Goal: Transaction & Acquisition: Purchase product/service

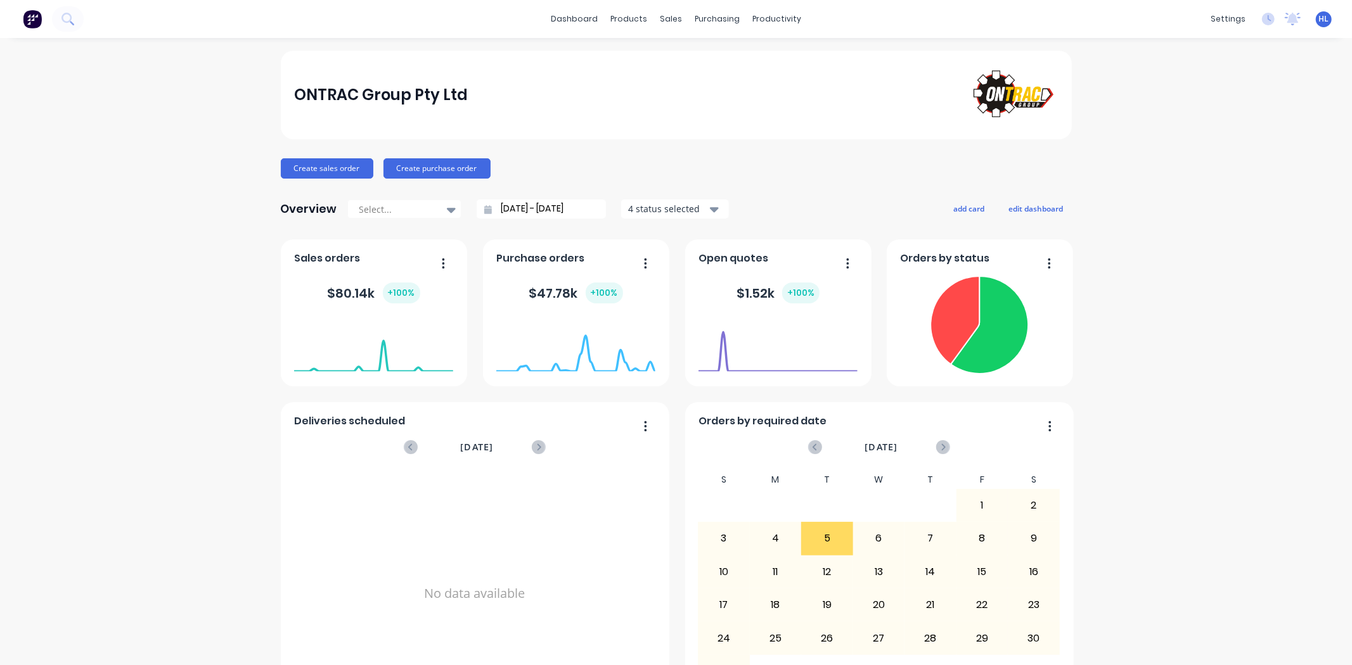
drag, startPoint x: 1140, startPoint y: 423, endPoint x: 1141, endPoint y: 406, distance: 17.2
click at [1140, 423] on div "ONTRAC Group Pty Ltd Create sales order Create purchase order Overview Select..…" at bounding box center [676, 544] width 1352 height 987
click at [816, 67] on link "Workflow" at bounding box center [820, 60] width 168 height 25
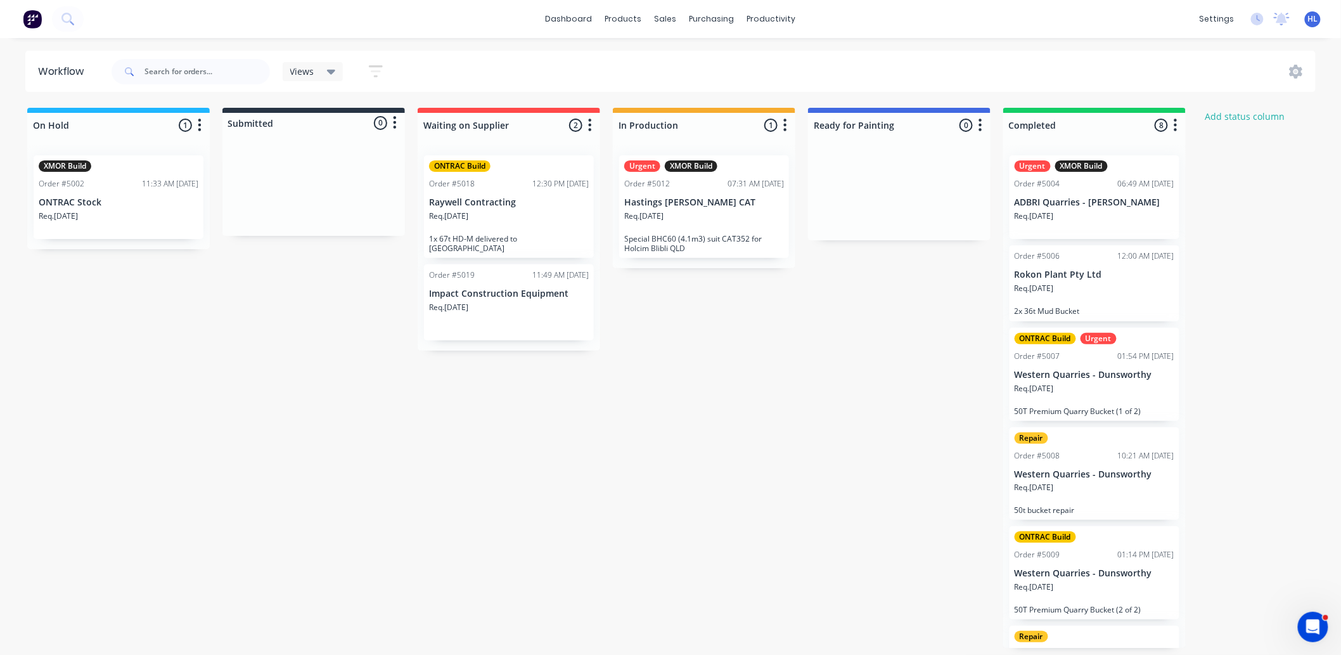
click at [1319, 631] on div "Open Intercom Messenger" at bounding box center [1313, 626] width 42 height 42
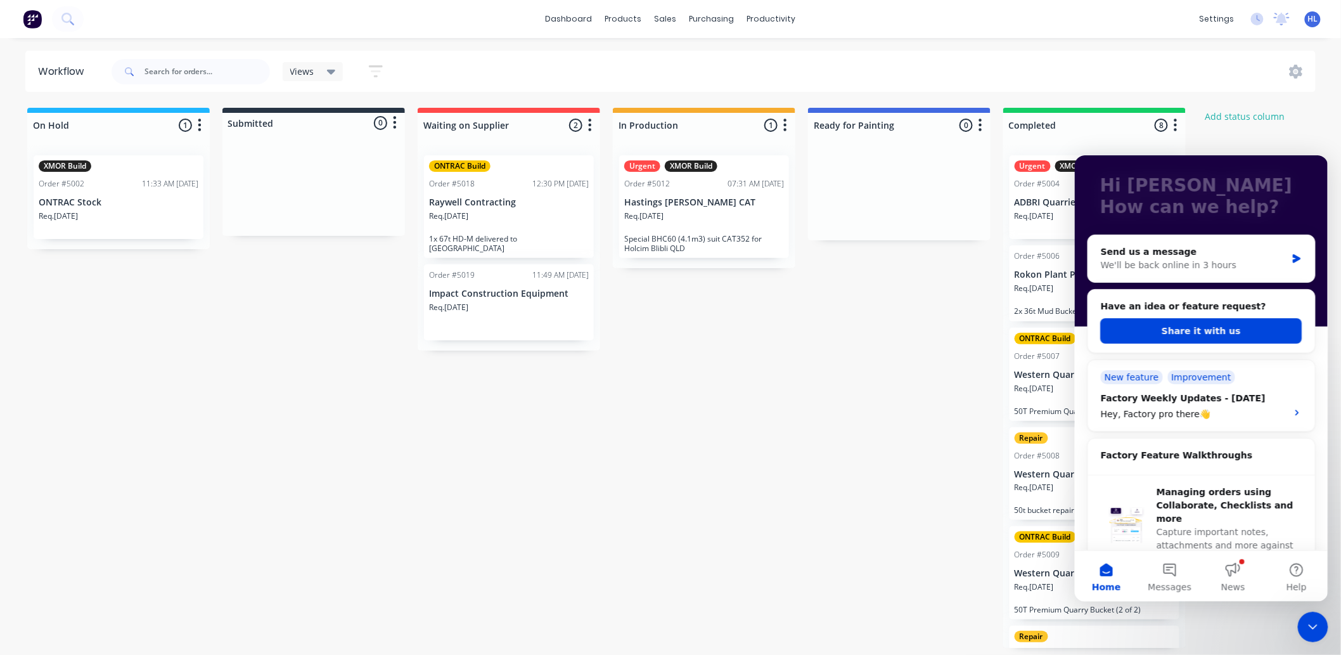
scroll to position [141, 0]
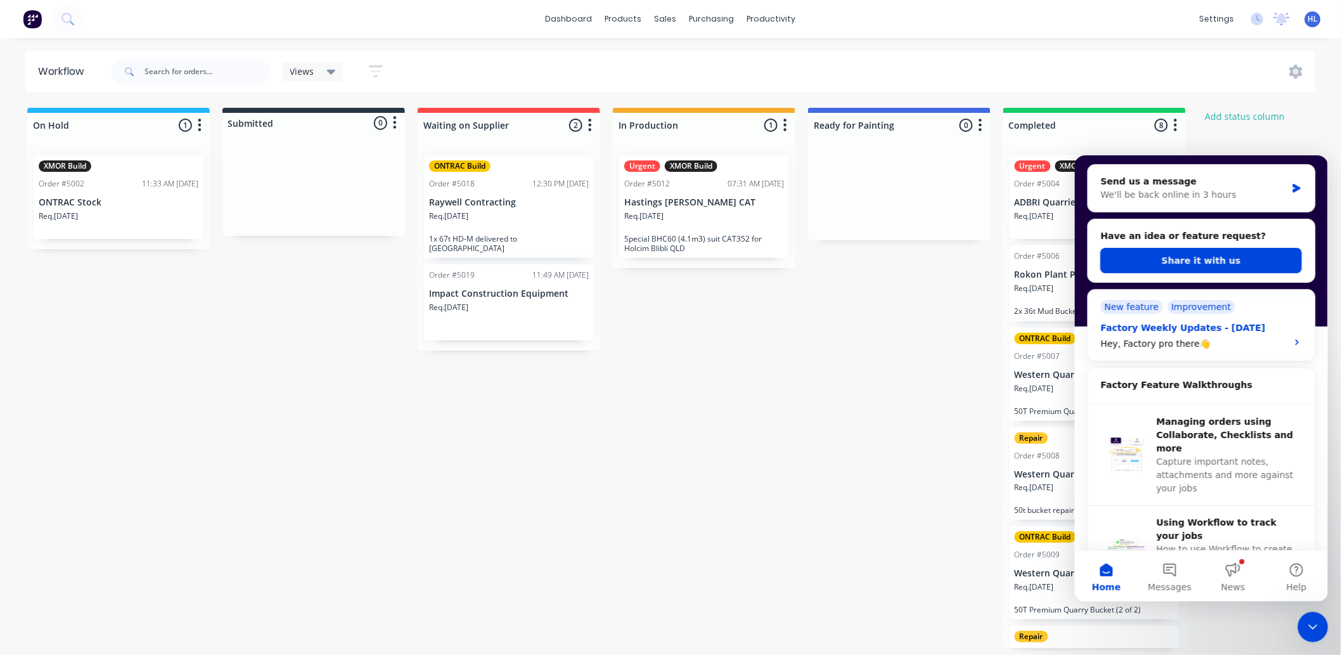
drag, startPoint x: 1164, startPoint y: 333, endPoint x: 1237, endPoint y: 331, distance: 72.9
click at [1237, 331] on div "Factory Weekly Updates - 25/07/2025" at bounding box center [1189, 327] width 179 height 13
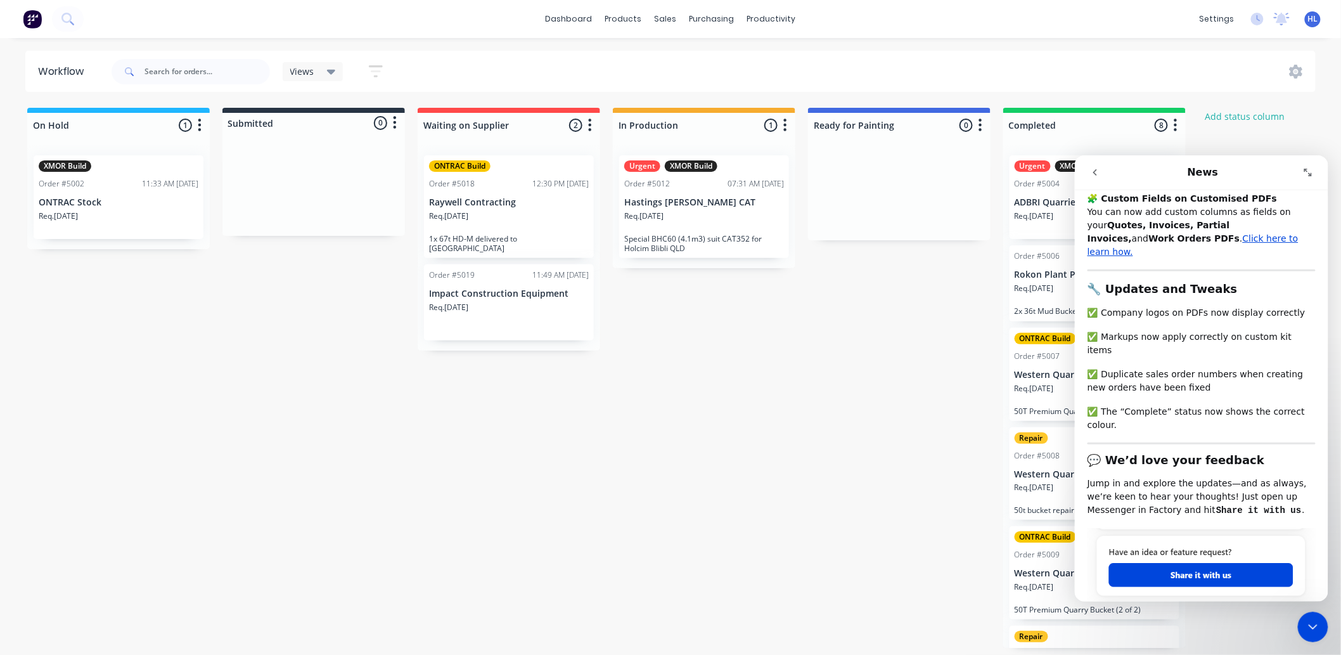
scroll to position [0, 0]
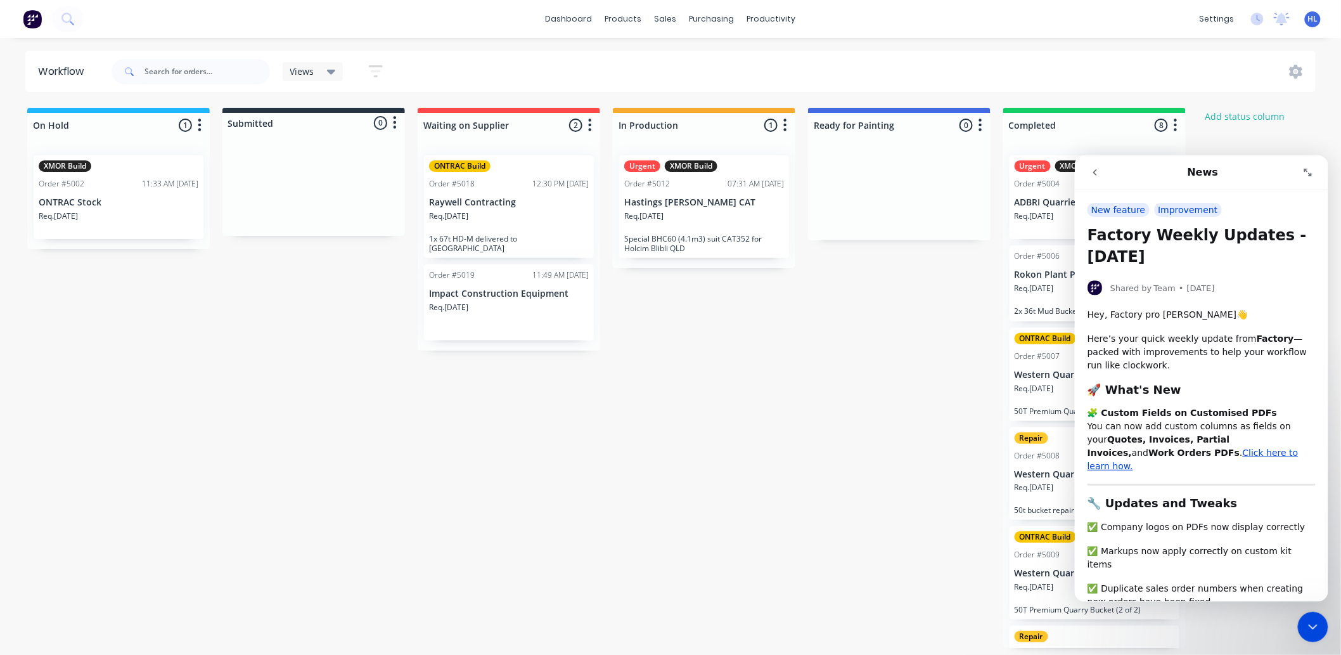
click at [1098, 181] on button "go back" at bounding box center [1095, 172] width 24 height 24
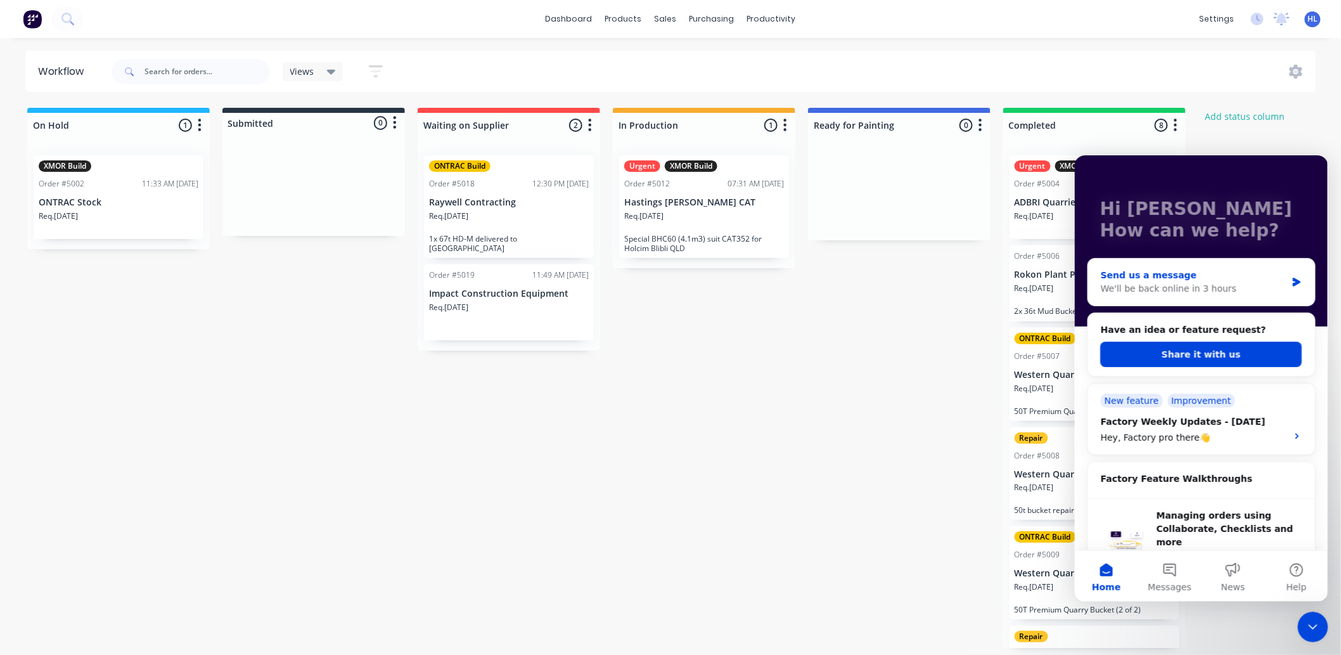
scroll to position [70, 0]
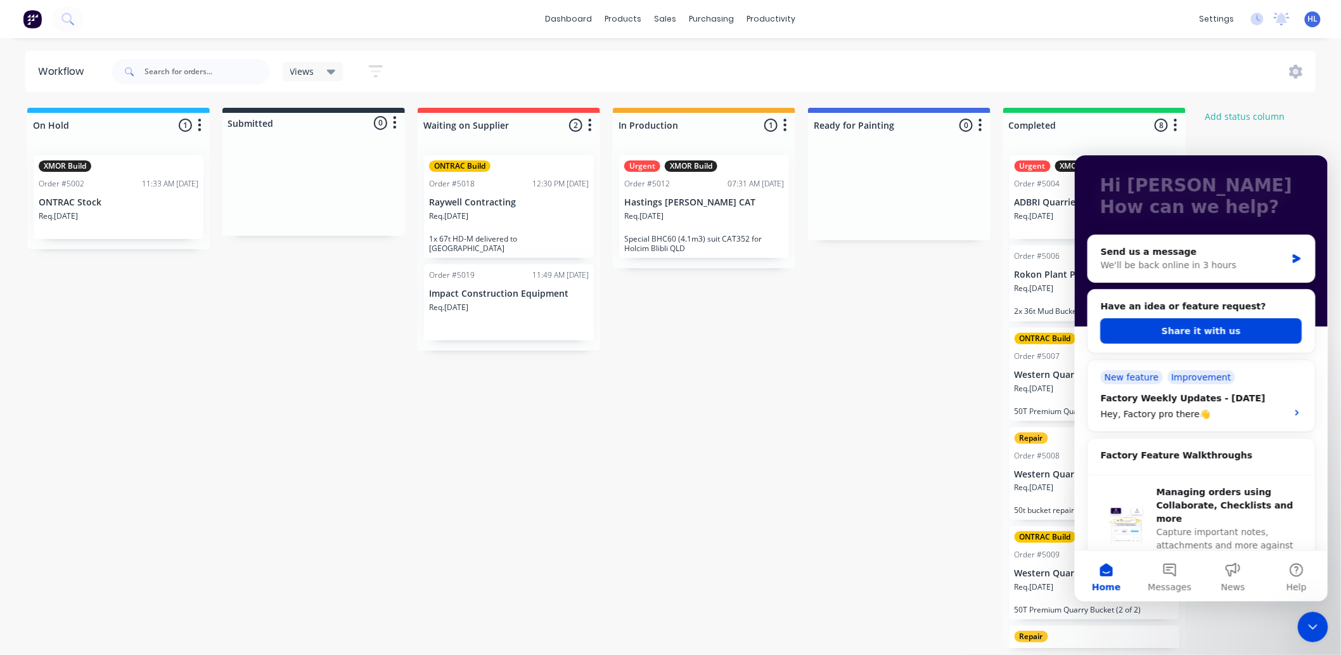
click at [529, 228] on div "Req. 29/07/25" at bounding box center [509, 221] width 160 height 22
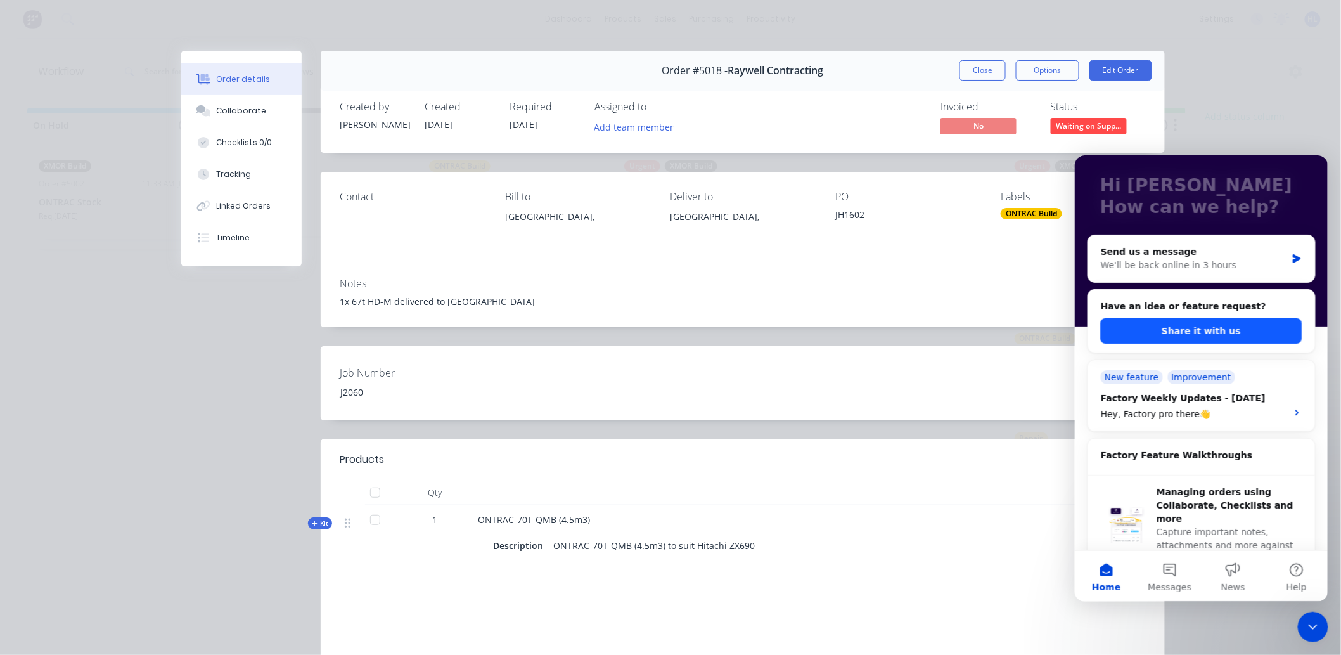
click at [1160, 329] on button "Share it with us" at bounding box center [1201, 330] width 202 height 25
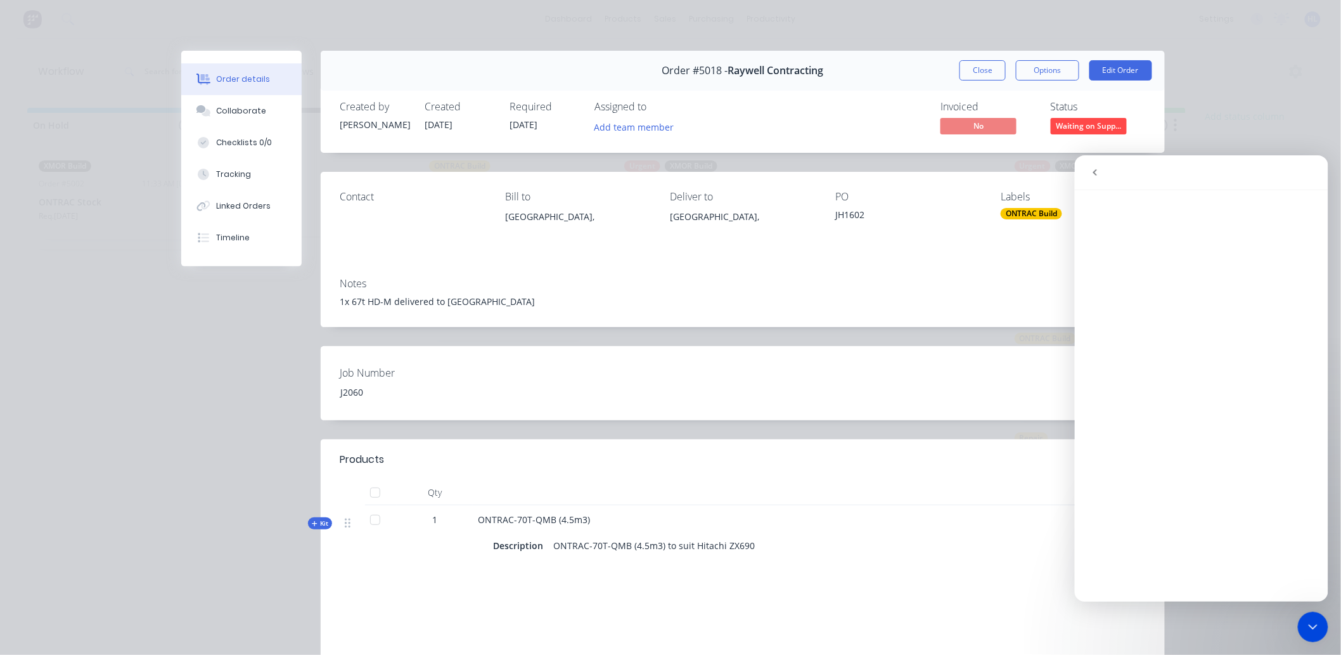
click at [1096, 172] on icon "go back" at bounding box center [1095, 172] width 10 height 10
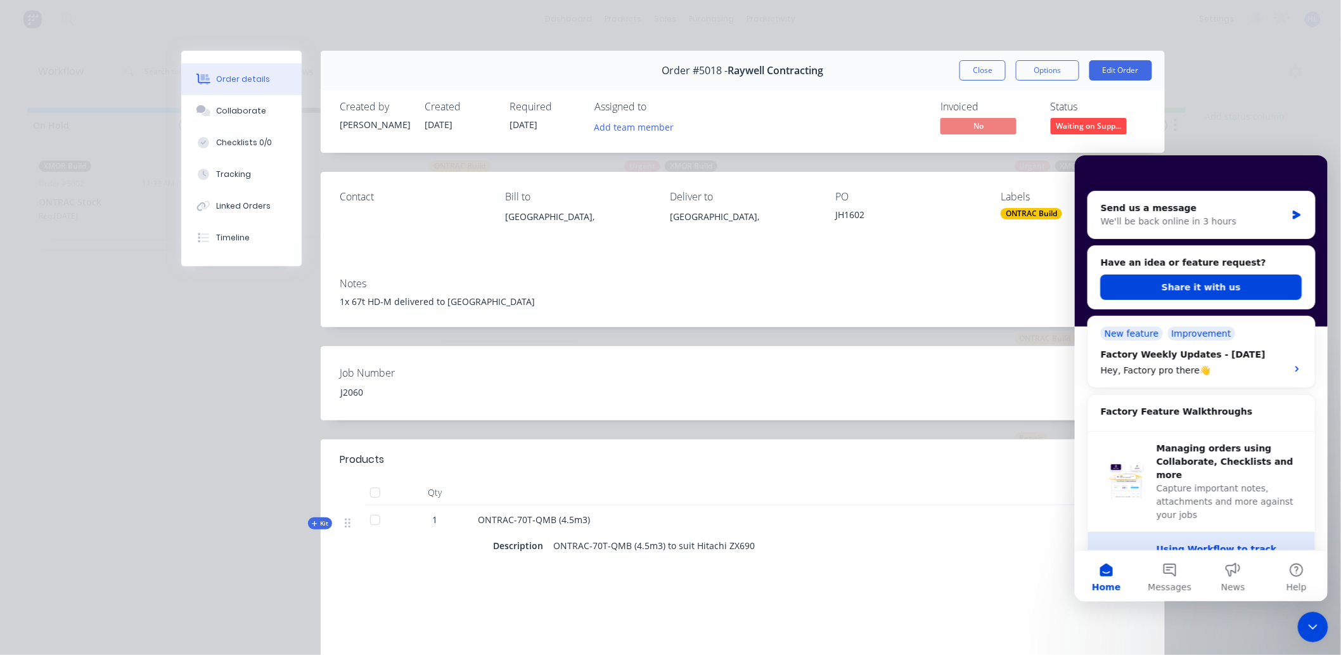
scroll to position [281, 0]
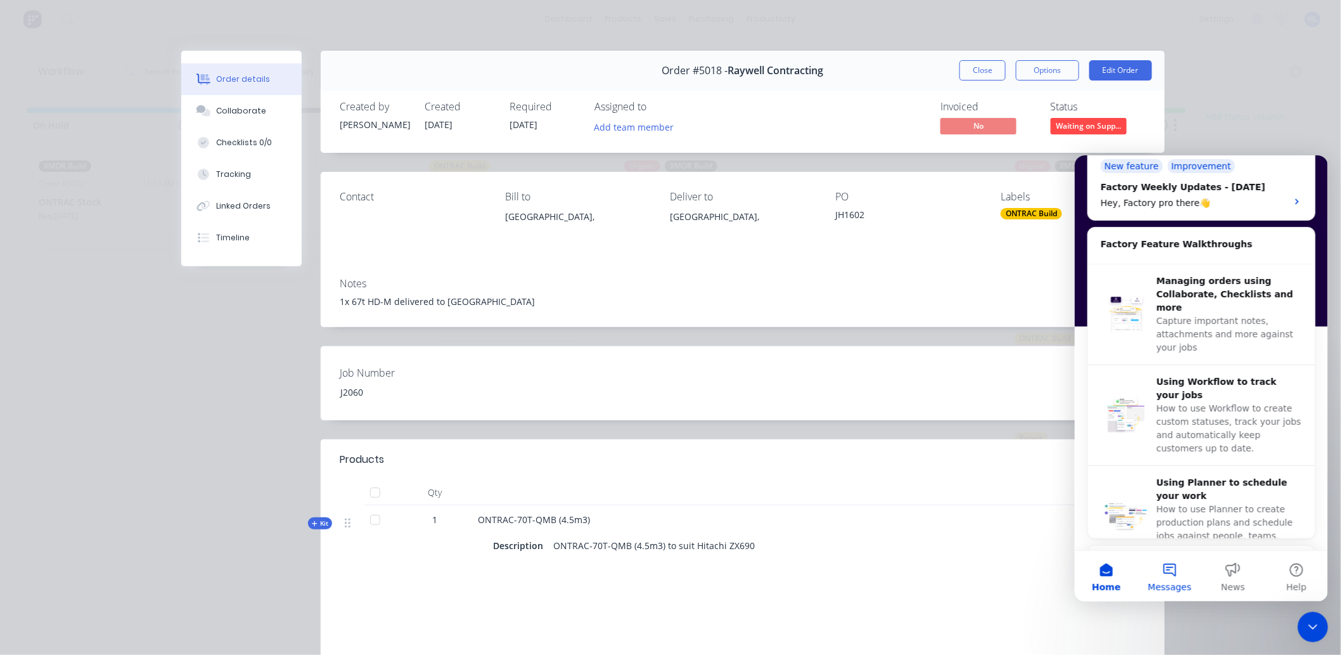
click at [1185, 574] on button "Messages" at bounding box center [1169, 575] width 63 height 51
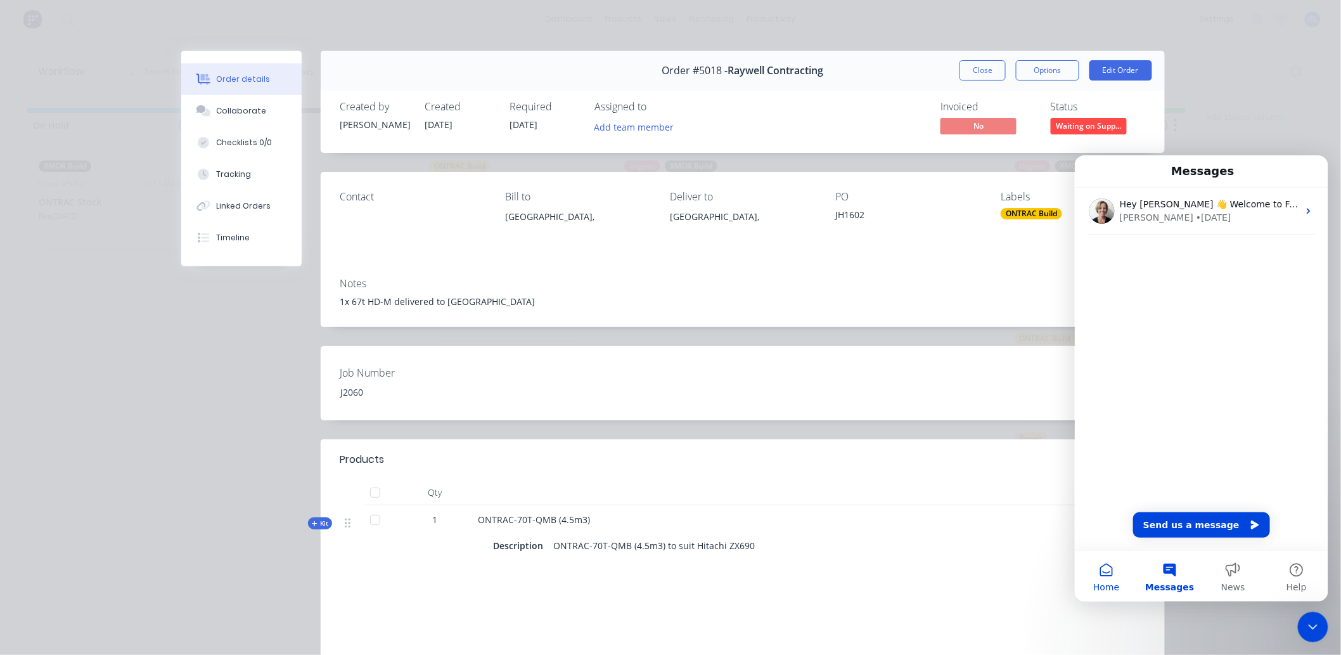
click at [1107, 573] on button "Home" at bounding box center [1105, 575] width 63 height 51
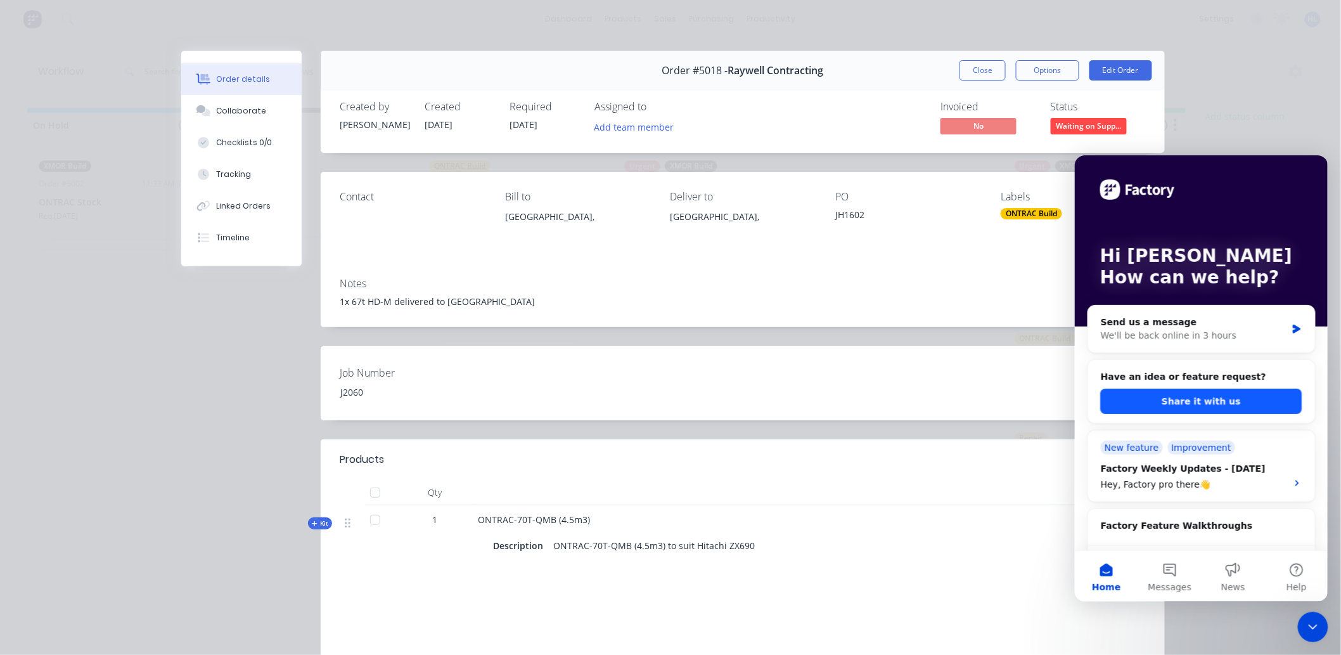
click at [1231, 398] on button "Share it with us" at bounding box center [1201, 400] width 202 height 25
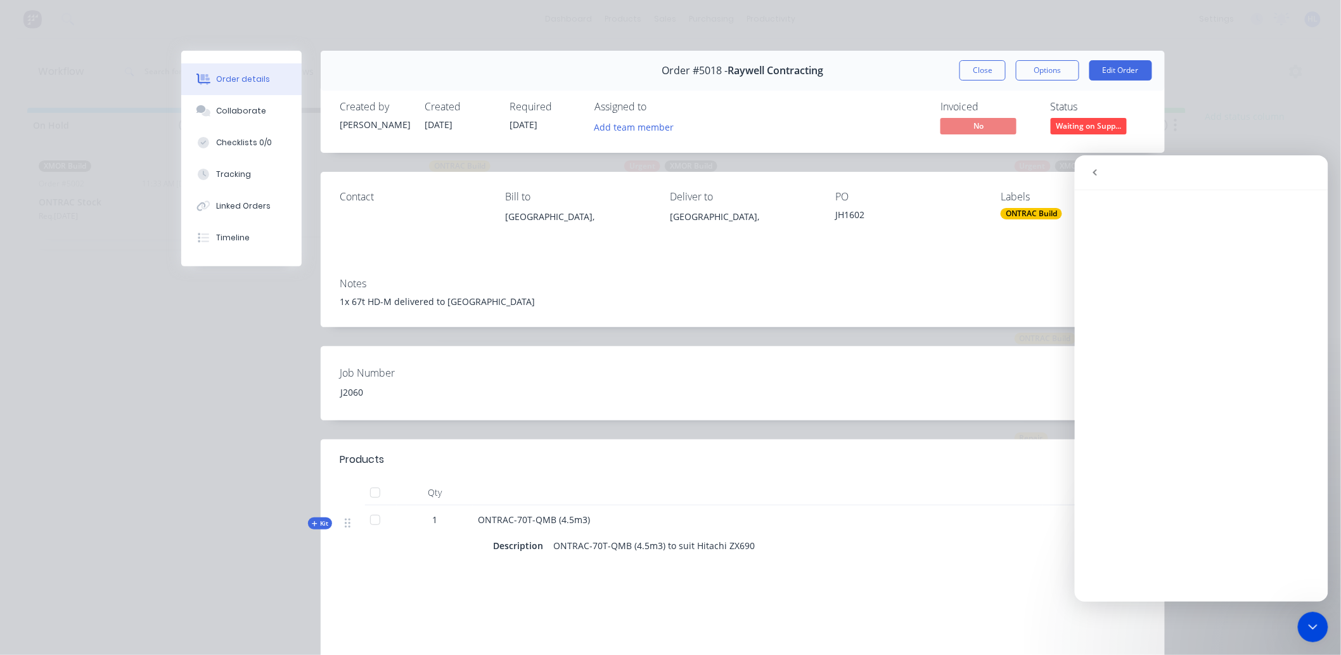
click at [1096, 171] on icon "go back" at bounding box center [1095, 172] width 10 height 10
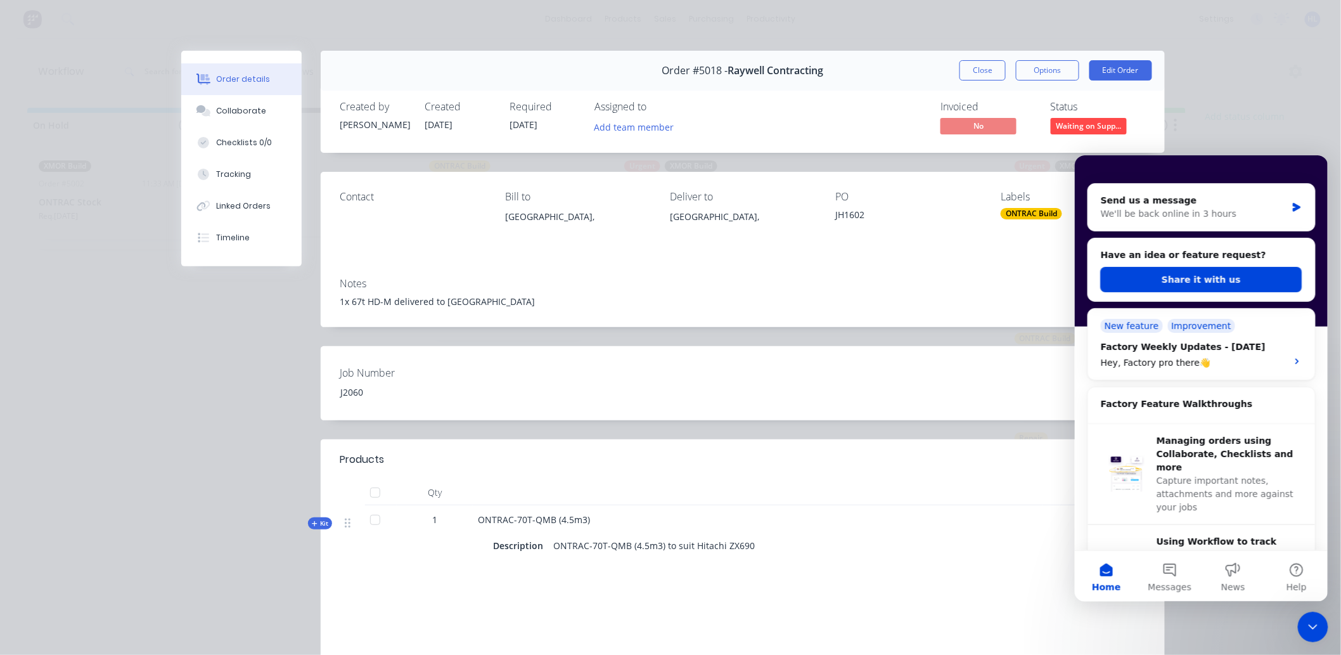
scroll to position [0, 0]
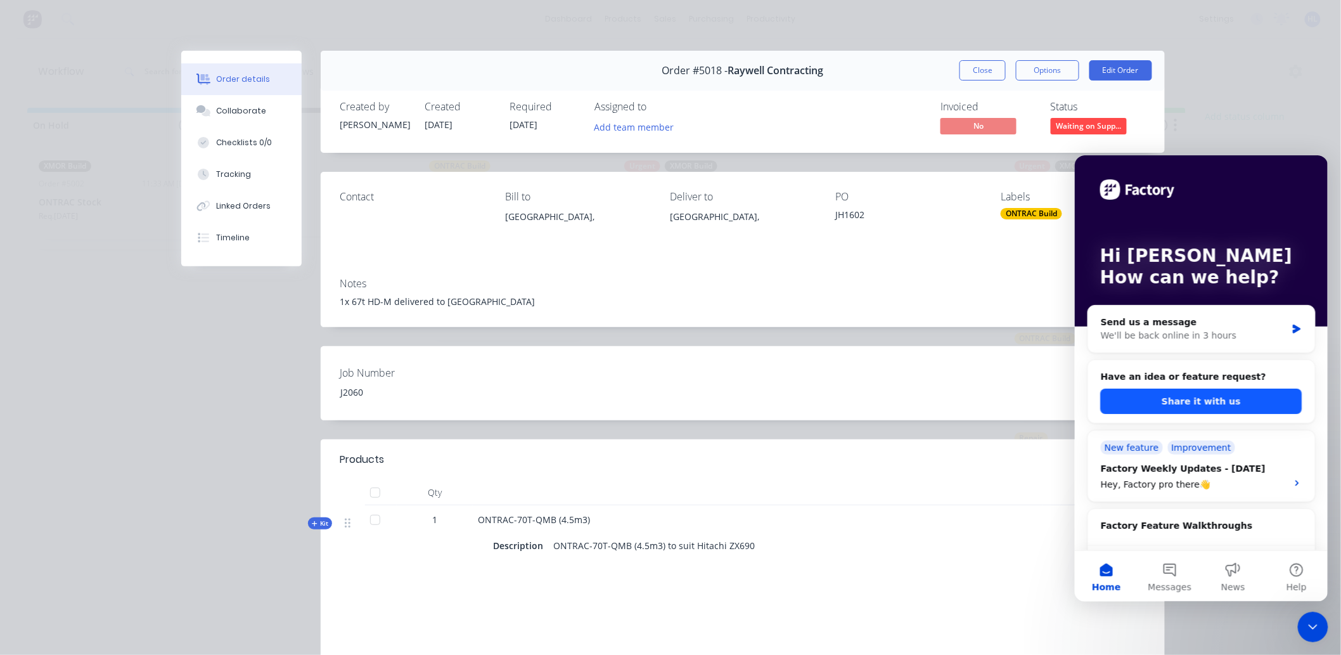
click at [1193, 402] on button "Share it with us" at bounding box center [1201, 400] width 202 height 25
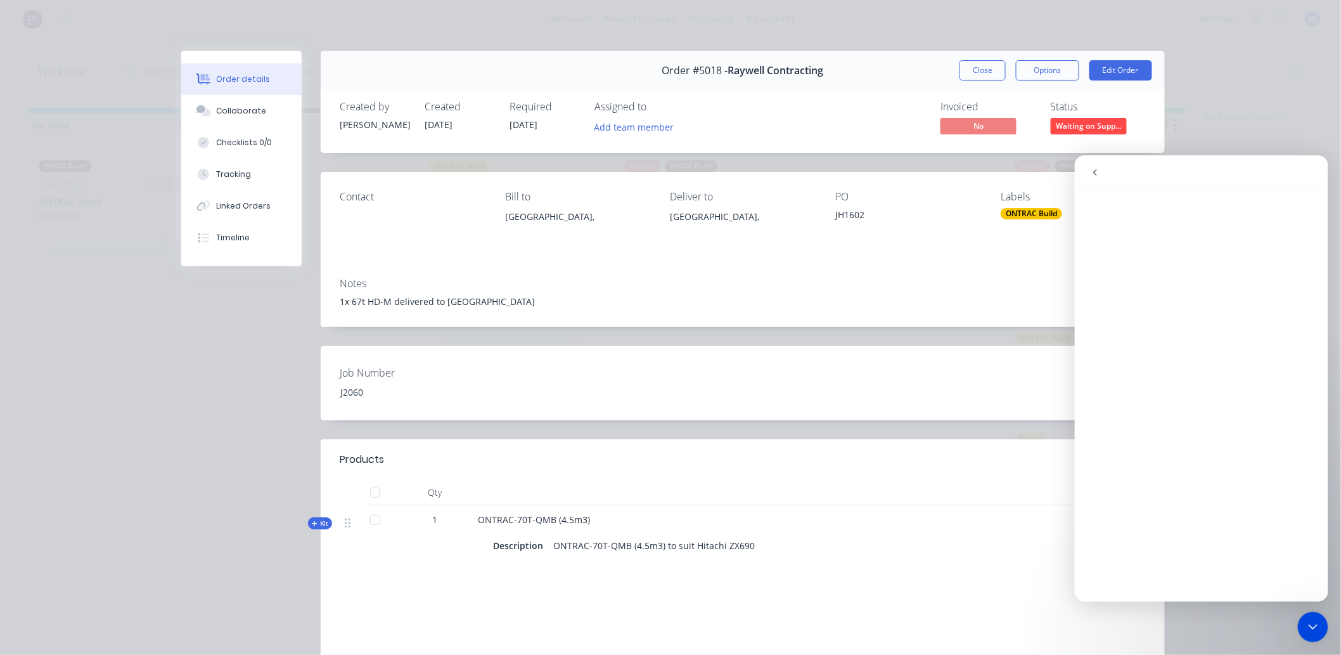
click at [1090, 173] on icon "go back" at bounding box center [1095, 172] width 10 height 10
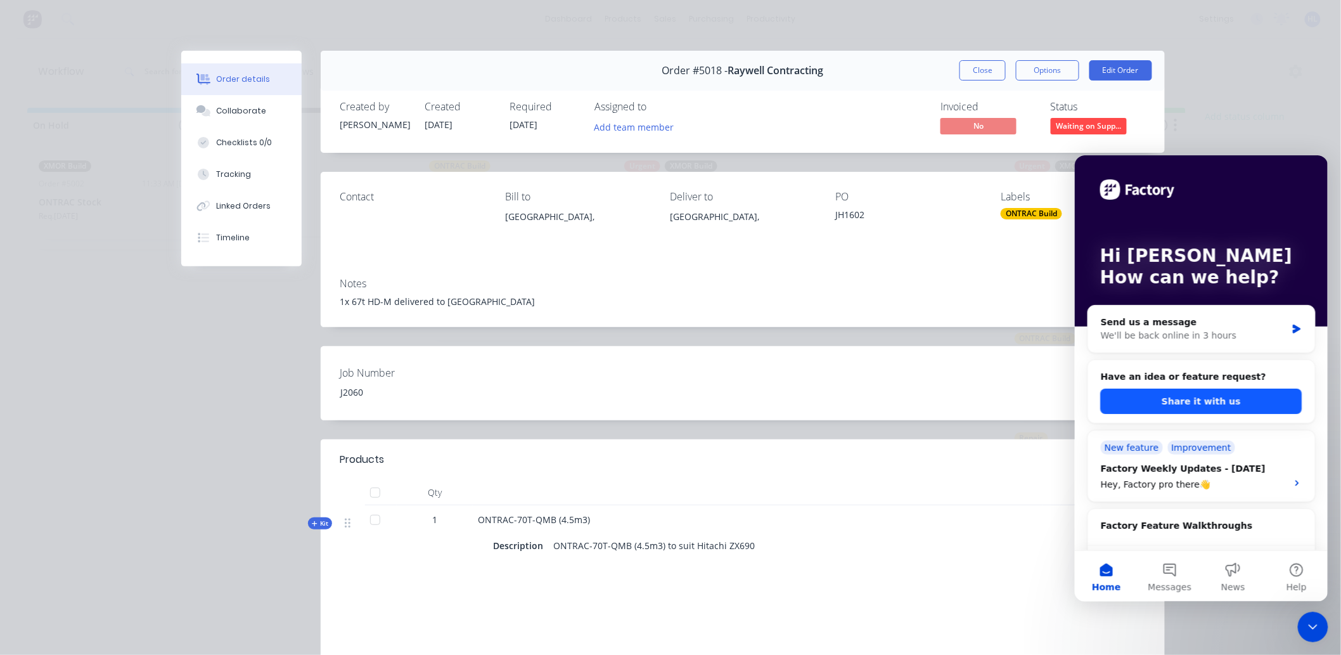
click at [1195, 402] on button "Share it with us" at bounding box center [1201, 400] width 202 height 25
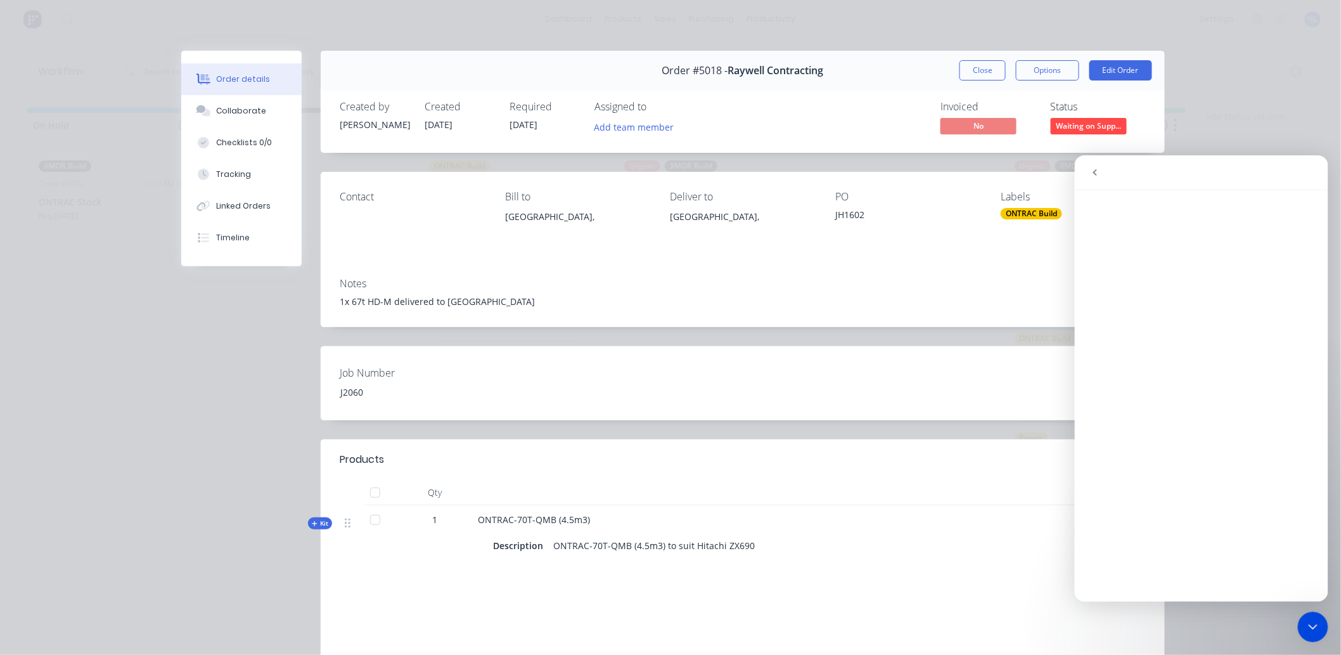
click at [1090, 177] on button "go back" at bounding box center [1095, 172] width 24 height 24
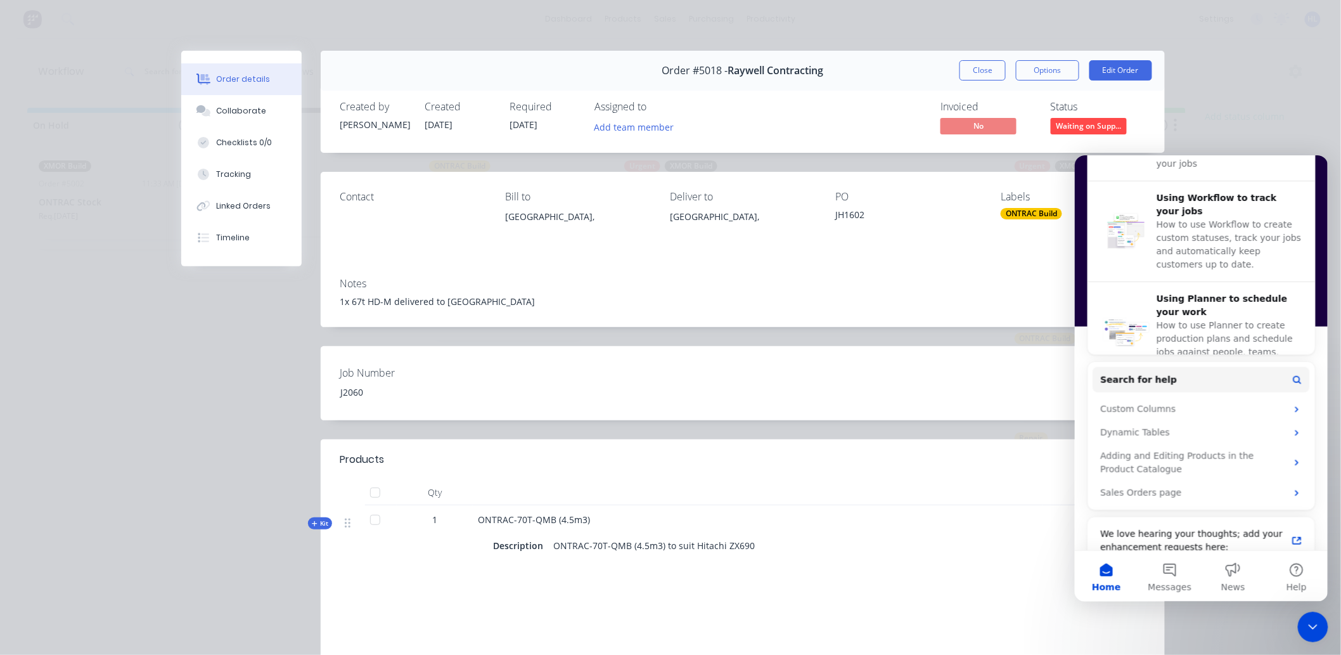
scroll to position [486, 0]
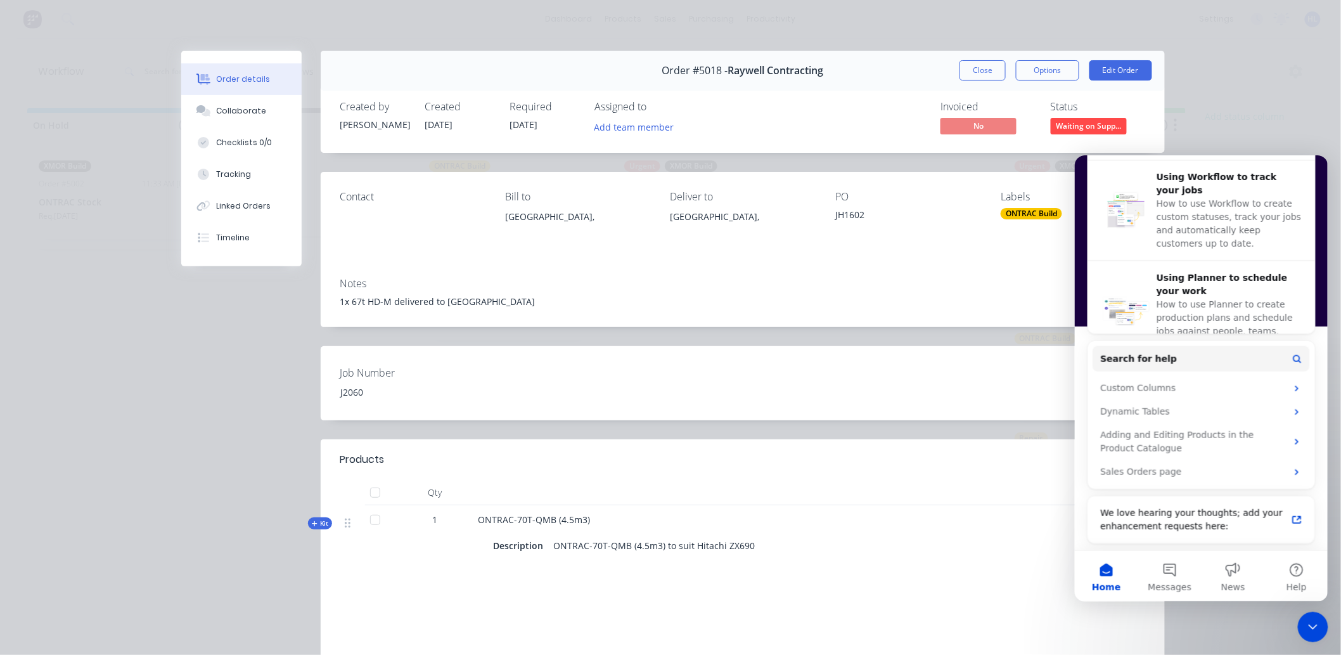
click at [1268, 60] on div "Order details Collaborate Checklists 0/0 Tracking Linked Orders Timeline Order …" at bounding box center [670, 327] width 1341 height 655
click at [1311, 633] on icon "Close Intercom Messenger" at bounding box center [1312, 626] width 15 height 15
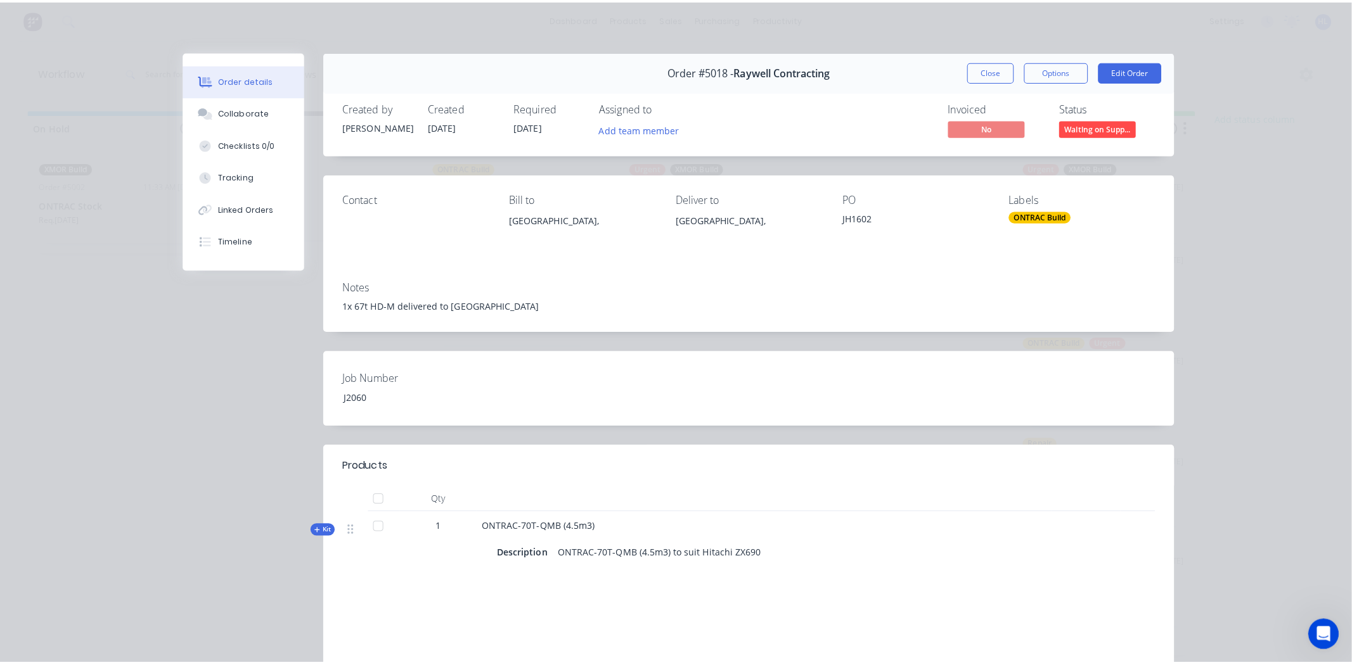
scroll to position [0, 0]
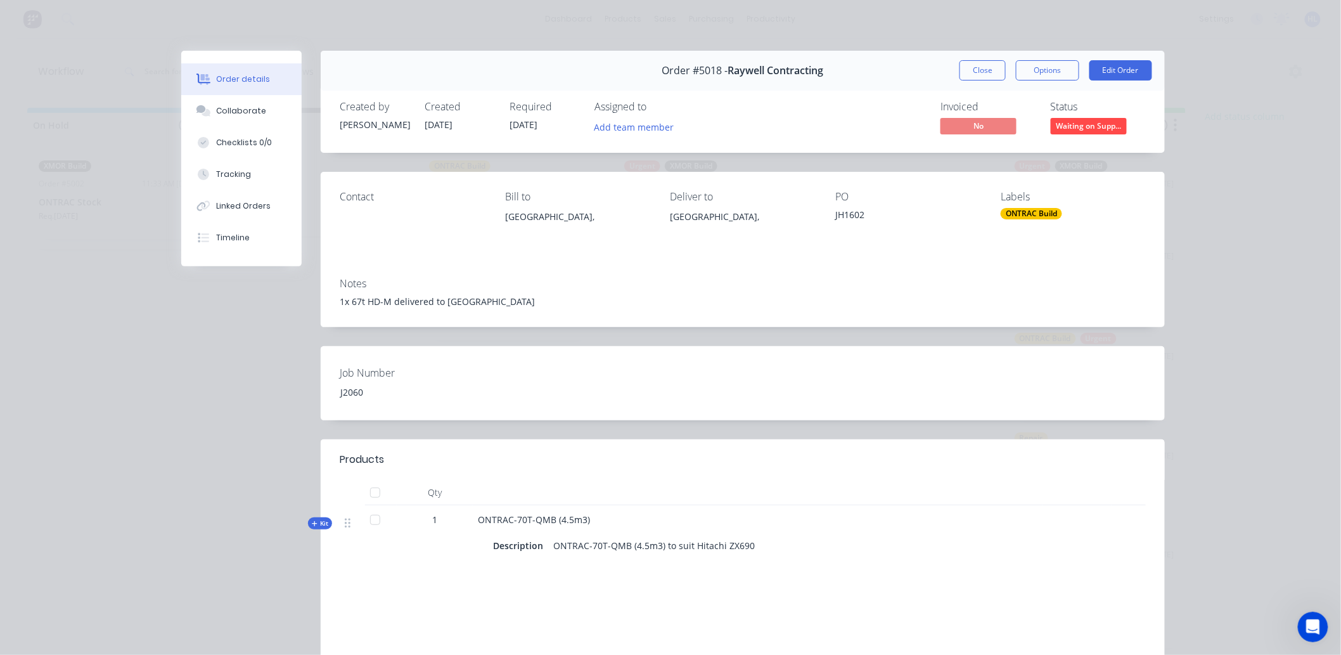
click at [1298, 610] on div "Order details Collaborate Checklists 0/0 Tracking Linked Orders Timeline Order …" at bounding box center [670, 327] width 1341 height 655
click at [984, 70] on button "Close" at bounding box center [983, 70] width 46 height 20
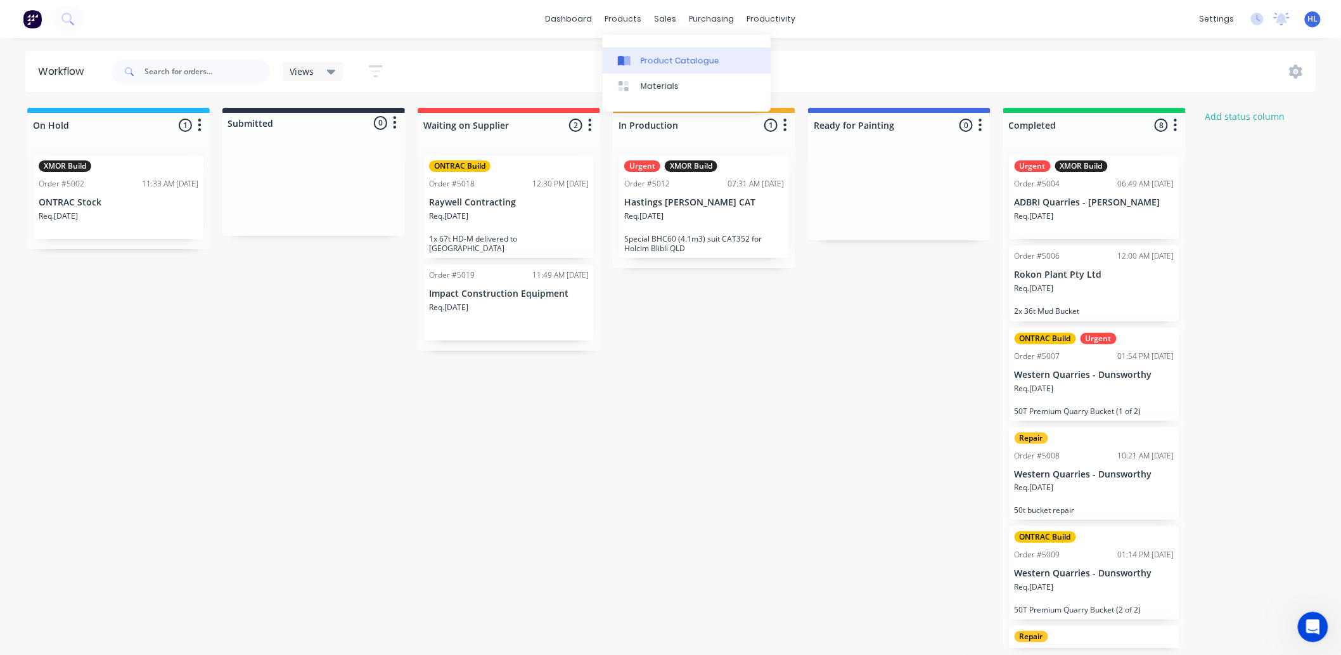
click at [666, 49] on link "Product Catalogue" at bounding box center [687, 60] width 168 height 25
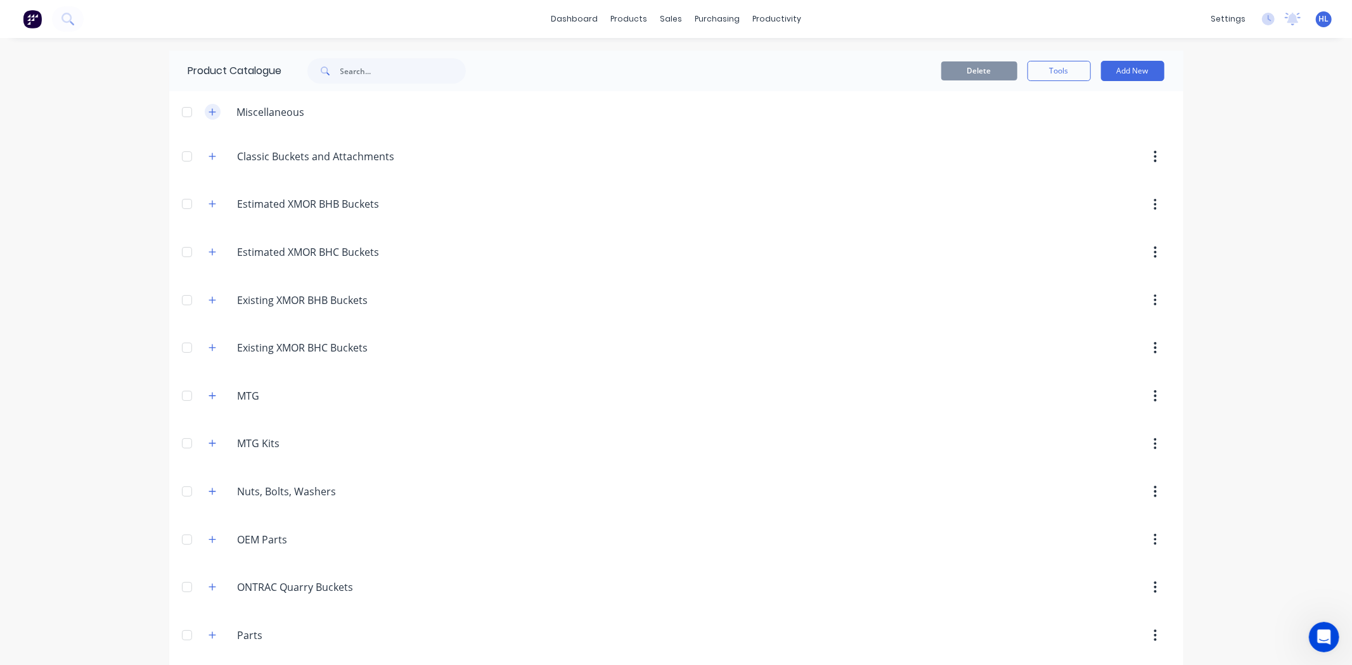
click at [210, 110] on icon "button" at bounding box center [213, 112] width 8 height 9
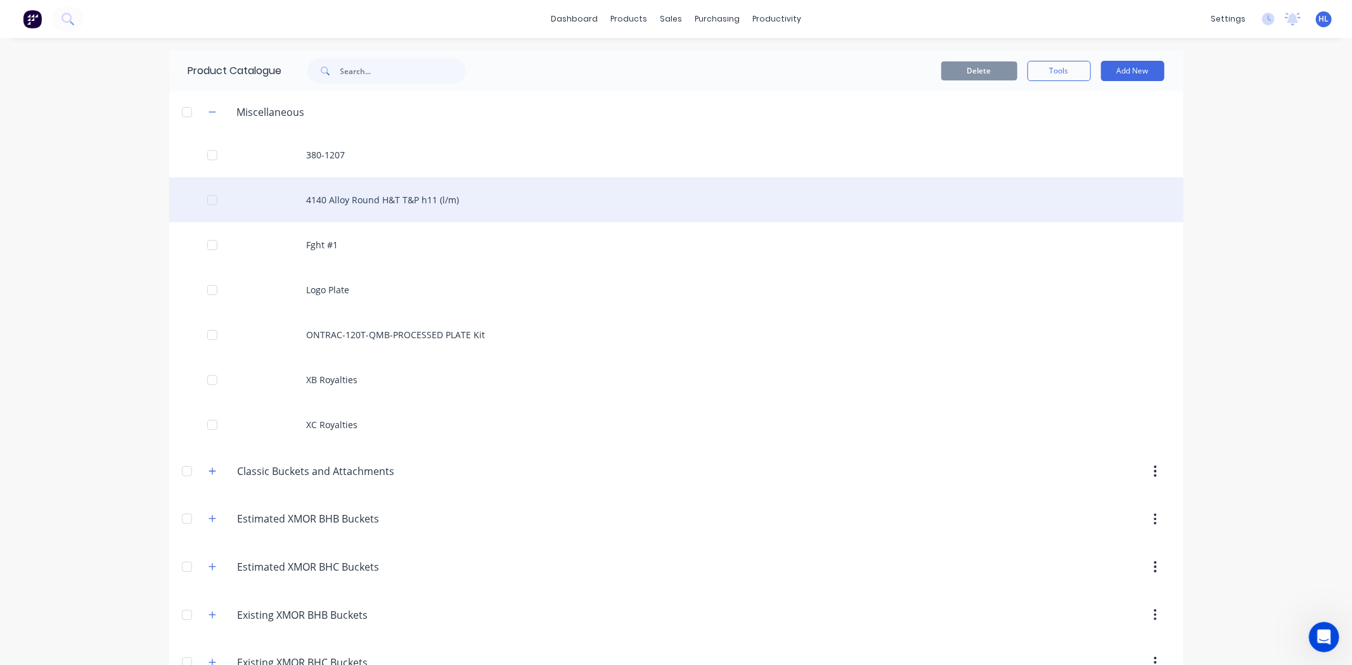
click at [320, 217] on div "4140 Alloy Round H&T T&P h11 (l/m)" at bounding box center [676, 199] width 1014 height 45
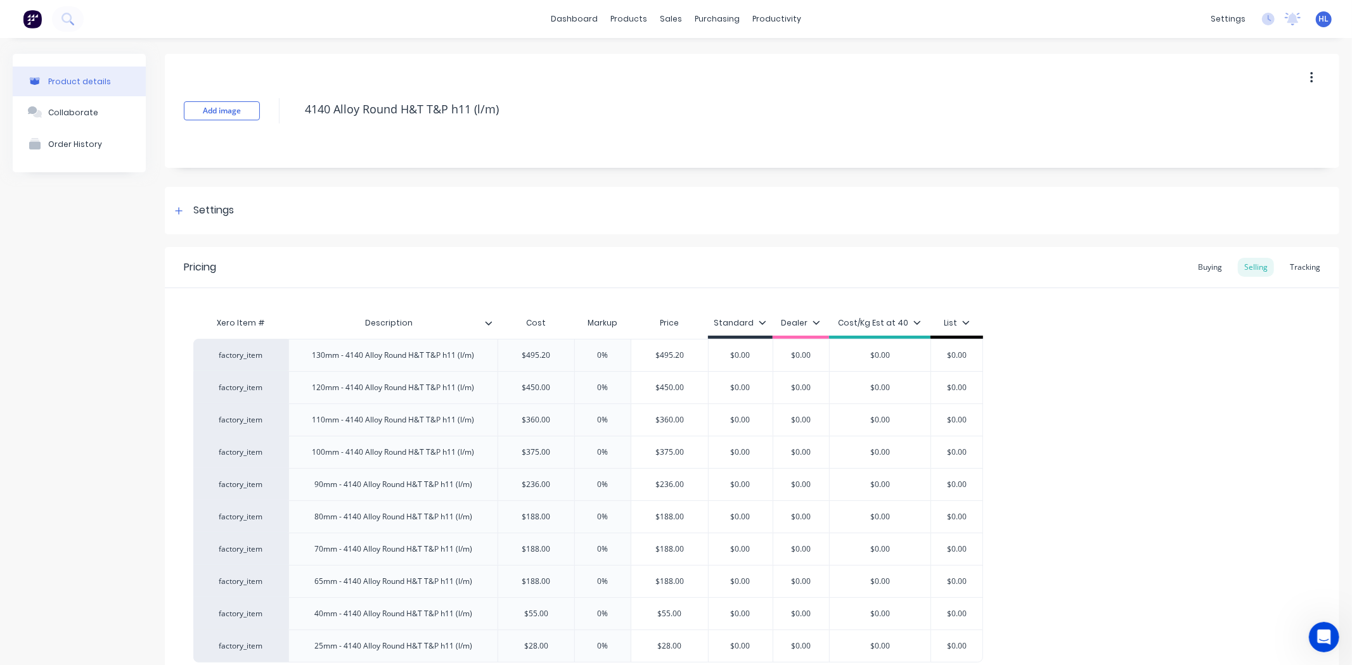
type textarea "x"
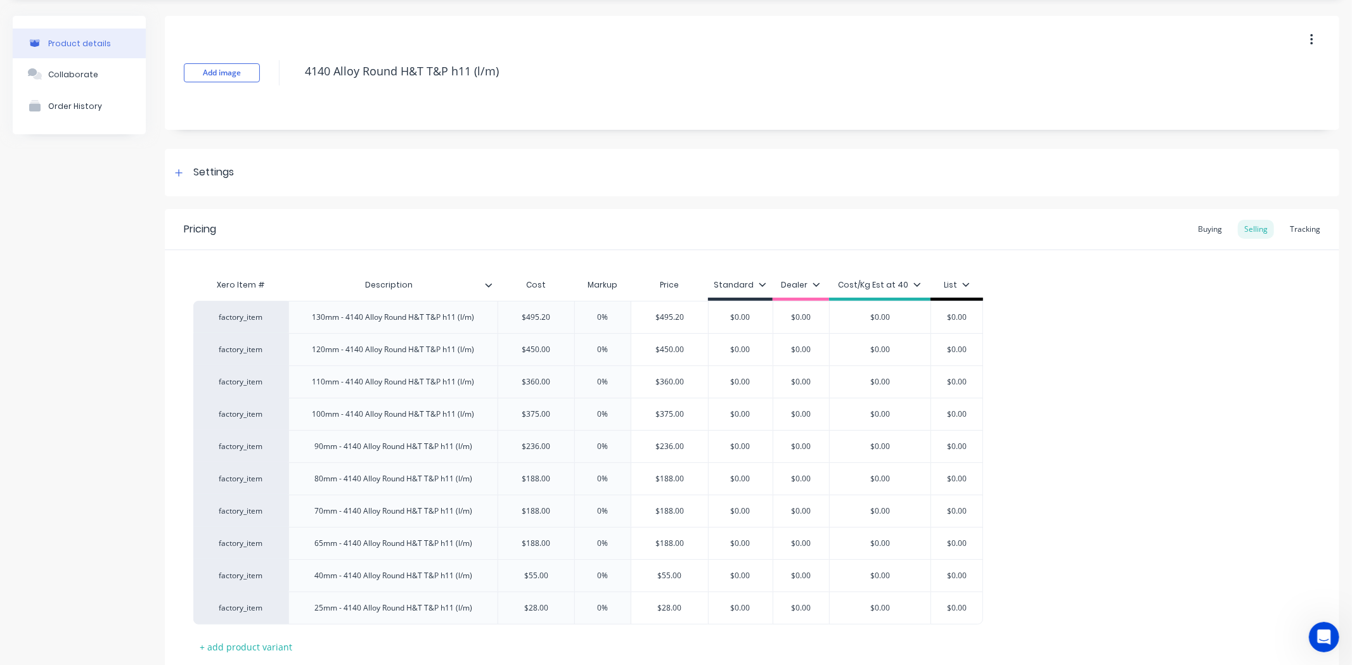
scroll to position [70, 0]
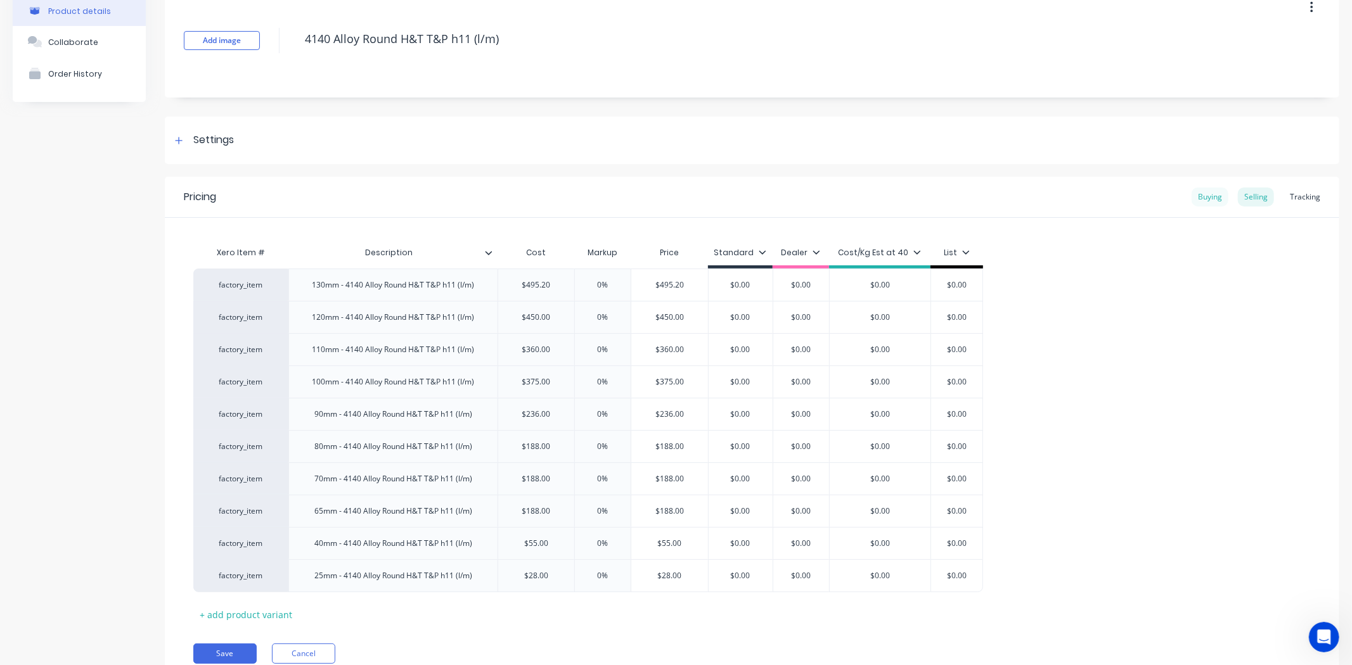
click at [1213, 205] on div "Buying" at bounding box center [1210, 197] width 37 height 19
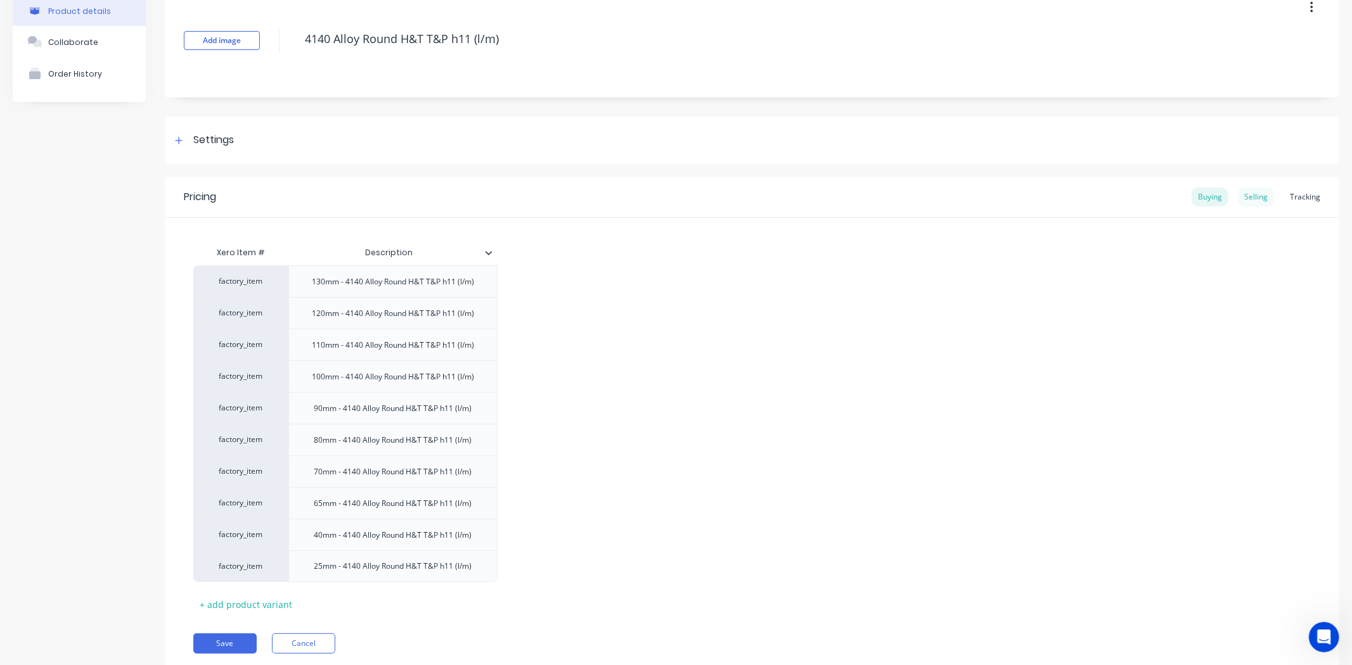
click at [1238, 197] on div "Selling" at bounding box center [1256, 197] width 36 height 19
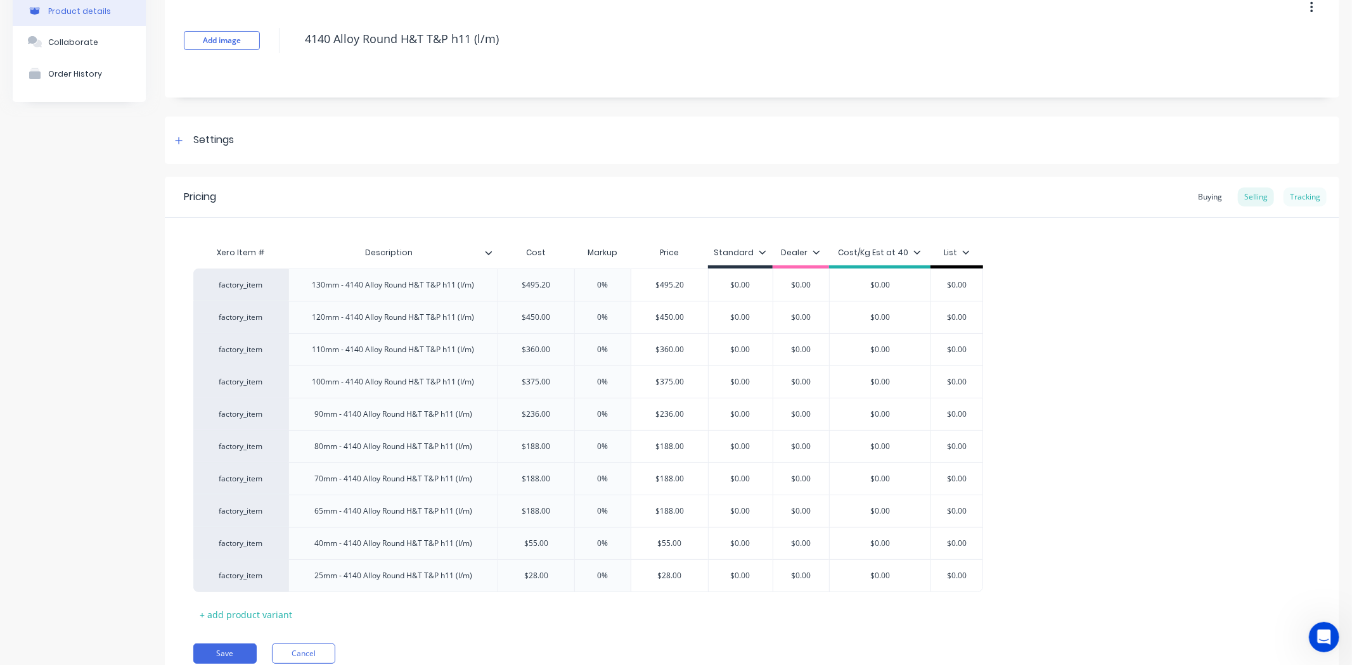
click at [1296, 198] on div "Tracking" at bounding box center [1304, 197] width 43 height 19
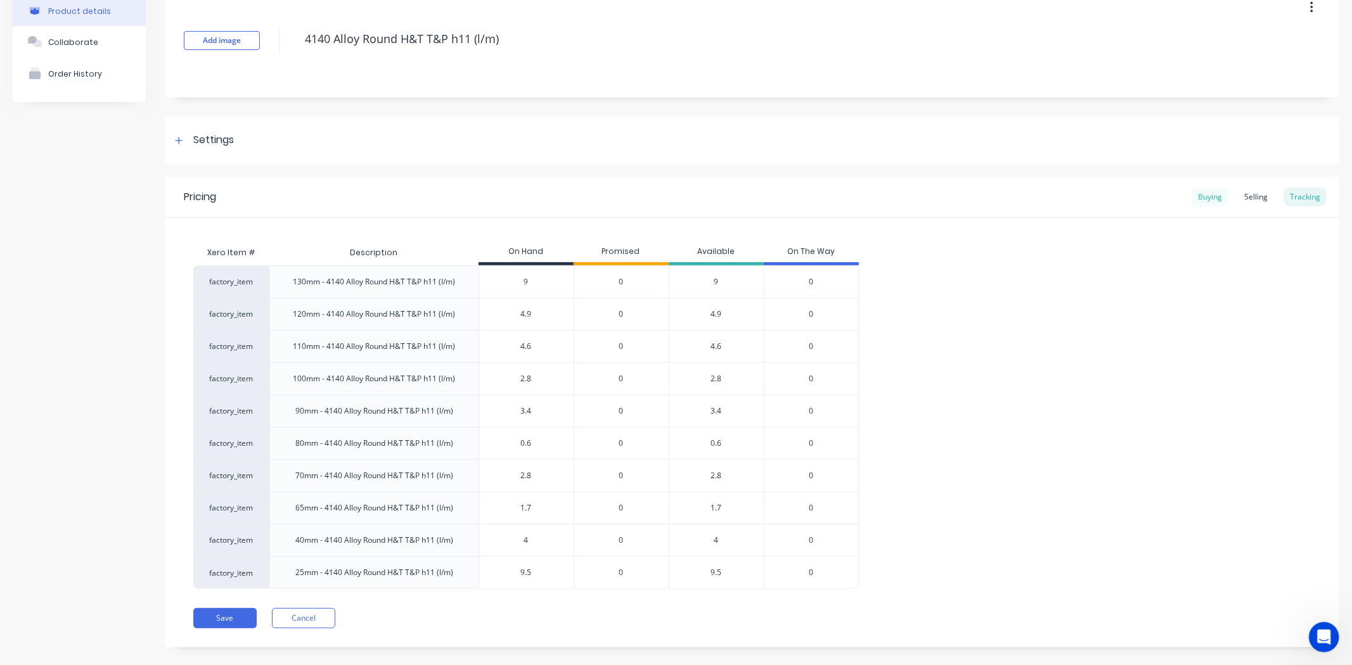
click at [1205, 195] on div "Buying" at bounding box center [1210, 197] width 37 height 19
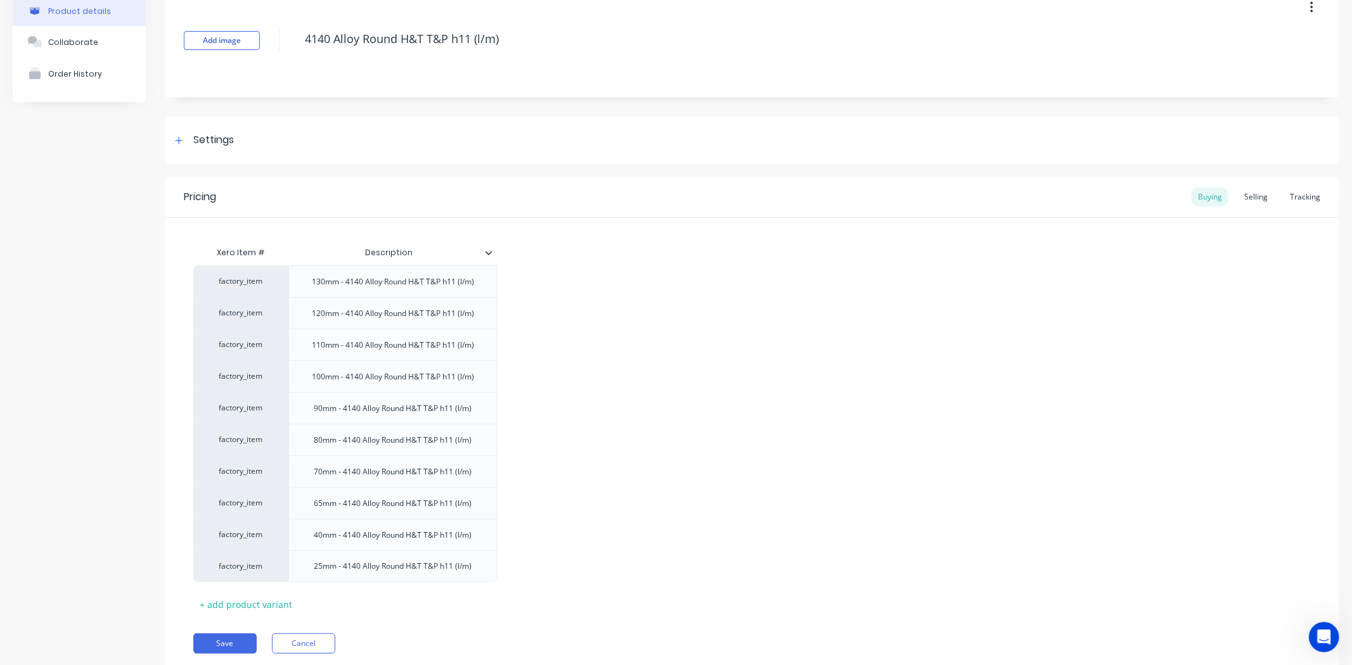
click at [660, 314] on div "factory_item 130mm - 4140 Alloy Round H&T T&P h11 (l/m) factory_item 120mm - 41…" at bounding box center [751, 424] width 1117 height 317
click at [607, 444] on div "factory_item 130mm - 4140 Alloy Round H&T T&P h11 (l/m) factory_item 120mm - 41…" at bounding box center [751, 424] width 1117 height 317
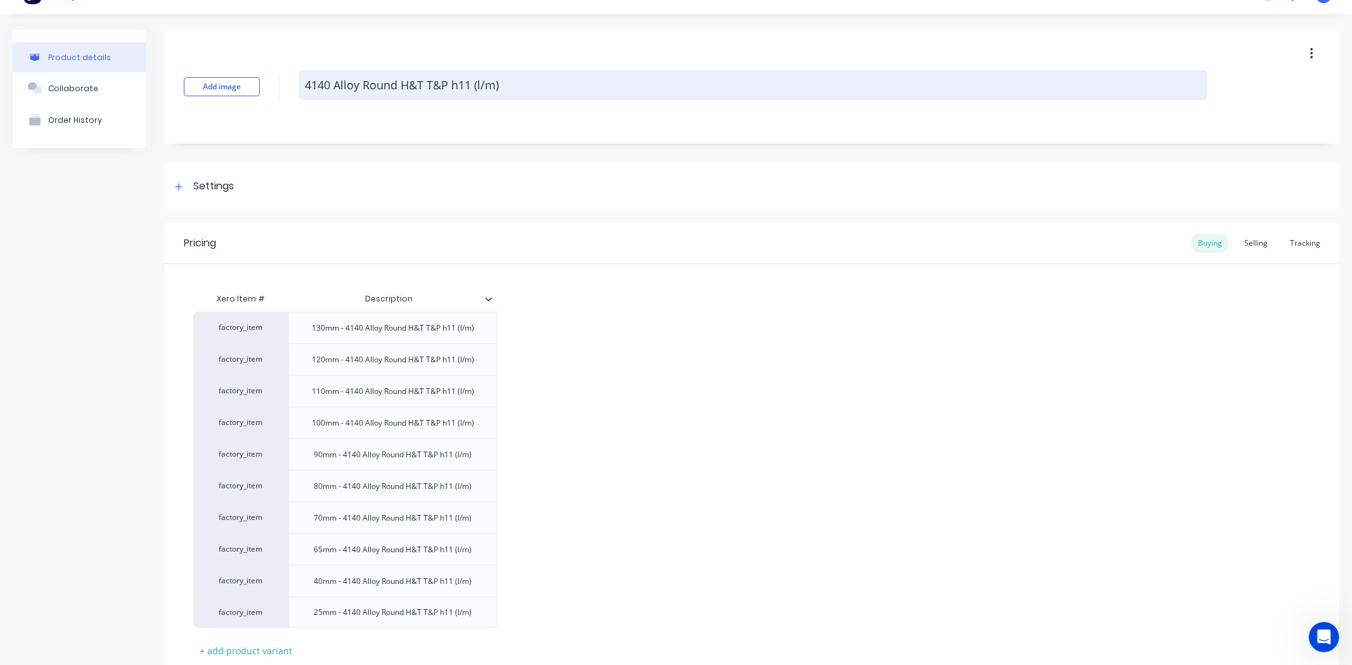
scroll to position [0, 0]
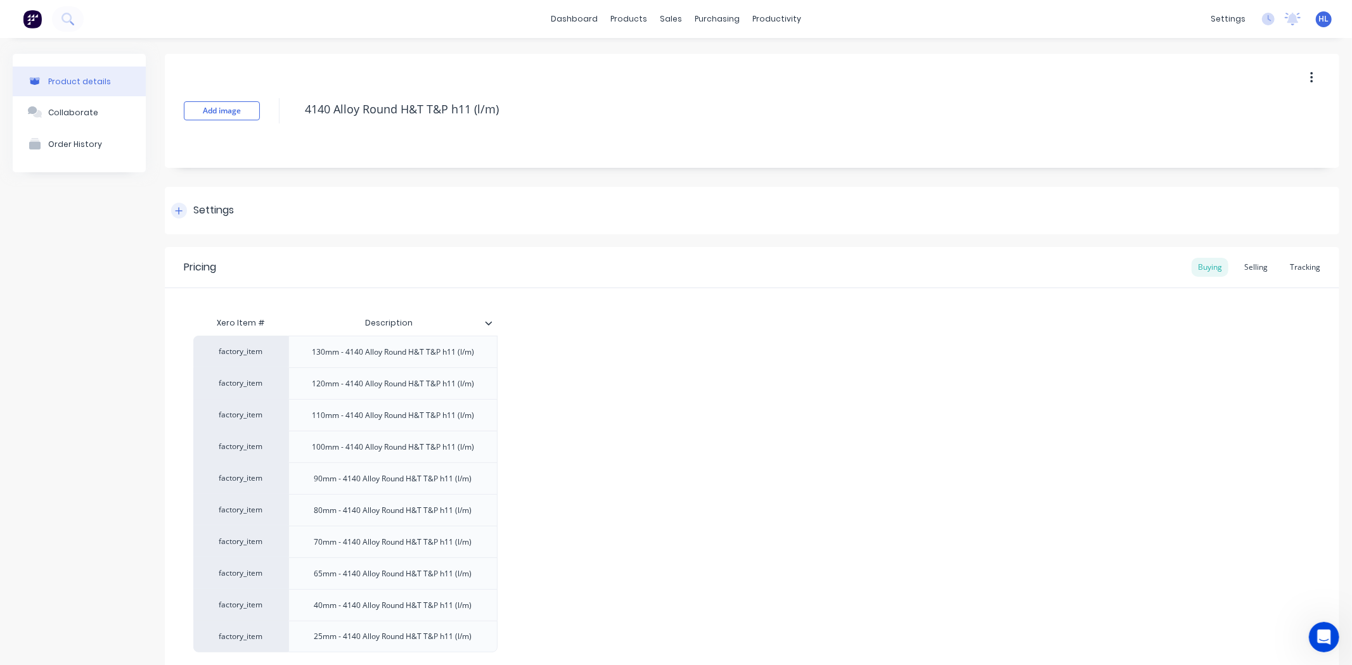
click at [232, 219] on div "Settings" at bounding box center [752, 211] width 1174 height 48
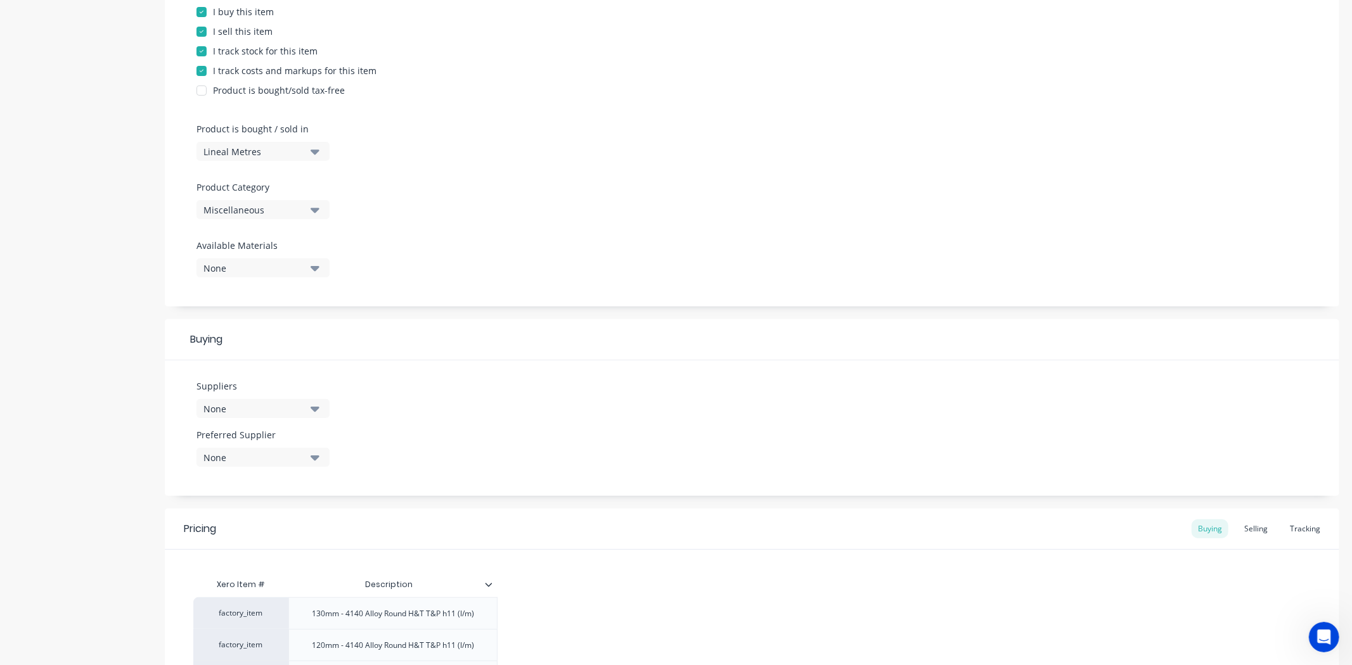
scroll to position [281, 0]
click at [322, 406] on button "None" at bounding box center [262, 403] width 133 height 19
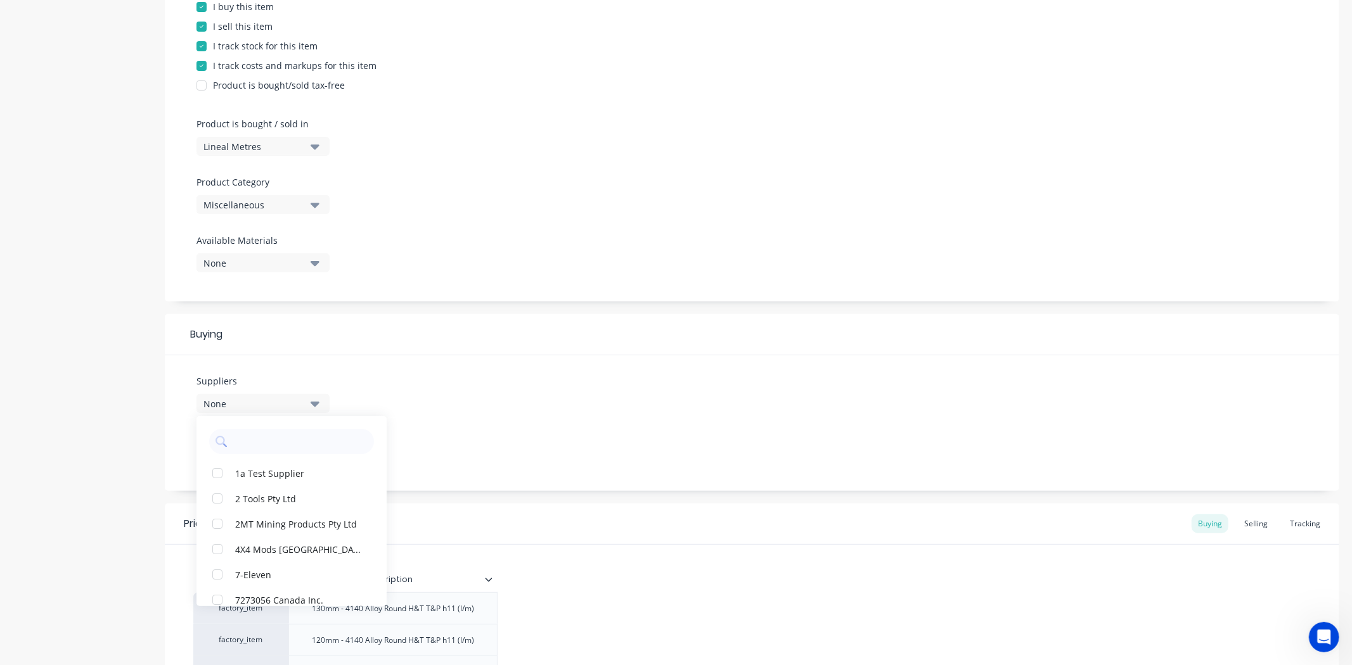
click at [309, 406] on button "None" at bounding box center [262, 403] width 133 height 19
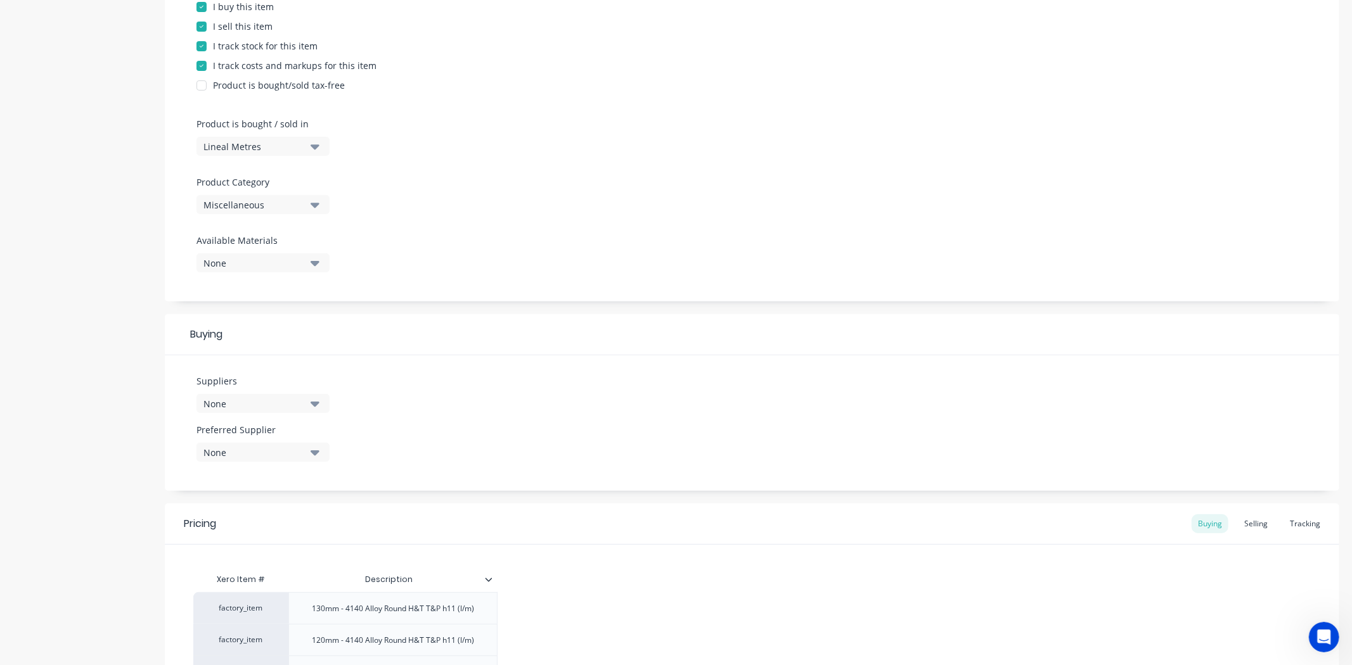
click at [309, 406] on button "None" at bounding box center [262, 403] width 133 height 19
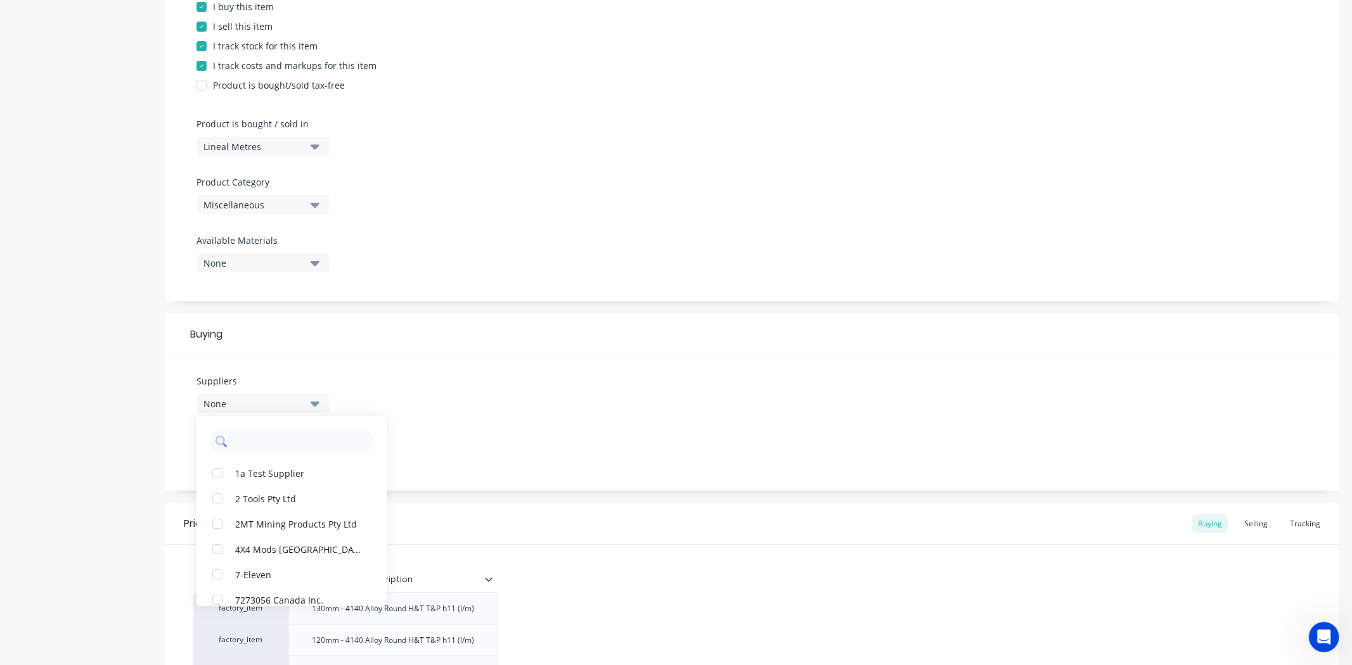
click at [286, 438] on input "text" at bounding box center [300, 441] width 134 height 25
type input "Vulcan"
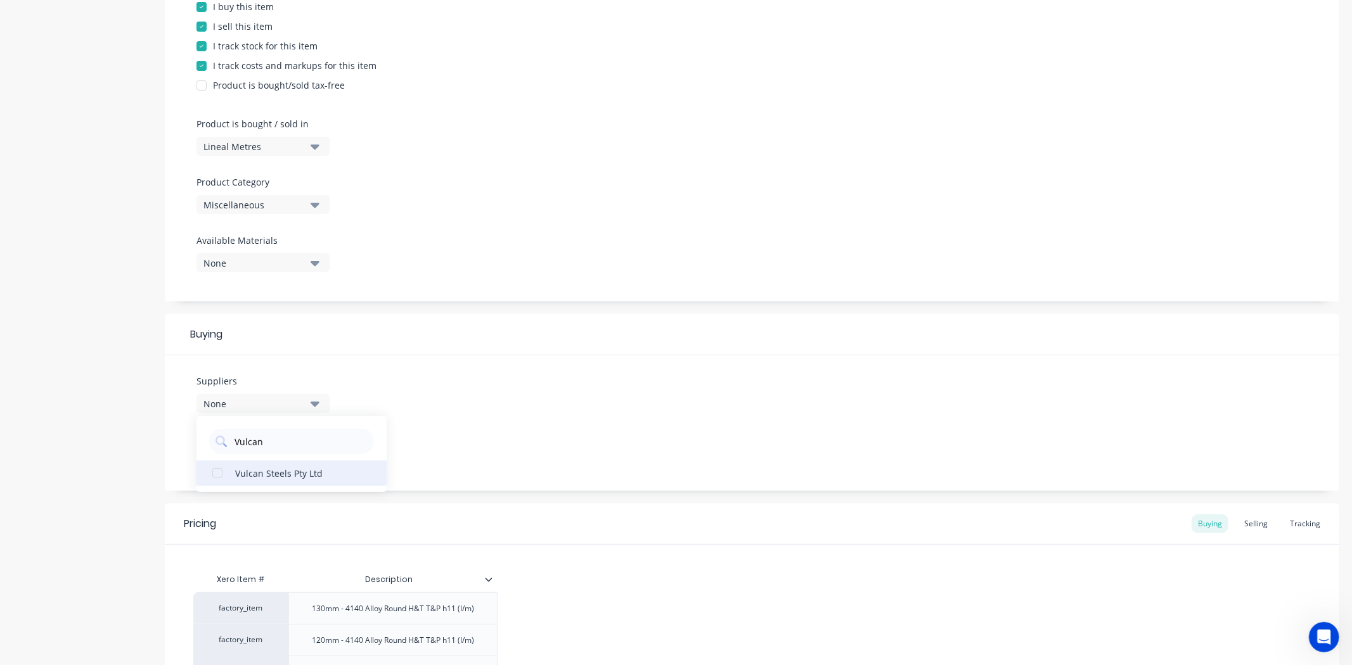
click at [214, 474] on div "button" at bounding box center [217, 473] width 25 height 25
type textarea "x"
type input "Vulcan"
click at [115, 461] on div "Product details Collaborate Order History" at bounding box center [79, 399] width 133 height 1254
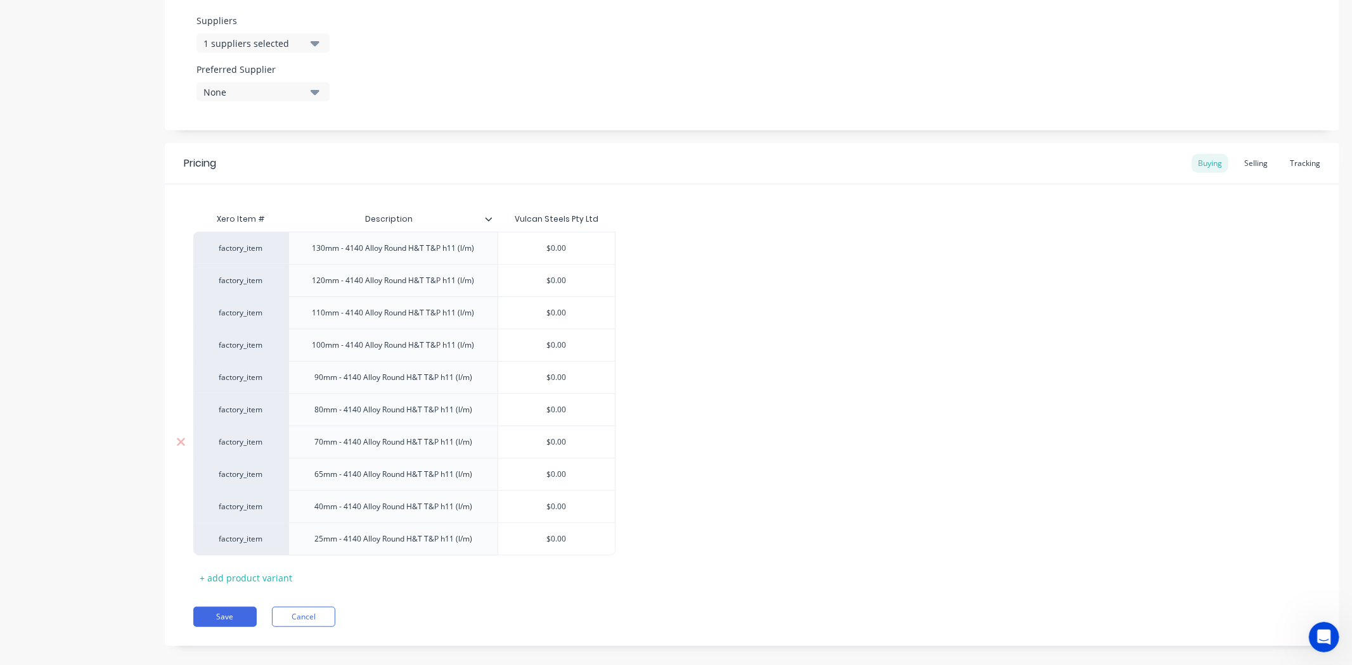
scroll to position [658, 0]
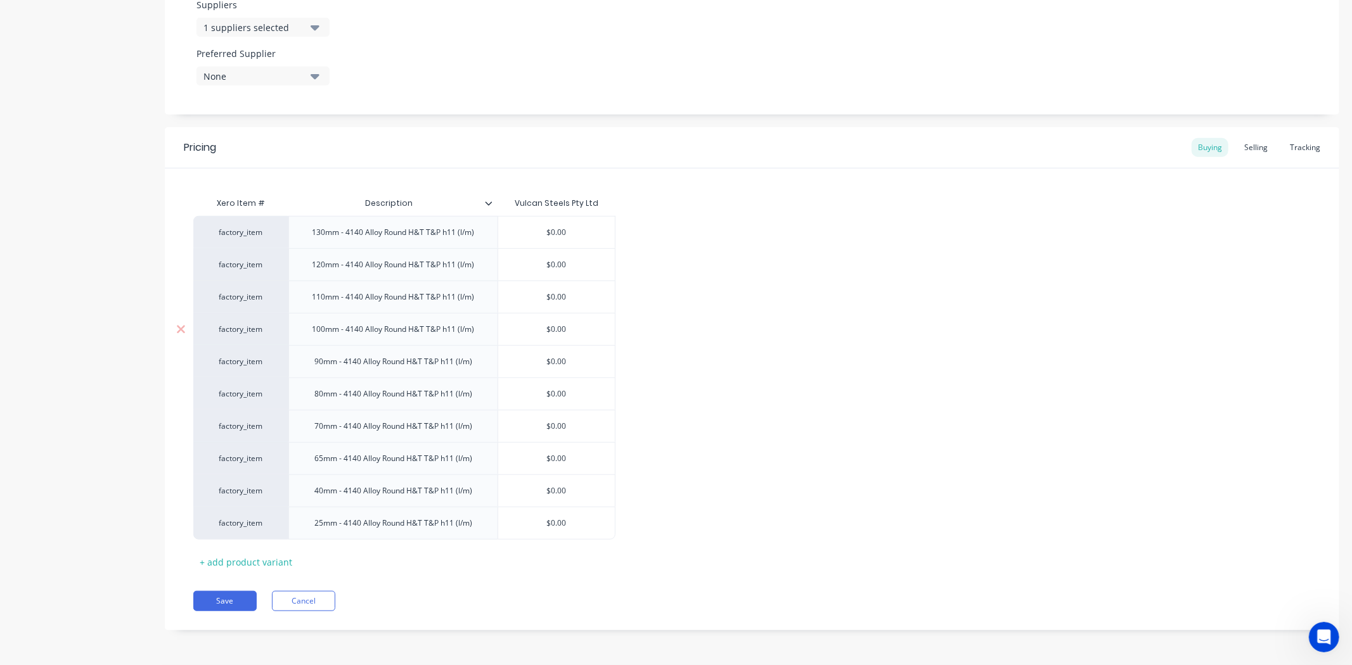
type input "$0.00"
click at [569, 326] on input "$0.00" at bounding box center [556, 329] width 117 height 11
drag, startPoint x: 567, startPoint y: 326, endPoint x: 550, endPoint y: 332, distance: 18.2
click at [550, 332] on input "$0.00" at bounding box center [556, 329] width 117 height 11
type textarea "x"
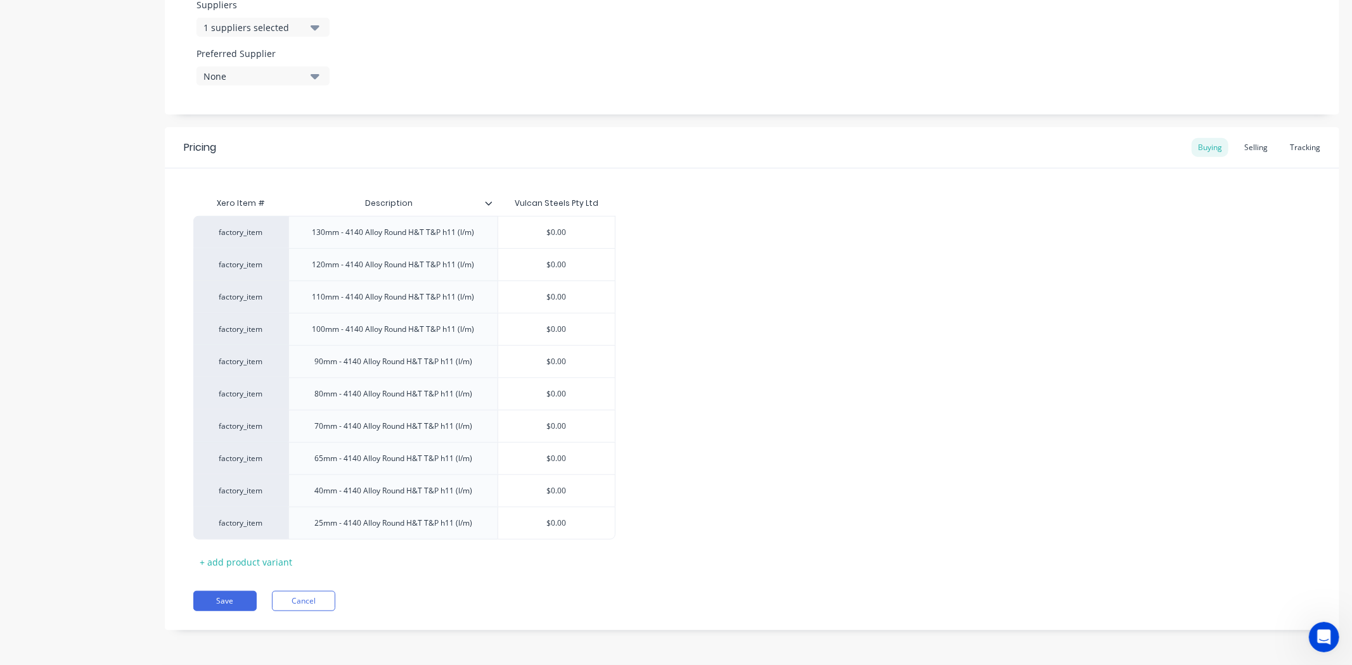
type input "$2"
type textarea "x"
type input "$24"
type textarea "x"
type input "$245"
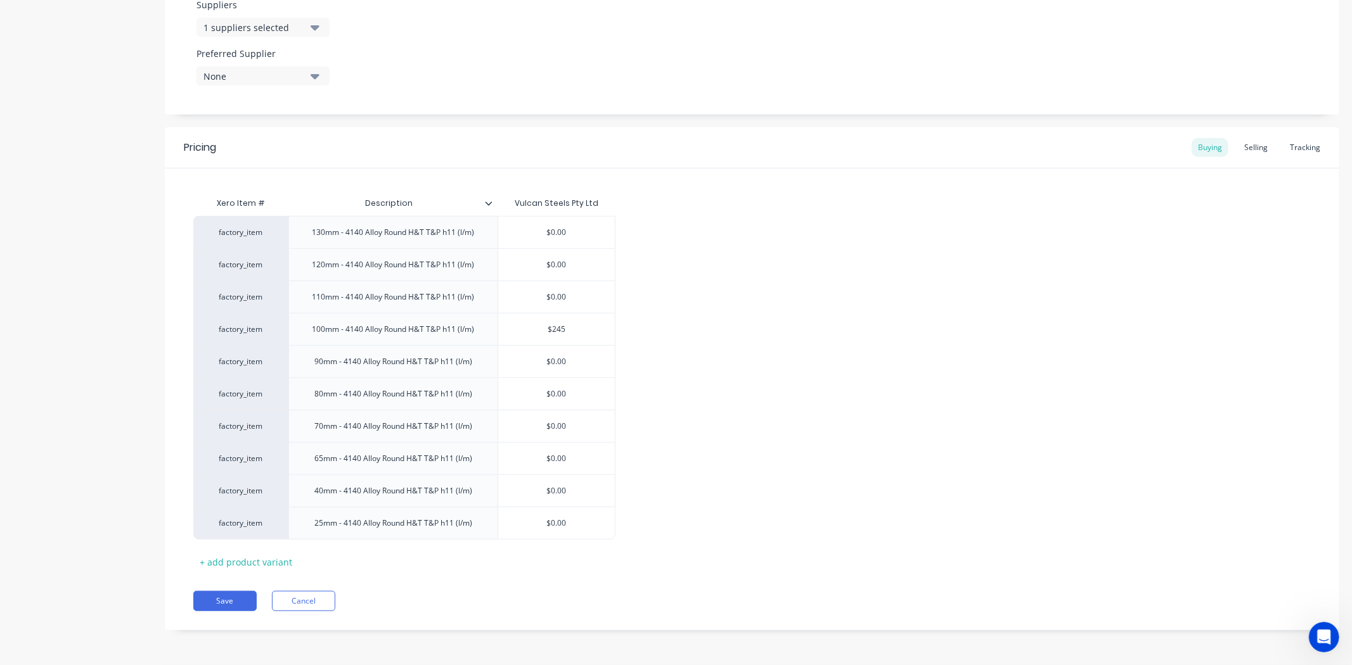
type textarea "x"
type input "$246"
type textarea "x"
type input "$246."
type textarea "x"
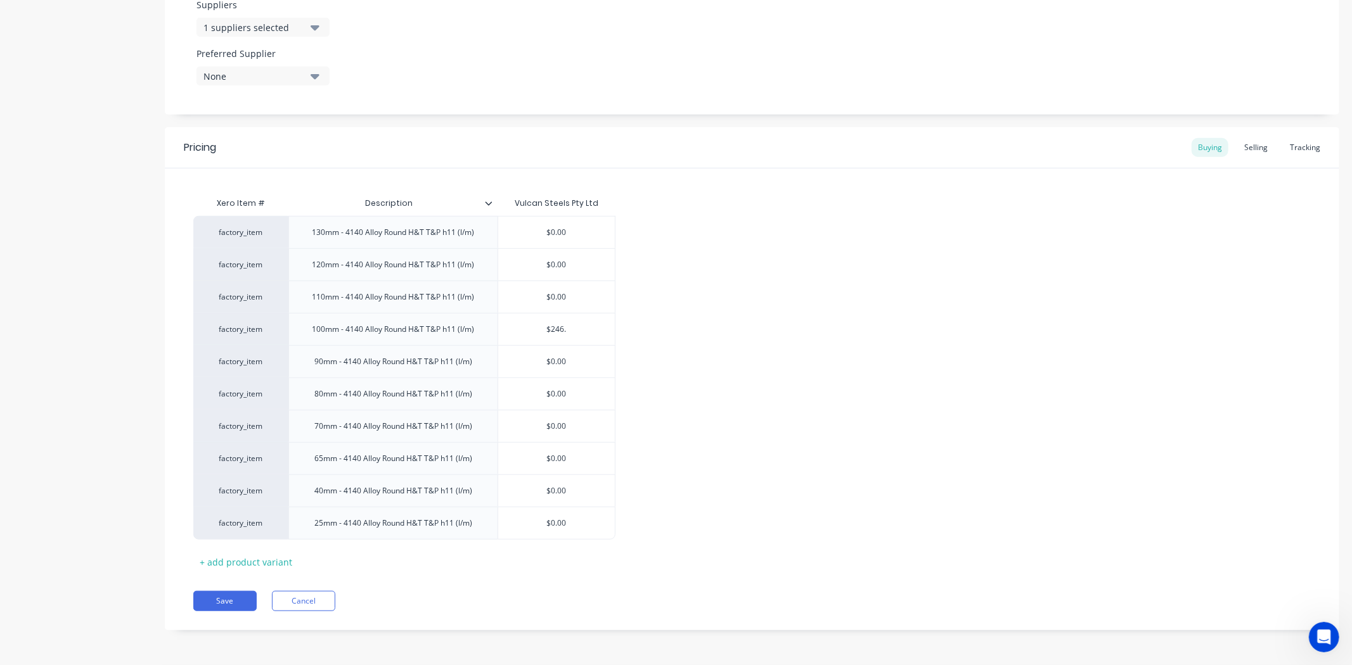
type input "$246.1"
type textarea "x"
type input "$246.12"
click at [669, 370] on div "factory_item 130mm - 4140 Alloy Round H&T T&P h11 (l/m) $0.00 factory_item 120m…" at bounding box center [751, 378] width 1117 height 324
type input "$0.00"
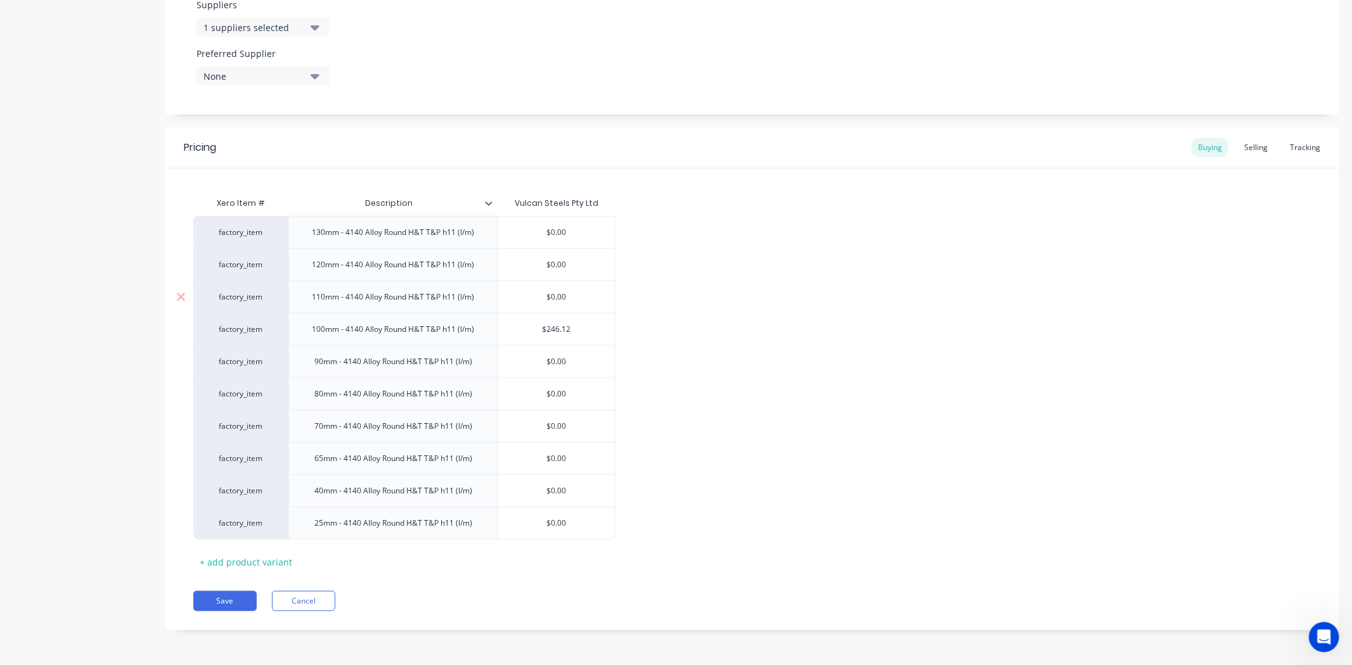
drag, startPoint x: 567, startPoint y: 293, endPoint x: 550, endPoint y: 299, distance: 17.8
click at [550, 299] on input "$0.00" at bounding box center [556, 297] width 117 height 11
click at [580, 334] on input "$246.12" at bounding box center [556, 329] width 117 height 11
type textarea "x"
type input "$246.1206"
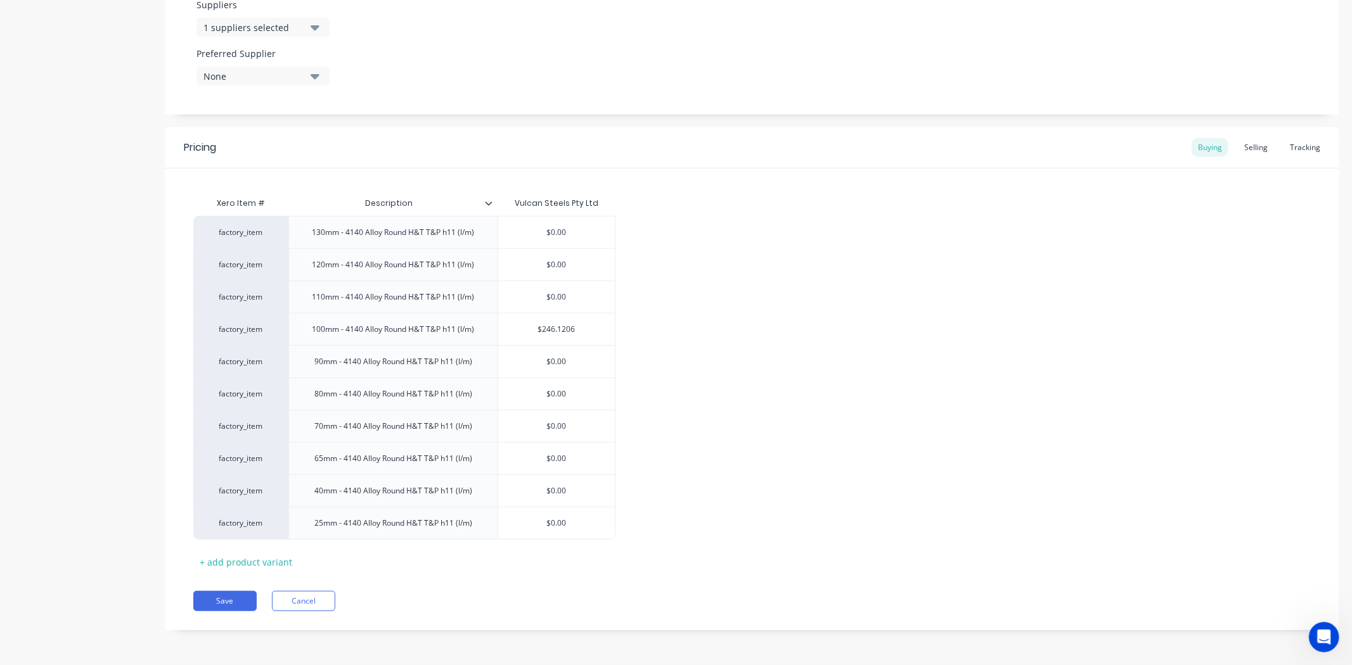
type textarea "x"
type input "$246.1206"
click at [663, 312] on div "factory_item 130mm - 4140 Alloy Round H&T T&P h11 (l/m) $0.00 factory_item 120m…" at bounding box center [751, 378] width 1117 height 324
click at [584, 302] on input "$0.00" at bounding box center [556, 297] width 117 height 11
drag, startPoint x: 575, startPoint y: 300, endPoint x: 548, endPoint y: 307, distance: 28.0
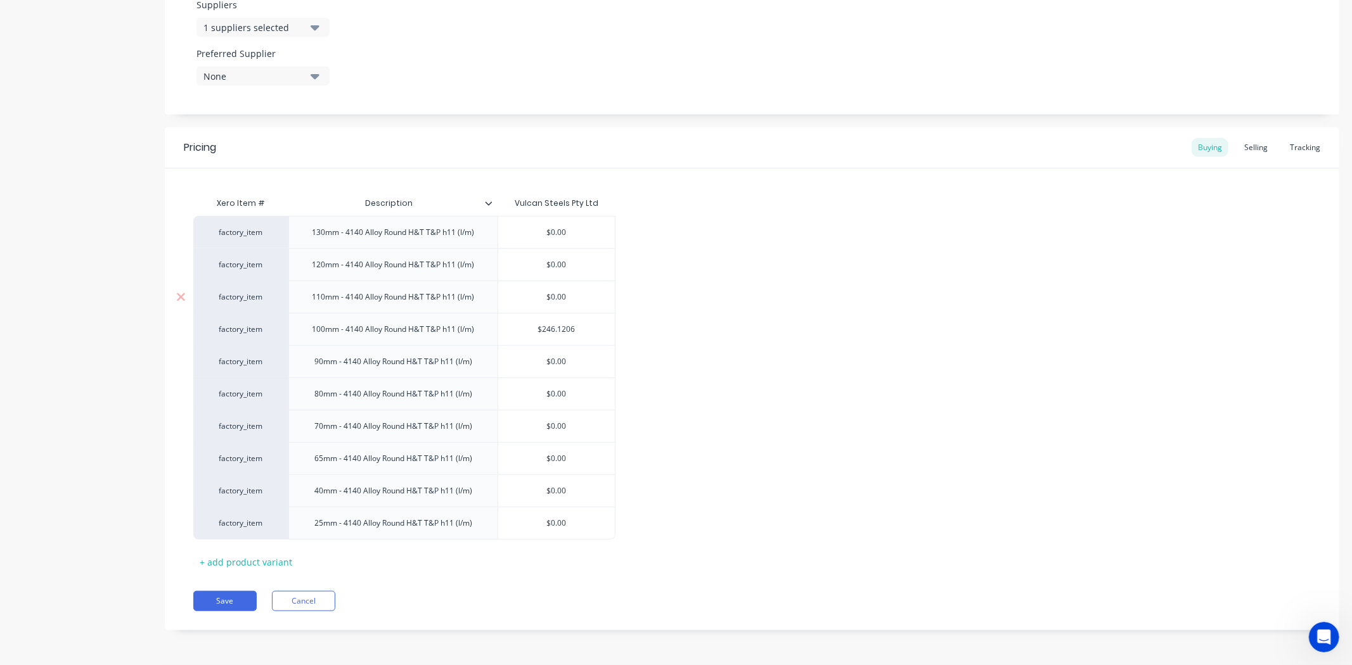
click at [548, 307] on div "$0.00 $0.00" at bounding box center [556, 297] width 117 height 32
type textarea "x"
type input "29"
type textarea "x"
type input "297"
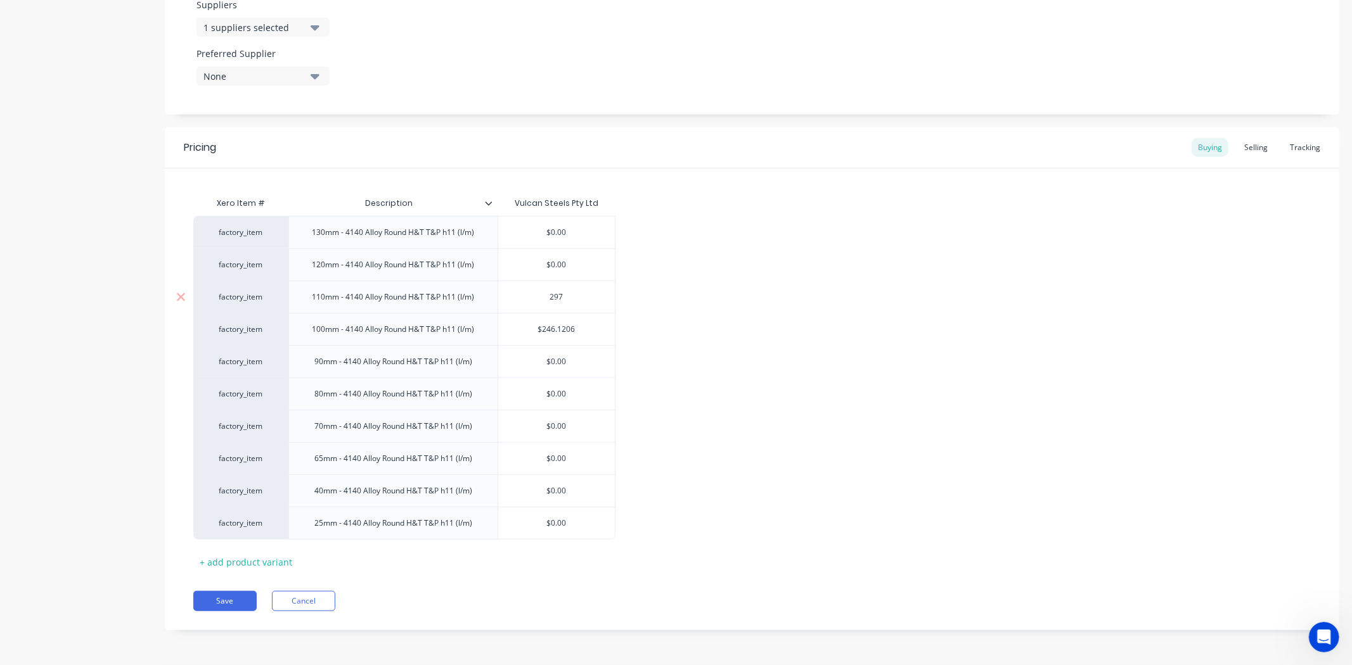
type textarea "x"
type input "297."
type textarea "x"
type input "297.8"
type textarea "x"
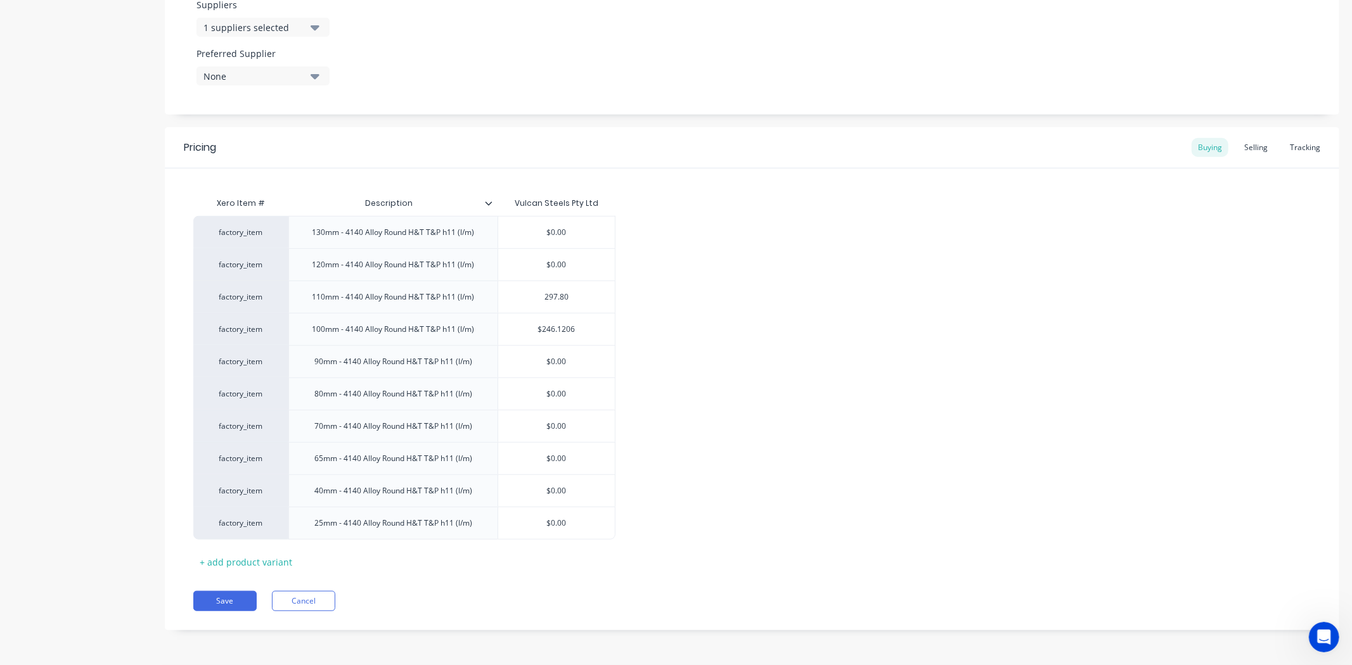
type input "297.80"
click at [689, 312] on div "factory_item 130mm - 4140 Alloy Round H&T T&P h11 (l/m) $0.00 factory_item 120m…" at bounding box center [751, 378] width 1117 height 324
click at [238, 605] on button "Save" at bounding box center [224, 601] width 63 height 20
type textarea "x"
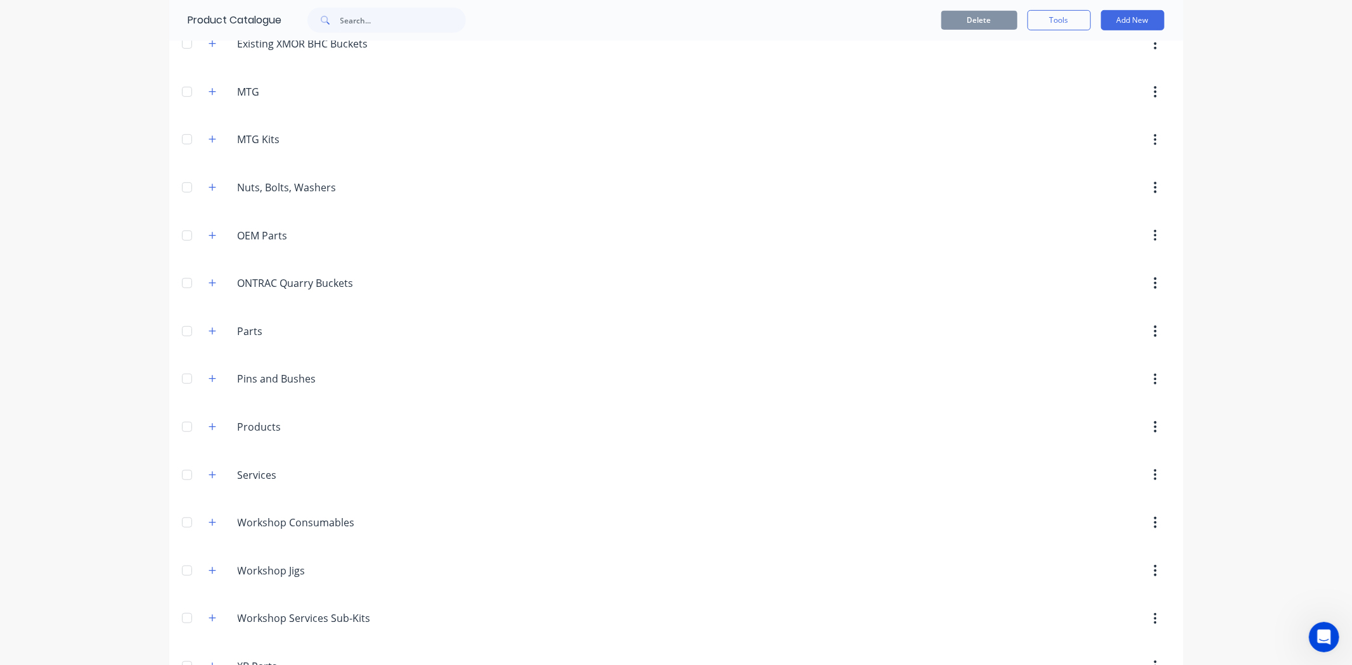
scroll to position [634, 0]
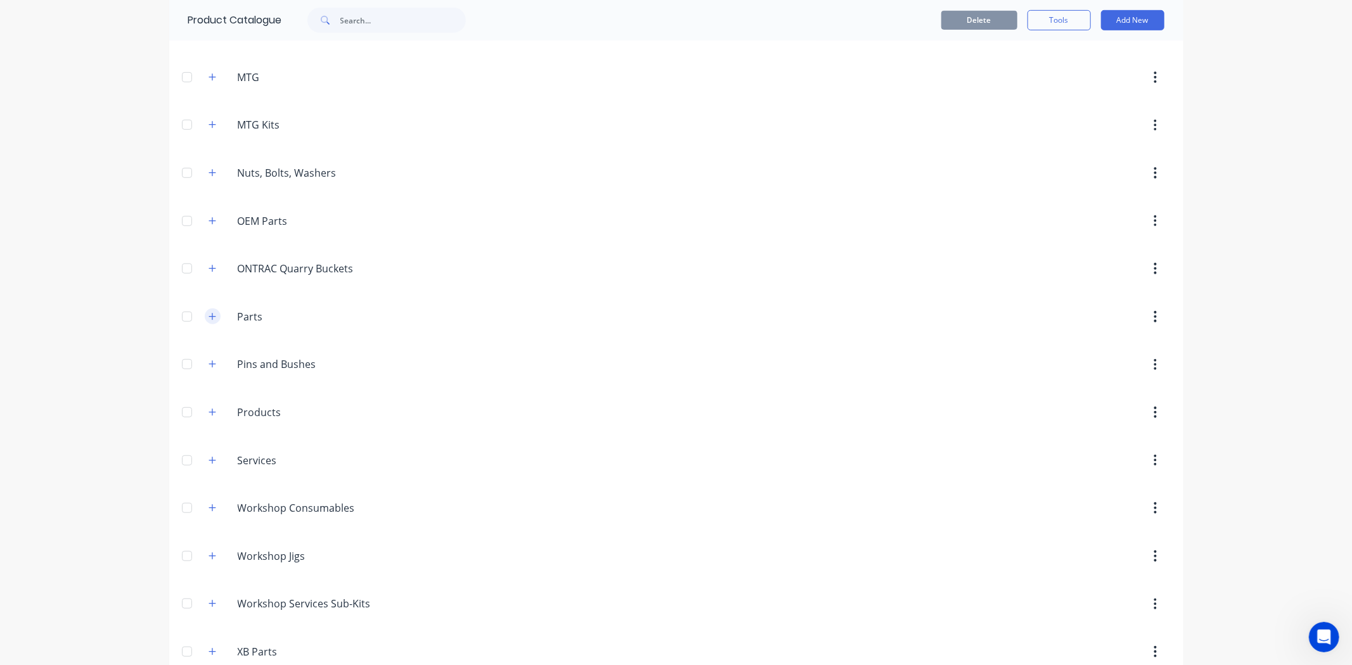
click at [209, 319] on icon "button" at bounding box center [213, 316] width 8 height 9
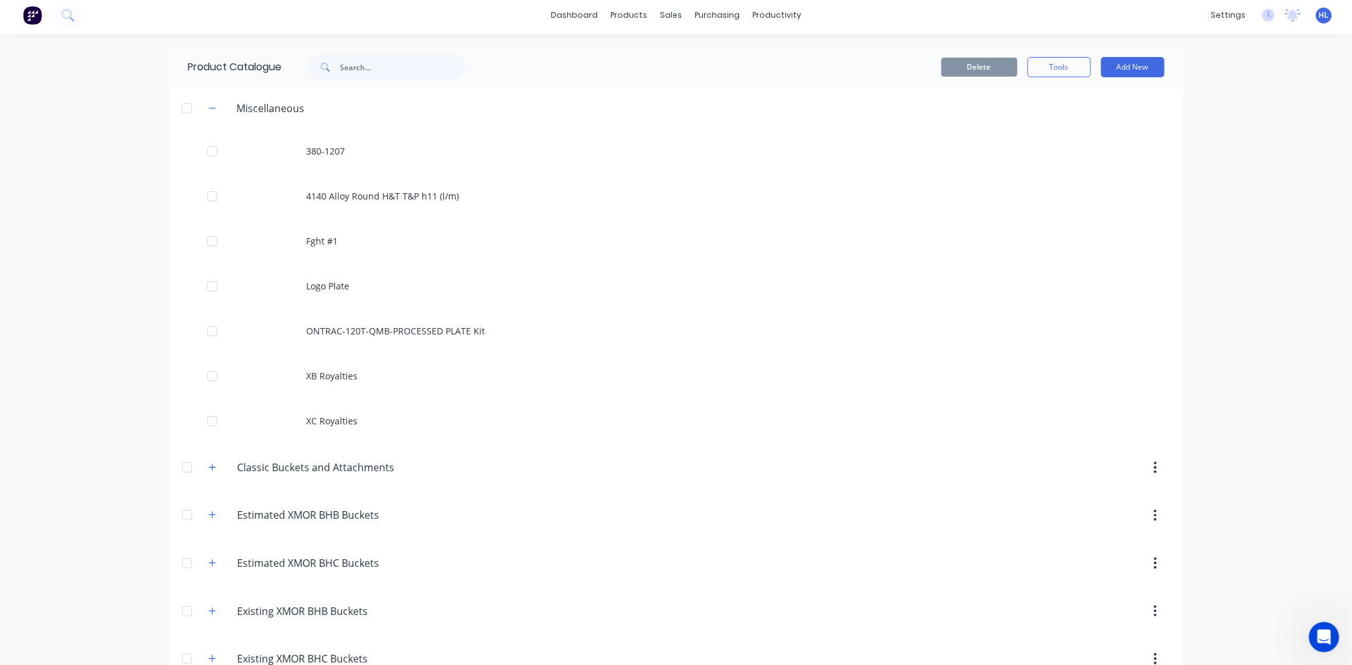
scroll to position [0, 0]
click at [356, 51] on div "Product Catalogue" at bounding box center [333, 71] width 328 height 41
click at [359, 62] on input "text" at bounding box center [402, 70] width 125 height 25
type input "hollow bar"
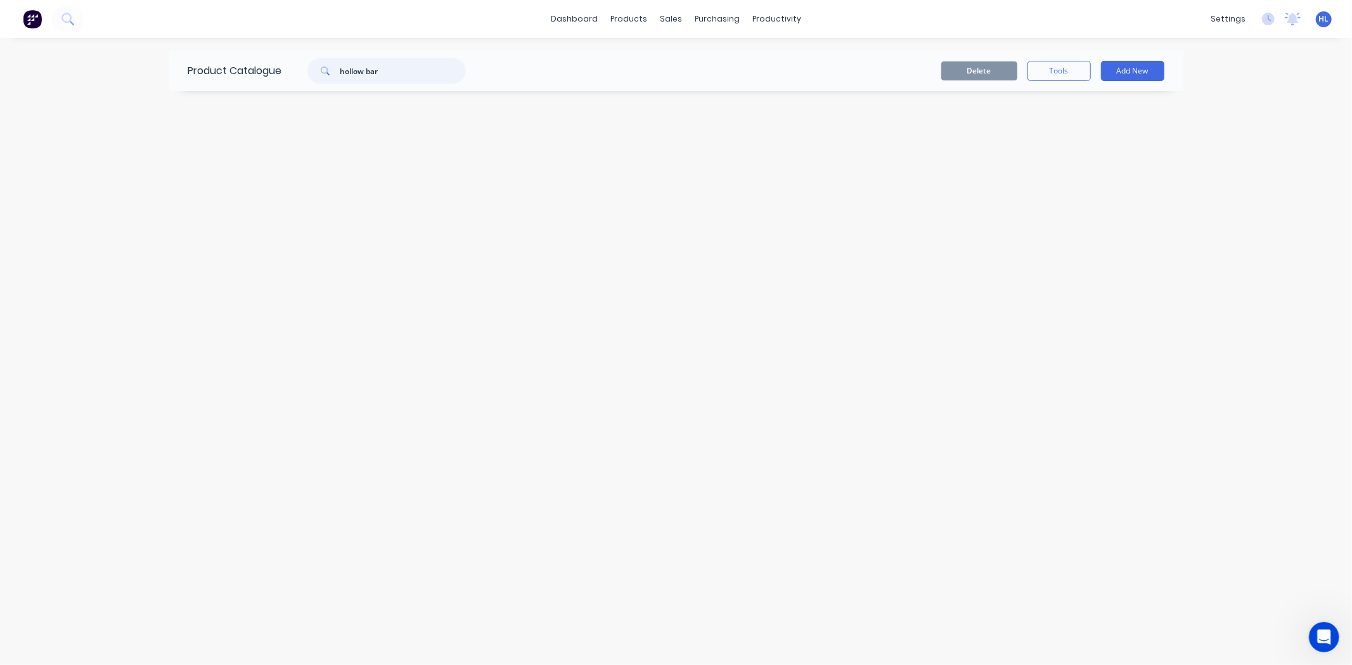
drag, startPoint x: 398, startPoint y: 75, endPoint x: 280, endPoint y: 80, distance: 118.6
click at [277, 80] on div "Product Catalogue hollow bar" at bounding box center [333, 71] width 328 height 41
click at [719, 74] on div "Delete Tools Add New" at bounding box center [831, 71] width 667 height 20
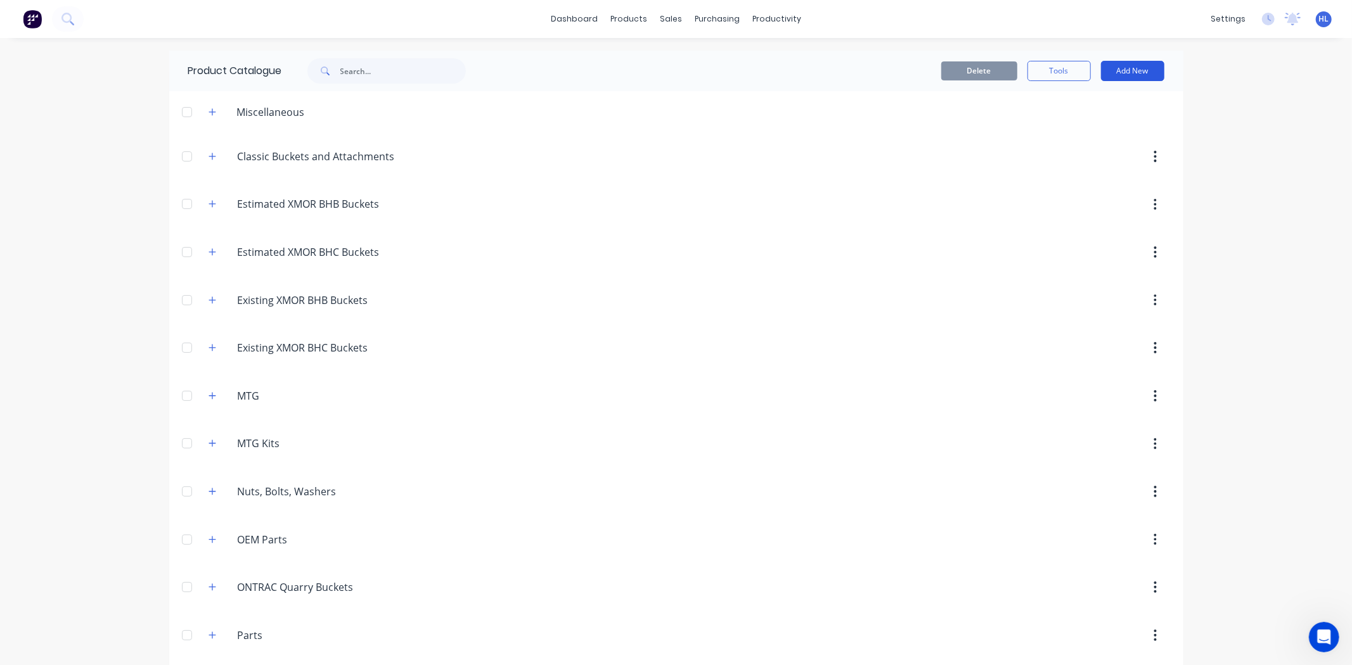
click at [1113, 70] on button "Add New" at bounding box center [1132, 71] width 63 height 20
click at [1105, 124] on div "Product" at bounding box center [1104, 129] width 98 height 18
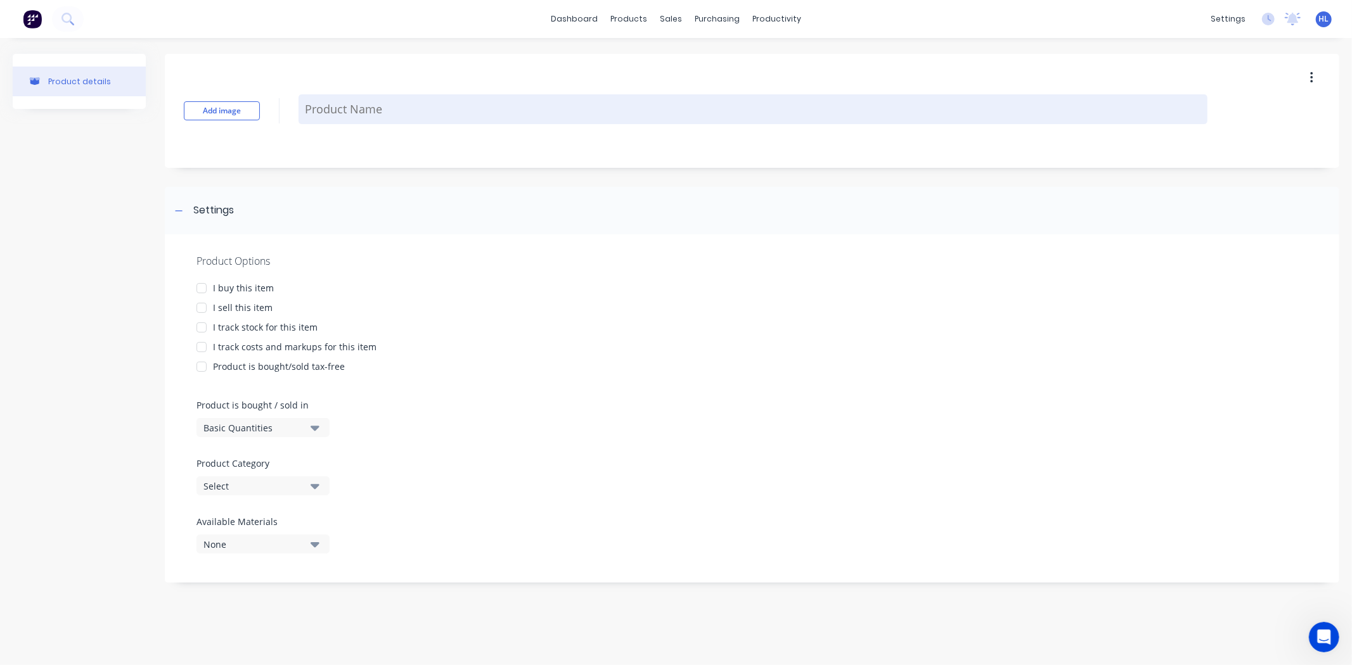
click at [404, 117] on textarea at bounding box center [753, 109] width 909 height 30
type textarea "x"
type textarea "H"
type textarea "x"
type textarea "Ho"
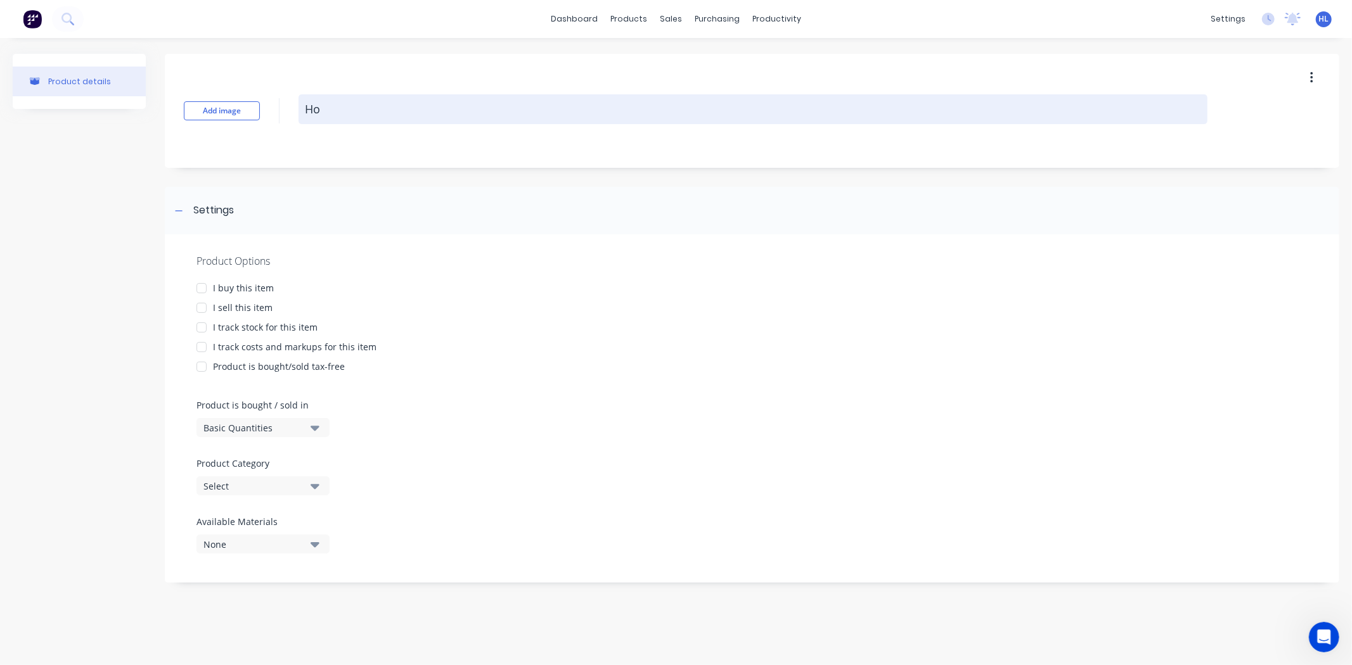
type textarea "x"
type textarea "Hol"
type textarea "x"
type textarea "Holl"
type textarea "x"
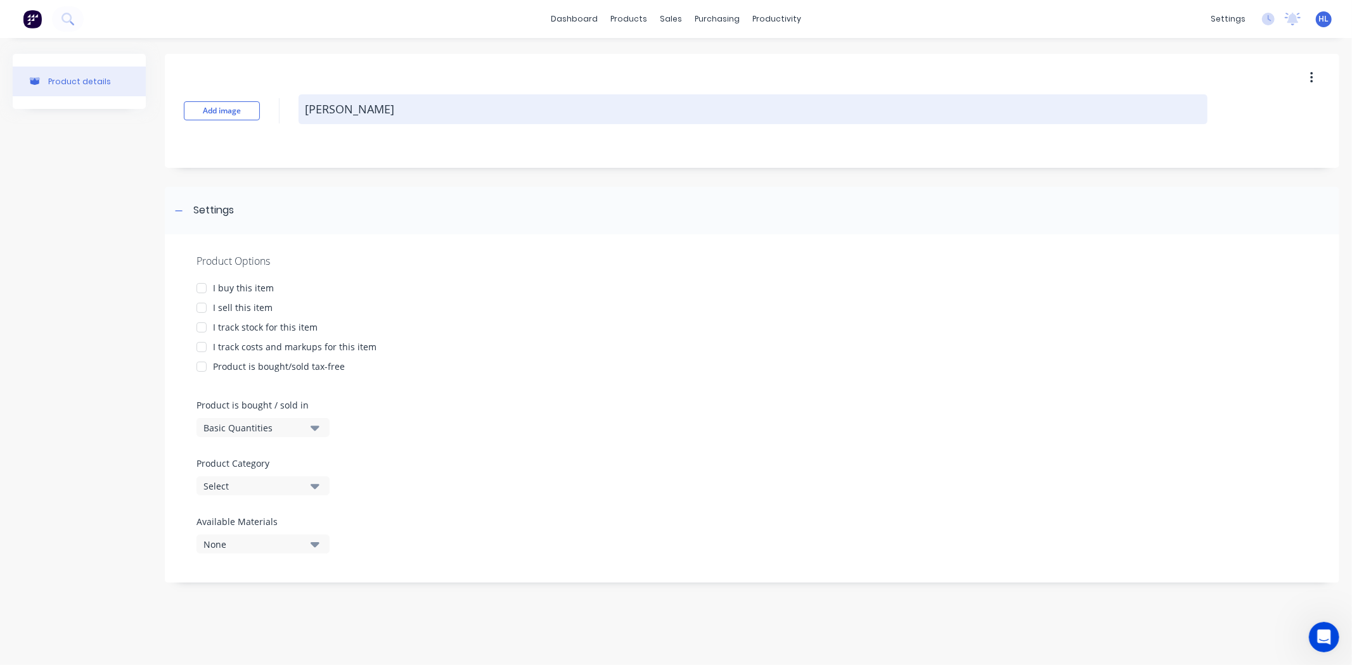
type textarea "Hollo"
type textarea "x"
type textarea "Hollow"
type textarea "x"
type textarea "Hollow"
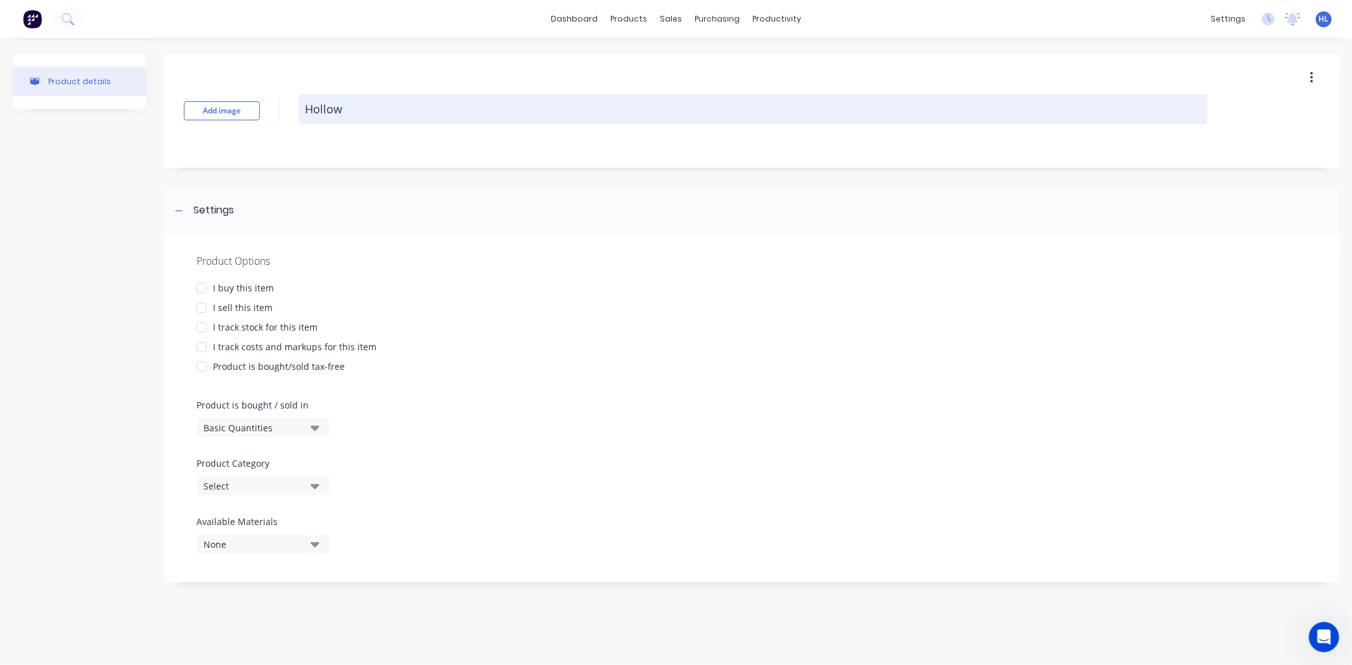
type textarea "x"
type textarea "Hollow B"
type textarea "x"
type textarea "Hollow Ba"
type textarea "x"
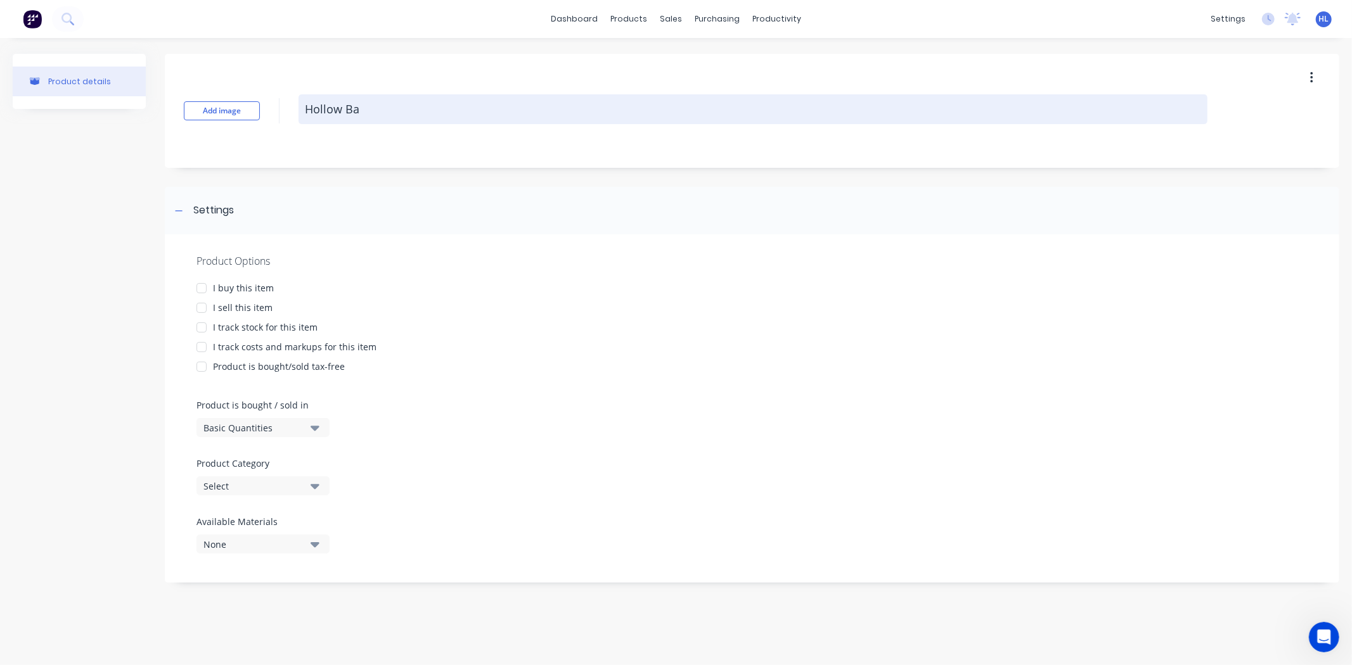
type textarea "Hollow Bar"
click at [305, 111] on textarea "Hollow Bar" at bounding box center [753, 109] width 909 height 30
click at [482, 114] on textarea "Hollow Bar" at bounding box center [753, 109] width 909 height 30
type textarea "x"
type textarea "Hollow Bar"
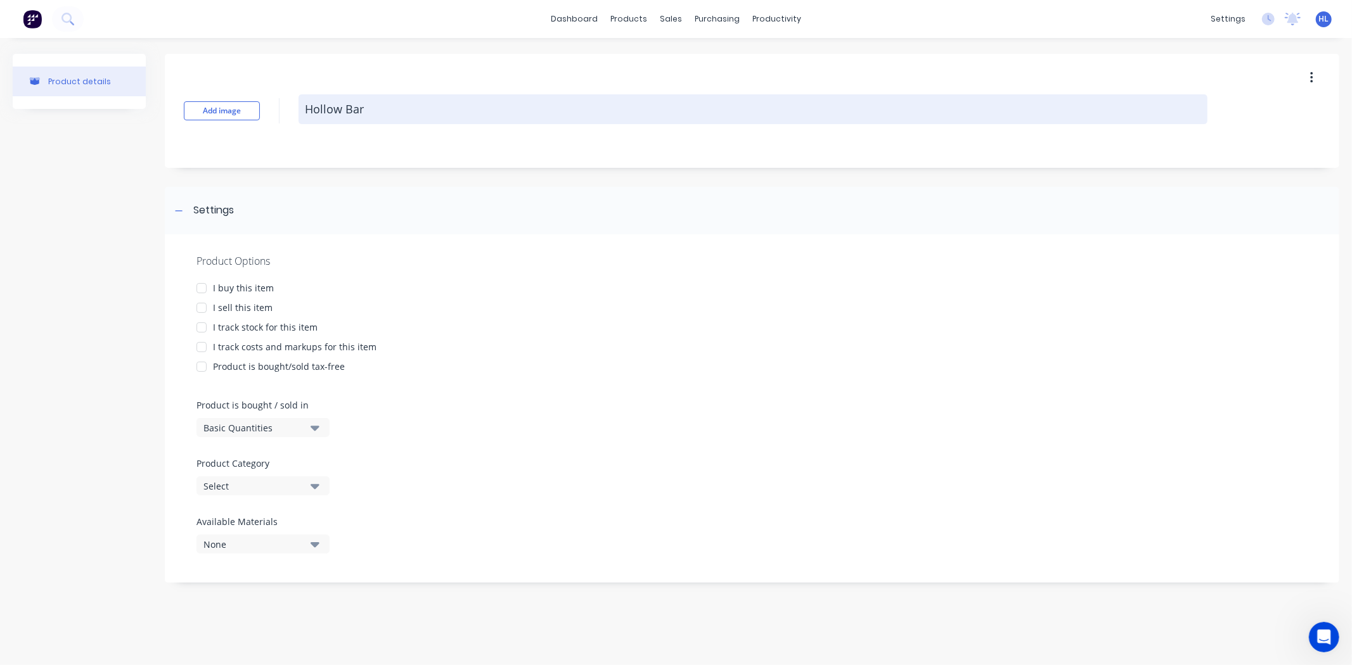
type textarea "x"
type textarea "Hollow Bar -"
type textarea "x"
type textarea "Hollow Bar -"
type textarea "x"
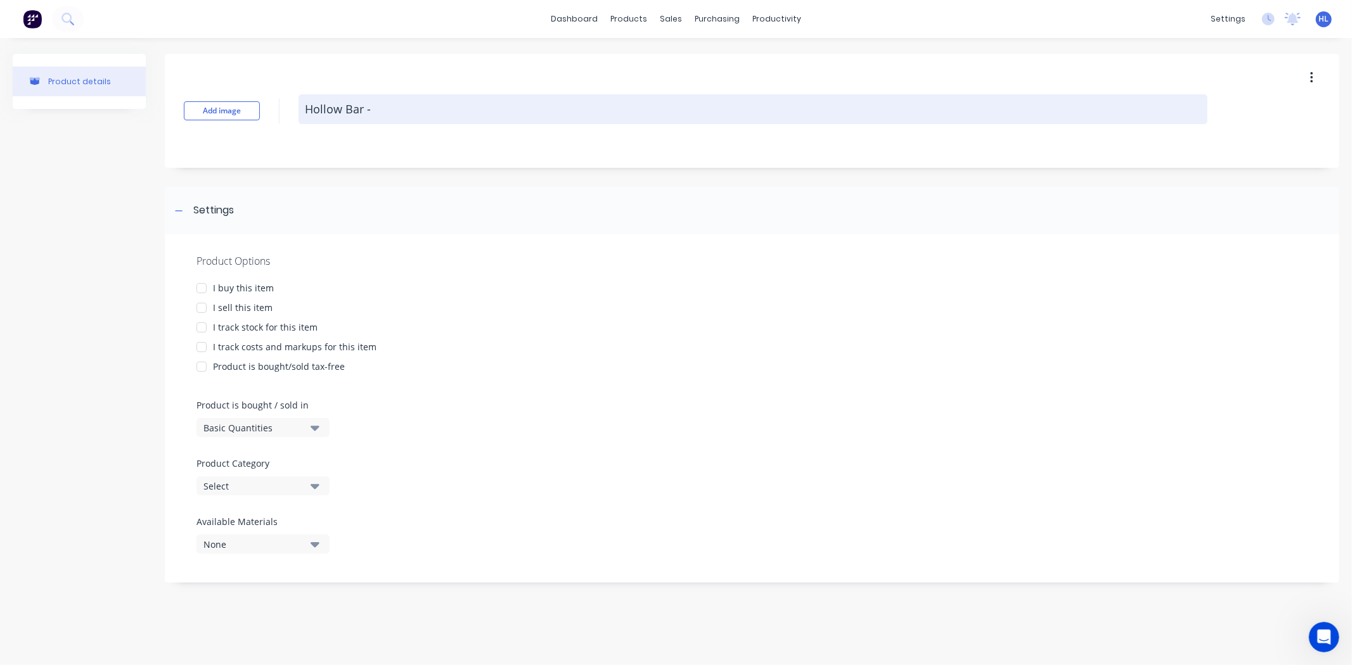
type textarea "Hollow Bar - M"
type textarea "x"
type textarea "Hollow Bar - Ma"
type textarea "x"
type textarea "Hollow Bar - Mac"
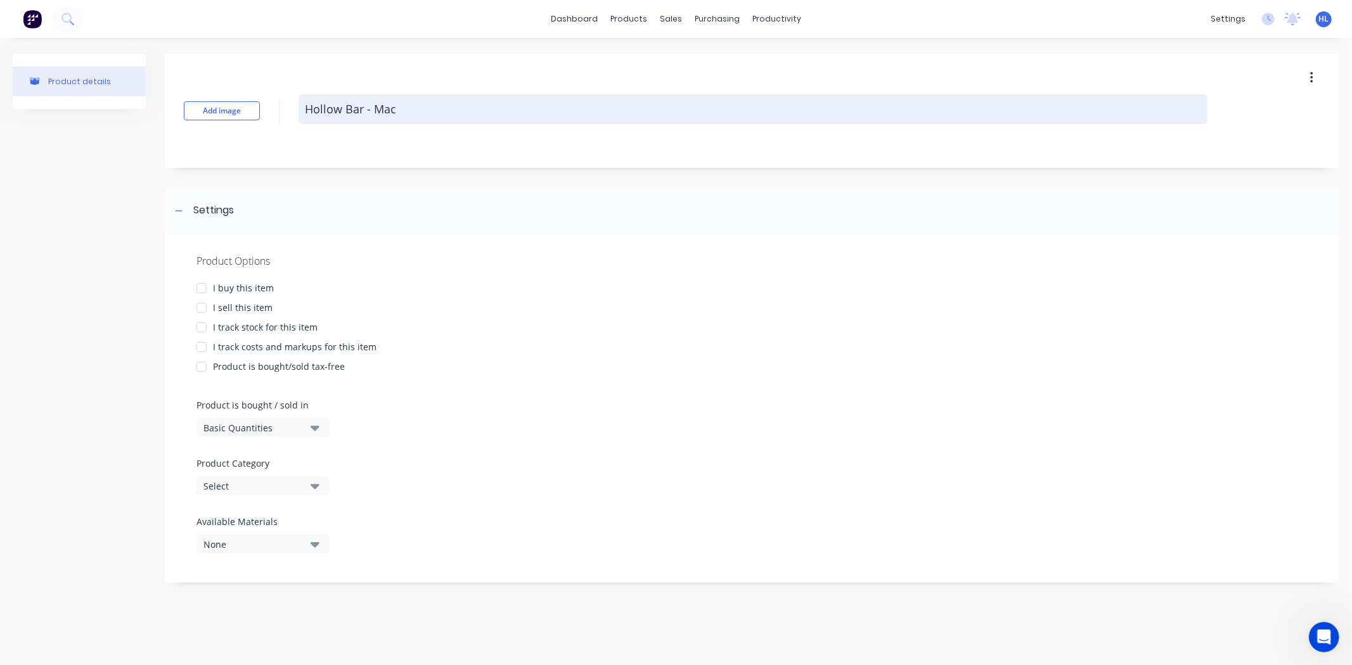
type textarea "x"
type textarea "Hollow Bar - Mach"
type textarea "x"
type textarea "Hollow Bar - Machi"
type textarea "x"
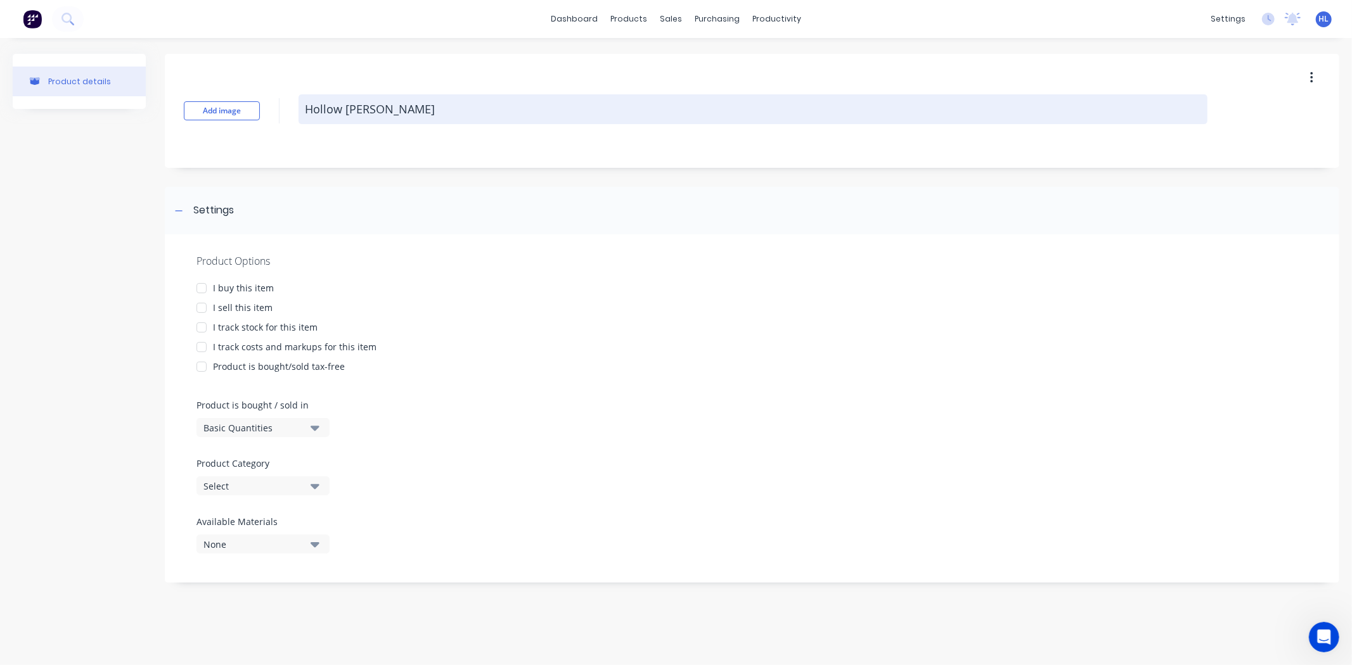
type textarea "Hollow Bar - Machin"
type textarea "x"
type textarea "Hollow Bar - Machine"
type textarea "x"
type textarea "Hollow Bar - Machinea"
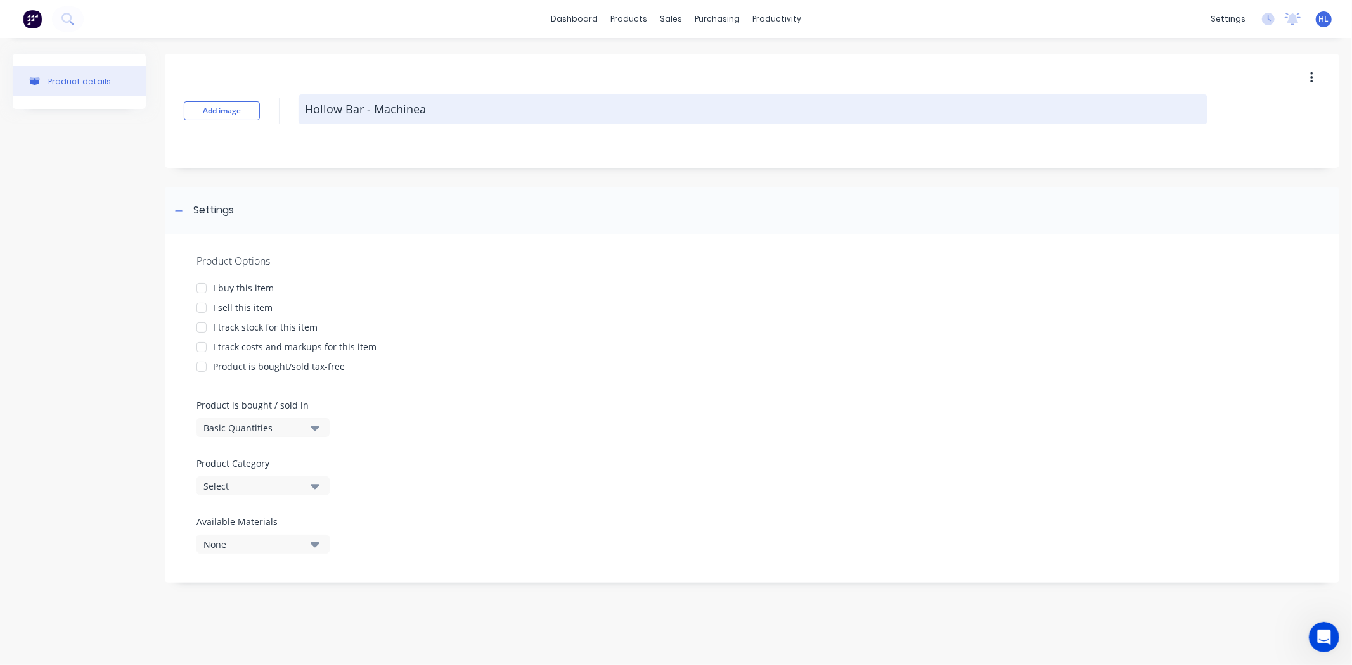
type textarea "x"
type textarea "Hollow Bar - Machineab"
type textarea "x"
type textarea "Hollow Bar - Machinea"
type textarea "x"
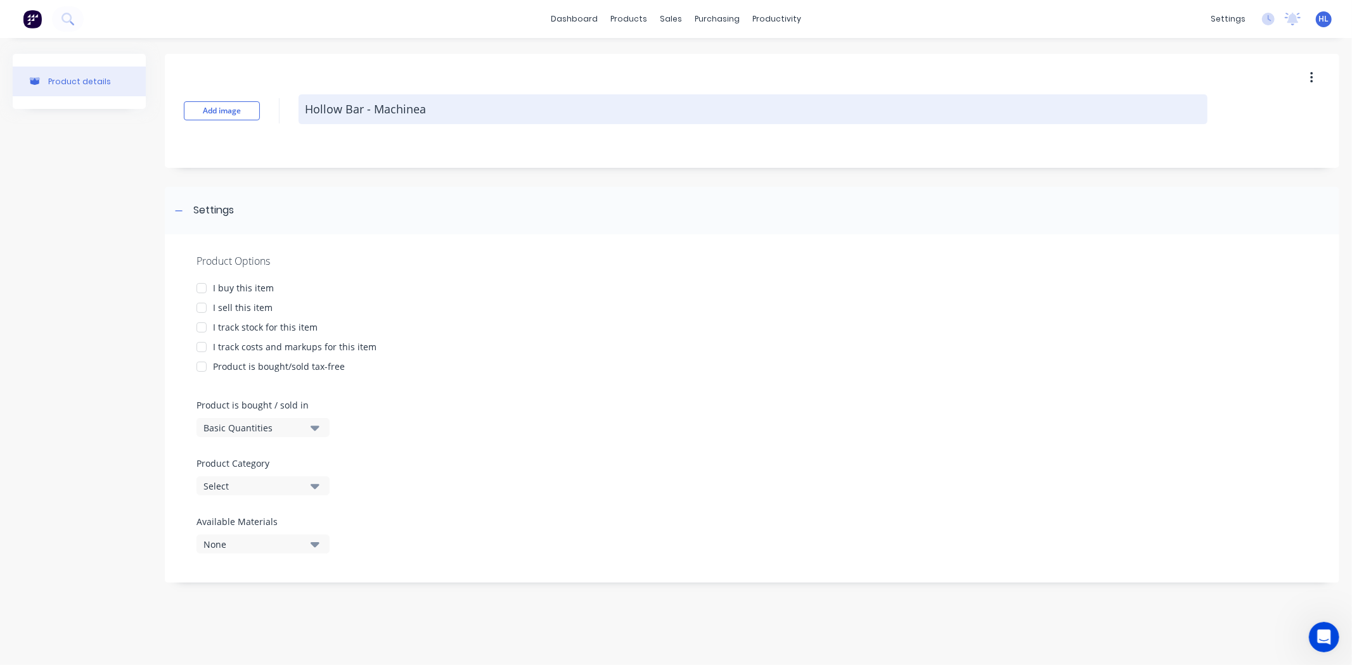
type textarea "Hollow Bar - Machine"
type textarea "x"
type textarea "Hollow Bar - Machin"
type textarea "x"
type textarea "Hollow Bar - Machi"
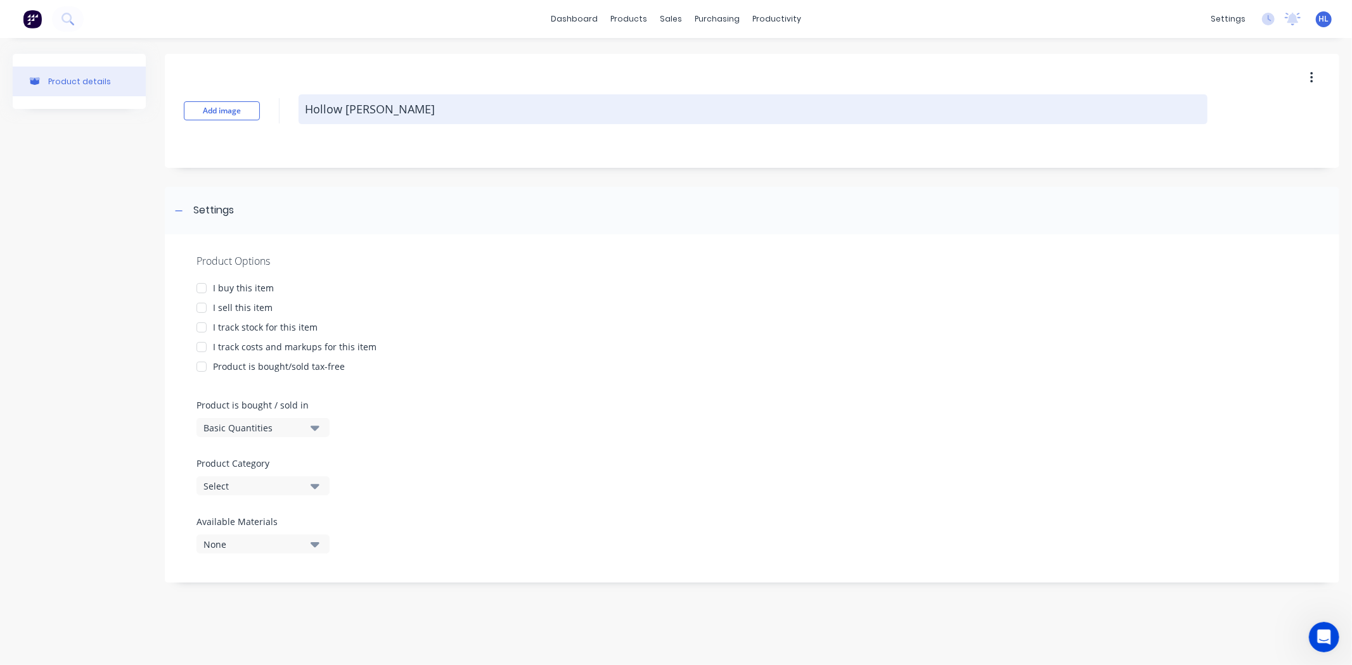
type textarea "x"
type textarea "Hollow Bar - Mach"
type textarea "x"
type textarea "Hollow Bar - Mac"
type textarea "x"
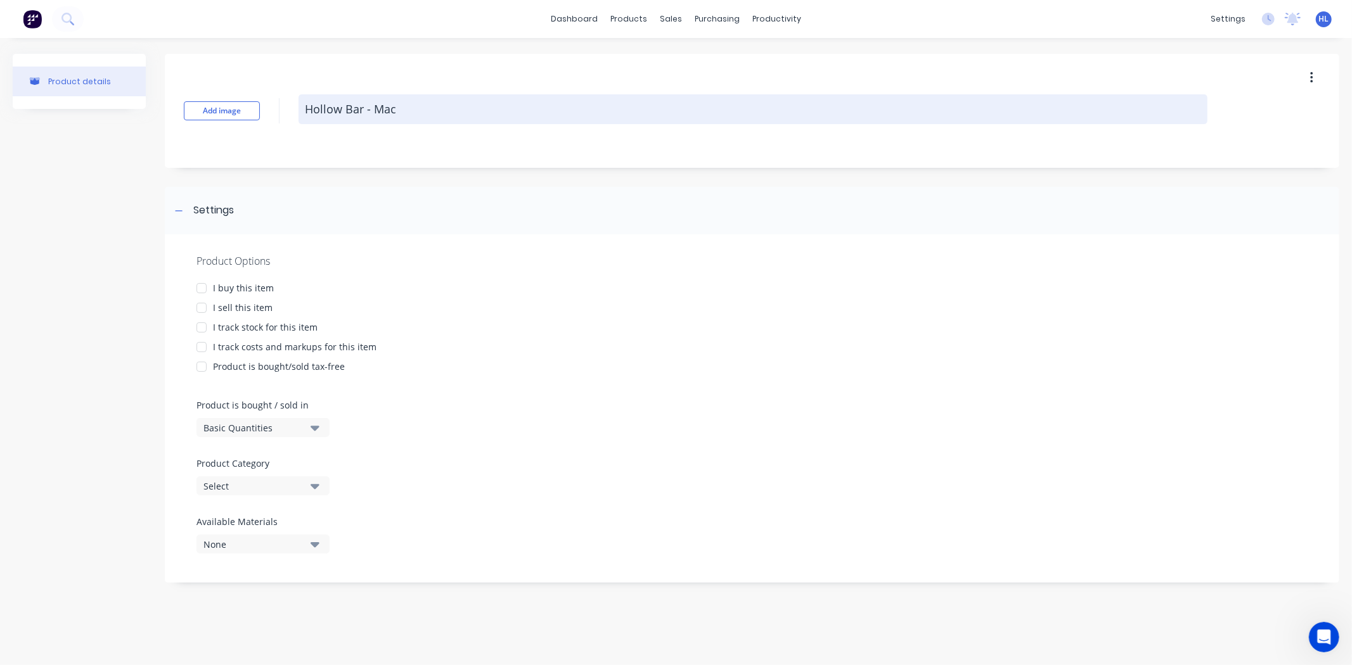
type textarea "Hollow Bar - Ma"
type textarea "x"
type textarea "Hollow Bar - M"
type textarea "x"
type textarea "Hollow Bar -"
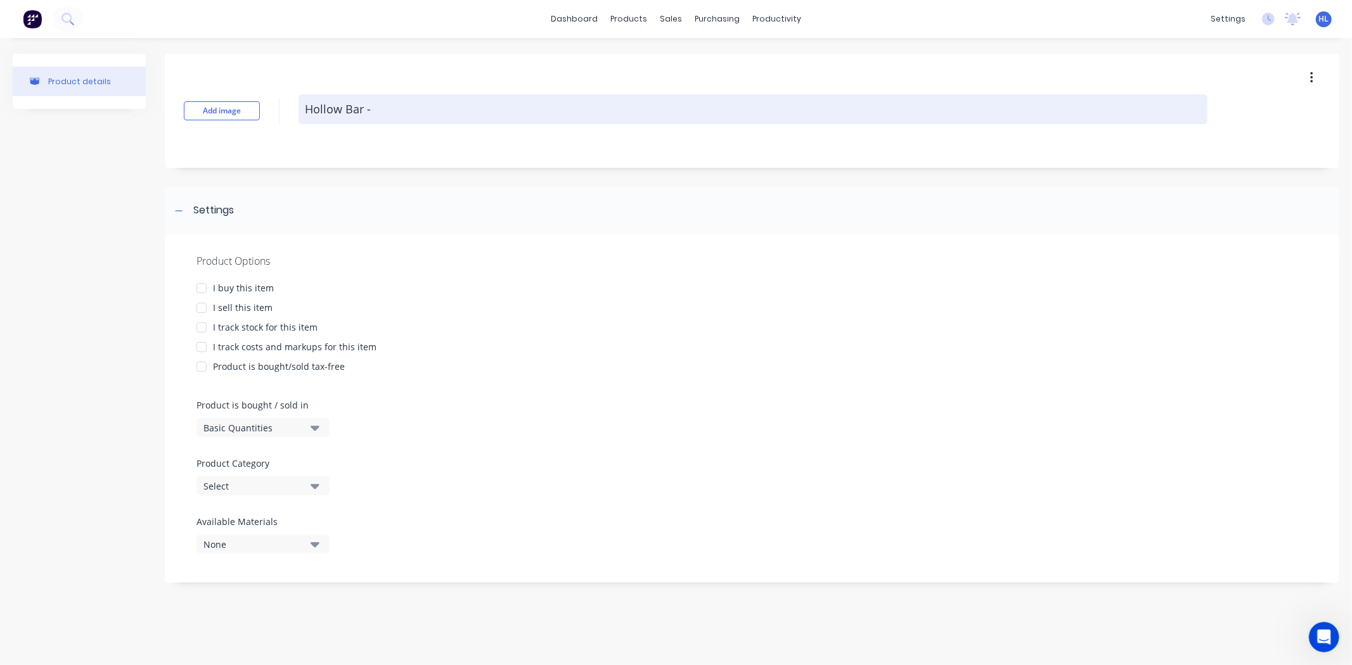
type textarea "x"
type textarea "Hollow Bar -"
type textarea "x"
type textarea "Hollow Bar"
type textarea "x"
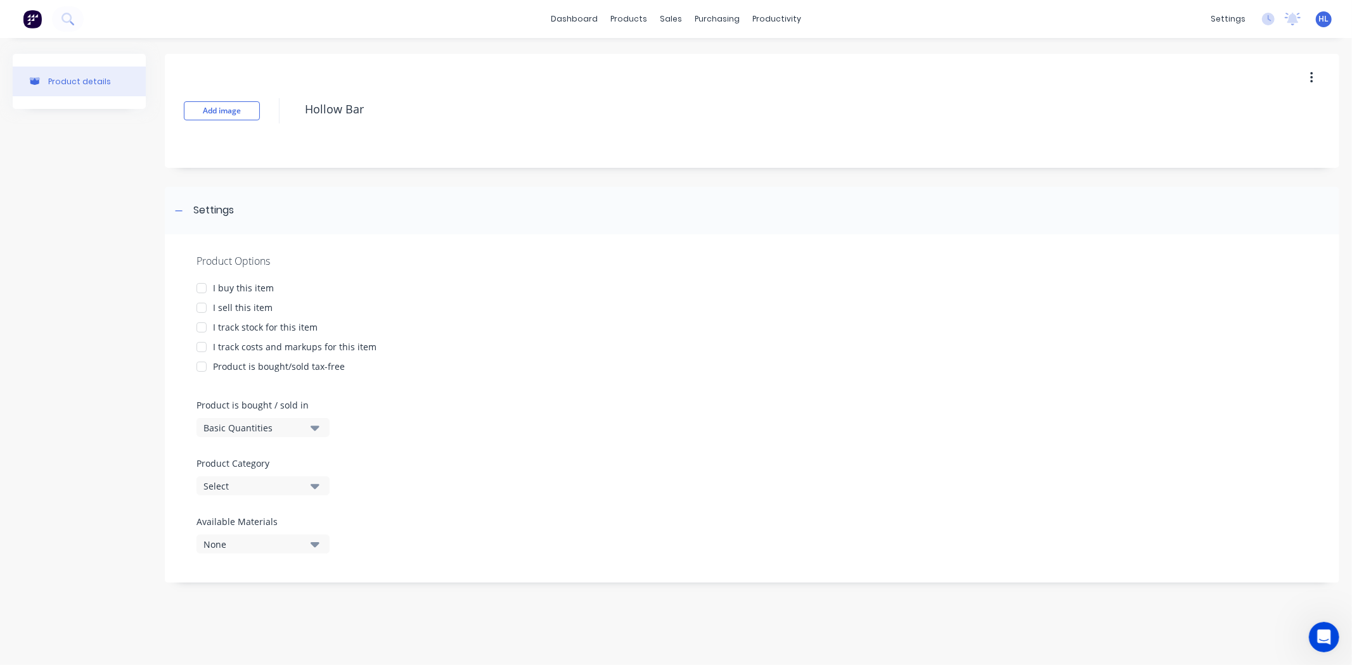
type textarea "Hollow Bar"
type textarea "x"
type textarea "Hollow Bar"
click at [233, 308] on div "I sell this item" at bounding box center [243, 307] width 60 height 13
click at [250, 288] on div "I buy this item" at bounding box center [243, 287] width 61 height 13
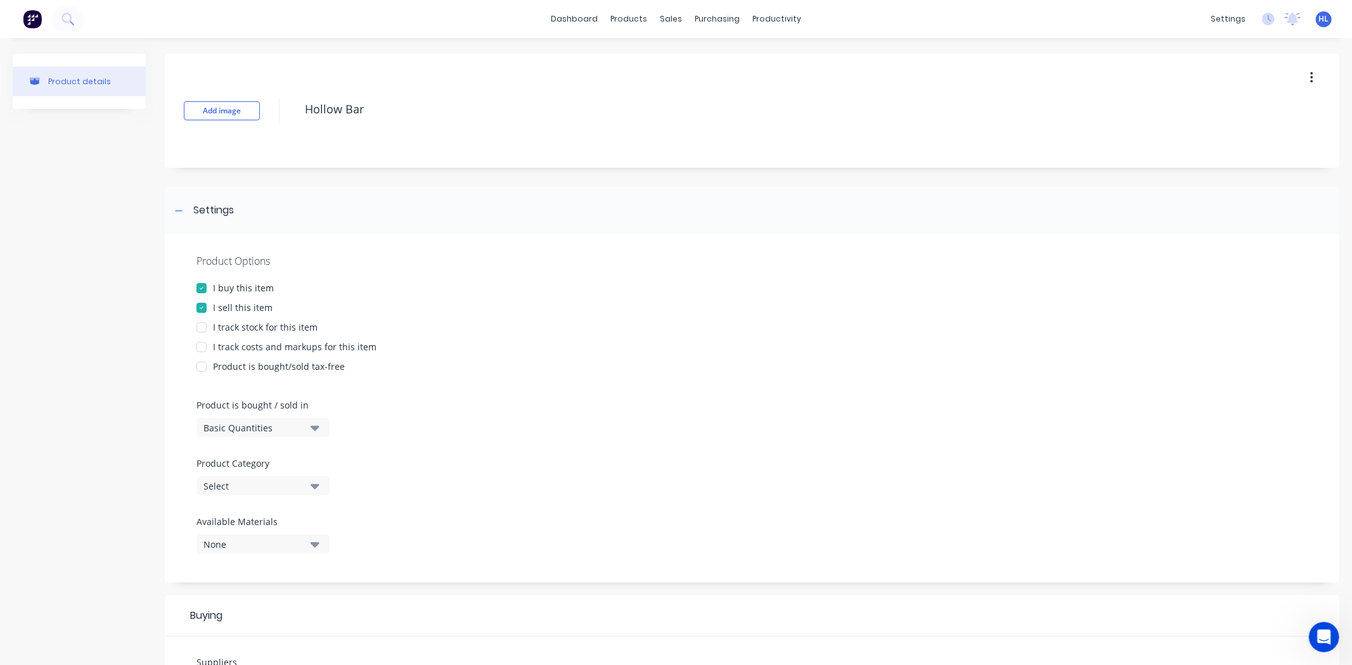
click at [250, 307] on div "I sell this item" at bounding box center [243, 307] width 60 height 13
click at [260, 325] on div "I track stock for this item" at bounding box center [265, 327] width 105 height 13
click at [263, 324] on div "I track stock for this item" at bounding box center [265, 327] width 105 height 13
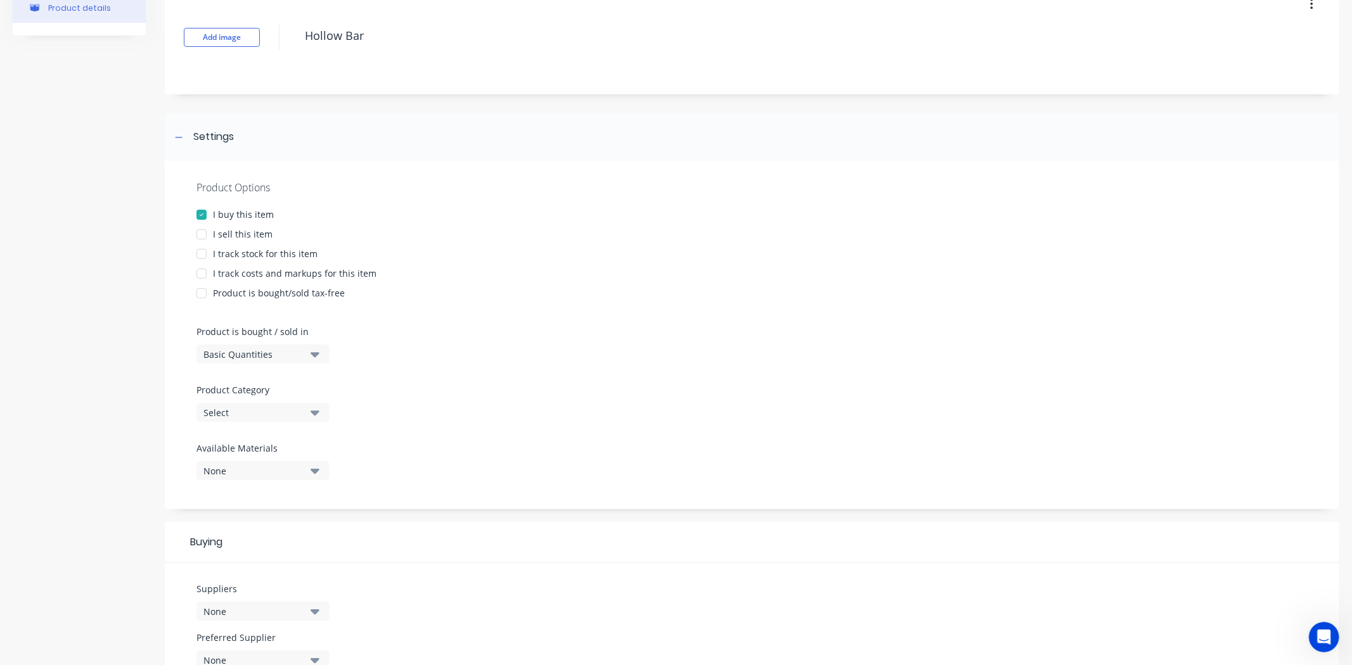
scroll to position [141, 0]
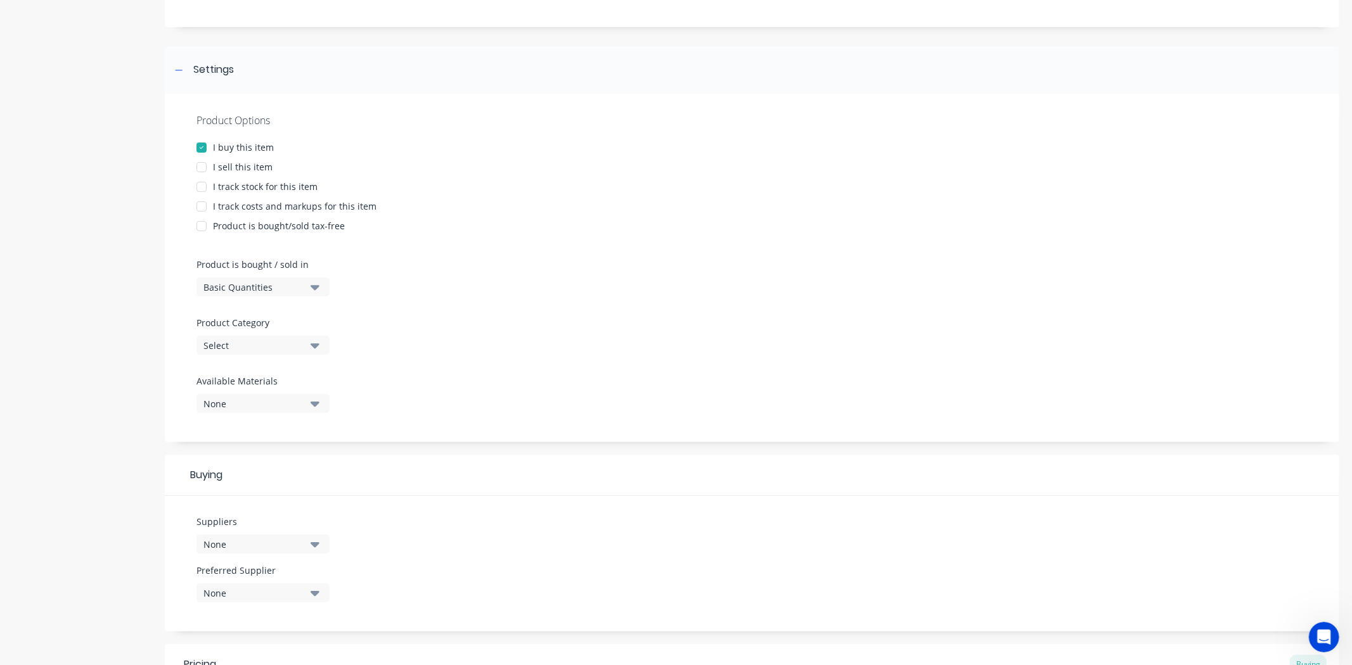
click at [261, 288] on div "Basic Quantities" at bounding box center [253, 287] width 101 height 13
click at [266, 314] on div "Basic Quantities" at bounding box center [291, 318] width 190 height 25
click at [266, 331] on div "Product Category Select" at bounding box center [259, 335] width 127 height 39
click at [267, 343] on div "Select" at bounding box center [253, 345] width 101 height 13
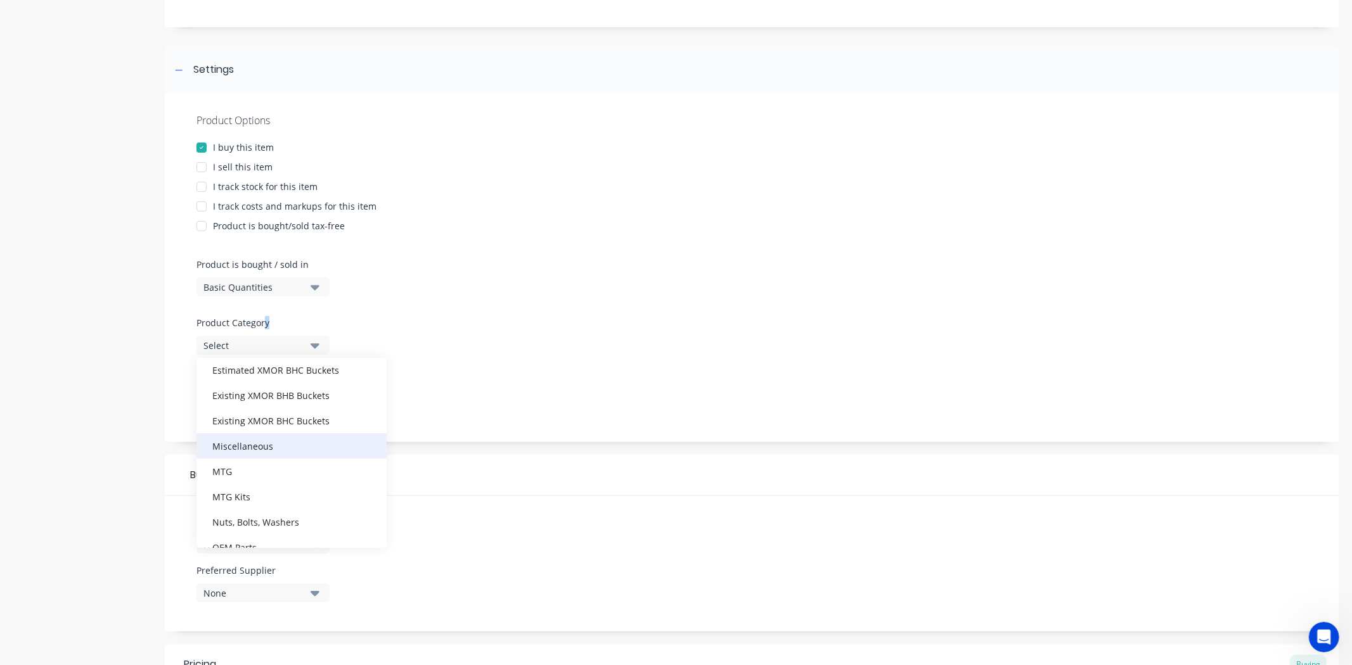
scroll to position [70, 0]
click at [285, 466] on div "Miscellaneous" at bounding box center [291, 471] width 190 height 25
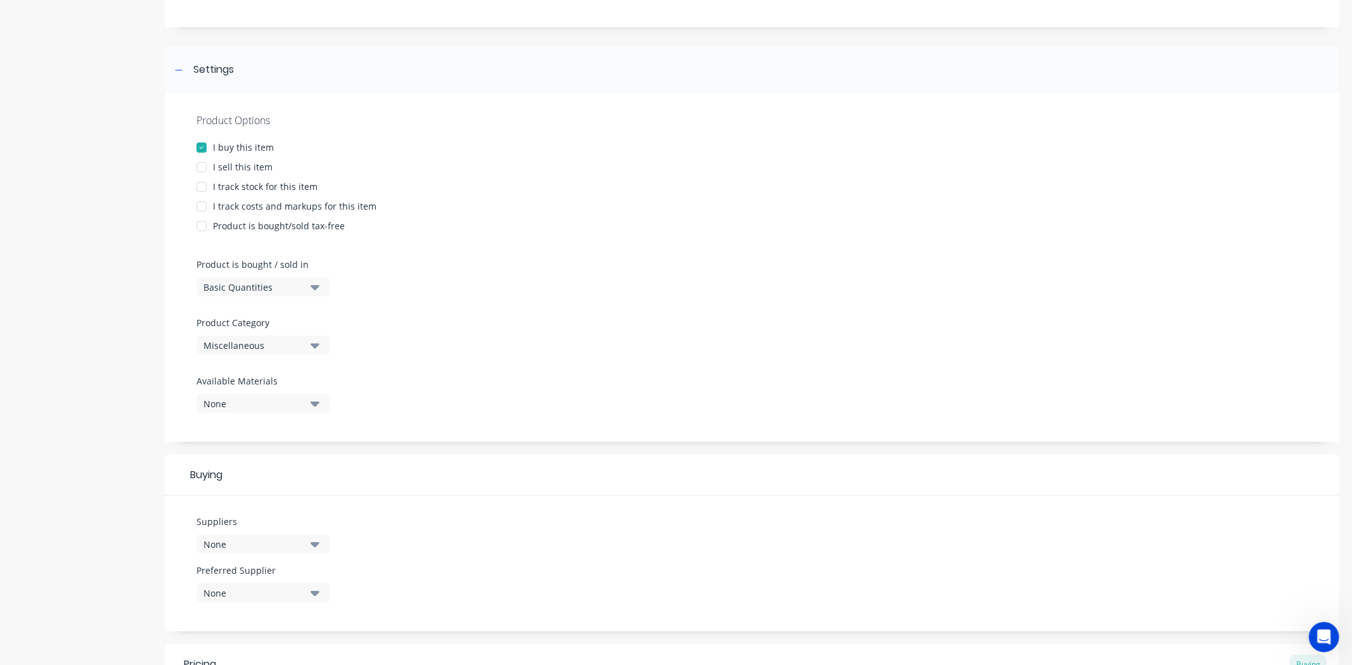
click at [284, 344] on div "Miscellaneous" at bounding box center [253, 345] width 101 height 13
click at [297, 406] on div "Parts" at bounding box center [291, 412] width 190 height 25
type textarea "x"
click at [297, 401] on div "None" at bounding box center [253, 403] width 101 height 13
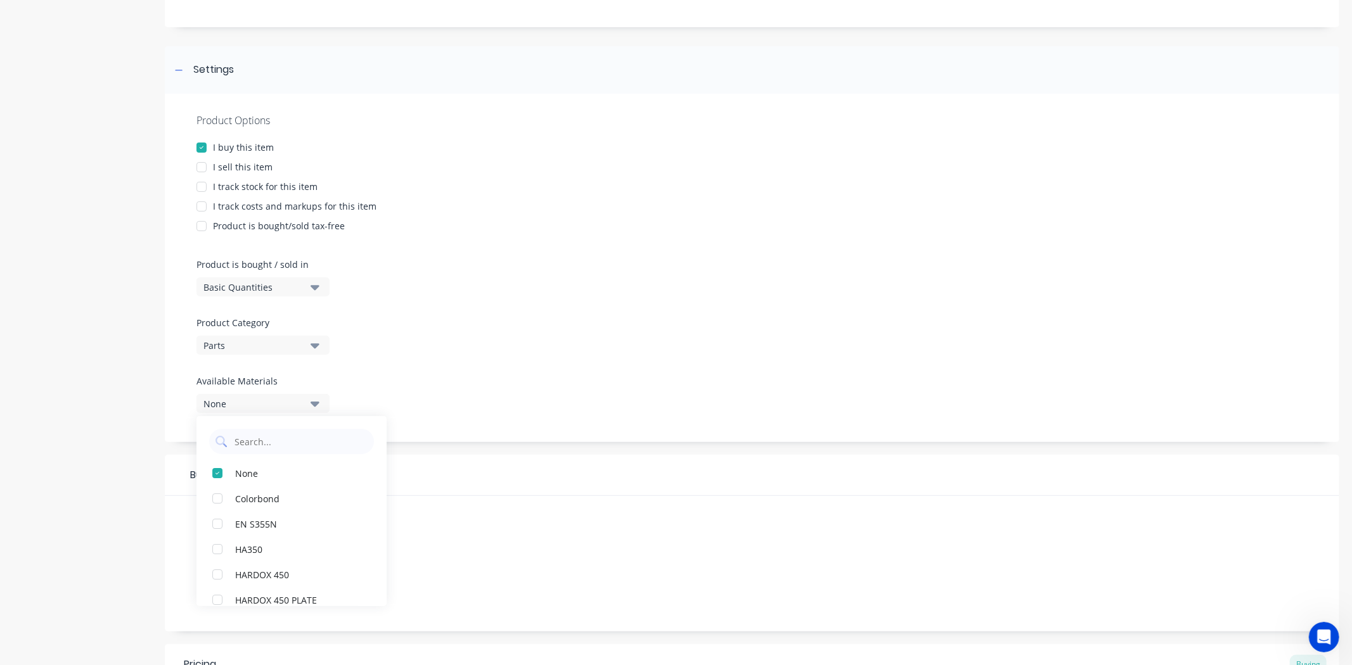
click at [62, 388] on div "Product details" at bounding box center [79, 393] width 133 height 961
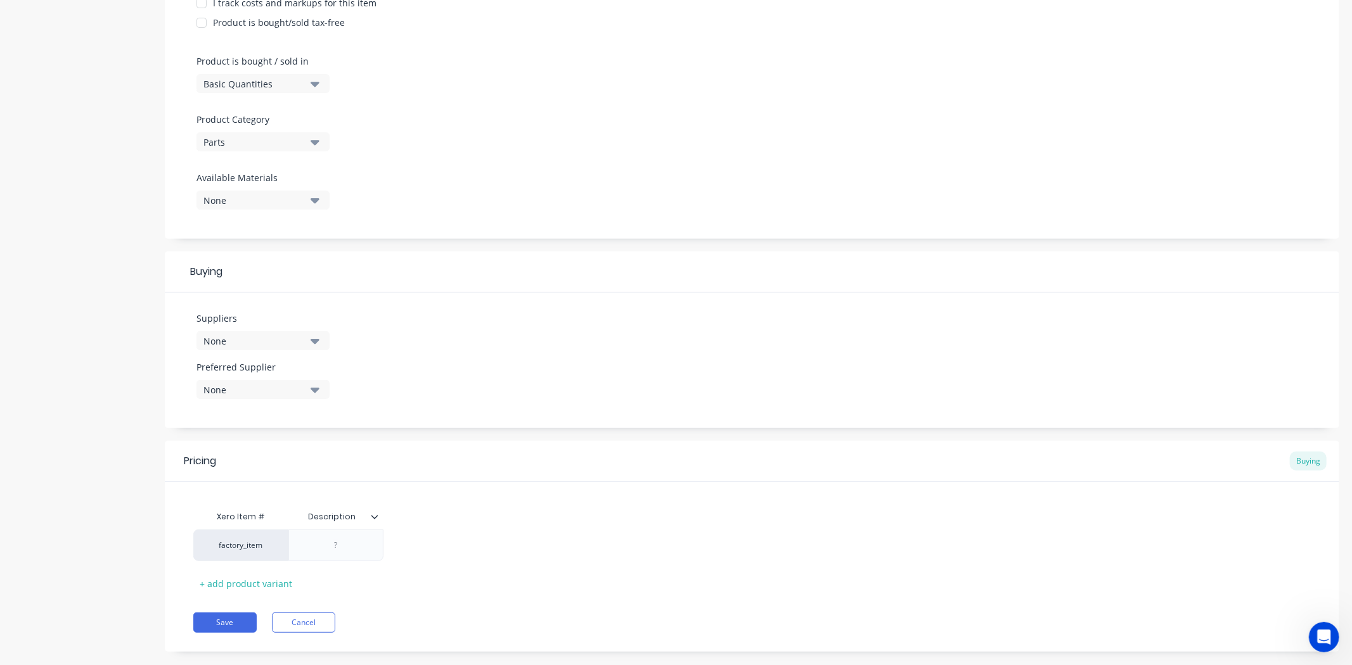
scroll to position [352, 0]
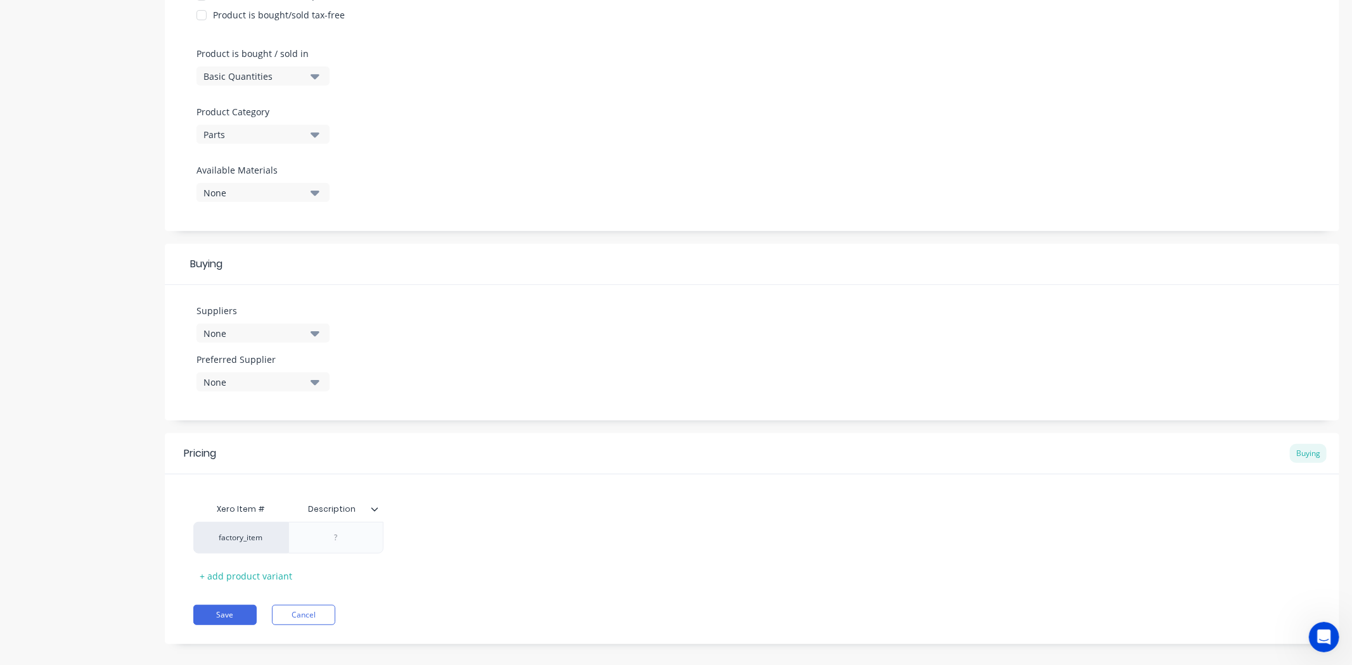
click at [171, 420] on div "Suppliers None Preferred Supplier None No options..." at bounding box center [752, 353] width 1174 height 136
drag, startPoint x: 235, startPoint y: 347, endPoint x: 244, endPoint y: 327, distance: 21.6
click at [238, 341] on div "Suppliers None" at bounding box center [262, 328] width 133 height 49
click at [244, 327] on div "None" at bounding box center [253, 333] width 101 height 13
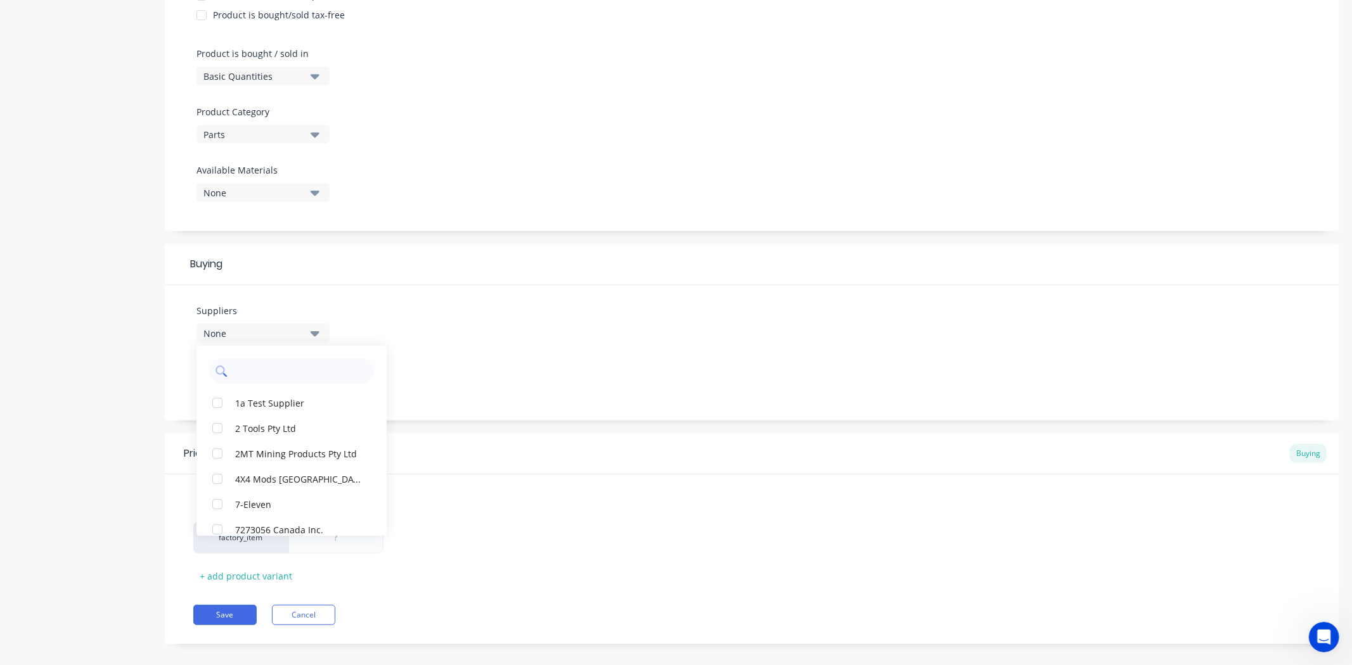
click at [248, 382] on input "text" at bounding box center [300, 371] width 134 height 25
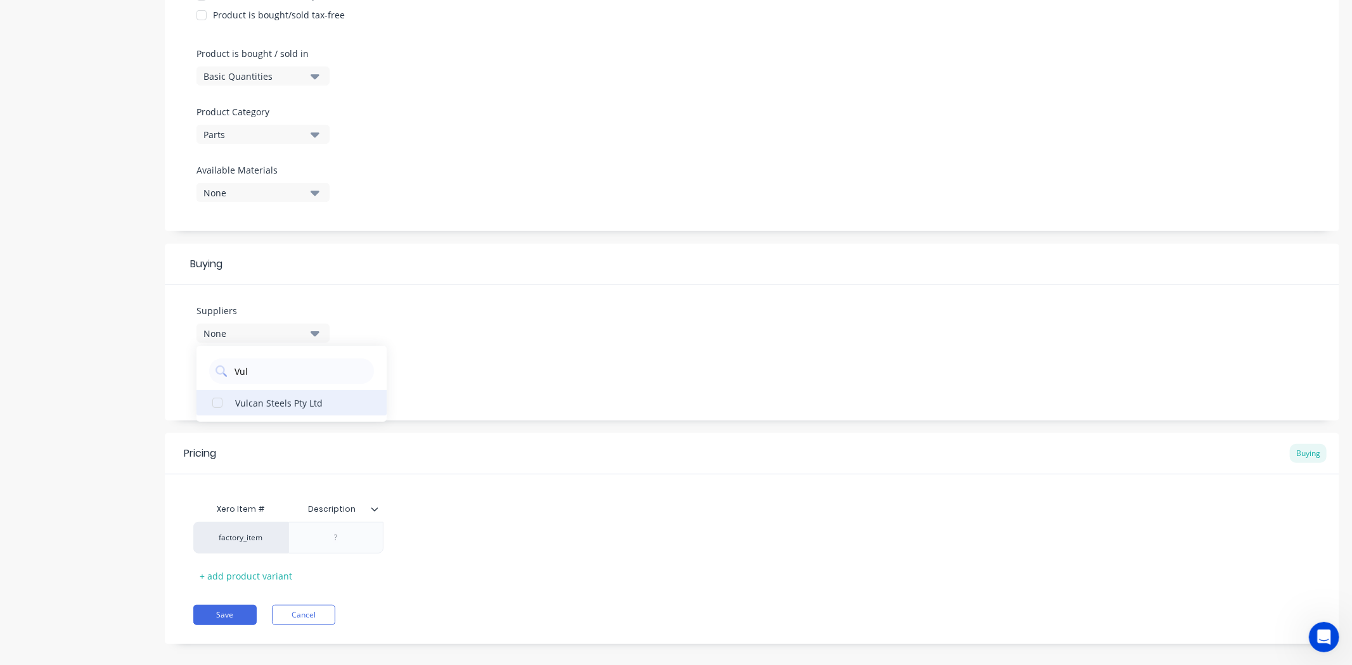
type input "Vul"
click at [248, 402] on div "Vulcan Steels Pty Ltd" at bounding box center [298, 402] width 127 height 13
type textarea "x"
click at [150, 406] on div "Product details Add image Hollow Bar Settings Product Options I buy this item I…" at bounding box center [676, 183] width 1327 height 963
click at [328, 539] on div at bounding box center [336, 538] width 63 height 16
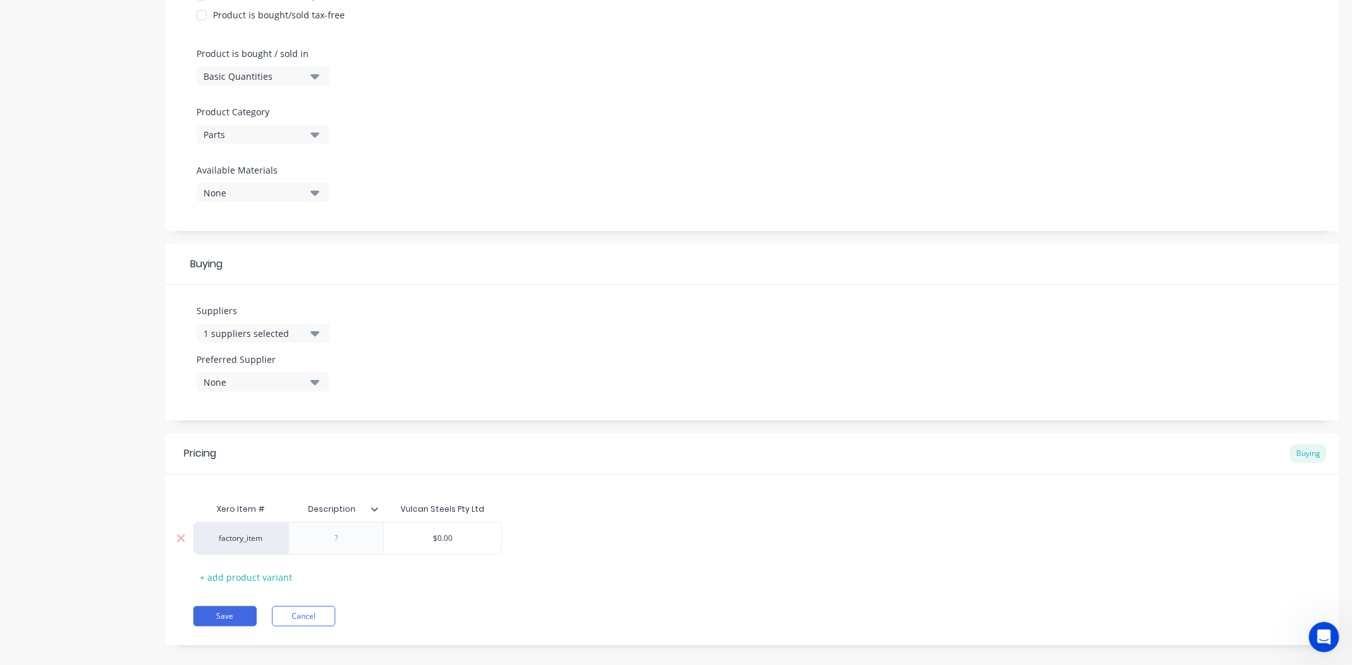
paste div
click at [420, 613] on div "Pricing Buying Xero Item # Description Vulcan Steels Pty Ltd factory_item 100 x…" at bounding box center [752, 554] width 1174 height 241
click at [254, 574] on div "+ add product variant" at bounding box center [245, 578] width 105 height 20
type textarea "x"
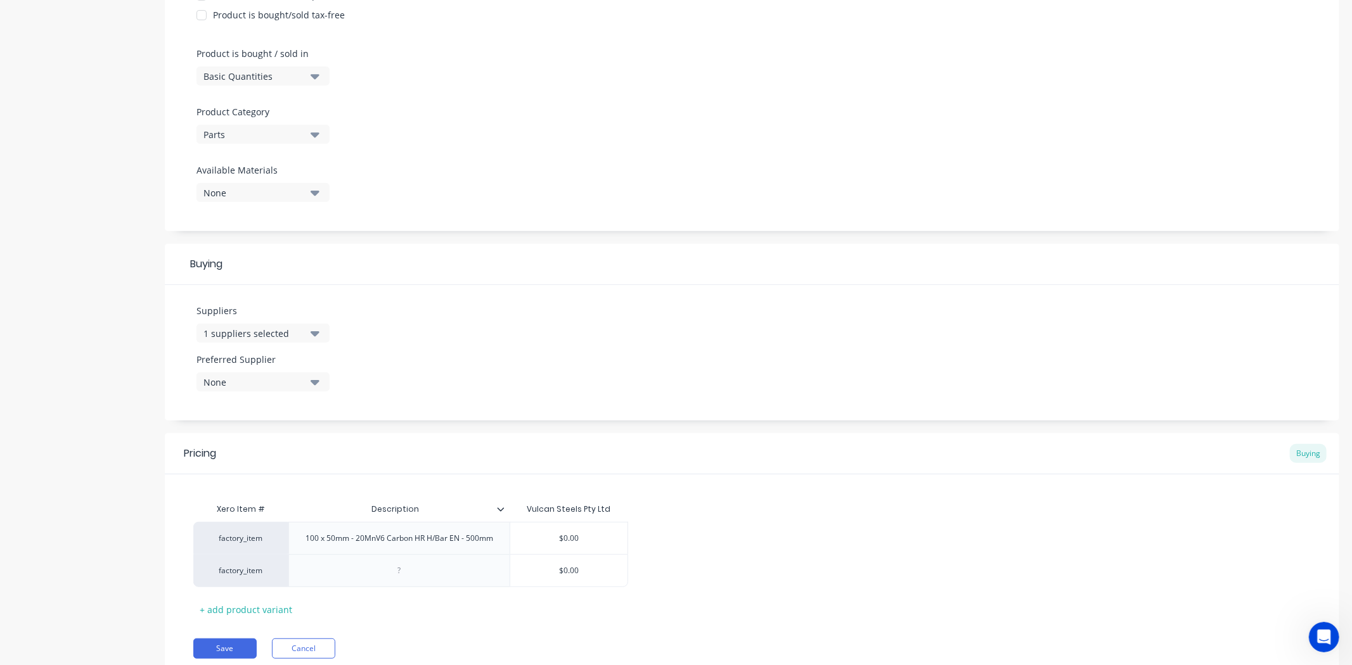
type input "Description"
click at [492, 507] on input "Description" at bounding box center [395, 509] width 214 height 11
click at [498, 508] on icon at bounding box center [501, 510] width 8 height 8
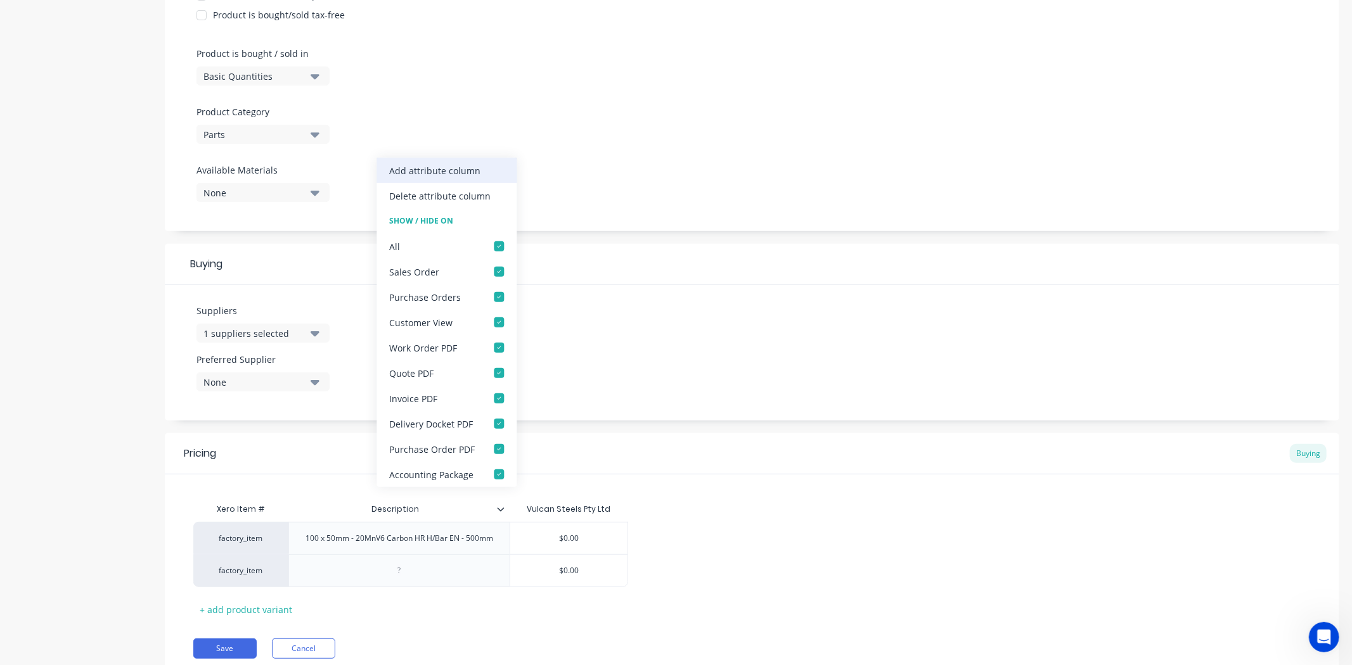
click at [482, 176] on div "Add attribute column" at bounding box center [446, 170] width 140 height 25
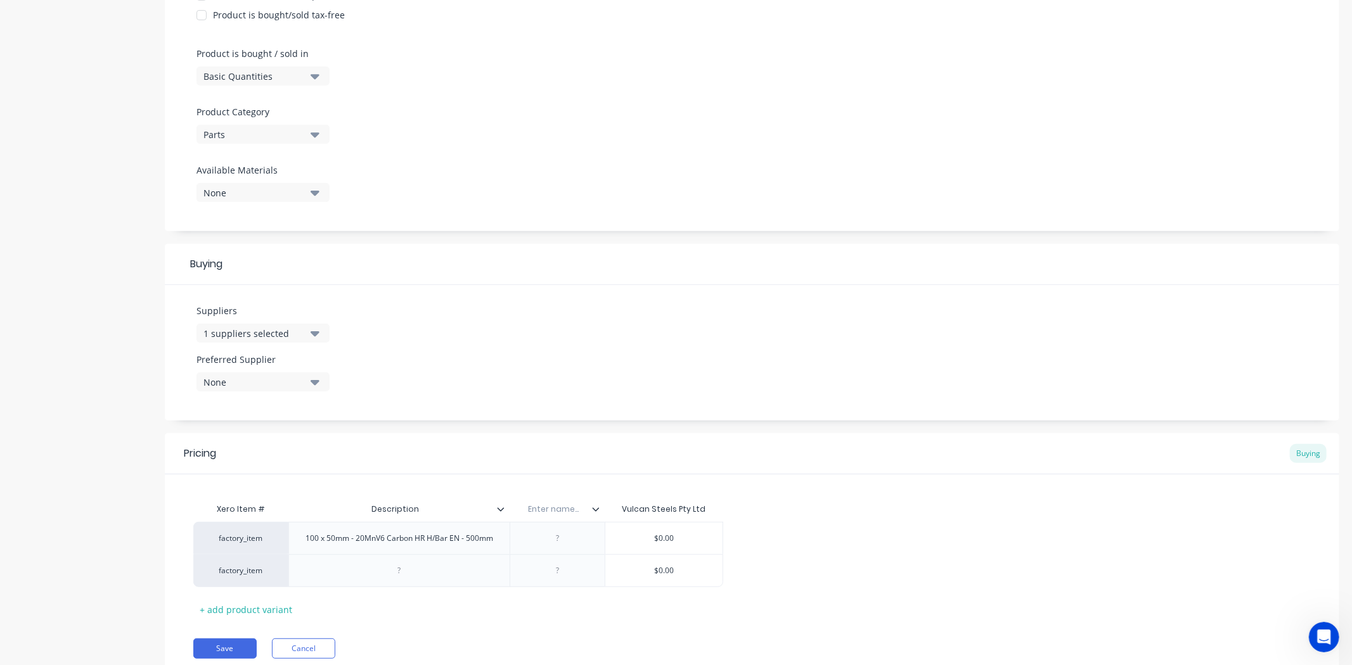
drag, startPoint x: 615, startPoint y: 447, endPoint x: 610, endPoint y: 496, distance: 49.8
click at [615, 448] on div "Pricing Buying" at bounding box center [752, 454] width 1174 height 41
drag, startPoint x: 598, startPoint y: 517, endPoint x: 325, endPoint y: 517, distance: 273.2
click at [325, 517] on div "Xero Item # Description Enter name... Vulcan Steels Pty Ltd" at bounding box center [458, 509] width 530 height 25
click at [384, 480] on div "Xero Item # Enter name... Description Vulcan Steels Pty Ltd factory_item 100 x …" at bounding box center [752, 547] width 1174 height 145
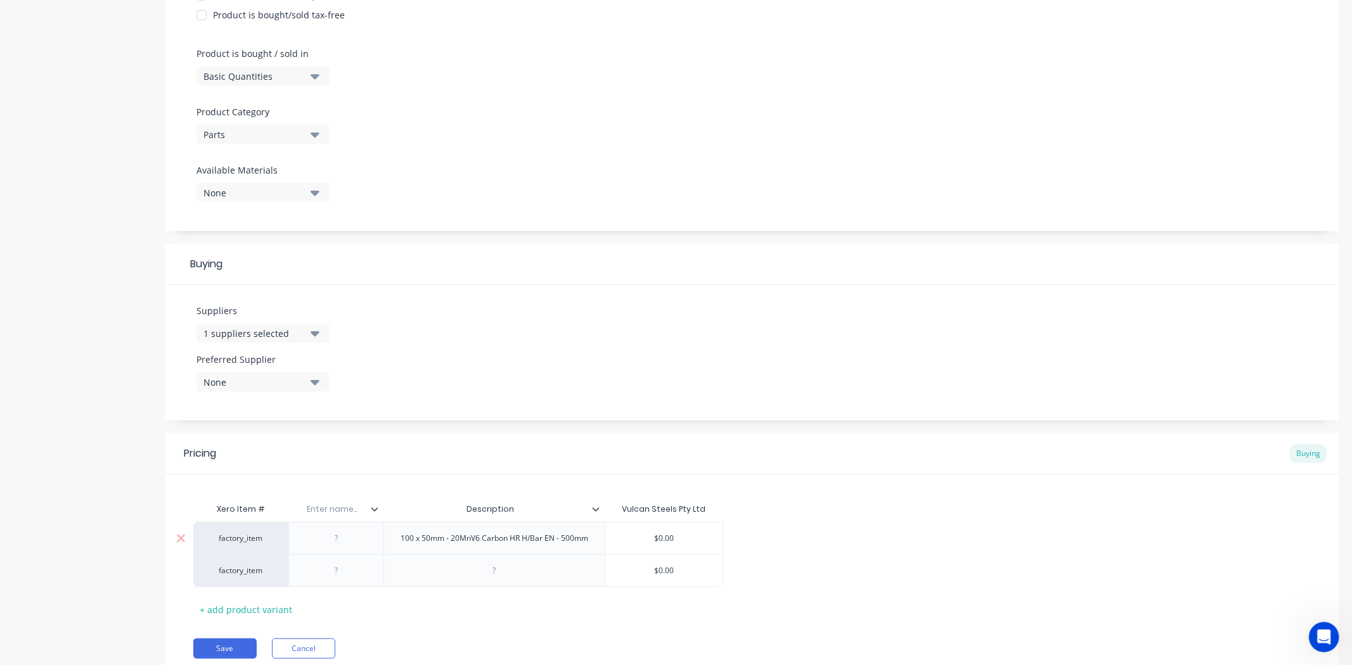
click at [363, 532] on div at bounding box center [336, 538] width 63 height 16
click at [375, 511] on icon at bounding box center [375, 510] width 8 height 8
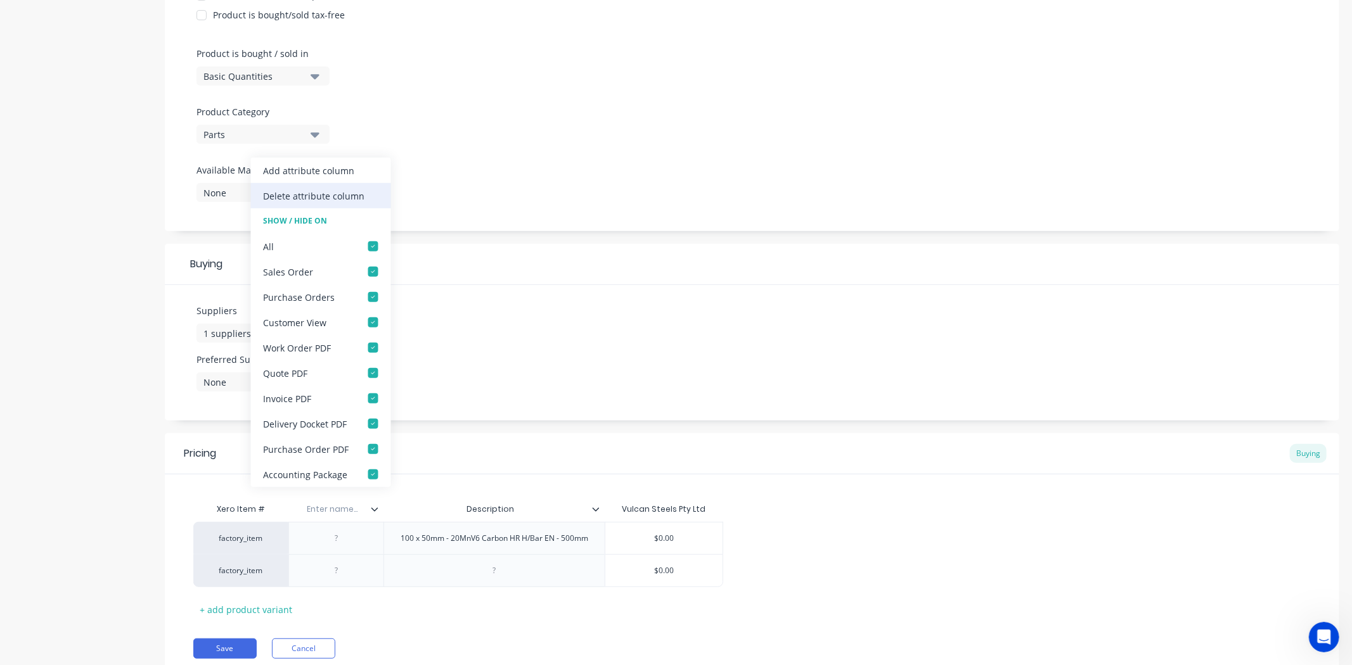
click at [349, 197] on div "Delete attribute column" at bounding box center [314, 195] width 101 height 13
type textarea "x"
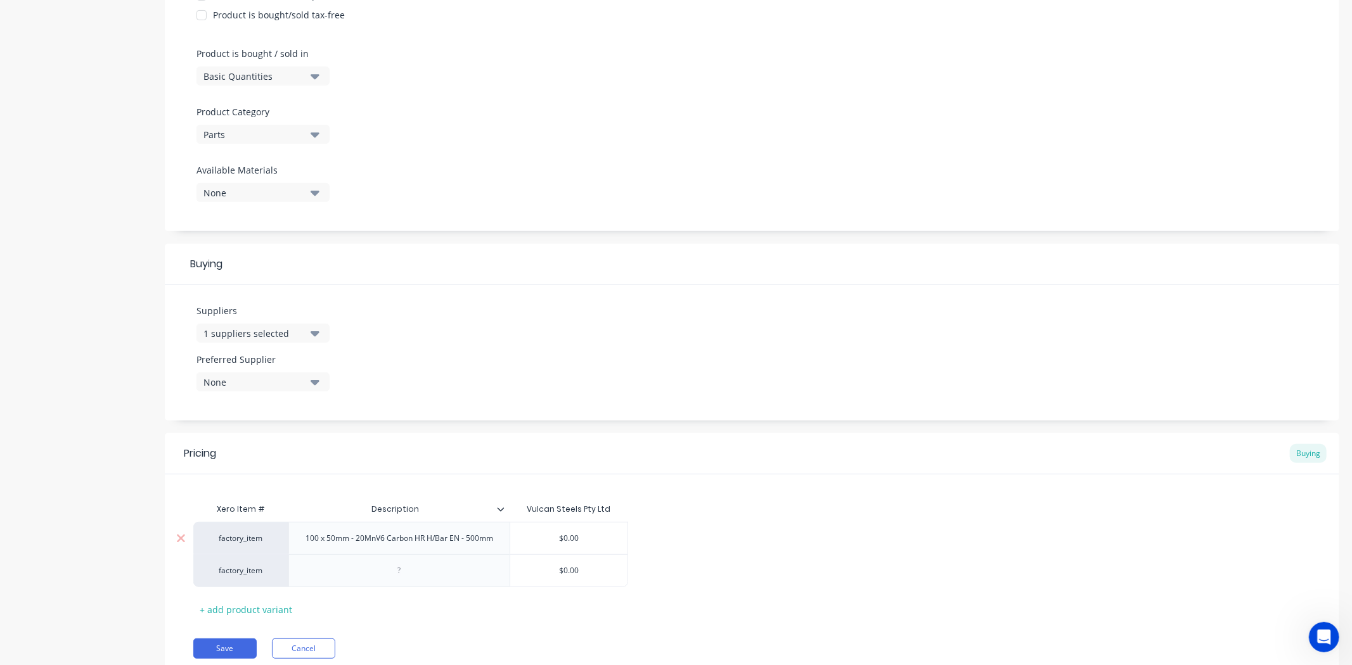
type input "$0.00"
click at [598, 537] on input "$0.00" at bounding box center [568, 538] width 117 height 11
drag, startPoint x: 596, startPoint y: 537, endPoint x: 534, endPoint y: 542, distance: 62.3
click at [534, 542] on input "$0.00" at bounding box center [568, 538] width 117 height 11
type textarea "x"
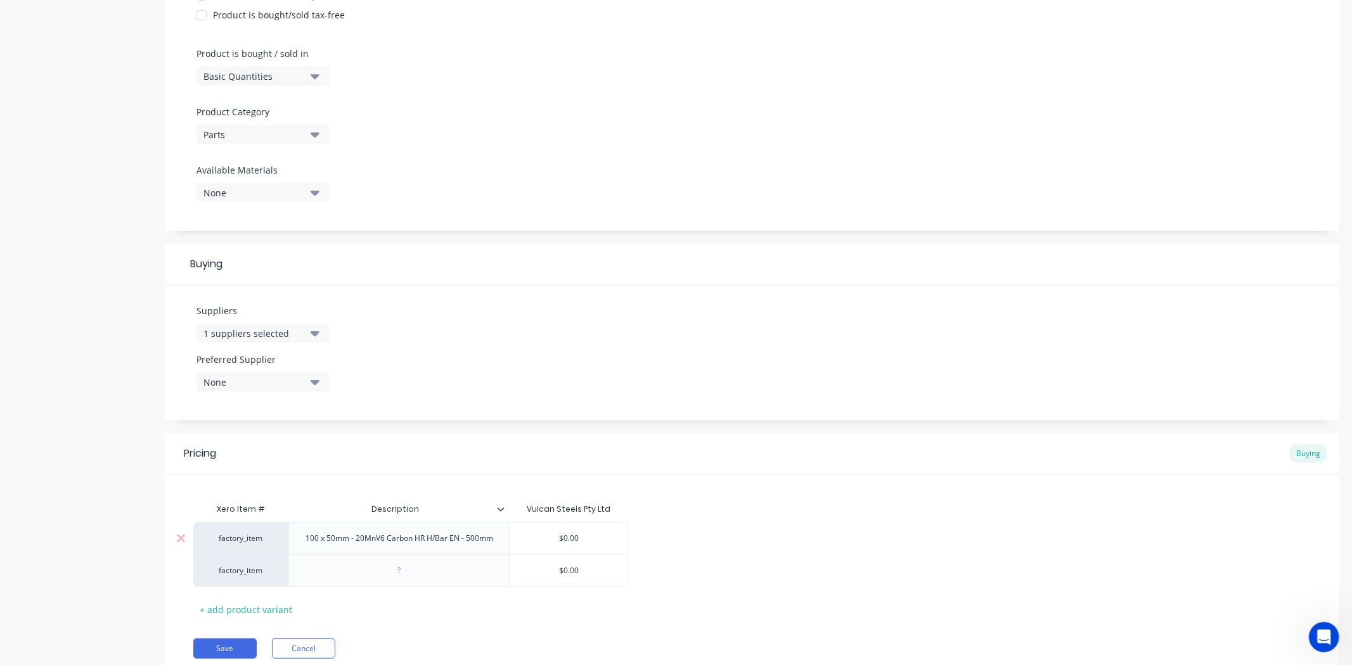
type input "1"
type textarea "x"
type input "19"
type textarea "x"
type input "191"
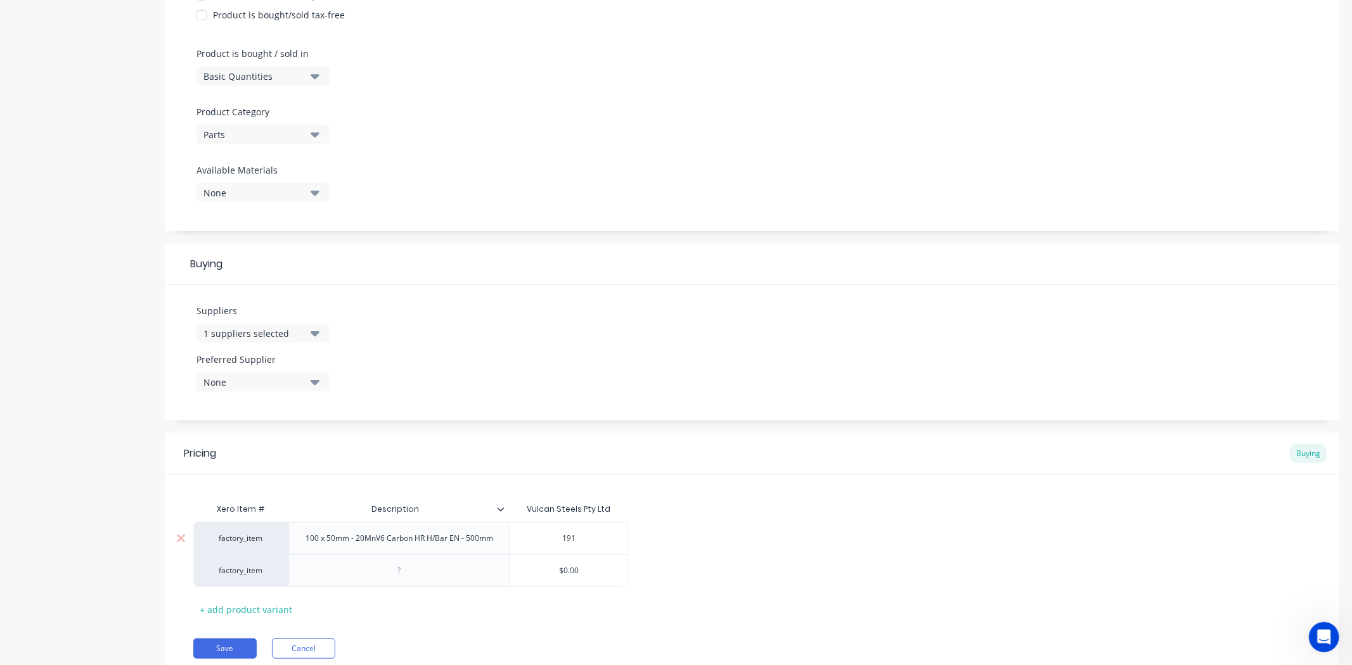
type textarea "x"
type input "191."
type textarea "x"
type input "191.3"
type textarea "x"
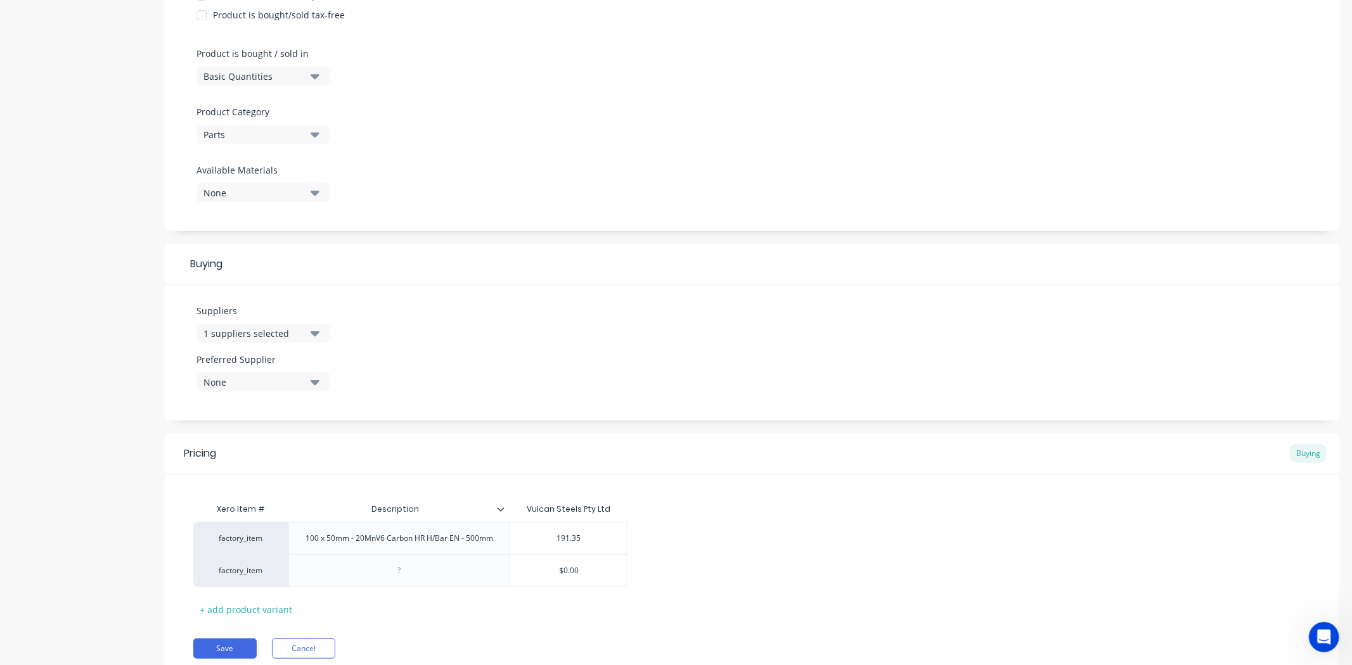
type input "191.35"
click at [669, 470] on div "Pricing Buying" at bounding box center [752, 454] width 1174 height 41
drag, startPoint x: 439, startPoint y: 581, endPoint x: 370, endPoint y: 597, distance: 70.9
click at [439, 581] on div at bounding box center [398, 571] width 221 height 33
click at [179, 577] on icon at bounding box center [181, 571] width 10 height 13
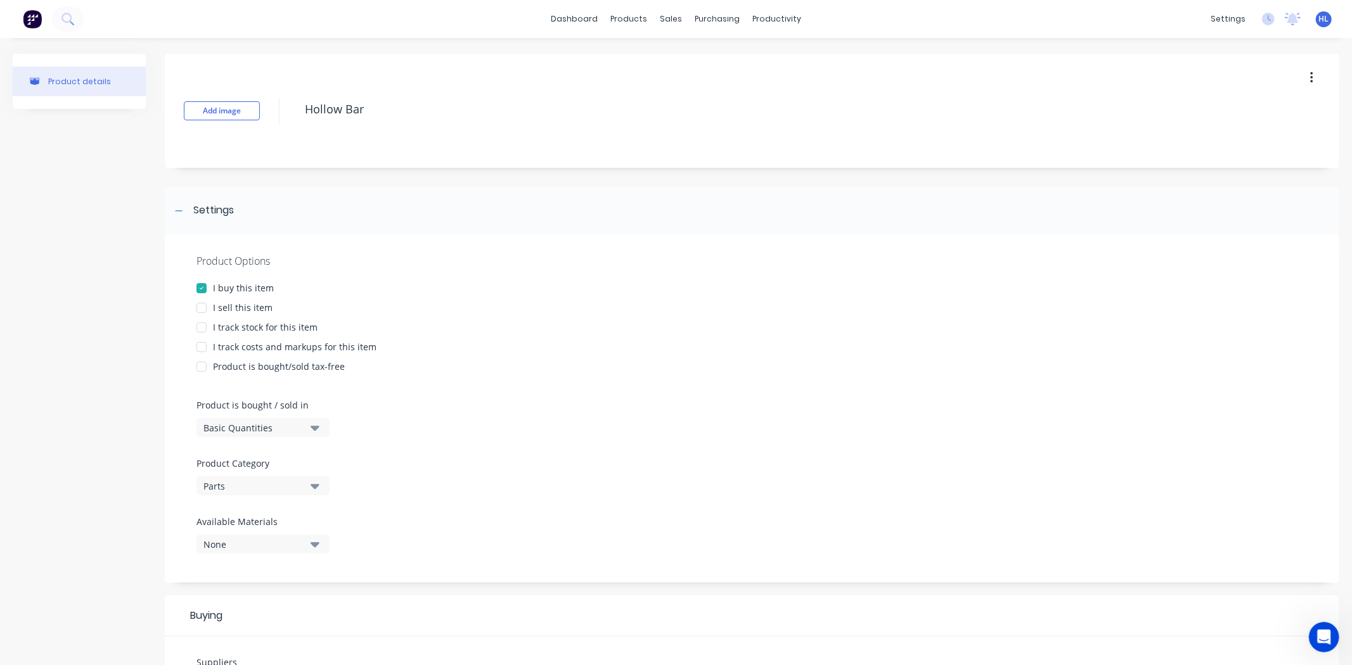
scroll to position [366, 0]
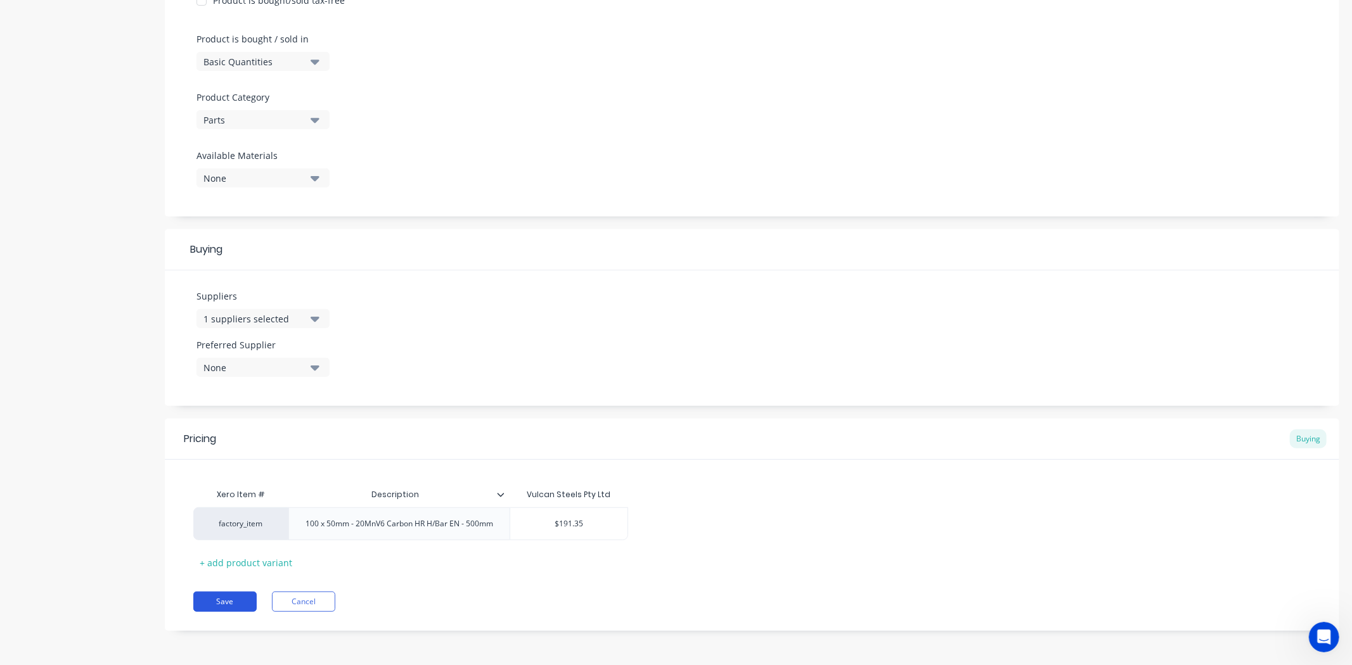
click at [231, 600] on button "Save" at bounding box center [224, 602] width 63 height 20
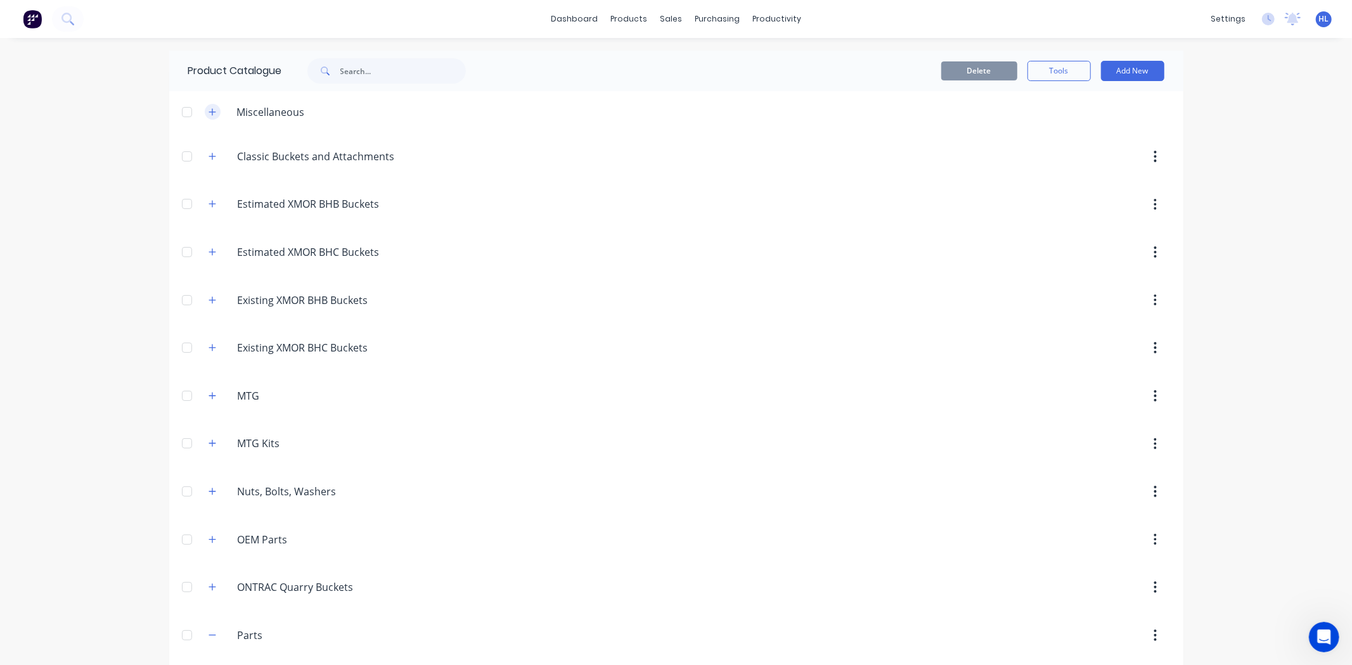
click at [210, 108] on icon "button" at bounding box center [213, 112] width 8 height 9
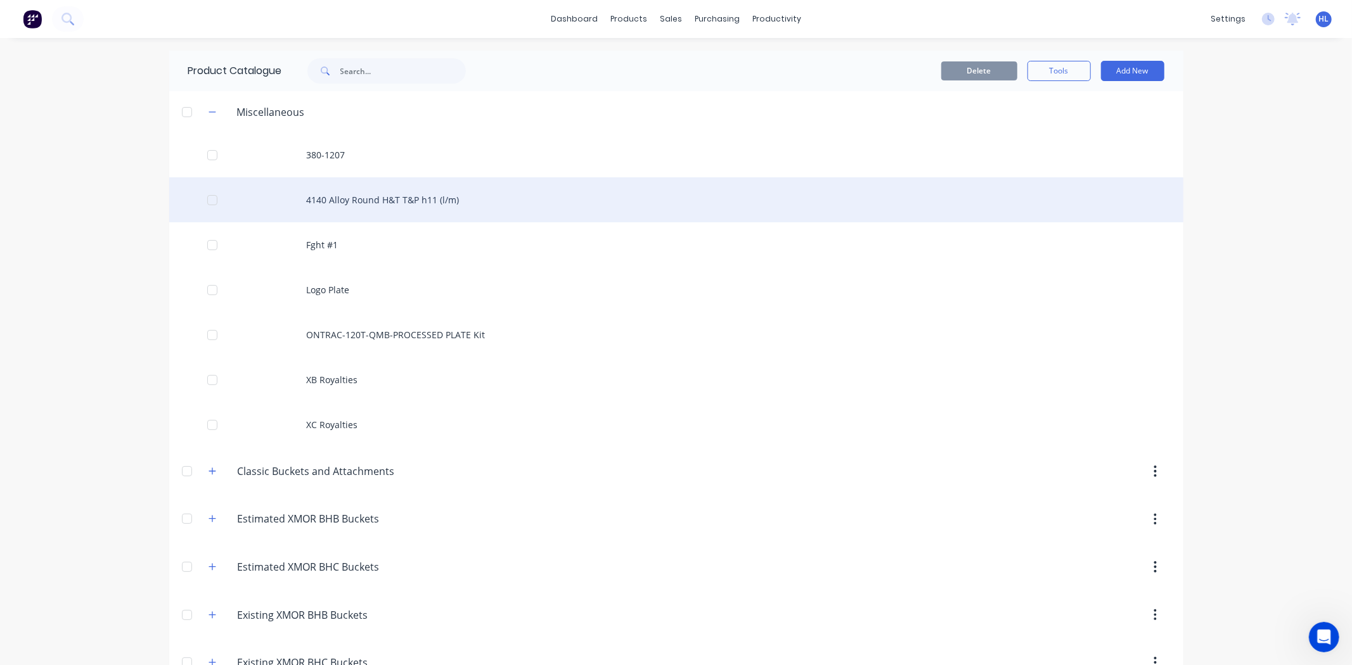
click at [315, 191] on div "4140 Alloy Round H&T T&P h11 (l/m)" at bounding box center [676, 199] width 1014 height 45
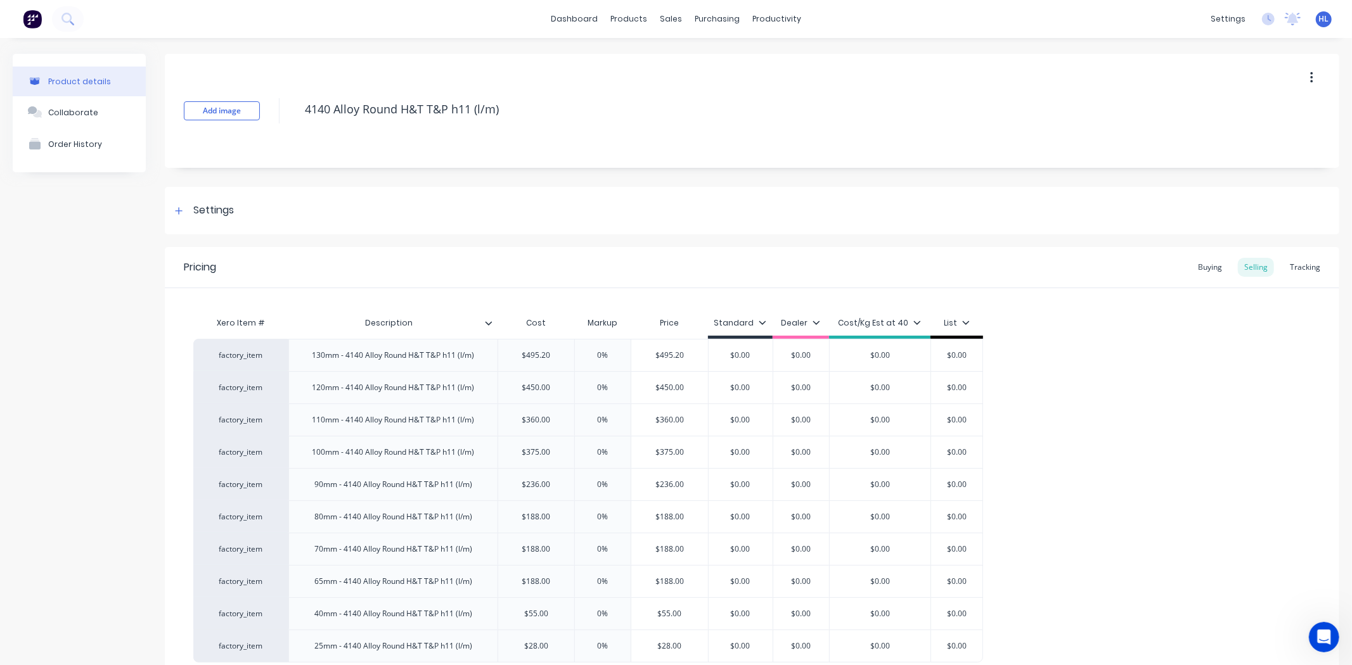
type textarea "x"
click at [1199, 266] on div "Buying" at bounding box center [1210, 267] width 37 height 19
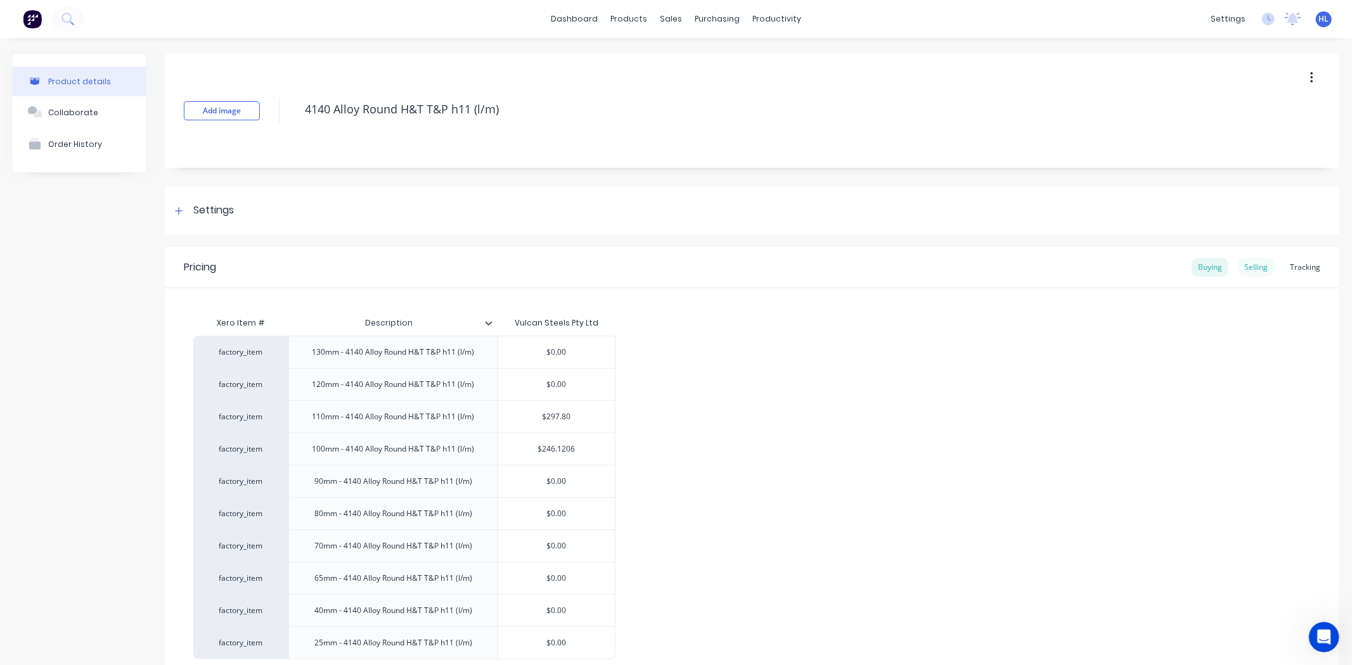
click at [1240, 260] on div "Selling" at bounding box center [1256, 267] width 36 height 19
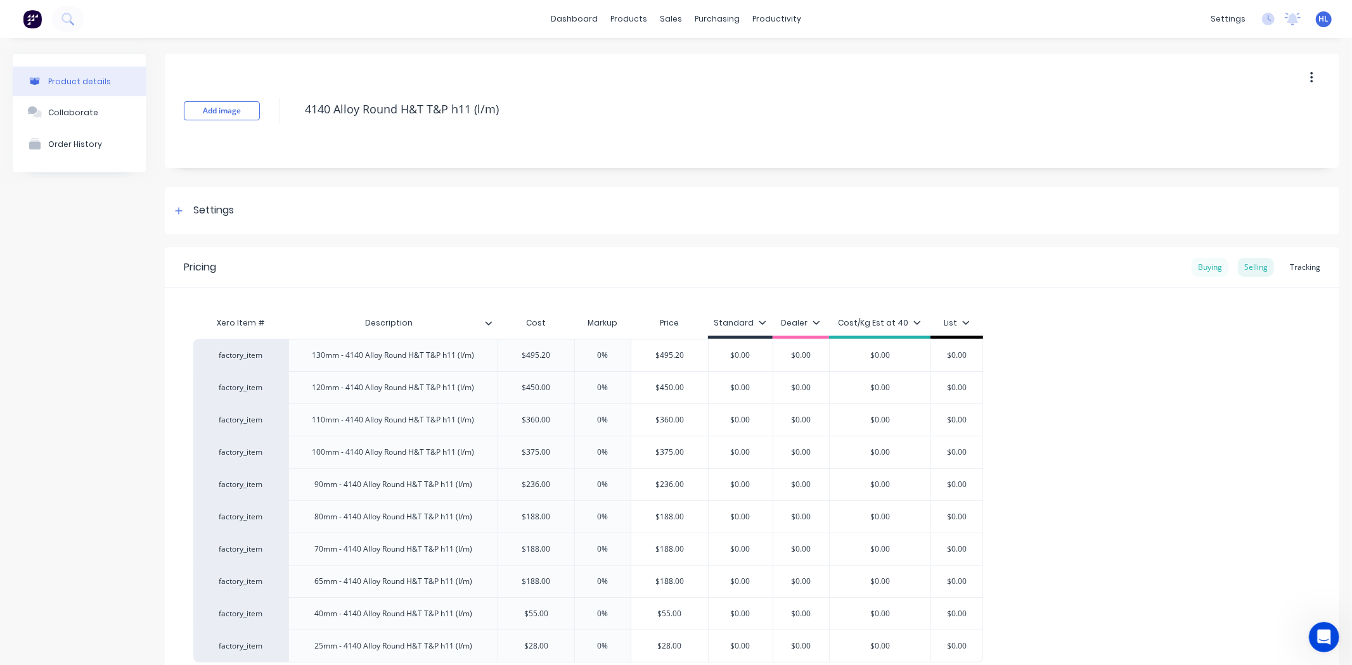
click at [1214, 267] on div "Buying" at bounding box center [1210, 267] width 37 height 19
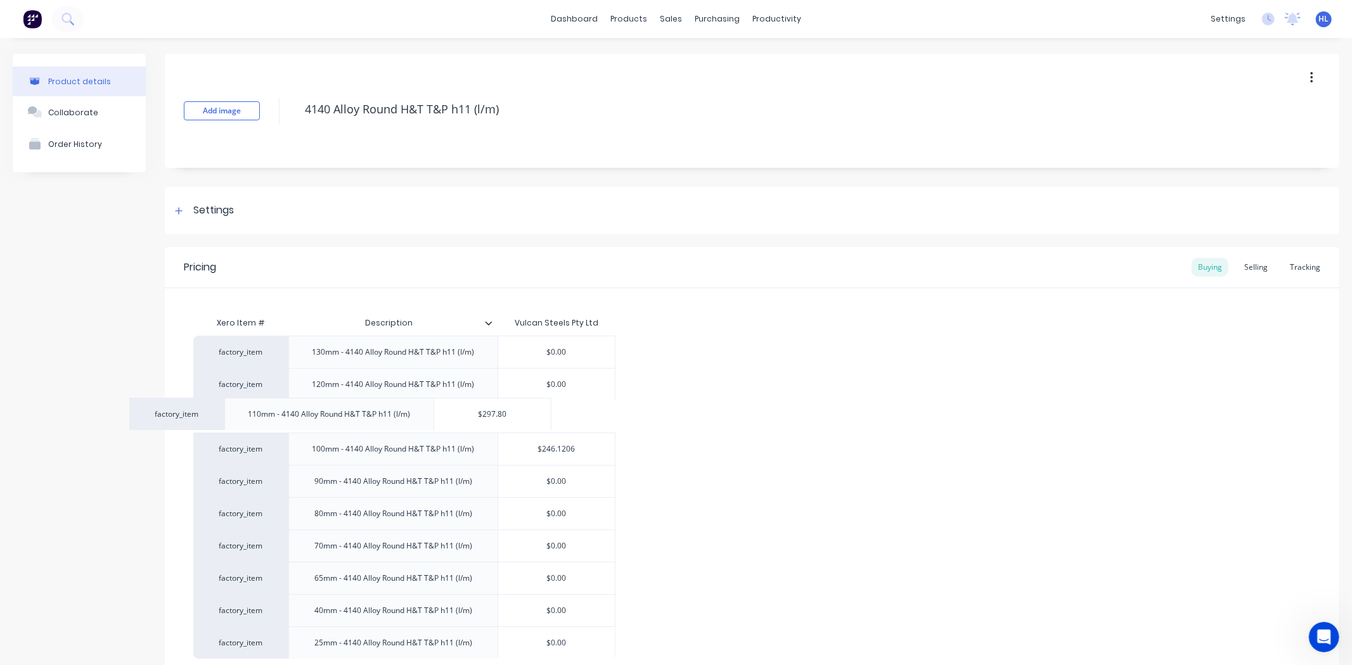
drag, startPoint x: 577, startPoint y: 423, endPoint x: 512, endPoint y: 422, distance: 64.7
click at [511, 421] on div "factory_item 130mm - 4140 Alloy Round H&T T&P h11 (l/m) $0.00 factory_item 120m…" at bounding box center [751, 497] width 1117 height 323
type input "$297.80"
drag, startPoint x: 573, startPoint y: 417, endPoint x: 536, endPoint y: 421, distance: 37.0
click at [536, 421] on input "$297.80" at bounding box center [556, 416] width 117 height 11
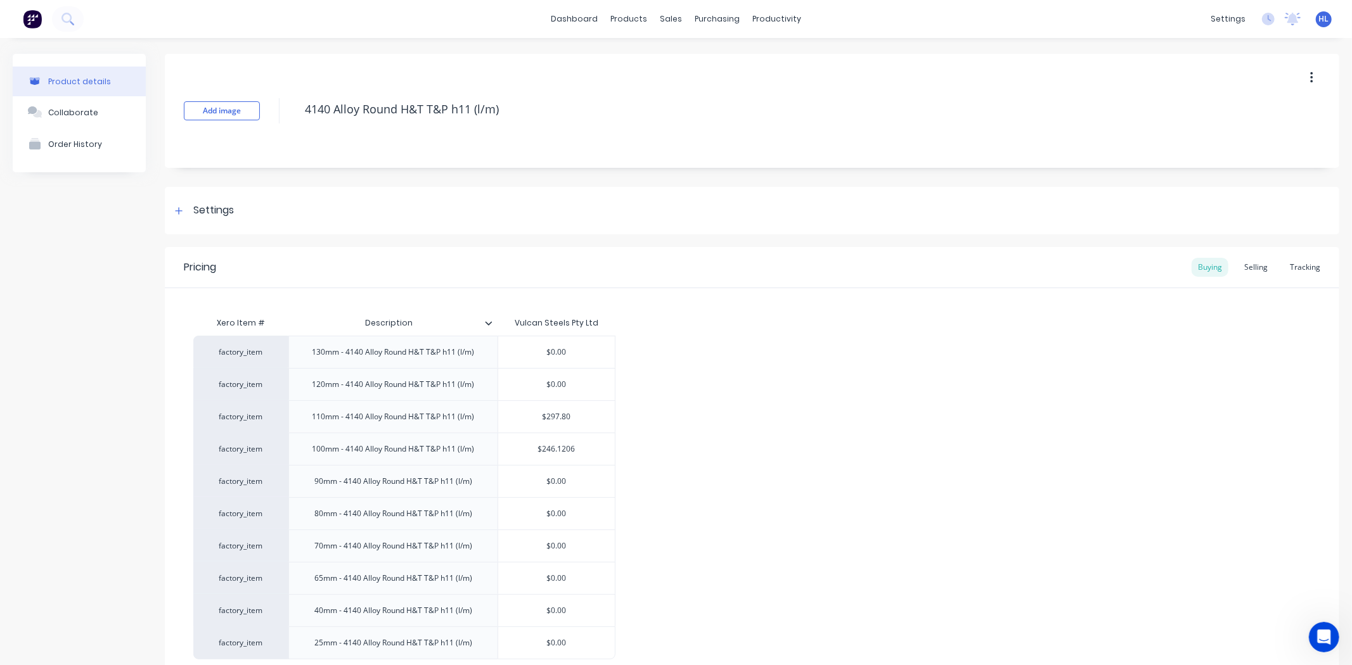
drag, startPoint x: 911, startPoint y: 420, endPoint x: 954, endPoint y: 382, distance: 57.9
click at [913, 420] on div "factory_item 130mm - 4140 Alloy Round H&T T&P h11 (l/m) $0.00 factory_item 120m…" at bounding box center [751, 498] width 1117 height 324
click at [1241, 270] on div "Selling" at bounding box center [1256, 267] width 36 height 19
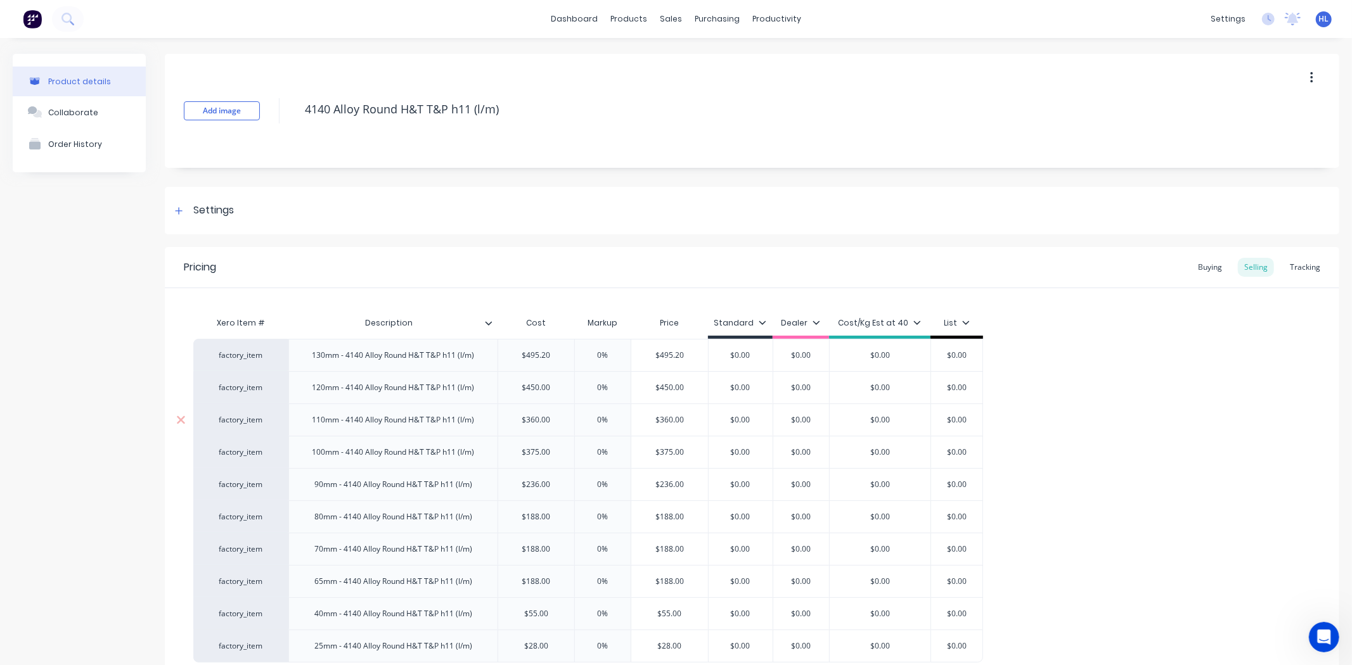
type input "$360.00"
drag, startPoint x: 548, startPoint y: 421, endPoint x: 518, endPoint y: 422, distance: 29.8
click at [518, 422] on input "$360.00" at bounding box center [536, 420] width 77 height 11
paste input "297.8"
type textarea "x"
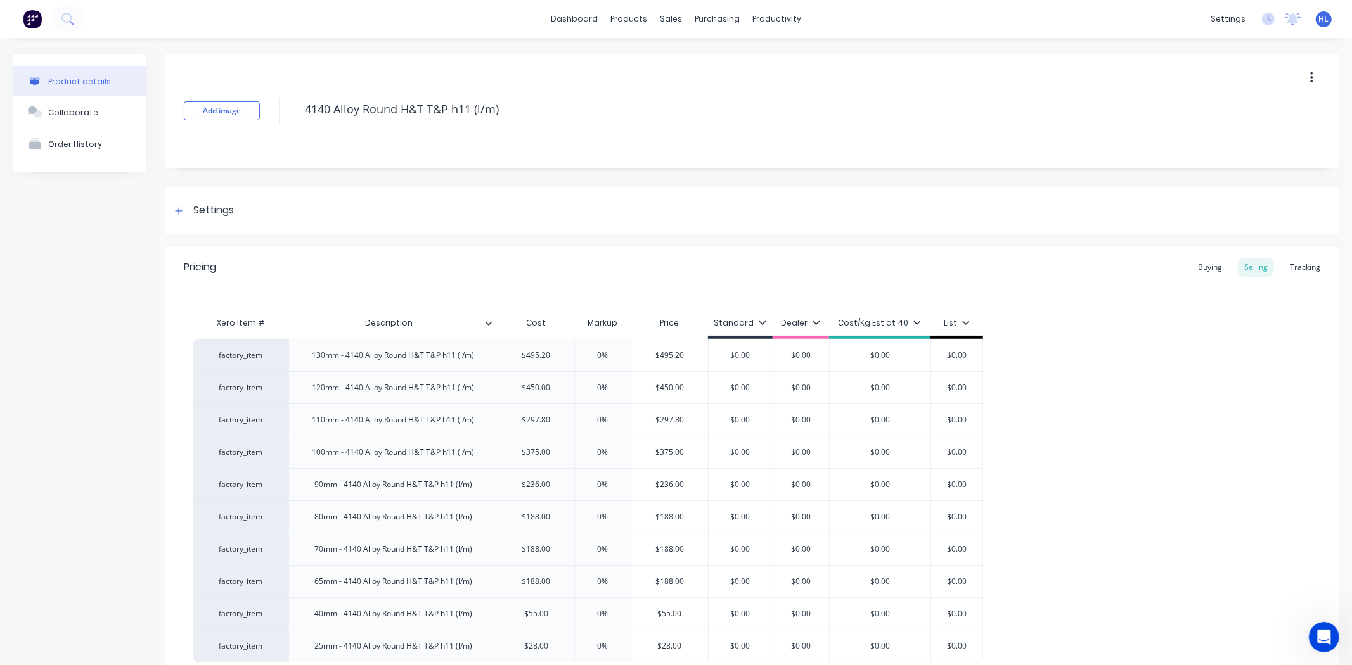
type input "$297.80"
click at [719, 252] on div "Pricing Buying Selling Tracking" at bounding box center [752, 267] width 1174 height 41
click at [1195, 263] on div "Buying" at bounding box center [1210, 267] width 37 height 19
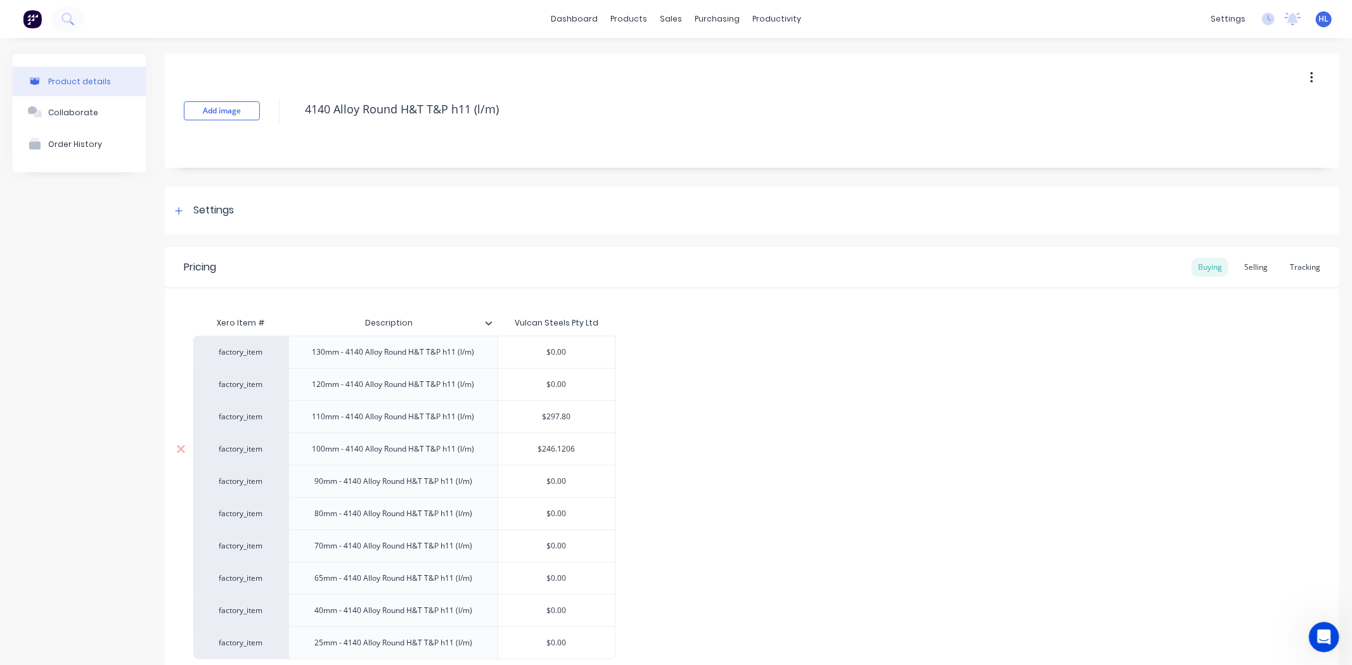
type input "$246.1206"
drag, startPoint x: 579, startPoint y: 453, endPoint x: 509, endPoint y: 450, distance: 69.8
click at [509, 450] on input "$246.1206" at bounding box center [556, 449] width 117 height 11
click at [899, 428] on div "factory_item 130mm - 4140 Alloy Round H&T T&P h11 (l/m) $0.00 factory_item 120m…" at bounding box center [751, 498] width 1117 height 324
click at [1246, 267] on div "Selling" at bounding box center [1256, 267] width 36 height 19
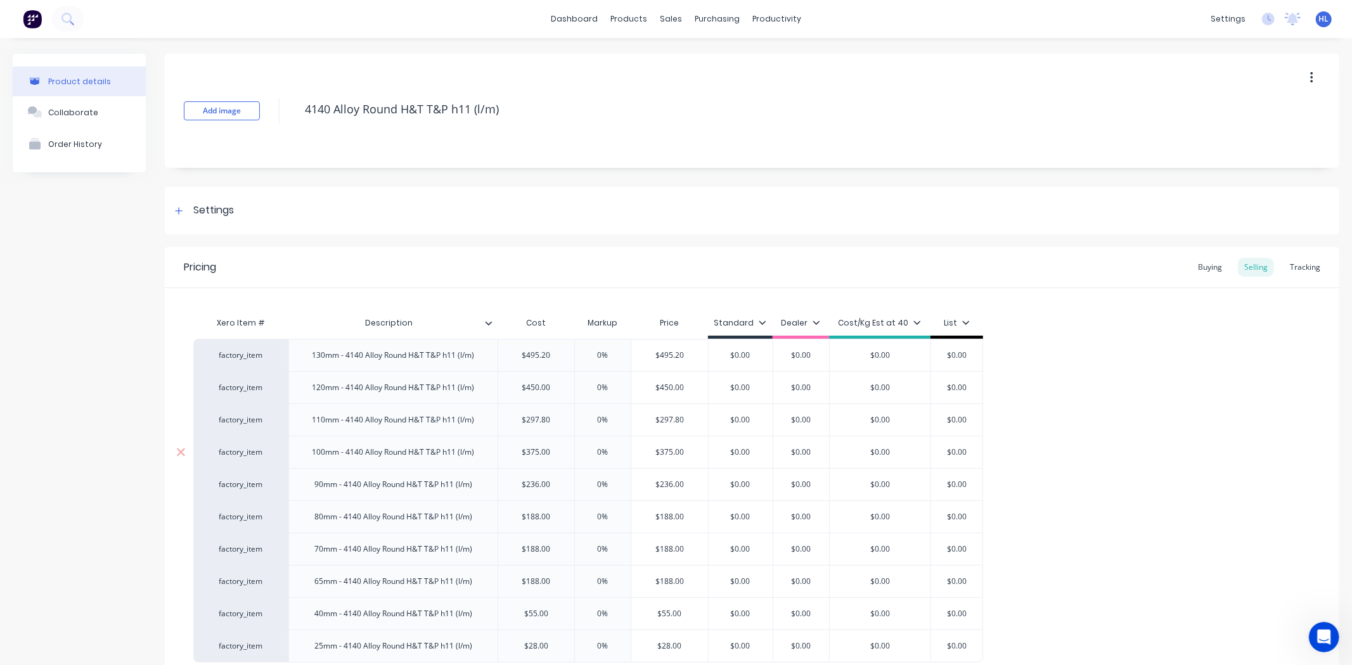
type input "$375.00"
drag, startPoint x: 556, startPoint y: 453, endPoint x: 483, endPoint y: 445, distance: 74.0
click at [483, 445] on div "factory_item 100mm - 4140 Alloy Round H&T T&P h11 (l/m) $375.00 $375.00 0% $375…" at bounding box center [588, 452] width 790 height 32
paste input "246.1206"
type textarea "x"
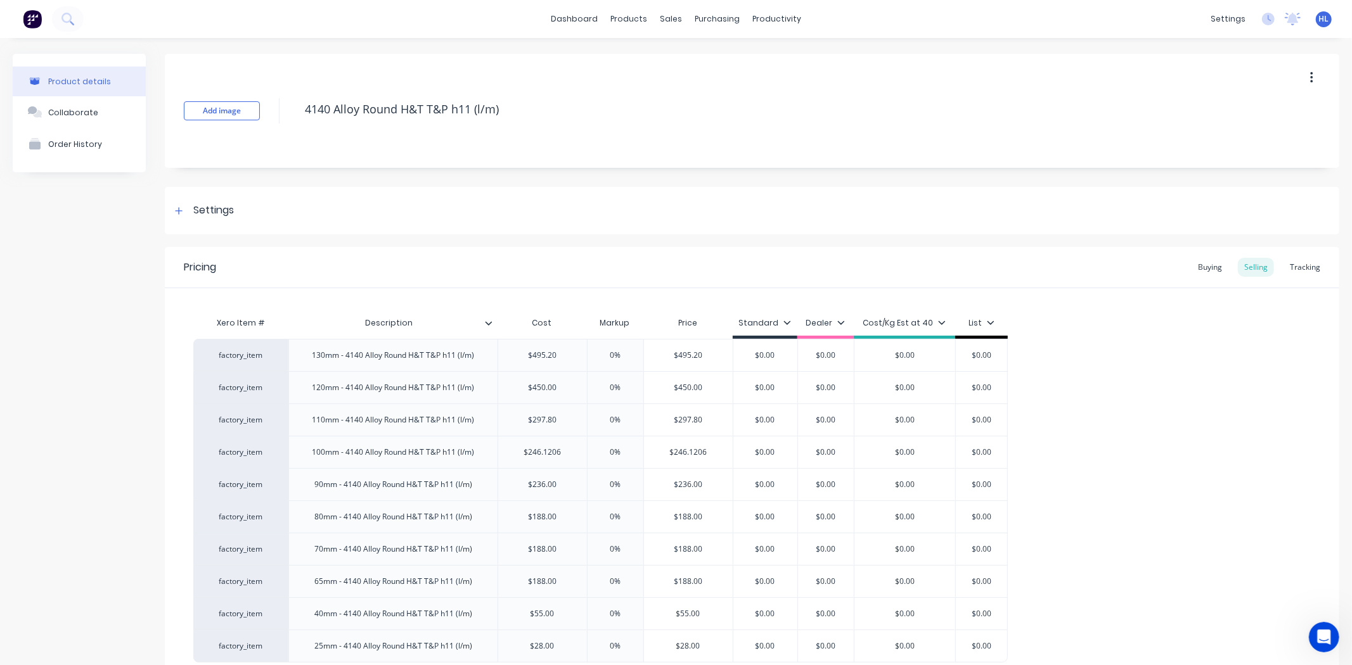
type input "$246.1206"
click at [586, 239] on div "Add image 4140 Alloy Round H&T T&P h11 (l/m) Settings Product Options I buy thi…" at bounding box center [752, 413] width 1174 height 719
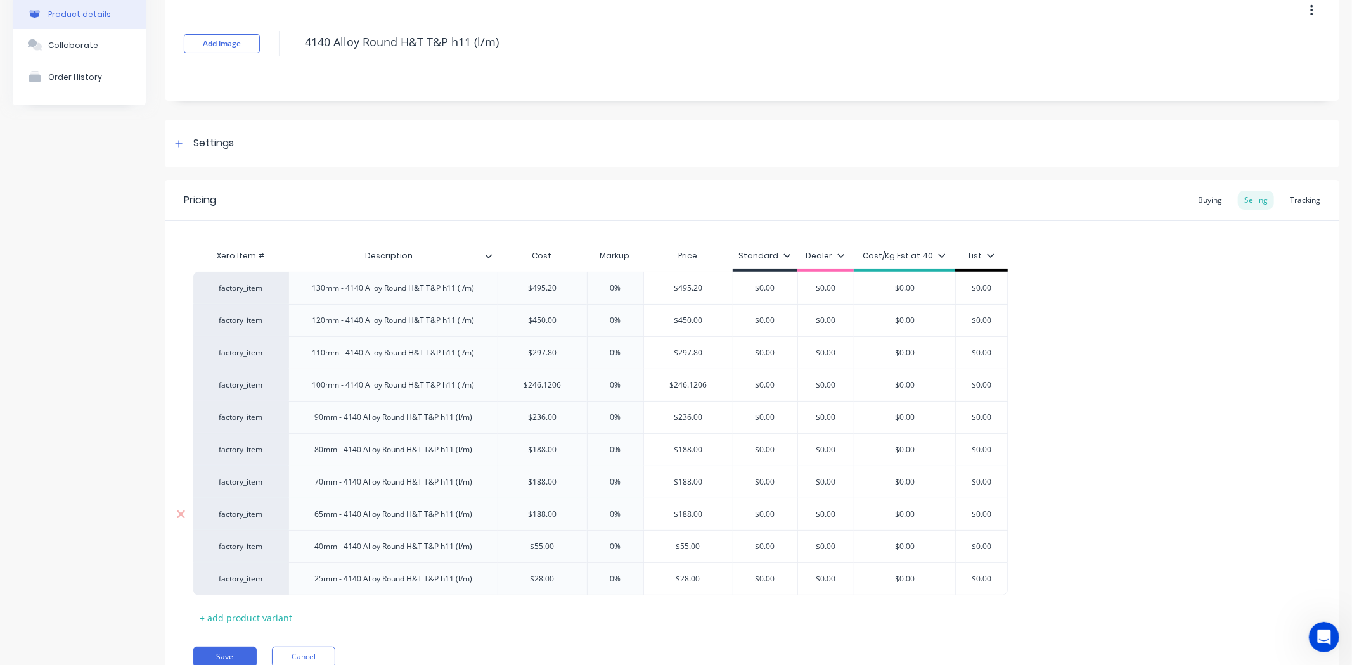
scroll to position [124, 0]
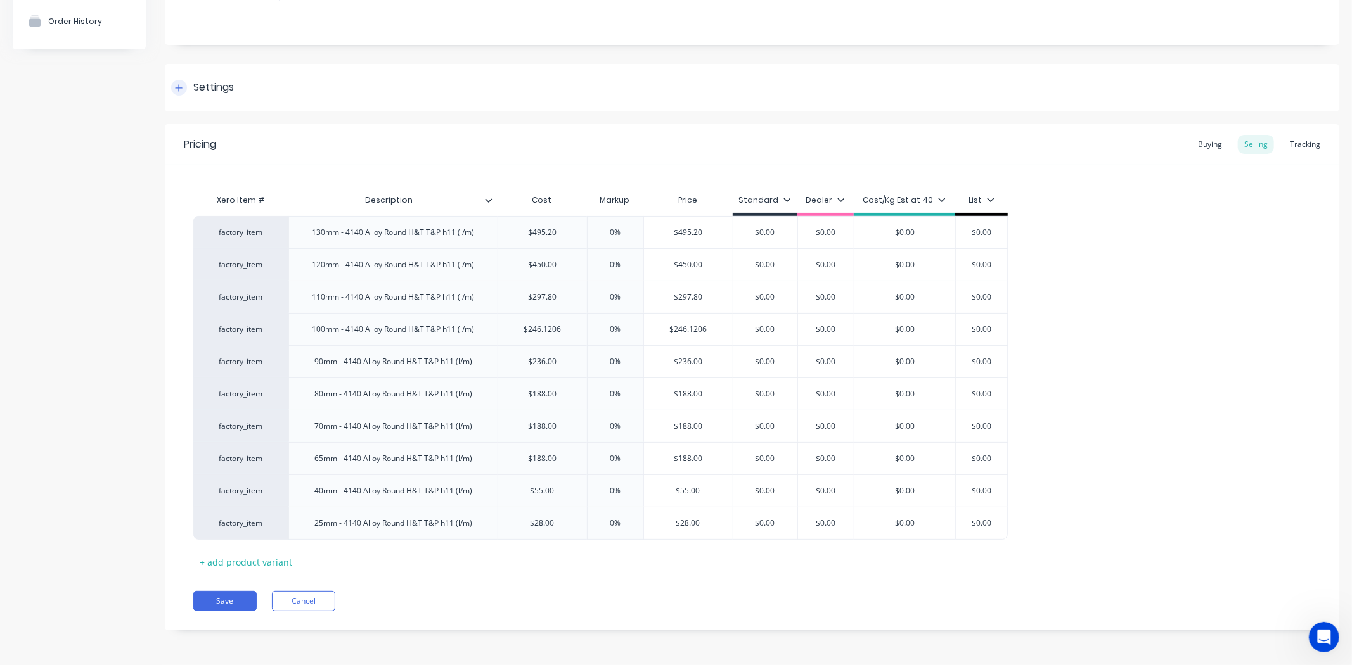
click at [208, 84] on div "Settings" at bounding box center [213, 88] width 41 height 16
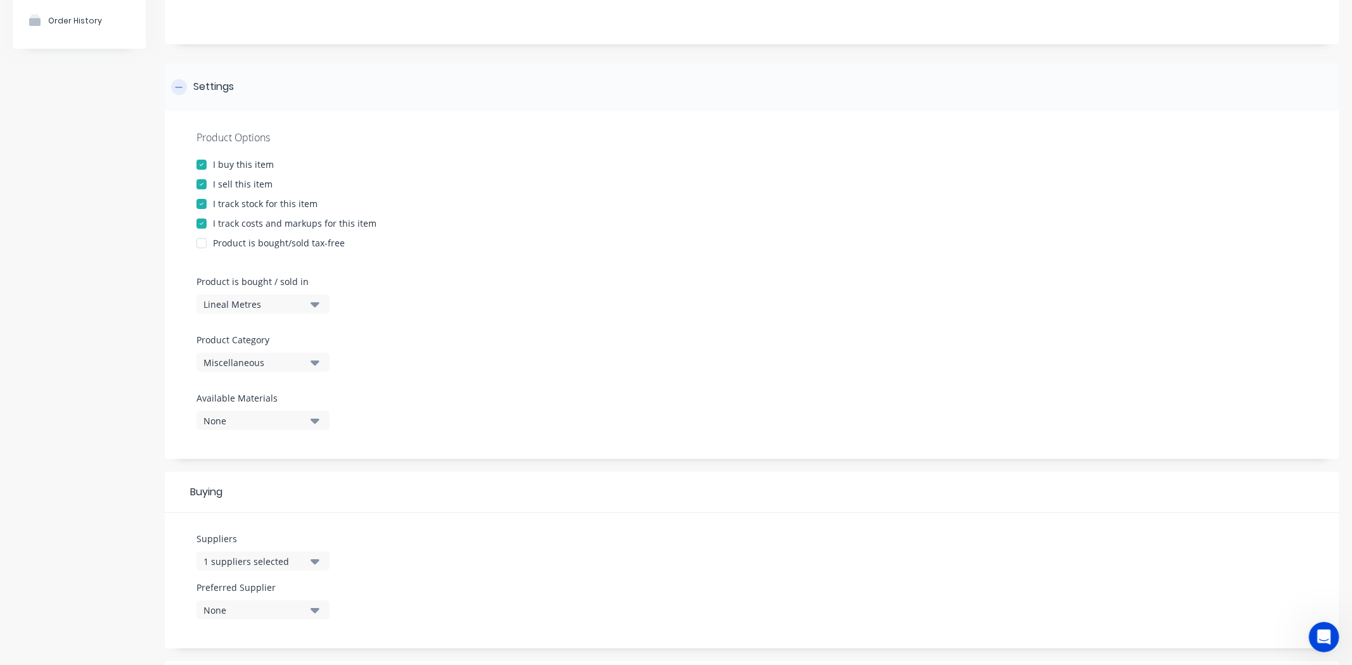
click at [217, 83] on div "Settings" at bounding box center [213, 87] width 41 height 16
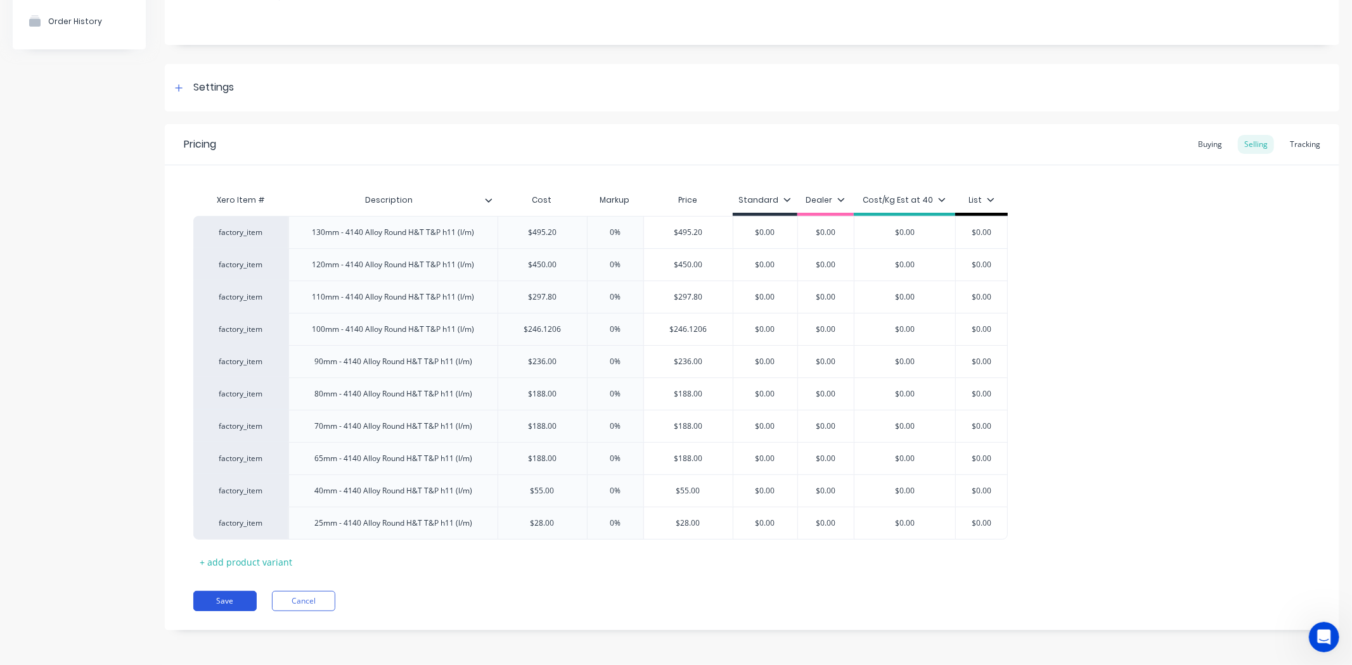
click at [232, 596] on button "Save" at bounding box center [224, 601] width 63 height 20
type textarea "x"
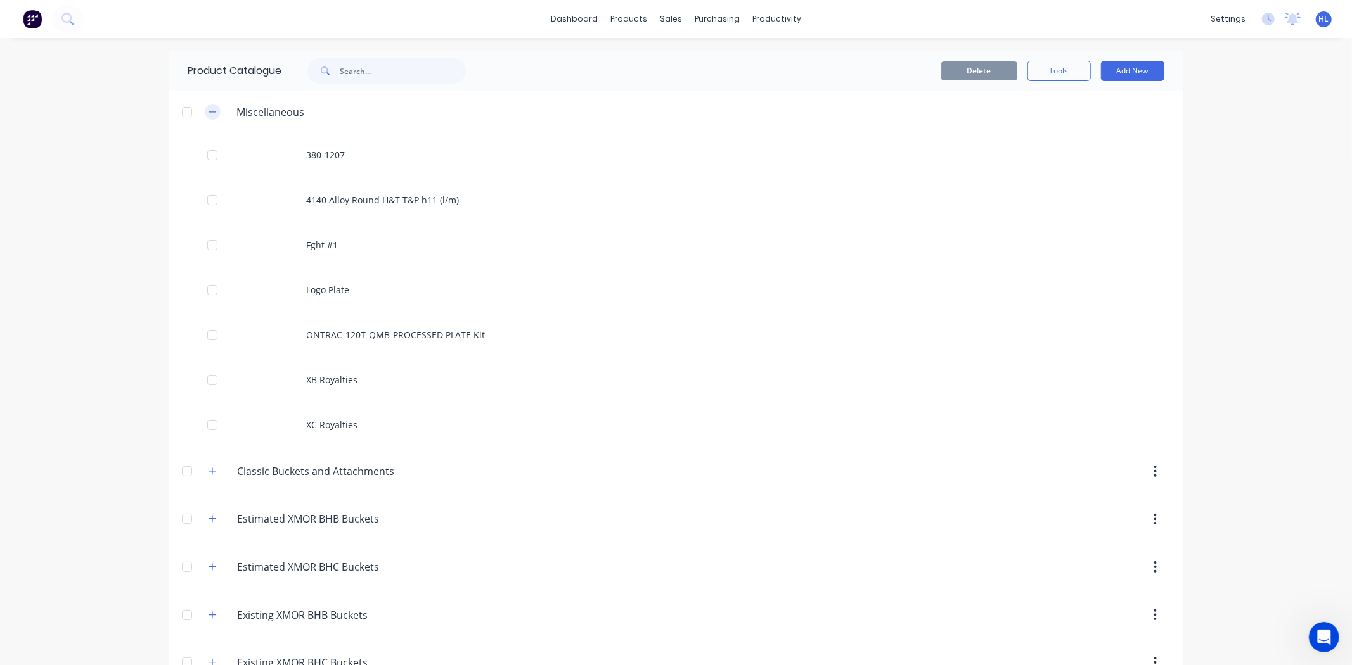
click at [209, 109] on icon "button" at bounding box center [213, 112] width 8 height 9
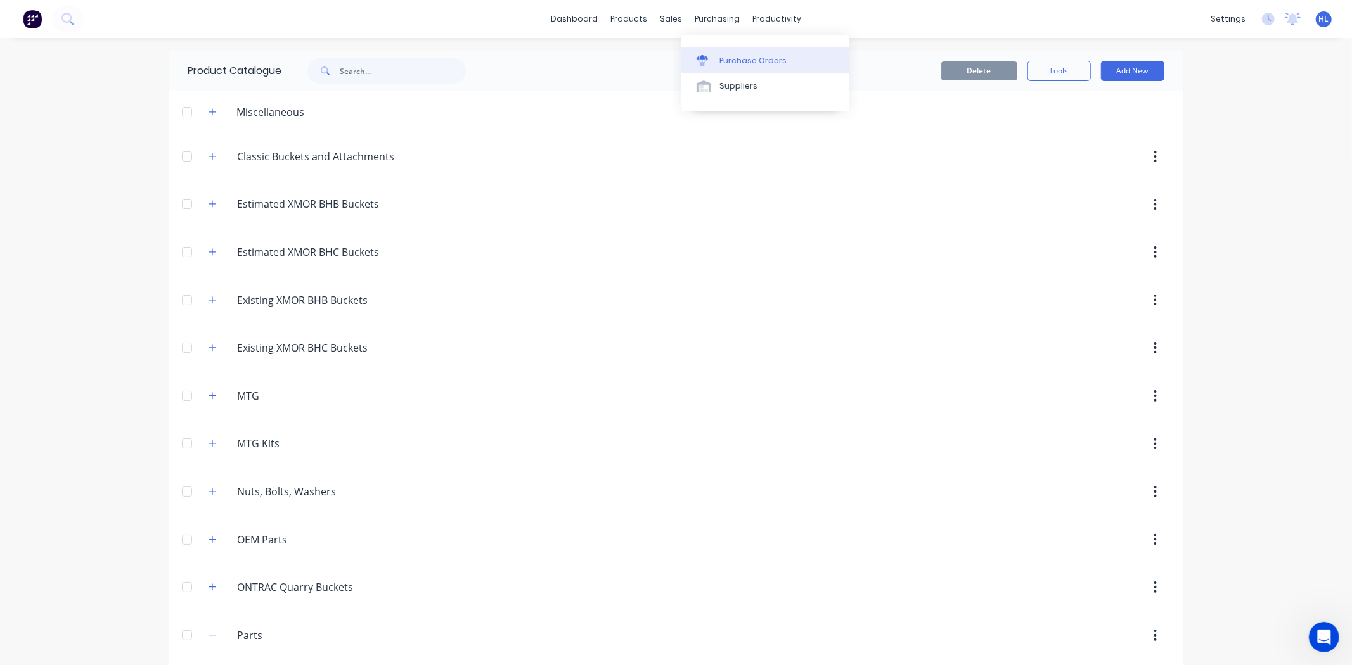
click at [757, 58] on div "Purchase Orders" at bounding box center [752, 60] width 67 height 11
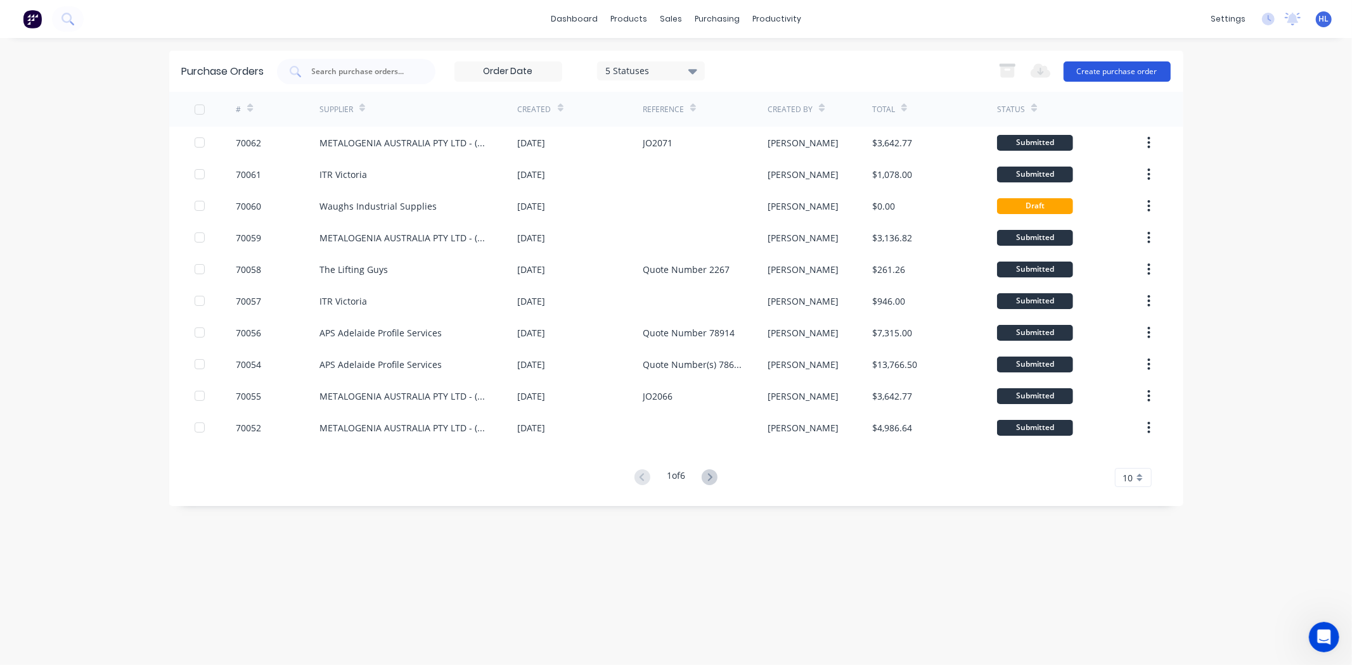
click at [1150, 74] on button "Create purchase order" at bounding box center [1117, 71] width 107 height 20
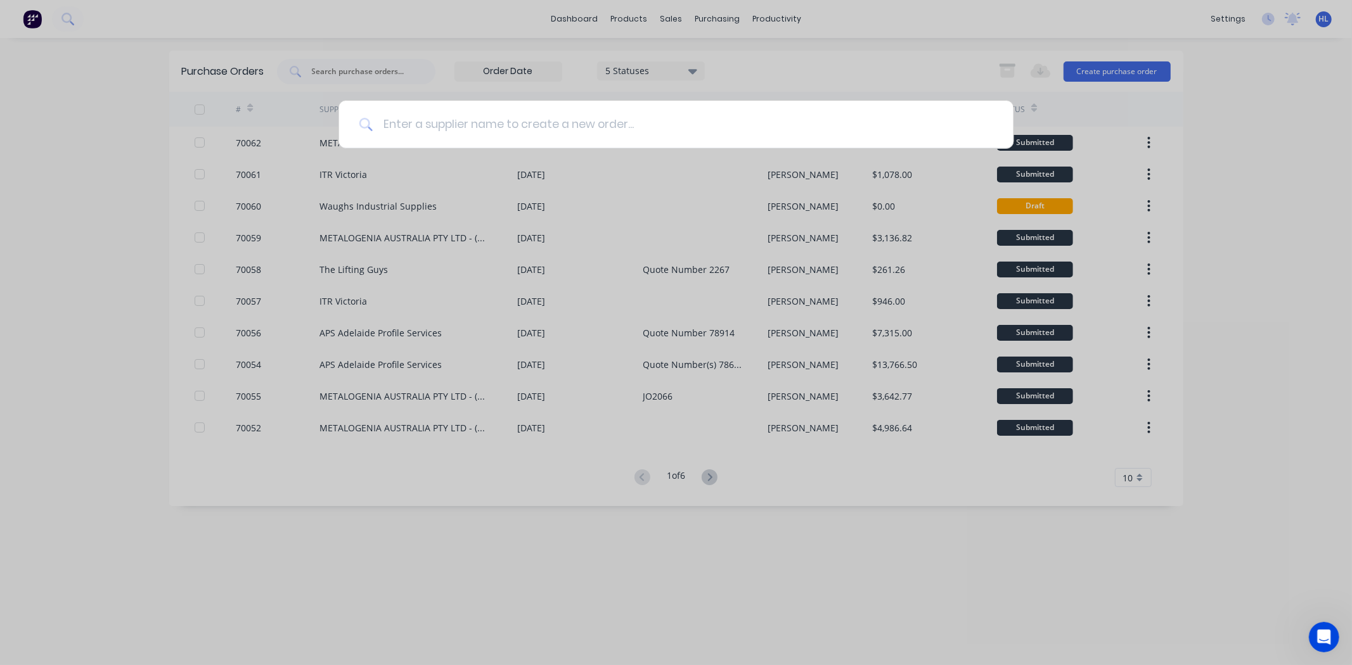
click at [757, 125] on input at bounding box center [683, 125] width 620 height 48
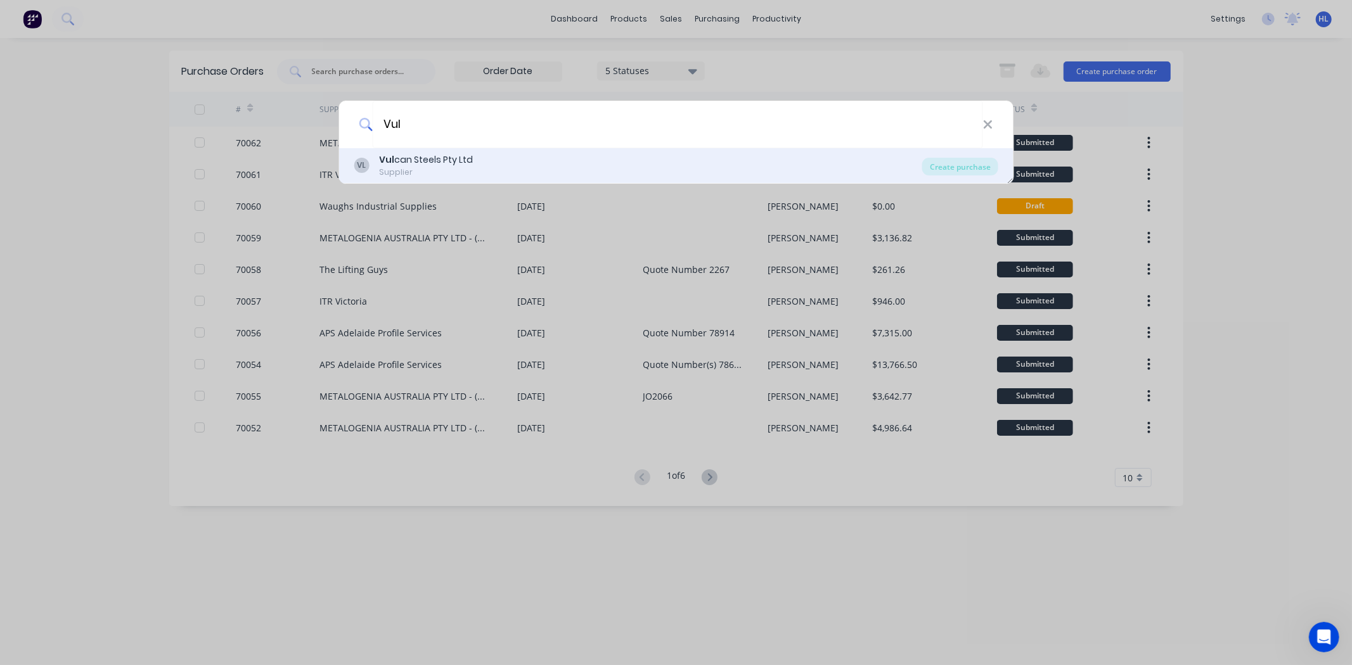
type input "Vul"
click at [439, 167] on div "Supplier" at bounding box center [426, 172] width 94 height 11
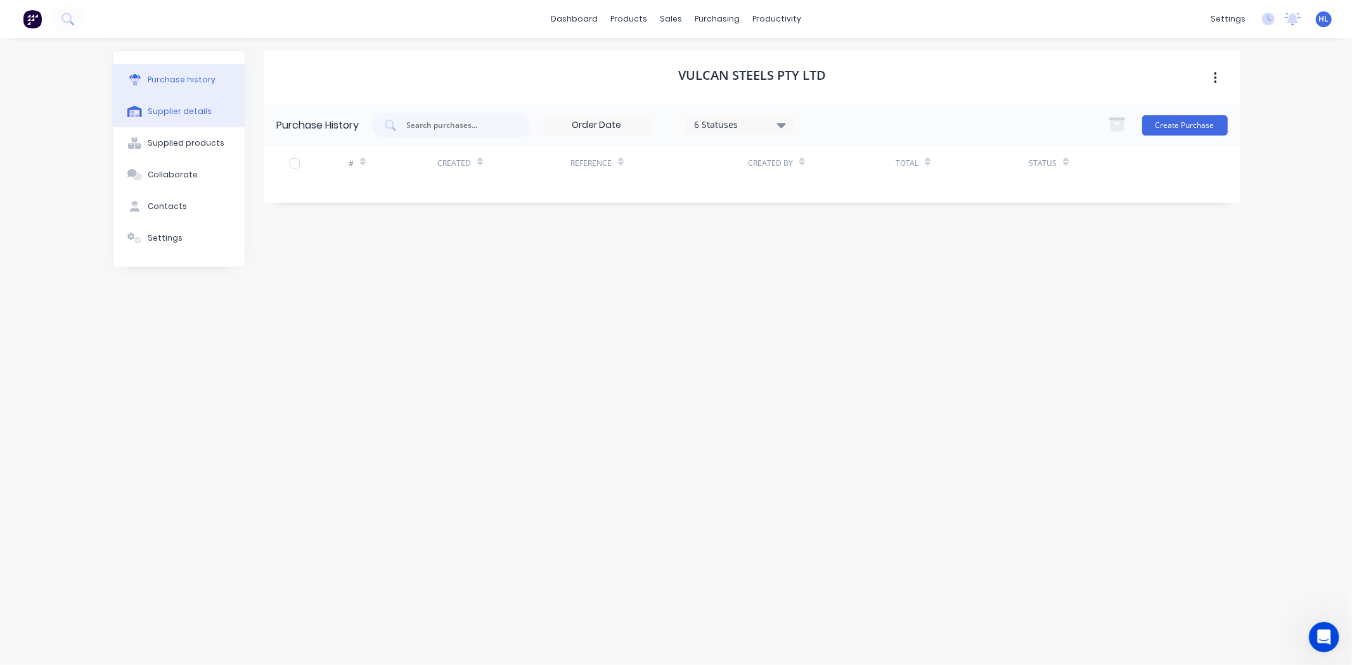
click at [230, 106] on button "Supplier details" at bounding box center [179, 112] width 132 height 32
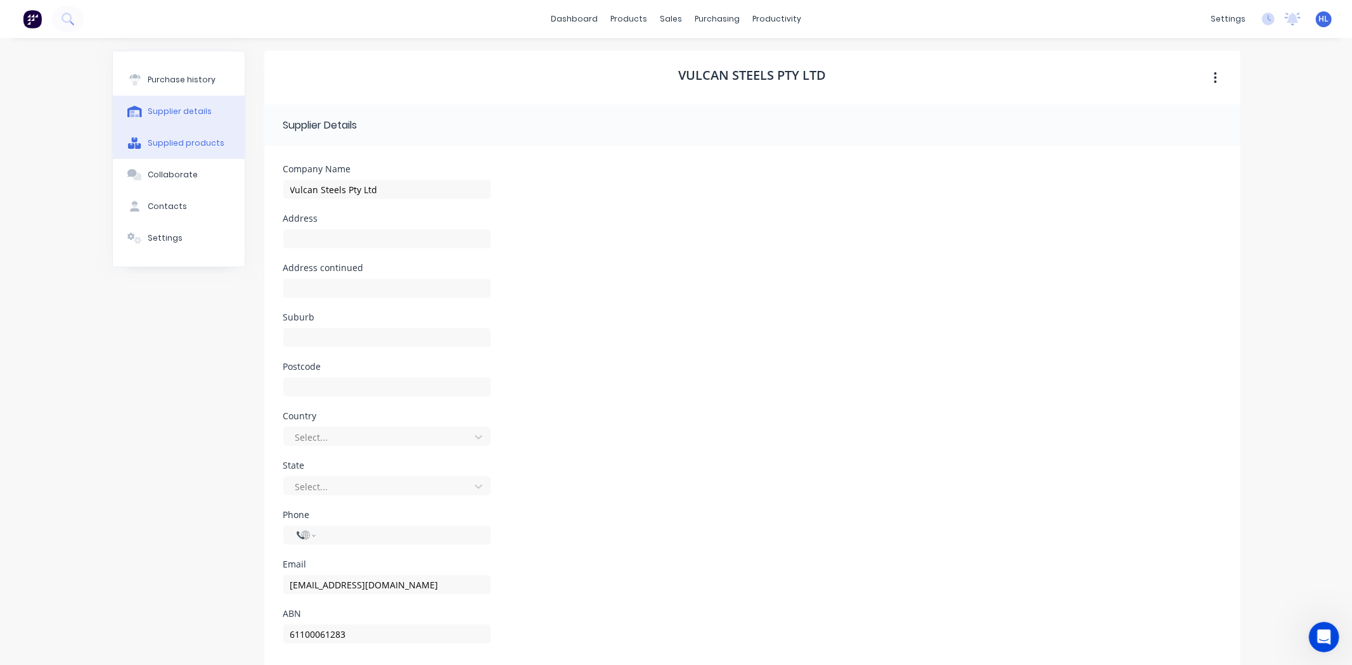
select select "AU"
click at [0, 51] on html "dashboard products sales purchasing productivity dashboard products Product Cat…" at bounding box center [676, 332] width 1352 height 665
click at [566, 264] on div "Address continued" at bounding box center [752, 288] width 938 height 49
click at [377, 188] on input "Vulcan Steels Pty Ltd" at bounding box center [386, 189] width 207 height 19
click at [447, 221] on div "Address" at bounding box center [386, 218] width 207 height 9
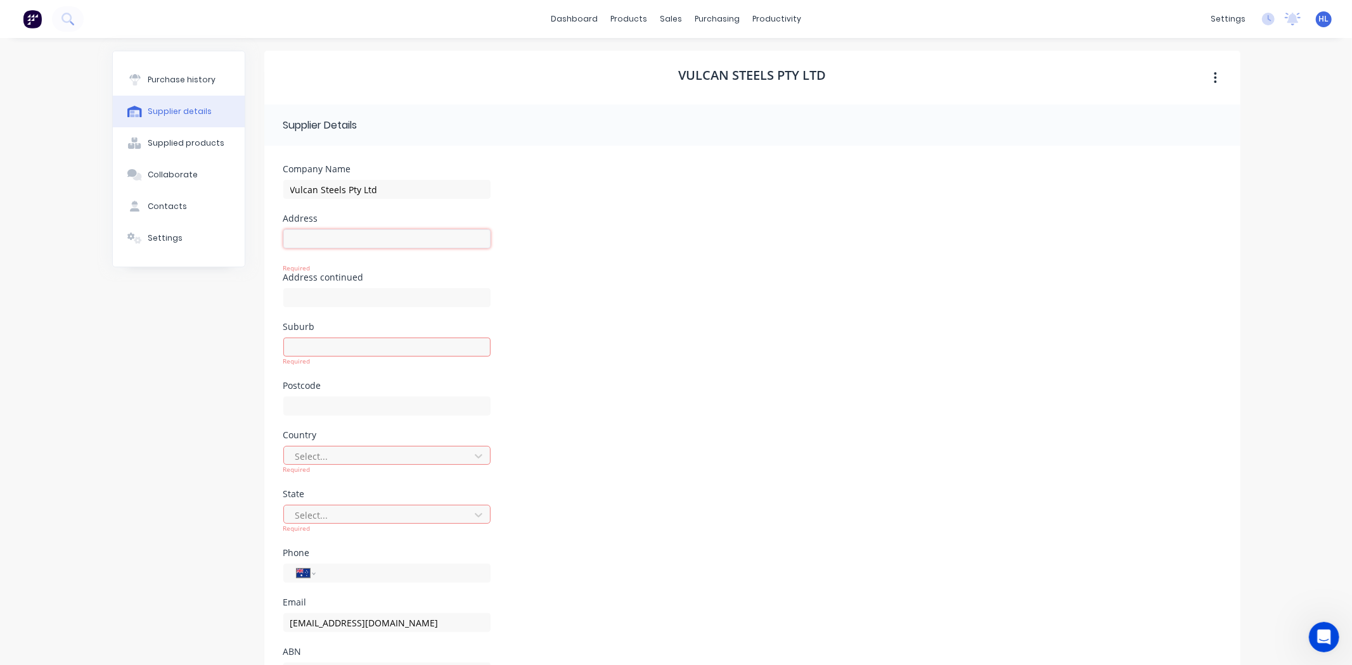
click at [366, 246] on input at bounding box center [386, 238] width 207 height 19
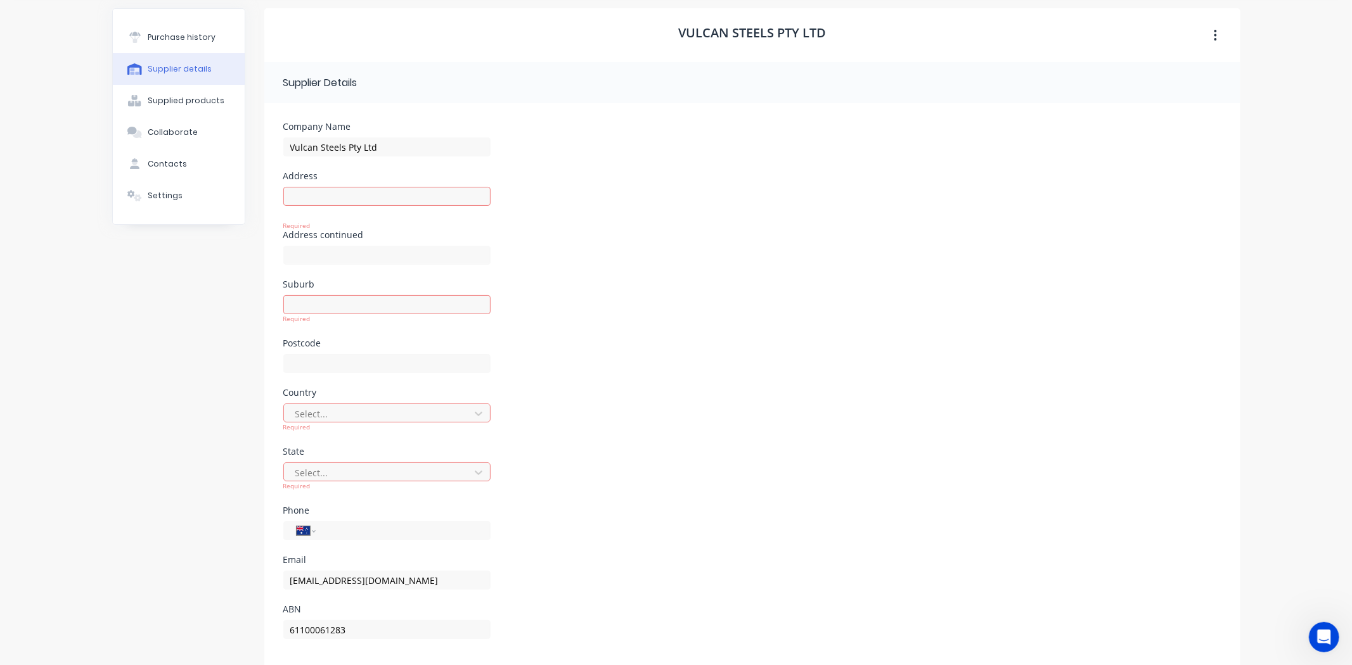
scroll to position [63, 0]
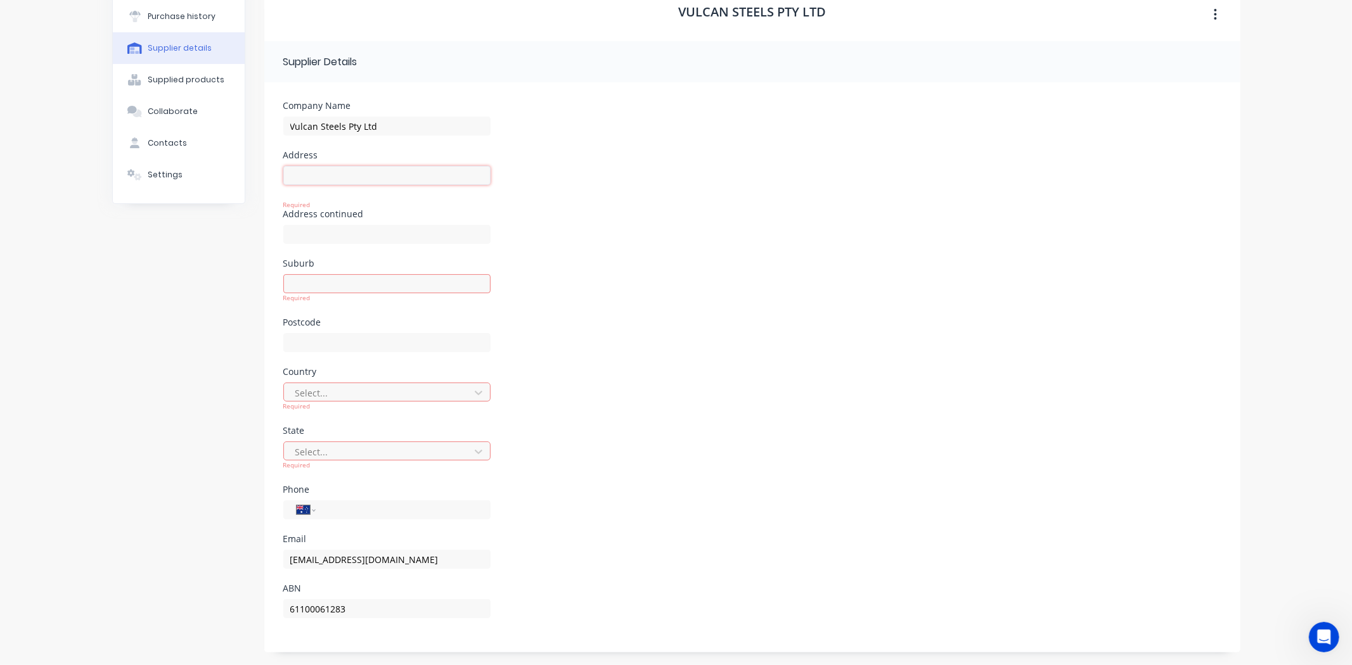
click at [300, 178] on input at bounding box center [386, 175] width 207 height 19
click at [323, 178] on input at bounding box center [386, 175] width 207 height 19
paste input "96-108 Bangholme Road, Dandenong South, Victoria, Australia"
drag, startPoint x: 477, startPoint y: 176, endPoint x: 402, endPoint y: 188, distance: 75.9
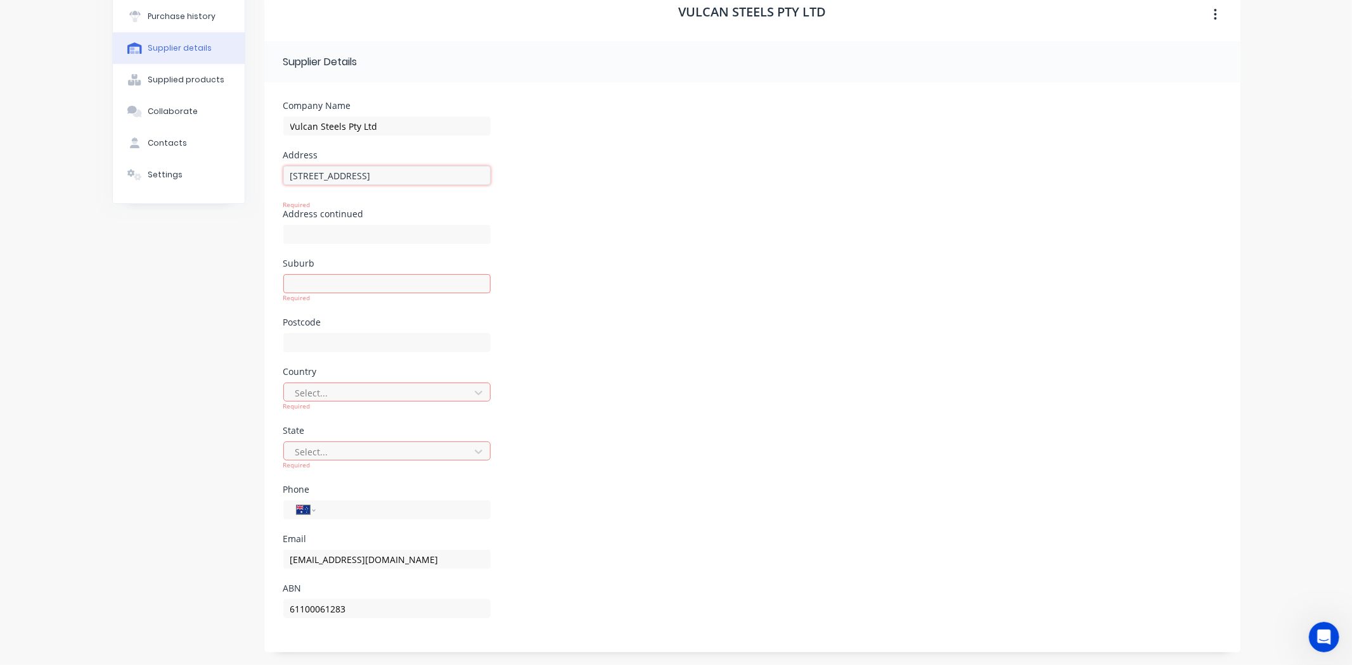
click at [402, 188] on div "96-108 Bangholme Road, Dandenong South, Victoria, Australia Required" at bounding box center [386, 188] width 207 height 44
drag, startPoint x: 480, startPoint y: 178, endPoint x: 404, endPoint y: 191, distance: 76.6
click at [404, 191] on div "96-108 Bangholme Road, Dandenong South Required" at bounding box center [386, 188] width 207 height 44
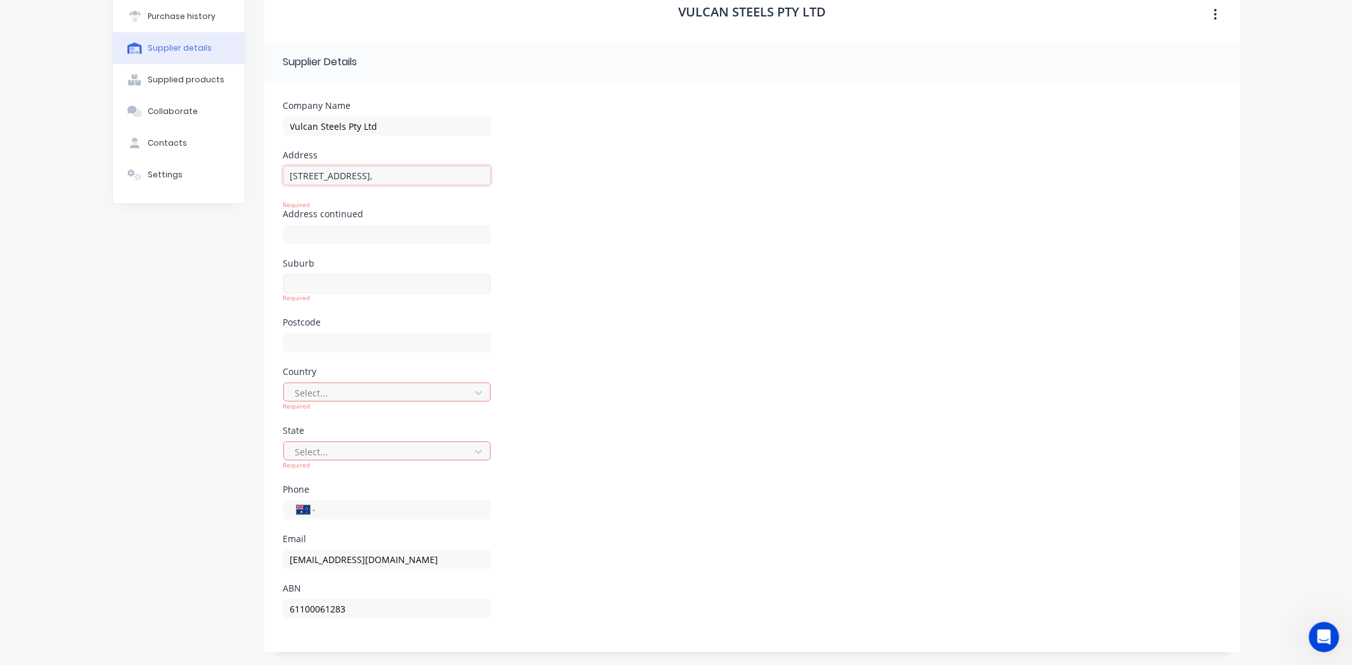
type input "96-108 Bangholme Road,"
click at [352, 278] on input at bounding box center [386, 283] width 207 height 19
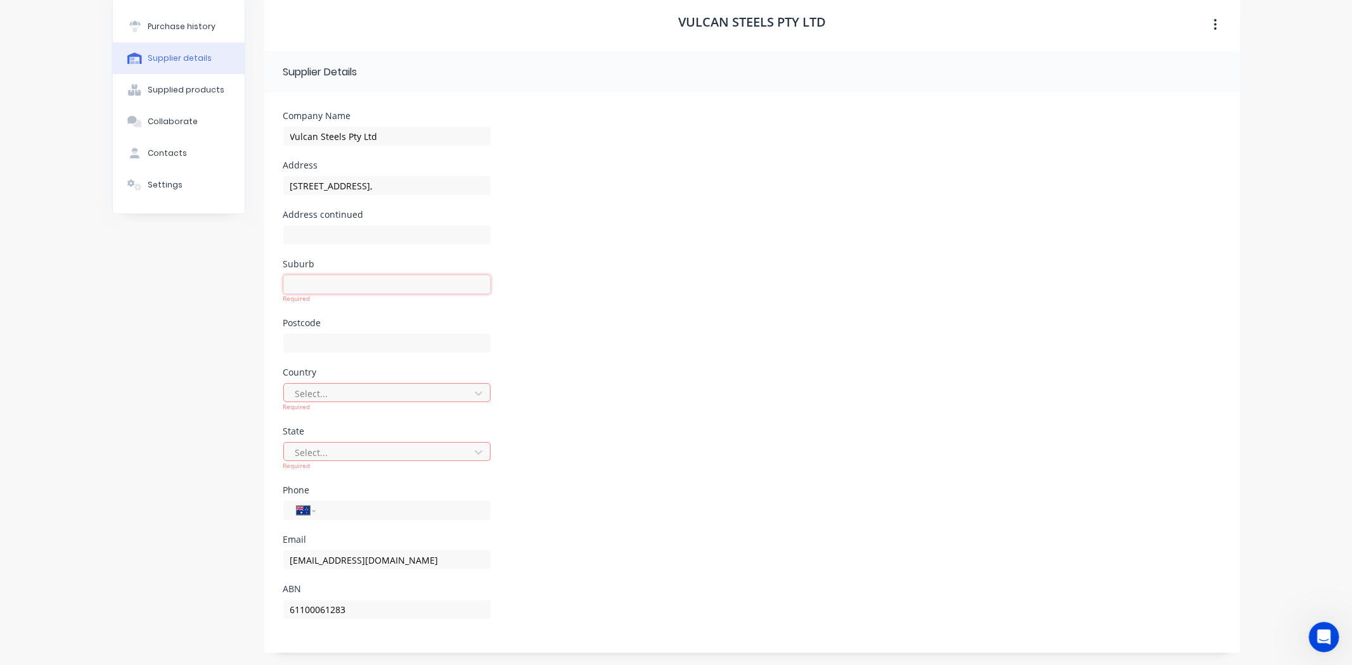
paste input "Dandenong South"
type input "Dandenong South"
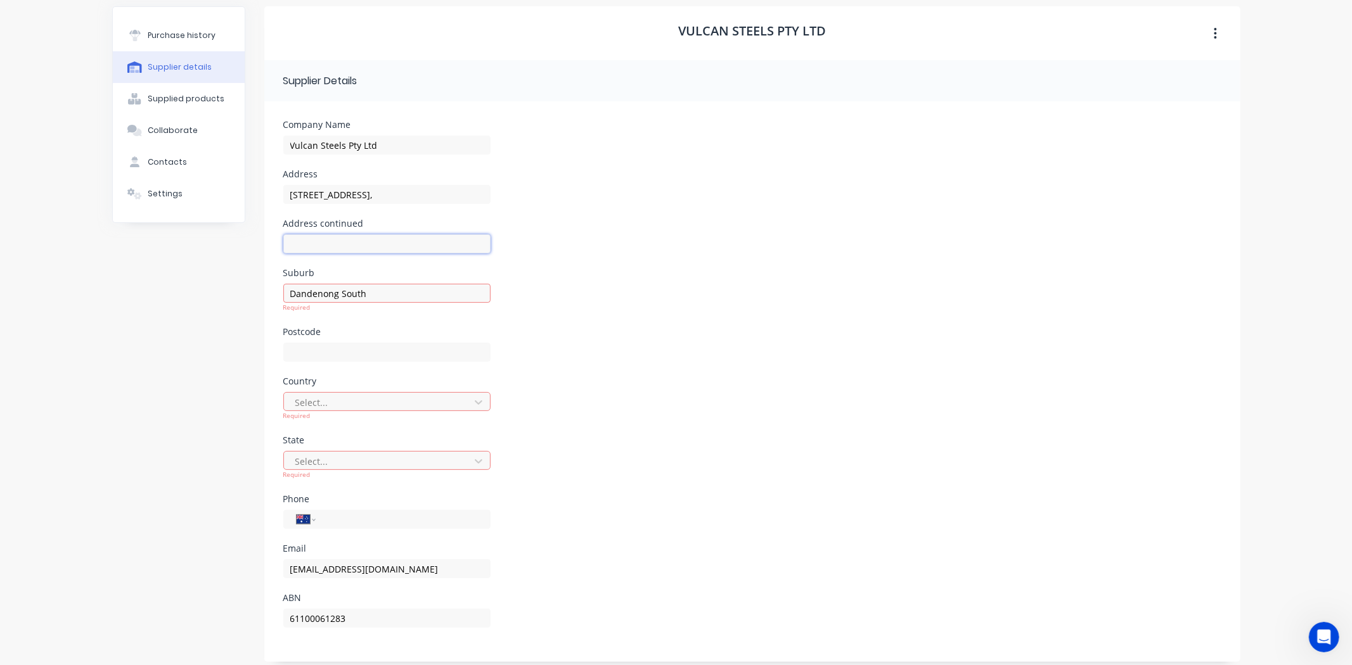
click at [371, 243] on input at bounding box center [386, 244] width 207 height 19
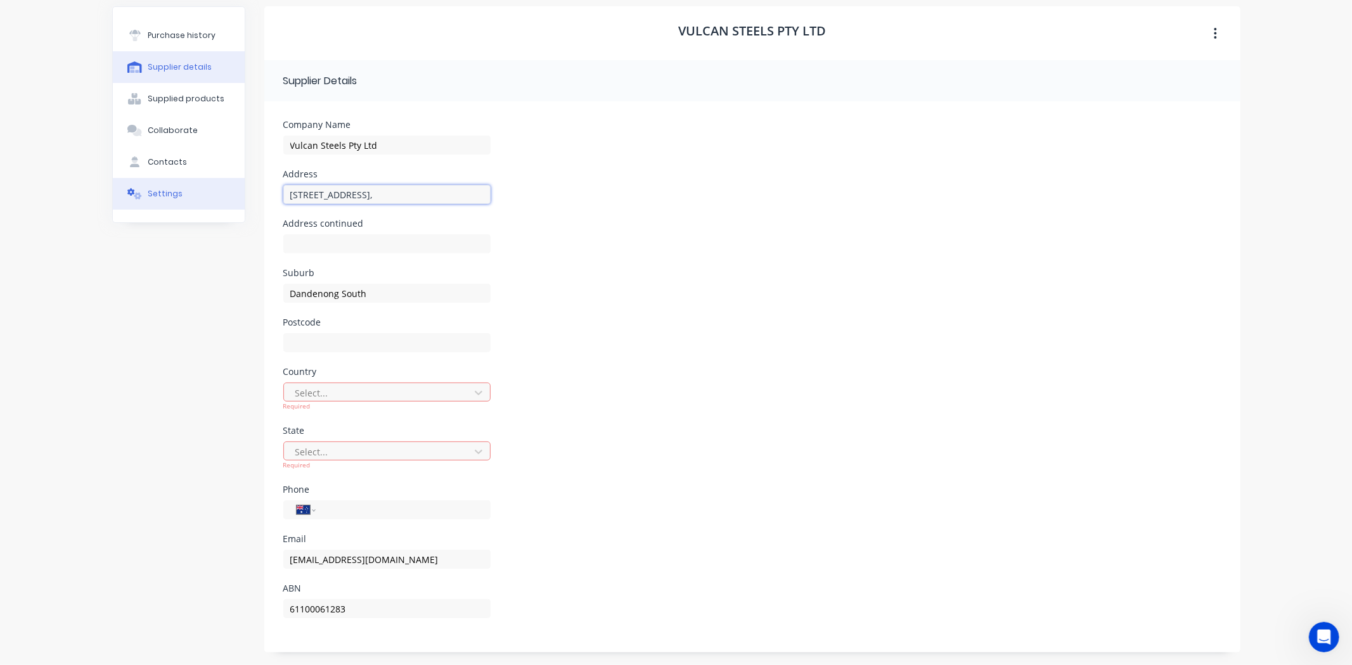
drag, startPoint x: 306, startPoint y: 198, endPoint x: 231, endPoint y: 201, distance: 75.5
click at [214, 196] on div "Purchase history Supplier details Supplied products Collaborate Contacts Settin…" at bounding box center [676, 329] width 1128 height 646
click at [432, 195] on input "96-108 Bangholme Road," at bounding box center [386, 194] width 207 height 19
type input "96-108 Bangholme Road"
click at [420, 214] on div "96-108 Bangholme Road" at bounding box center [386, 202] width 207 height 34
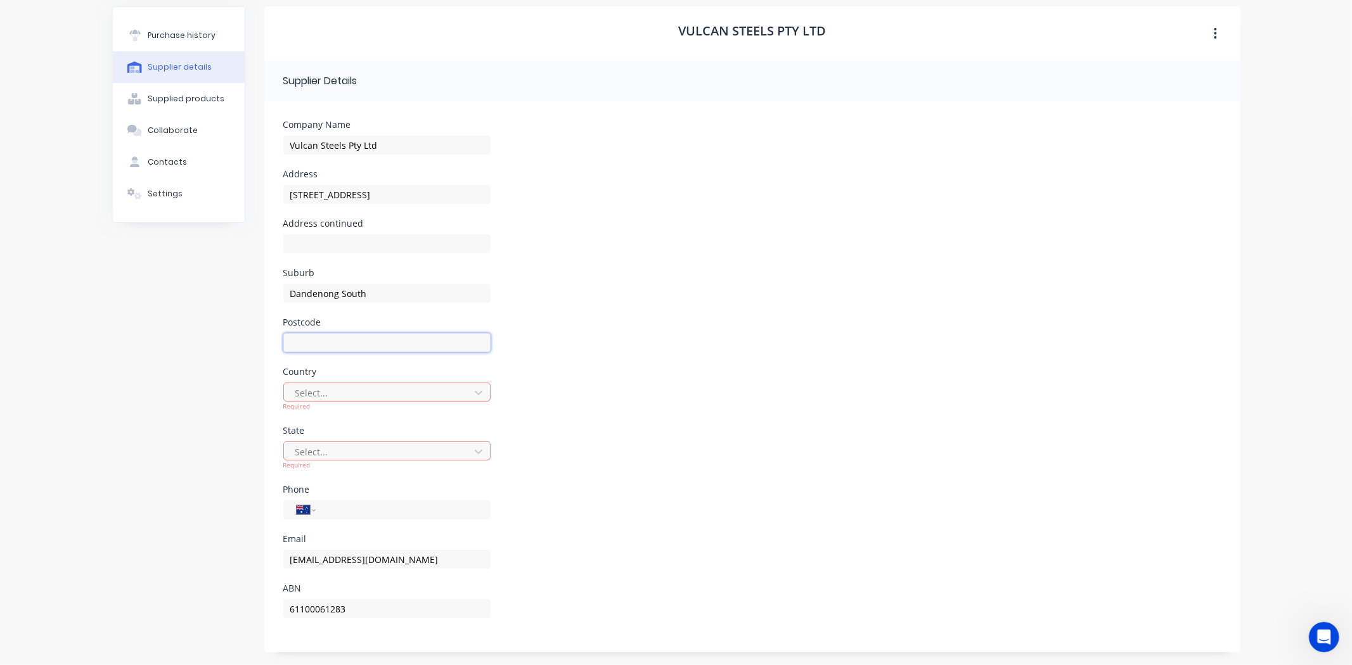
click at [344, 336] on input at bounding box center [386, 342] width 207 height 19
click at [359, 340] on input at bounding box center [386, 342] width 207 height 19
type input "3175"
drag, startPoint x: 248, startPoint y: 385, endPoint x: 255, endPoint y: 385, distance: 7.0
click at [249, 385] on div "Purchase history Supplier details Supplied products Collaborate Contacts Settin…" at bounding box center [676, 329] width 1128 height 646
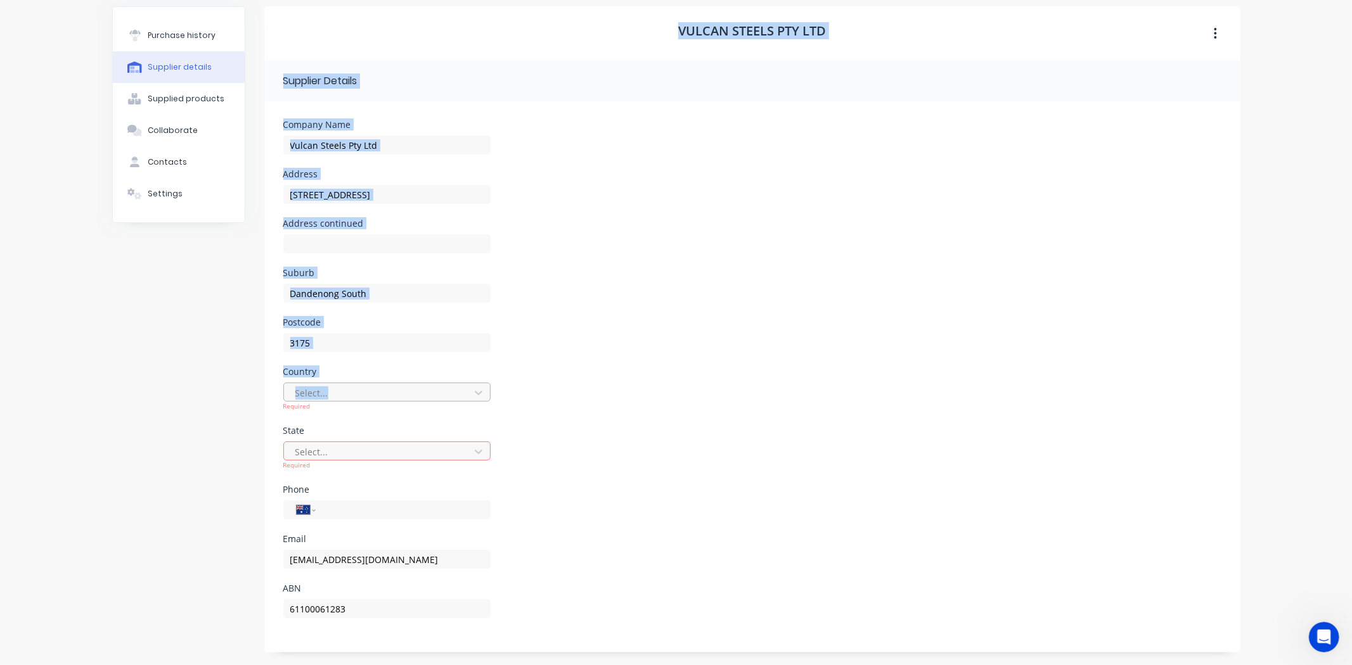
click at [334, 387] on div at bounding box center [378, 393] width 169 height 16
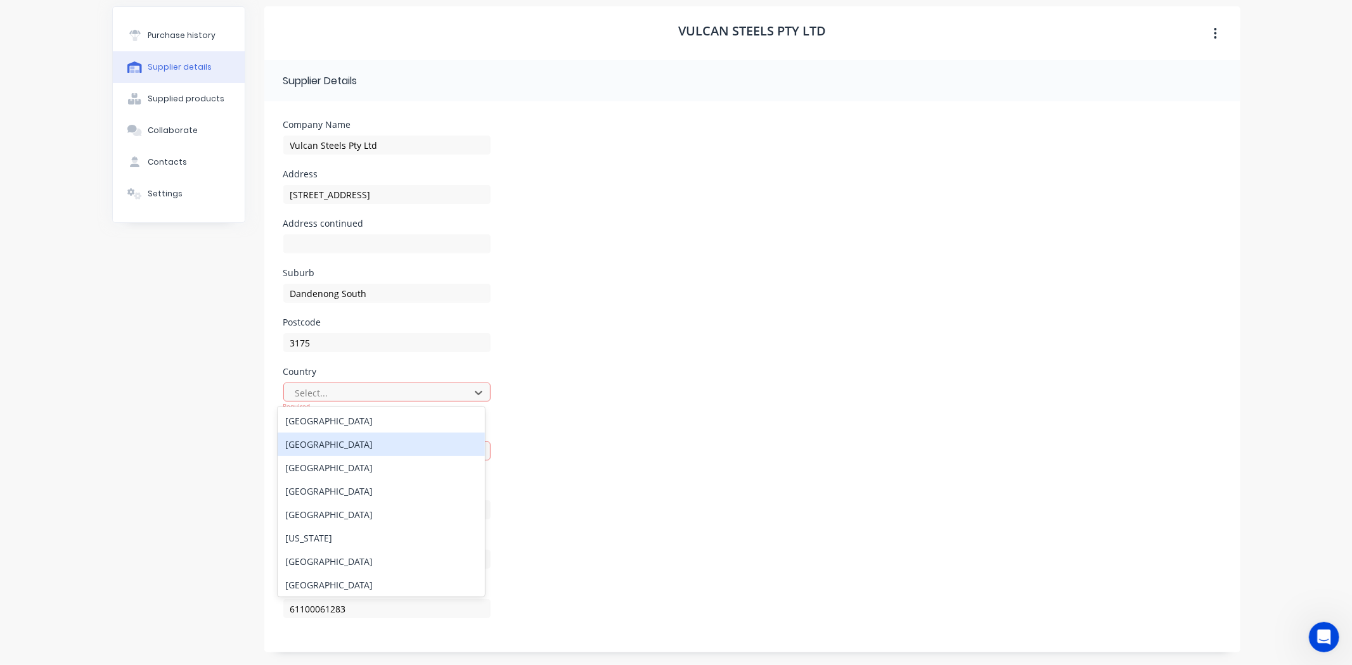
click at [349, 422] on div "Australia" at bounding box center [381, 420] width 207 height 23
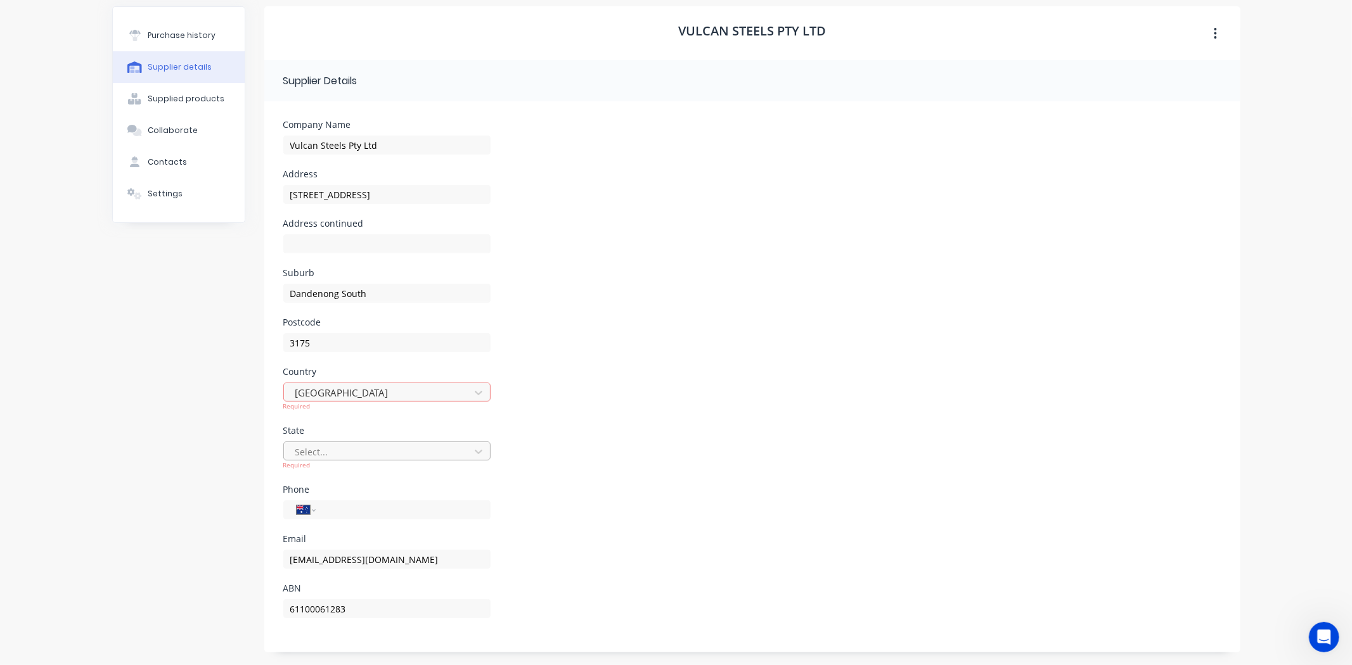
click at [343, 442] on div "Select..." at bounding box center [378, 451] width 177 height 19
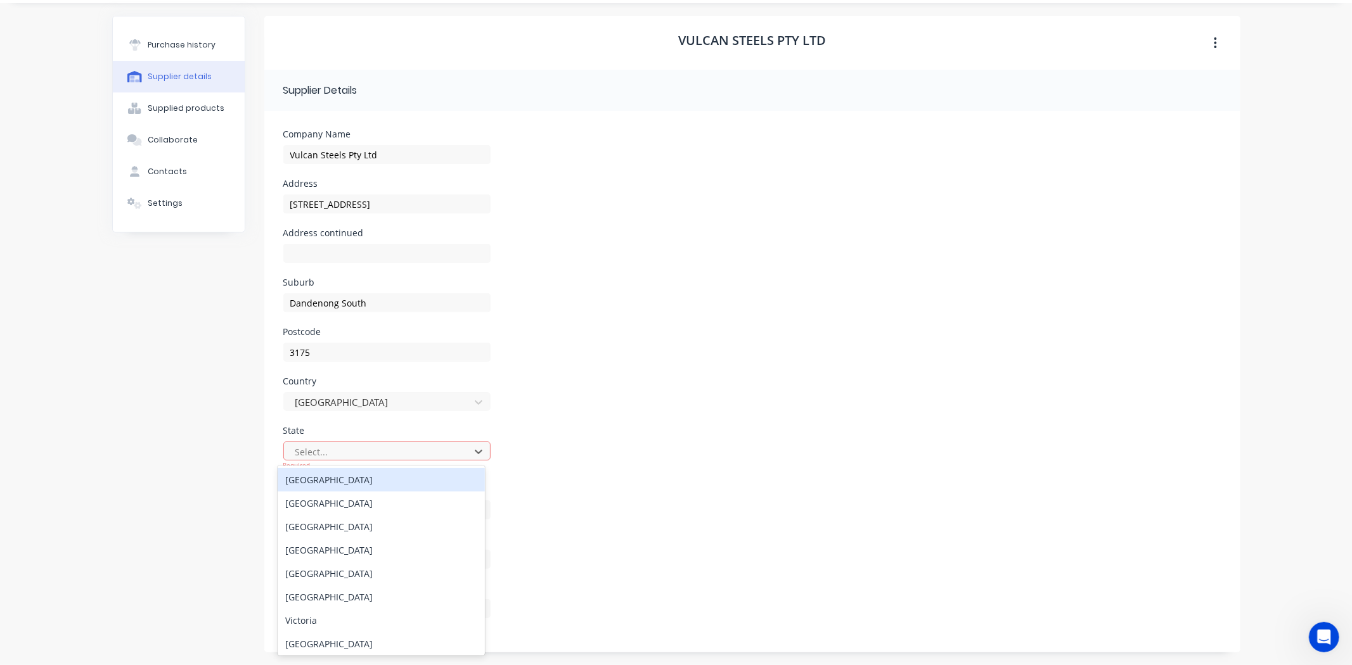
scroll to position [34, 0]
click at [330, 619] on div "Victoria" at bounding box center [381, 620] width 207 height 23
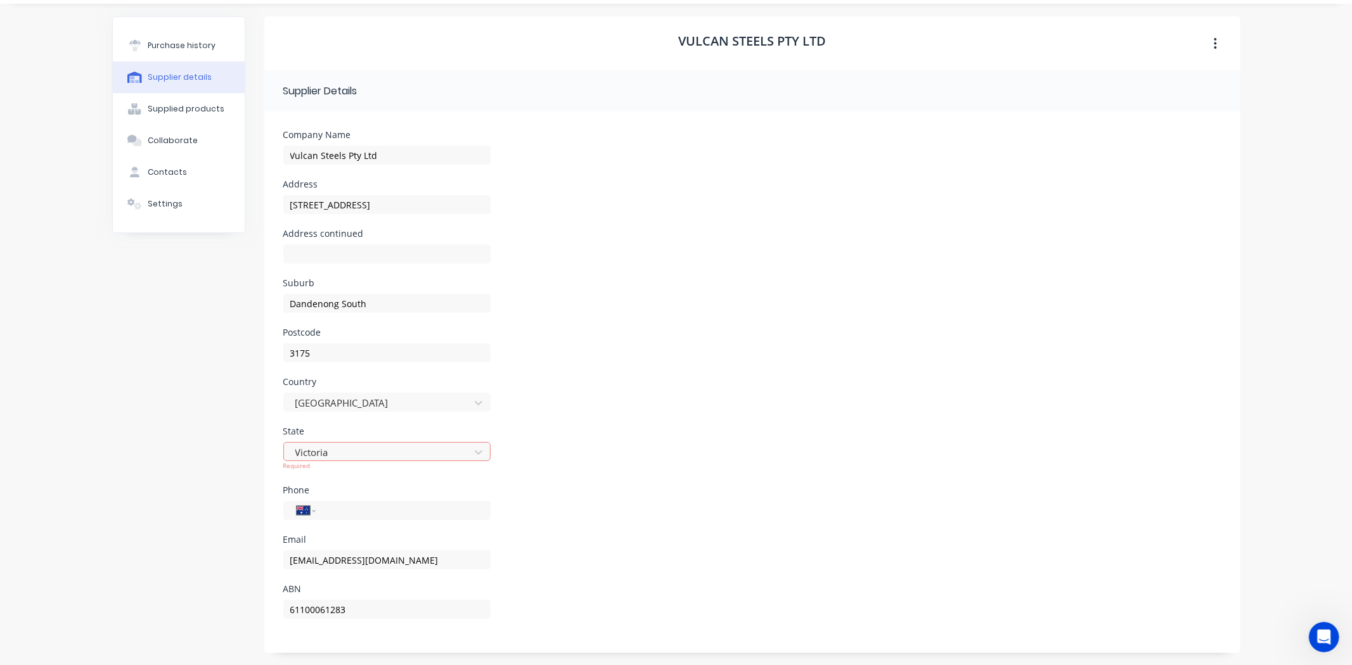
click at [207, 431] on div "Purchase history Supplier details Supplied products Collaborate Contacts Settin…" at bounding box center [178, 334] width 133 height 637
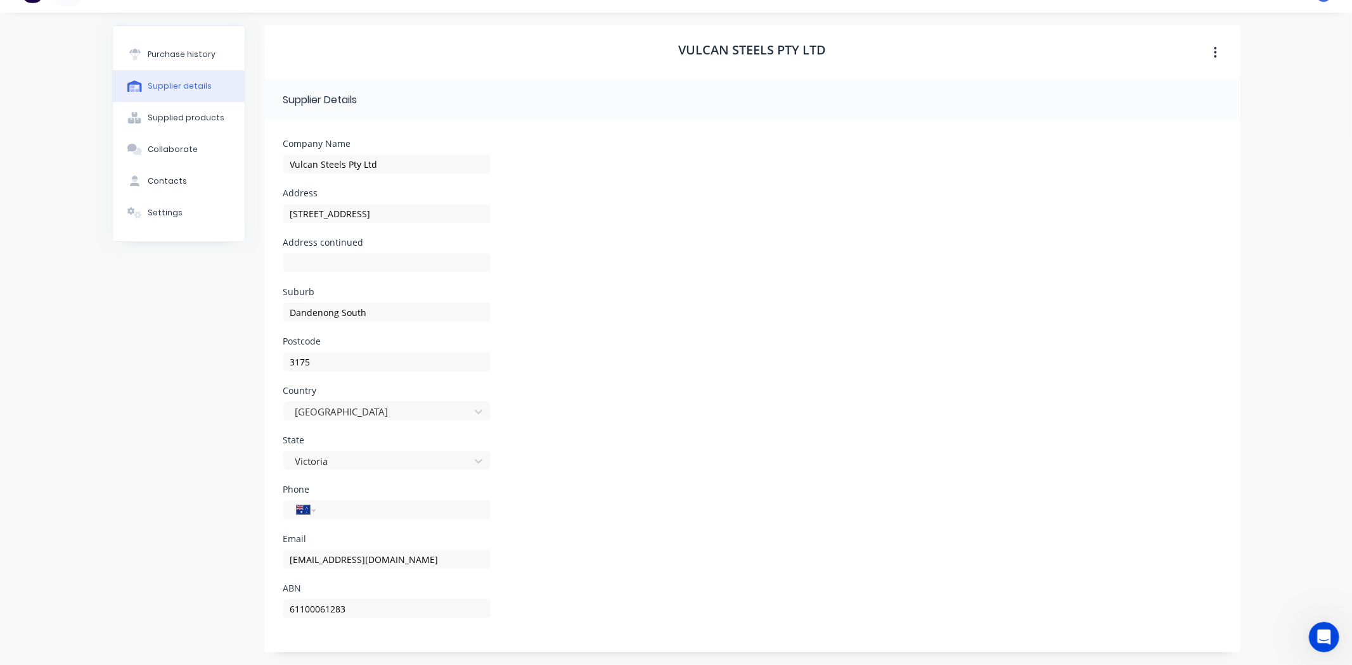
click at [622, 458] on div "State Victoria" at bounding box center [752, 460] width 938 height 49
click at [582, 467] on div "State Victoria" at bounding box center [752, 460] width 938 height 49
click at [336, 124] on form "Company Name Vulcan Steels Pty Ltd Address 96-108 Bangholme Road Address contin…" at bounding box center [752, 386] width 976 height 532
click at [227, 129] on button "Supplied products" at bounding box center [179, 118] width 132 height 32
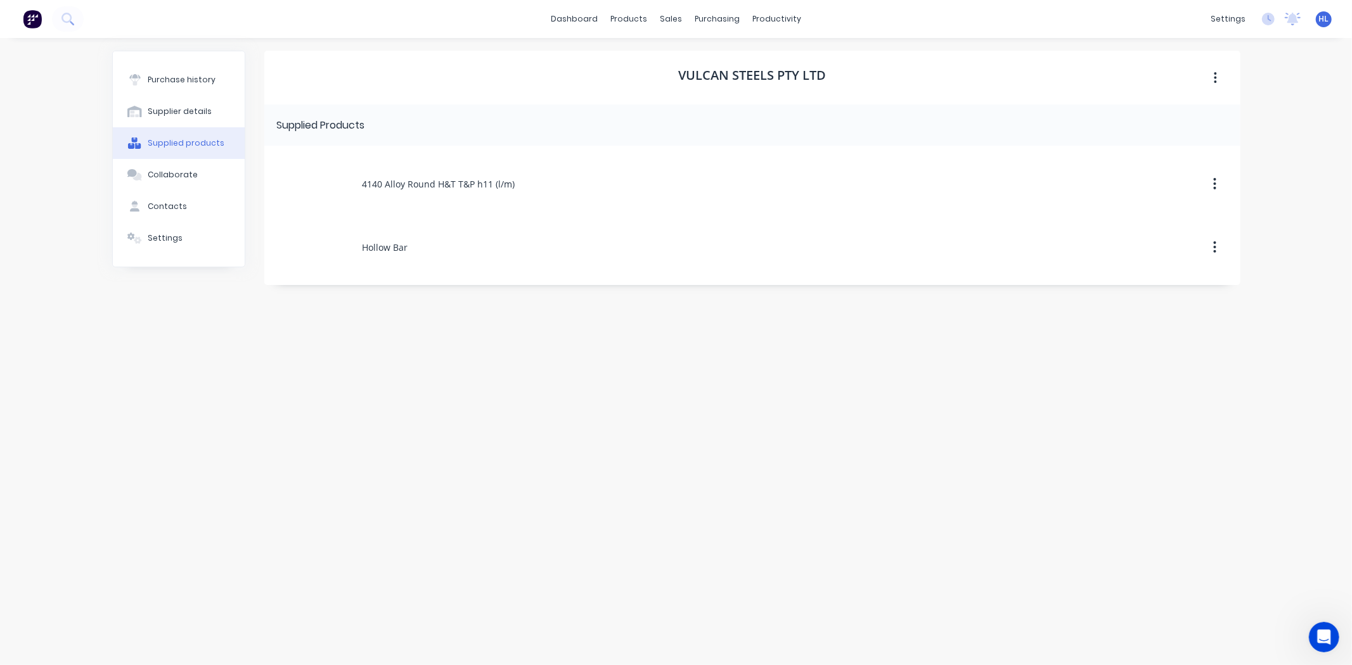
drag, startPoint x: 180, startPoint y: 164, endPoint x: 182, endPoint y: 153, distance: 10.9
click at [181, 165] on button "Collaborate" at bounding box center [179, 175] width 132 height 32
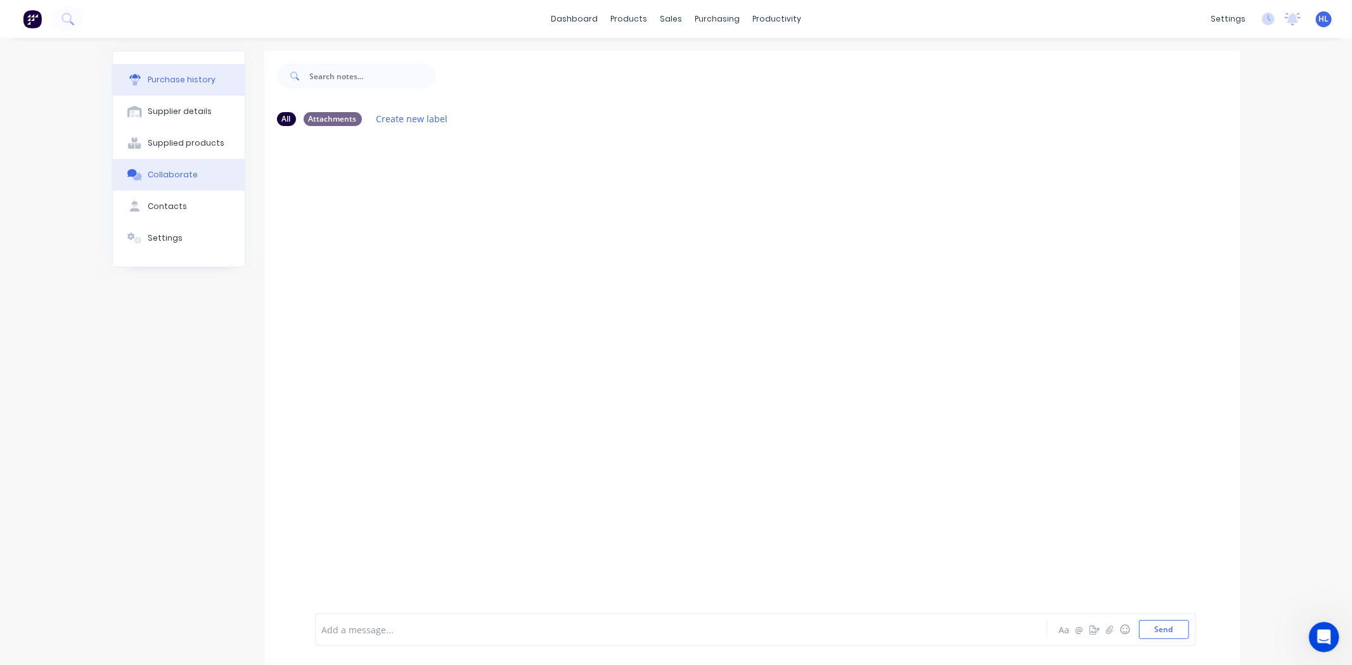
click at [181, 84] on div "Purchase history" at bounding box center [182, 79] width 68 height 11
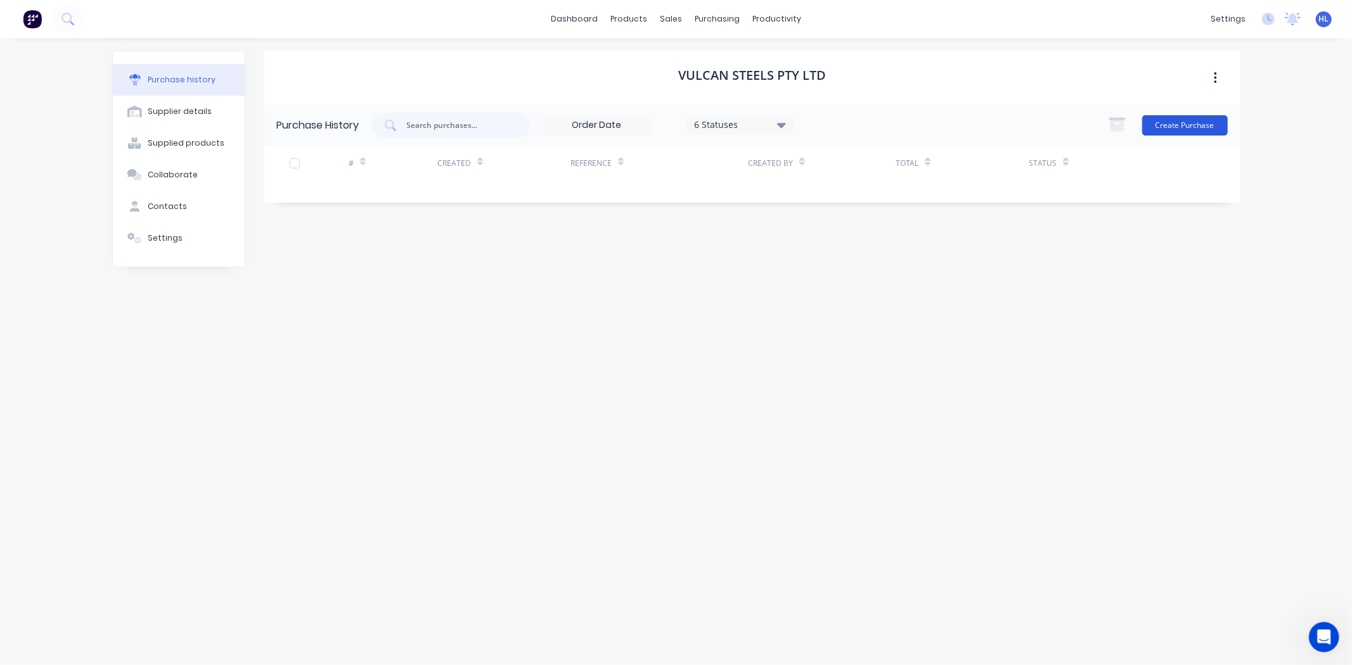
click at [1209, 131] on button "Create Purchase" at bounding box center [1185, 125] width 86 height 20
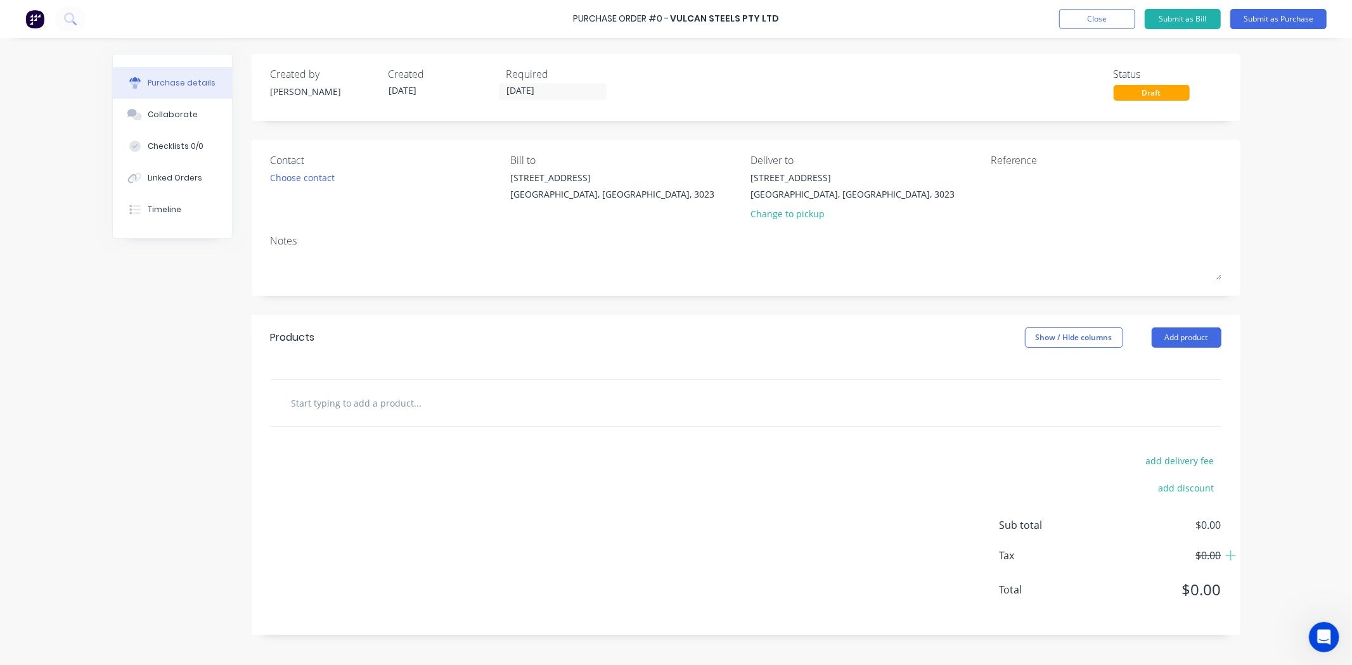
click at [387, 401] on input "text" at bounding box center [418, 402] width 254 height 25
click at [1200, 340] on button "Add product" at bounding box center [1187, 338] width 70 height 20
click at [1154, 376] on div "Product catalogue" at bounding box center [1161, 370] width 98 height 18
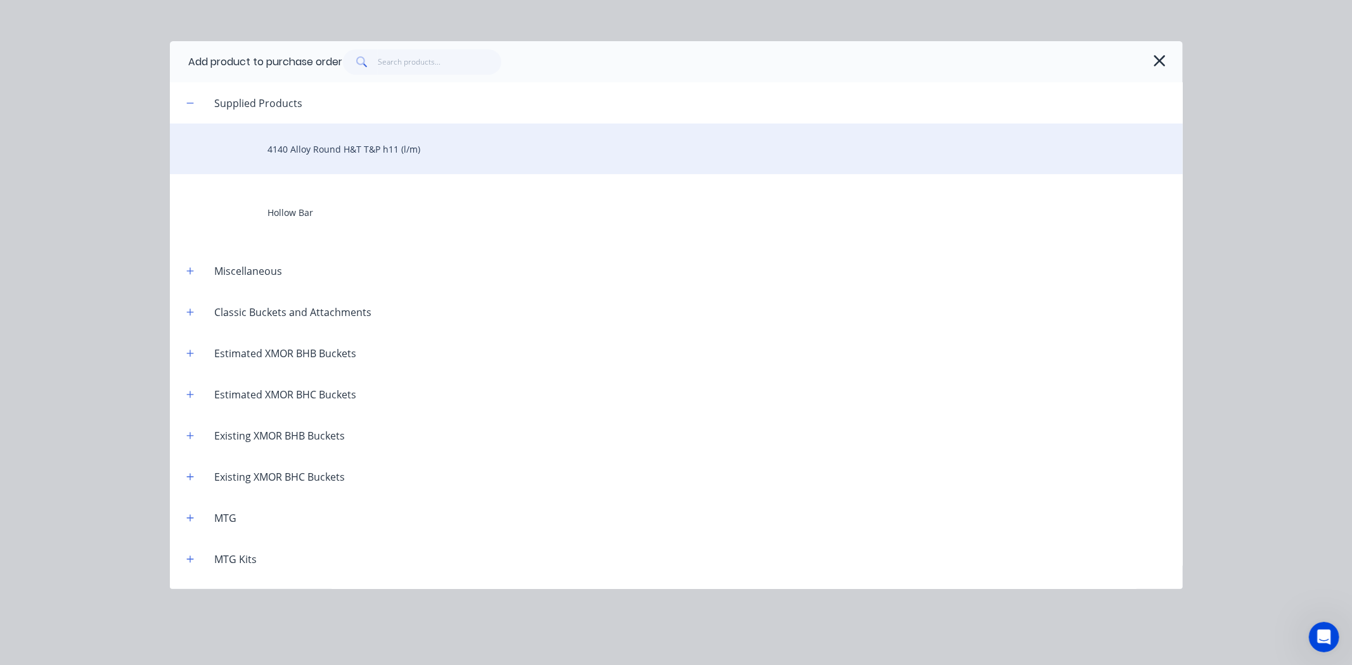
click at [331, 167] on div "4140 Alloy Round H&T T&P h11 (l/m)" at bounding box center [676, 149] width 1013 height 51
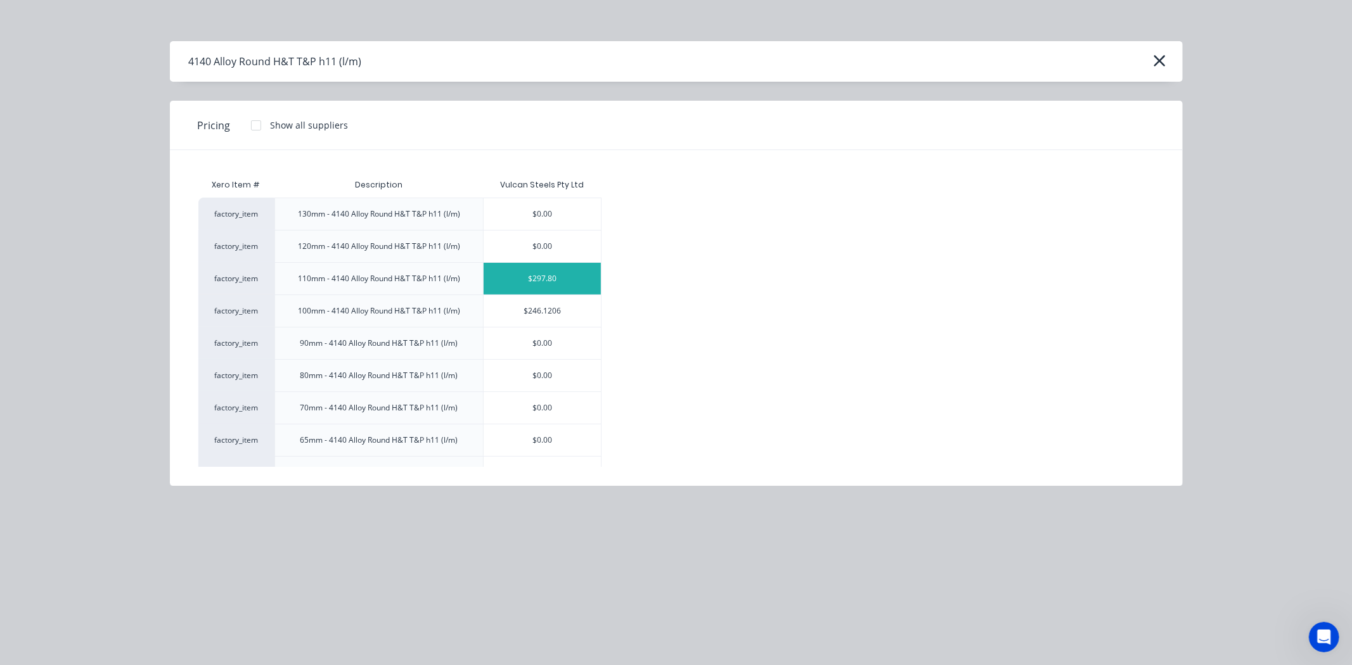
click at [513, 274] on div "$297.80" at bounding box center [542, 279] width 117 height 32
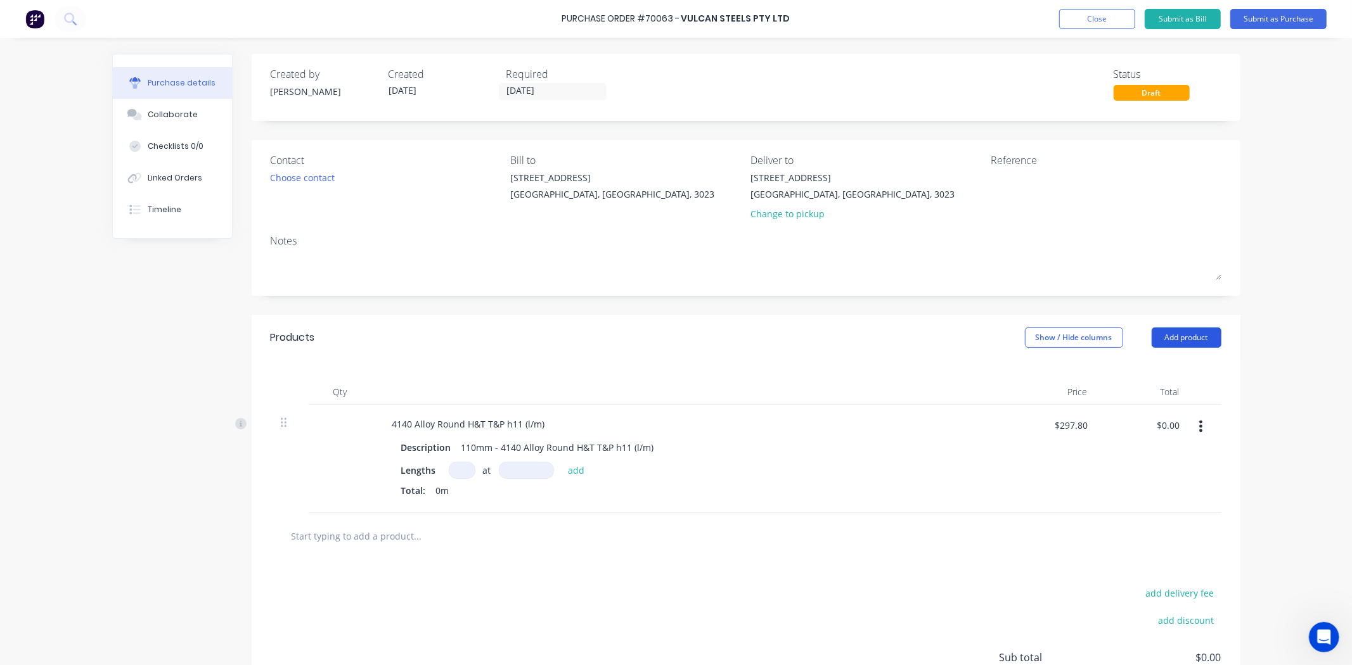
click at [1173, 337] on button "Add product" at bounding box center [1187, 338] width 70 height 20
click at [1171, 365] on div "Product catalogue" at bounding box center [1161, 370] width 98 height 18
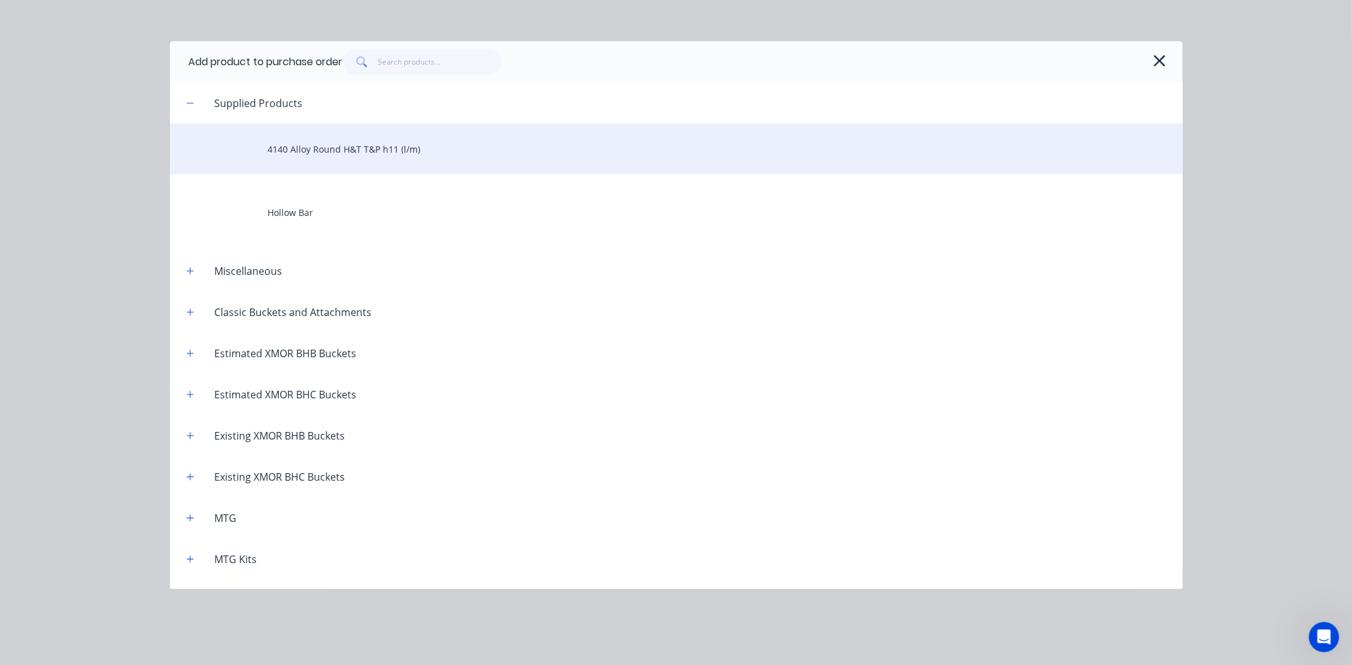
click at [374, 157] on div "4140 Alloy Round H&T T&P h11 (l/m)" at bounding box center [676, 149] width 1013 height 51
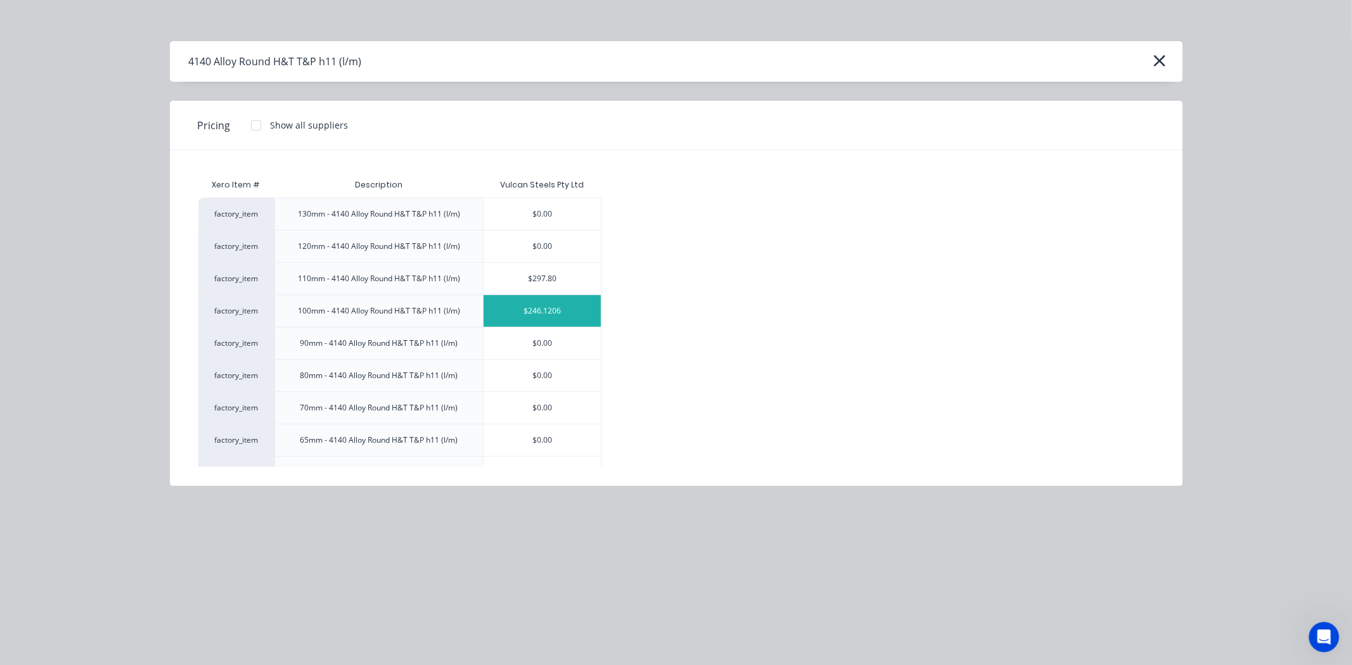
click at [530, 315] on div "$246.1206" at bounding box center [542, 311] width 117 height 32
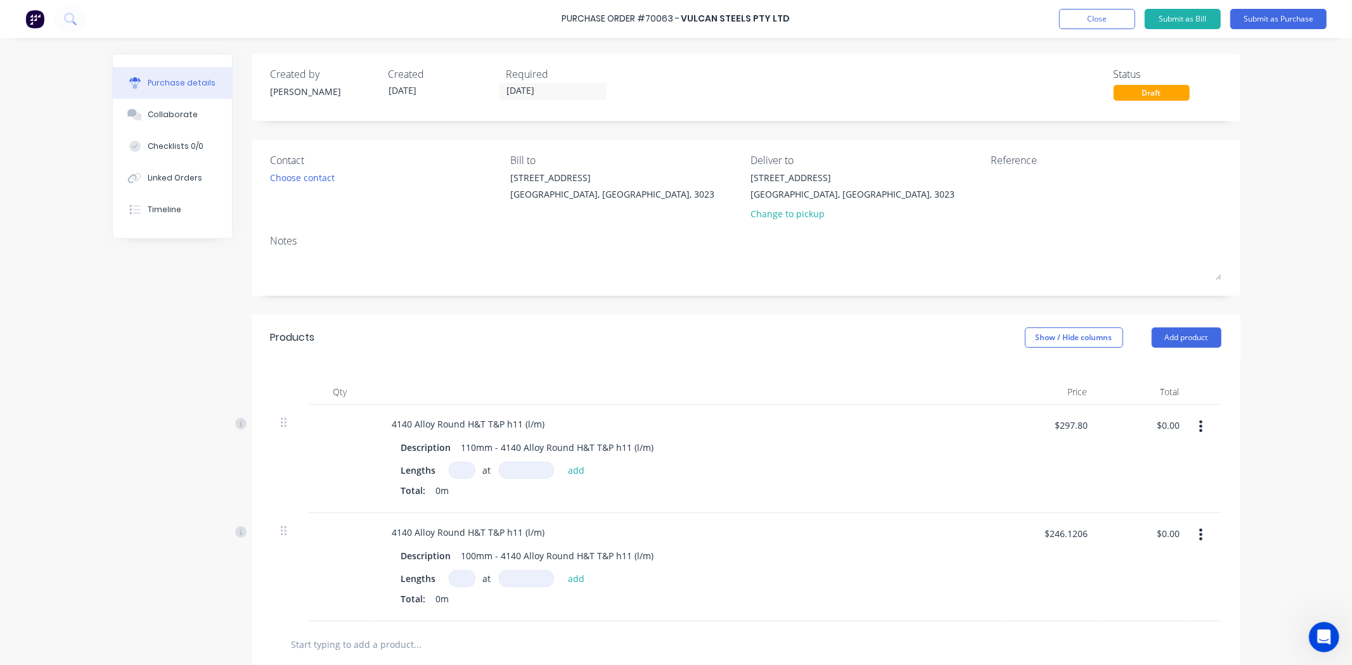
click at [460, 472] on input at bounding box center [462, 470] width 27 height 17
click at [527, 473] on input at bounding box center [526, 470] width 55 height 17
click at [449, 473] on input at bounding box center [462, 470] width 27 height 17
click at [543, 496] on div "Total: 0m" at bounding box center [688, 490] width 575 height 13
drag, startPoint x: 466, startPoint y: 474, endPoint x: 472, endPoint y: 471, distance: 7.1
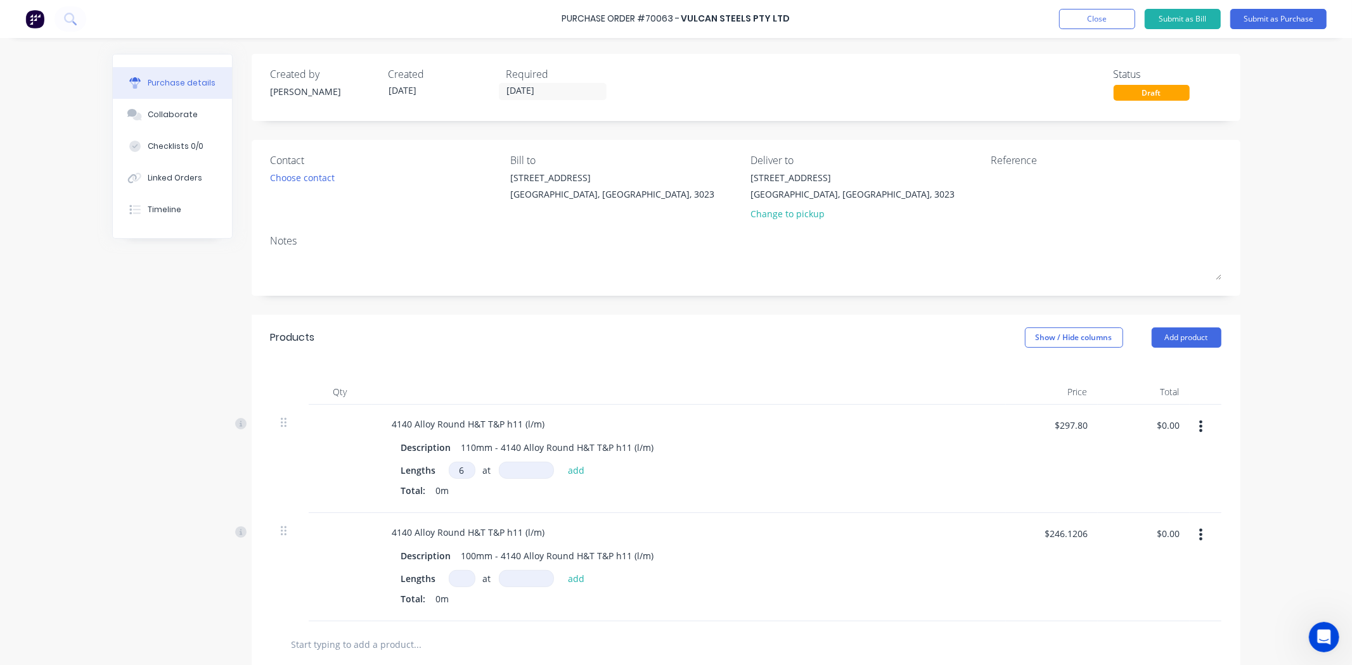
click at [466, 473] on input "6" at bounding box center [462, 470] width 27 height 17
click at [472, 474] on div "6 6 at add" at bounding box center [520, 470] width 143 height 17
drag, startPoint x: 465, startPoint y: 474, endPoint x: 440, endPoint y: 479, distance: 24.6
click at [440, 479] on div "Lengths 6 6 at add" at bounding box center [688, 470] width 575 height 17
type input "1"
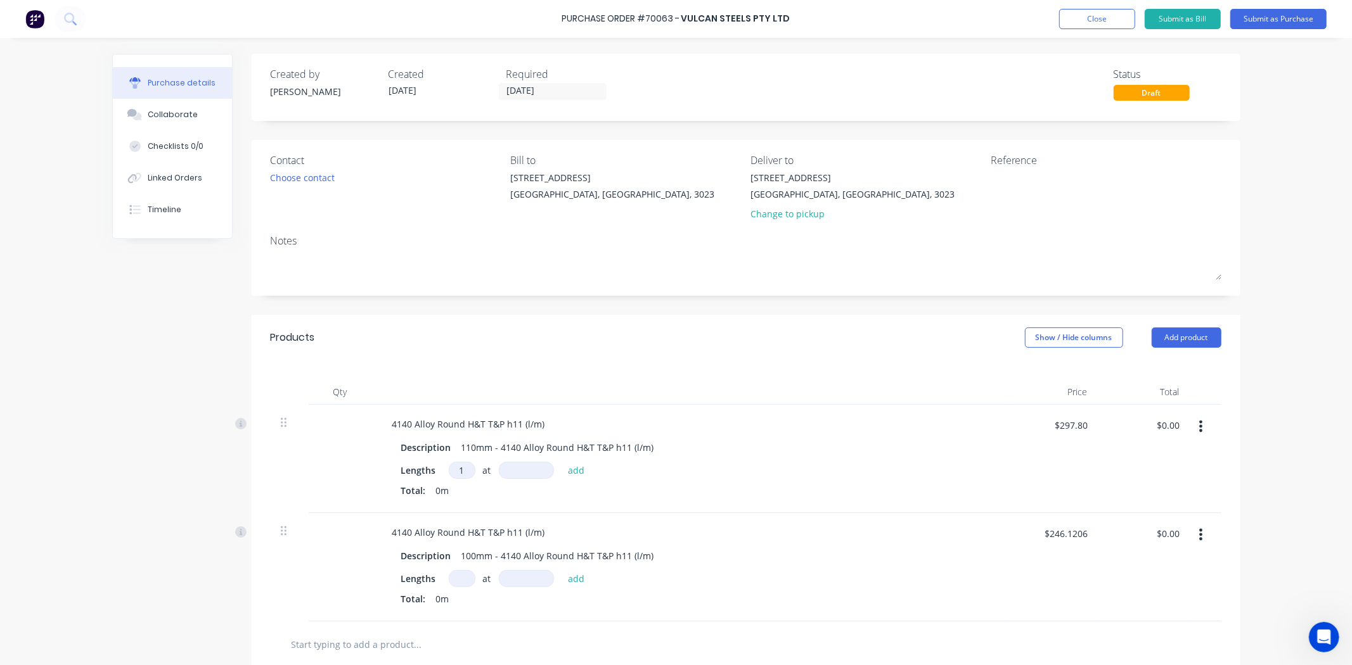
drag, startPoint x: 503, startPoint y: 488, endPoint x: 523, endPoint y: 467, distance: 29.1
click at [505, 488] on div "Total: 0m" at bounding box center [688, 490] width 575 height 13
click at [523, 467] on input at bounding box center [526, 470] width 55 height 17
click at [530, 473] on input at bounding box center [526, 470] width 55 height 17
click at [463, 508] on div "4140 Alloy Round H&T T&P h11 (l/m) Description 110mm - 4140 Alloy Round H&T T&P…" at bounding box center [689, 459] width 634 height 108
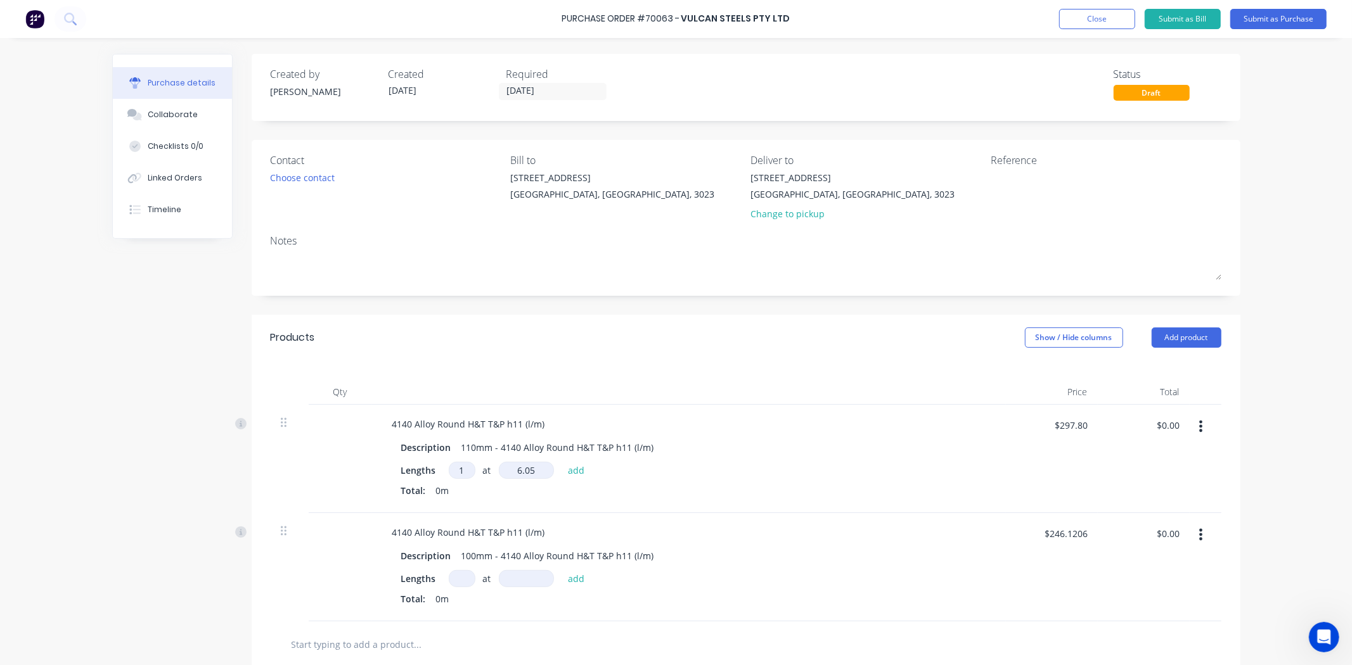
type input "6.05mm"
click at [565, 469] on button "add" at bounding box center [577, 470] width 30 height 15
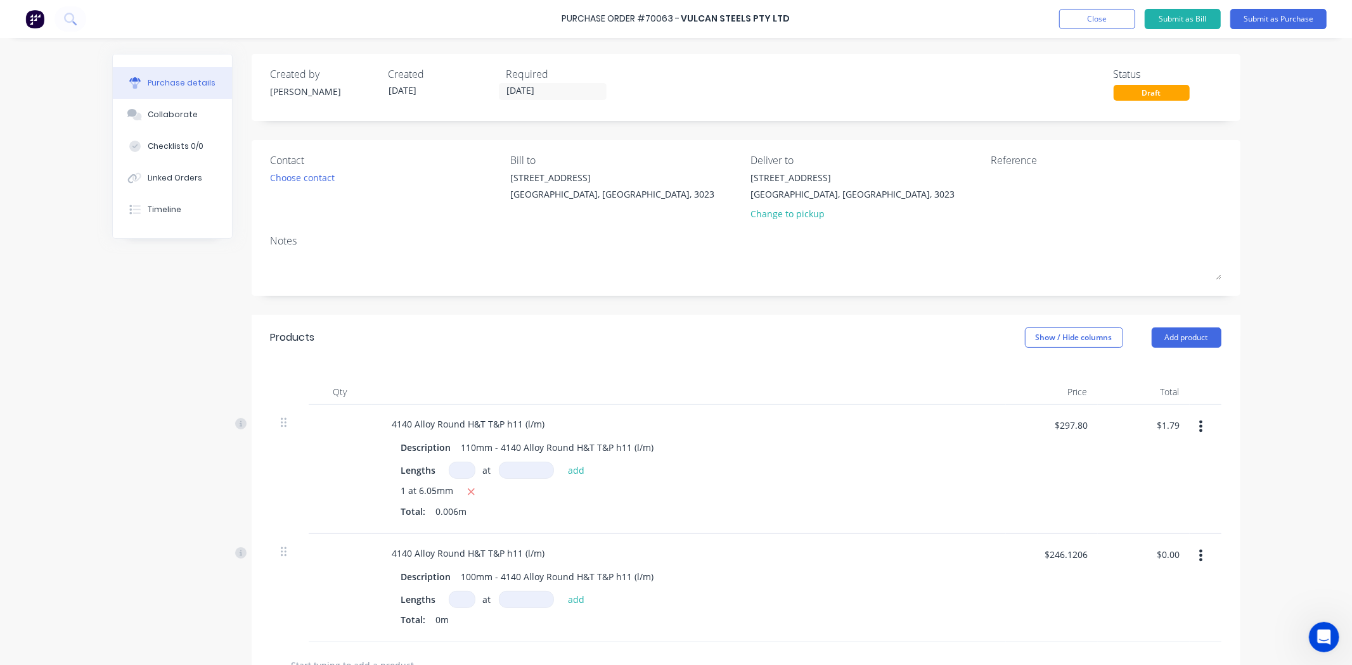
click at [518, 508] on div "Total: 0.006m" at bounding box center [688, 511] width 575 height 13
click at [467, 494] on icon "button" at bounding box center [471, 492] width 8 height 11
type input "$0.00"
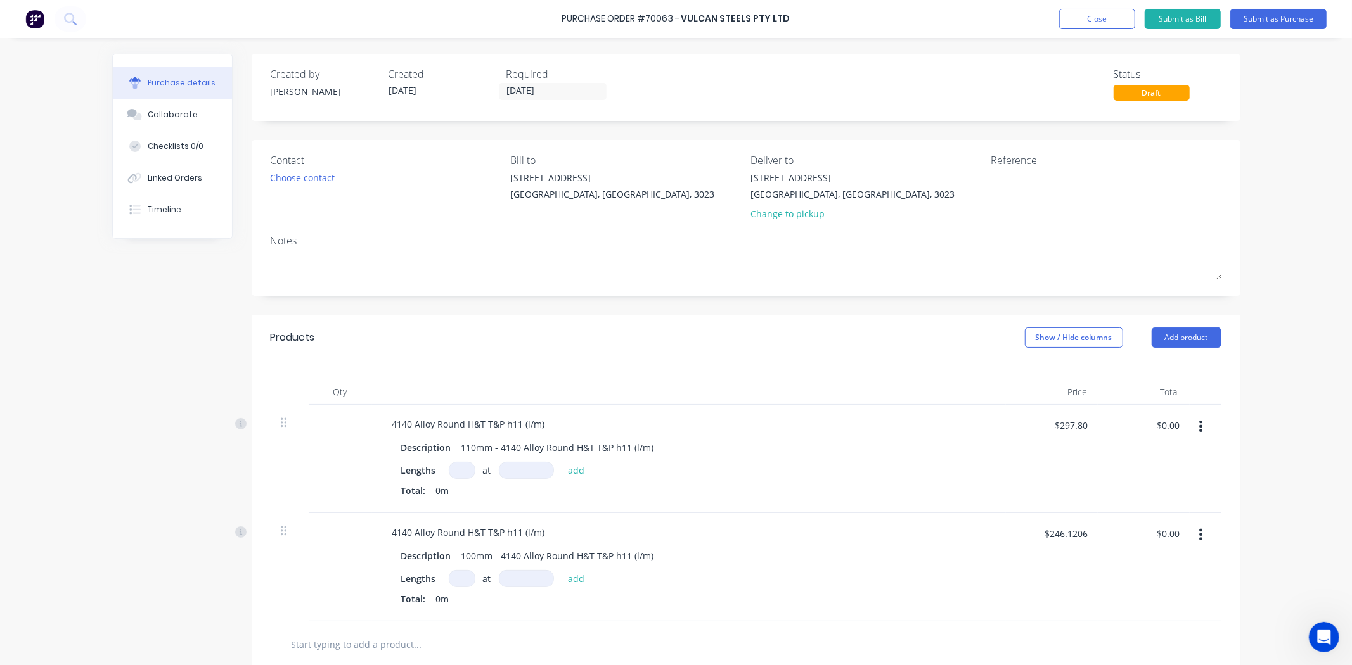
drag, startPoint x: 458, startPoint y: 470, endPoint x: 477, endPoint y: 469, distance: 18.4
click at [460, 470] on input at bounding box center [462, 470] width 27 height 17
type input "1"
click at [522, 473] on input at bounding box center [526, 470] width 55 height 17
type input "6050mm"
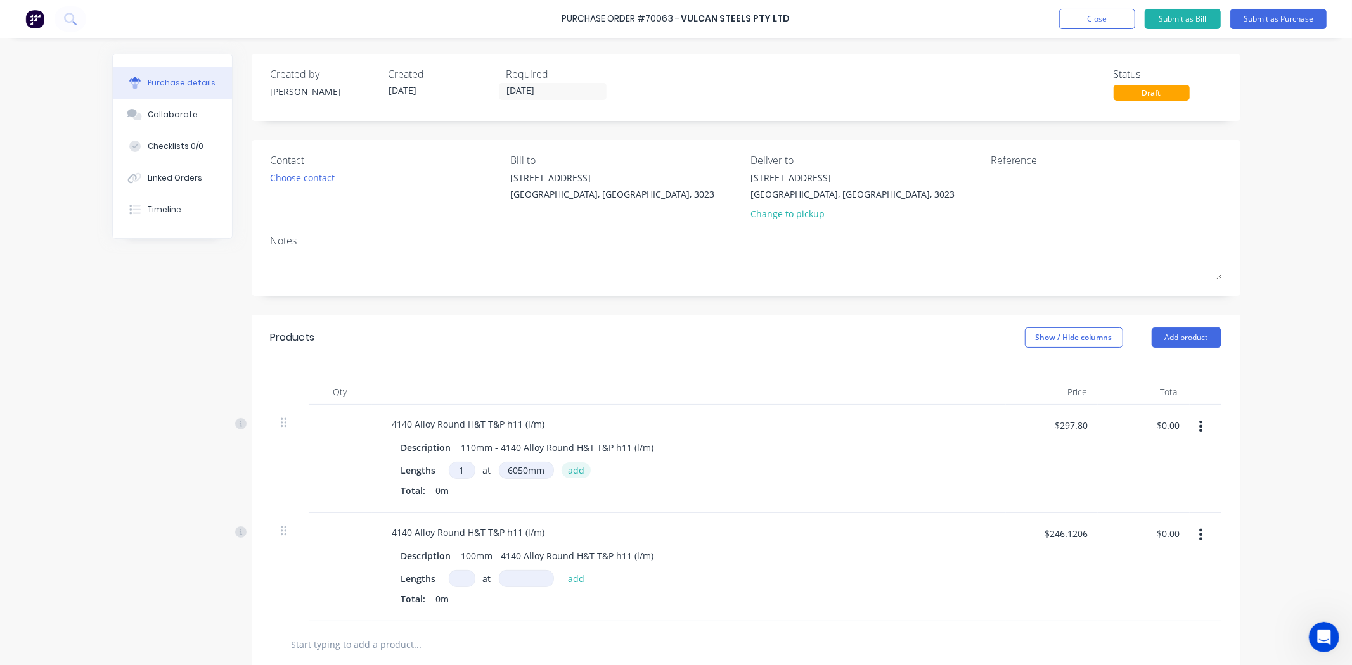
click at [578, 466] on button "add" at bounding box center [577, 470] width 30 height 15
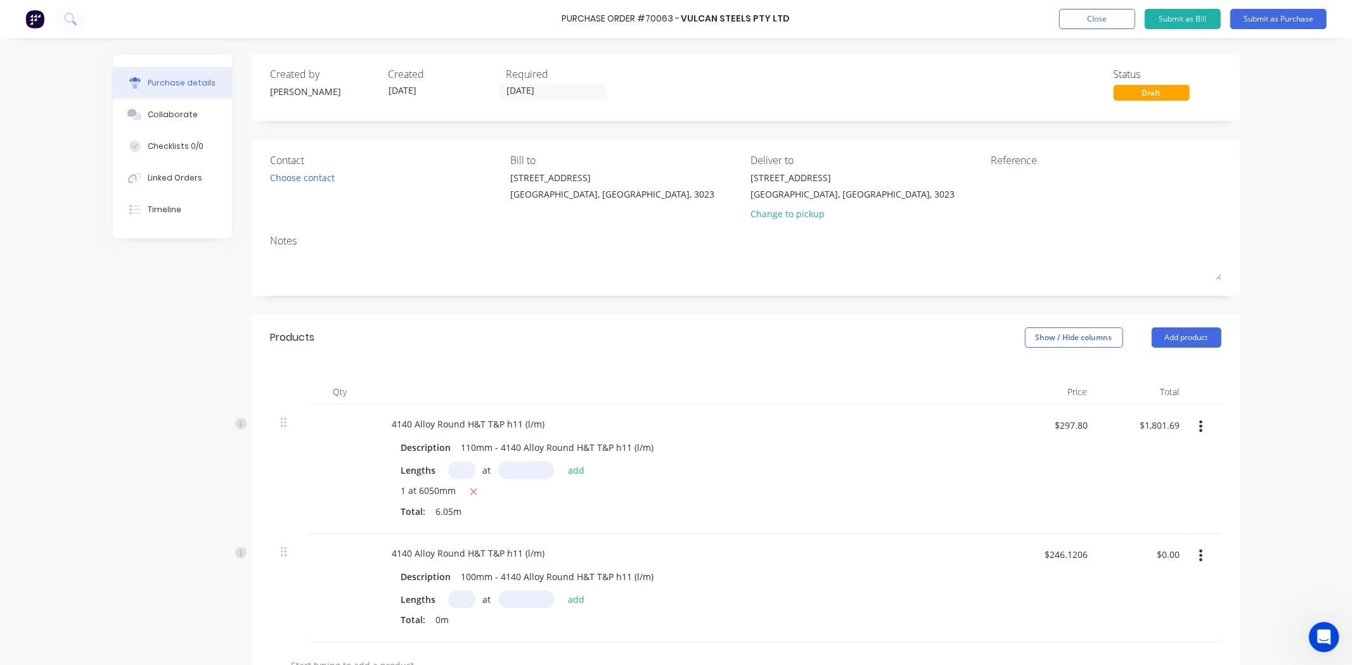
click at [748, 370] on div "Qty Price Total 4140 Alloy Round H&T T&P h11 (l/m) Description 110mm - 4140 All…" at bounding box center [746, 502] width 989 height 282
click at [470, 491] on icon "button" at bounding box center [474, 492] width 8 height 11
type input "$0.00"
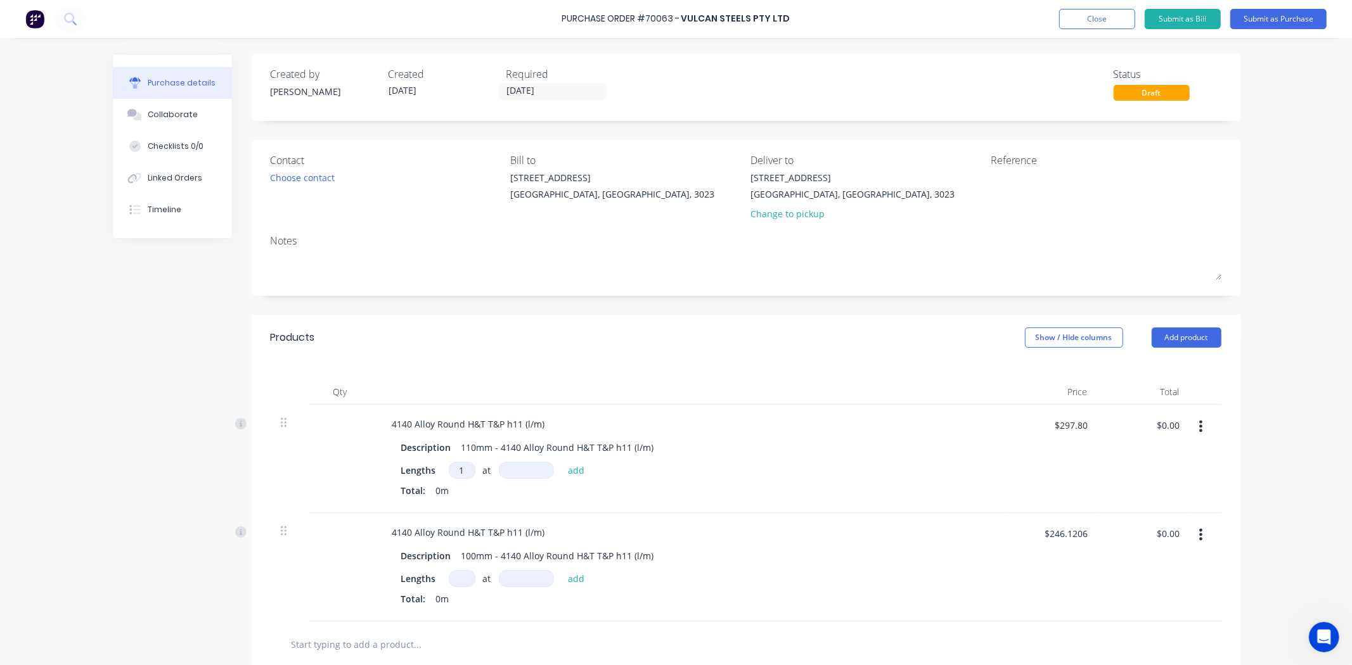
type input "1"
click at [534, 467] on input at bounding box center [526, 470] width 55 height 17
type input "6070mm"
click at [568, 471] on button "add" at bounding box center [577, 470] width 30 height 15
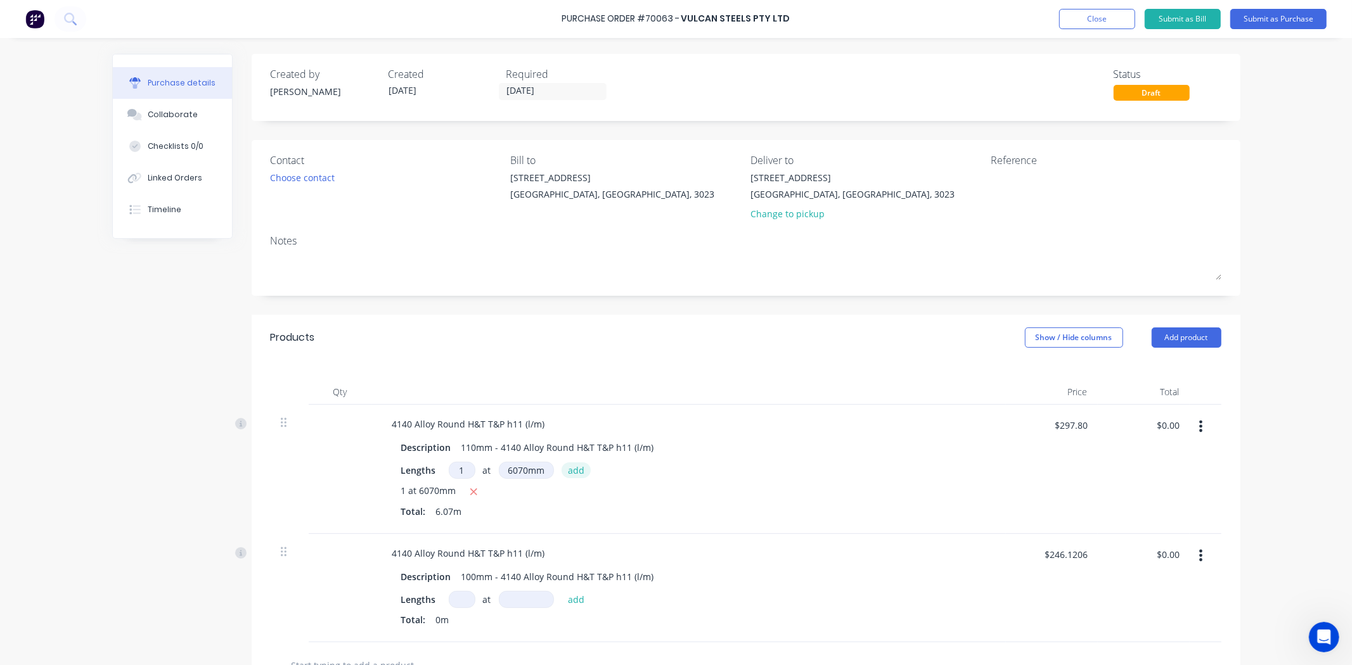
type input "$1,807.65"
click at [790, 466] on div "Lengths at add" at bounding box center [688, 470] width 575 height 17
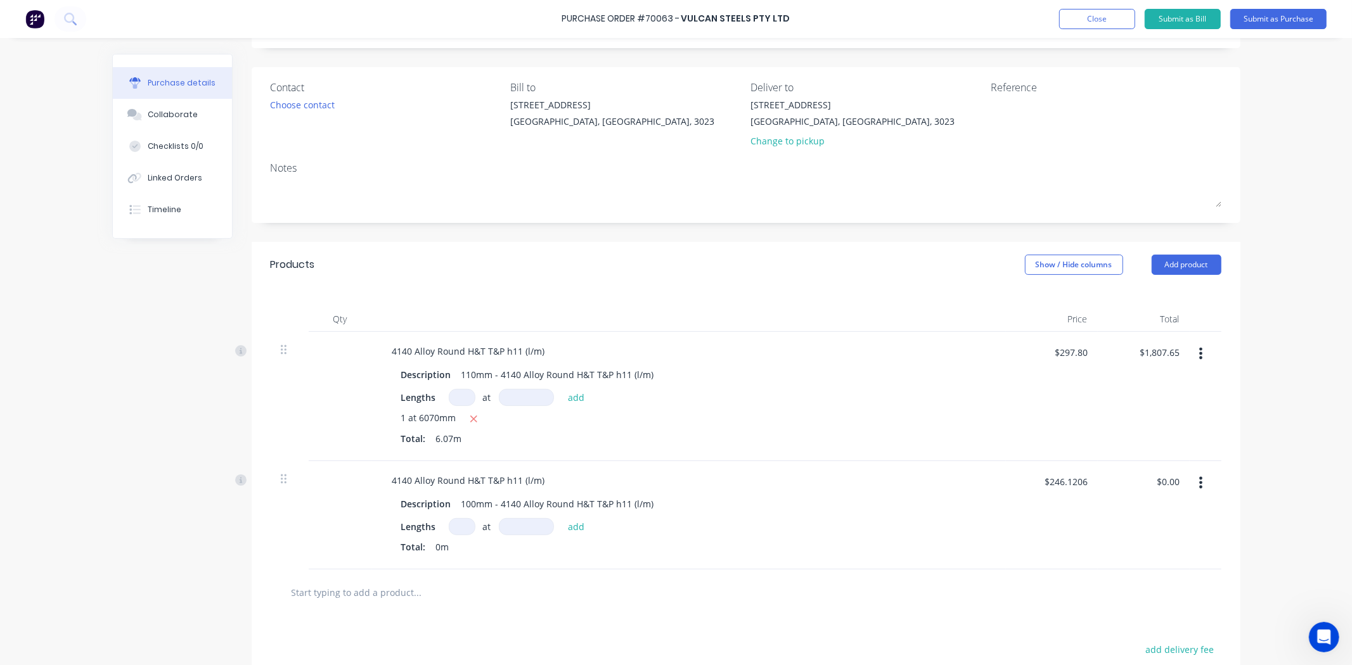
scroll to position [141, 0]
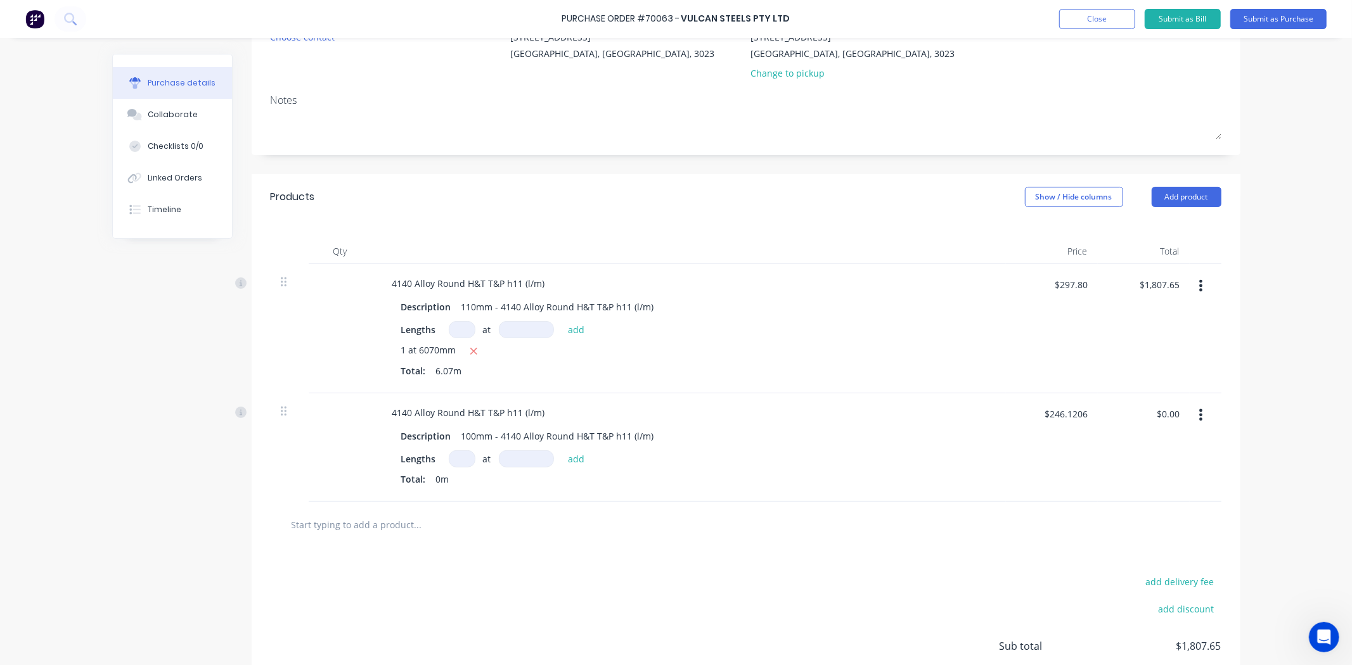
click at [471, 457] on div "at add" at bounding box center [520, 459] width 143 height 17
click at [458, 466] on input at bounding box center [462, 459] width 27 height 17
type input "1"
click at [536, 458] on input at bounding box center [526, 459] width 55 height 17
click at [530, 461] on input at bounding box center [526, 459] width 55 height 17
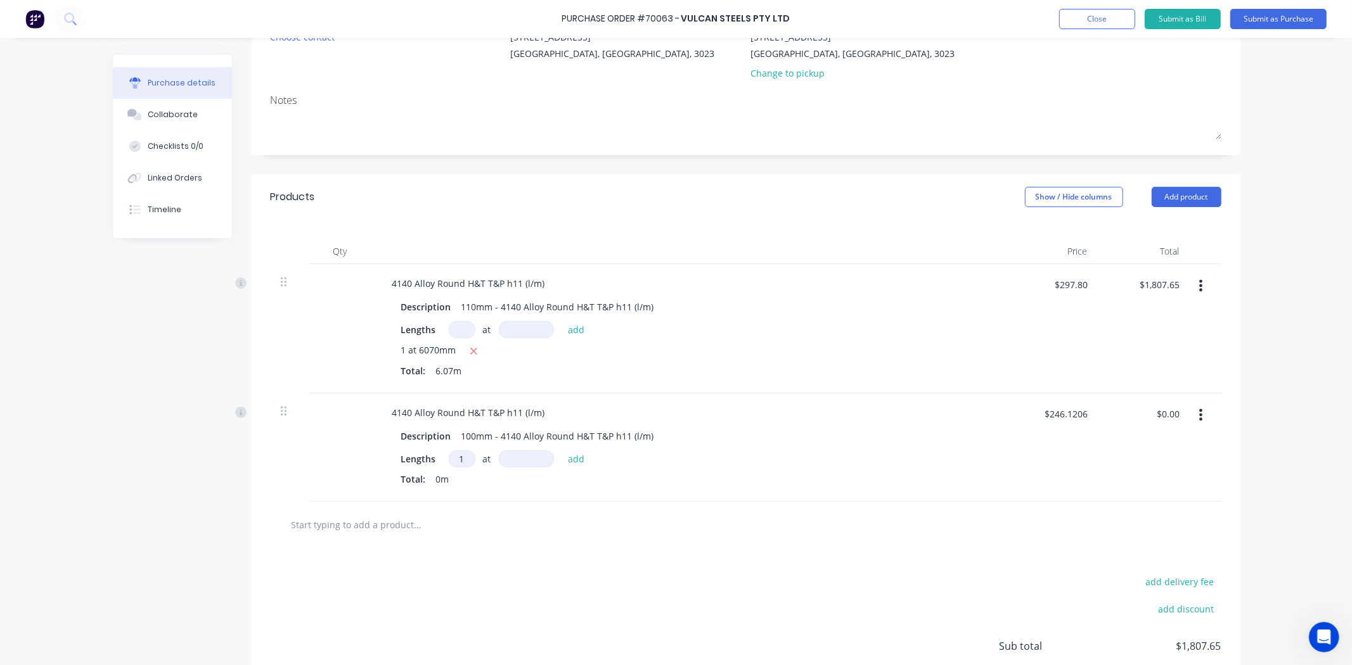
click at [534, 459] on input at bounding box center [526, 459] width 55 height 17
type input "6050mm"
click at [580, 454] on button "add" at bounding box center [577, 458] width 30 height 15
type input "$1,489.03"
click at [755, 477] on div "1 at 6050mm" at bounding box center [688, 481] width 575 height 16
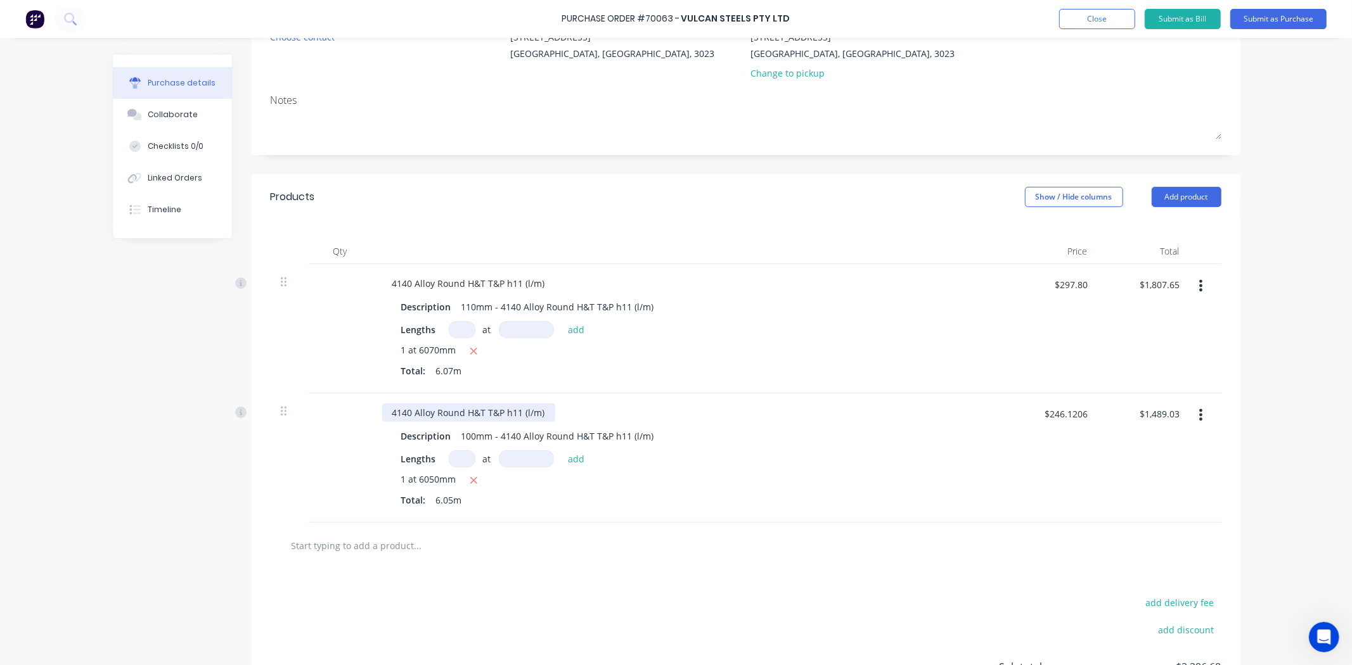
click at [543, 415] on div "4140 Alloy Round H&T T&P h11 (l/m)" at bounding box center [468, 413] width 173 height 18
click at [698, 416] on div "4140 Alloy Round H&T T&P h11 (l/m)" at bounding box center [689, 413] width 614 height 18
click at [736, 394] on div "4140 Alloy Round H&T T&P h11 (l/m) Description 110mm - 4140 Alloy Round H&T T&P…" at bounding box center [689, 328] width 634 height 129
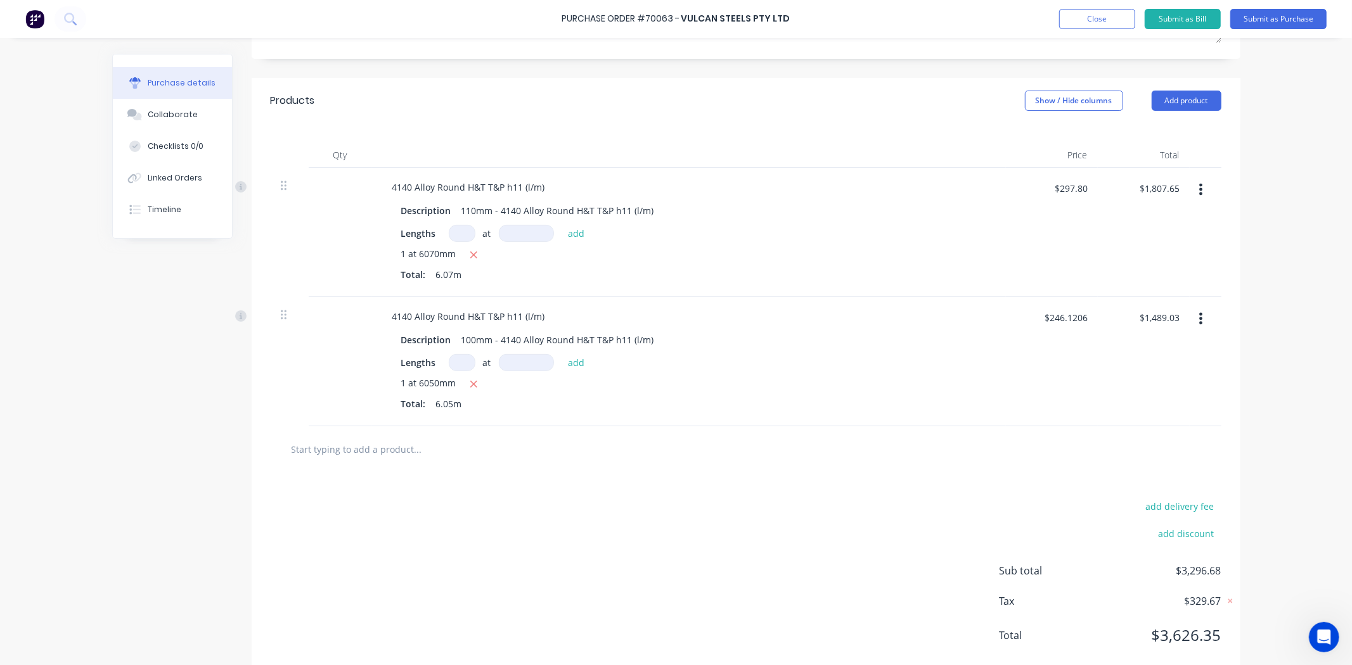
scroll to position [267, 0]
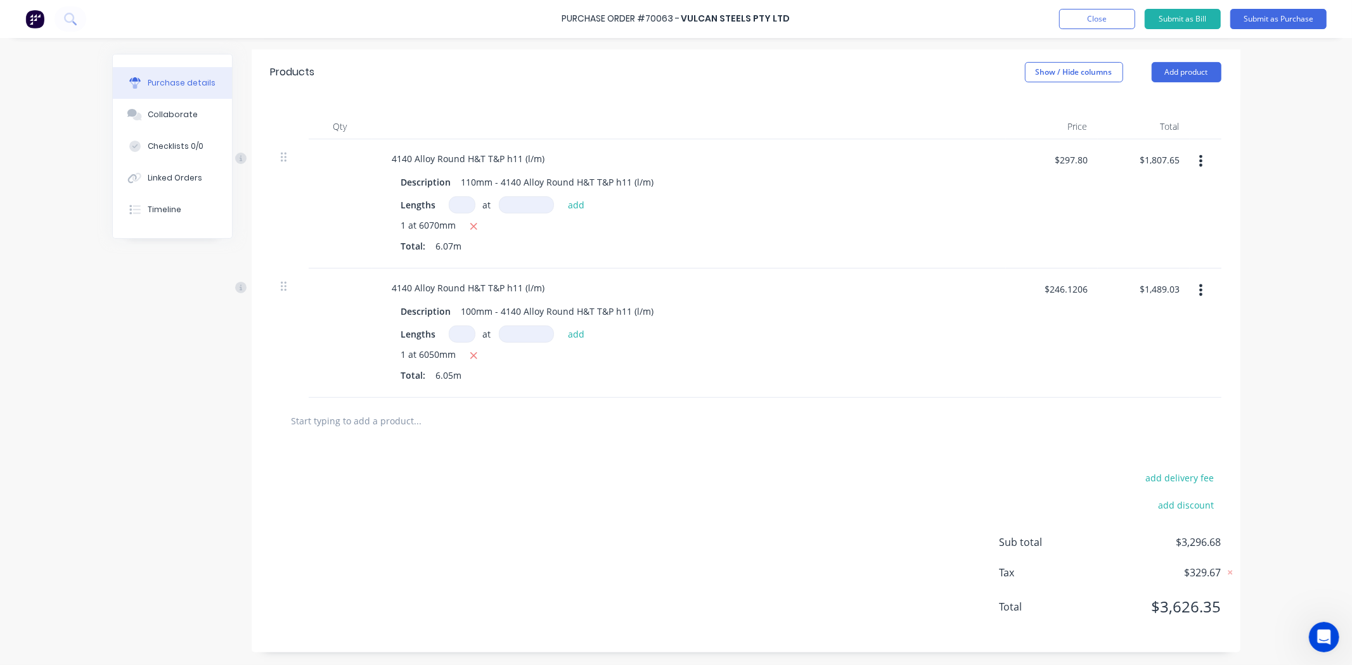
click at [362, 408] on input "text" at bounding box center [418, 420] width 254 height 25
click at [1173, 77] on button "Add product" at bounding box center [1187, 72] width 70 height 20
click at [1154, 106] on div "Product catalogue" at bounding box center [1161, 105] width 98 height 18
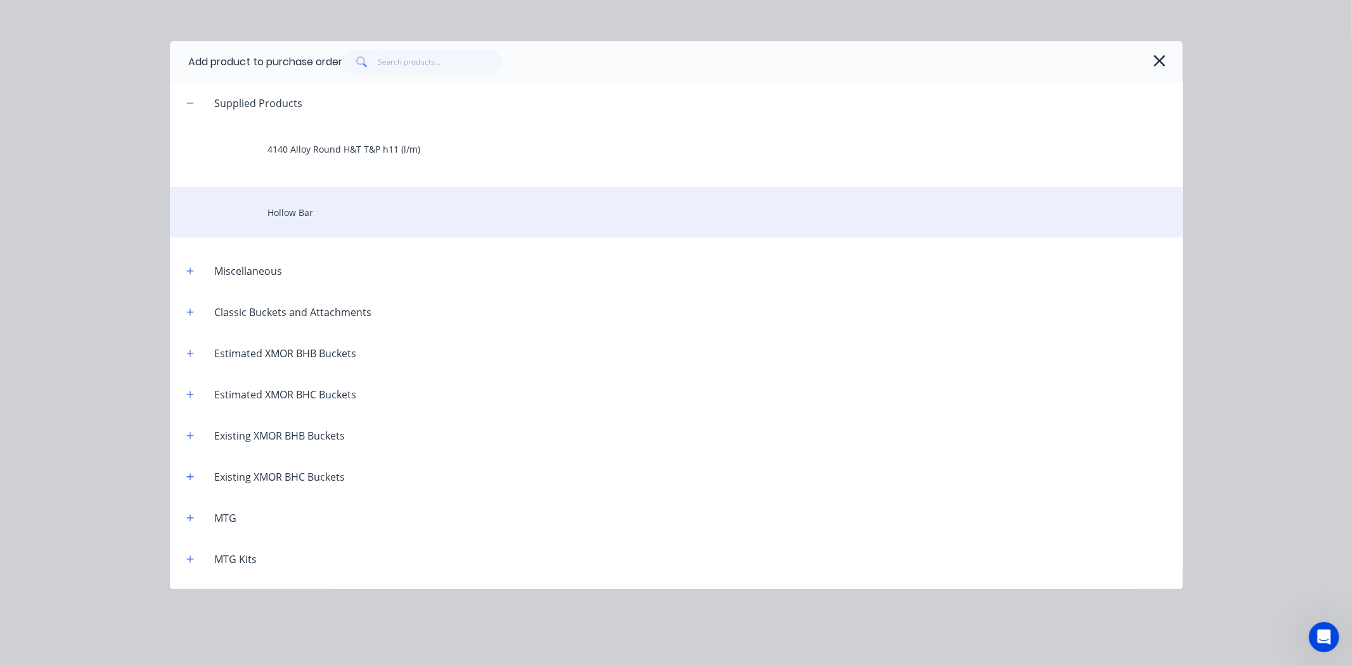
click at [353, 214] on div "Hollow Bar" at bounding box center [676, 212] width 1013 height 51
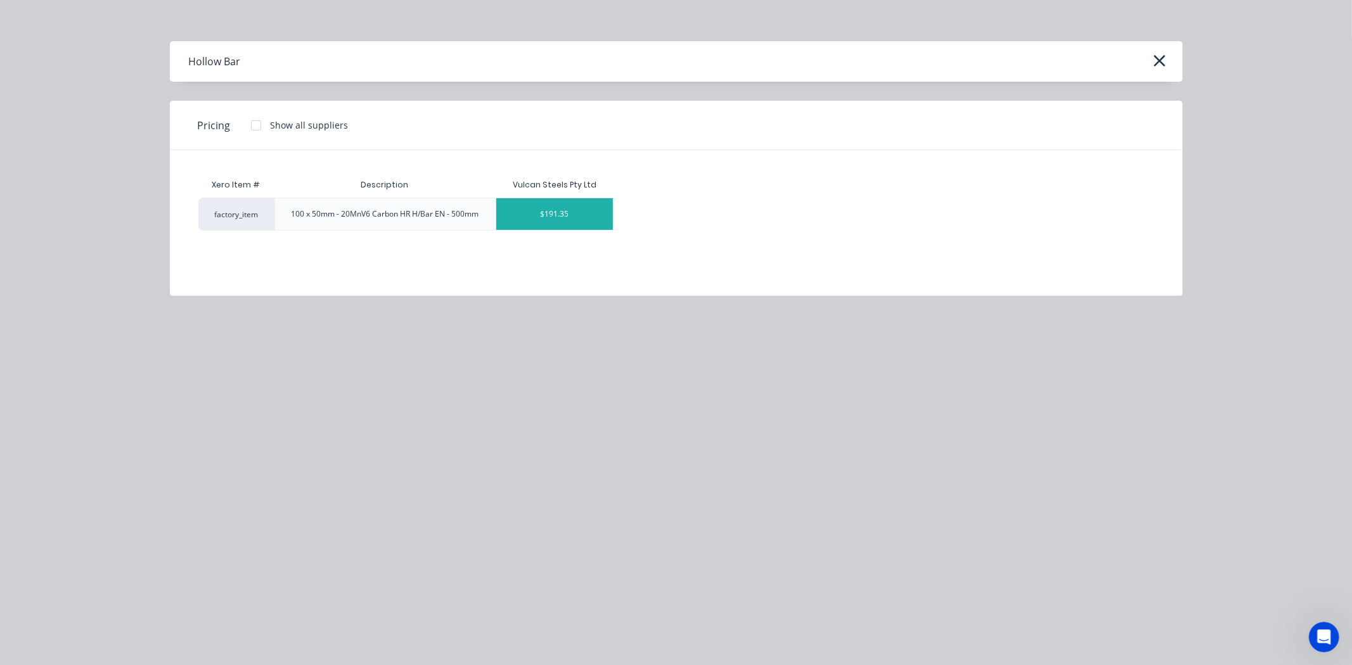
click at [556, 212] on div "$191.35" at bounding box center [554, 214] width 117 height 32
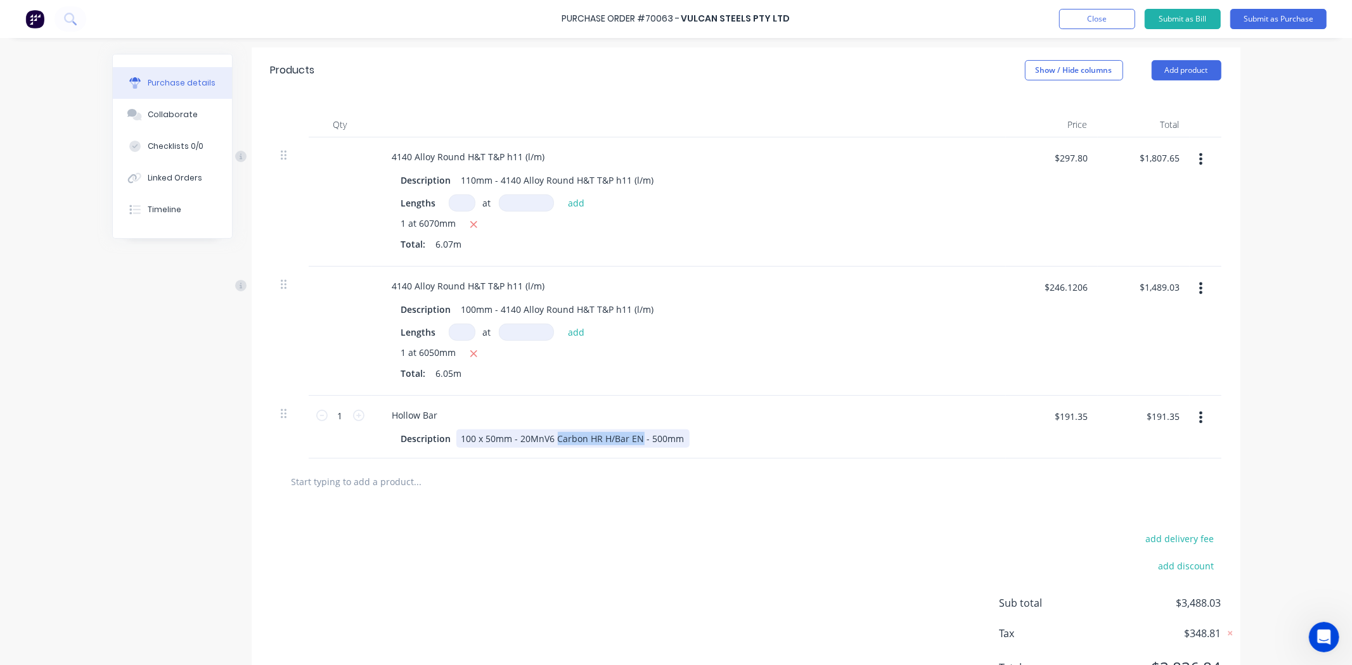
drag, startPoint x: 550, startPoint y: 441, endPoint x: 634, endPoint y: 447, distance: 84.5
click at [634, 447] on div "100 x 50mm - 20MnV6 Carbon HR H/Bar EN - 500mm" at bounding box center [572, 439] width 233 height 18
copy div "Carbon HR H/Bar EN"
drag, startPoint x: 433, startPoint y: 415, endPoint x: 376, endPoint y: 422, distance: 56.8
click at [382, 422] on div "Hollow Bar" at bounding box center [415, 415] width 66 height 18
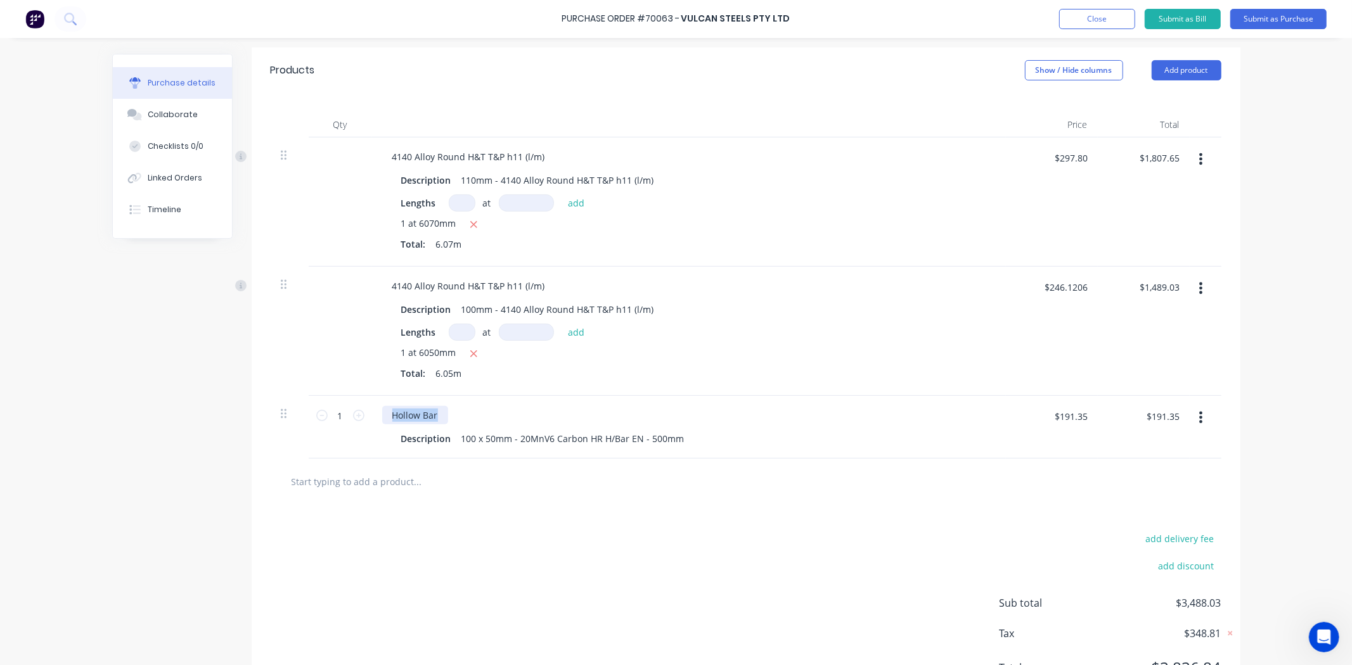
paste div
click at [543, 411] on div "Carbon HR H/Bar EN" at bounding box center [689, 415] width 614 height 18
click at [571, 413] on div "Carbon HR H/Bar EN" at bounding box center [689, 415] width 614 height 18
click at [584, 409] on div "Carbon HR H/Bar EN" at bounding box center [689, 415] width 614 height 18
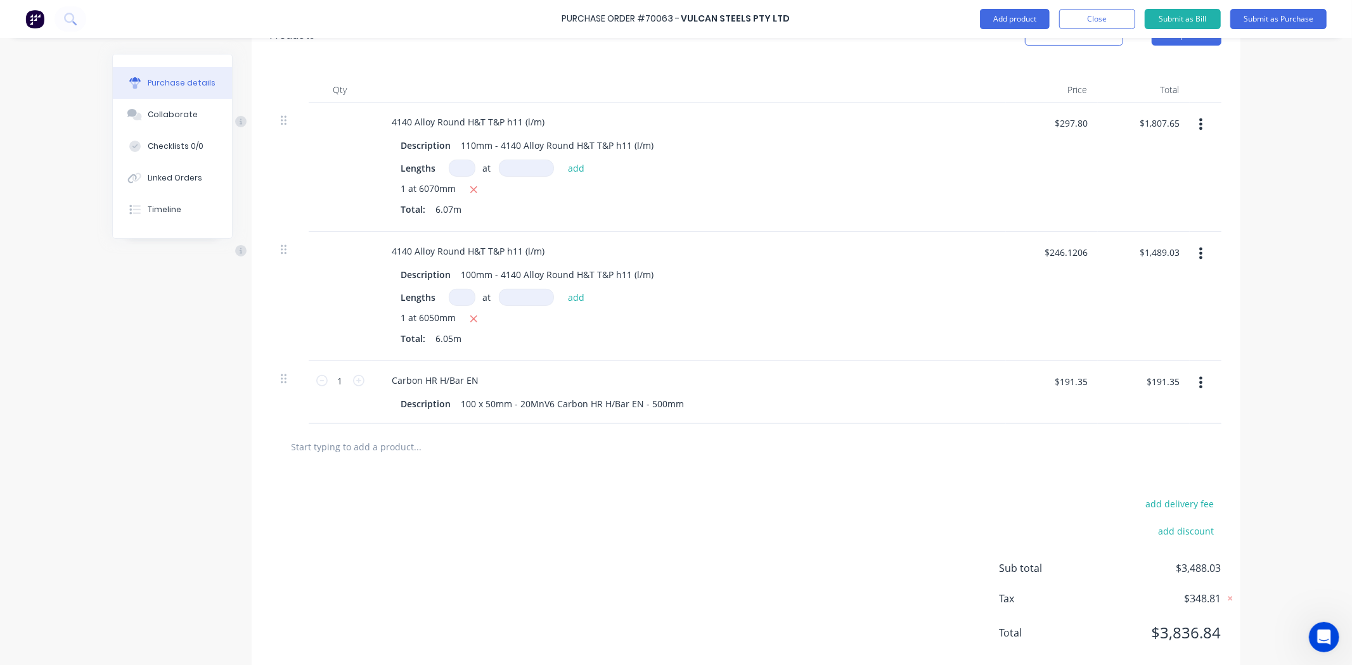
scroll to position [330, 0]
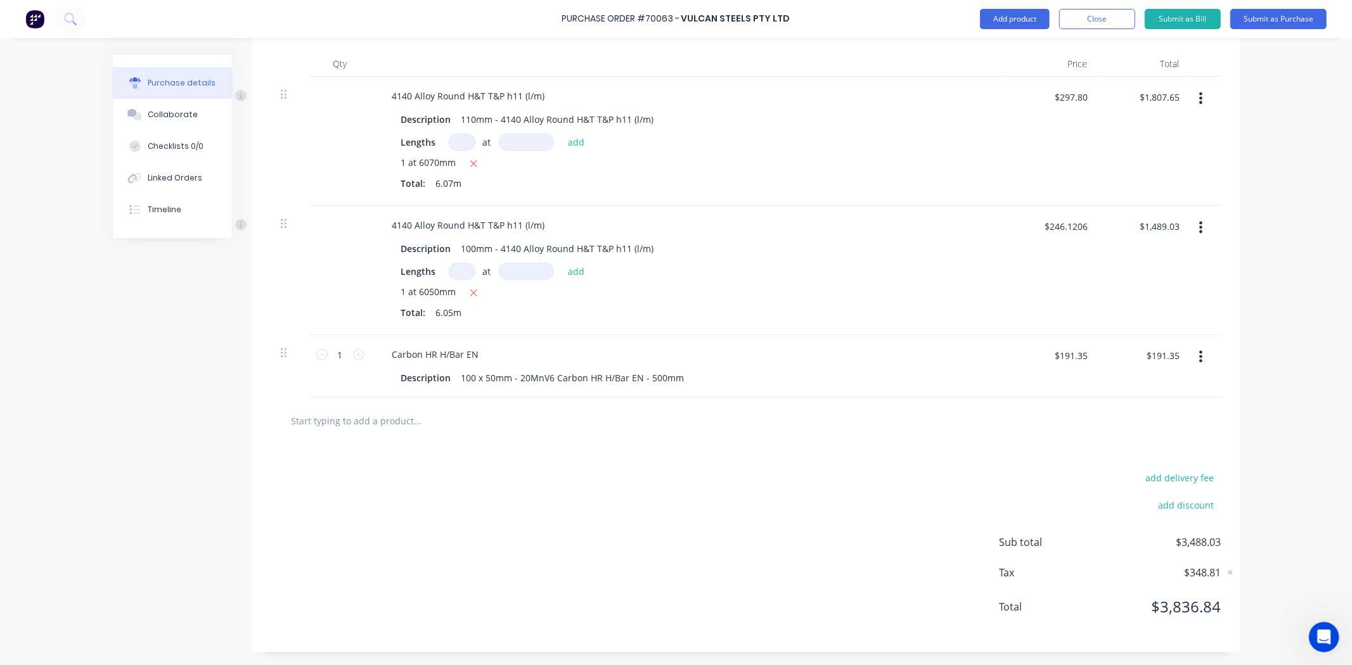
click at [364, 416] on input "text" at bounding box center [418, 420] width 254 height 25
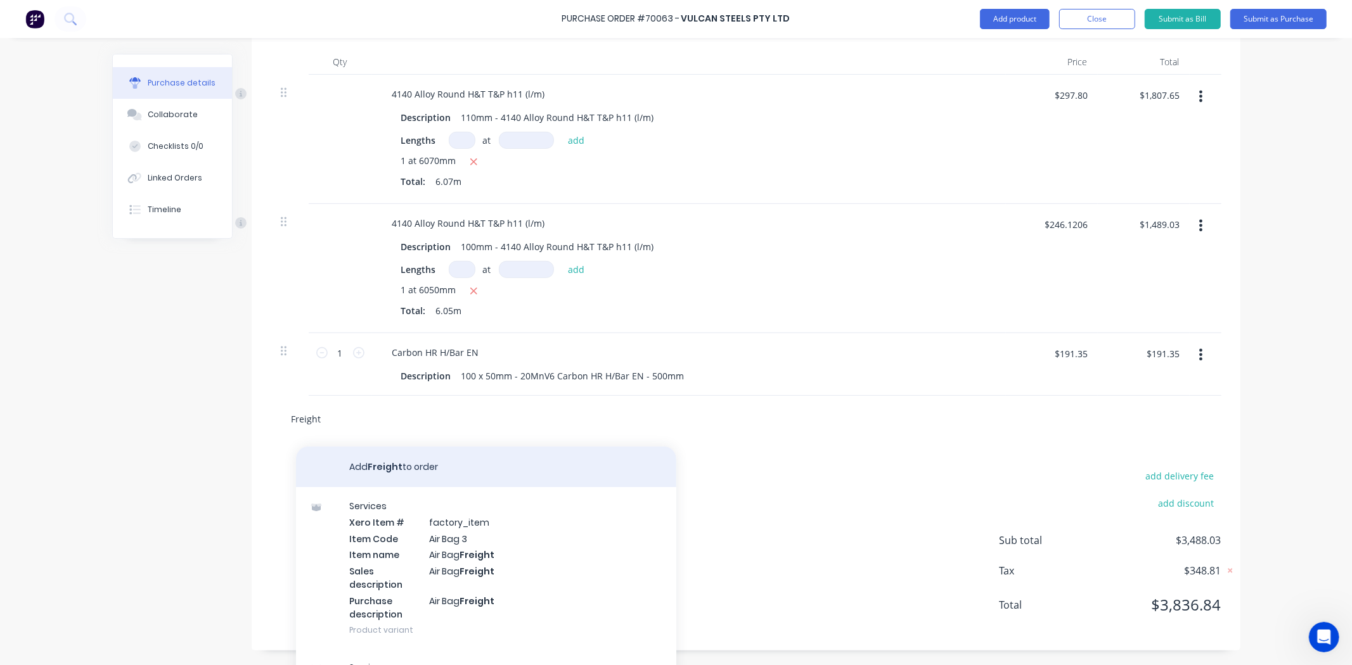
type input "Freight"
click at [381, 470] on button "Add Freight to order" at bounding box center [486, 467] width 380 height 41
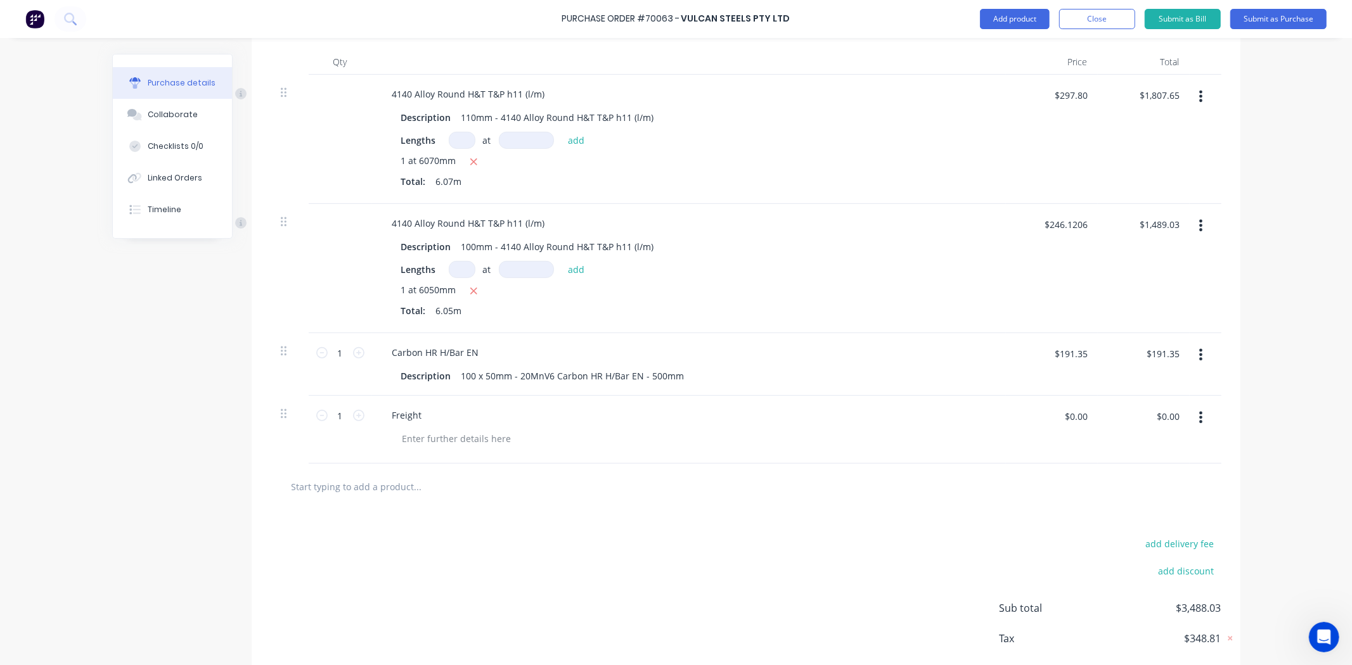
click at [387, 477] on input "text" at bounding box center [418, 486] width 254 height 25
click at [1072, 419] on input "$0.00" at bounding box center [1076, 416] width 38 height 20
type input "$191.35"
click at [1124, 451] on div "$191.35 $0.00" at bounding box center [1144, 430] width 92 height 68
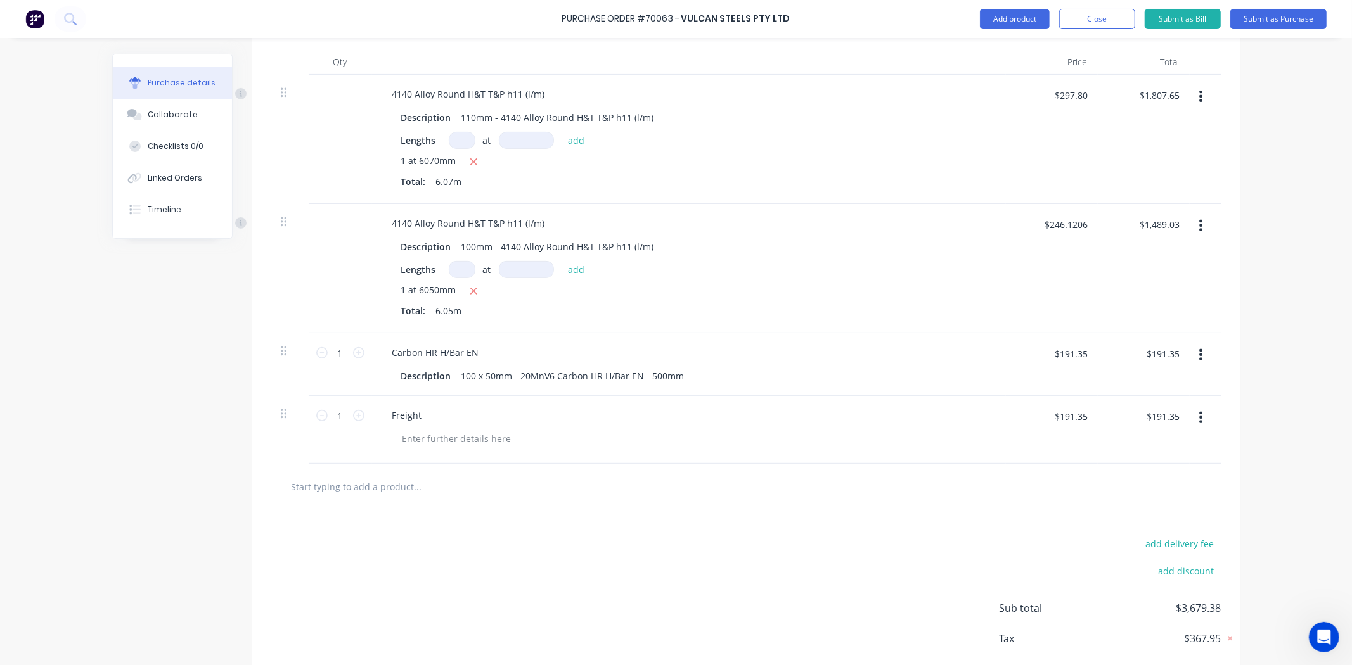
click at [1124, 451] on div "$191.35 $191.35" at bounding box center [1144, 430] width 92 height 68
click at [1089, 417] on input "$191.35" at bounding box center [1071, 416] width 48 height 20
type input "$105.00"
click at [1105, 451] on div "$105.00 $105.00" at bounding box center [1144, 430] width 92 height 68
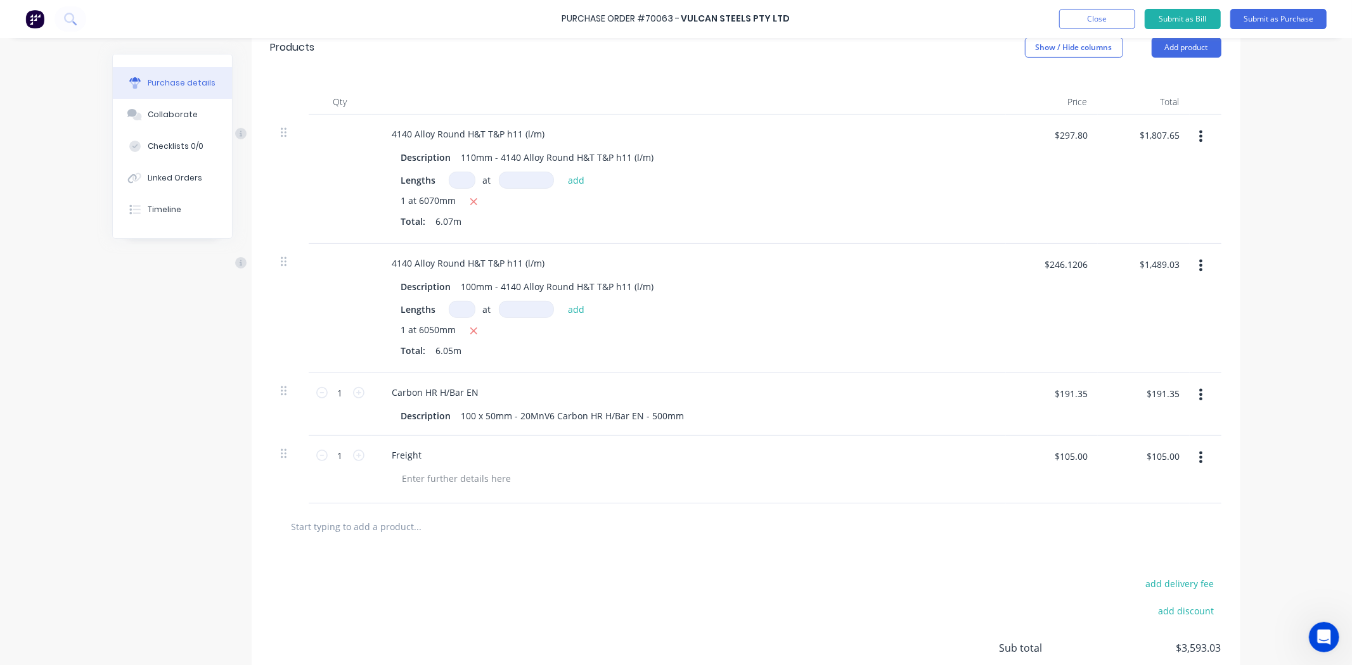
scroll to position [257, 0]
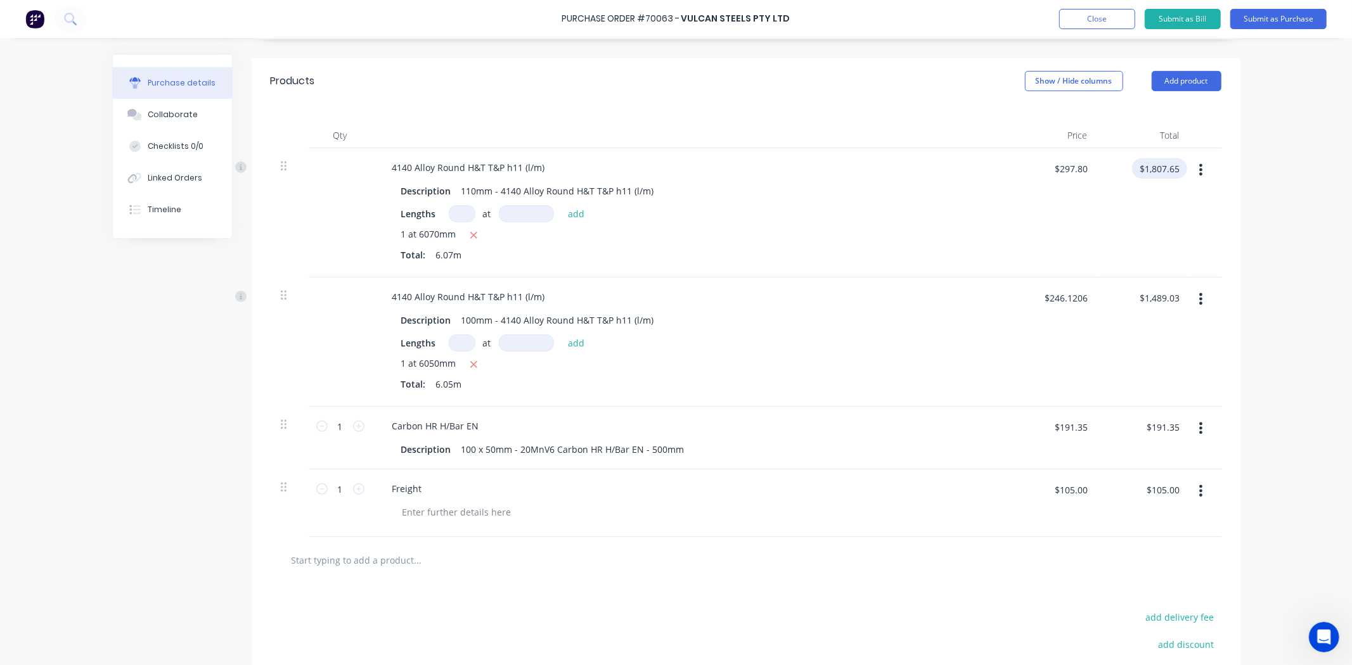
click at [1171, 168] on input "$1,807.65" at bounding box center [1159, 168] width 55 height 20
click at [1176, 171] on input "$1,807.65" at bounding box center [1159, 168] width 55 height 20
type input "$1,807.64"
type input "$0.1647"
type input "$1.00"
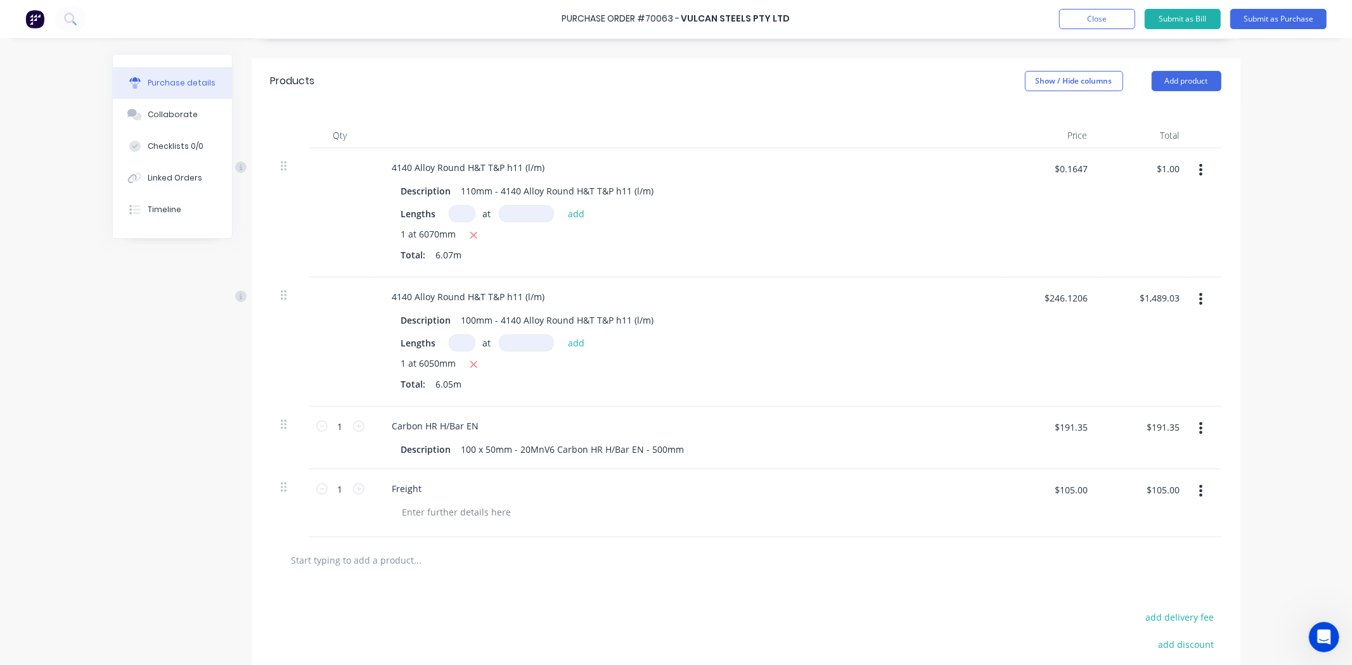
click at [1194, 210] on div at bounding box center [1206, 212] width 32 height 129
click at [1079, 165] on input "$0.1647" at bounding box center [1071, 168] width 48 height 20
click at [1122, 222] on div "$1.00 $1.00" at bounding box center [1144, 212] width 92 height 129
click at [1152, 167] on input "$1.00" at bounding box center [1168, 168] width 38 height 20
click at [1164, 210] on div "$1.00 $1.00" at bounding box center [1144, 212] width 92 height 129
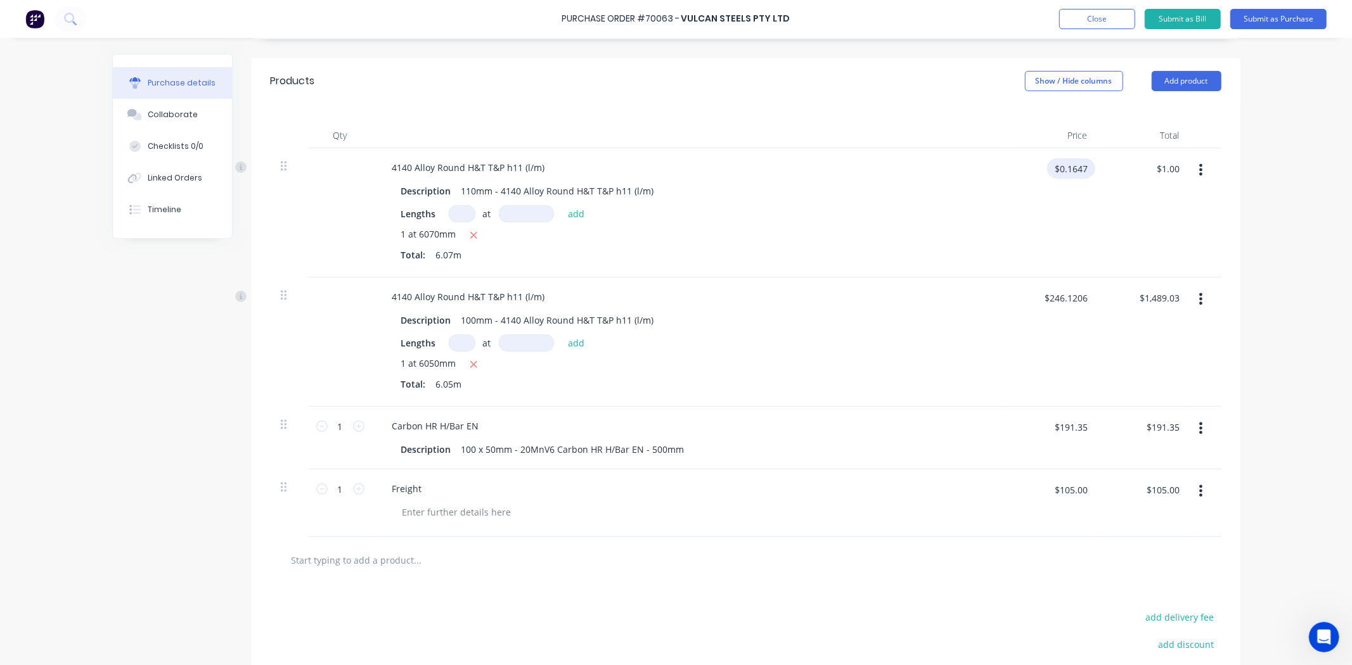
click at [1060, 168] on input "$0.1647" at bounding box center [1071, 168] width 48 height 20
click at [1113, 205] on div "$1.00 $1.00" at bounding box center [1144, 212] width 92 height 129
click at [1081, 165] on input "$0.1647" at bounding box center [1071, 168] width 48 height 20
type input "$0.1647"
click at [1135, 194] on div "$1.00 $1.00" at bounding box center [1144, 212] width 92 height 129
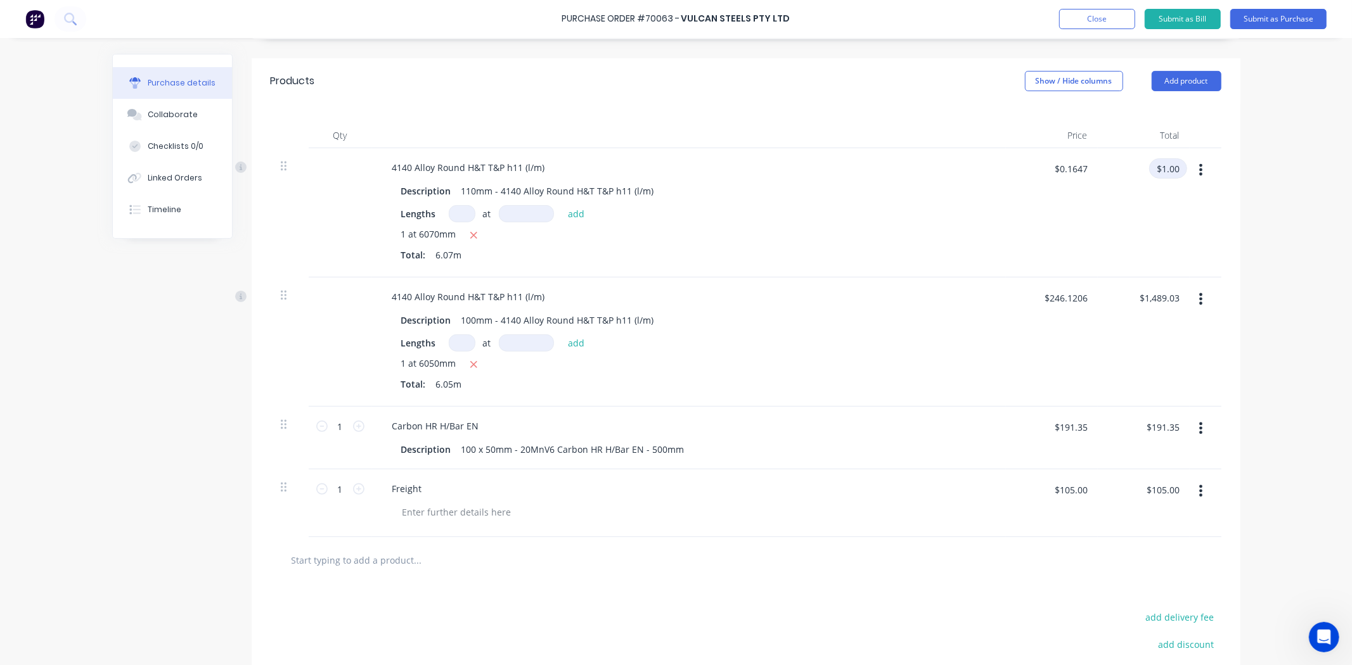
click at [1174, 173] on input "$1.00" at bounding box center [1168, 168] width 38 height 20
click at [1168, 212] on div "$1.00" at bounding box center [1144, 212] width 92 height 129
click at [471, 241] on icon "button" at bounding box center [474, 235] width 8 height 11
type input "$0.00"
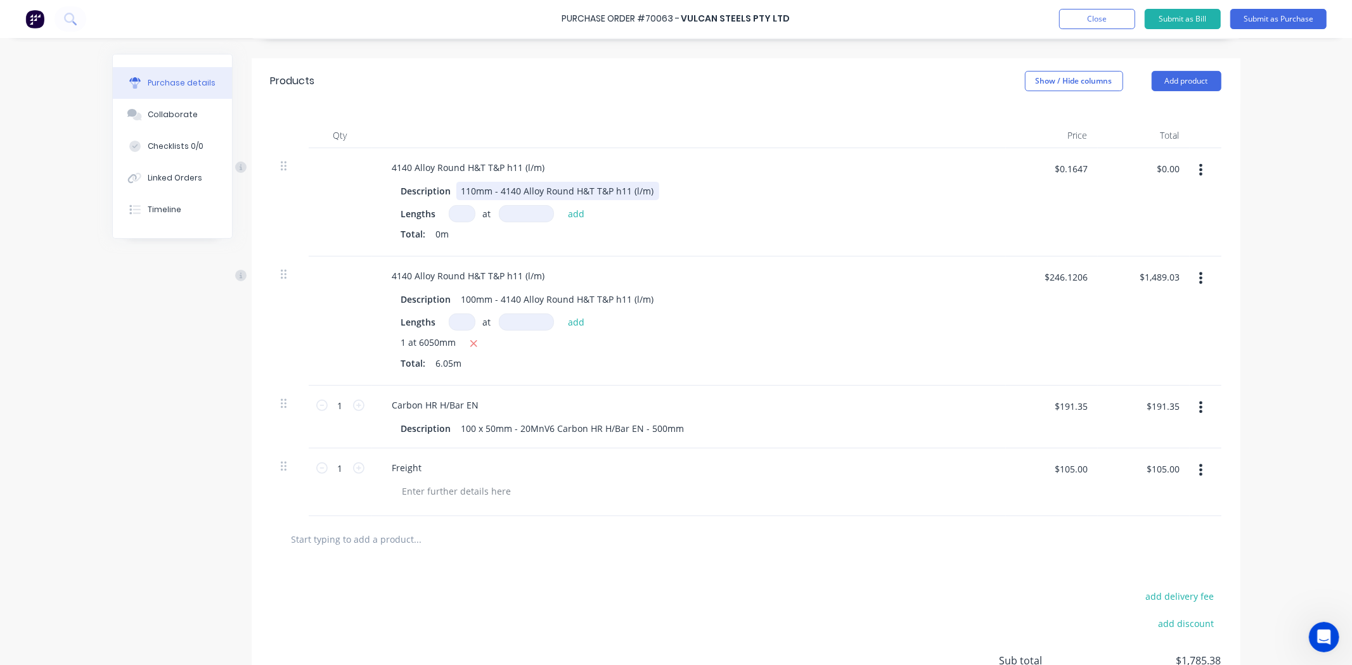
drag, startPoint x: 944, startPoint y: 200, endPoint x: 1008, endPoint y: 191, distance: 64.0
click at [954, 199] on div "Description 110mm - 4140 Alloy Round H&T T&P h11 (l/m)" at bounding box center [686, 191] width 581 height 18
click at [1076, 169] on input "$0.1647" at bounding box center [1071, 168] width 48 height 20
type input "$0.1647"
click at [925, 224] on div "Lengths at add Total: 0m" at bounding box center [688, 225] width 575 height 41
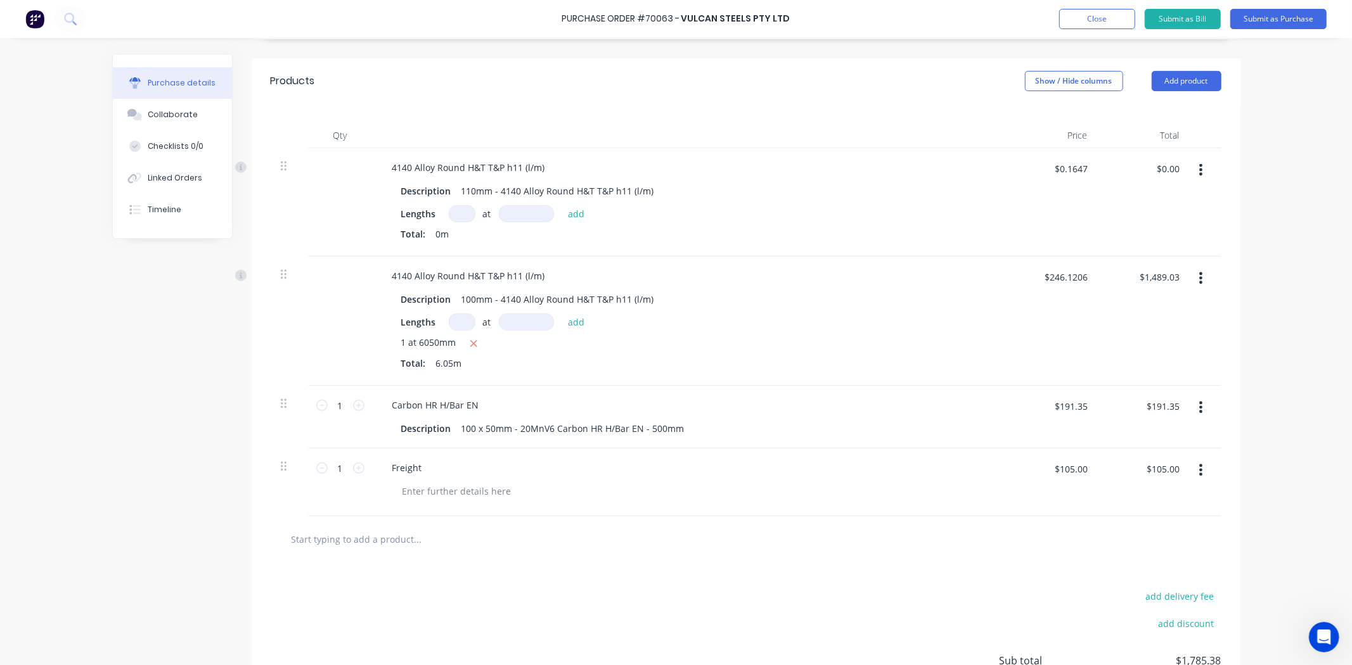
click at [449, 215] on input at bounding box center [462, 213] width 27 height 17
type input "1"
click at [527, 214] on input at bounding box center [526, 213] width 55 height 17
type input "6070mm"
click at [570, 212] on button "add" at bounding box center [577, 213] width 30 height 15
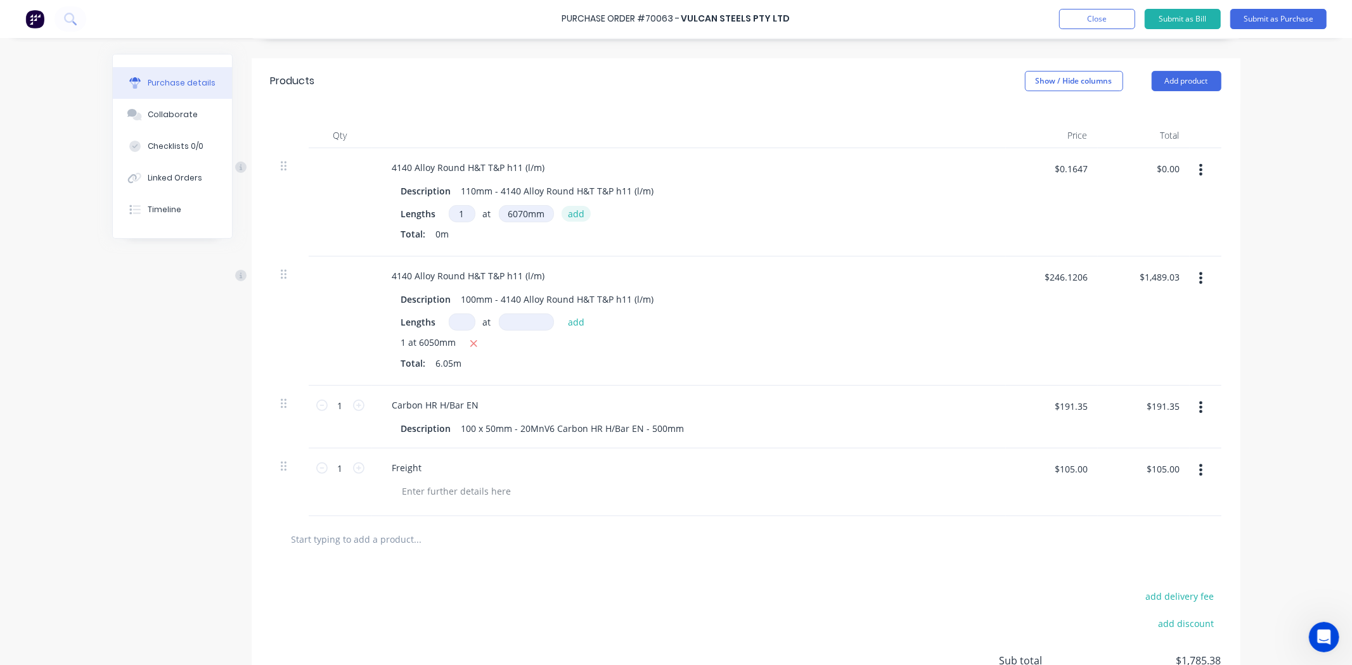
type input "$0.97"
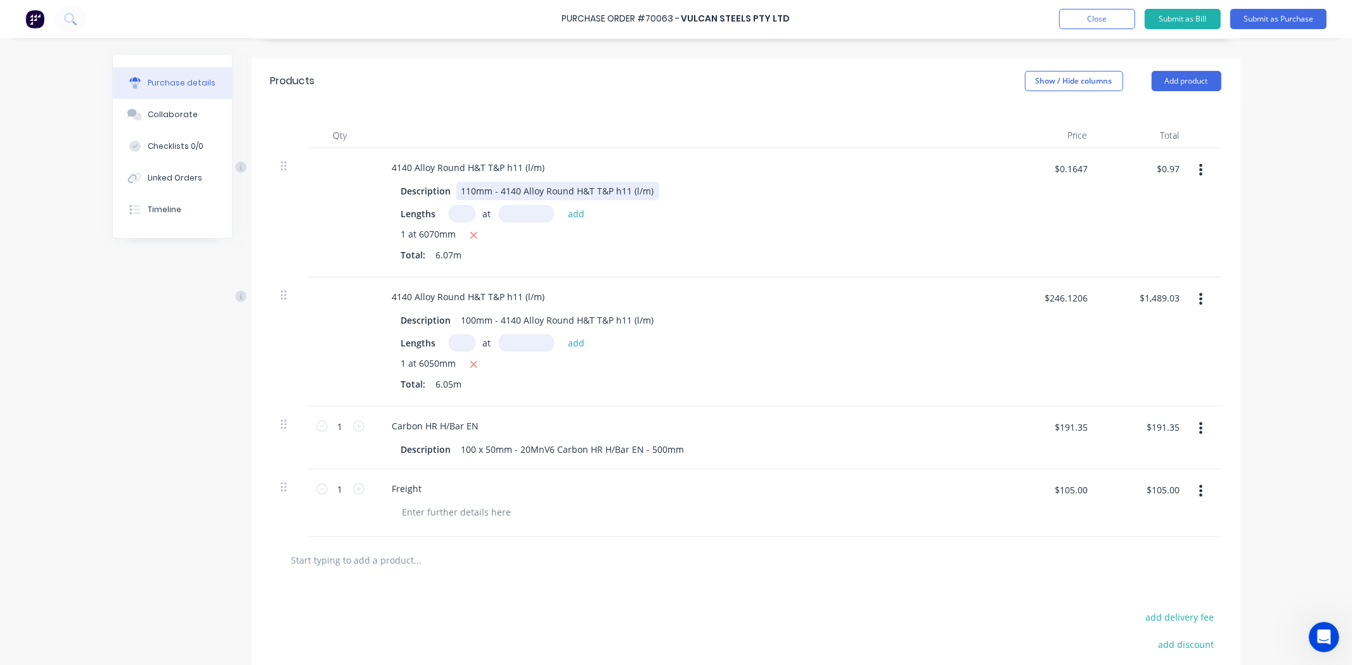
click at [932, 197] on div "Description 110mm - 4140 Alloy Round H&T T&P h11 (l/m)" at bounding box center [686, 191] width 581 height 18
click at [948, 232] on div "1 at 6070mm" at bounding box center [688, 236] width 575 height 16
click at [1070, 172] on input "$0.1647" at bounding box center [1071, 168] width 48 height 20
click at [1199, 168] on icon "button" at bounding box center [1200, 170] width 3 height 14
click at [1163, 274] on button "Delete" at bounding box center [1163, 279] width 108 height 25
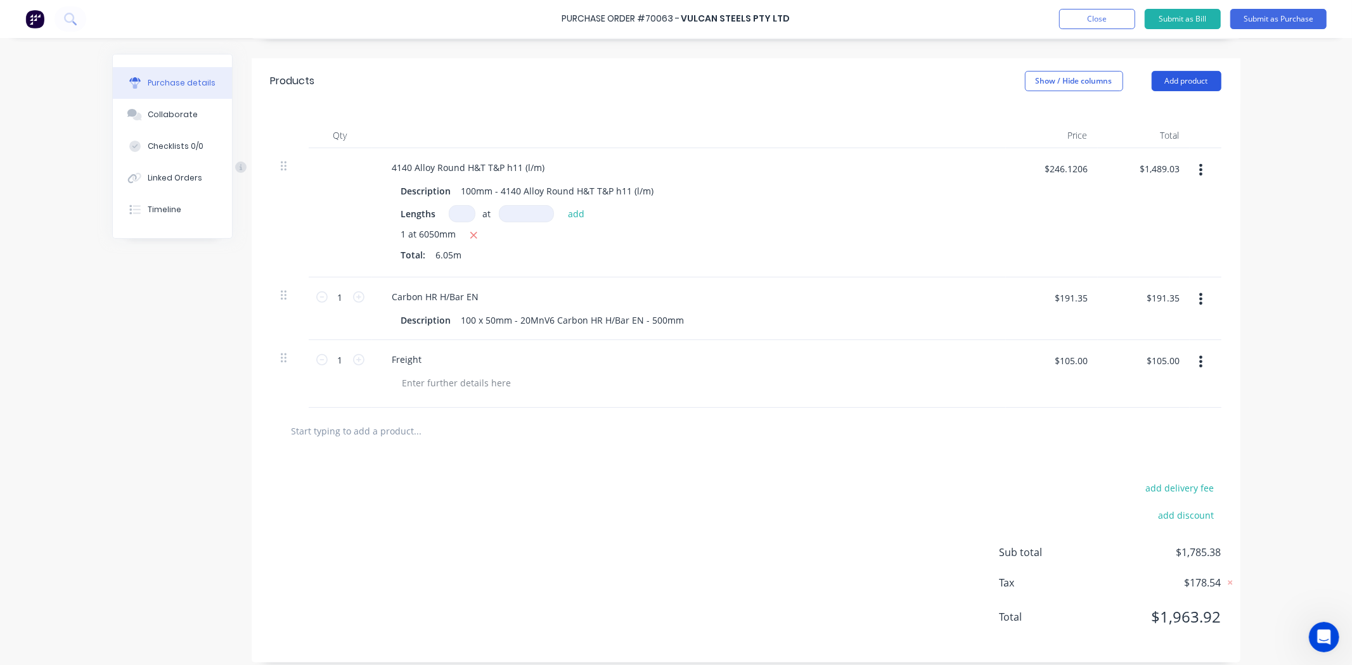
click at [1176, 79] on button "Add product" at bounding box center [1187, 81] width 70 height 20
click at [1163, 105] on div "Product catalogue" at bounding box center [1161, 114] width 98 height 18
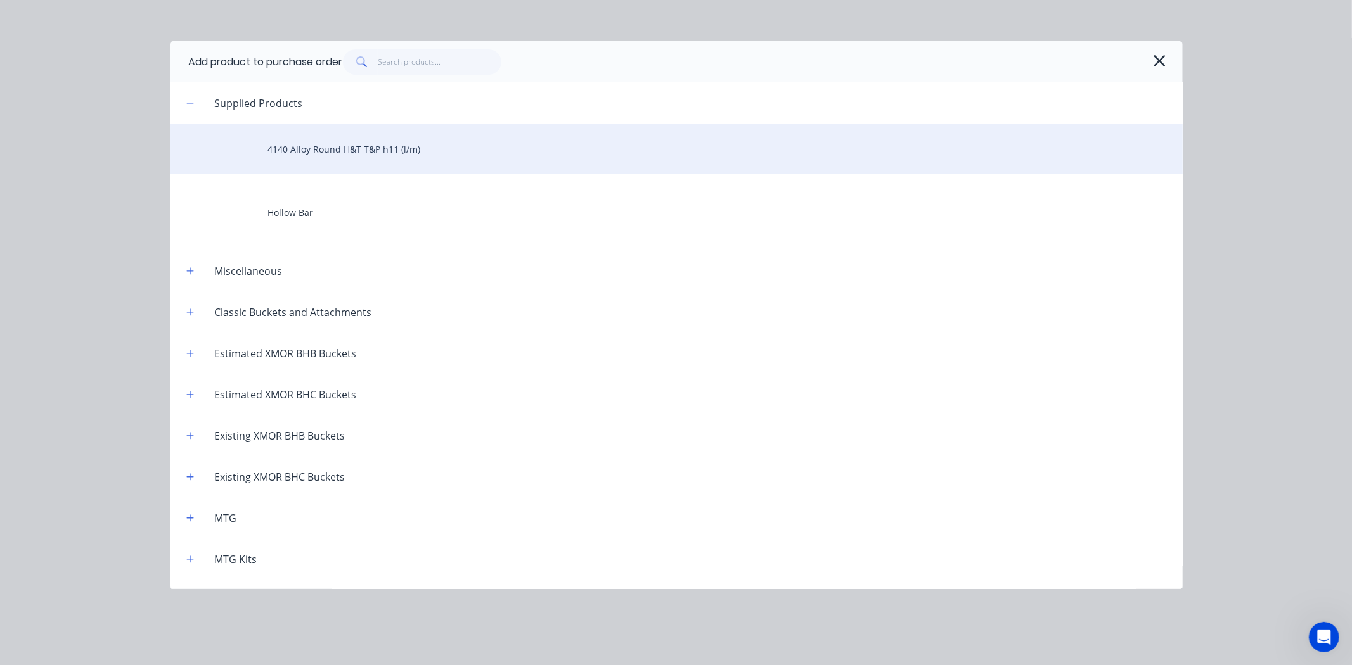
click at [400, 147] on div "4140 Alloy Round H&T T&P h11 (l/m)" at bounding box center [676, 149] width 1013 height 51
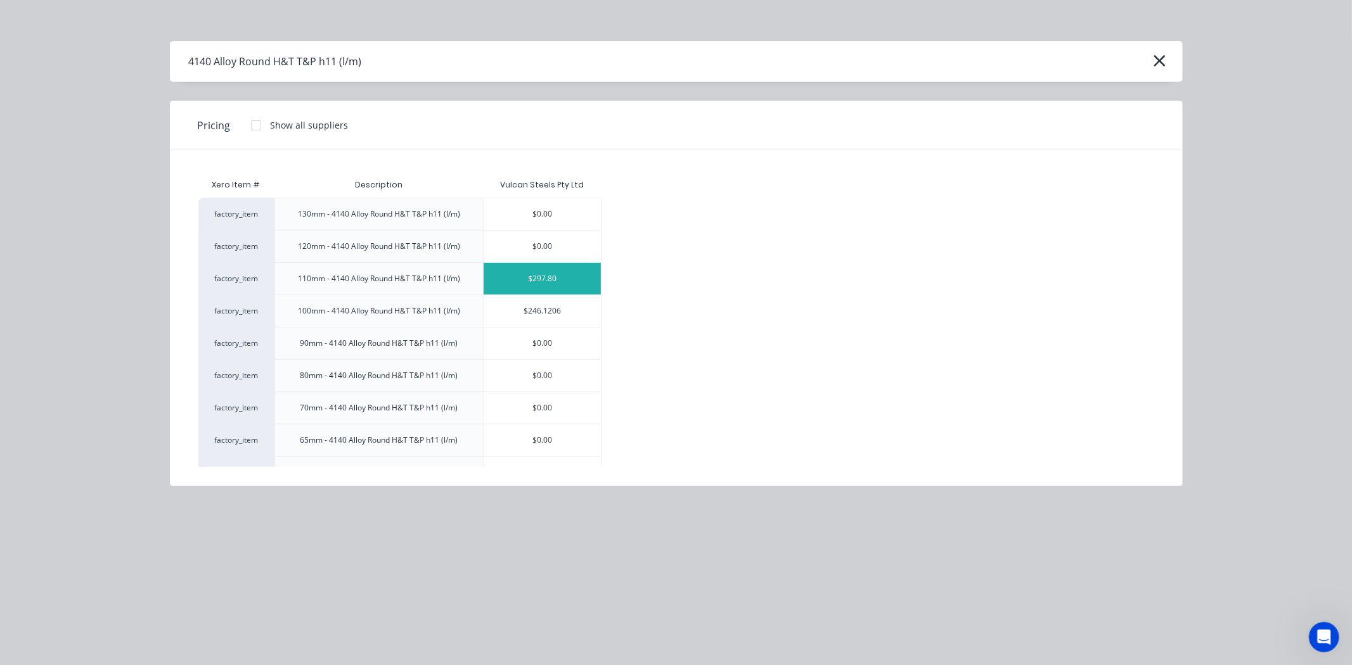
click at [534, 273] on div "$297.80" at bounding box center [542, 279] width 117 height 32
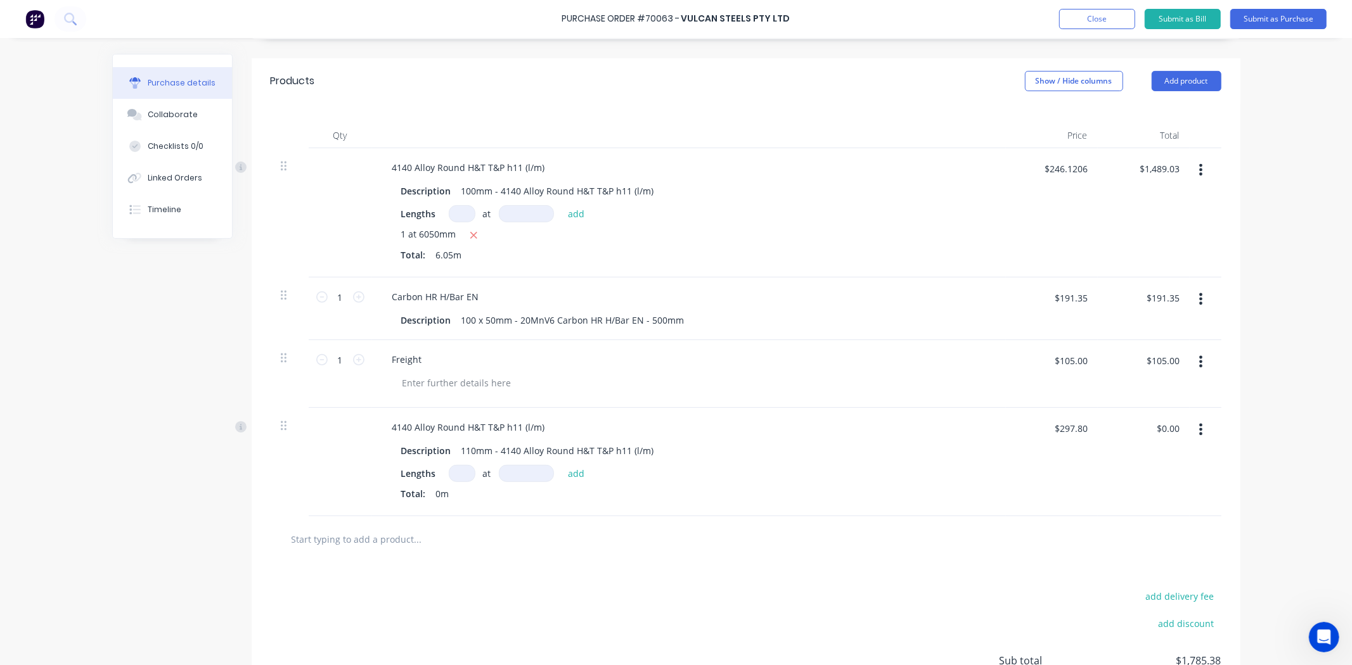
click at [470, 476] on div "at add" at bounding box center [520, 473] width 143 height 17
click at [463, 475] on input at bounding box center [462, 473] width 27 height 17
type input "1"
click at [504, 475] on input at bounding box center [526, 473] width 55 height 17
type input "6070mm"
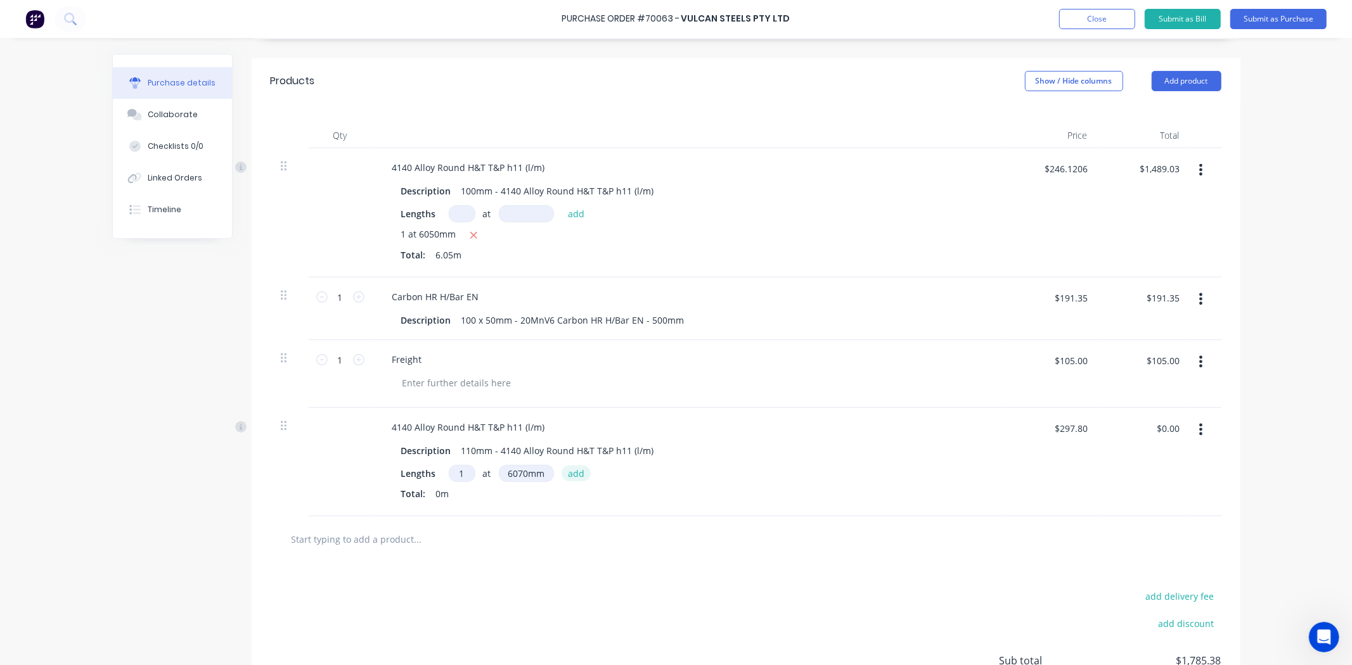
click at [569, 474] on button "add" at bounding box center [577, 473] width 30 height 15
type input "$1,807.65"
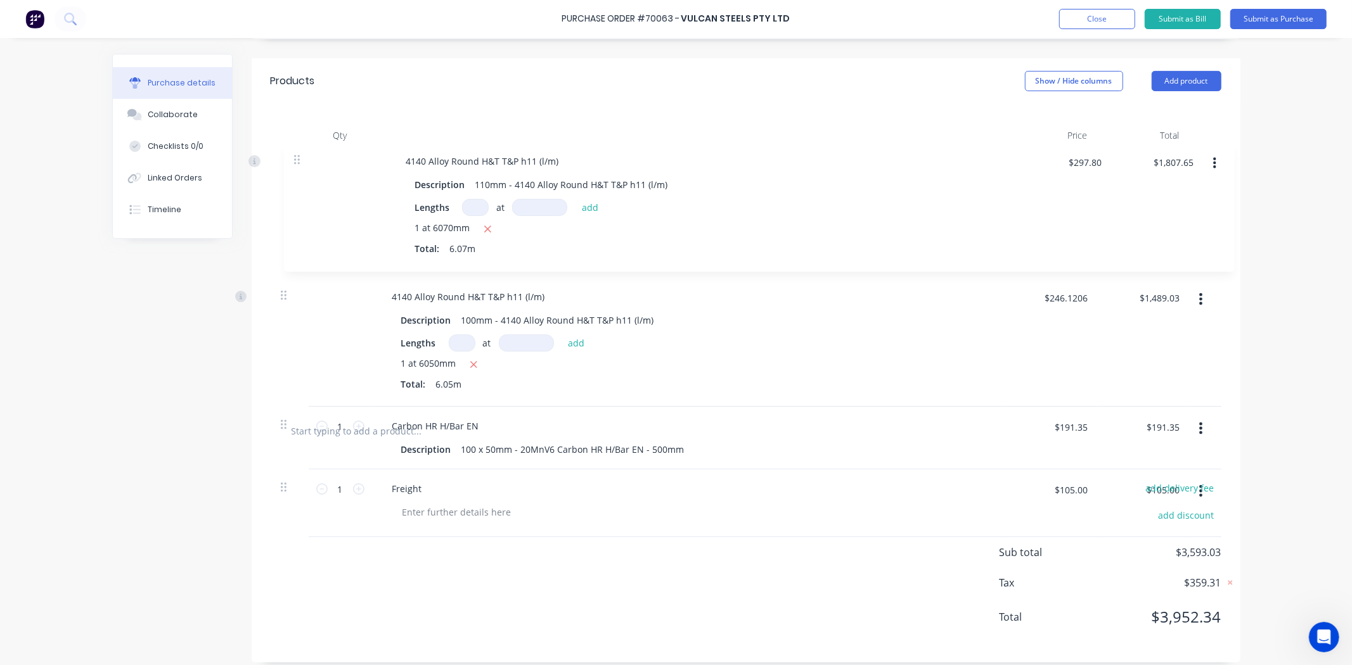
drag, startPoint x: 277, startPoint y: 423, endPoint x: 300, endPoint y: 148, distance: 276.1
click at [300, 148] on div "Qty Price Total 4140 Alloy Round H&T T&P h11 (l/m) Description 100mm - 4140 All…" at bounding box center [746, 256] width 989 height 304
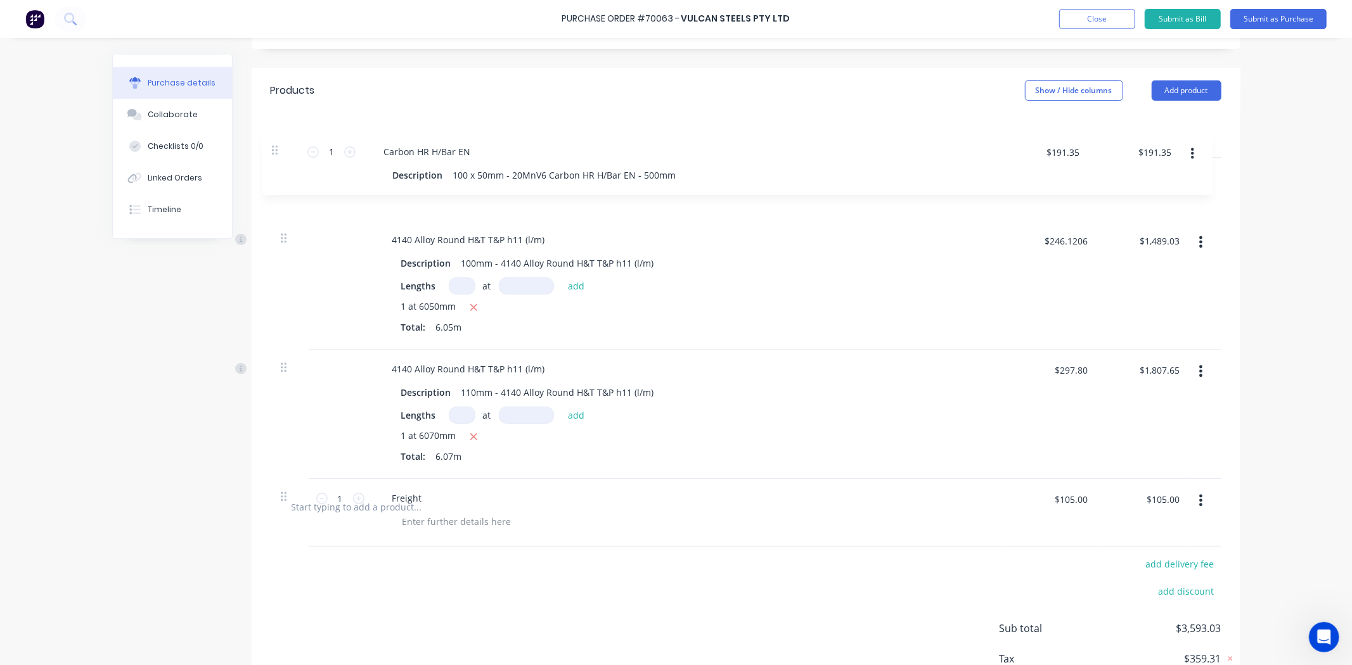
drag, startPoint x: 276, startPoint y: 428, endPoint x: 276, endPoint y: 148, distance: 280.1
click at [276, 148] on div "Qty Price Total 4140 Alloy Round H&T T&P h11 (l/m) Description 100mm - 4140 All…" at bounding box center [746, 298] width 989 height 371
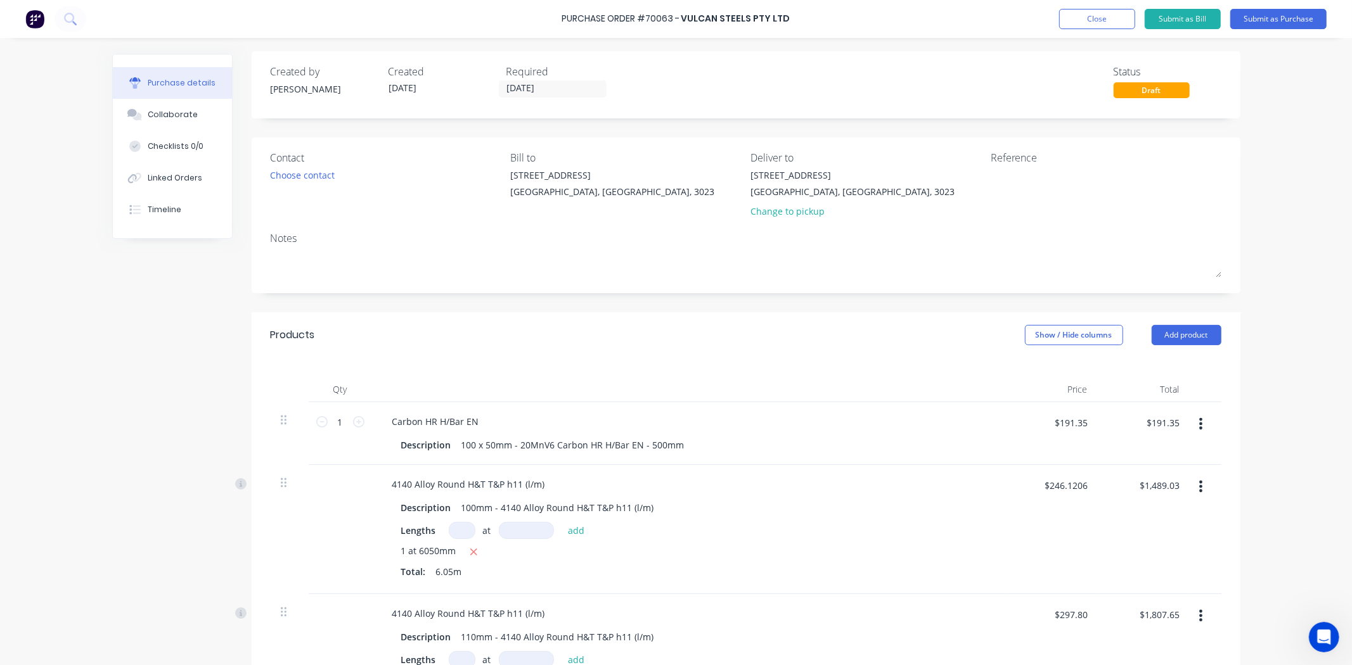
scroll to position [0, 0]
click at [315, 179] on div "Choose contact" at bounding box center [303, 177] width 65 height 13
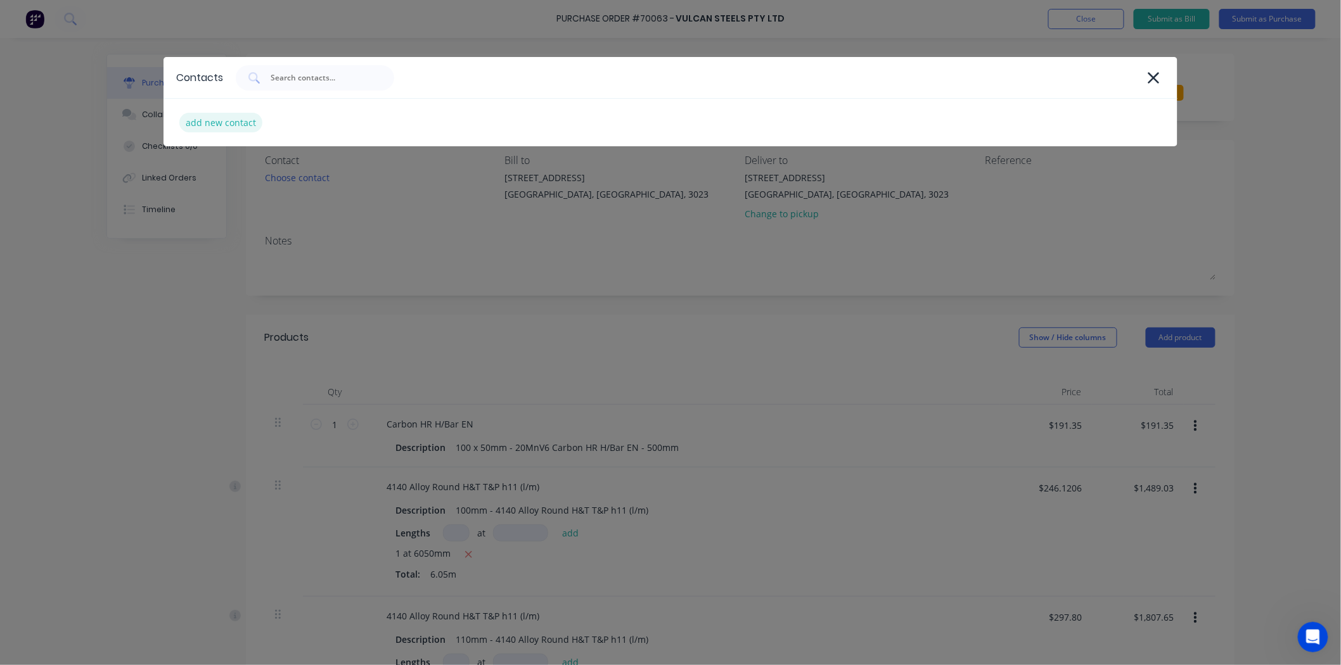
click at [242, 127] on div "add new contact" at bounding box center [220, 123] width 83 height 20
select select "AU"
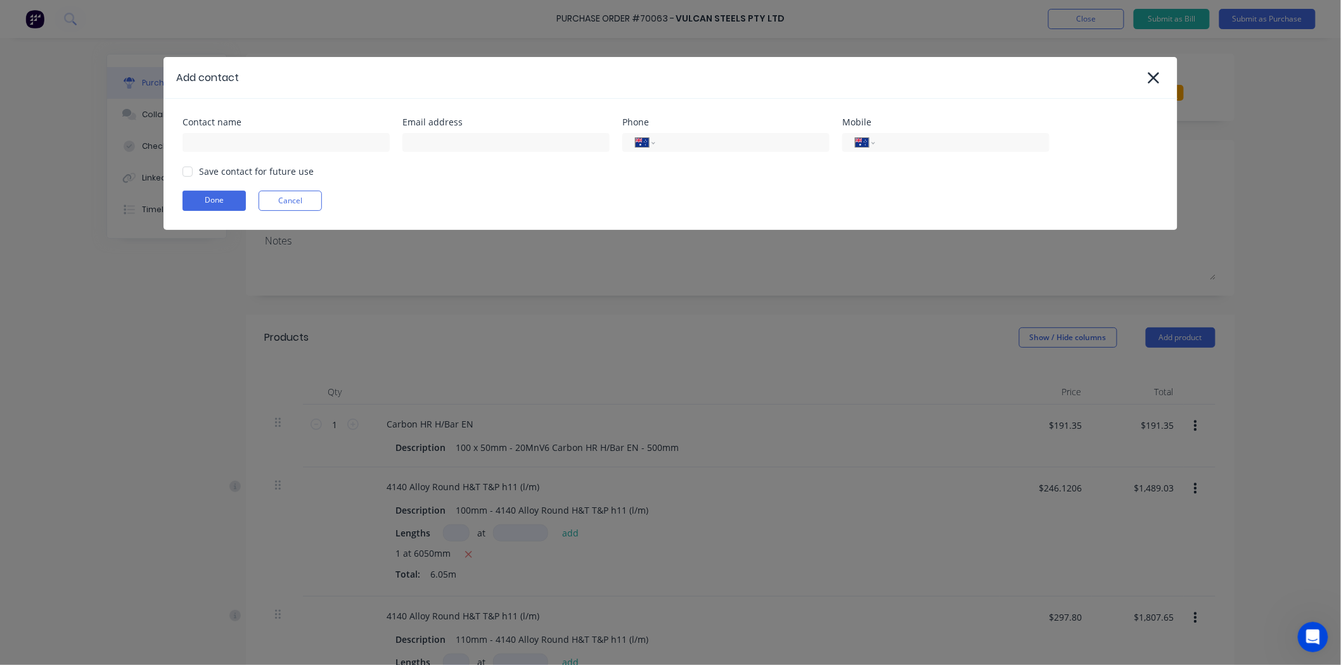
click at [293, 132] on div at bounding box center [286, 141] width 207 height 22
click at [288, 138] on input at bounding box center [286, 142] width 207 height 19
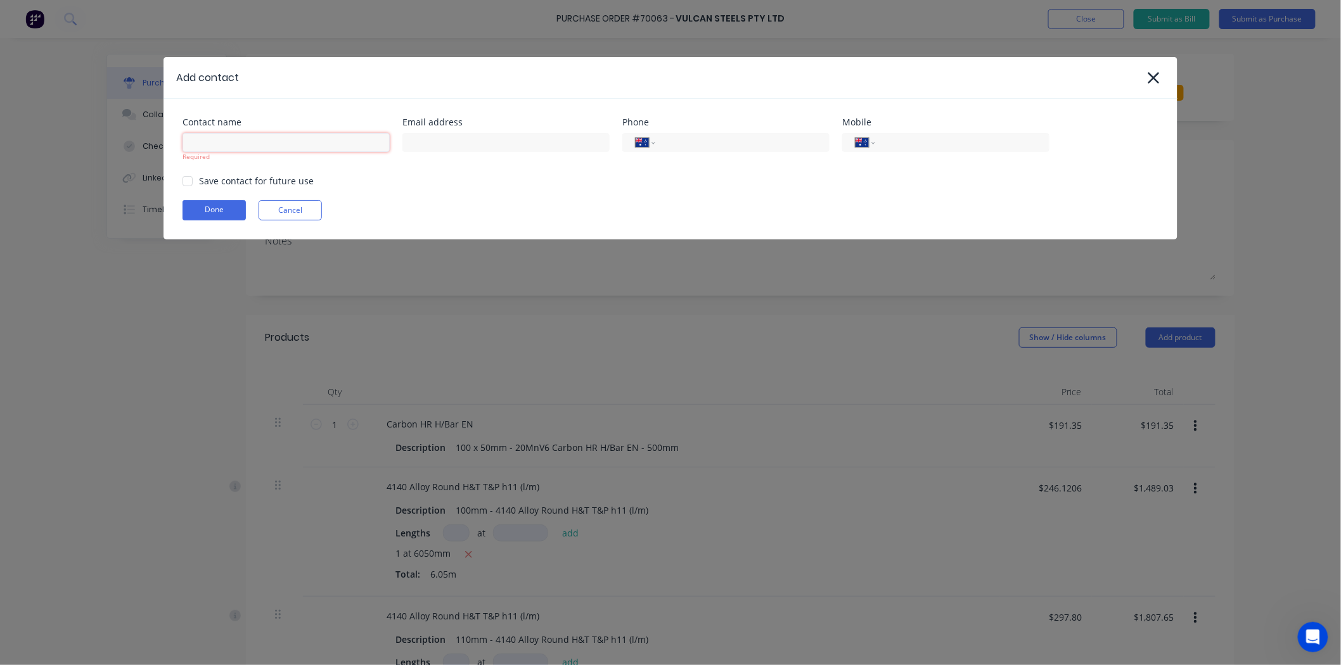
click at [269, 138] on input at bounding box center [286, 142] width 207 height 19
paste input "Candice Chisholm"
type input "Candice Chisholm"
click at [294, 106] on div "Contact name Candice Chisholm Required Email address Phone International Afghan…" at bounding box center [671, 169] width 1014 height 141
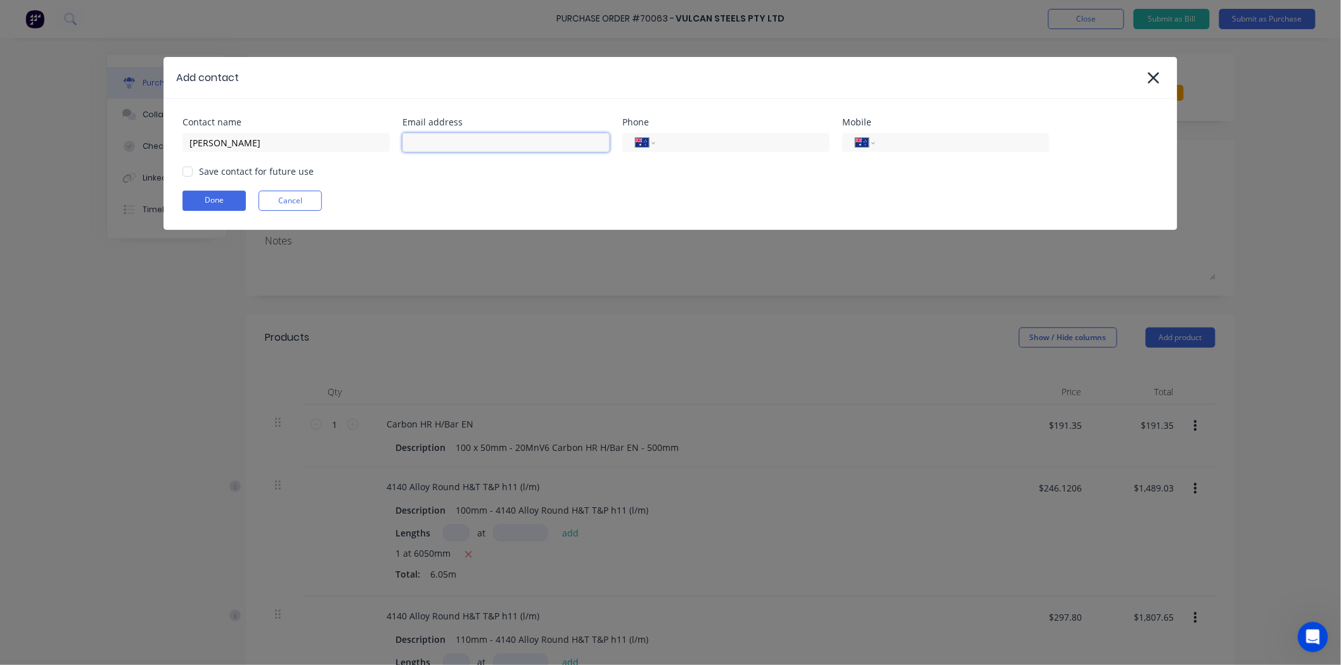
click at [438, 141] on input at bounding box center [505, 142] width 207 height 19
paste input "candice.chisholm@vulcan.co"
type input "candice.chisholm@vulcan.co"
click at [439, 174] on div "Save contact for future use" at bounding box center [671, 171] width 976 height 13
drag, startPoint x: 676, startPoint y: 150, endPoint x: 416, endPoint y: 162, distance: 260.8
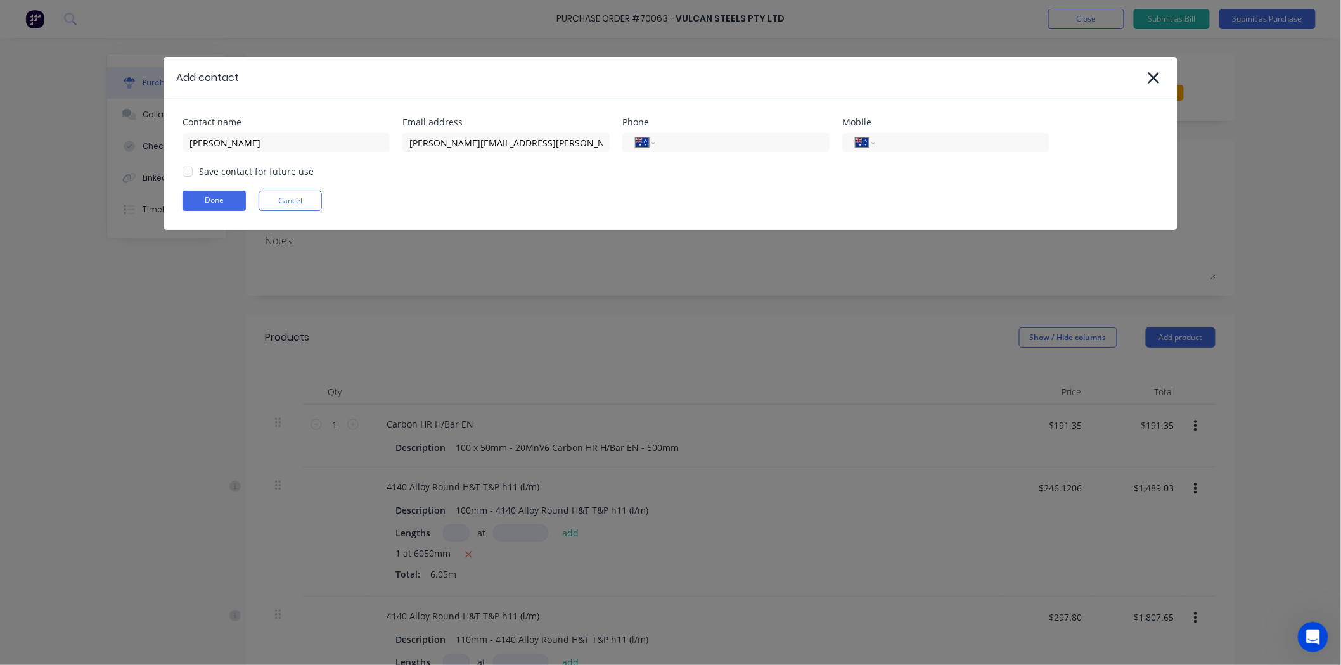
click at [676, 150] on div "International Afghanistan Åland Islands Albania Algeria American Samoa Andorra …" at bounding box center [725, 142] width 207 height 19
click at [753, 148] on input "tel" at bounding box center [740, 143] width 152 height 15
paste input "(03) 8791 9666"
type input "(03) 8791 9666"
click at [657, 176] on div "Save contact for future use" at bounding box center [671, 171] width 976 height 13
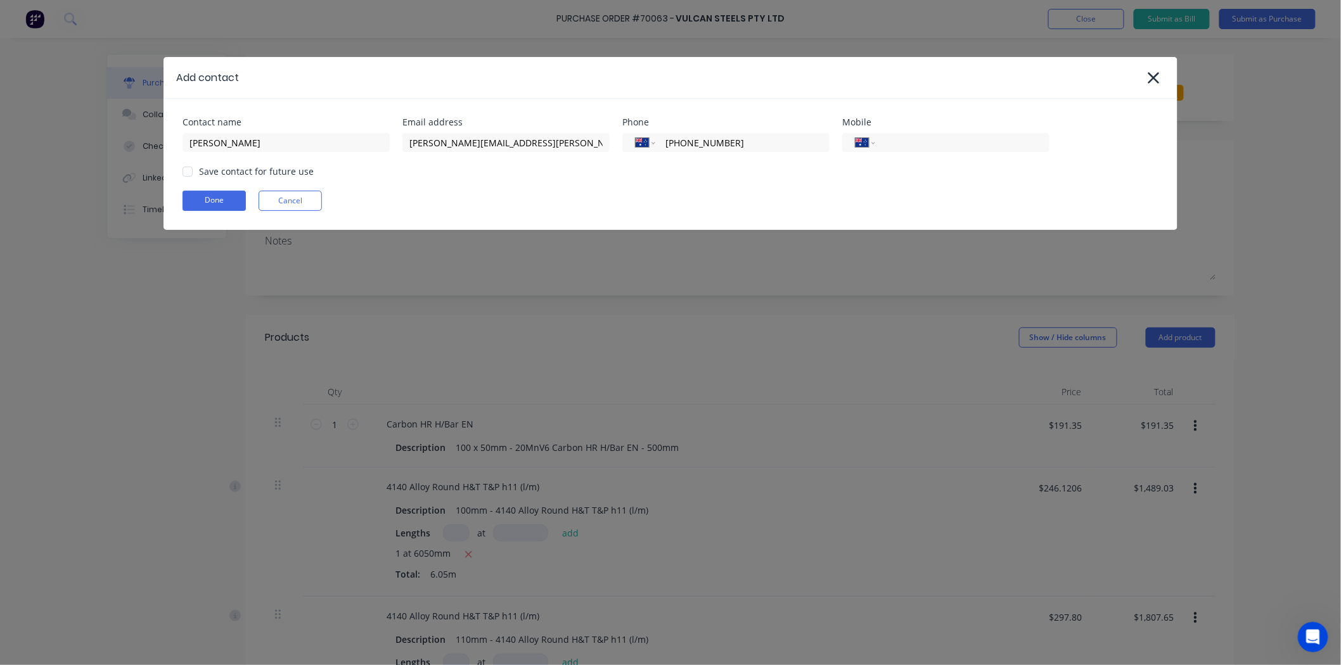
click at [178, 172] on div at bounding box center [187, 171] width 25 height 25
click at [345, 175] on div "Save contact for future use" at bounding box center [671, 171] width 976 height 13
click at [856, 198] on div "Done Cancel" at bounding box center [671, 201] width 976 height 20
click at [230, 198] on button "Done" at bounding box center [214, 201] width 63 height 20
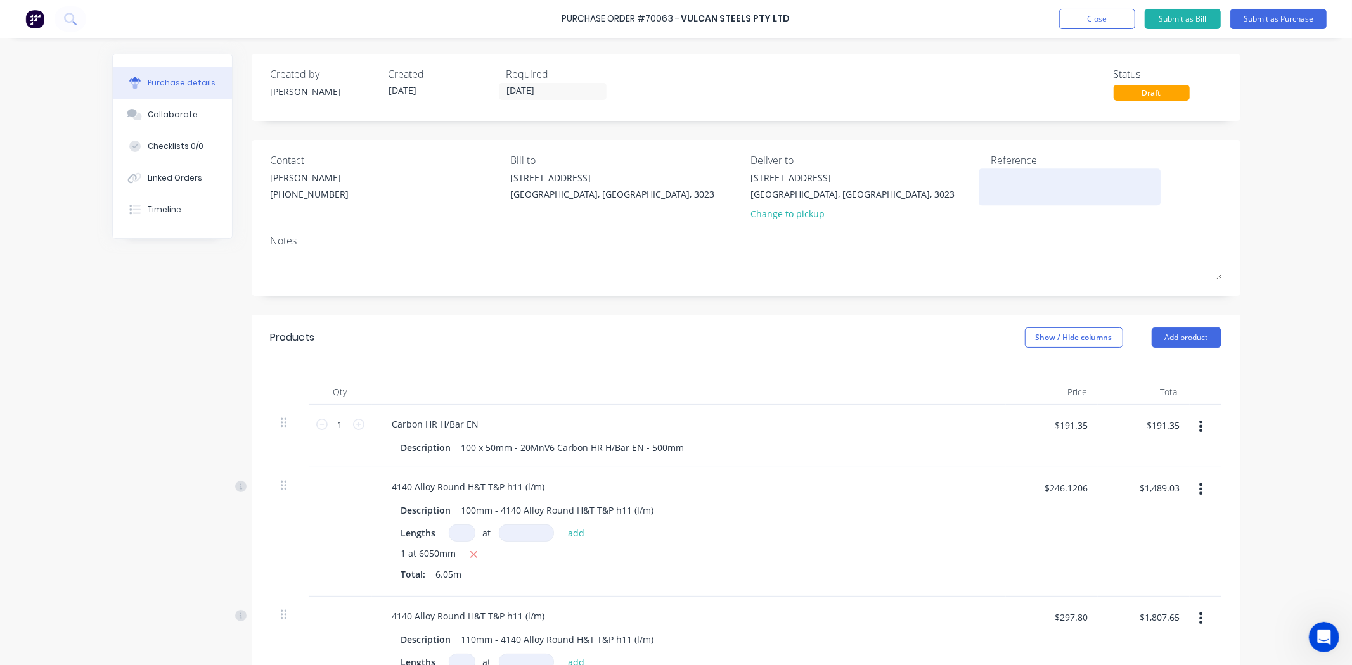
click at [1048, 186] on textarea at bounding box center [1070, 185] width 158 height 29
type textarea "Quote No. 23"
type textarea "x"
type textarea "Quote No. 235"
type textarea "x"
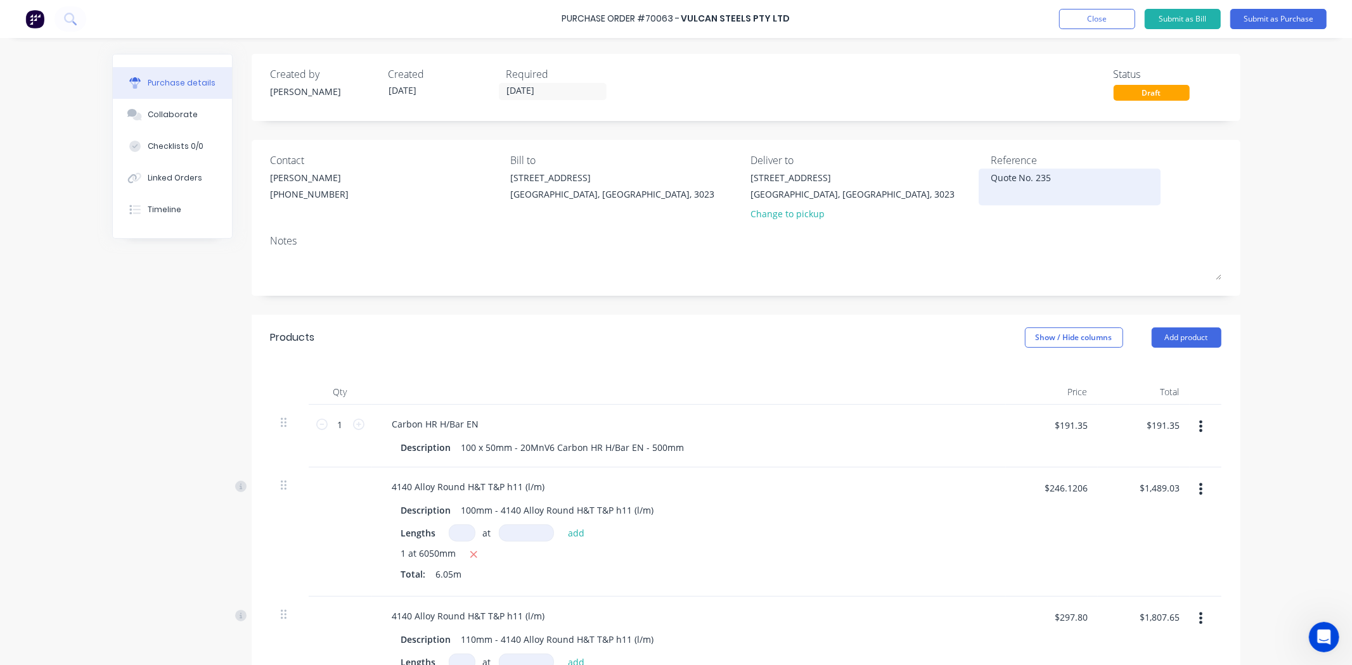
type textarea "Quote No. 2352"
type textarea "x"
type textarea "Quote No. 23521"
type textarea "x"
type textarea "Quote No. 235216"
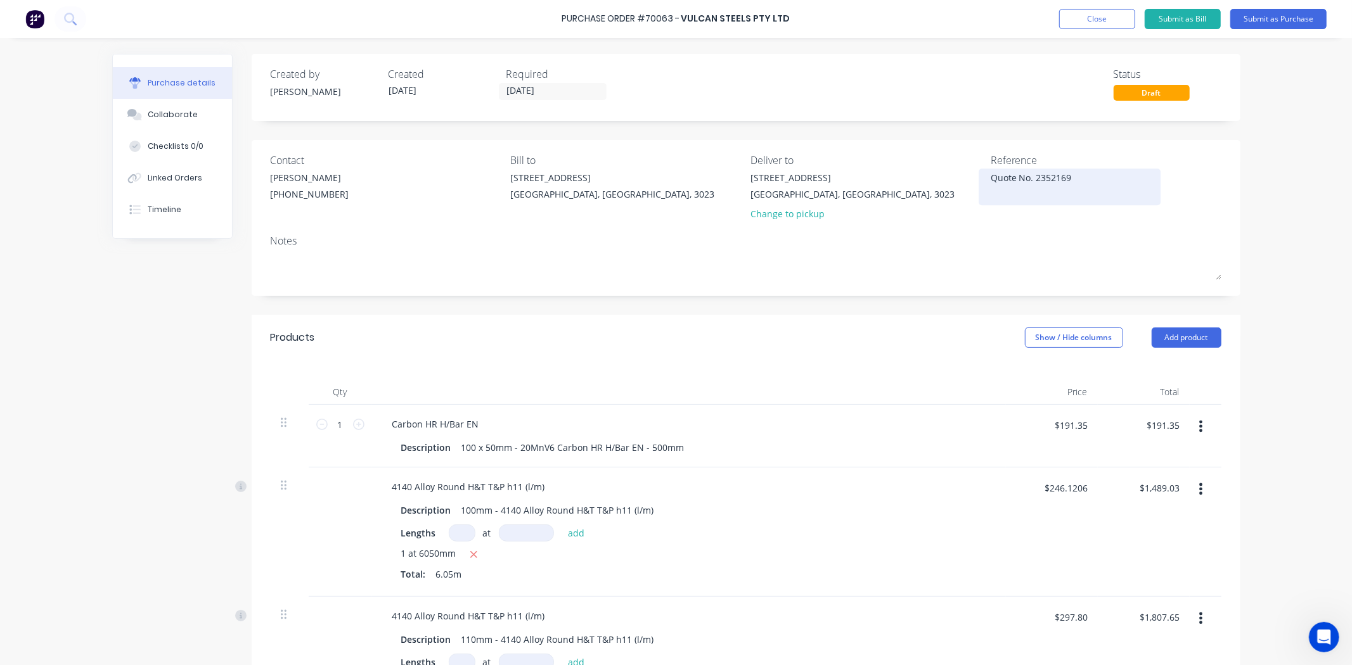
drag, startPoint x: 1048, startPoint y: 188, endPoint x: 1048, endPoint y: 204, distance: 15.9
click at [1048, 189] on textarea "Quote No. 2352169" at bounding box center [1070, 185] width 158 height 29
click at [1051, 219] on div "Reference Quote No. 2352169" at bounding box center [1106, 190] width 231 height 74
click at [1256, 23] on button "Submit as Purchase" at bounding box center [1278, 19] width 96 height 20
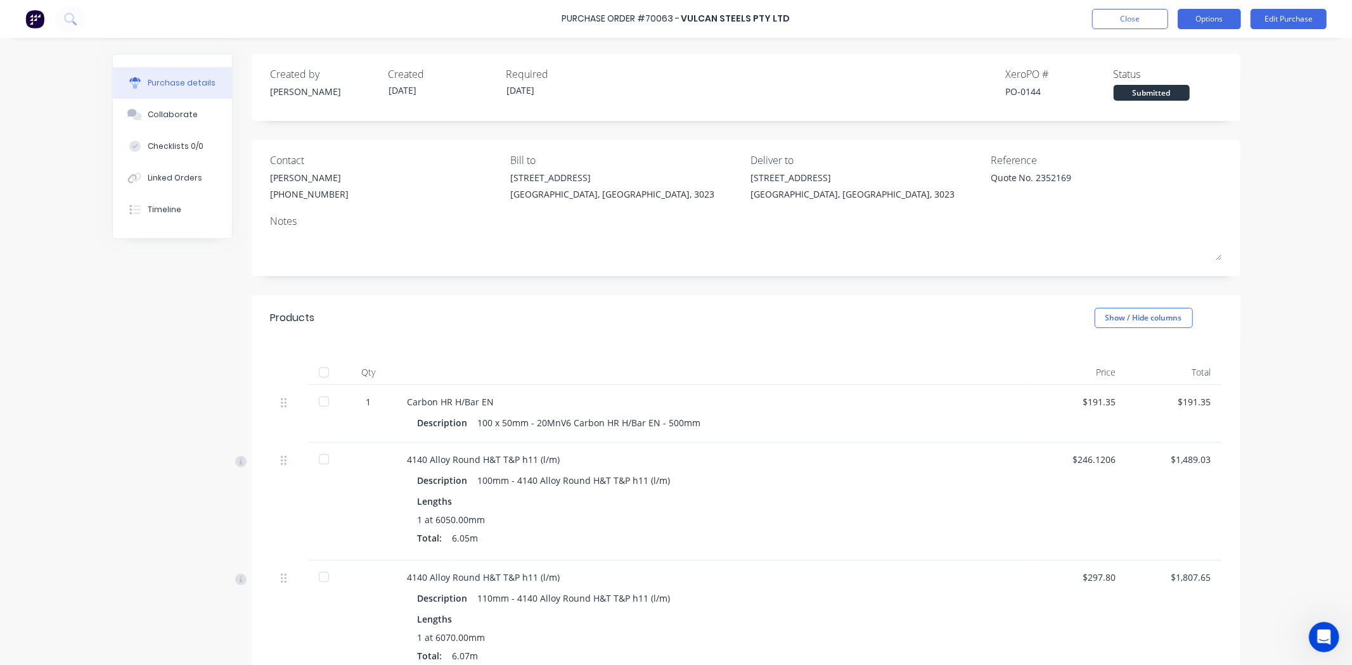
click at [1224, 21] on button "Options" at bounding box center [1209, 19] width 63 height 20
click at [1218, 54] on div "Print / Email" at bounding box center [1181, 51] width 98 height 18
click at [1190, 77] on div "With pricing" at bounding box center [1181, 77] width 98 height 18
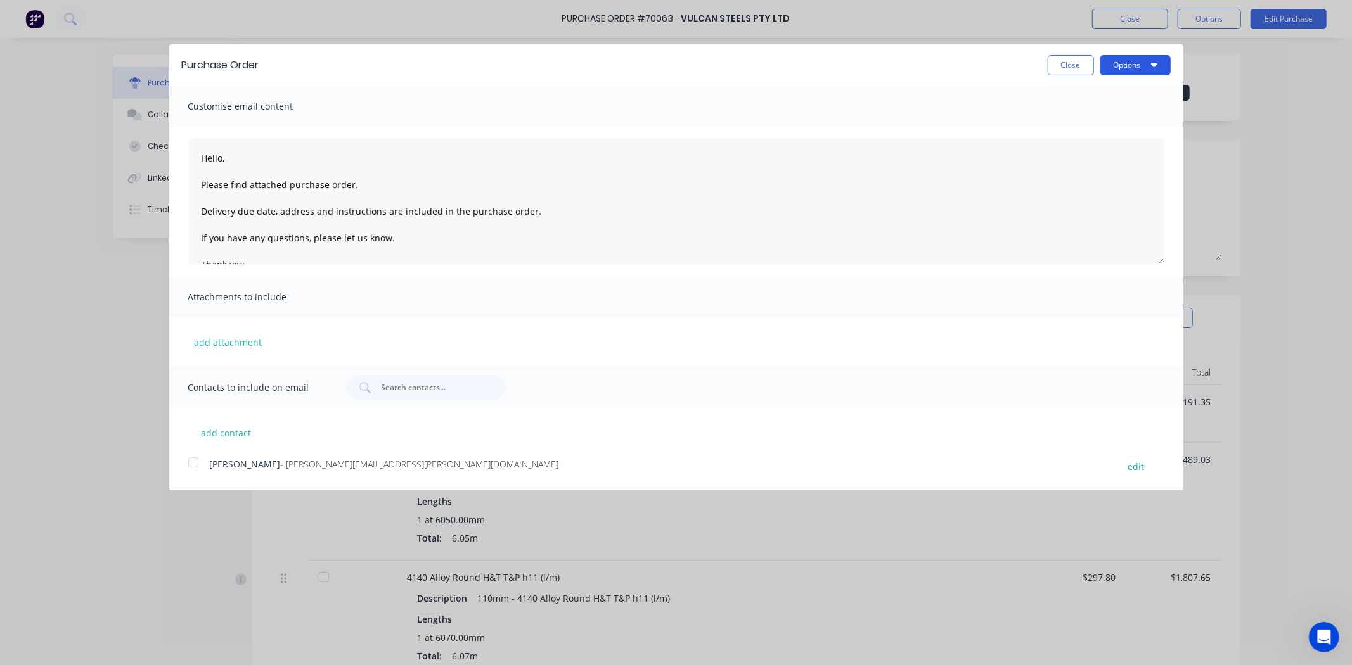
click at [1140, 62] on button "Options" at bounding box center [1135, 65] width 70 height 20
click at [1141, 94] on div "Print" at bounding box center [1111, 97] width 98 height 18
click at [1055, 56] on button "Close" at bounding box center [1071, 65] width 46 height 20
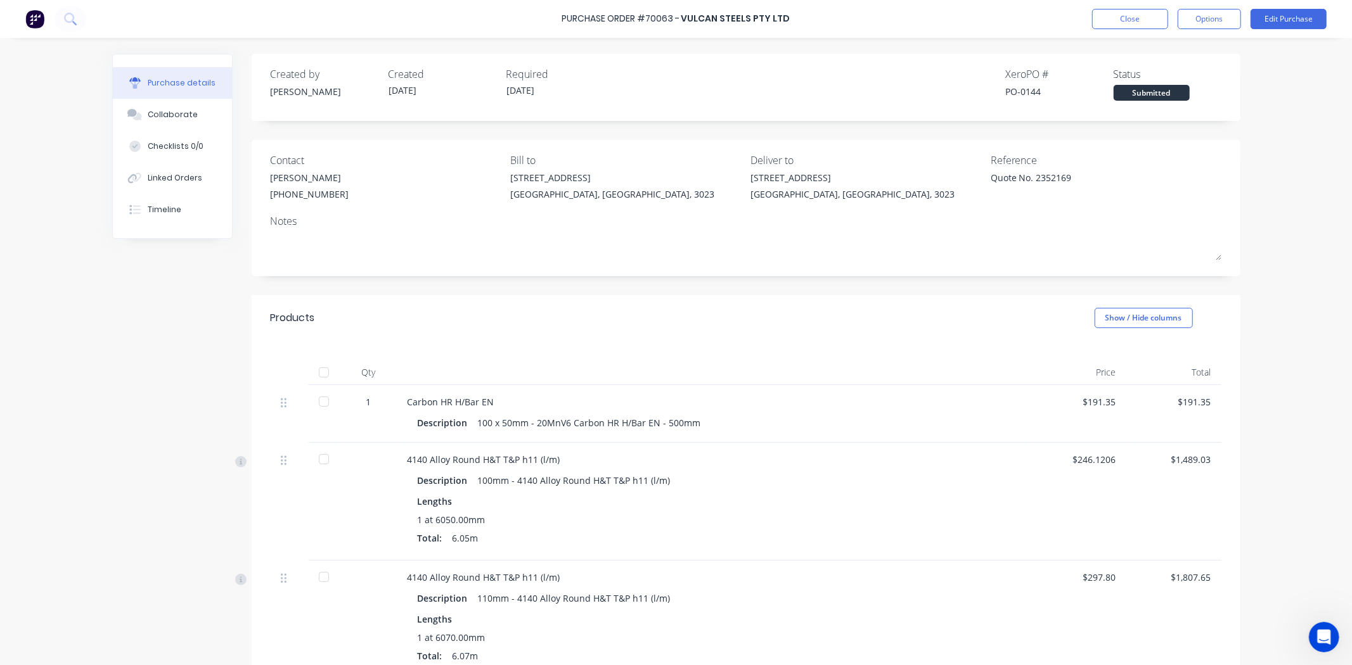
click at [1161, 30] on div "Purchase Order #70063 - Vulcan Steels Pty Ltd Close Options Edit Purchase" at bounding box center [676, 19] width 1352 height 38
click at [1159, 28] on button "Close" at bounding box center [1130, 19] width 76 height 20
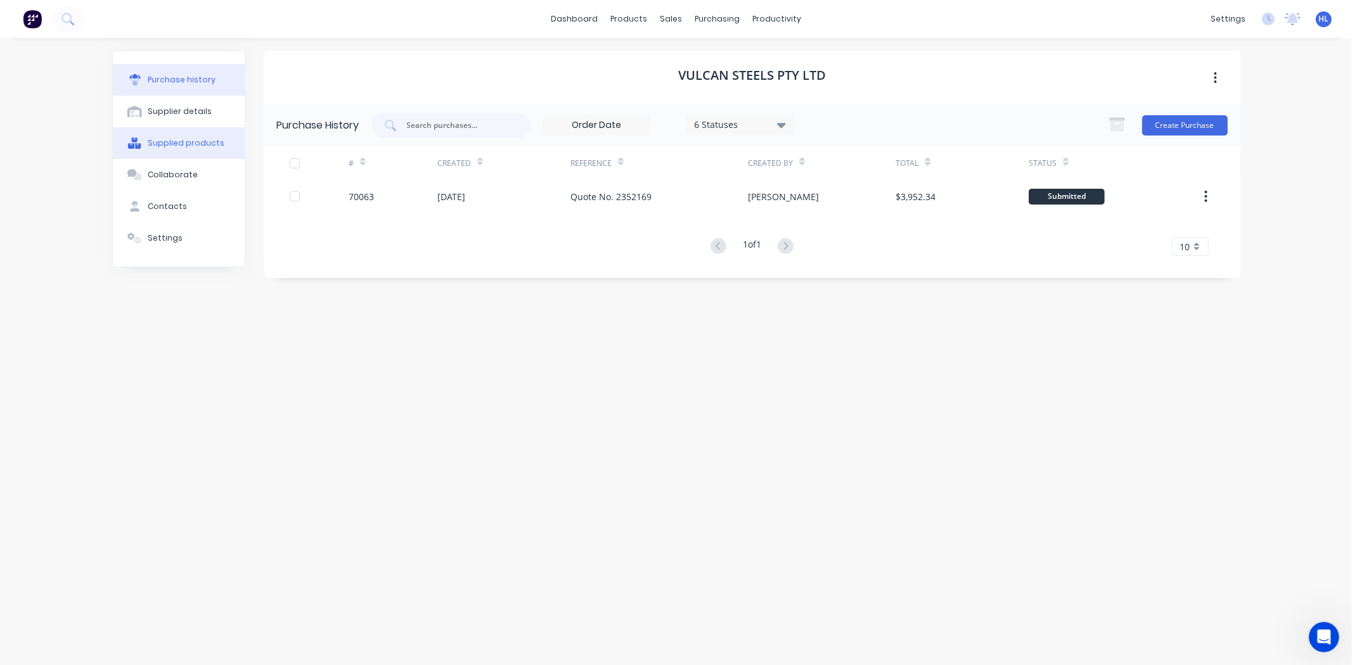
click at [191, 131] on button "Supplied products" at bounding box center [179, 143] width 132 height 32
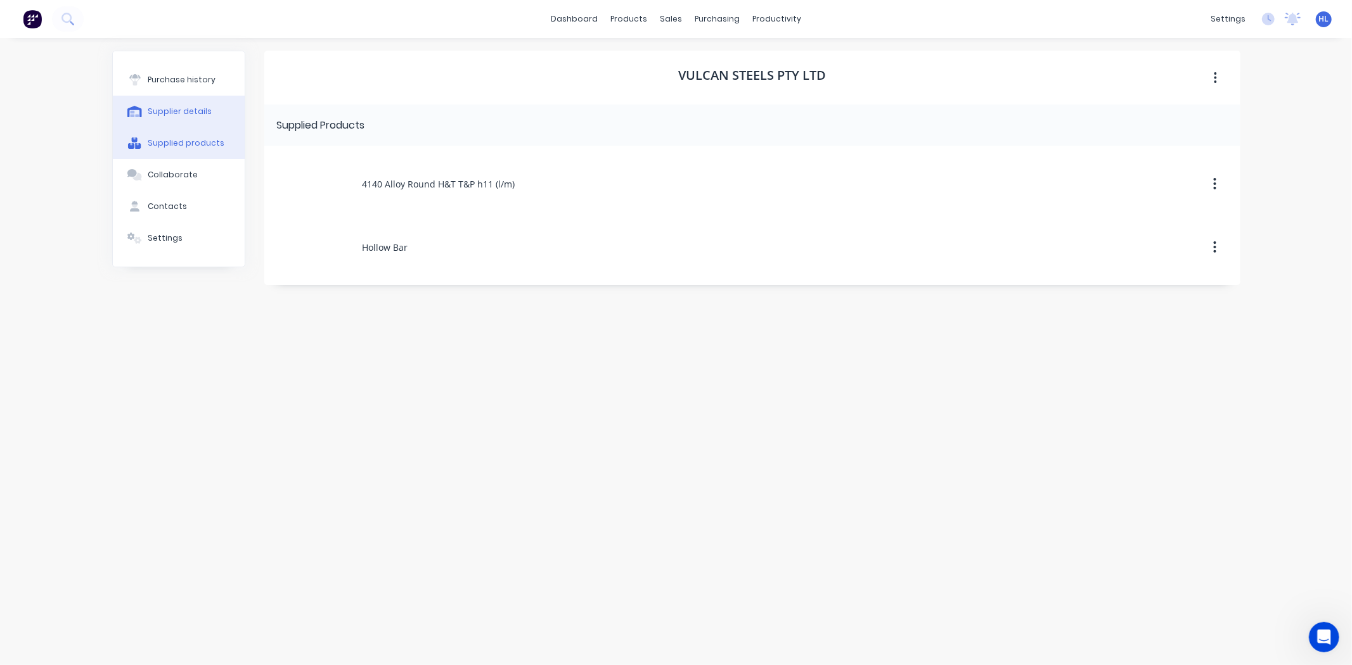
click at [191, 114] on div "Supplier details" at bounding box center [180, 111] width 64 height 11
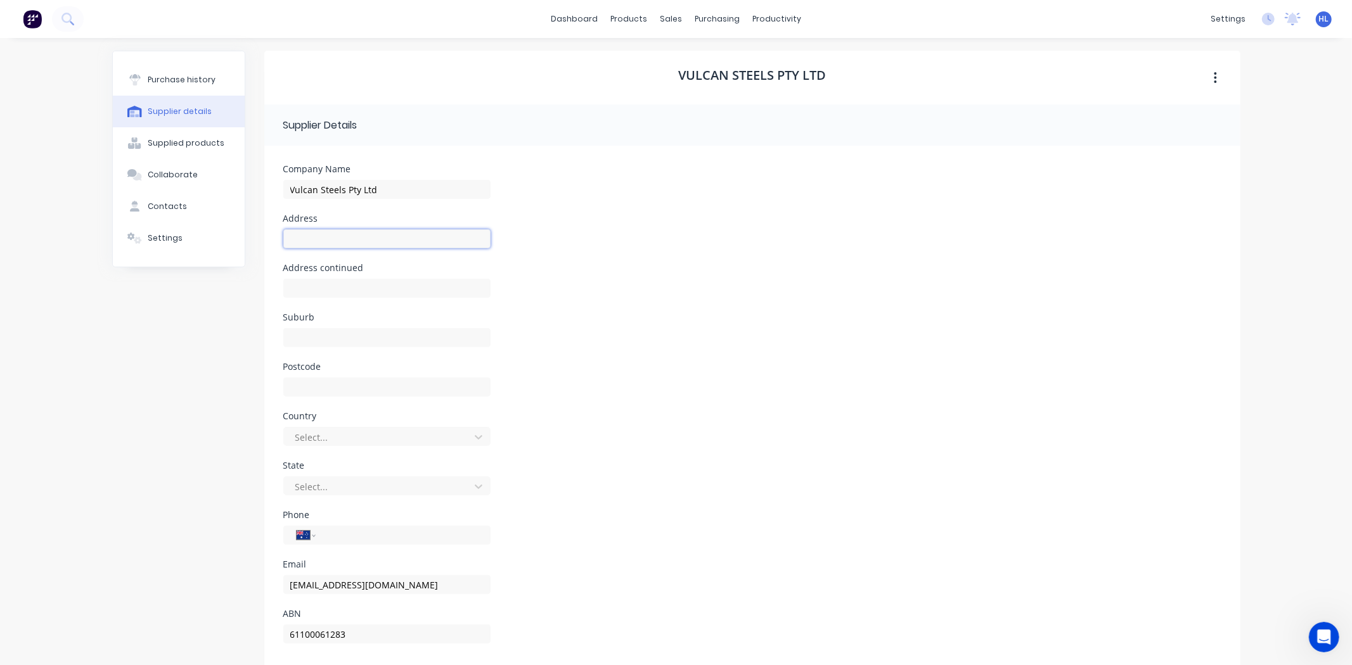
click at [399, 245] on input at bounding box center [386, 238] width 207 height 19
click at [701, 278] on div "Address continued" at bounding box center [752, 288] width 938 height 49
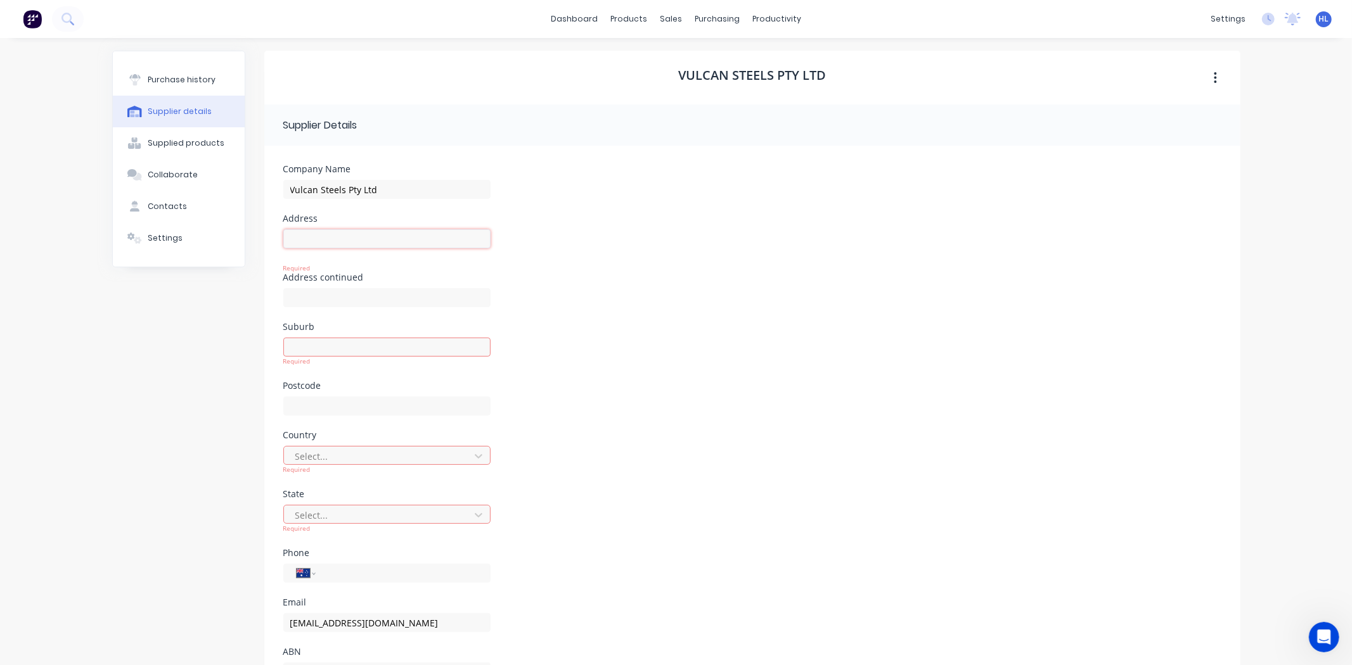
click at [298, 238] on input at bounding box center [386, 238] width 207 height 19
paste input "96-108 Bangholme Road"
drag, startPoint x: 574, startPoint y: 261, endPoint x: 523, endPoint y: 262, distance: 51.4
click at [575, 261] on div "Address 96-108 Bangholme Road Required" at bounding box center [752, 243] width 938 height 59
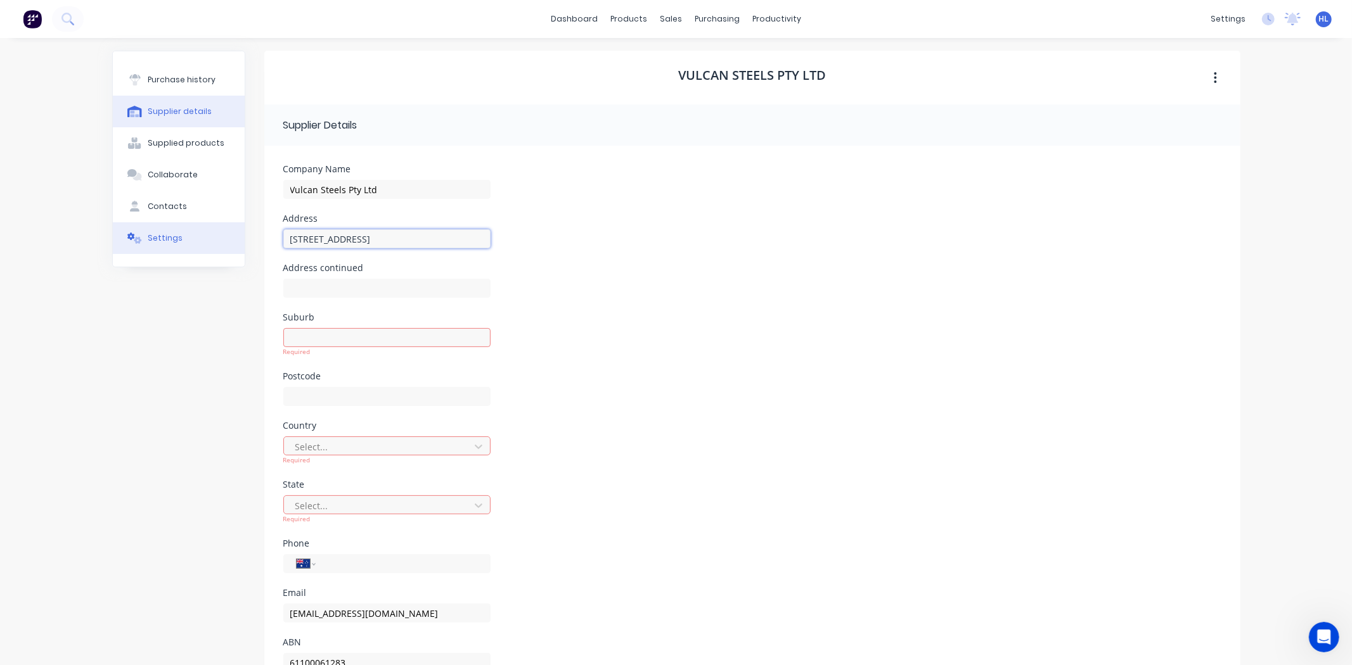
drag, startPoint x: 307, startPoint y: 241, endPoint x: 200, endPoint y: 252, distance: 107.6
click at [194, 249] on div "Purchase history Supplier details Supplied products Collaborate Contacts Settin…" at bounding box center [676, 379] width 1128 height 656
click at [577, 314] on div "Suburb Required" at bounding box center [752, 342] width 938 height 59
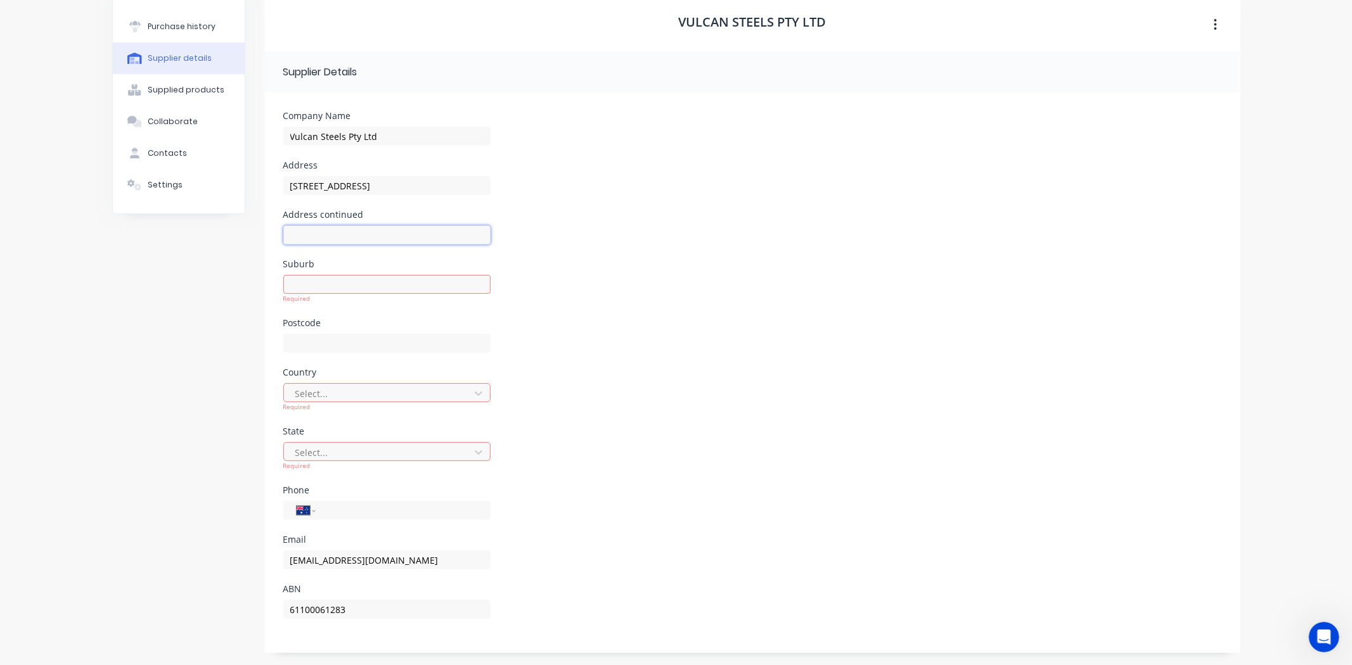
click at [331, 226] on input at bounding box center [386, 235] width 207 height 19
click at [368, 211] on div "Address continued" at bounding box center [386, 214] width 207 height 9
click at [356, 281] on input at bounding box center [386, 284] width 207 height 19
click at [354, 338] on input at bounding box center [386, 343] width 207 height 19
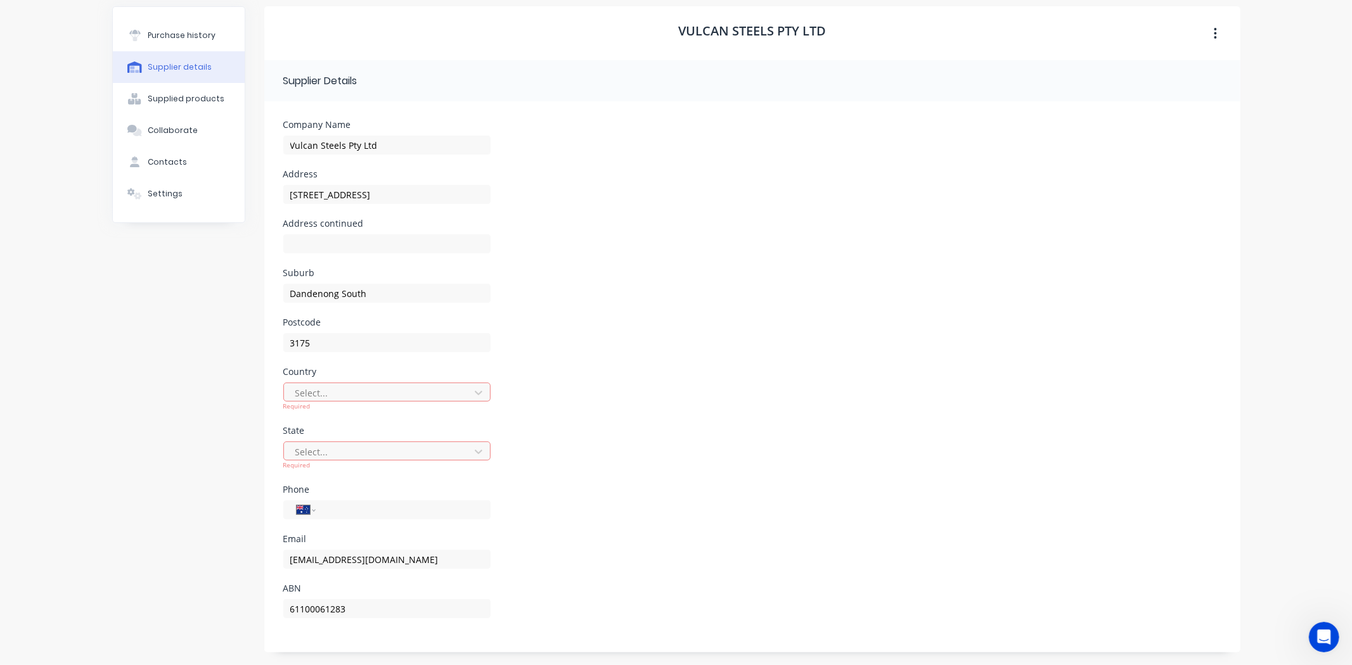
click at [309, 368] on div "Country" at bounding box center [386, 372] width 207 height 9
click at [324, 363] on div "3175" at bounding box center [386, 348] width 207 height 37
click at [325, 390] on div at bounding box center [378, 393] width 169 height 16
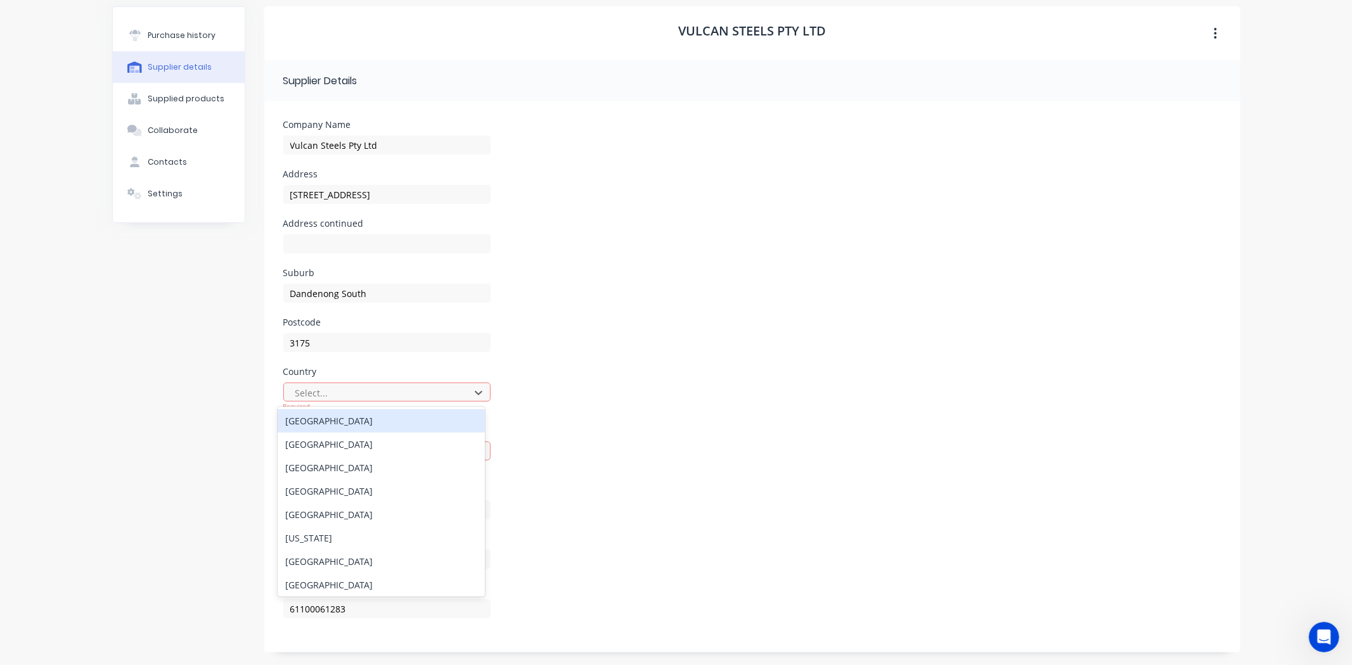
click at [339, 427] on div "Australia" at bounding box center [381, 420] width 207 height 23
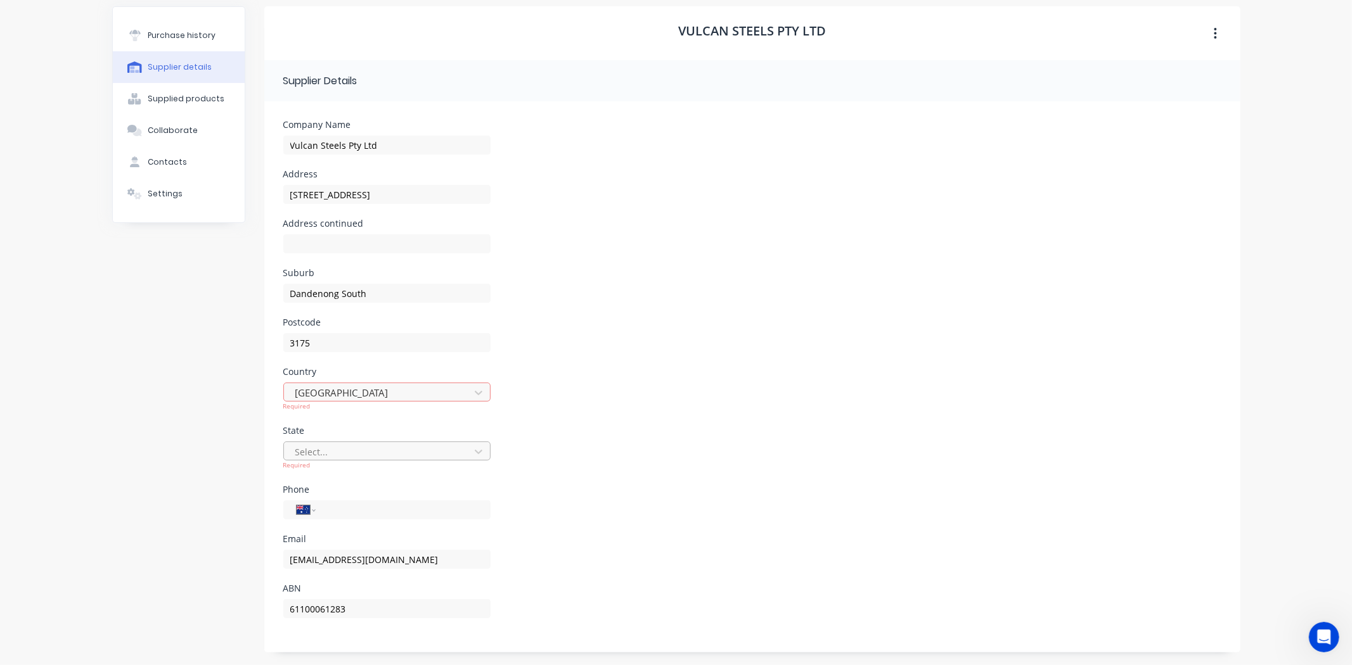
click at [331, 454] on div at bounding box center [378, 452] width 169 height 16
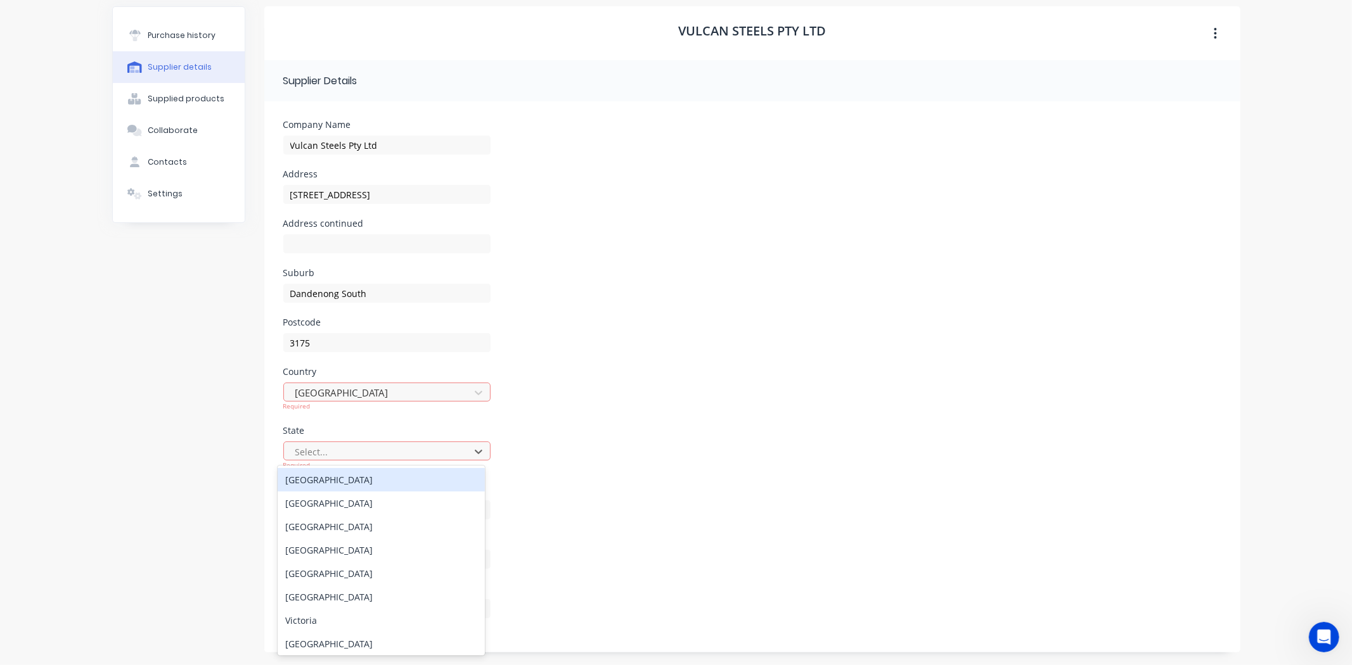
scroll to position [34, 0]
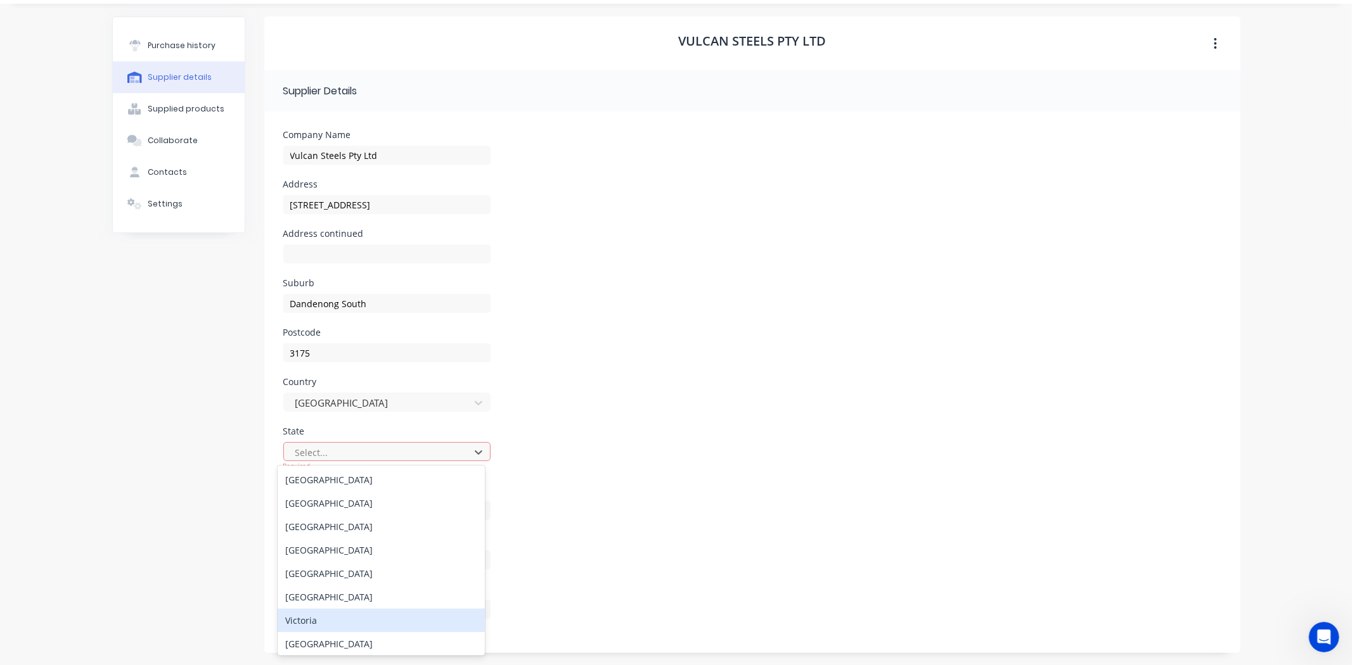
click at [311, 619] on div "Victoria" at bounding box center [381, 620] width 207 height 23
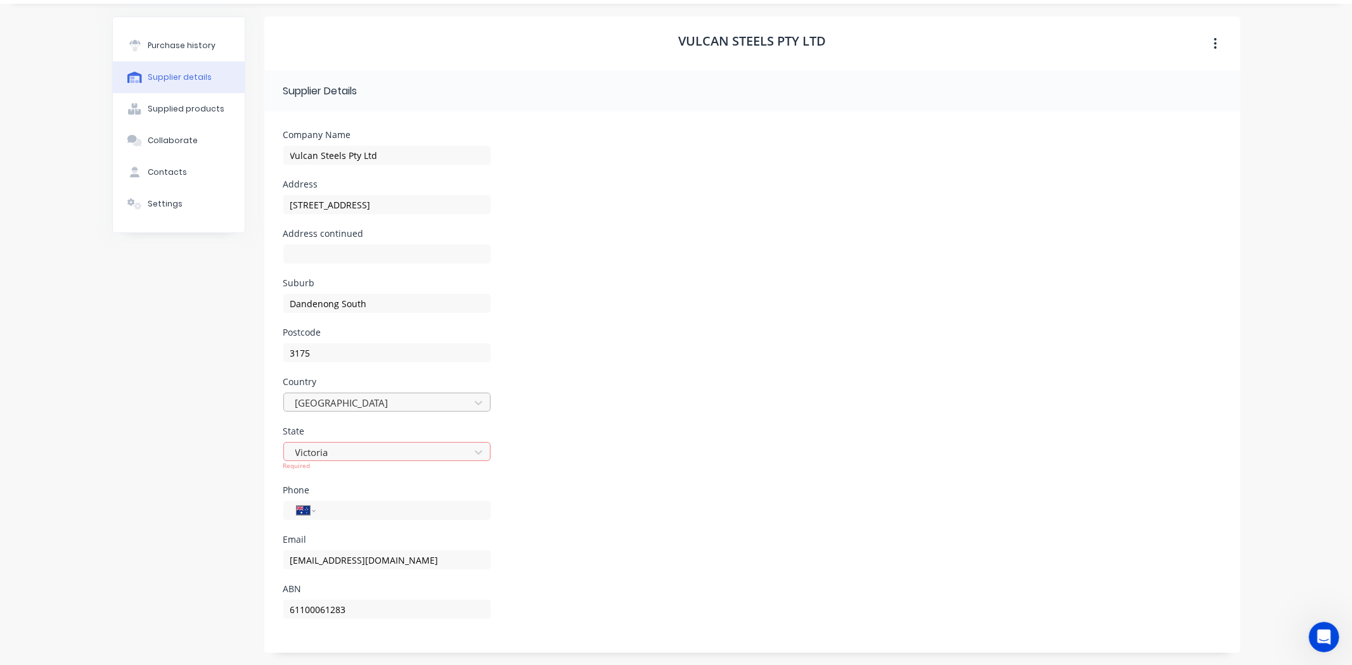
click at [374, 401] on div at bounding box center [378, 403] width 169 height 16
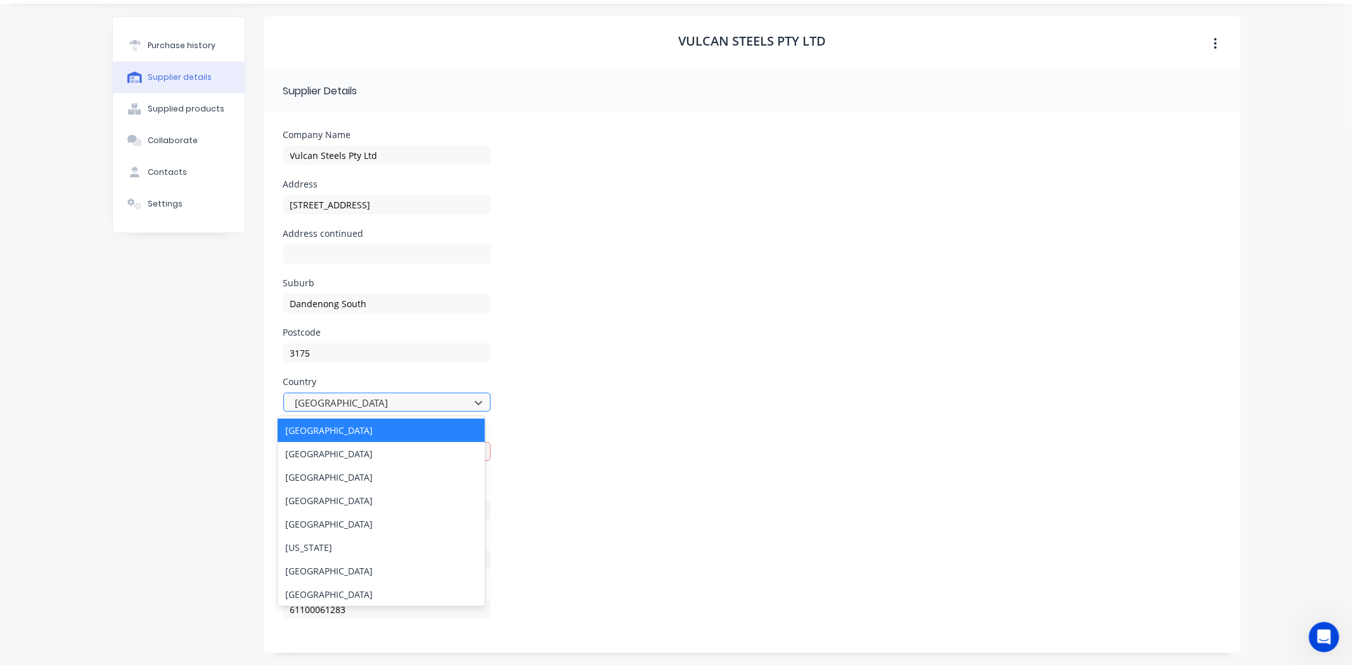
scroll to position [25, 0]
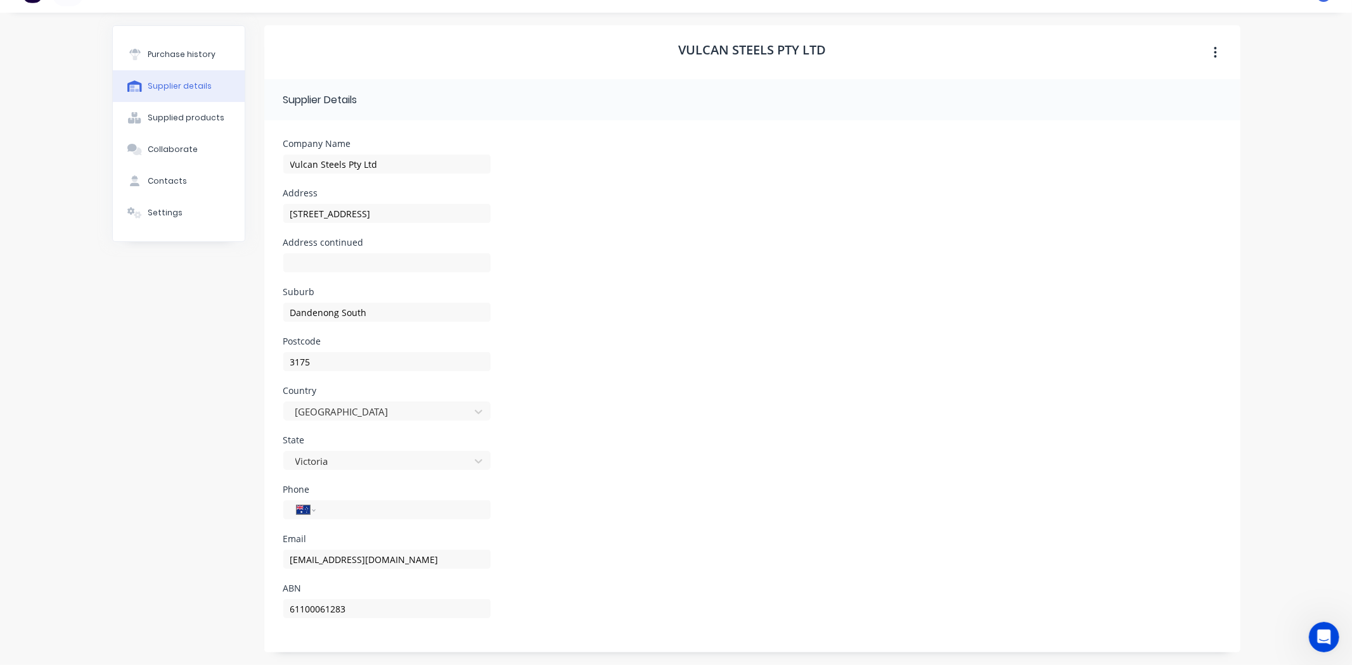
click at [364, 395] on div "Country Australia" at bounding box center [386, 411] width 207 height 49
click at [755, 423] on div "Country Australia" at bounding box center [752, 411] width 938 height 49
click at [578, 406] on div "Country Australia" at bounding box center [752, 411] width 938 height 49
click at [172, 112] on div "Supplied products" at bounding box center [186, 117] width 77 height 11
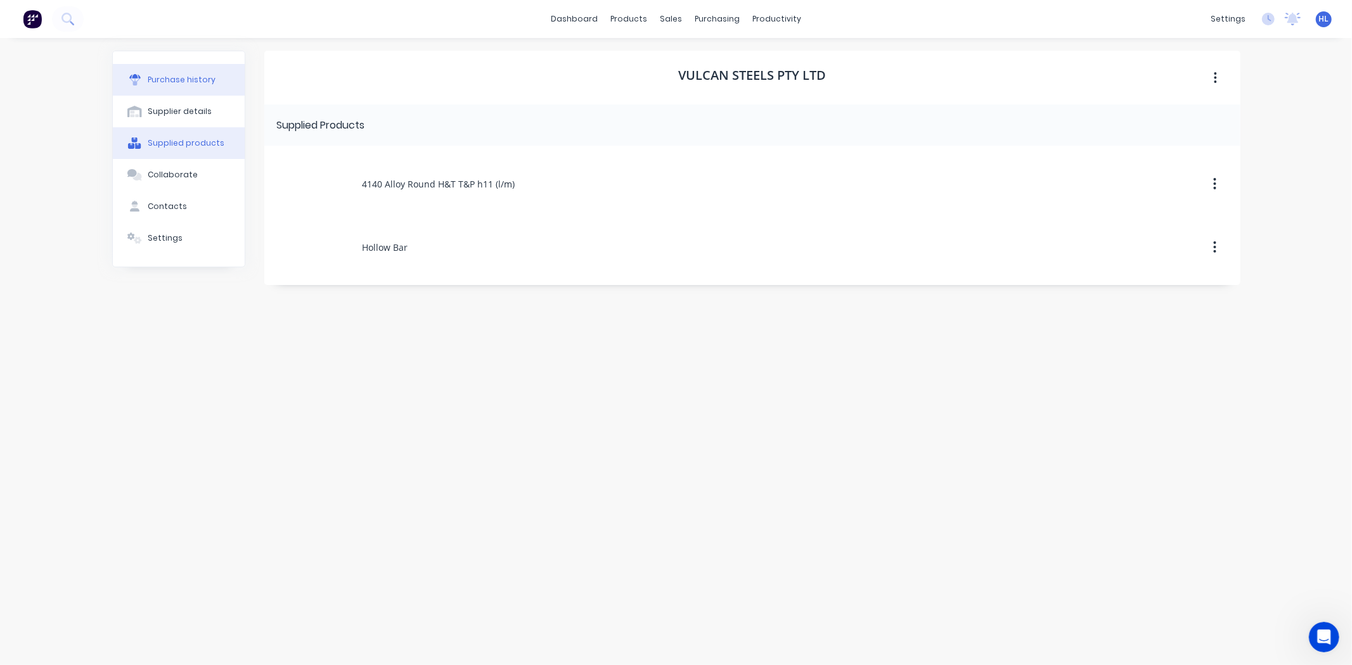
click at [176, 91] on button "Purchase history" at bounding box center [179, 80] width 132 height 32
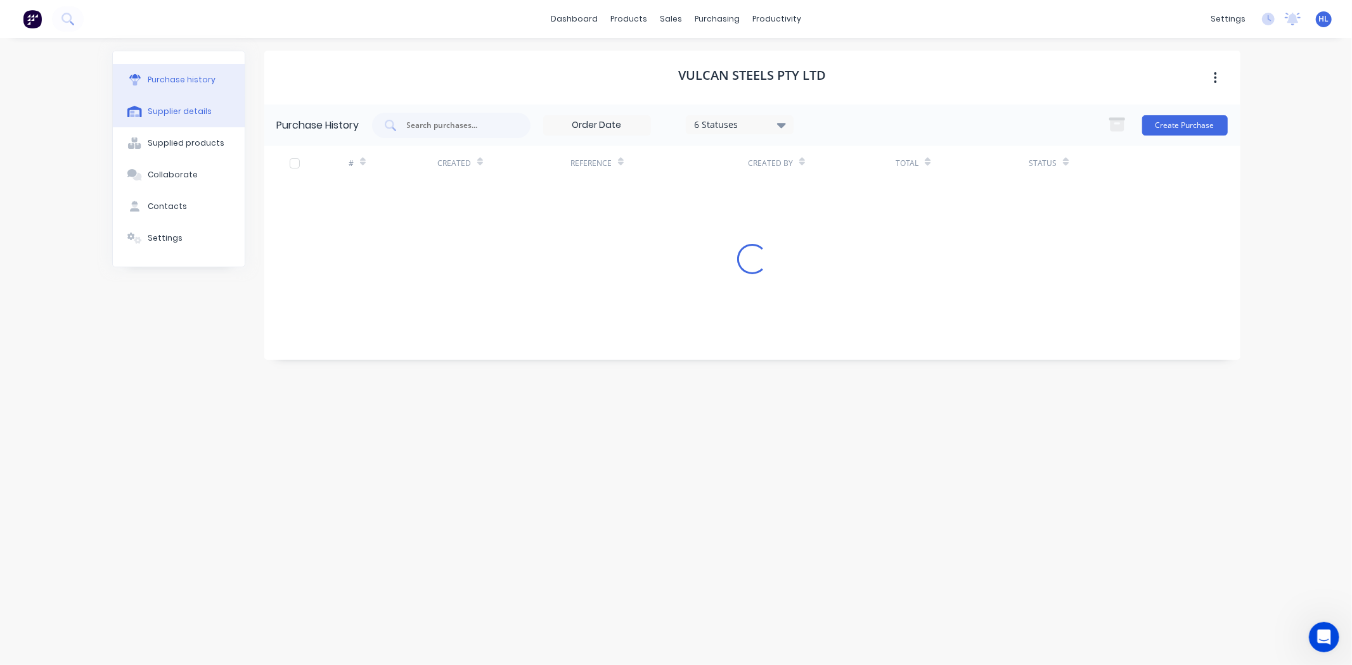
click at [172, 106] on div "Supplier details" at bounding box center [180, 111] width 64 height 11
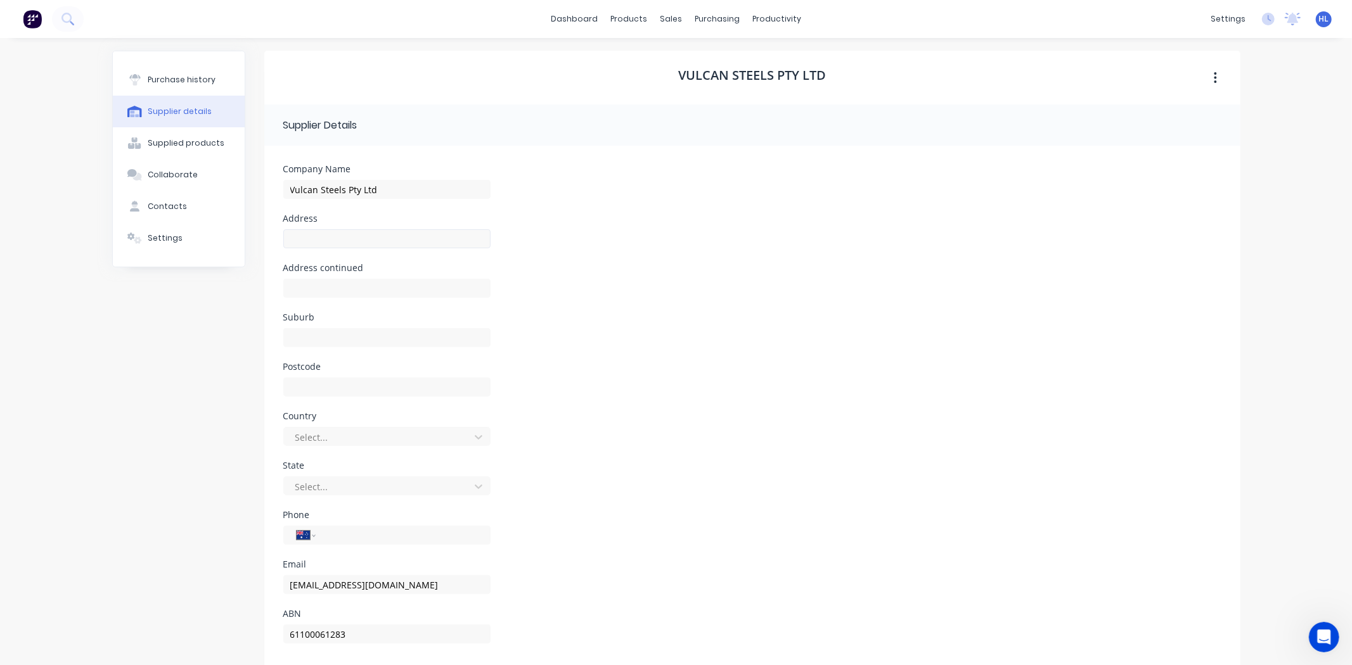
click at [323, 220] on div "Address" at bounding box center [386, 218] width 207 height 9
click at [321, 230] on input at bounding box center [386, 238] width 207 height 19
click at [323, 238] on input at bounding box center [386, 238] width 207 height 19
click at [404, 235] on input "96-108 Bangholme Road" at bounding box center [386, 238] width 207 height 19
click at [549, 247] on div "Address 96-108 Bangholme Road" at bounding box center [752, 238] width 938 height 49
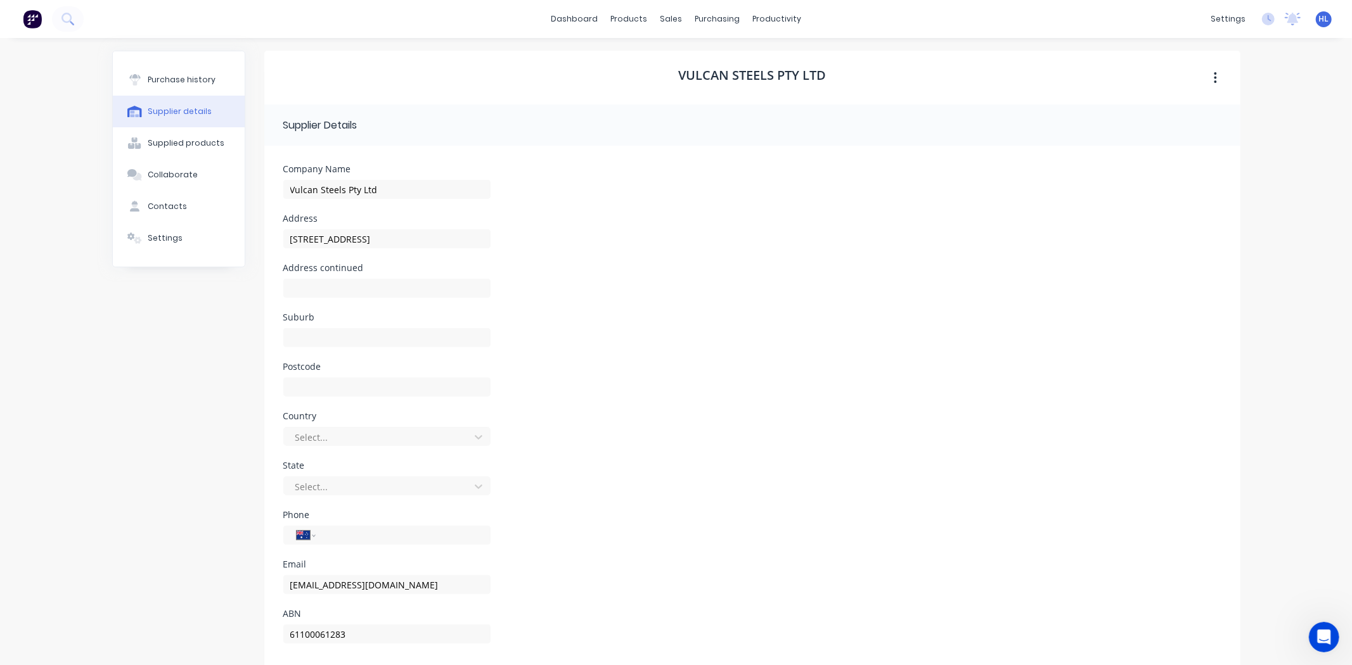
click at [520, 264] on div "Address continued" at bounding box center [752, 288] width 938 height 49
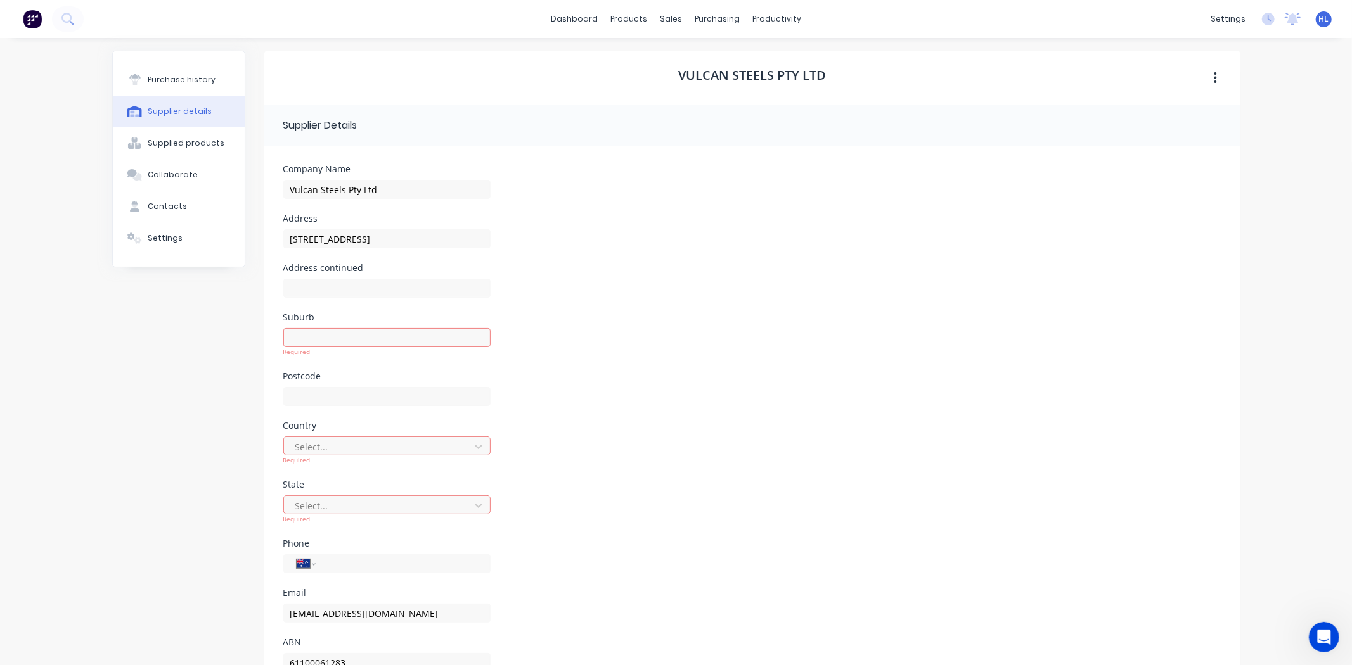
drag, startPoint x: 376, startPoint y: 269, endPoint x: 323, endPoint y: 249, distance: 57.0
click at [376, 269] on div "Address continued" at bounding box center [386, 268] width 207 height 9
click at [184, 138] on div "Supplied products" at bounding box center [186, 143] width 77 height 11
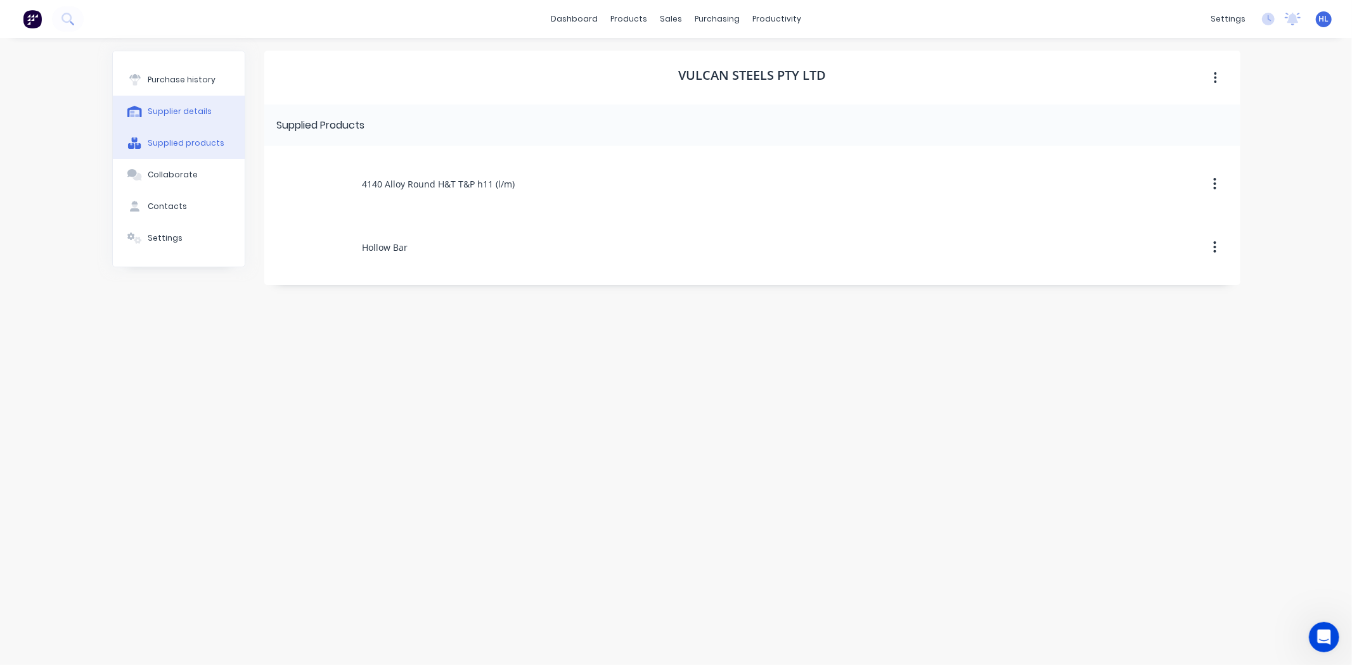
click at [192, 105] on button "Supplier details" at bounding box center [179, 112] width 132 height 32
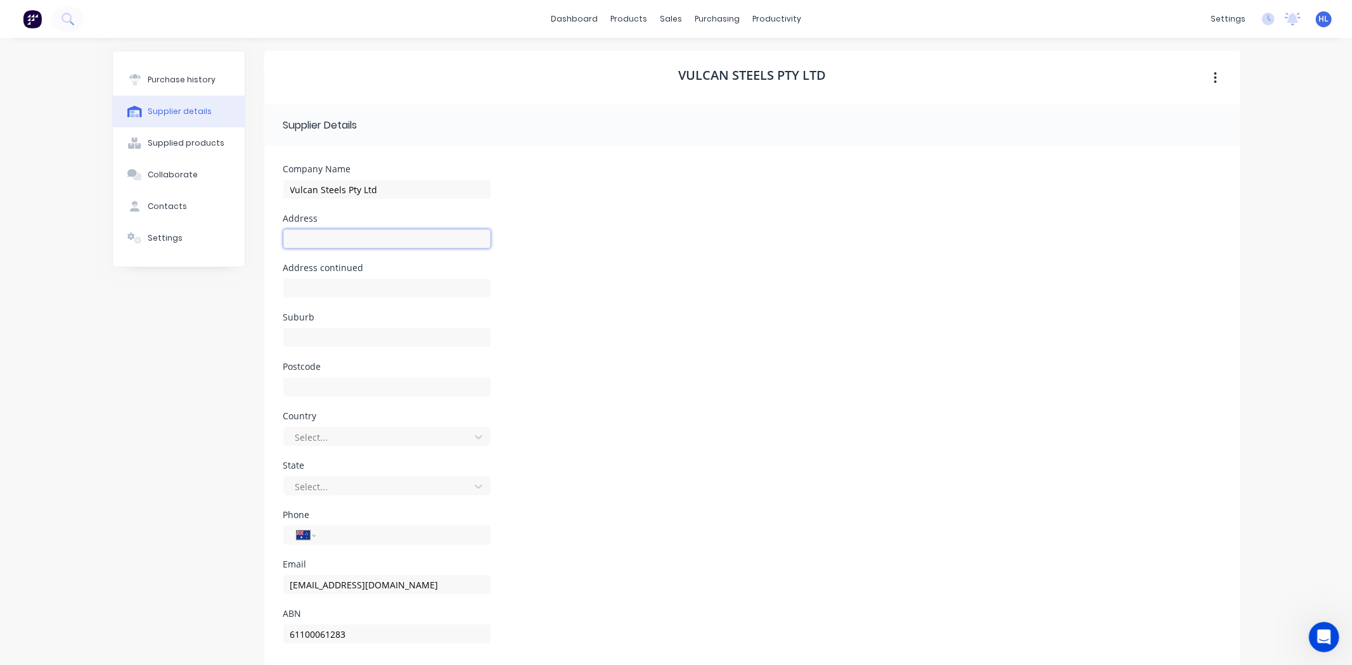
click at [358, 238] on input at bounding box center [386, 238] width 207 height 19
click at [385, 280] on input at bounding box center [386, 288] width 207 height 19
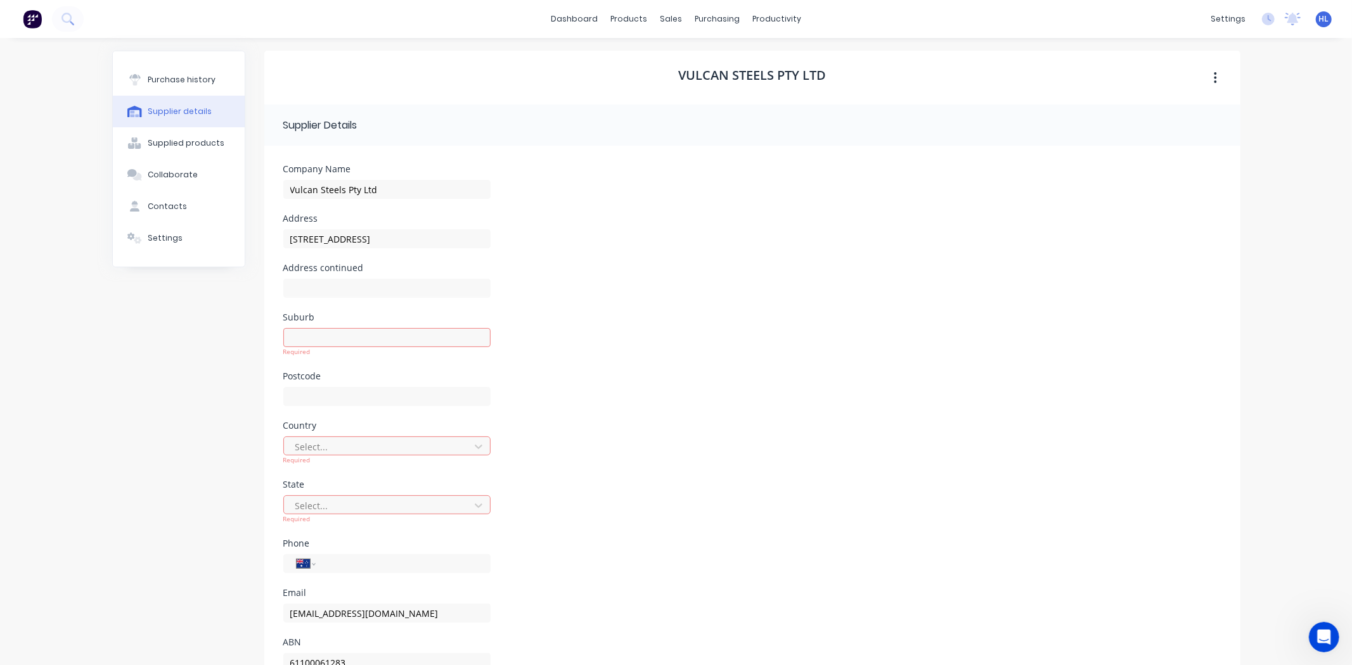
click at [314, 313] on div "Suburb" at bounding box center [386, 317] width 207 height 9
click at [330, 337] on input at bounding box center [386, 337] width 207 height 19
drag, startPoint x: 330, startPoint y: 337, endPoint x: 314, endPoint y: 339, distance: 16.0
click at [308, 338] on input at bounding box center [386, 337] width 207 height 19
click at [383, 344] on input "Dandenong South" at bounding box center [386, 337] width 207 height 19
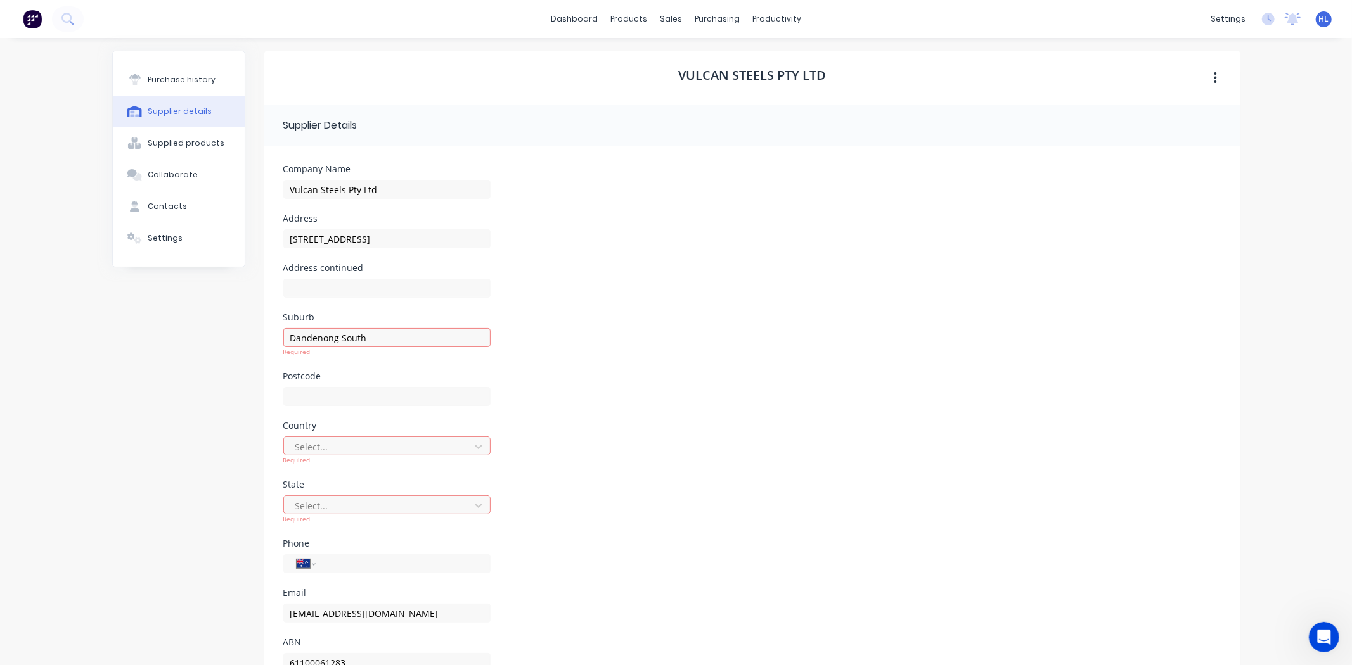
click at [319, 366] on form "Company Name Vulcan Steels Pty Ltd Address 96-108 Bangholme Road Address contin…" at bounding box center [752, 426] width 976 height 561
click at [330, 385] on input at bounding box center [386, 387] width 207 height 19
click at [324, 437] on div at bounding box center [378, 438] width 169 height 16
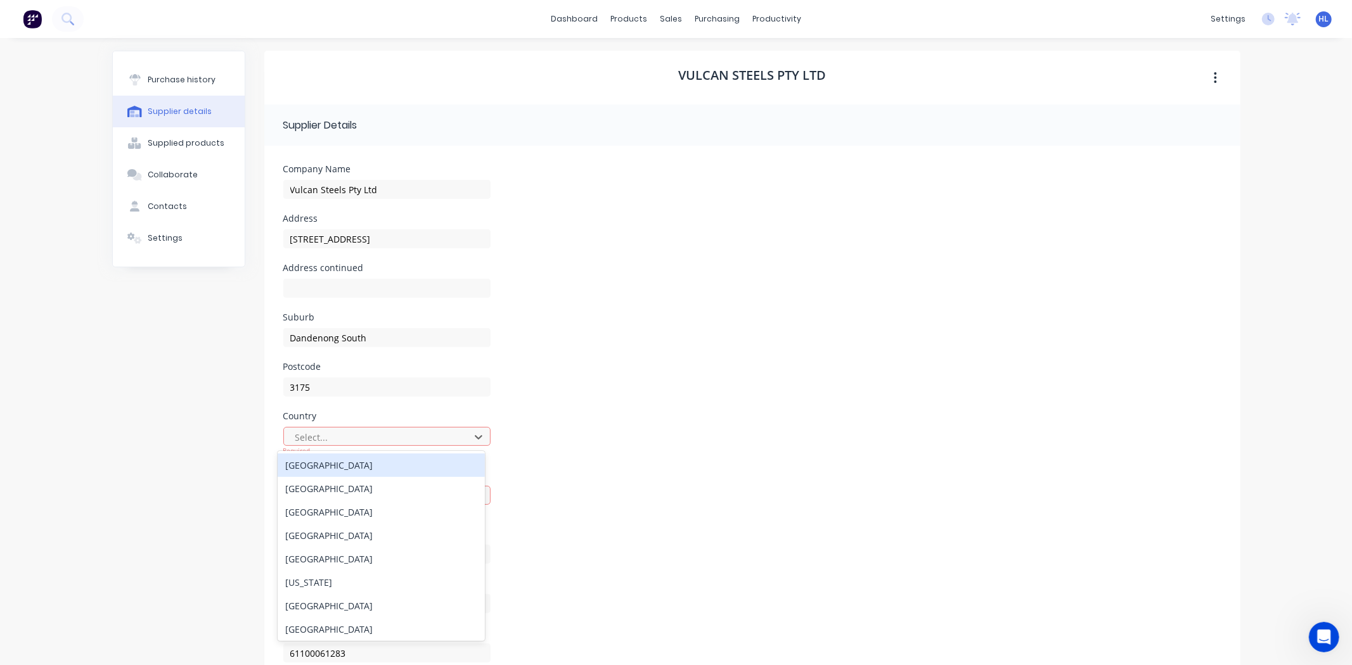
click at [344, 470] on div "Australia" at bounding box center [381, 465] width 207 height 23
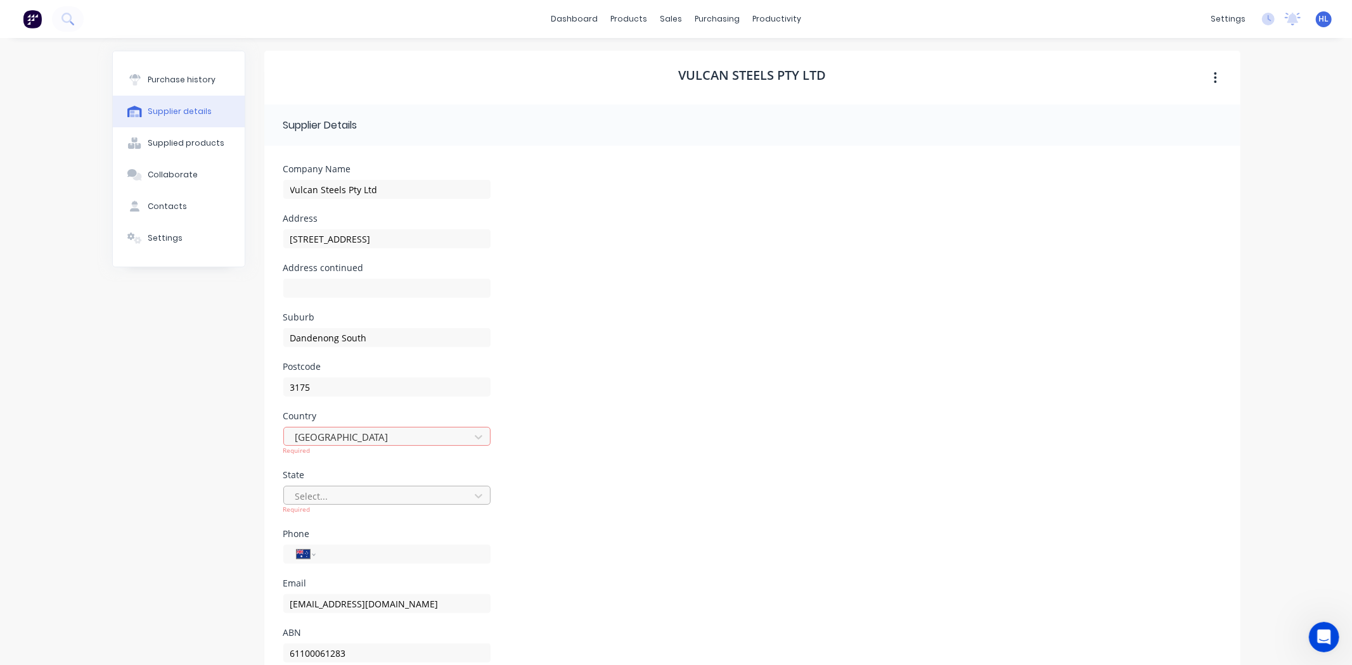
click at [330, 493] on div at bounding box center [378, 497] width 169 height 16
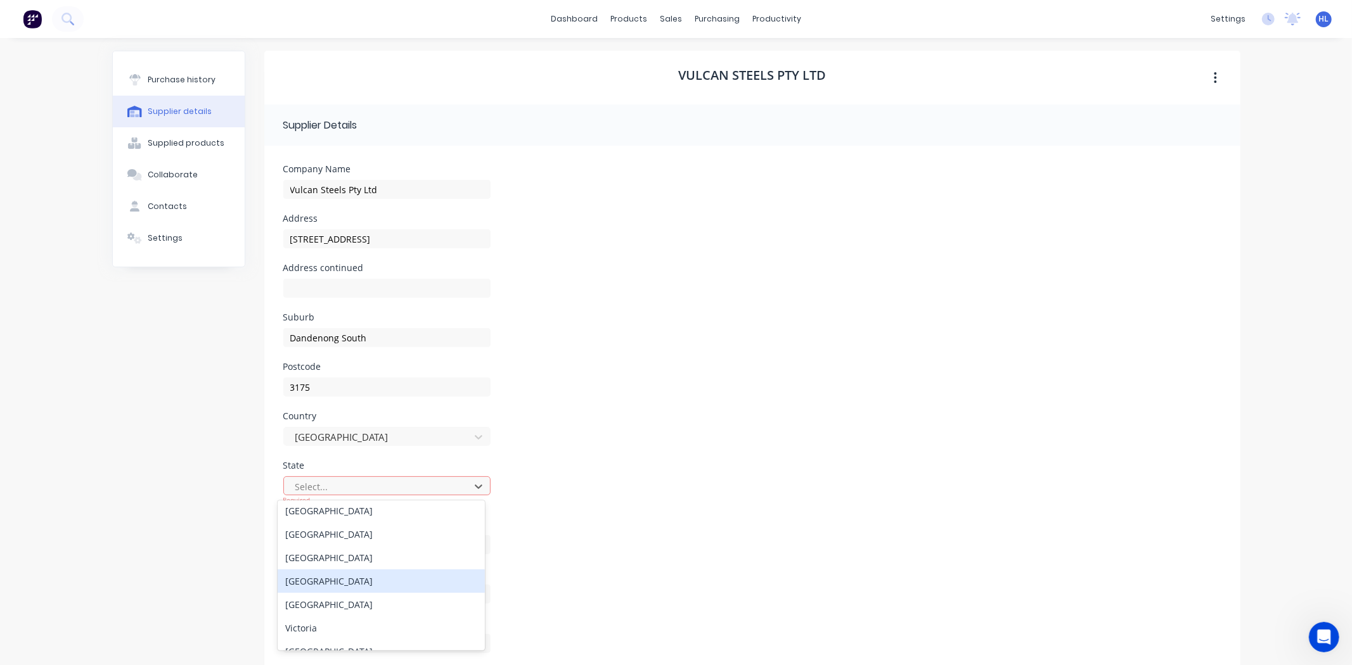
scroll to position [42, 0]
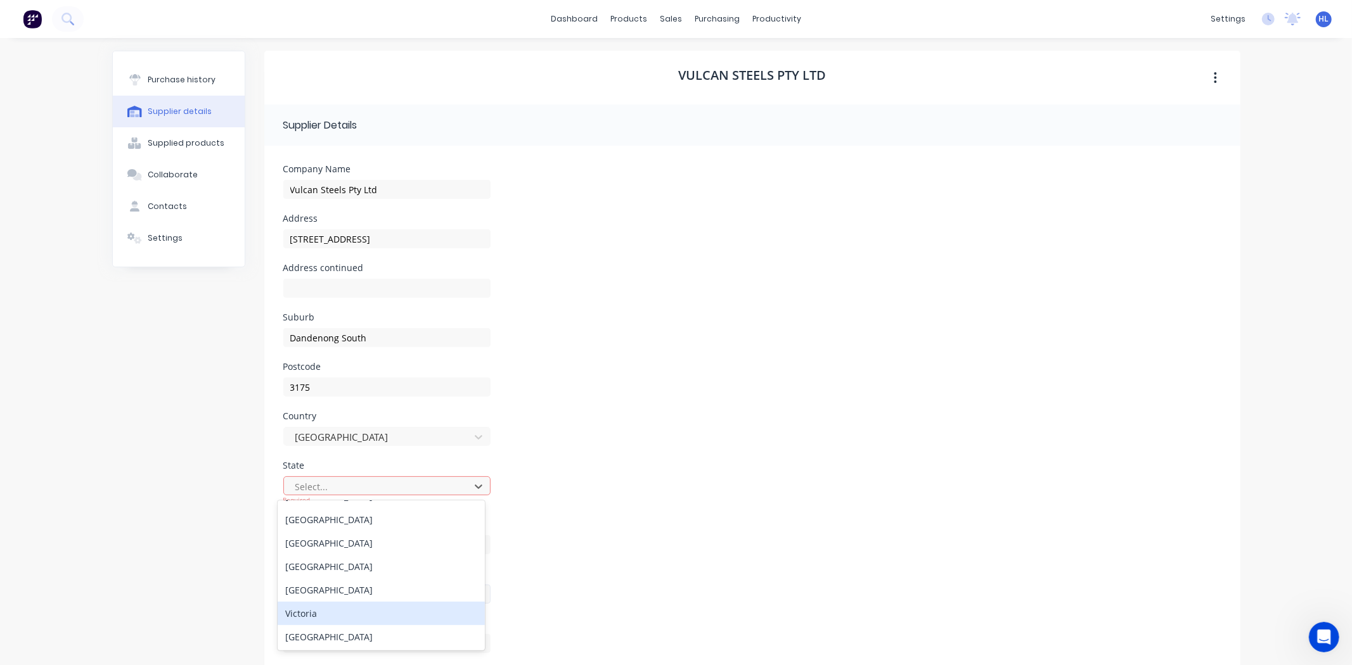
click at [319, 605] on div "Victoria" at bounding box center [381, 613] width 207 height 23
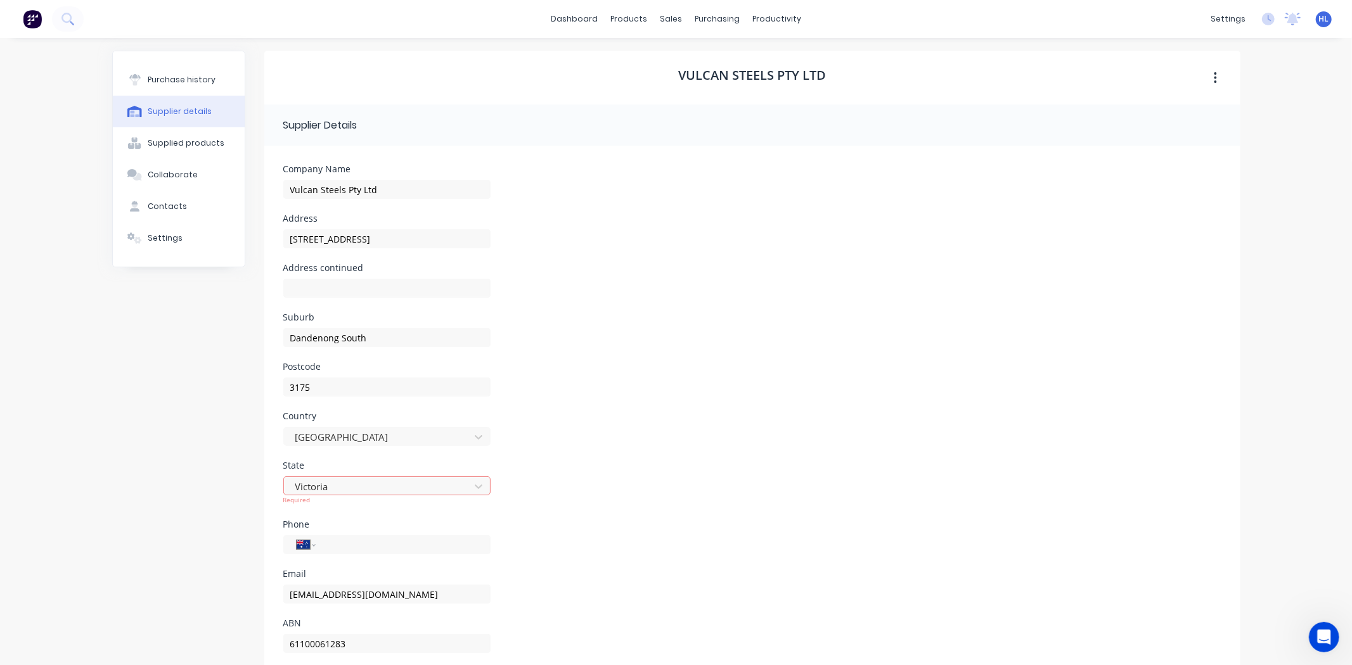
click at [358, 516] on div "Victoria Required" at bounding box center [386, 496] width 207 height 47
drag, startPoint x: 351, startPoint y: 570, endPoint x: 357, endPoint y: 553, distance: 18.2
click at [356, 562] on div "Email accounts.aus@vulcan.co" at bounding box center [386, 584] width 207 height 49
click at [360, 541] on input "tel" at bounding box center [401, 536] width 152 height 15
click at [427, 583] on input "accounts.aus@vulcan.co" at bounding box center [386, 584] width 207 height 19
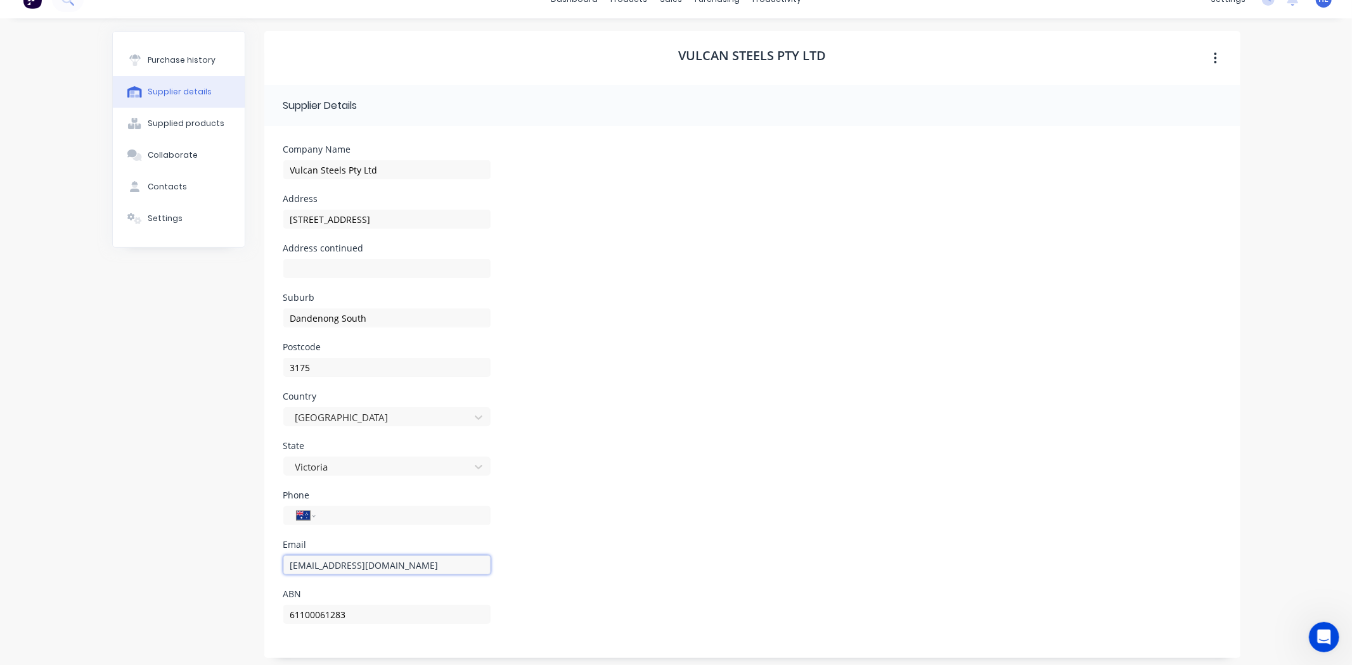
scroll to position [25, 0]
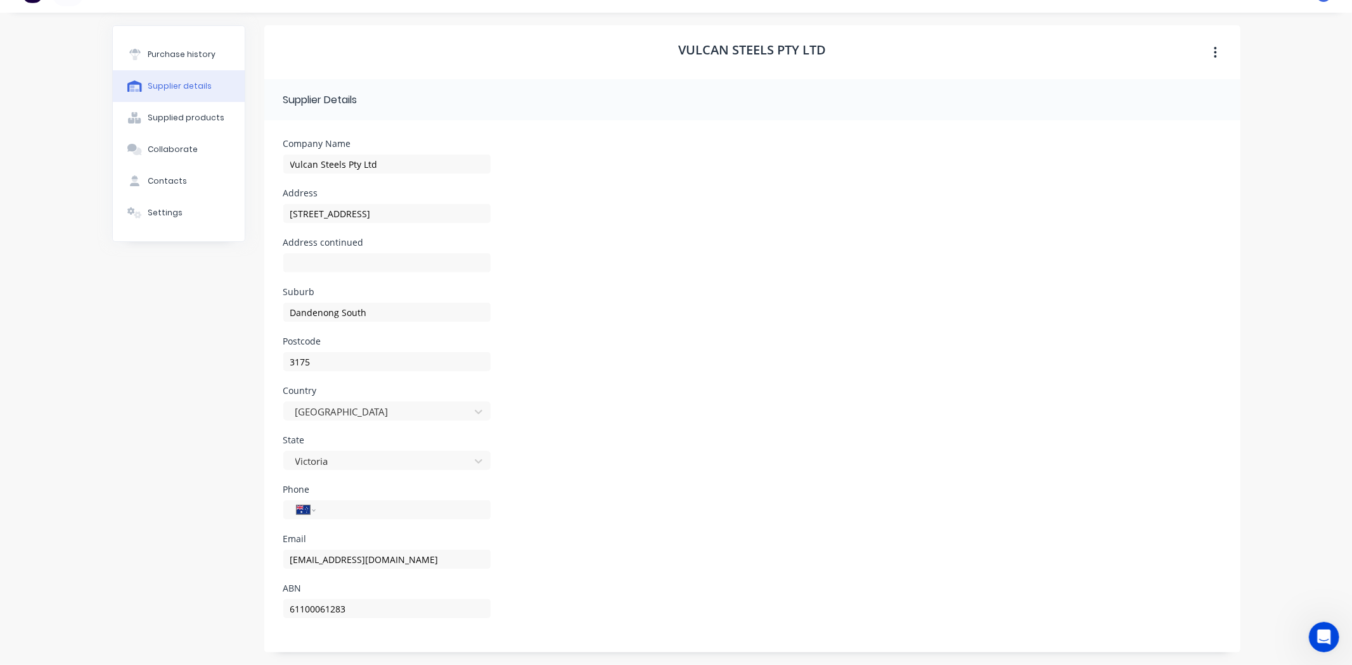
click at [388, 630] on div "61100061283" at bounding box center [386, 614] width 207 height 37
click at [396, 615] on input "61100061283" at bounding box center [386, 609] width 207 height 19
click at [428, 388] on div "Country" at bounding box center [386, 391] width 207 height 9
drag, startPoint x: 392, startPoint y: 195, endPoint x: 387, endPoint y: 214, distance: 18.9
click at [390, 195] on div "Address" at bounding box center [386, 193] width 207 height 9
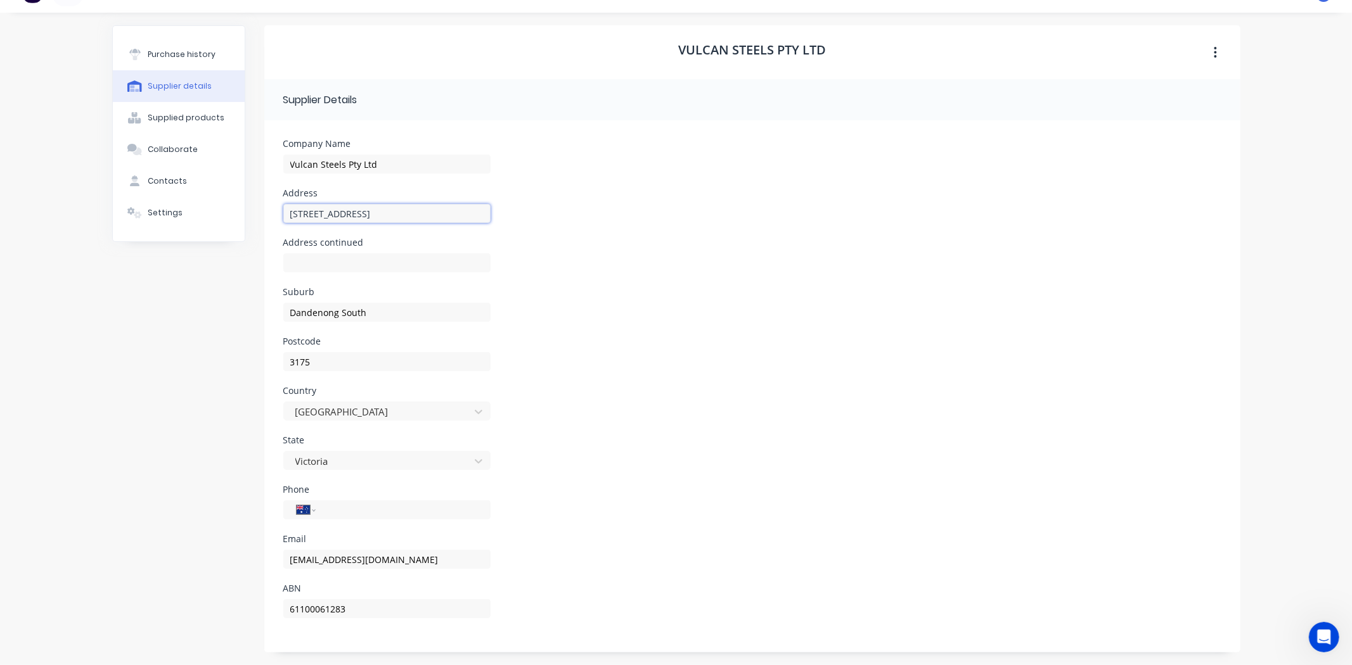
drag, startPoint x: 387, startPoint y: 214, endPoint x: 385, endPoint y: 233, distance: 19.8
click at [387, 214] on input "96-108 Bangholme Road" at bounding box center [386, 213] width 207 height 19
drag, startPoint x: 385, startPoint y: 235, endPoint x: 375, endPoint y: 219, distance: 18.5
click at [384, 235] on div "96-108 Bangholme Road" at bounding box center [386, 221] width 207 height 34
click at [371, 205] on input "96-108 Bangholme Road" at bounding box center [386, 213] width 207 height 19
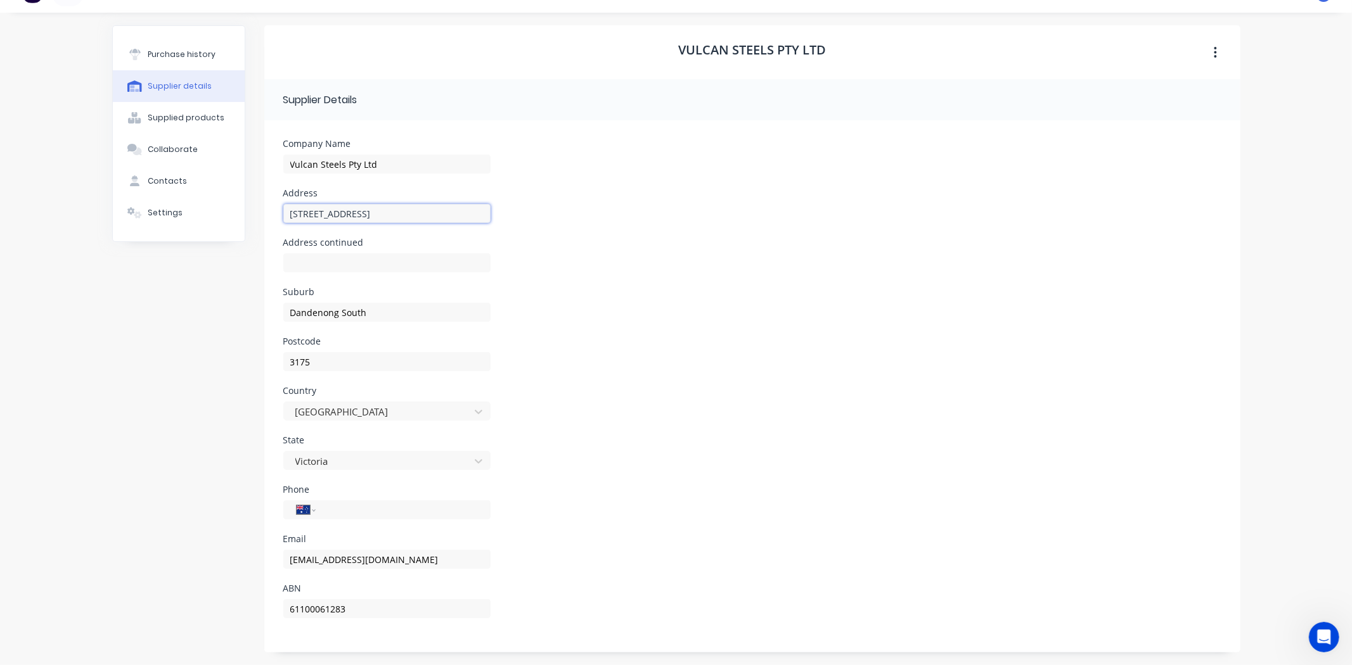
click at [376, 219] on input "96-108 Bangholme Road" at bounding box center [386, 213] width 207 height 19
click at [364, 217] on input "96-108 Bangholme Road" at bounding box center [386, 213] width 207 height 19
click at [427, 197] on div "Address" at bounding box center [386, 193] width 207 height 9
click at [427, 196] on div "Address" at bounding box center [386, 193] width 207 height 9
click at [408, 148] on div "Company Name Vulcan Steels Pty Ltd" at bounding box center [386, 163] width 207 height 49
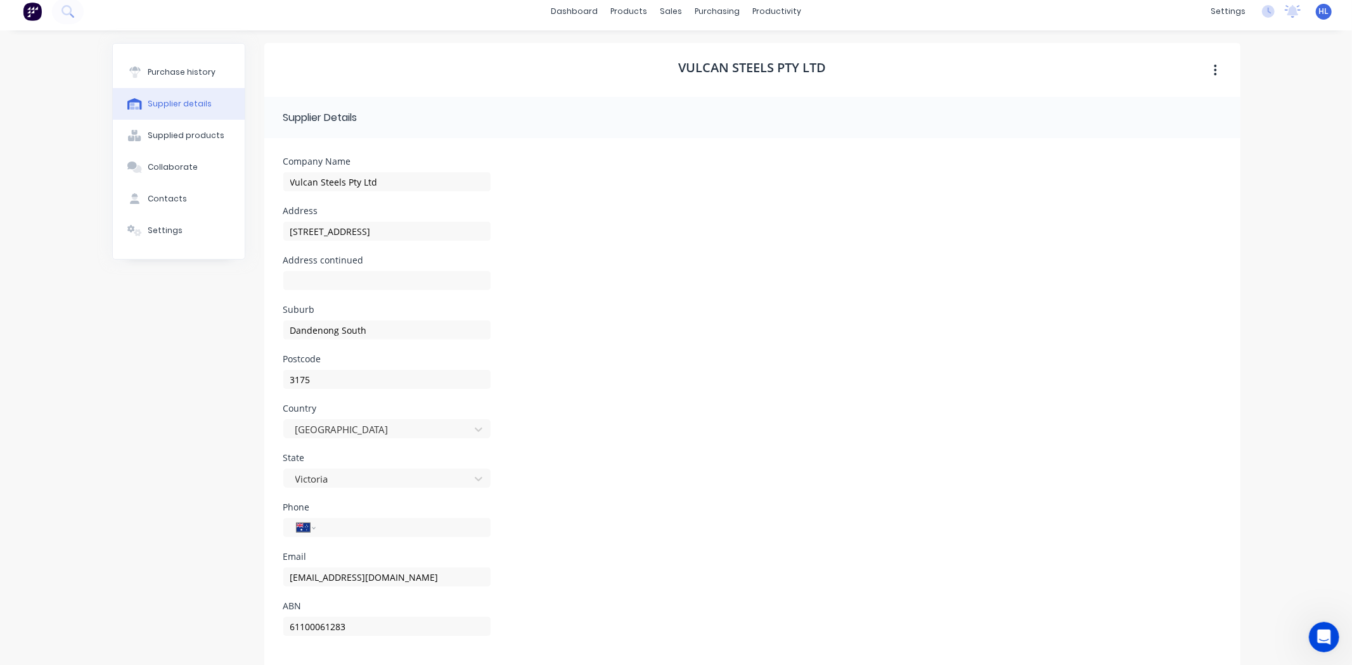
scroll to position [0, 0]
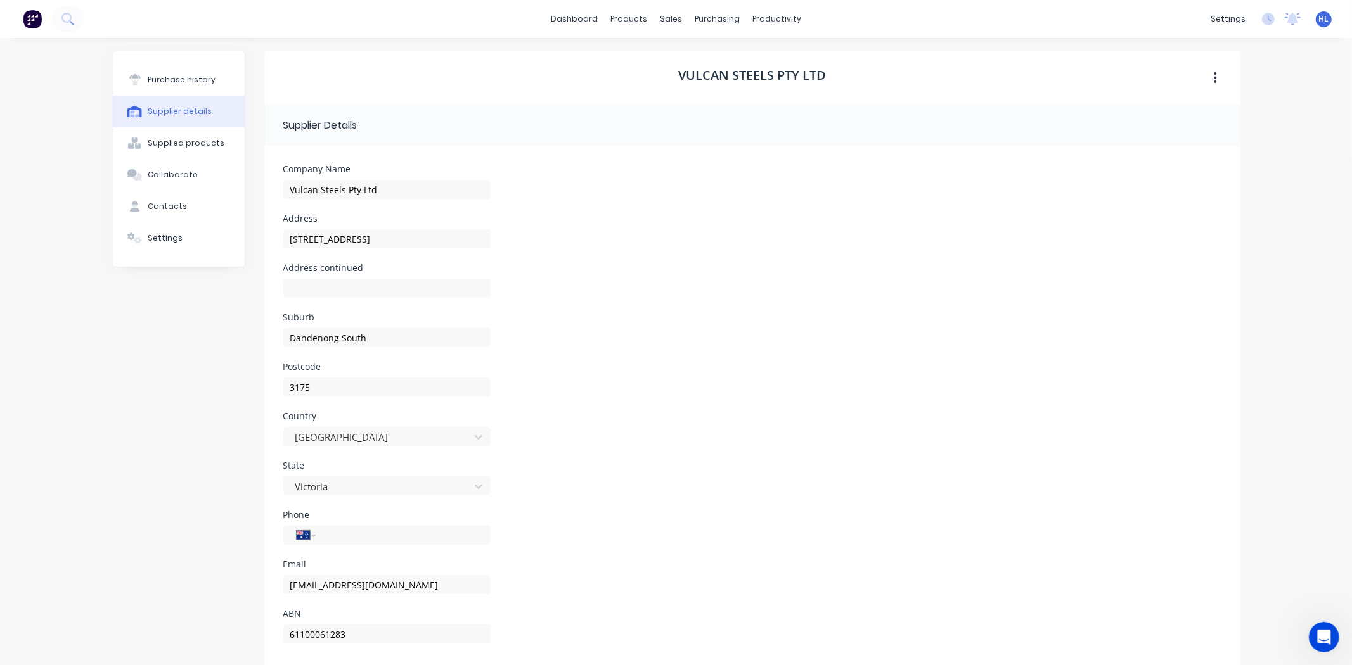
click at [1215, 72] on button "button" at bounding box center [1215, 78] width 30 height 23
click at [1213, 72] on button "button" at bounding box center [1215, 78] width 30 height 23
click at [1049, 175] on div "Company Name Vulcan Steels Pty Ltd" at bounding box center [752, 189] width 938 height 49
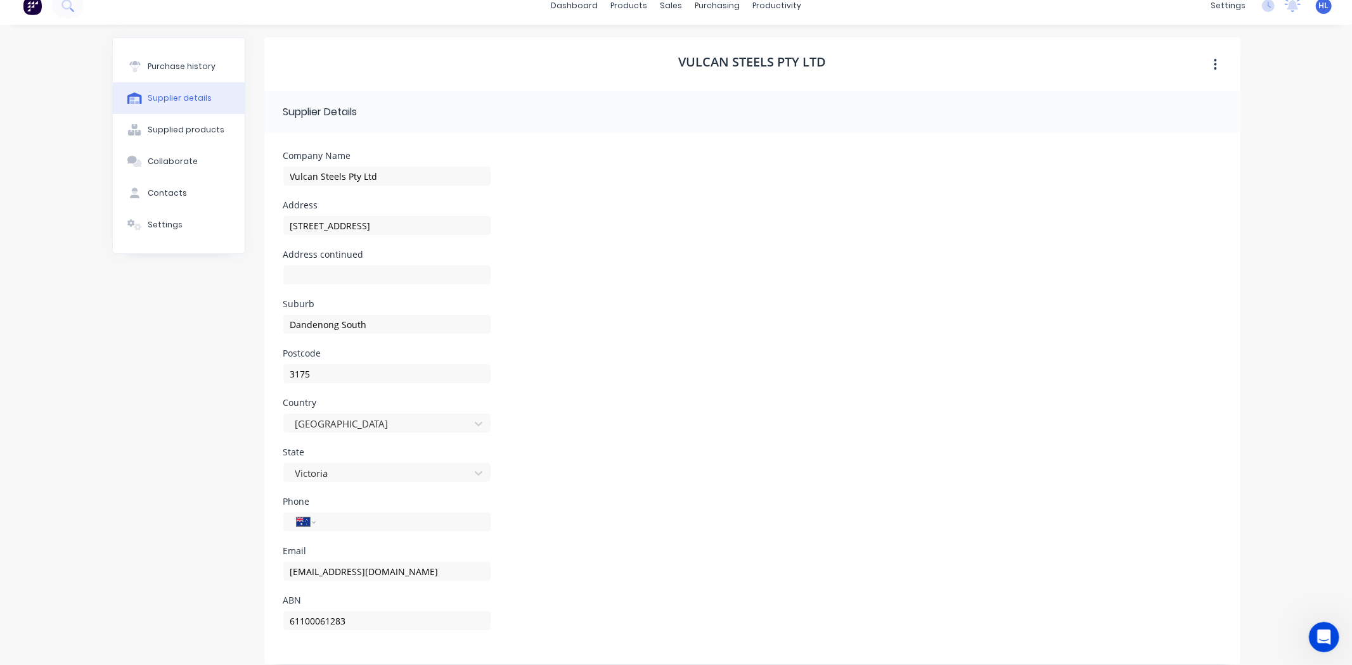
scroll to position [25, 0]
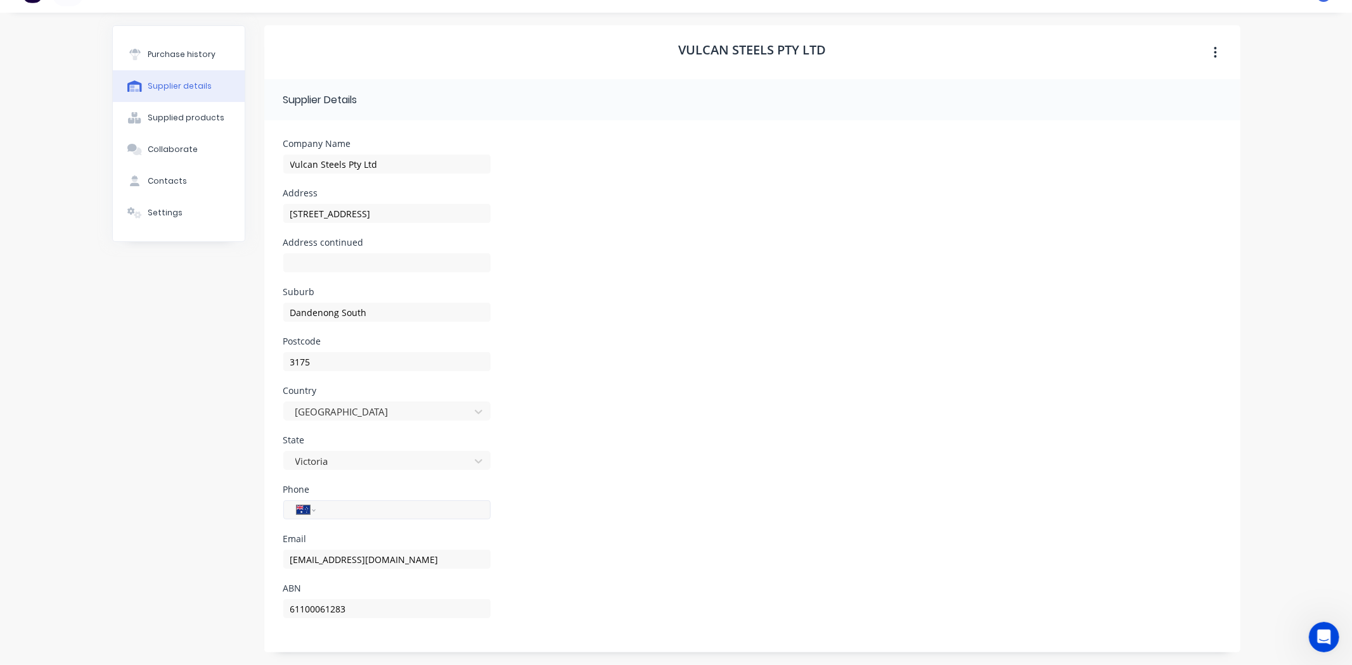
click at [345, 511] on input "tel" at bounding box center [401, 510] width 152 height 15
click at [350, 513] on input "tel" at bounding box center [401, 510] width 152 height 15
click at [454, 541] on div "Email" at bounding box center [386, 539] width 207 height 9
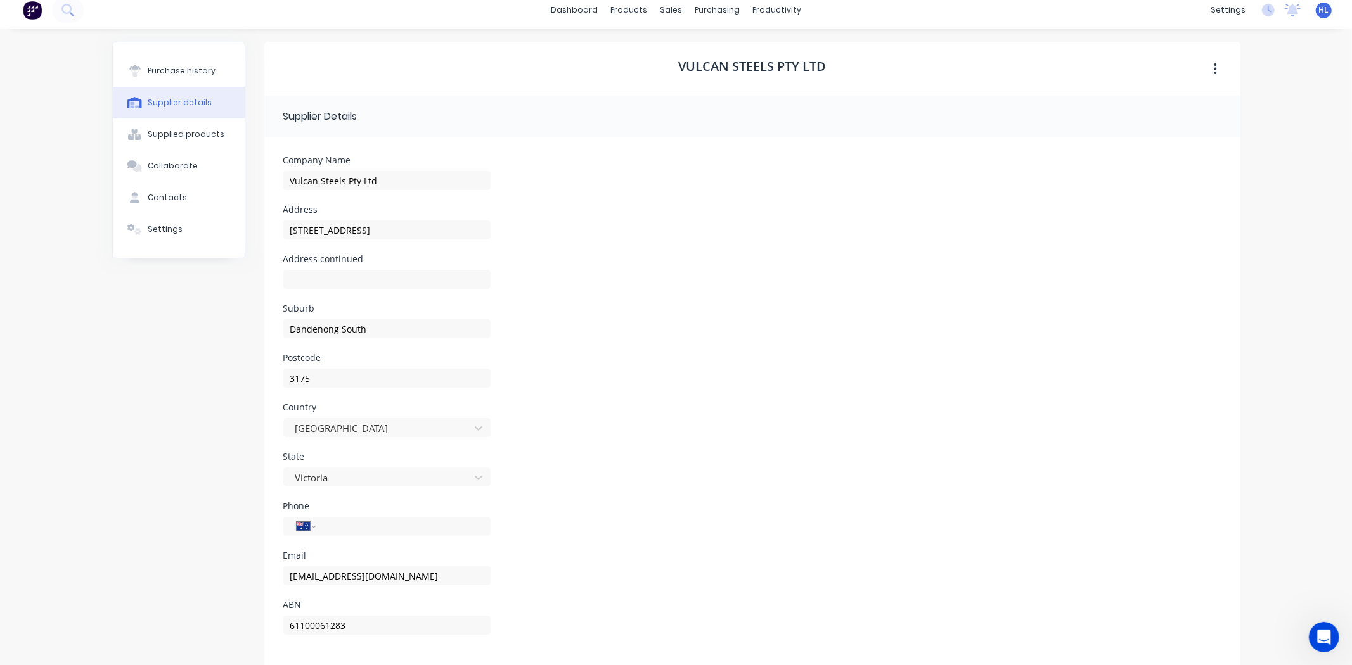
scroll to position [0, 0]
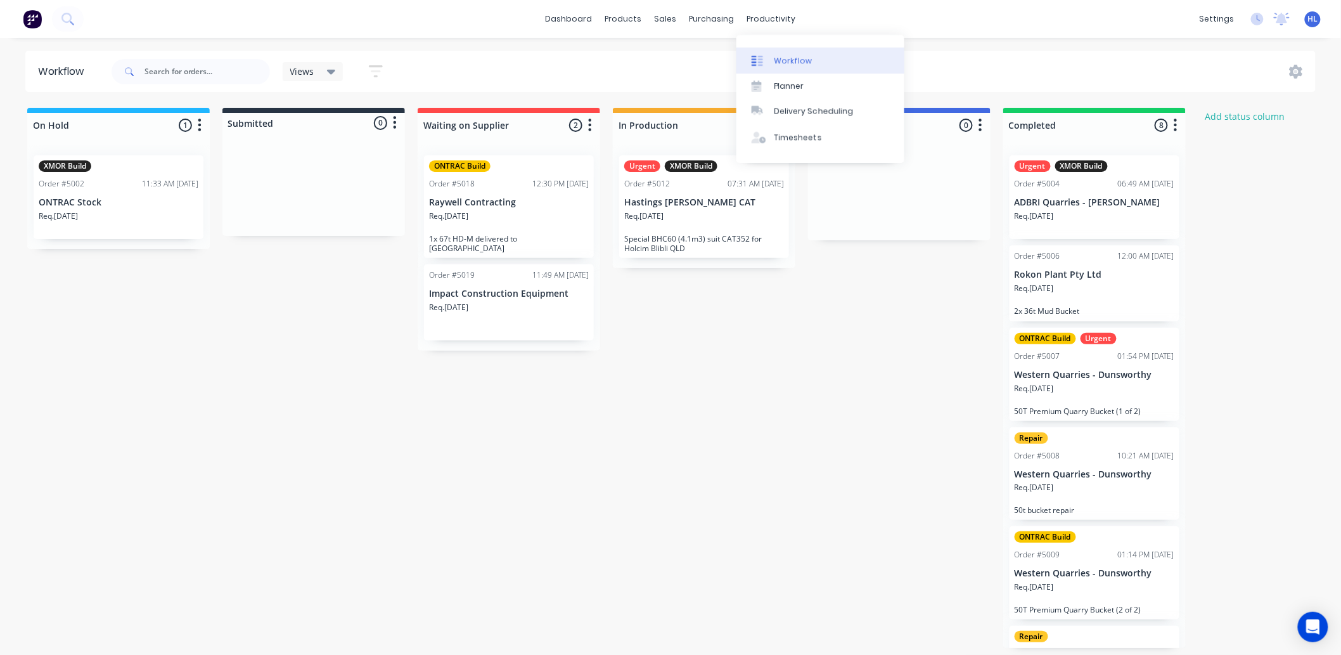
click at [795, 53] on link "Workflow" at bounding box center [820, 60] width 168 height 25
click at [782, 60] on div "Workflow" at bounding box center [794, 60] width 38 height 11
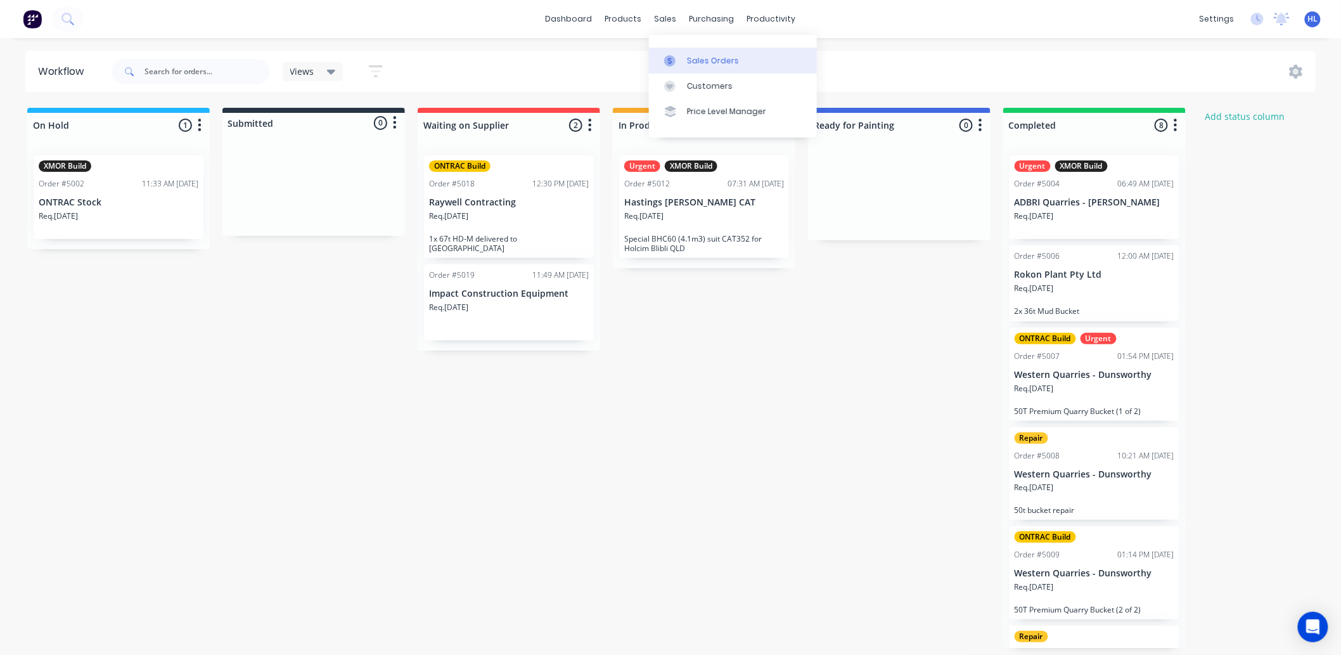
click at [712, 61] on div "Sales Orders" at bounding box center [713, 60] width 52 height 11
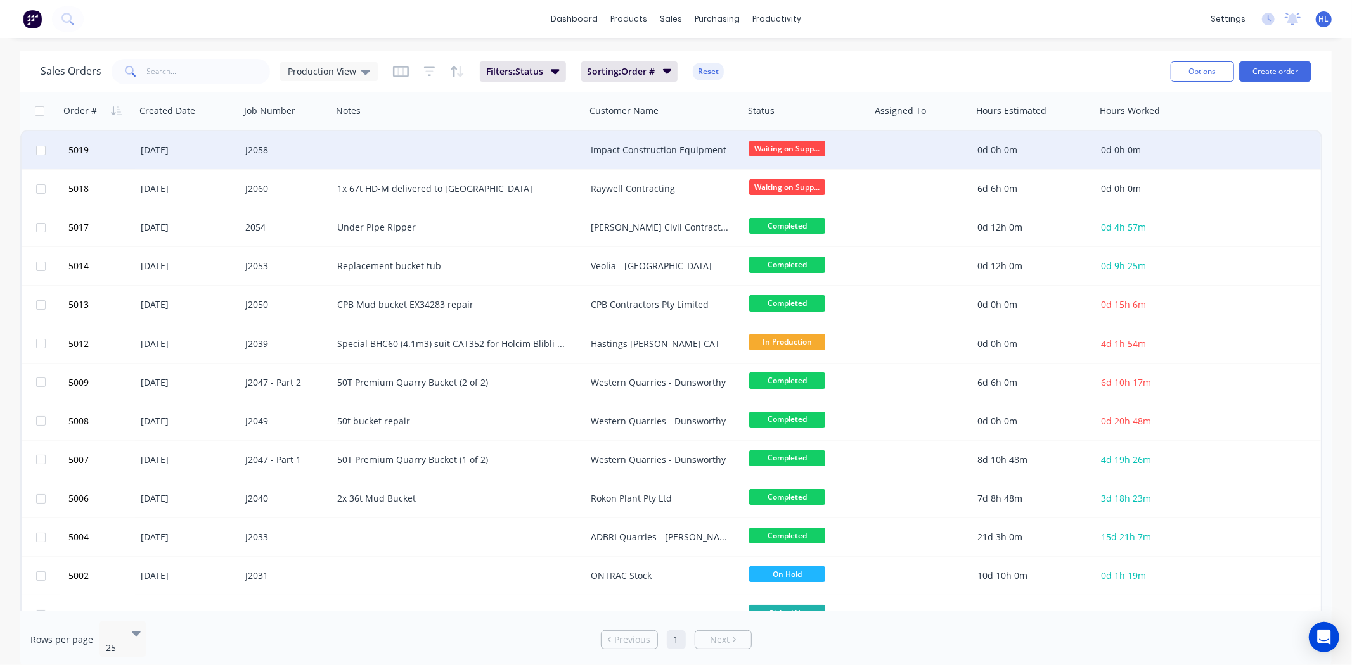
click at [402, 142] on div at bounding box center [459, 150] width 254 height 38
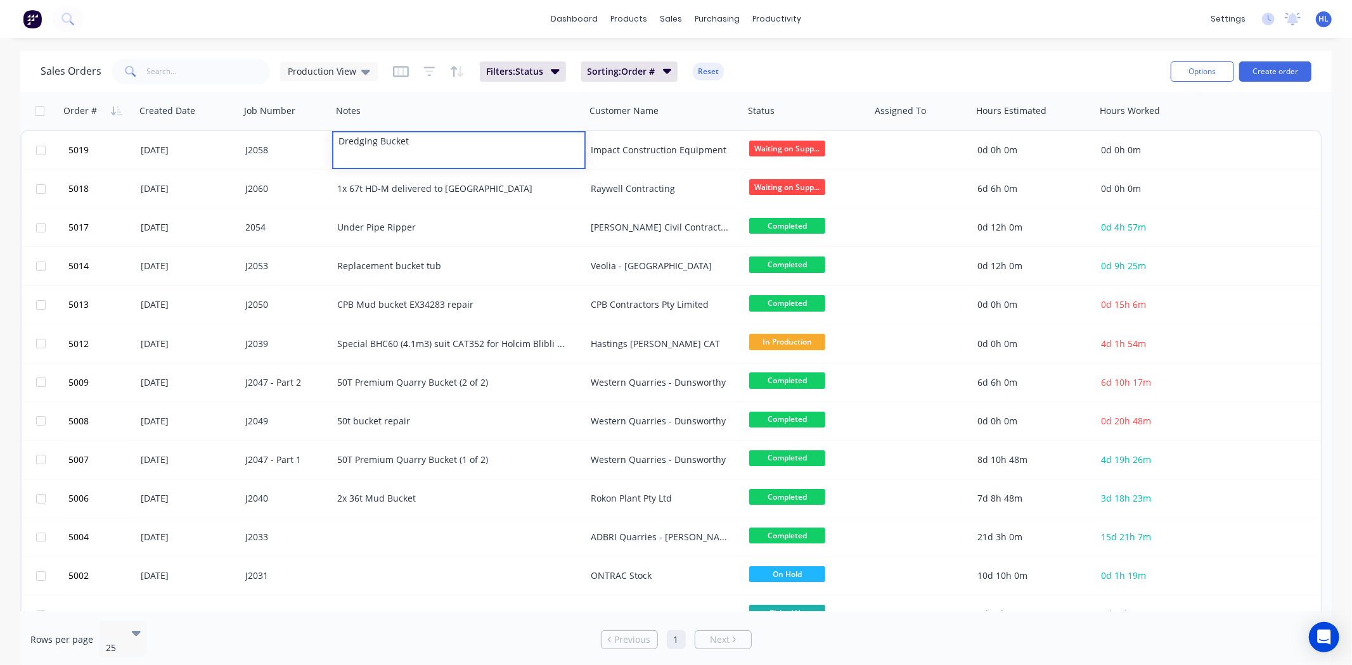
click at [413, 32] on div "dashboard products sales purchasing productivity dashboard products Product Cat…" at bounding box center [676, 19] width 1352 height 38
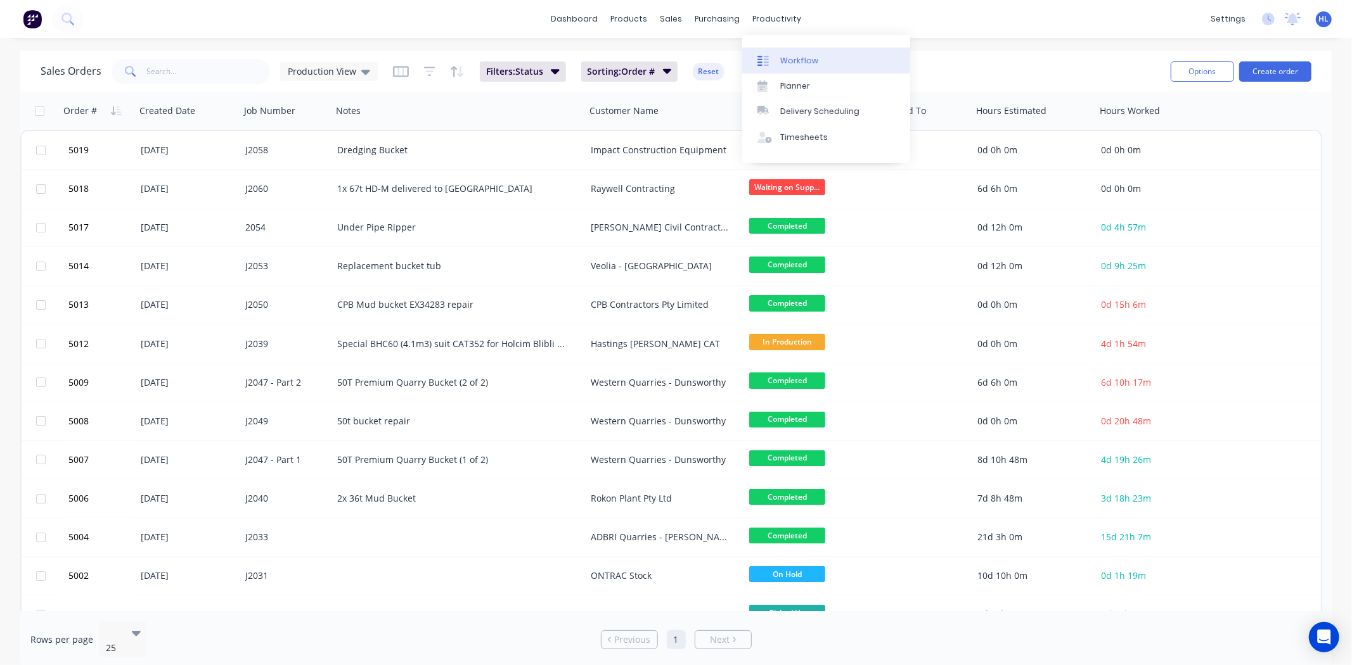
click at [799, 60] on div "Workflow" at bounding box center [799, 60] width 38 height 11
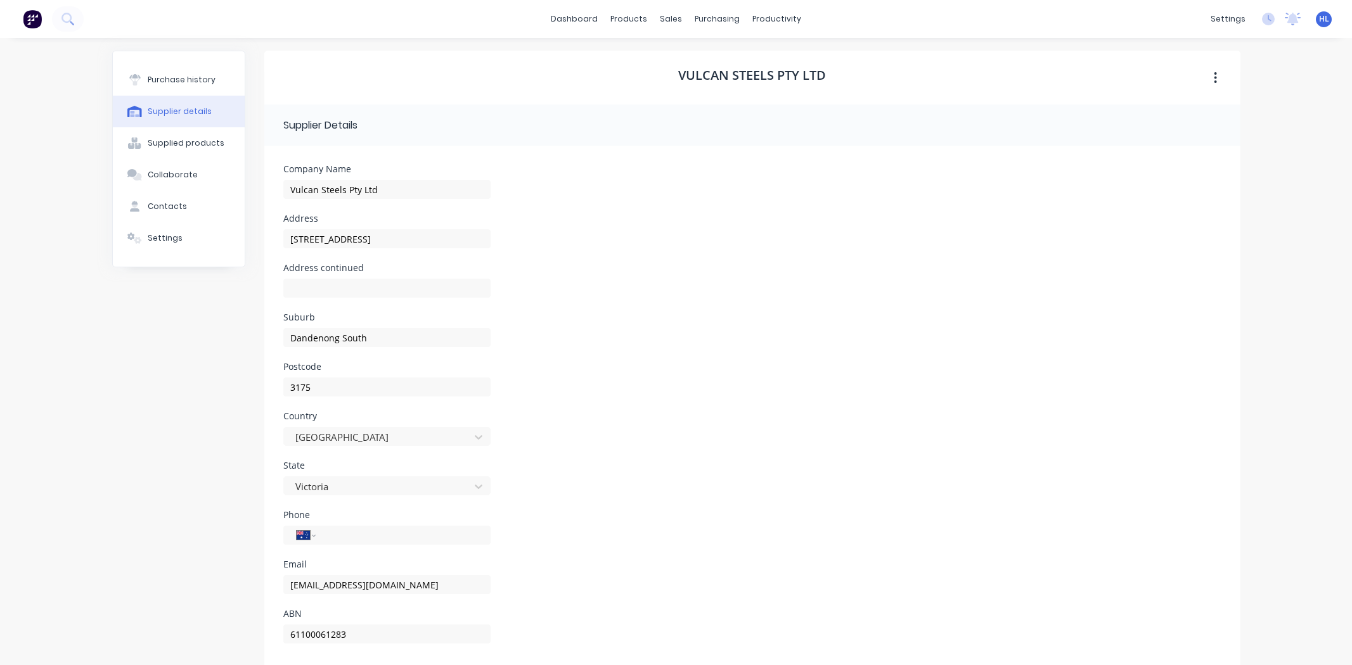
select select "AU"
click at [165, 141] on div "Supplied products" at bounding box center [186, 143] width 77 height 11
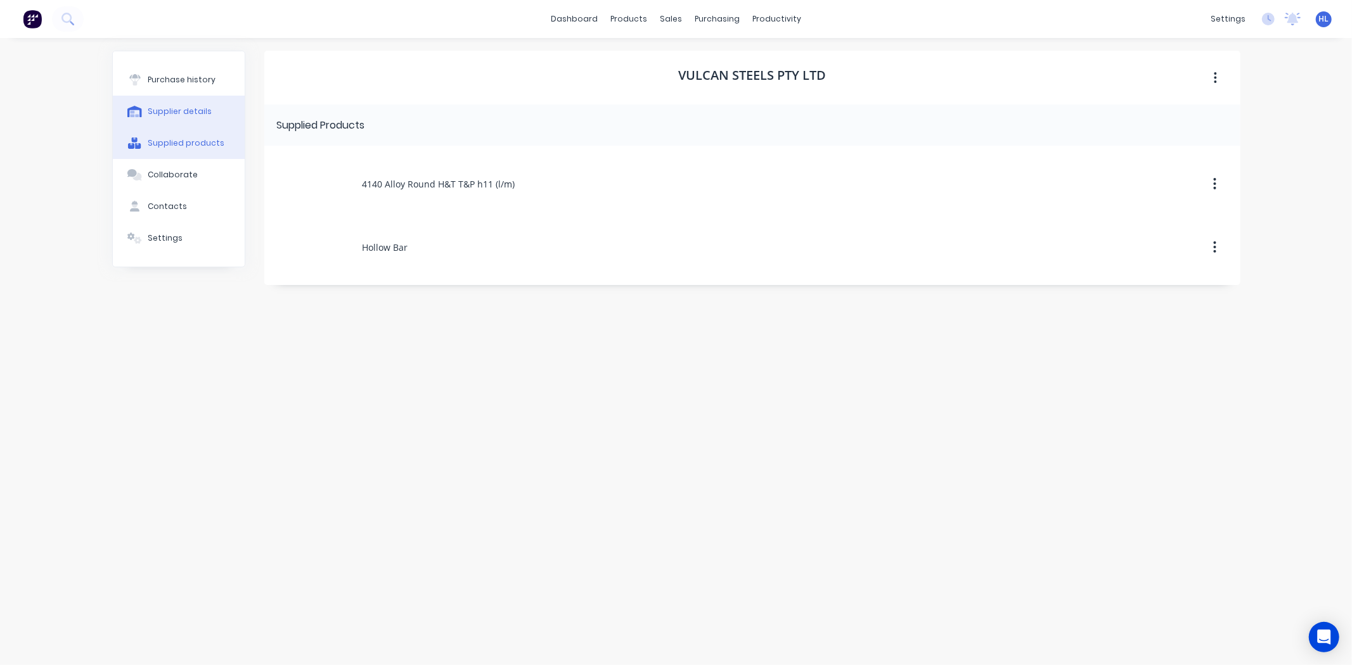
click at [176, 110] on div "Supplier details" at bounding box center [180, 111] width 64 height 11
select select "AU"
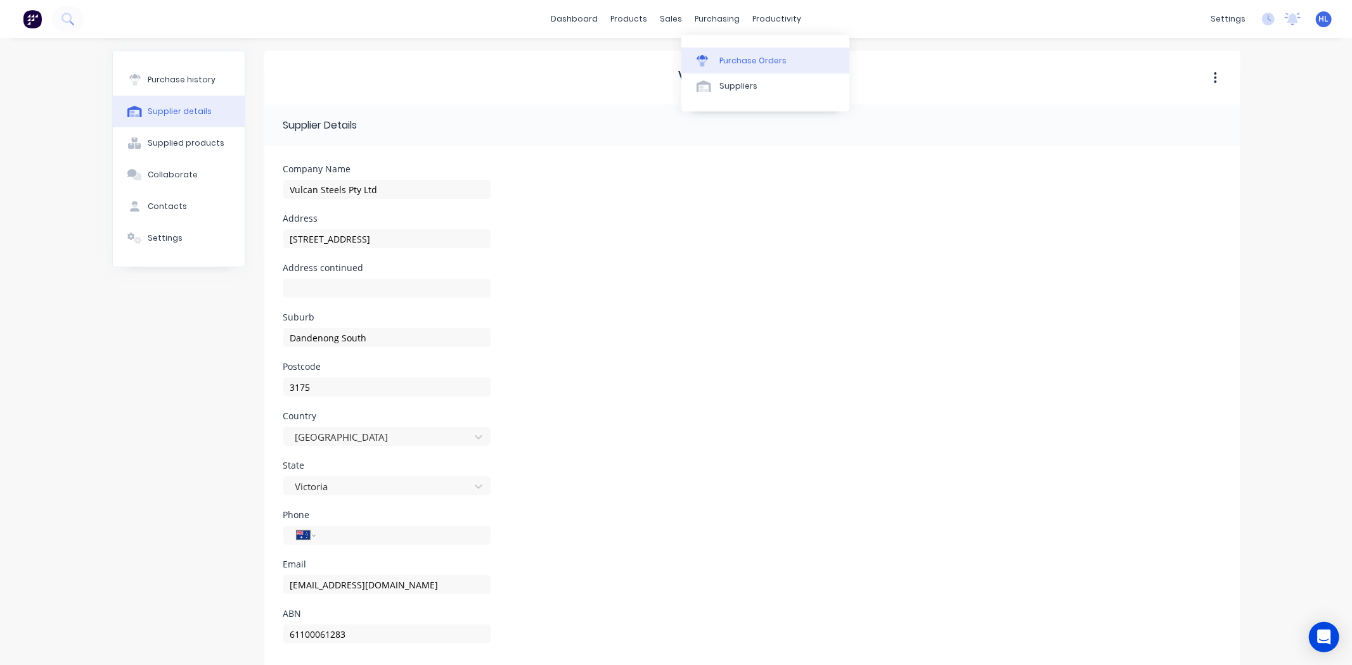
click at [737, 57] on div "Purchase Orders" at bounding box center [752, 60] width 67 height 11
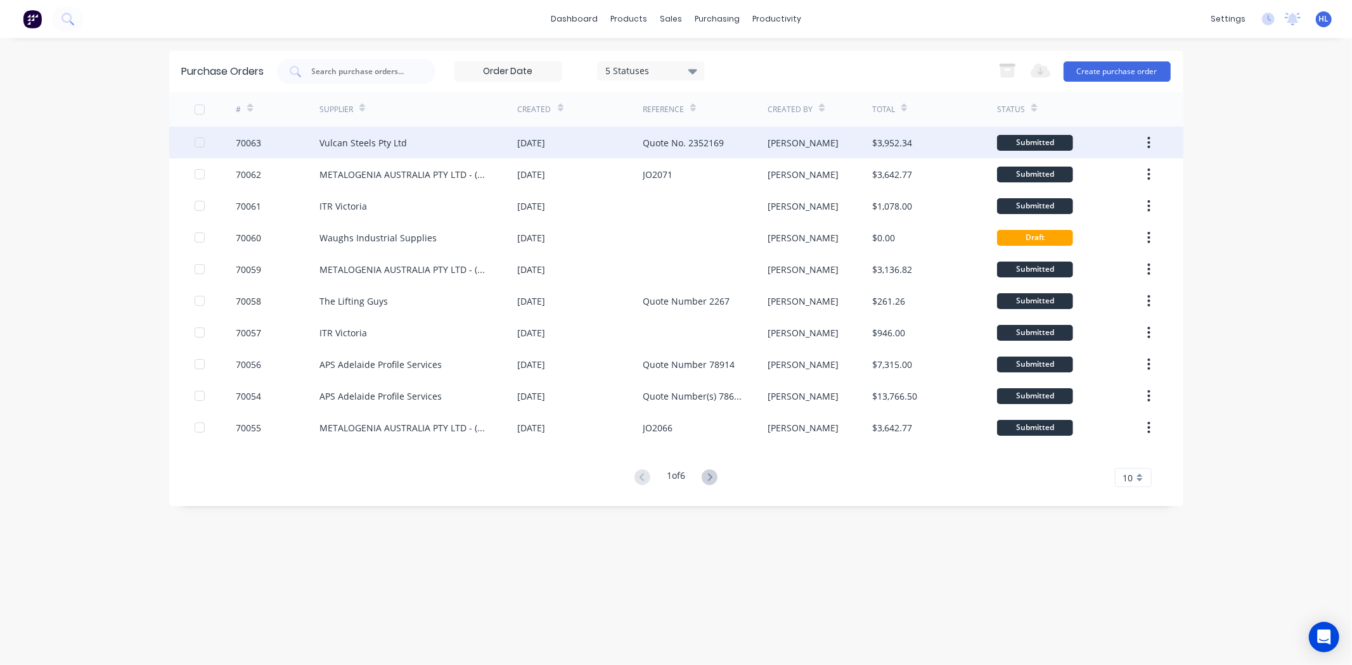
click at [463, 141] on div "Vulcan Steels Pty Ltd" at bounding box center [418, 143] width 198 height 32
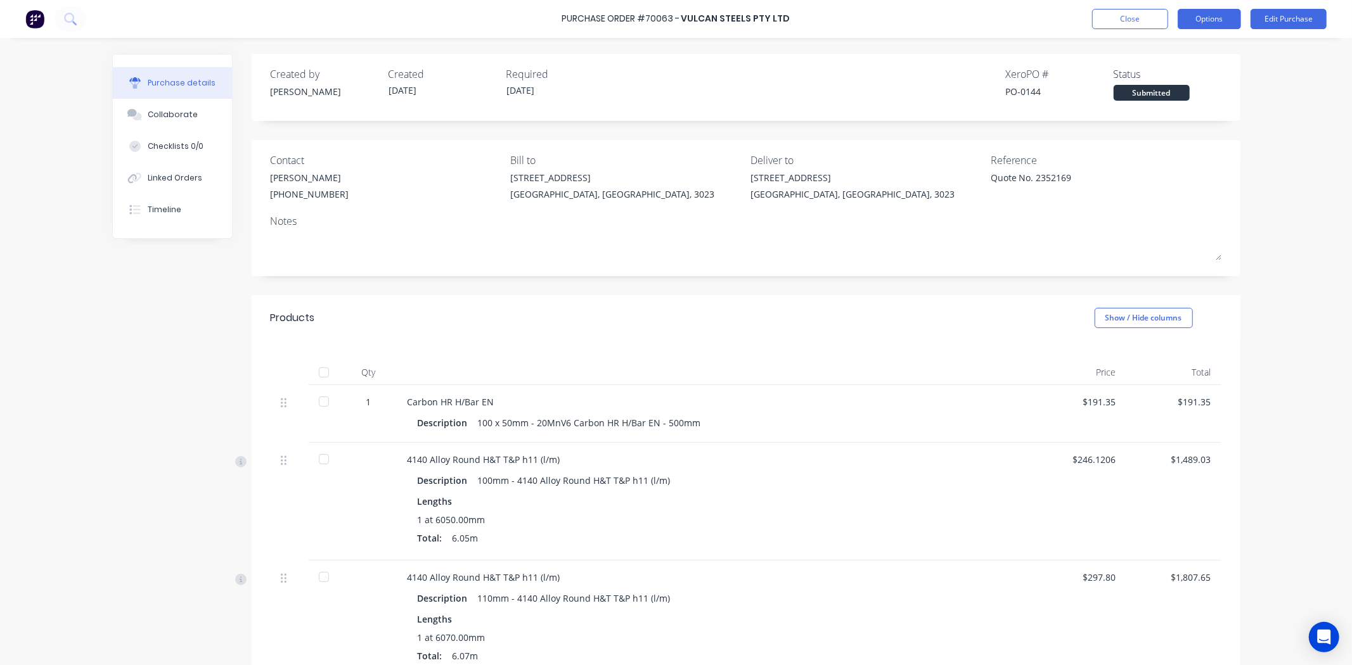
click at [1208, 24] on button "Options" at bounding box center [1209, 19] width 63 height 20
click at [1190, 56] on div "Print / Email" at bounding box center [1181, 51] width 98 height 18
click at [1176, 77] on div "With pricing" at bounding box center [1181, 77] width 98 height 18
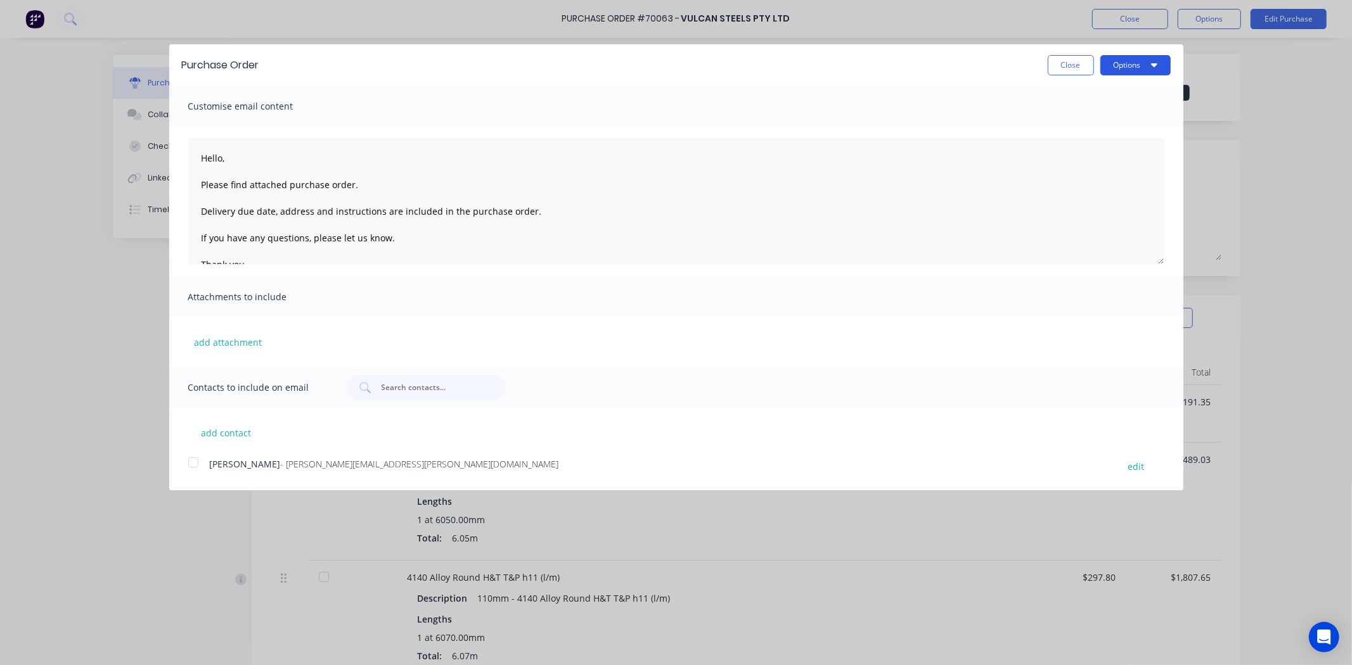
drag, startPoint x: 1138, startPoint y: 53, endPoint x: 1142, endPoint y: 72, distance: 19.4
click at [1139, 53] on div "Purchase Order Close Options" at bounding box center [676, 64] width 1014 height 41
click at [1141, 74] on button "Options" at bounding box center [1135, 65] width 70 height 20
click at [1124, 93] on div "Print" at bounding box center [1111, 97] width 98 height 18
click at [1086, 67] on button "Close" at bounding box center [1071, 65] width 46 height 20
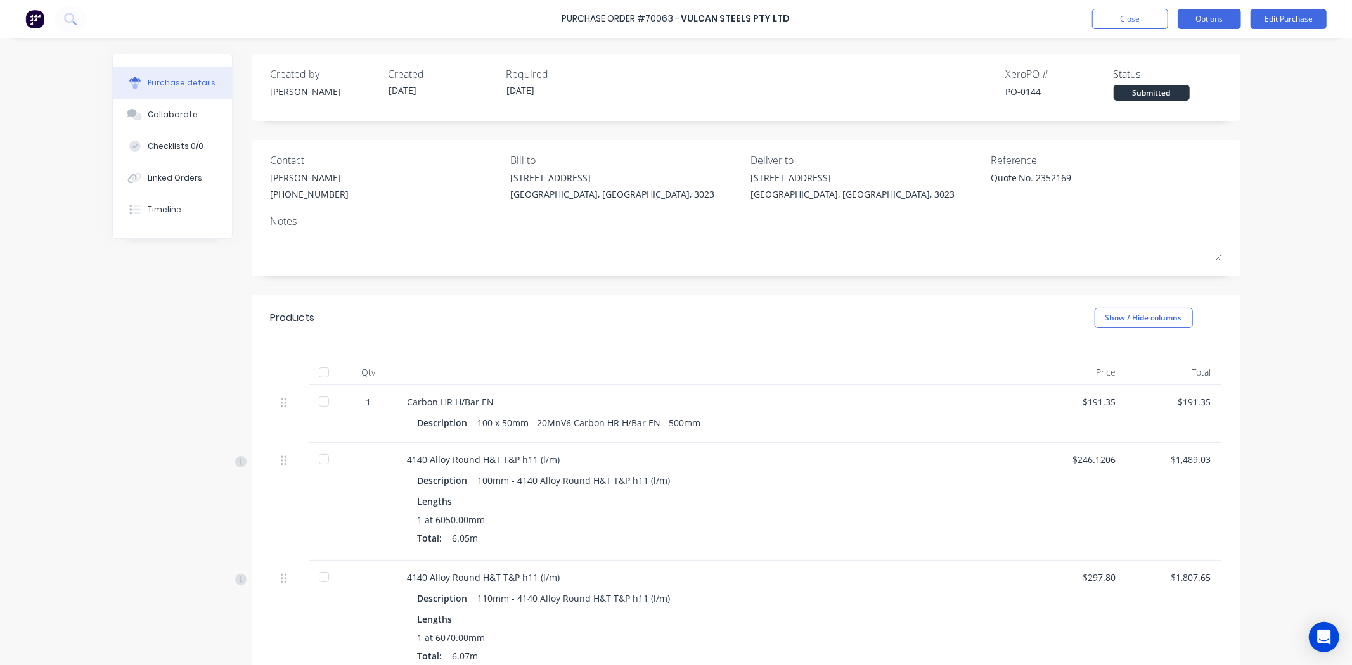
click at [1188, 15] on button "Options" at bounding box center [1209, 19] width 63 height 20
drag, startPoint x: 1204, startPoint y: 17, endPoint x: 1277, endPoint y: 23, distance: 73.2
click at [1206, 17] on button "Options" at bounding box center [1209, 19] width 63 height 20
click at [1279, 23] on button "Edit Purchase" at bounding box center [1288, 19] width 76 height 20
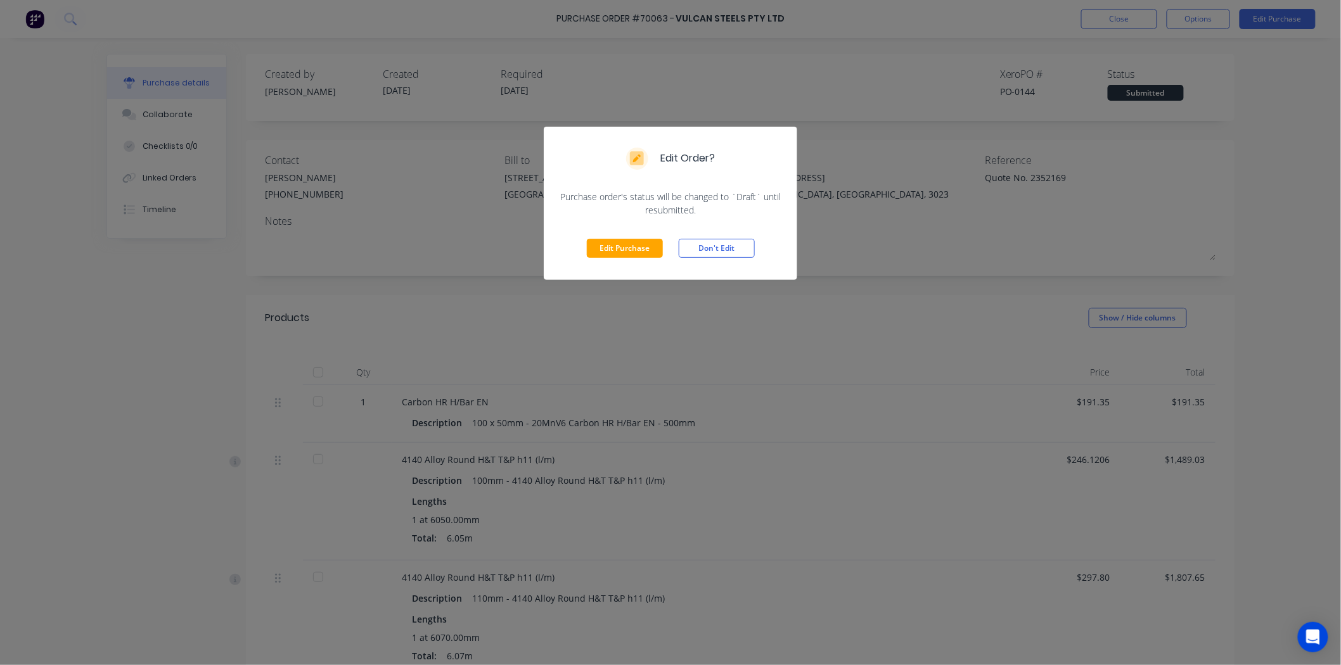
click at [617, 251] on button "Edit Purchase" at bounding box center [625, 248] width 76 height 19
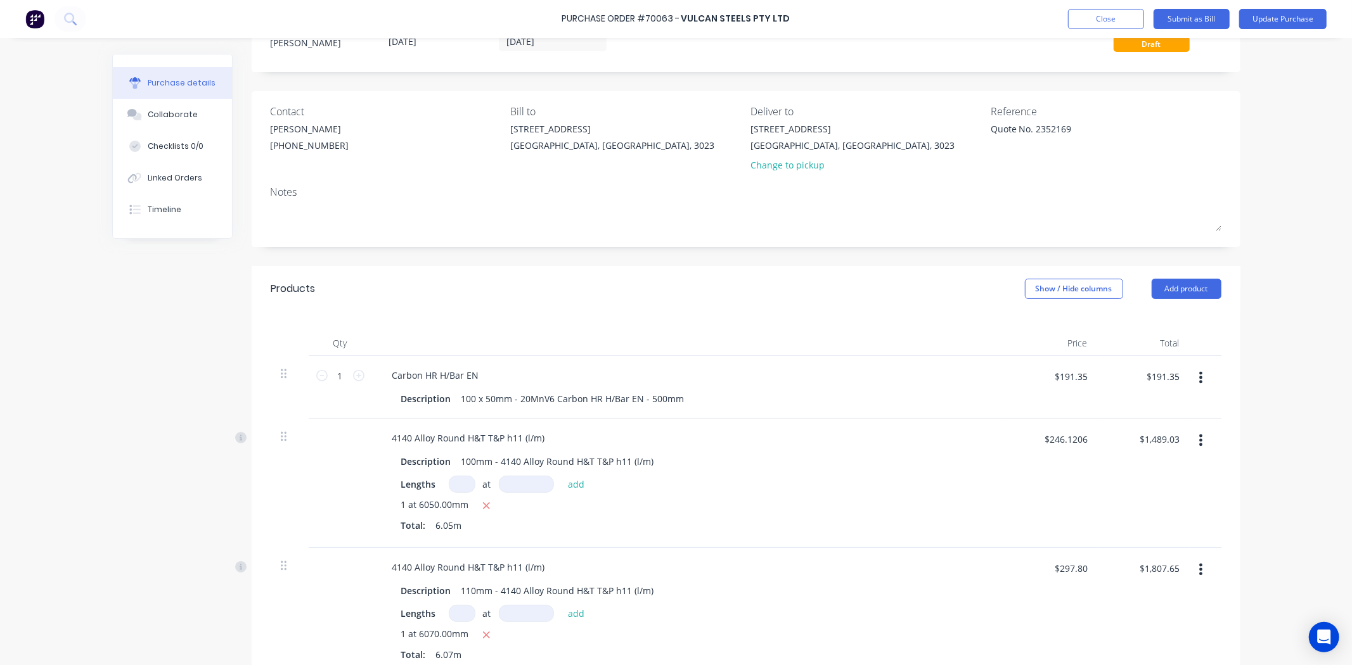
scroll to position [211, 0]
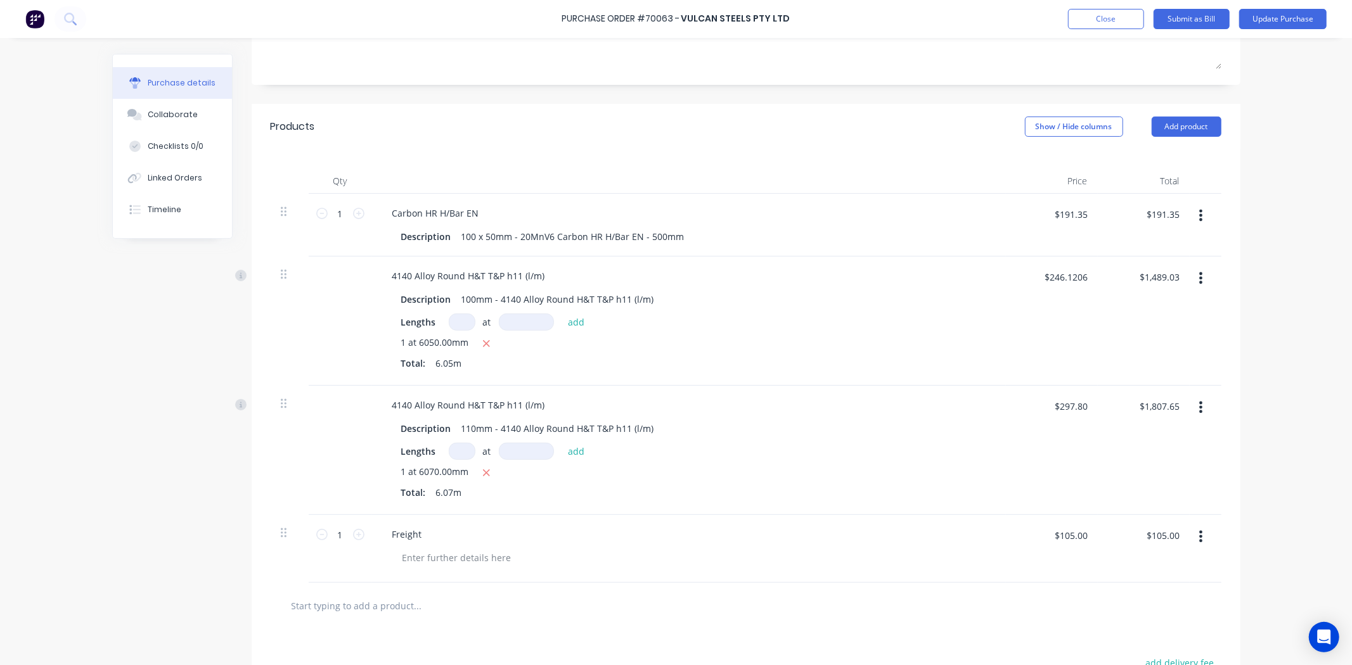
click at [401, 472] on span "1 at 6070.00mm" at bounding box center [435, 473] width 68 height 16
click at [537, 409] on div "4140 Alloy Round H&T T&P h11 (l/m)" at bounding box center [468, 405] width 173 height 18
click at [333, 335] on div at bounding box center [340, 321] width 63 height 129
click at [685, 421] on div "Description 110mm - 4140 Alloy Round H&T T&P h11 (l/m)" at bounding box center [686, 429] width 581 height 18
click at [401, 473] on span "1 at 6070.00mm" at bounding box center [435, 473] width 68 height 16
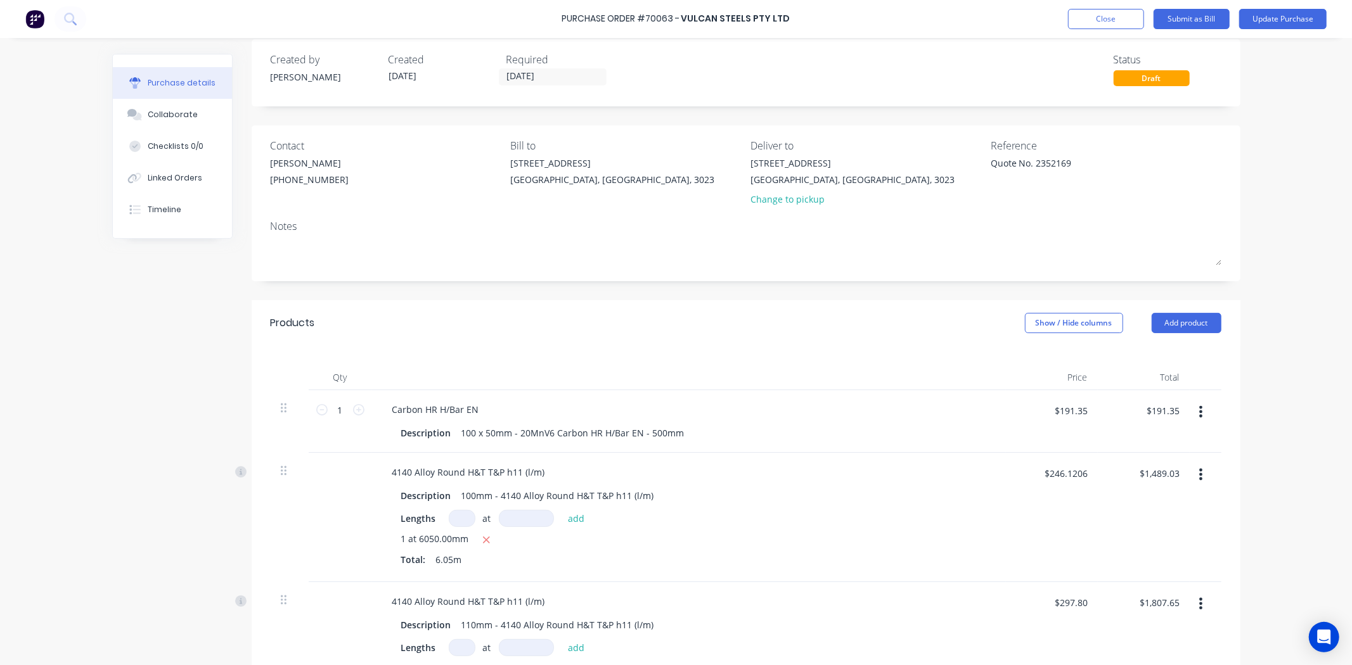
scroll to position [0, 0]
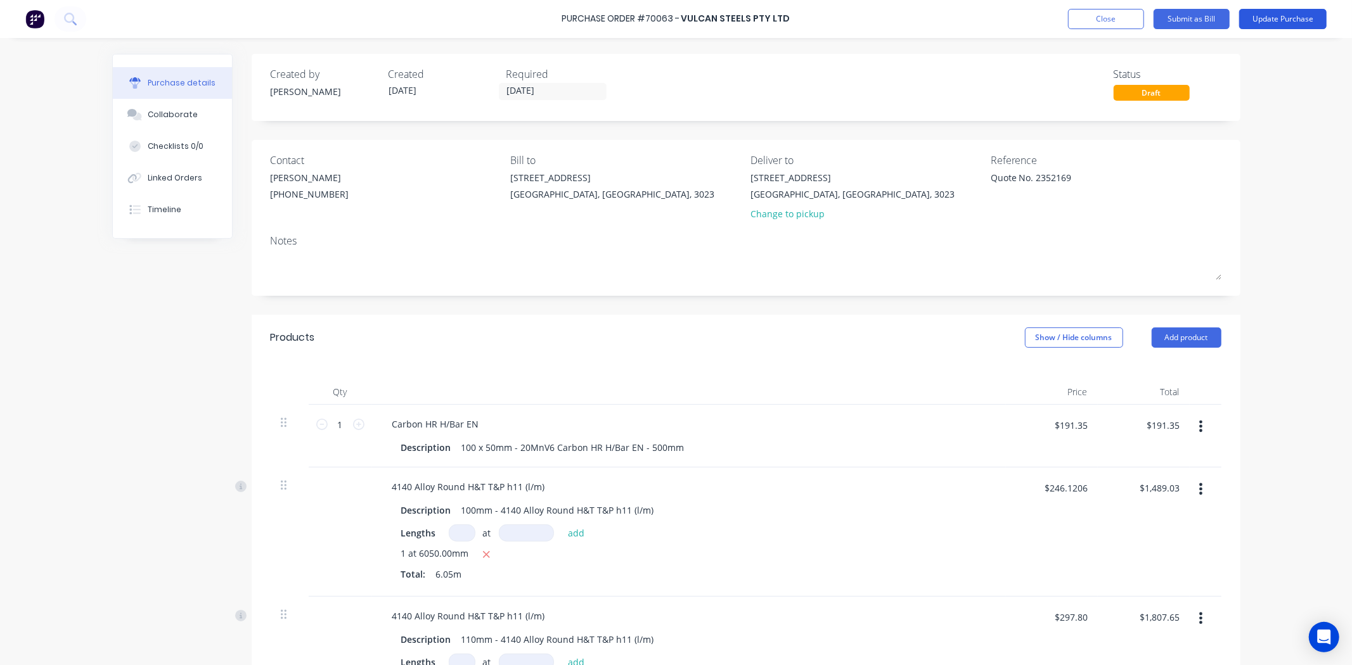
click at [1252, 17] on button "Update Purchase" at bounding box center [1282, 19] width 87 height 20
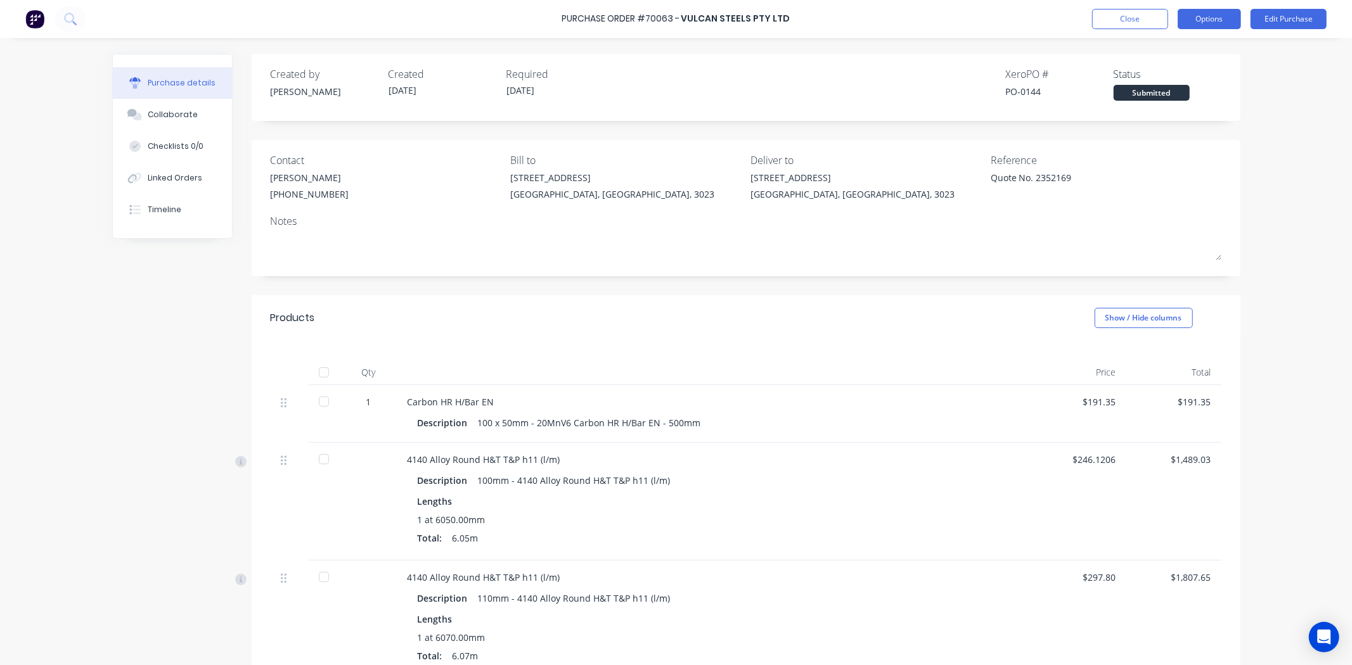
click at [1207, 19] on button "Options" at bounding box center [1209, 19] width 63 height 20
click at [1193, 51] on div "Print / Email" at bounding box center [1181, 51] width 98 height 18
click at [1188, 62] on button "Back" at bounding box center [1181, 51] width 120 height 25
click at [1187, 55] on div "Print / Email" at bounding box center [1181, 51] width 98 height 18
click at [1185, 68] on div "With pricing" at bounding box center [1181, 77] width 98 height 18
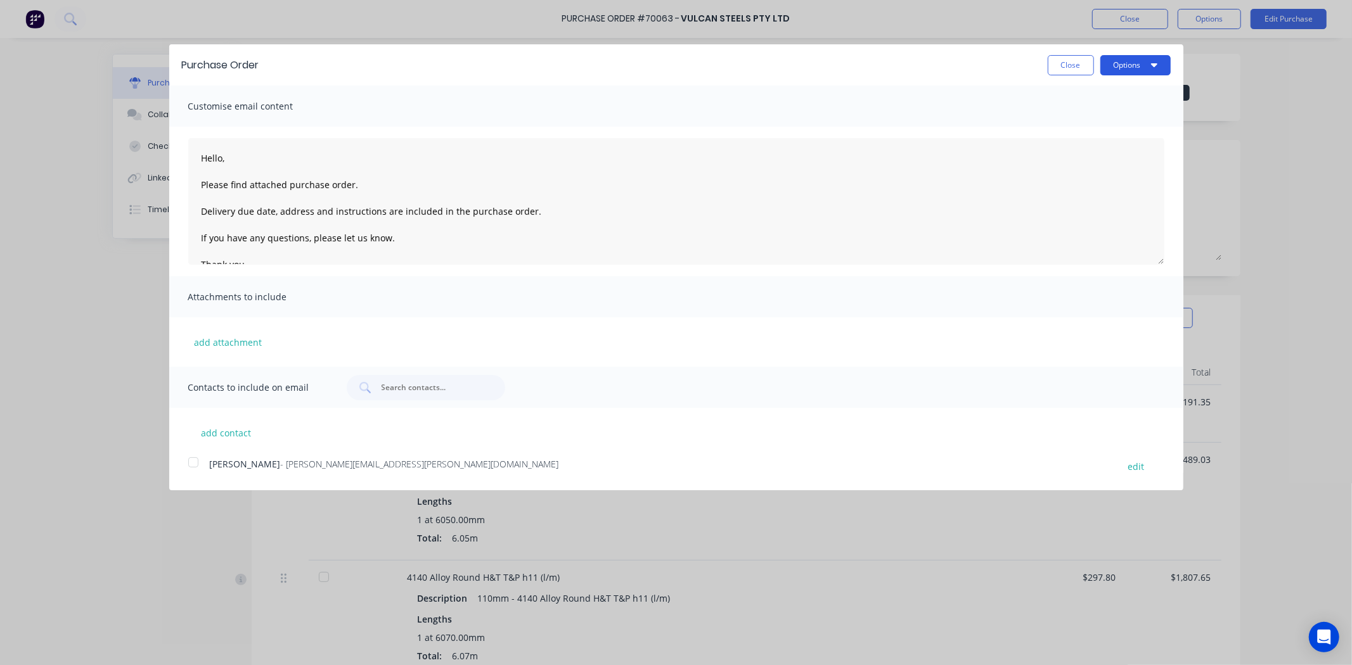
click at [1150, 63] on button "Options" at bounding box center [1135, 65] width 70 height 20
click at [1124, 91] on div "Print" at bounding box center [1111, 97] width 98 height 18
type textarea "x"
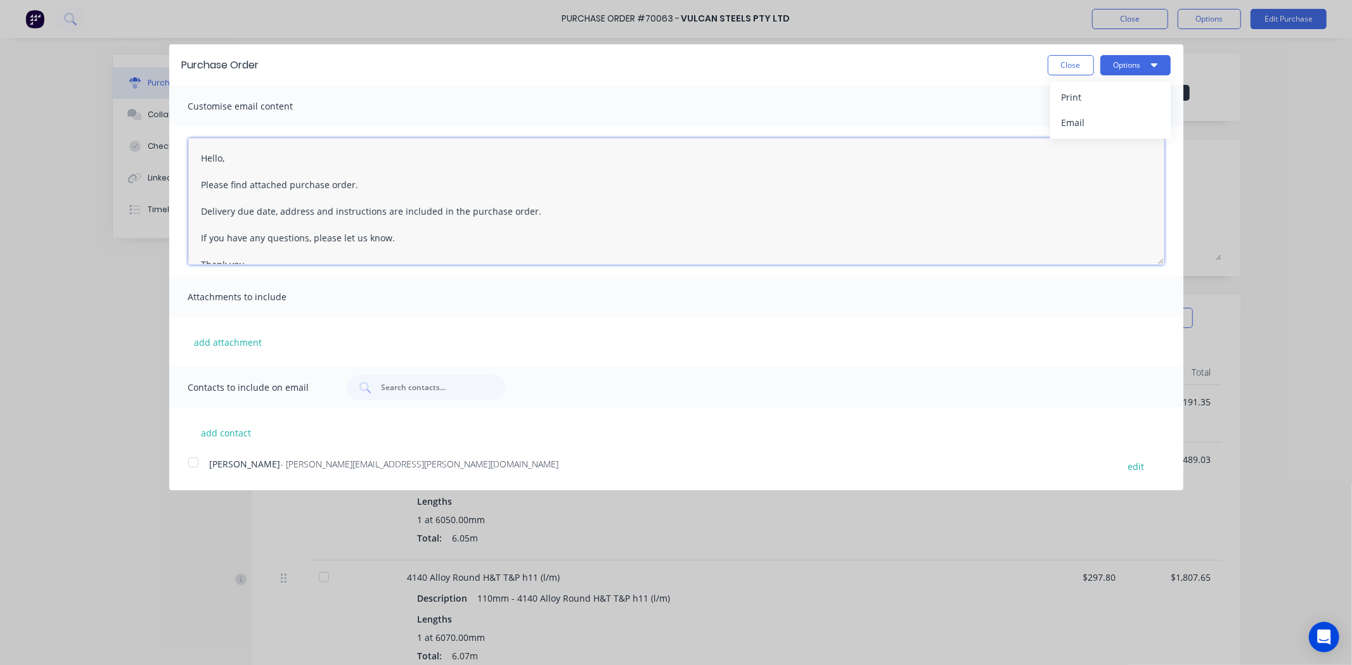
click at [222, 160] on textarea "Hello, Please find attached purchase order. Delivery due date, address and inst…" at bounding box center [676, 201] width 976 height 127
drag, startPoint x: 349, startPoint y: 185, endPoint x: 435, endPoint y: 214, distance: 91.0
click at [350, 185] on textarea "Hello Candace, Please find attached purchase order. Delivery due date, address …" at bounding box center [676, 201] width 976 height 127
click at [523, 219] on textarea "Hello Candace, Please find attached purchase order #70063. Delivery due date, a…" at bounding box center [676, 201] width 976 height 127
click at [547, 216] on textarea "Hello Candace, Please find attached purchase order #70063. Delivery due date, a…" at bounding box center [676, 201] width 976 height 127
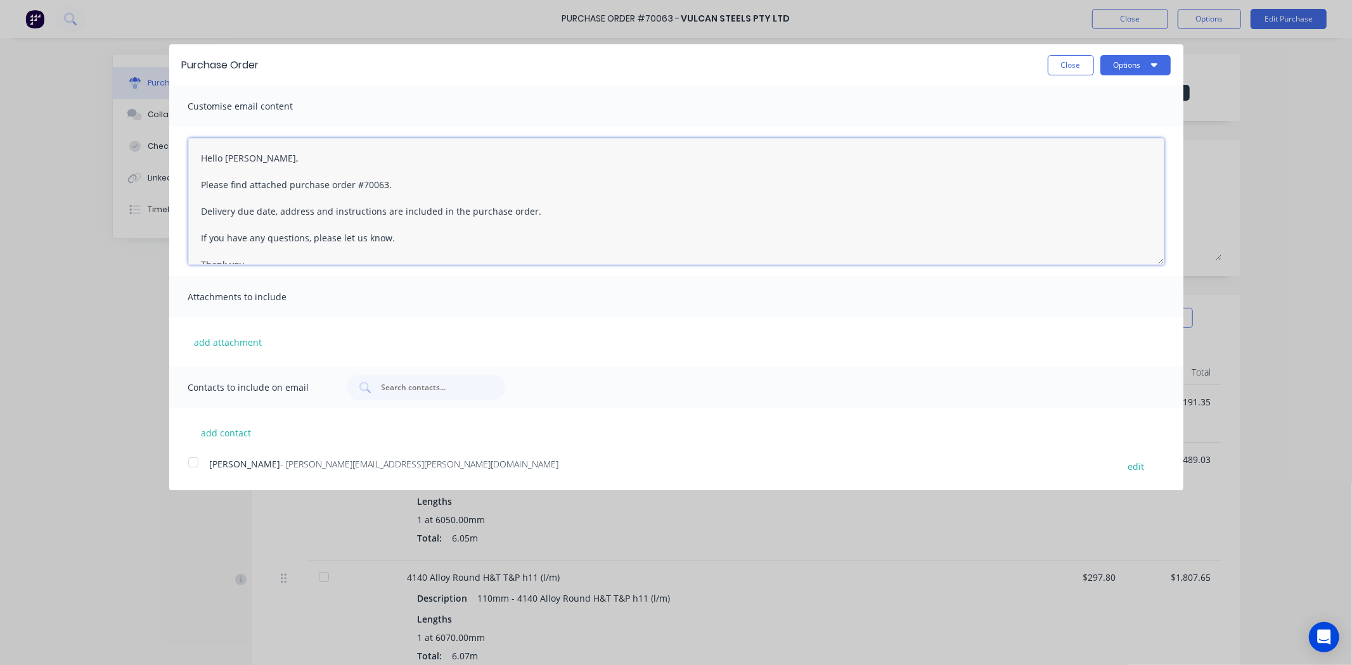
drag, startPoint x: 249, startPoint y: 161, endPoint x: 293, endPoint y: 169, distance: 44.5
click at [250, 162] on textarea "Hello Candace, Please find attached purchase order #70063. Delivery due date, a…" at bounding box center [676, 201] width 976 height 127
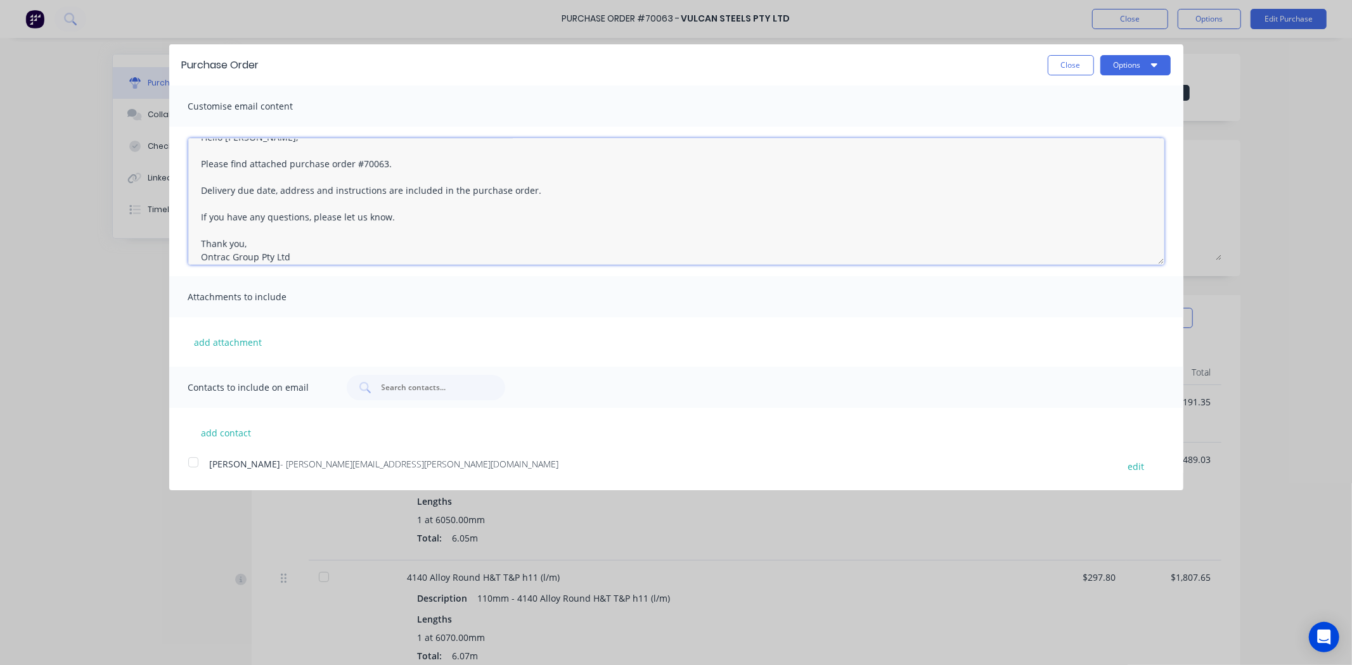
scroll to position [32, 0]
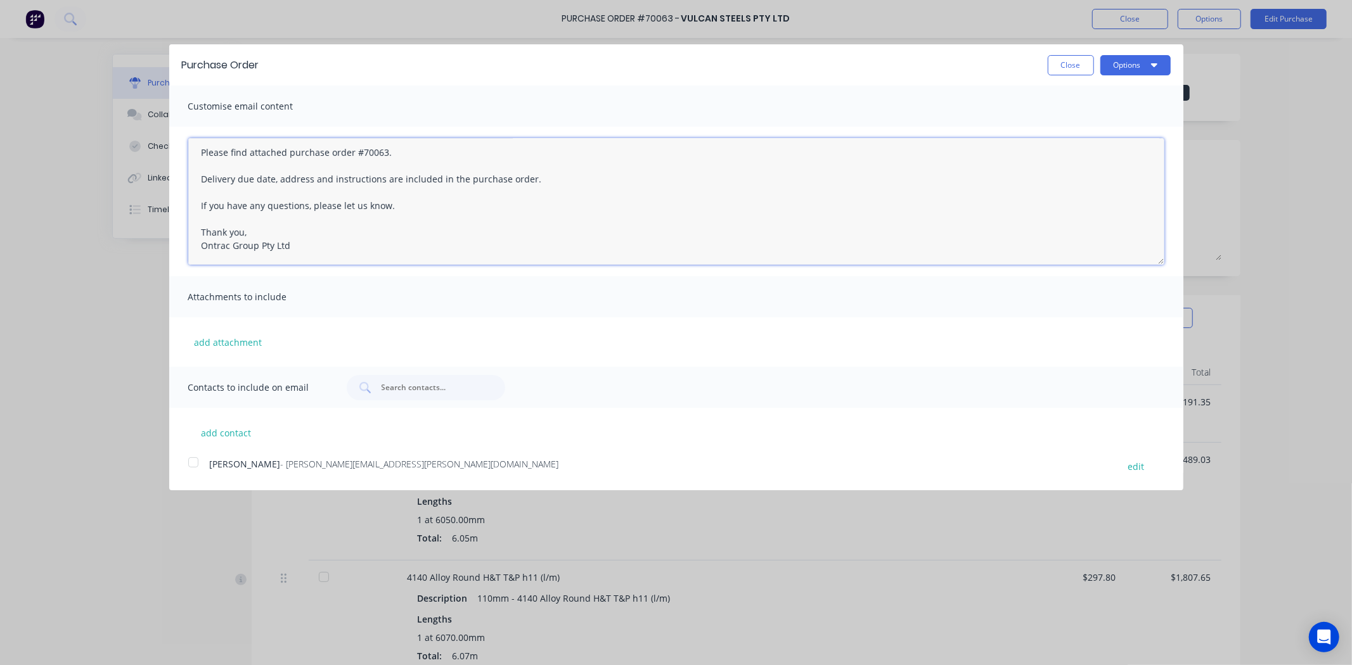
click at [382, 193] on textarea "Hello Candice, Please find attached purchase order #70063. Delivery due date, a…" at bounding box center [676, 201] width 976 height 127
click at [401, 165] on textarea "Hello Candice, Please find attached purchase order #70063. Delivery due date, a…" at bounding box center [676, 201] width 976 height 127
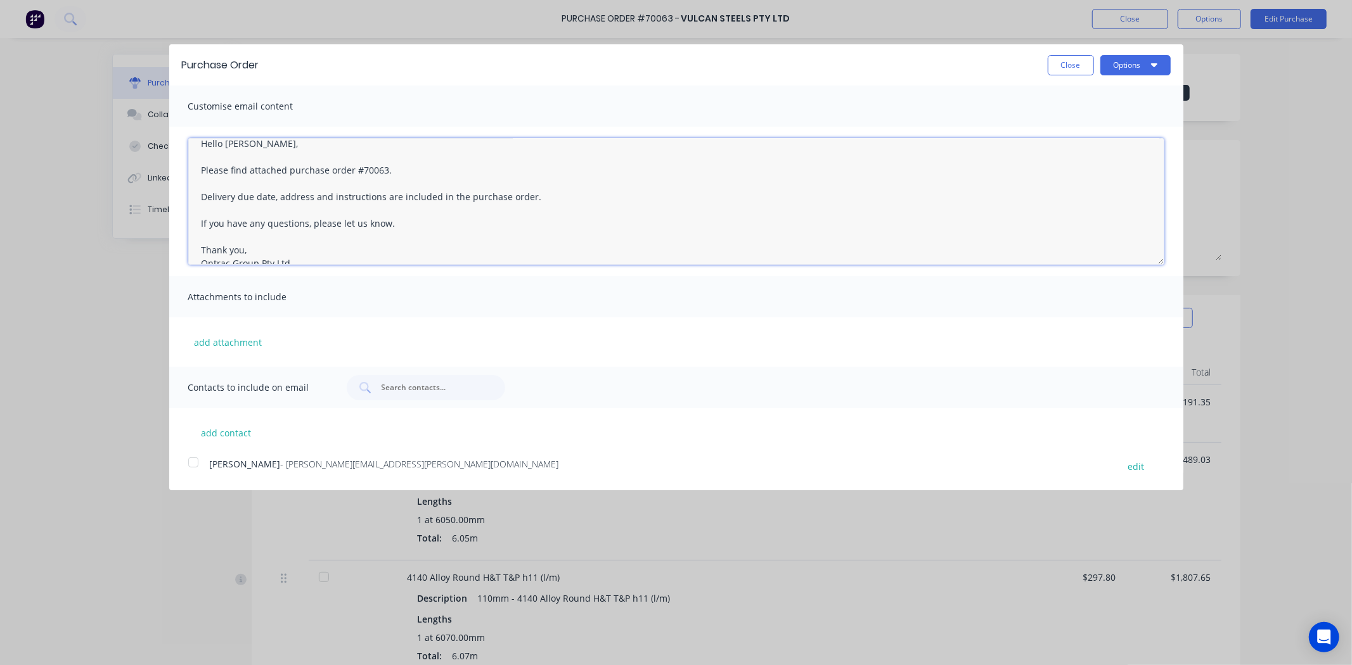
scroll to position [0, 0]
click at [446, 201] on textarea "Hello Candice, Please find attached purchase order #70063. Delivery due date, a…" at bounding box center [676, 201] width 976 height 127
type textarea "Hello Candice, Please find attached purchase order #70063. Delivery due date, a…"
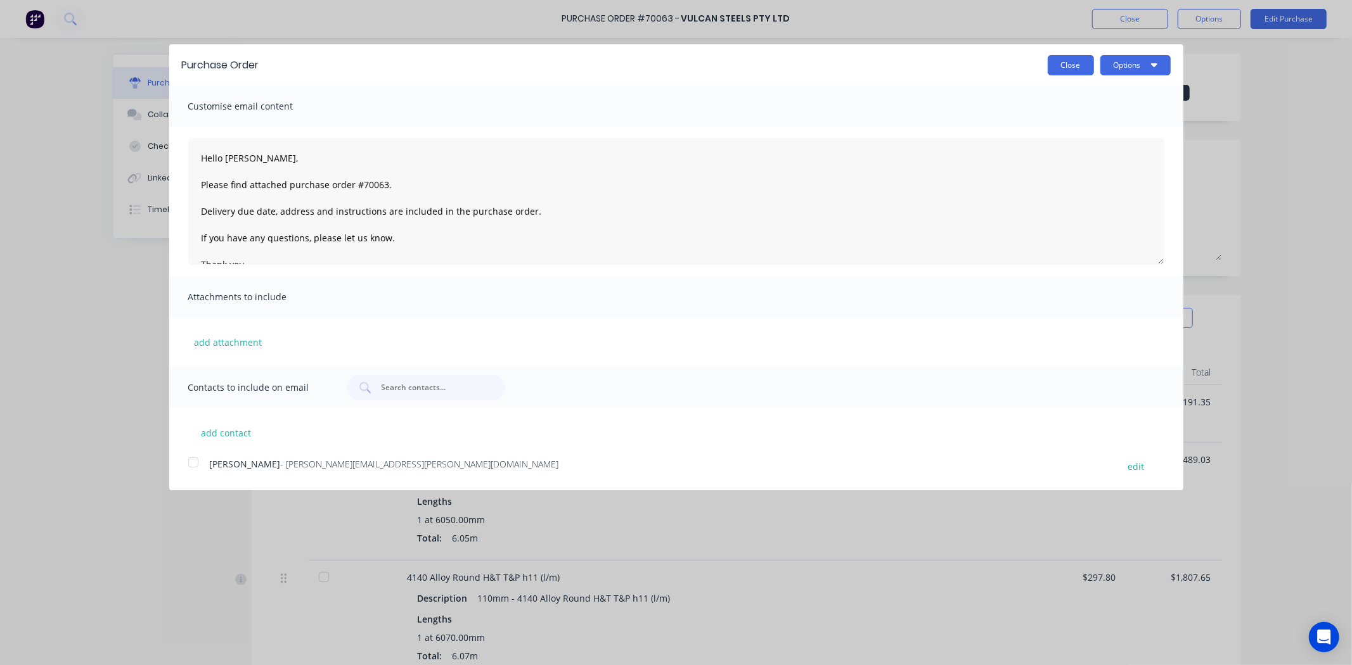
click at [1056, 68] on button "Close" at bounding box center [1071, 65] width 46 height 20
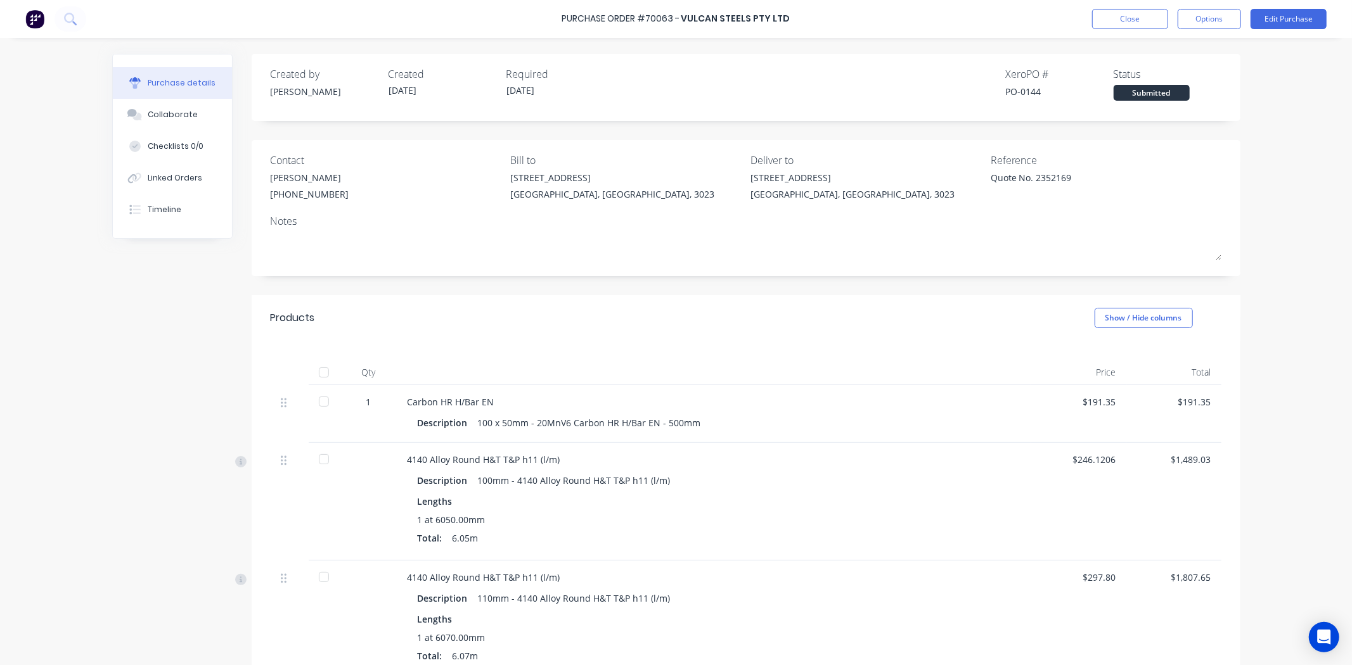
click at [545, 79] on div "Required" at bounding box center [560, 74] width 108 height 15
click at [1276, 20] on button "Edit Purchase" at bounding box center [1288, 19] width 76 height 20
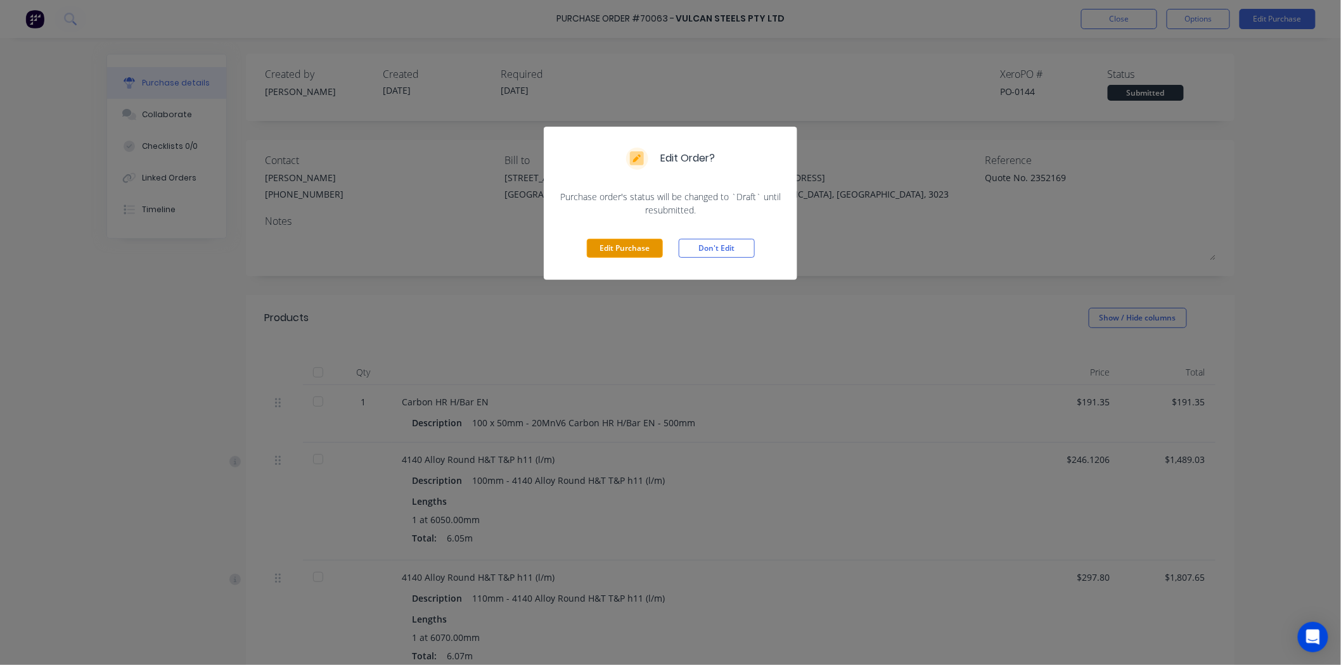
click at [631, 257] on button "Edit Purchase" at bounding box center [625, 248] width 76 height 19
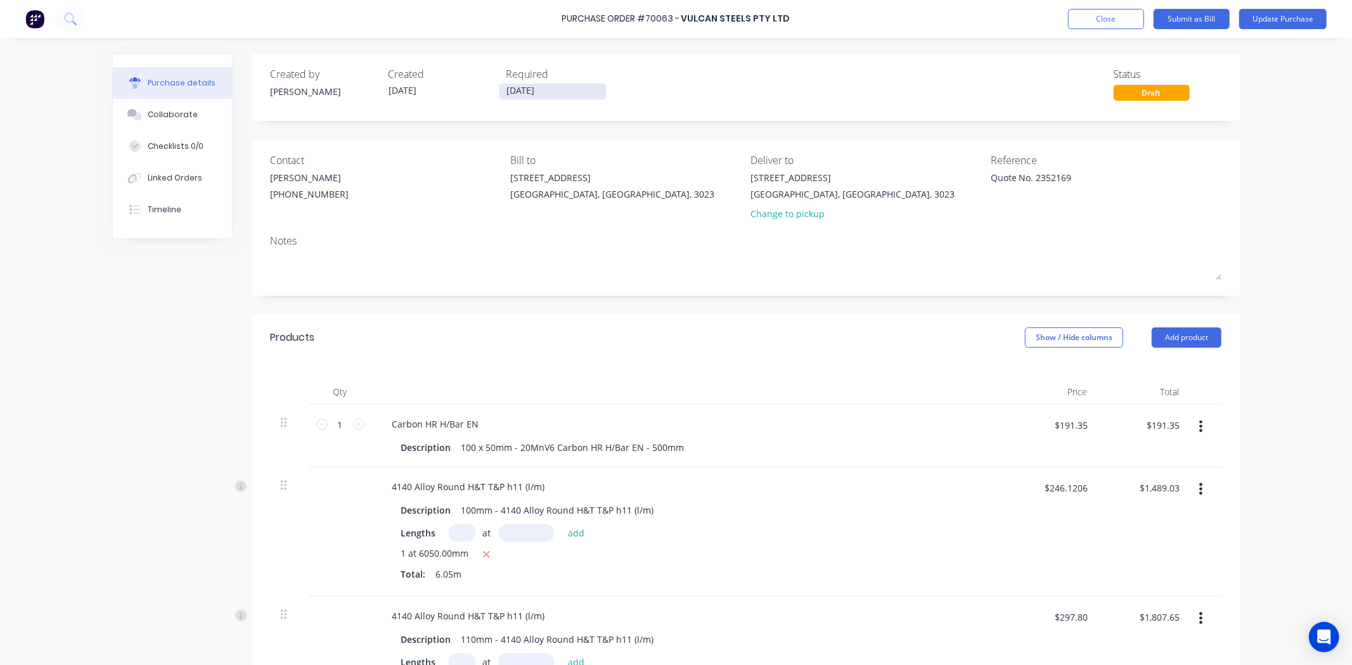
click at [515, 84] on label "[DATE]" at bounding box center [553, 91] width 108 height 17
click at [515, 84] on input "[DATE]" at bounding box center [552, 92] width 106 height 16
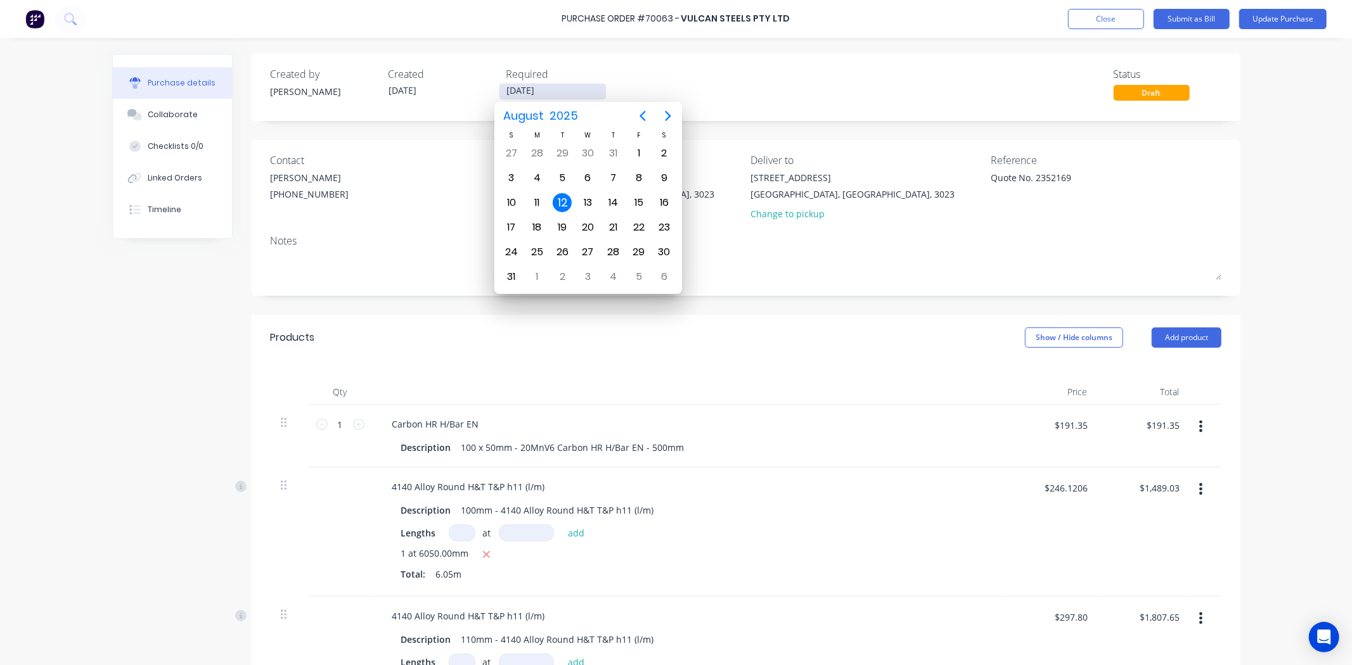
click at [516, 86] on input "[DATE]" at bounding box center [552, 92] width 106 height 16
click at [559, 200] on div "12" at bounding box center [562, 202] width 19 height 19
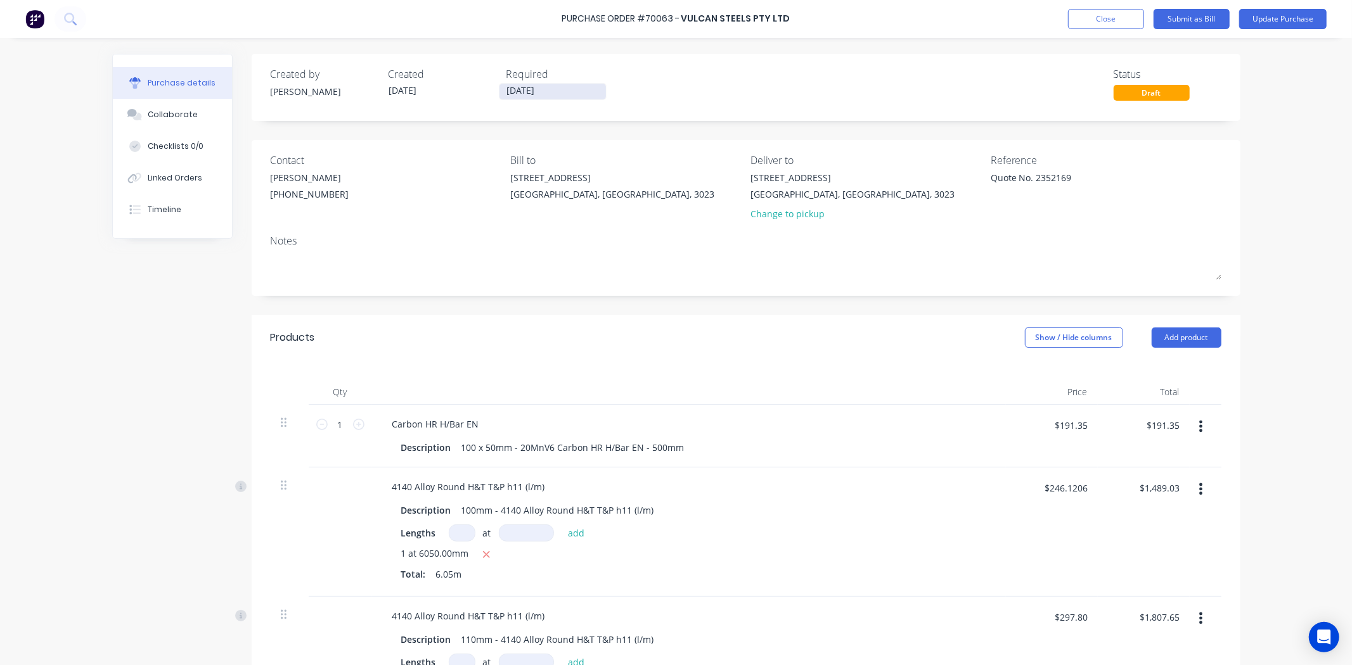
type textarea "x"
drag, startPoint x: 567, startPoint y: 89, endPoint x: 473, endPoint y: 105, distance: 95.0
click at [473, 105] on div "Created by Hayden Created 12/08/25 Required 12/08/25 Status Draft" at bounding box center [746, 87] width 989 height 67
type textarea "x"
type input "[DATE]"
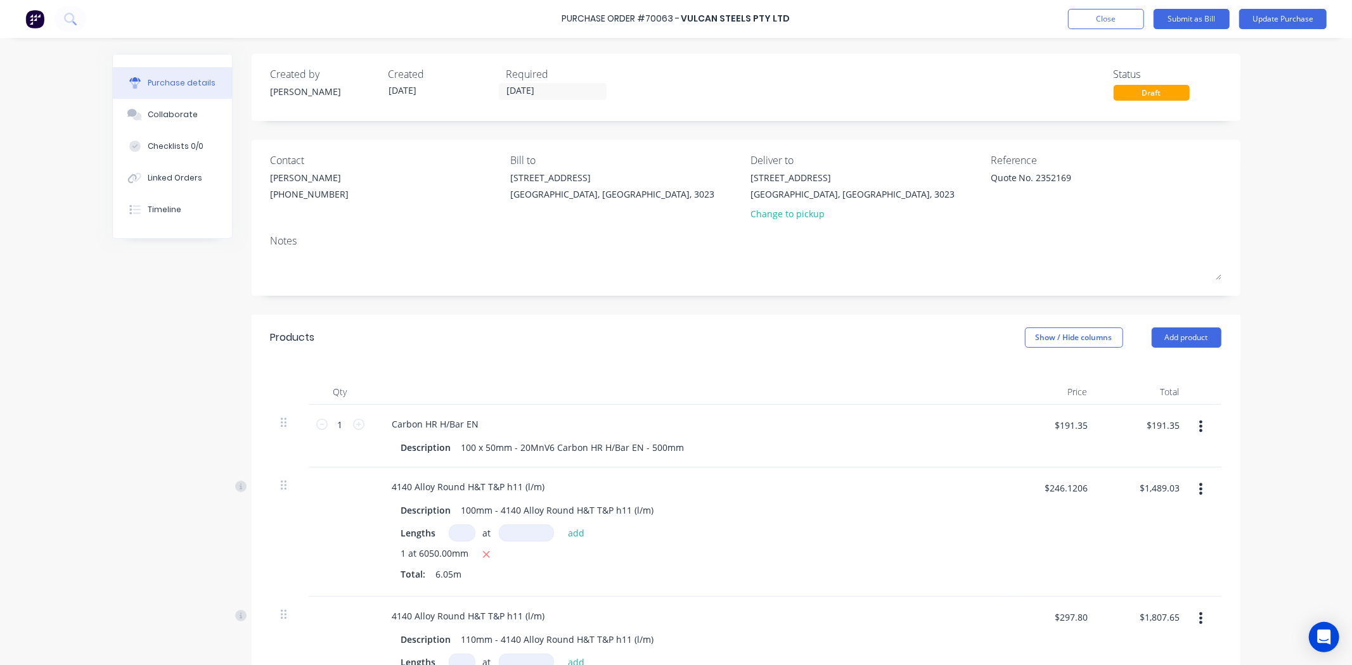
click at [626, 81] on div "Created by Hayden Created 12/08/25 Required 12/08/25 Status Draft" at bounding box center [746, 84] width 951 height 34
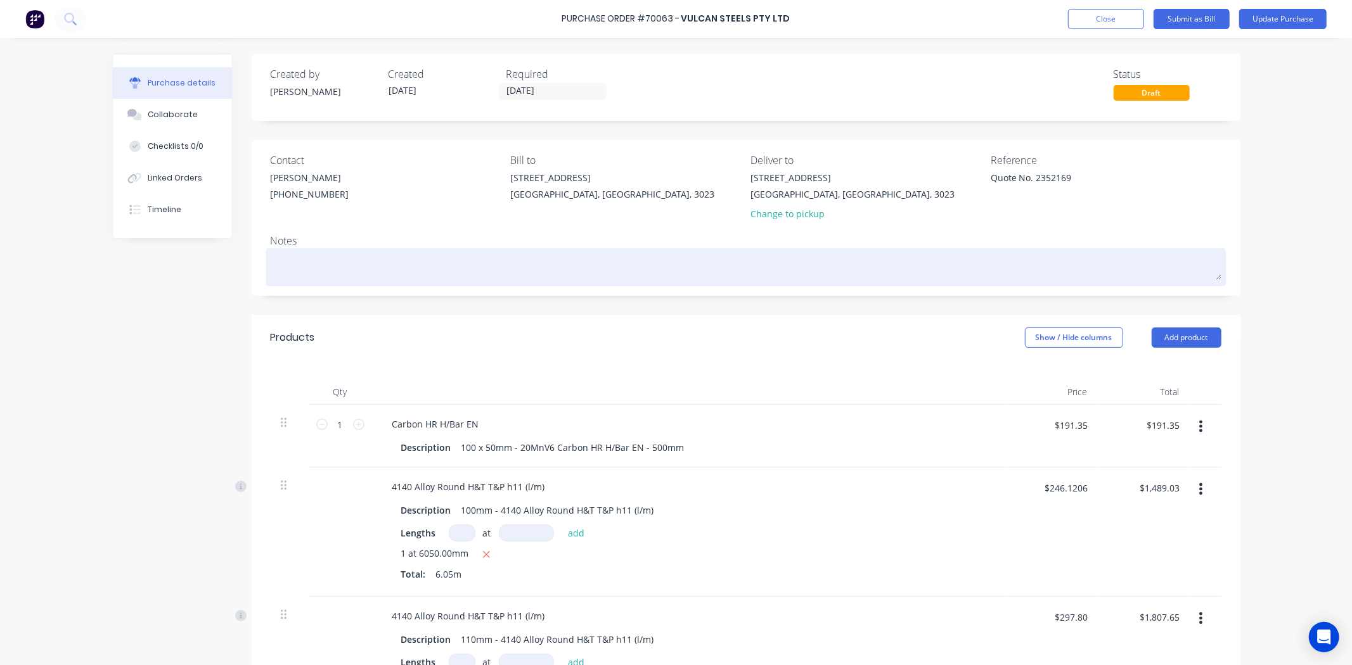
click at [337, 265] on textarea at bounding box center [746, 266] width 951 height 29
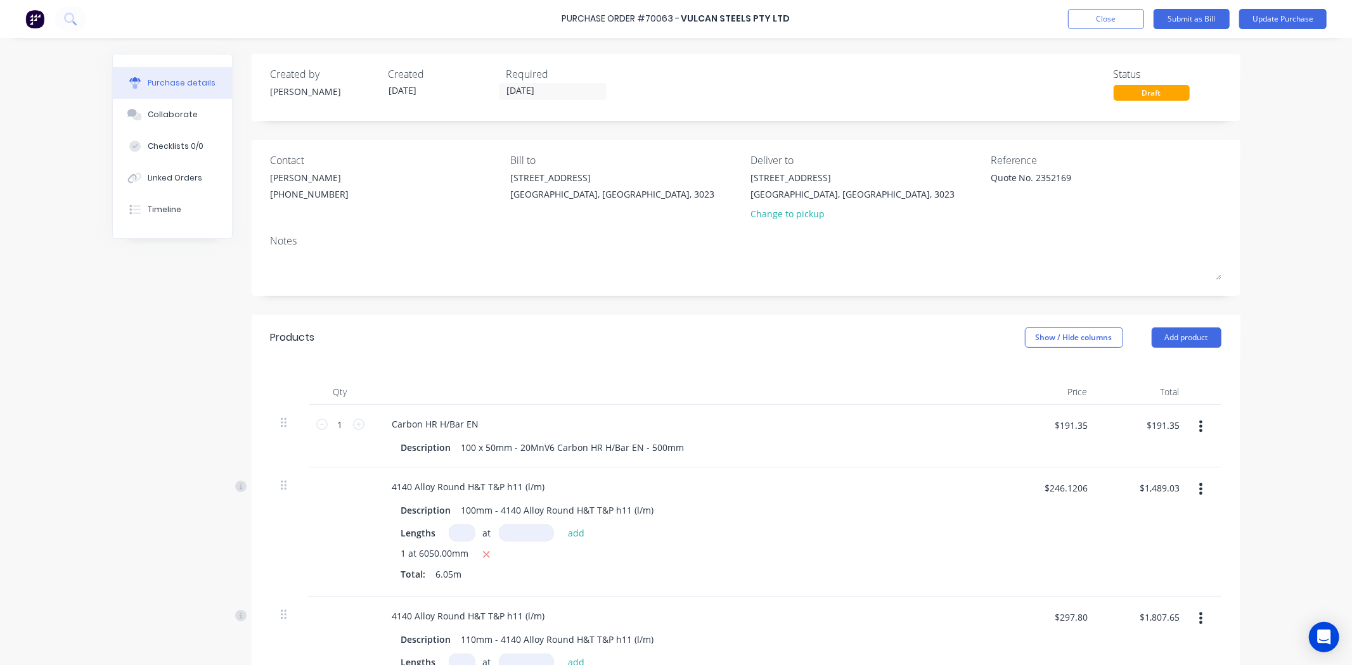
click at [302, 219] on div "Contact Candice Chisholm (03) 8791 9666" at bounding box center [386, 190] width 231 height 74
click at [1098, 18] on button "Close" at bounding box center [1106, 19] width 76 height 20
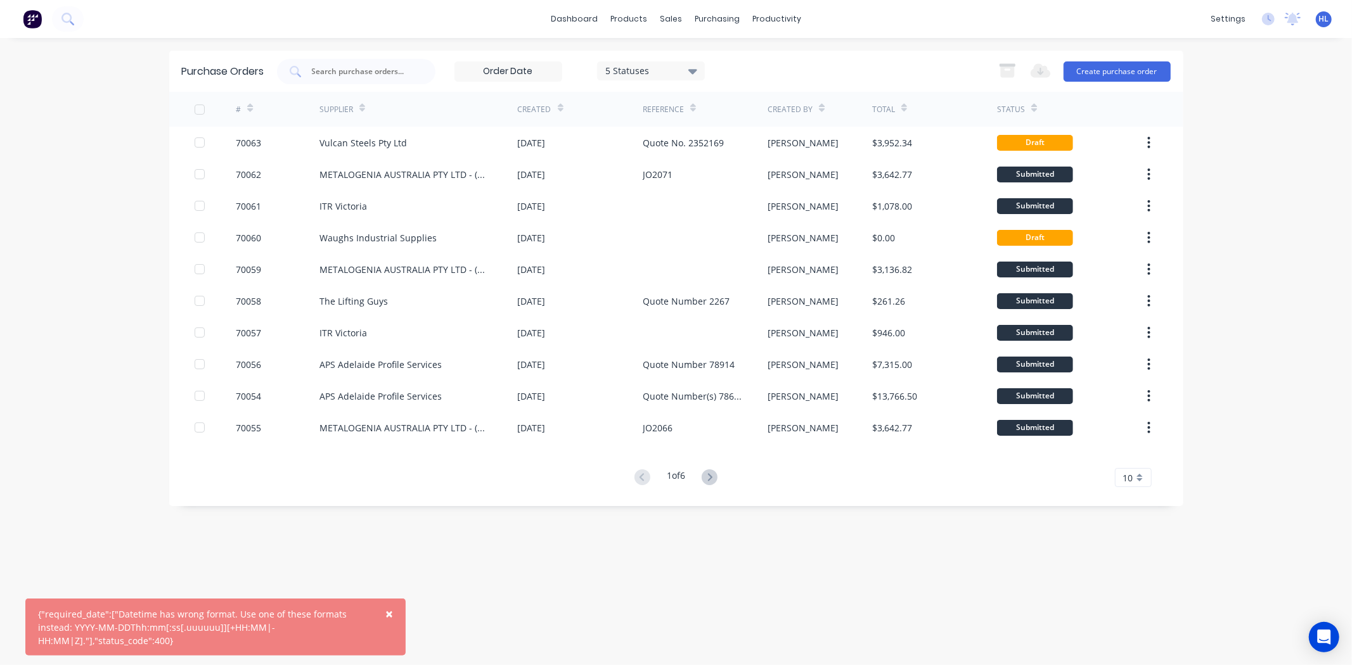
click at [387, 617] on span "×" at bounding box center [389, 614] width 8 height 18
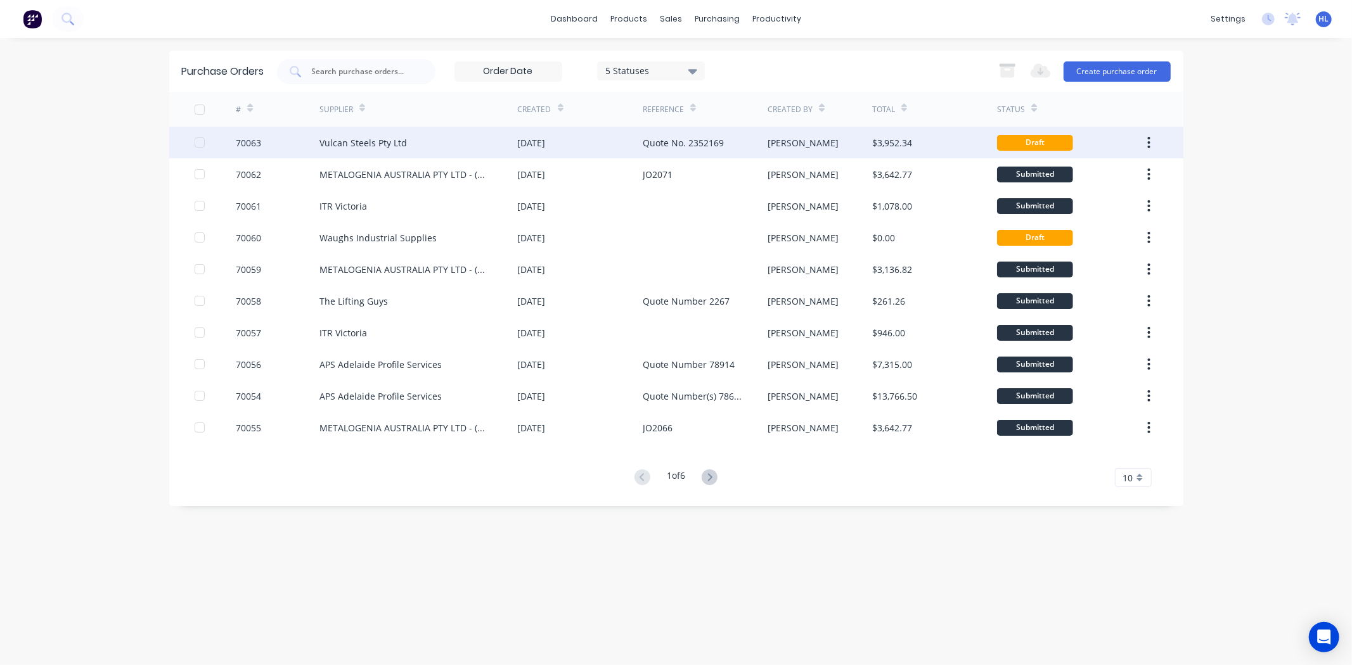
click at [410, 144] on div "Vulcan Steels Pty Ltd" at bounding box center [418, 143] width 198 height 32
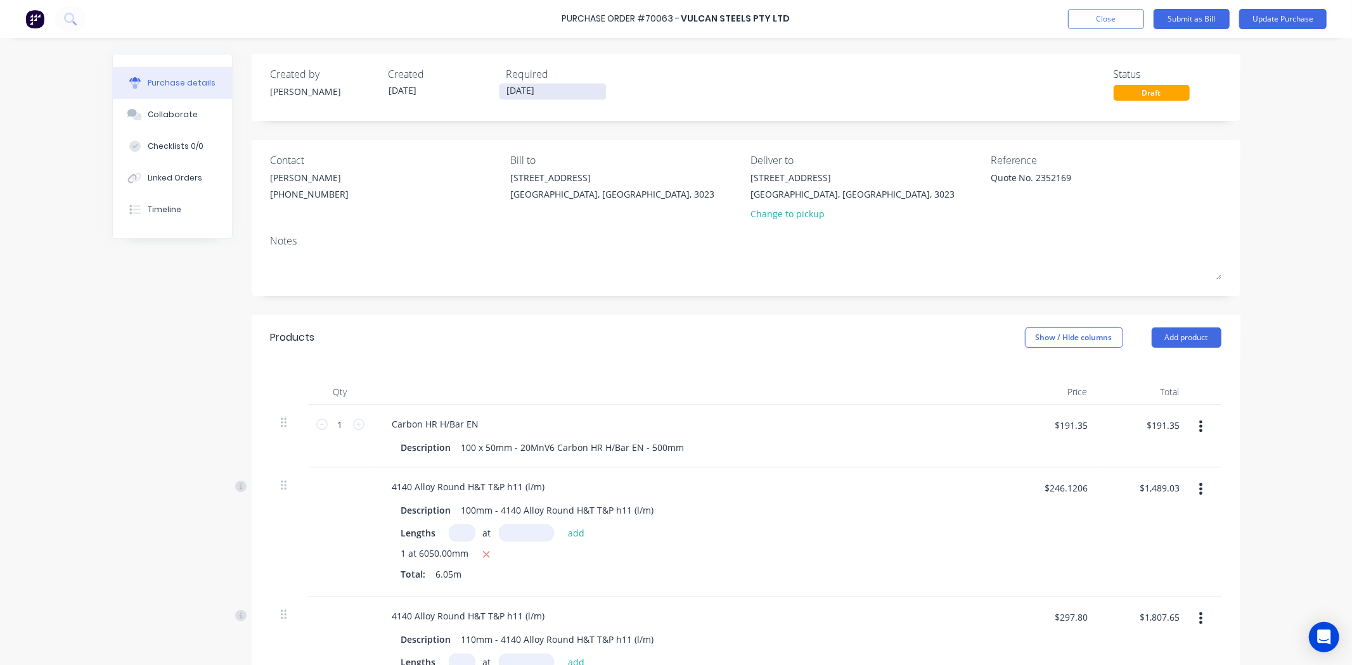
click at [524, 85] on input "[DATE]" at bounding box center [552, 92] width 106 height 16
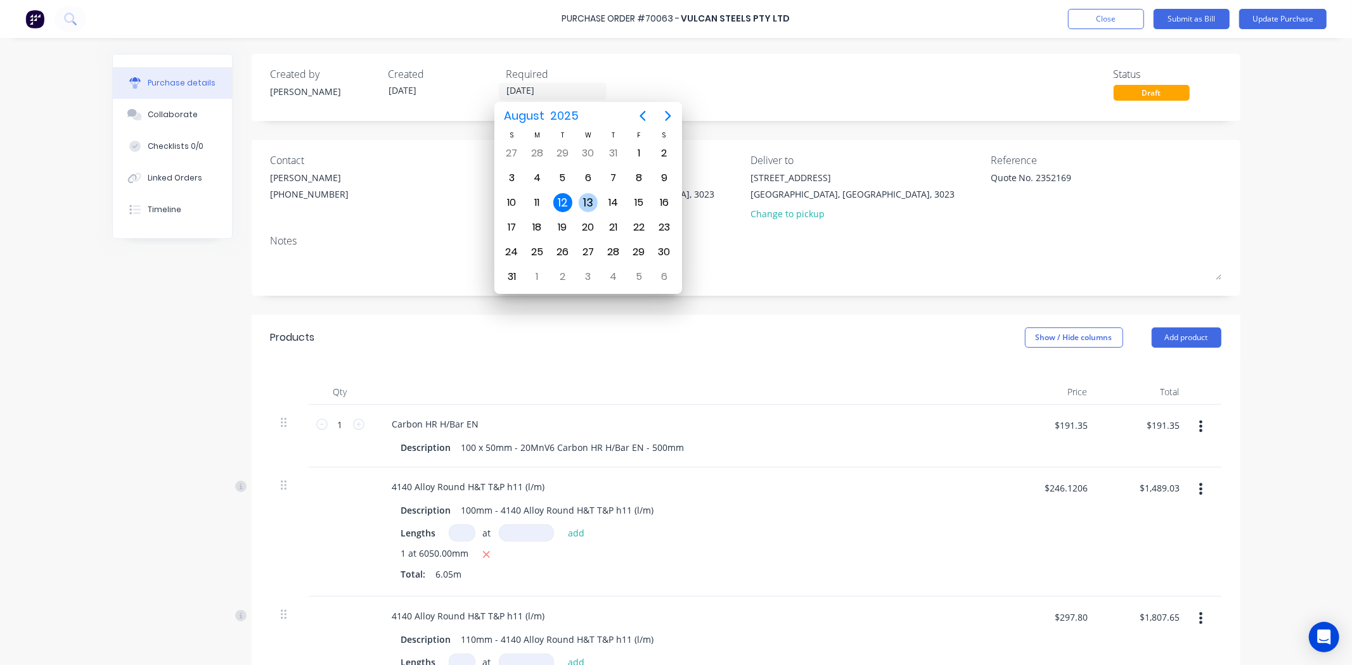
click at [593, 201] on div "13" at bounding box center [588, 202] width 19 height 19
type textarea "x"
type input "13/08/25"
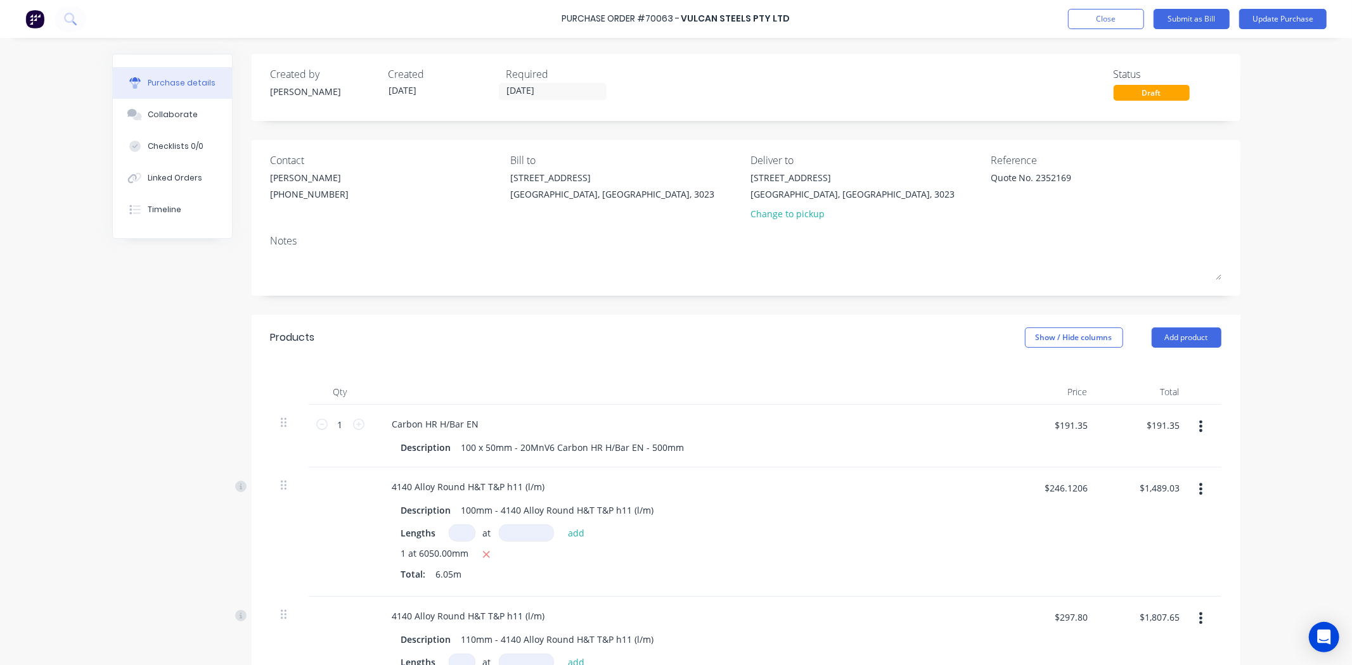
click at [694, 87] on div "Created by Hayden Created 12/08/25 Required 13/08/25 Status Draft" at bounding box center [746, 84] width 951 height 34
click at [1263, 23] on button "Update Purchase" at bounding box center [1282, 19] width 87 height 20
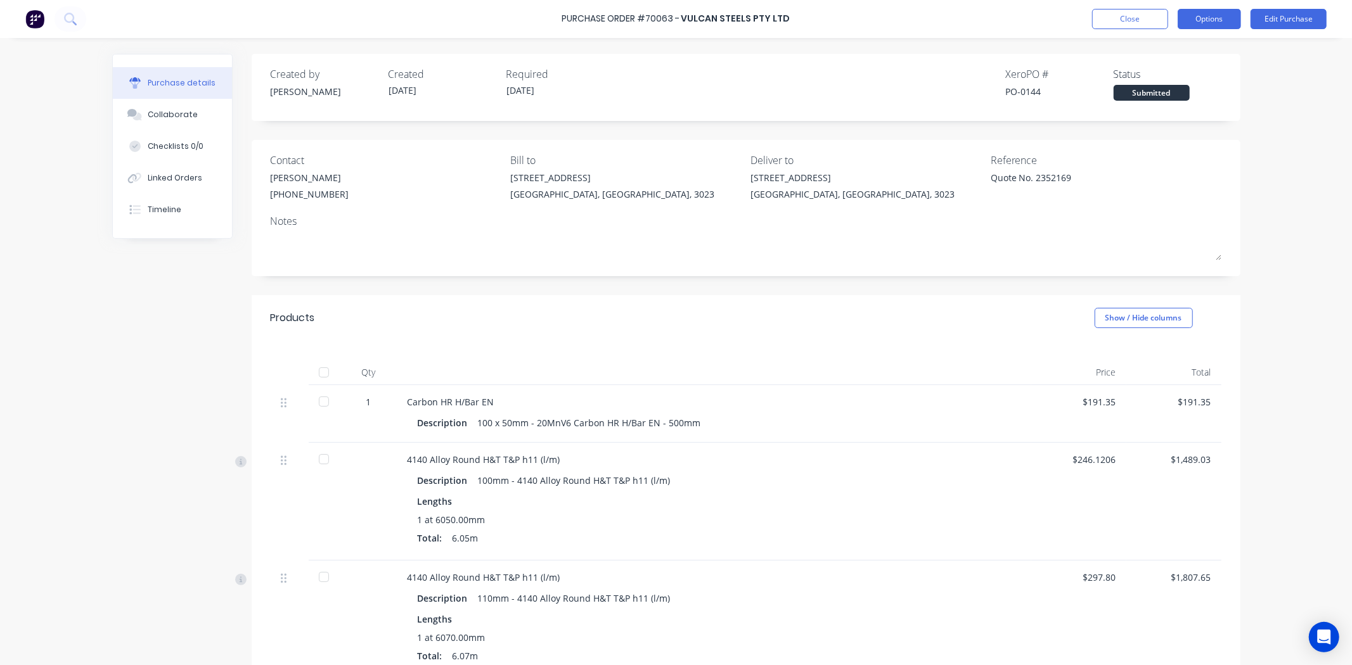
click at [1211, 9] on button "Options" at bounding box center [1209, 19] width 63 height 20
click at [1195, 52] on div "Print / Email" at bounding box center [1181, 51] width 98 height 18
click at [1180, 73] on div "With pricing" at bounding box center [1181, 77] width 98 height 18
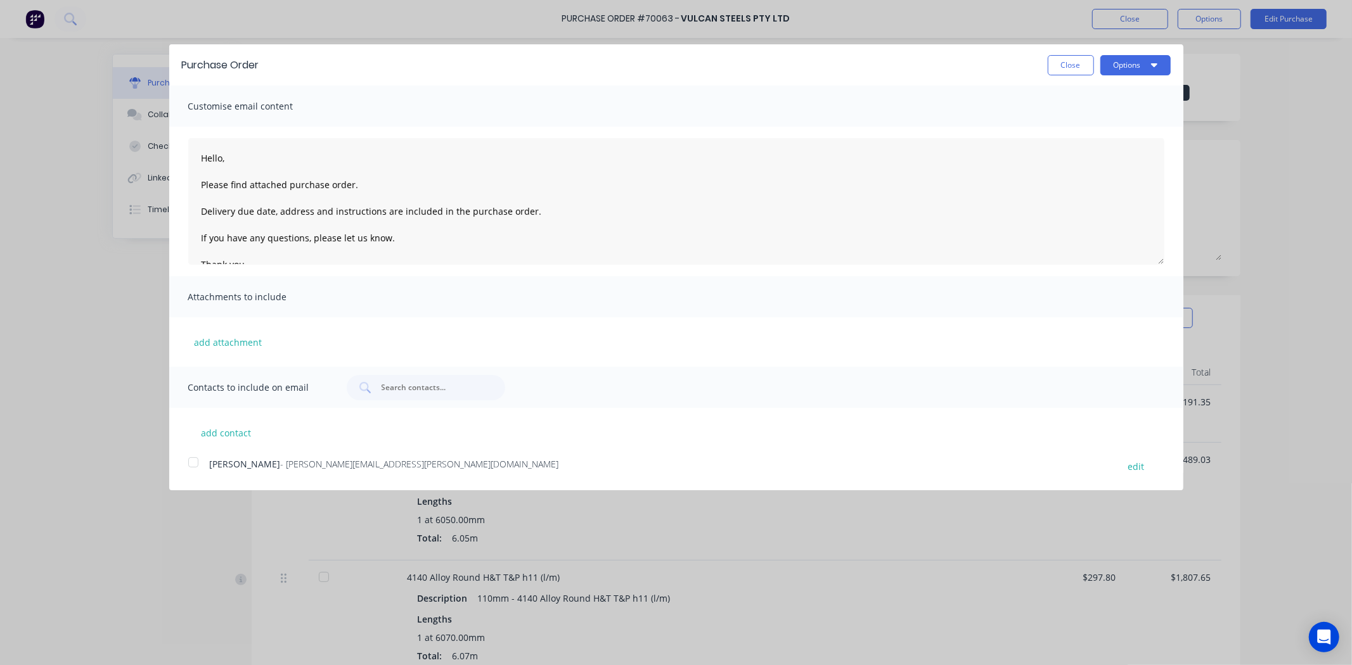
drag, startPoint x: 1131, startPoint y: 67, endPoint x: 1130, endPoint y: 77, distance: 10.2
click at [1132, 67] on button "Options" at bounding box center [1135, 65] width 70 height 20
click at [1123, 93] on div "Print" at bounding box center [1111, 97] width 98 height 18
type textarea "x"
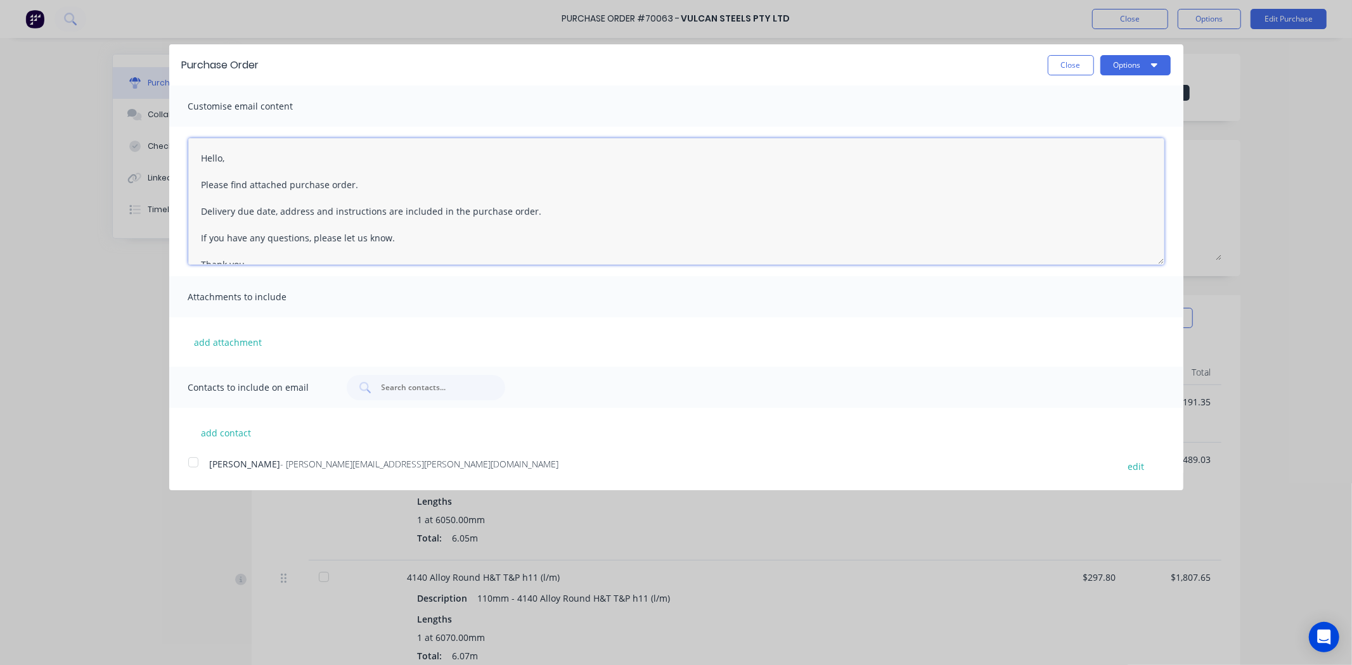
click at [222, 164] on textarea "Hello, Please find attached purchase order. Delivery due date, address and inst…" at bounding box center [676, 201] width 976 height 127
click at [353, 184] on textarea "Hello Candice, Please find attached purchase order. Delivery due date, address …" at bounding box center [676, 201] width 976 height 127
click at [350, 186] on textarea "Hello Candice, Please find attached purchase order. Delivery due date, address …" at bounding box center [676, 201] width 976 height 127
drag, startPoint x: 278, startPoint y: 214, endPoint x: 239, endPoint y: 214, distance: 38.7
click at [239, 214] on textarea "Hello Candice, Please find attached purchase order #70063. Delivery due date, a…" at bounding box center [676, 201] width 976 height 127
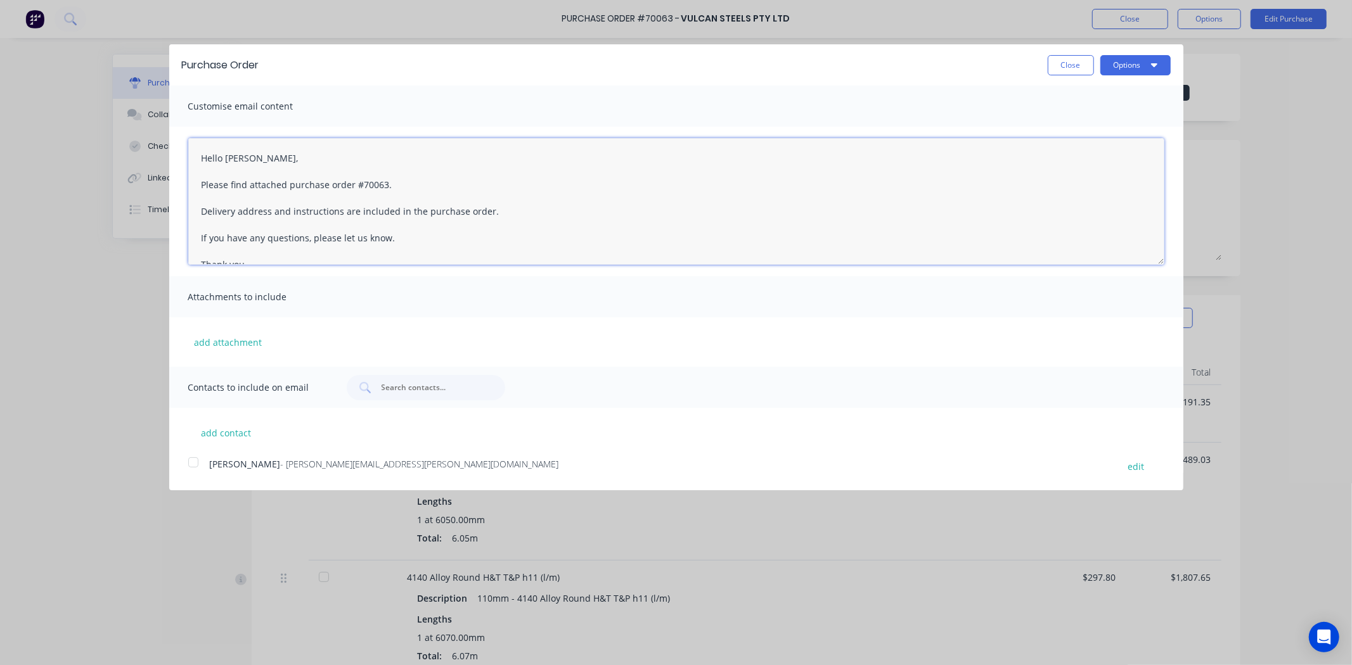
click at [270, 222] on textarea "Hello Candice, Please find attached purchase order #70063. Delivery address and…" at bounding box center [676, 201] width 976 height 127
click at [292, 194] on textarea "Hello Candice, Please find attached purchase order #70063. Delivery address and…" at bounding box center [676, 201] width 976 height 127
click at [305, 214] on textarea "Hello Candice, Please find attached purchase order #70063. Delivery address and…" at bounding box center [676, 201] width 976 height 127
click at [305, 222] on textarea "Hello Candice, Please find attached purchase order #70063. Delivery address and…" at bounding box center [676, 201] width 976 height 127
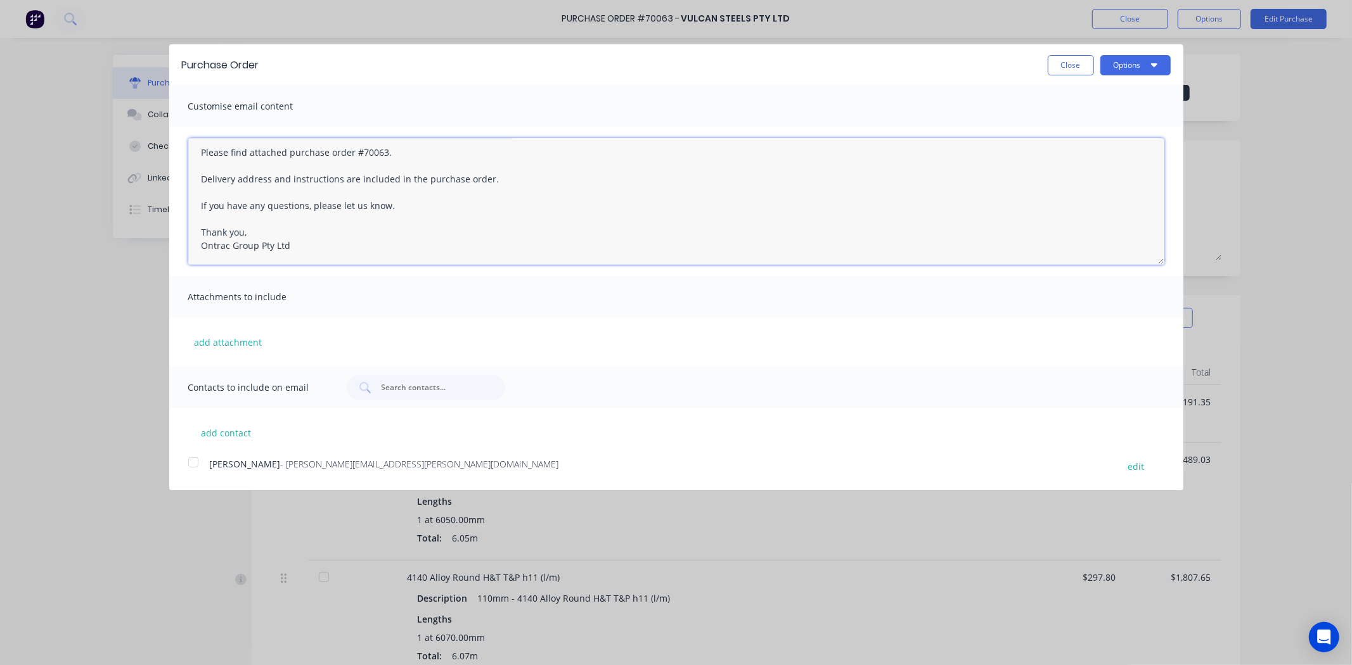
click at [292, 189] on textarea "Hello Candice, Please find attached purchase order #70063. Delivery address and…" at bounding box center [676, 201] width 976 height 127
click at [398, 204] on textarea "Hello Candice, Please find attached purchase order #70063. Delivery address and…" at bounding box center [676, 201] width 976 height 127
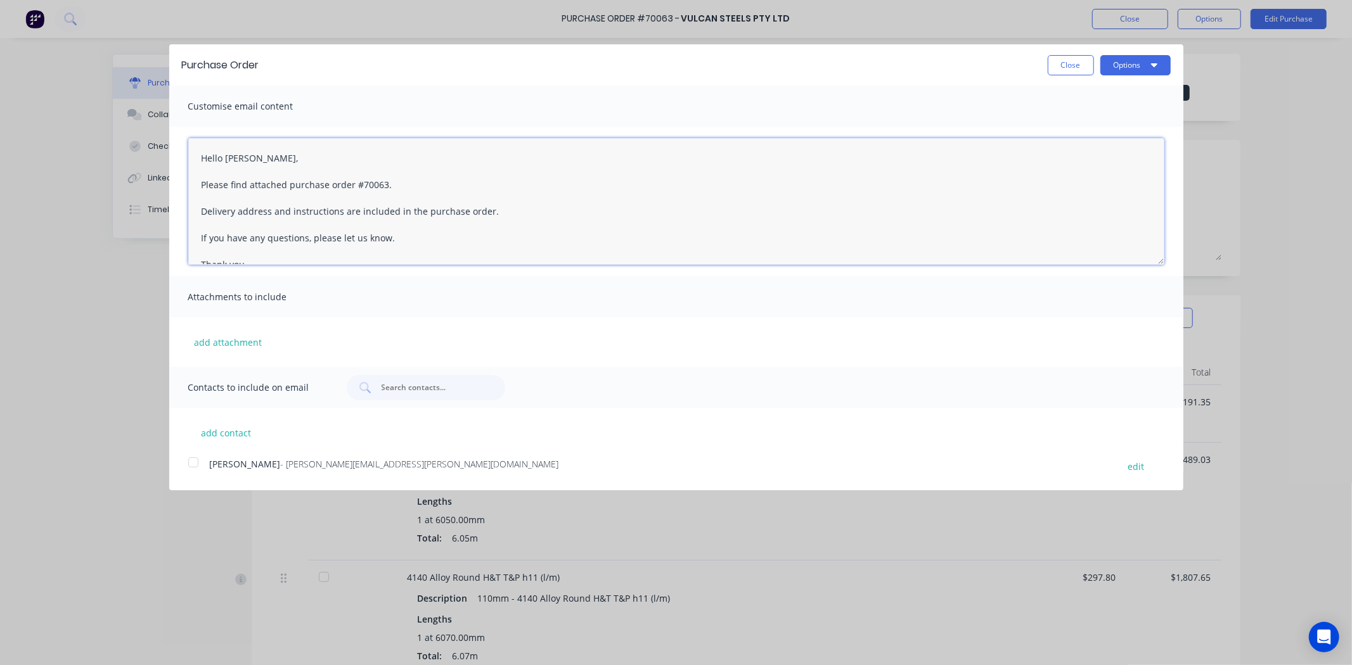
click at [262, 157] on textarea "Hello Candice, Please find attached purchase order #70063. Delivery address and…" at bounding box center [676, 201] width 976 height 127
click at [256, 161] on textarea "Hello Candice, Please find attached purchase order #70063. Delivery address and…" at bounding box center [676, 201] width 976 height 127
click at [411, 183] on textarea "Hello Candice, Please find attached purchase order #70063. Delivery address and…" at bounding box center [676, 201] width 976 height 127
click at [409, 194] on textarea "Hello Candice, Please find attached purchase order #70063. Delivery address and…" at bounding box center [676, 201] width 976 height 127
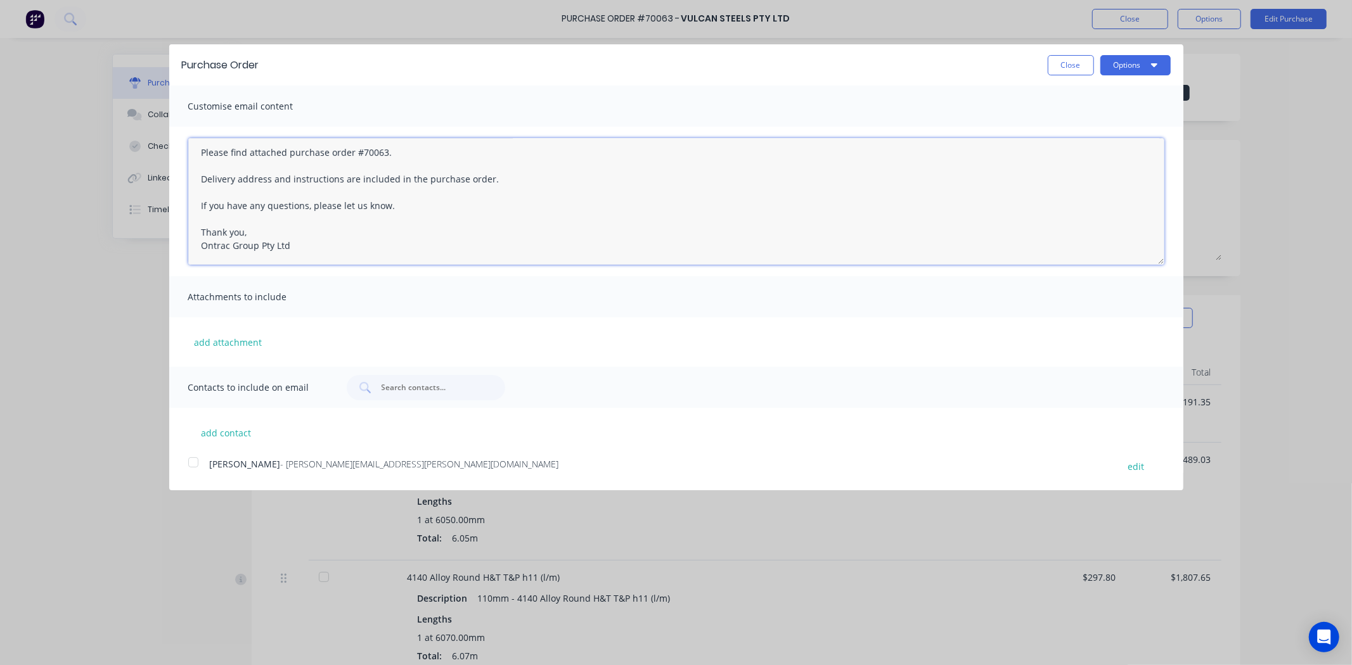
click at [188, 467] on div at bounding box center [193, 462] width 25 height 25
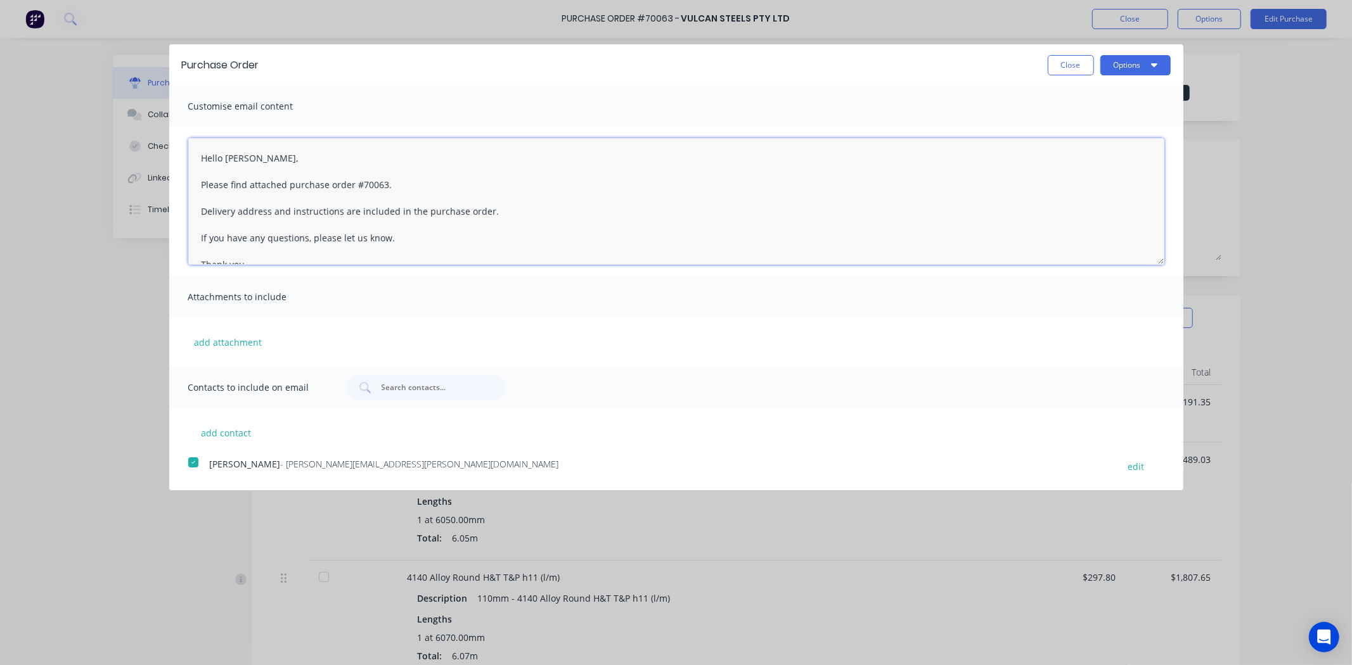
click at [432, 185] on textarea "Hello Candice, Please find attached purchase order #70063. Delivery address and…" at bounding box center [676, 201] width 976 height 127
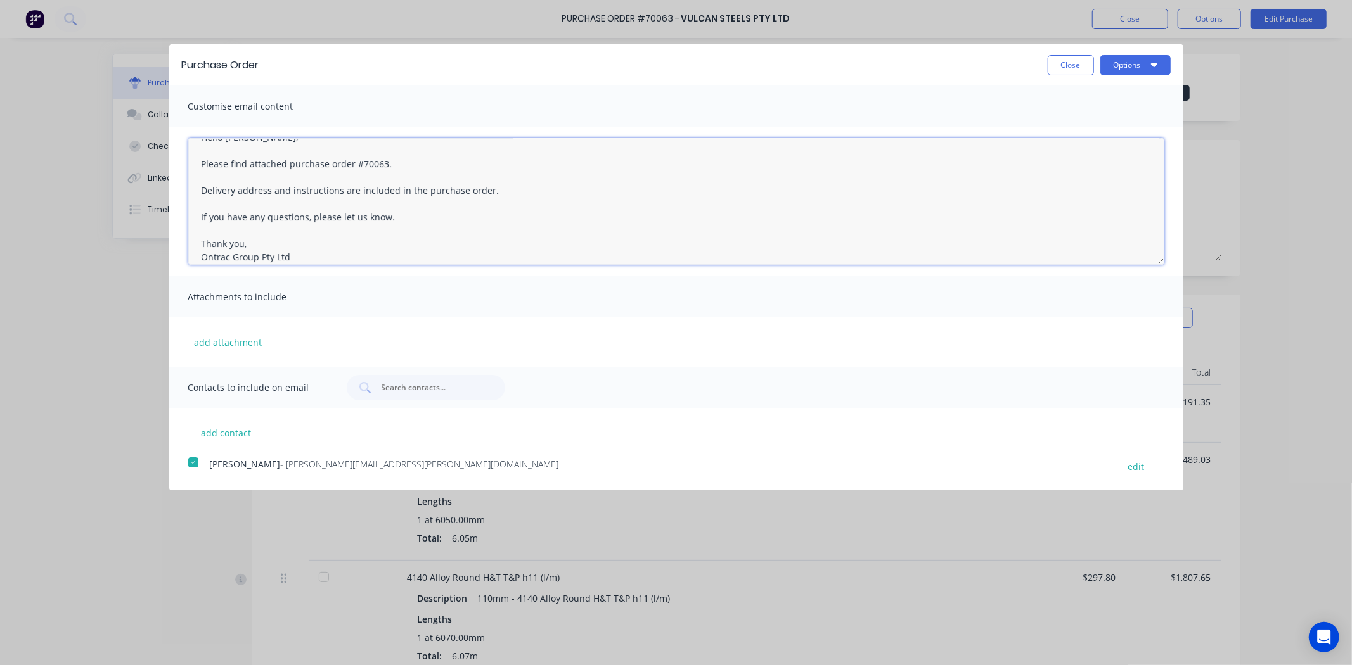
scroll to position [32, 0]
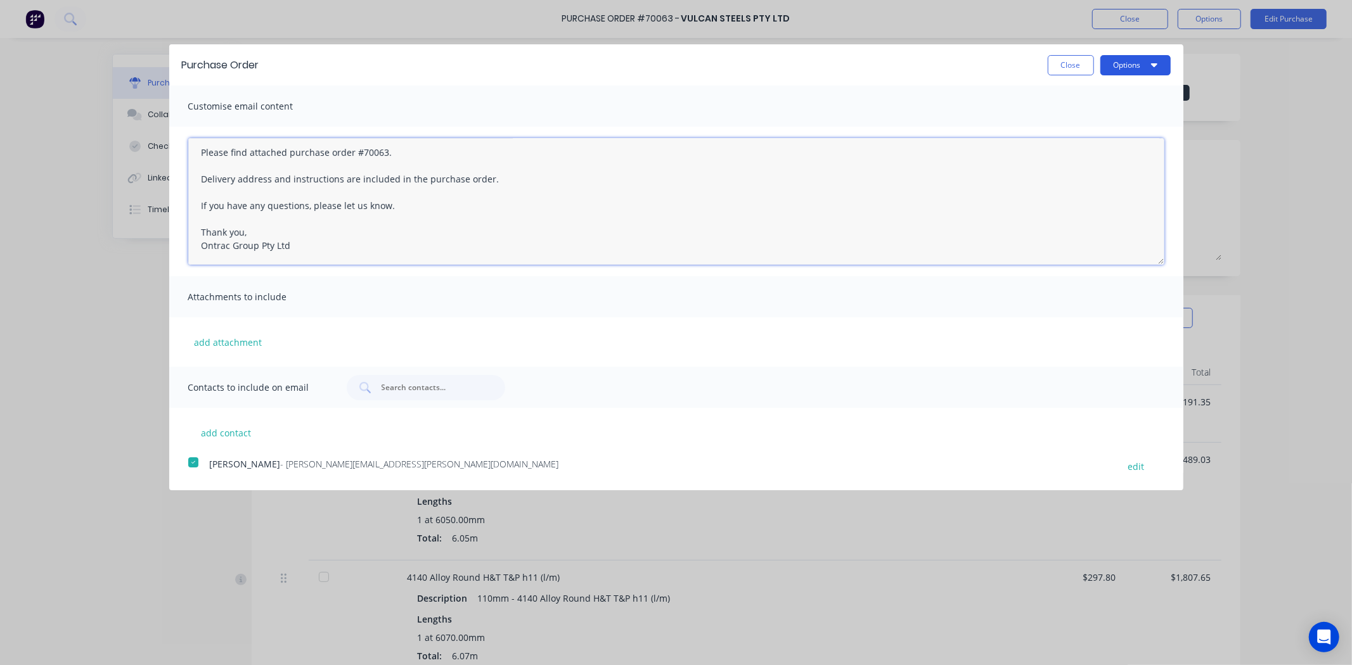
type textarea "Hello Candice, Please find attached purchase order #70063. Delivery address and…"
click at [1138, 65] on button "Options" at bounding box center [1135, 65] width 70 height 20
click at [1085, 129] on div "Email" at bounding box center [1111, 122] width 98 height 18
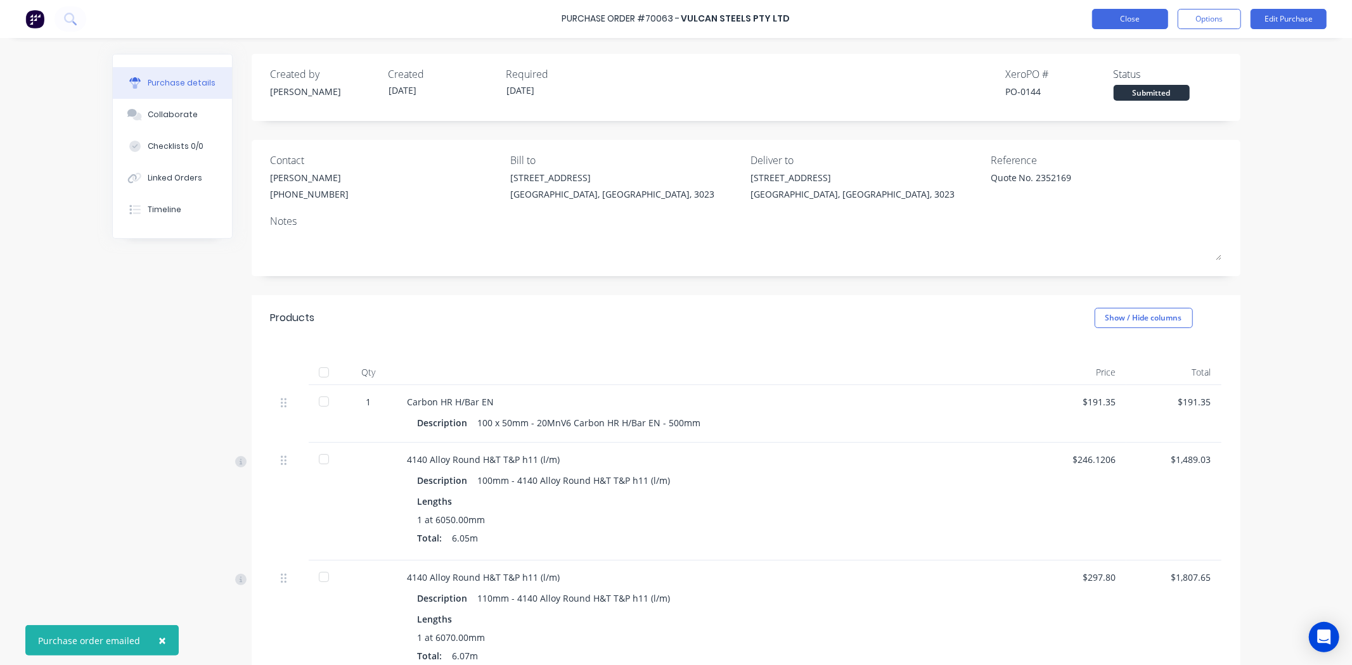
type textarea "x"
click at [1144, 22] on button "Close" at bounding box center [1130, 19] width 76 height 20
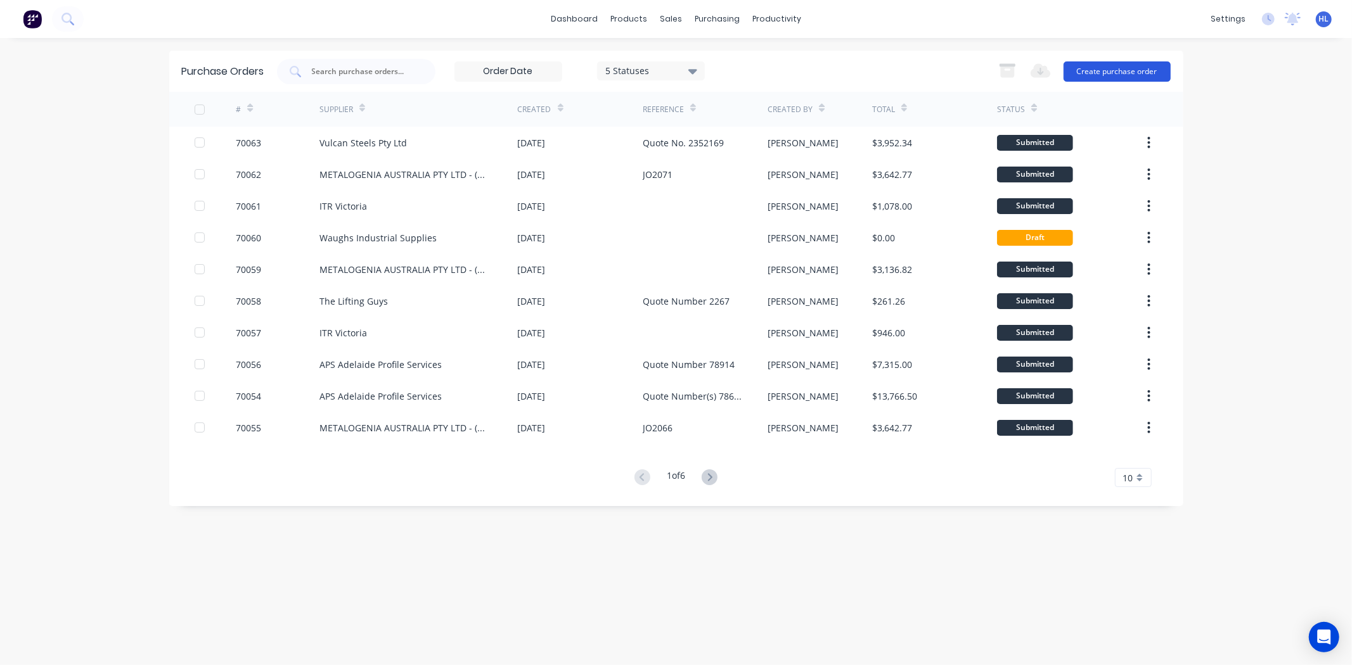
click at [1145, 65] on button "Create purchase order" at bounding box center [1117, 71] width 107 height 20
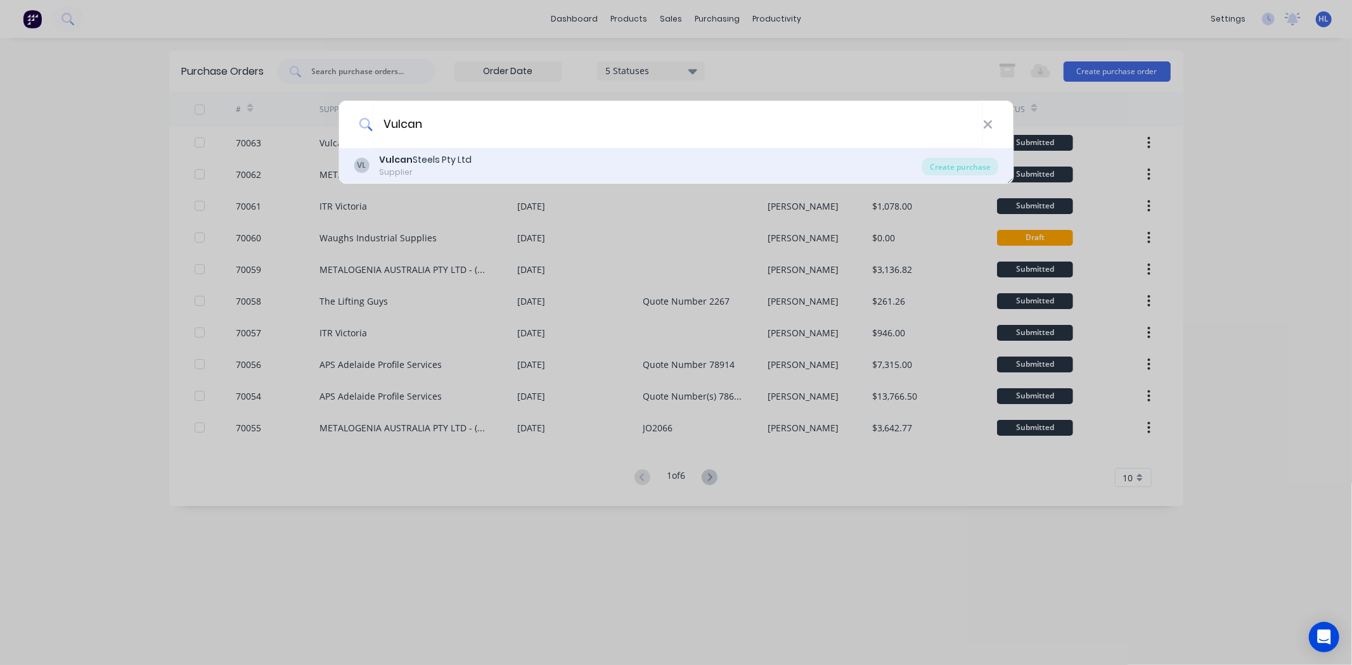
type input "Vulcan"
click at [447, 158] on div "Vulcan Steels Pty Ltd" at bounding box center [425, 159] width 93 height 13
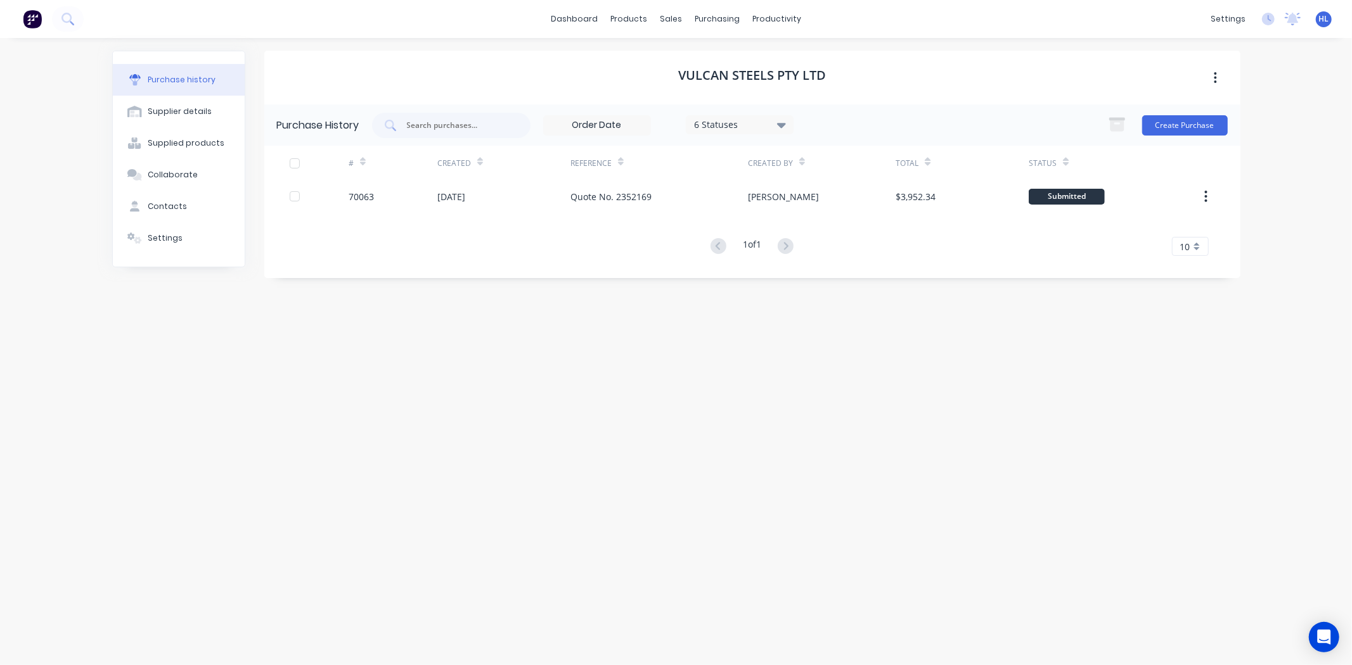
click at [1101, 362] on div "Vulcan Steels Pty Ltd Purchase History 6 Statuses 6 Statuses Create Purchase # …" at bounding box center [752, 345] width 976 height 589
click at [1193, 125] on button "Create Purchase" at bounding box center [1185, 125] width 86 height 20
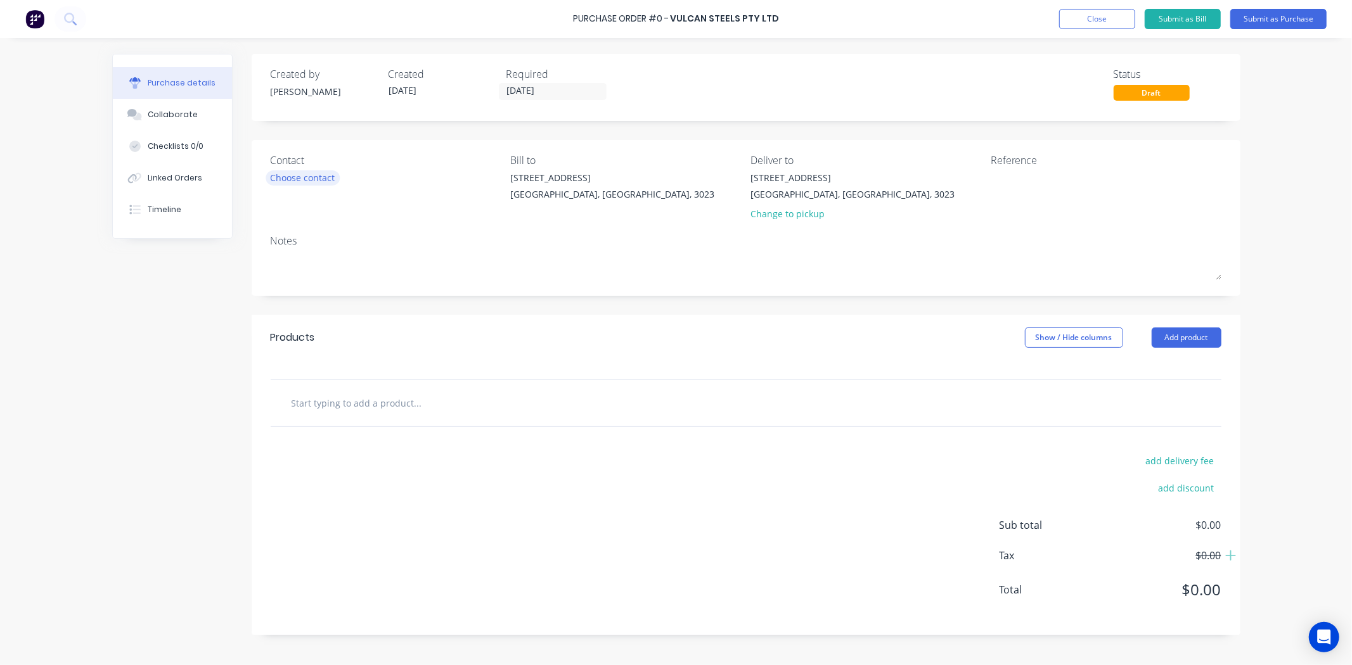
click at [307, 181] on div "Choose contact" at bounding box center [303, 177] width 65 height 13
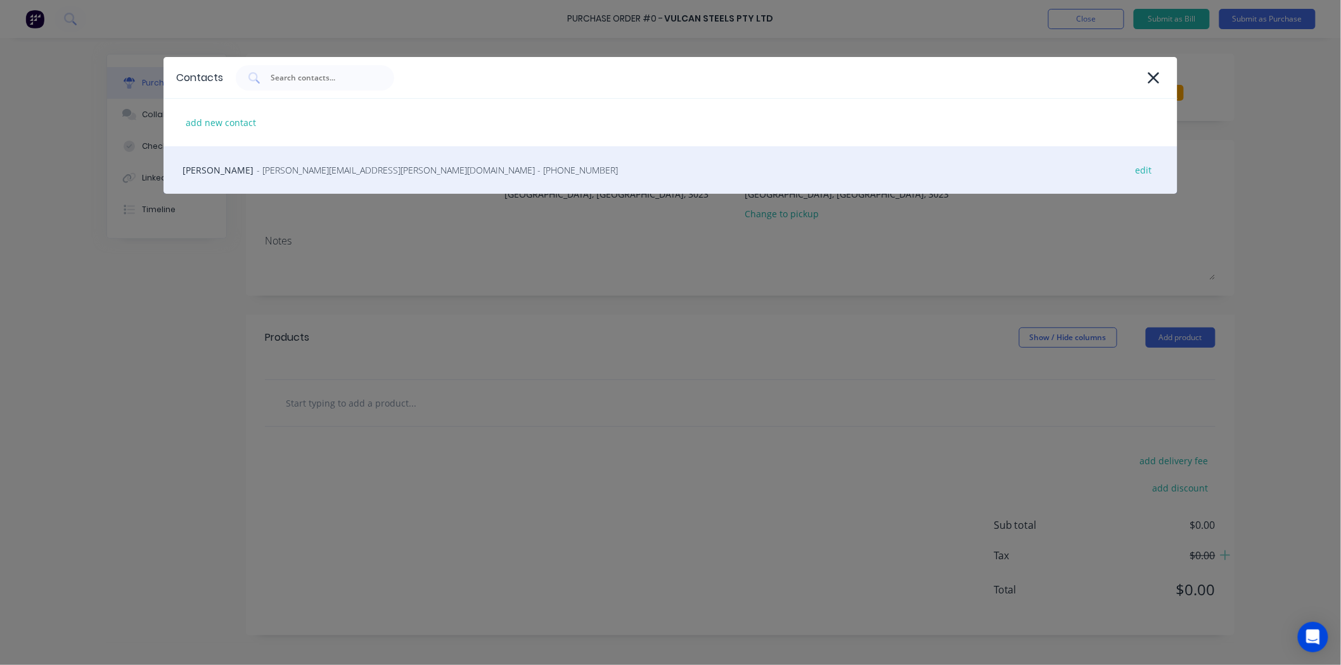
click at [312, 164] on span "- candice.chisholm@vulcan.co - (03) 8791 9666" at bounding box center [437, 170] width 361 height 13
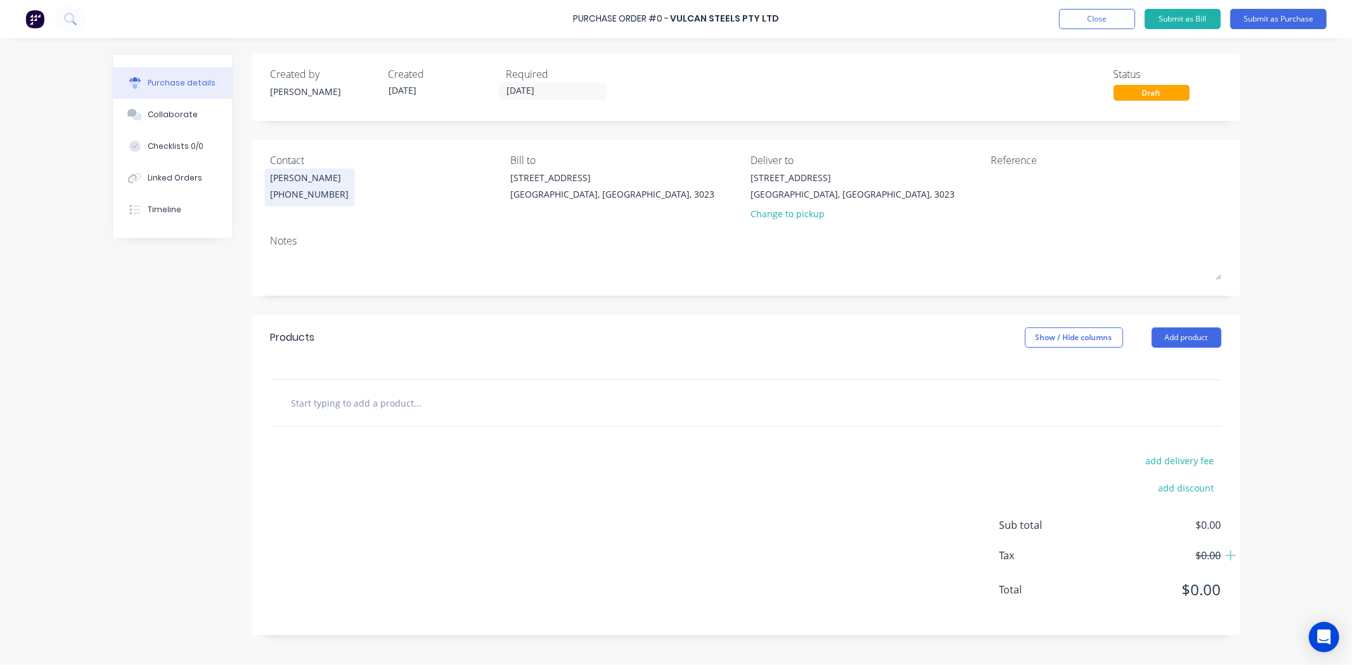
click at [314, 188] on div "(03) 8791 9666" at bounding box center [310, 194] width 79 height 13
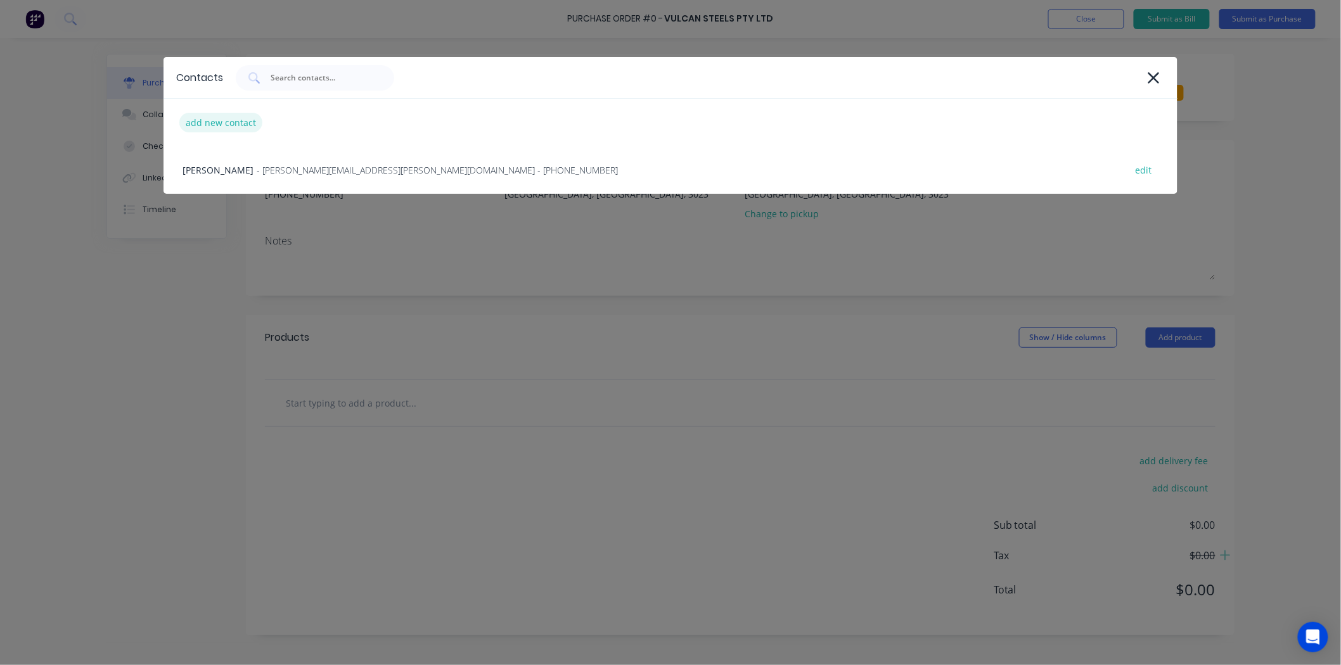
click at [222, 117] on div "add new contact" at bounding box center [220, 123] width 83 height 20
select select "AU"
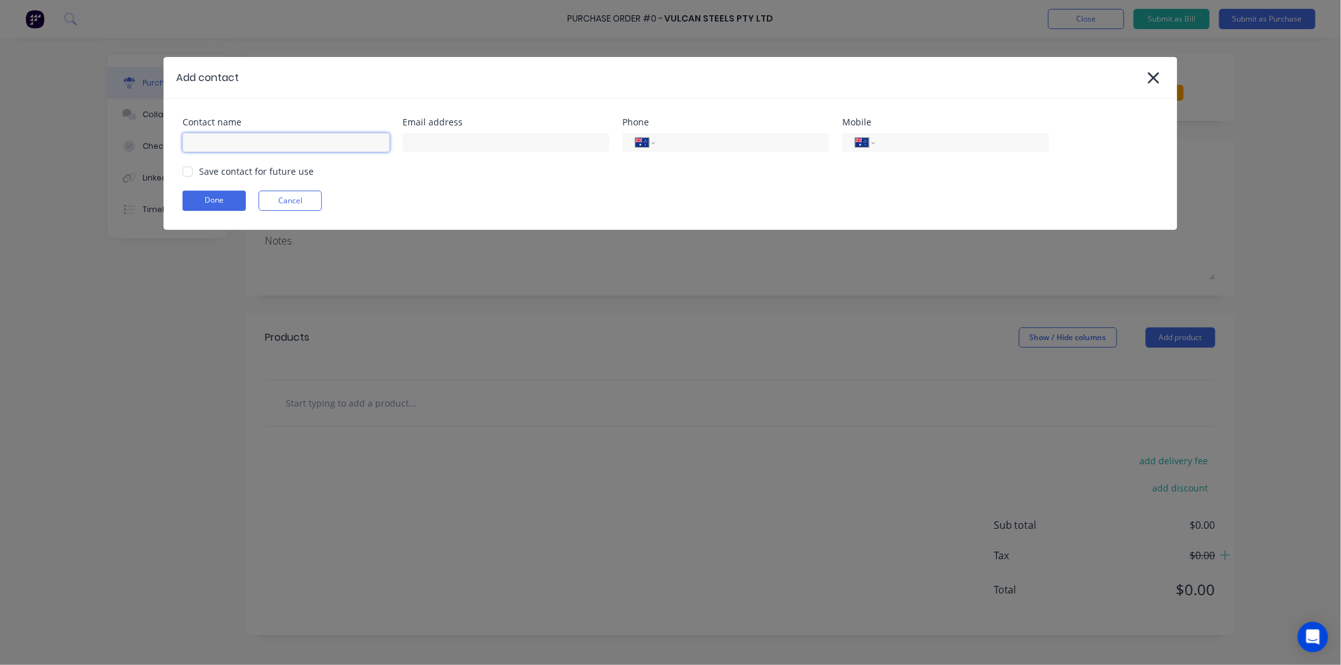
click at [314, 148] on input at bounding box center [286, 142] width 207 height 19
click at [191, 166] on div at bounding box center [187, 171] width 25 height 25
type input "Karlan Dobbin"
click at [485, 133] on input at bounding box center [505, 142] width 207 height 19
click at [458, 141] on input at bounding box center [505, 142] width 207 height 19
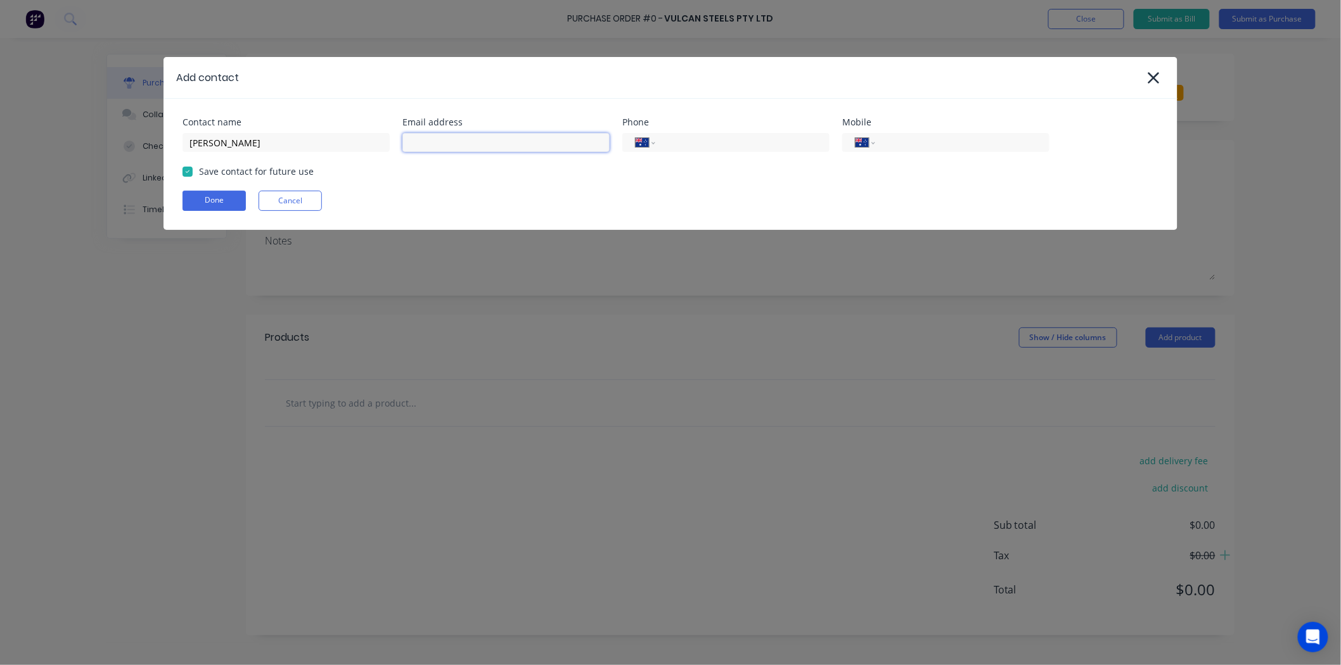
click at [436, 144] on input at bounding box center [505, 142] width 207 height 19
paste input "Karlan.Dobbin@vulcan.co"
type input "Karlan.Dobbin@vulcan.co"
click at [447, 168] on div "Save contact for future use" at bounding box center [671, 171] width 976 height 13
click at [685, 140] on input "tel" at bounding box center [740, 143] width 152 height 15
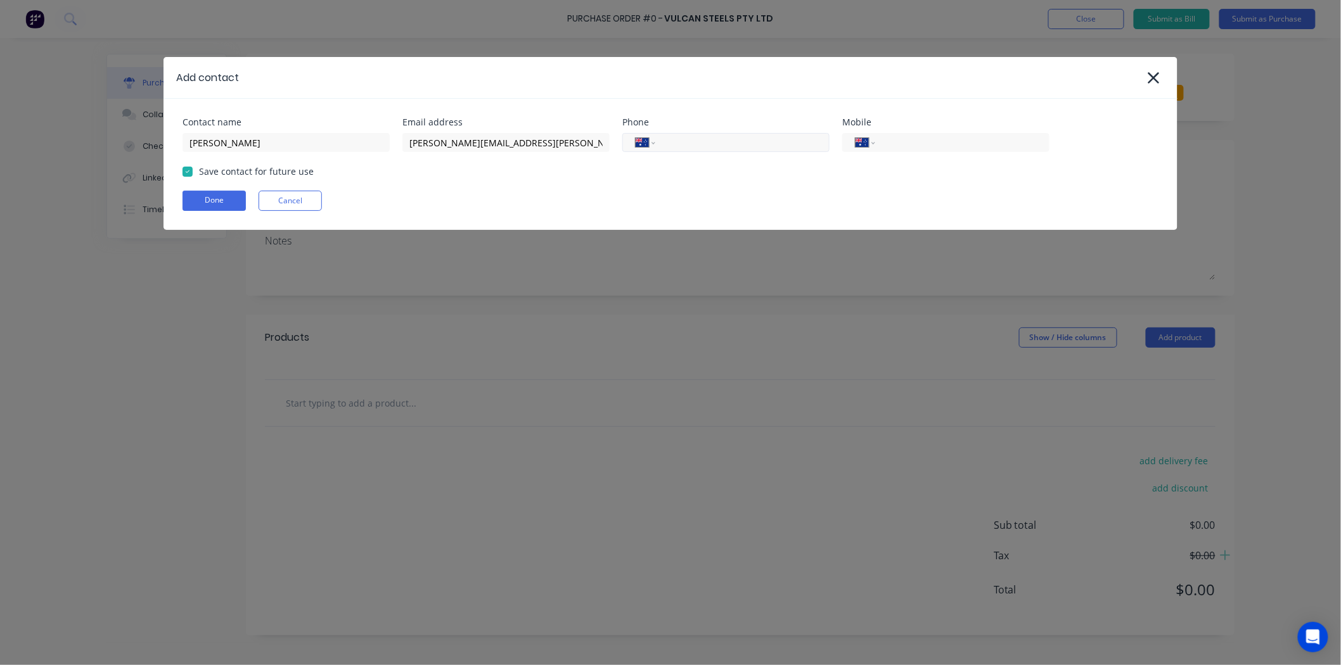
click at [681, 146] on input "tel" at bounding box center [740, 143] width 152 height 15
click at [689, 142] on input "tel" at bounding box center [740, 143] width 152 height 15
click at [718, 143] on input "tel" at bounding box center [740, 143] width 152 height 15
drag, startPoint x: 743, startPoint y: 137, endPoint x: 679, endPoint y: 156, distance: 67.4
click at [679, 156] on div "Contact name Karlan Dobbin Email address Karlan.Dobbin@vulcan.co Phone Internat…" at bounding box center [671, 164] width 1014 height 131
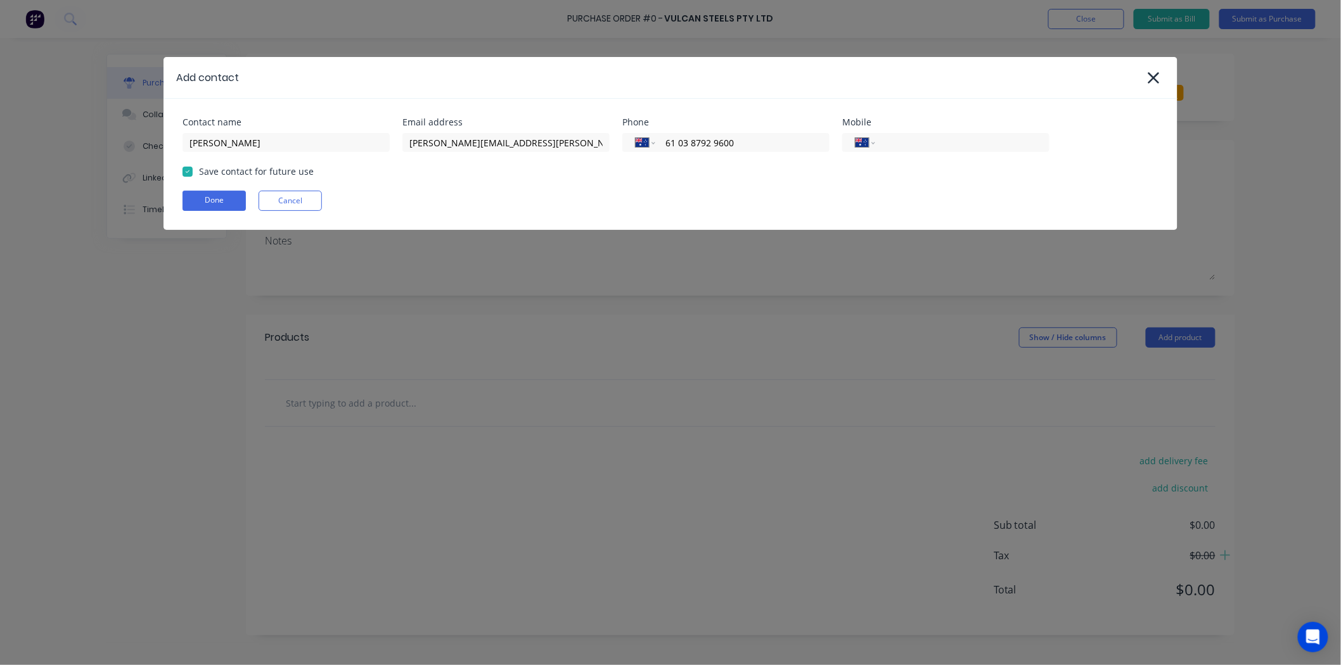
type input "61 03 8792 9600"
click at [685, 161] on div "Contact name Karlan Dobbin Email address Karlan.Dobbin@vulcan.co Phone Internat…" at bounding box center [671, 164] width 1014 height 131
click at [238, 195] on button "Done" at bounding box center [214, 201] width 63 height 20
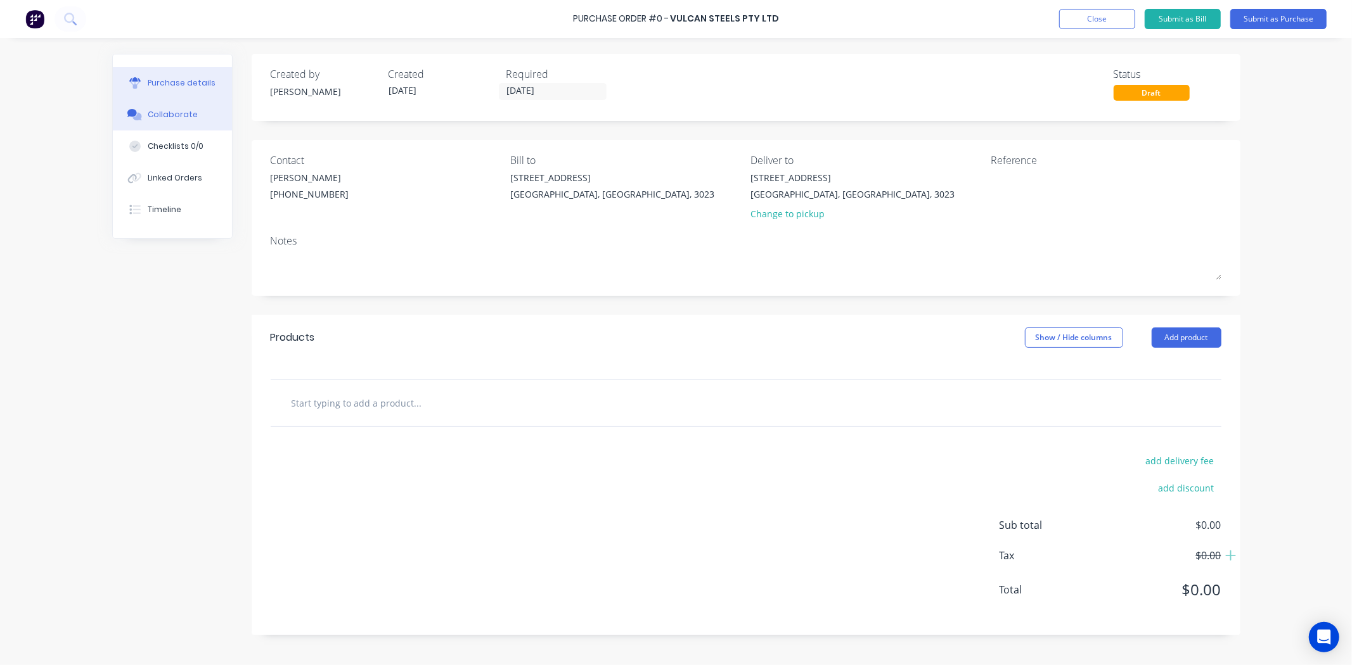
click at [186, 106] on button "Collaborate" at bounding box center [172, 115] width 119 height 32
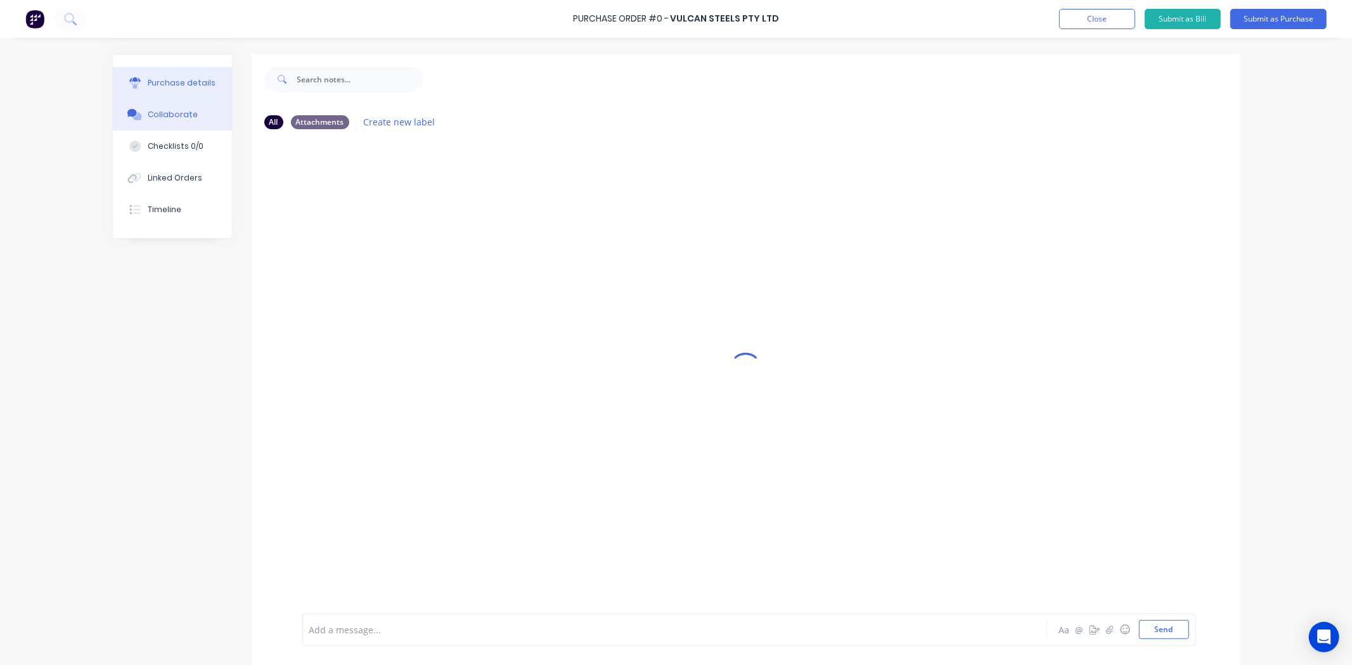
click at [194, 84] on div "Purchase details" at bounding box center [182, 82] width 68 height 11
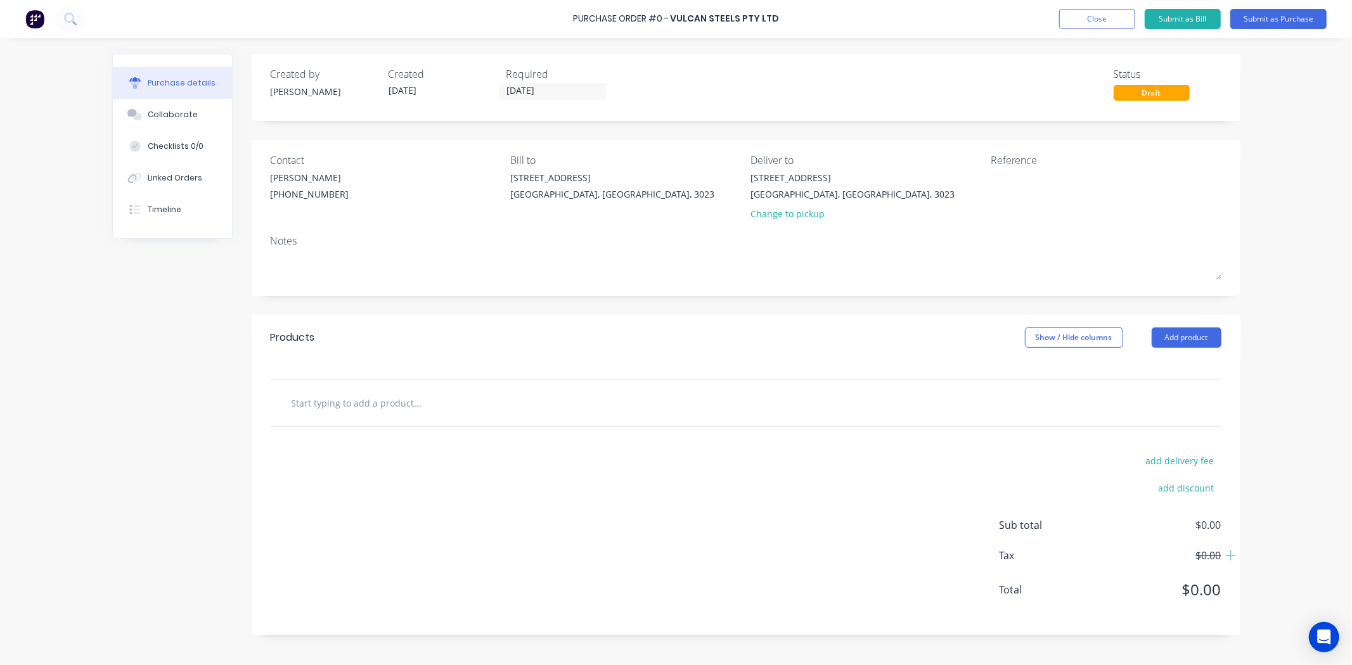
click at [425, 243] on div "Notes" at bounding box center [746, 240] width 951 height 15
click at [1001, 197] on textarea at bounding box center [1070, 185] width 158 height 29
click at [345, 247] on div "Notes" at bounding box center [746, 240] width 951 height 15
click at [1117, 23] on button "Close" at bounding box center [1097, 19] width 76 height 20
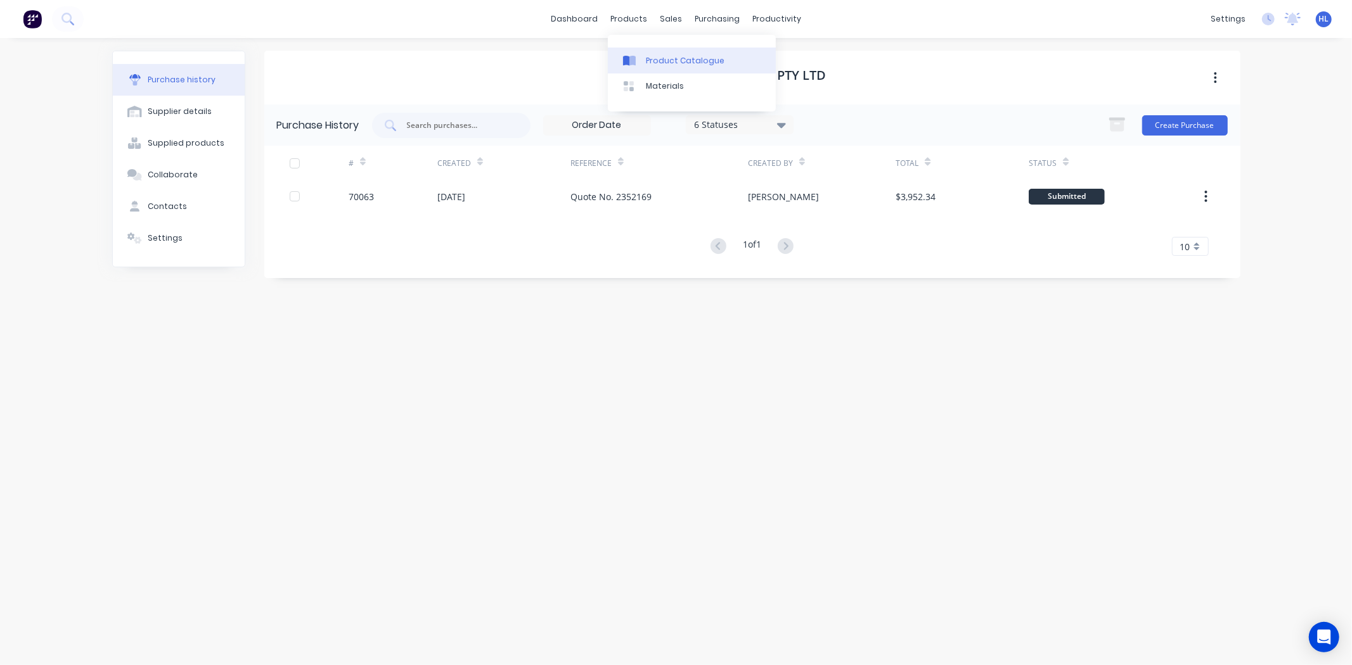
click at [661, 62] on div "Product Catalogue" at bounding box center [685, 60] width 79 height 11
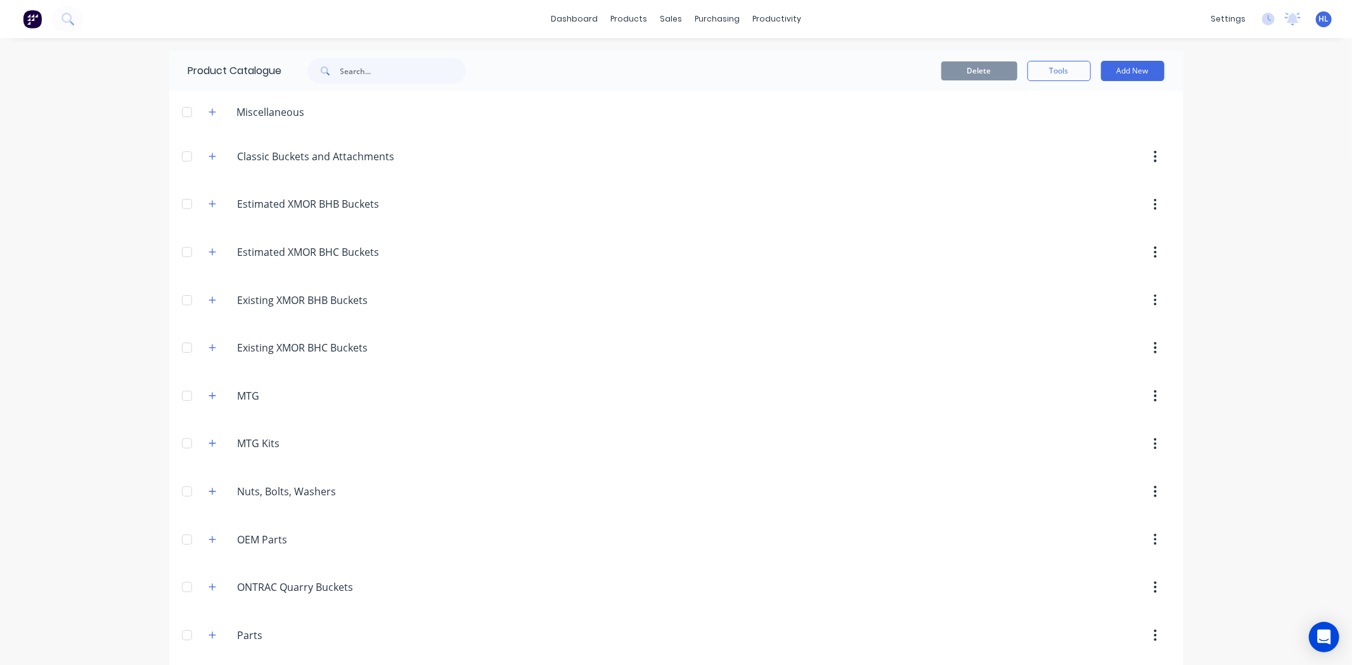
click at [214, 114] on span at bounding box center [213, 112] width 16 height 16
click at [209, 112] on icon "button" at bounding box center [213, 112] width 8 height 9
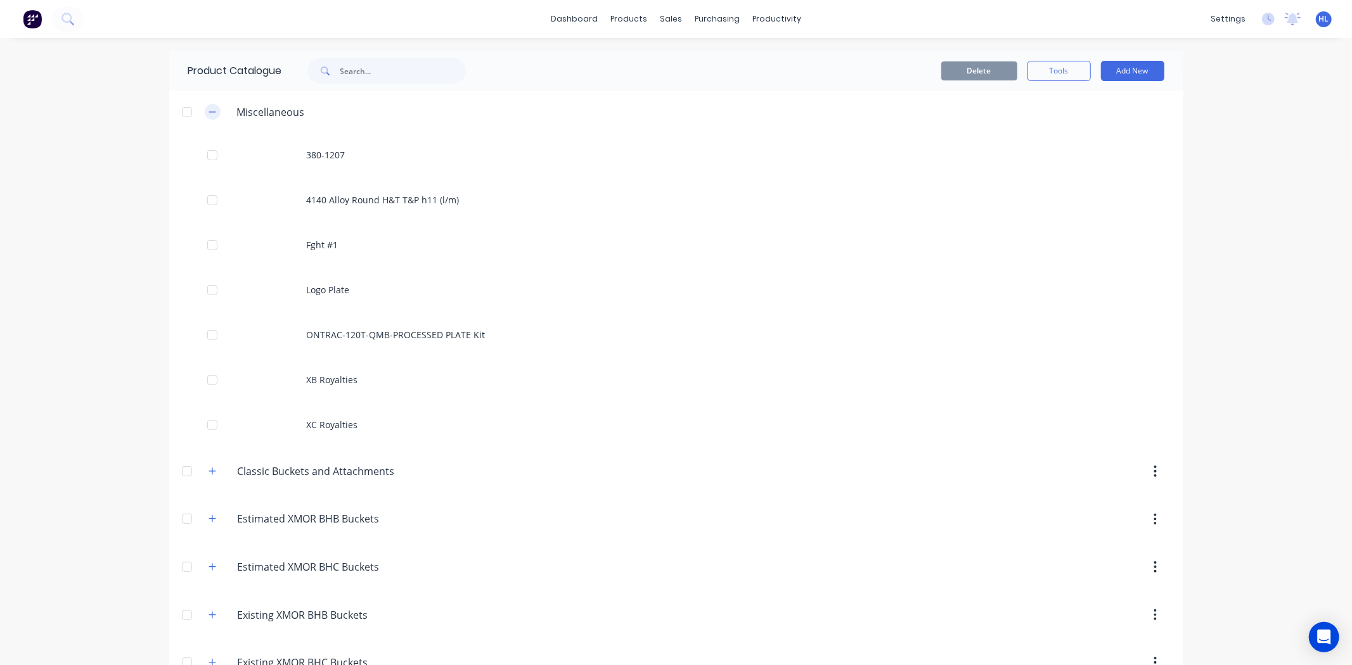
click at [209, 112] on icon "button" at bounding box center [213, 112] width 8 height 9
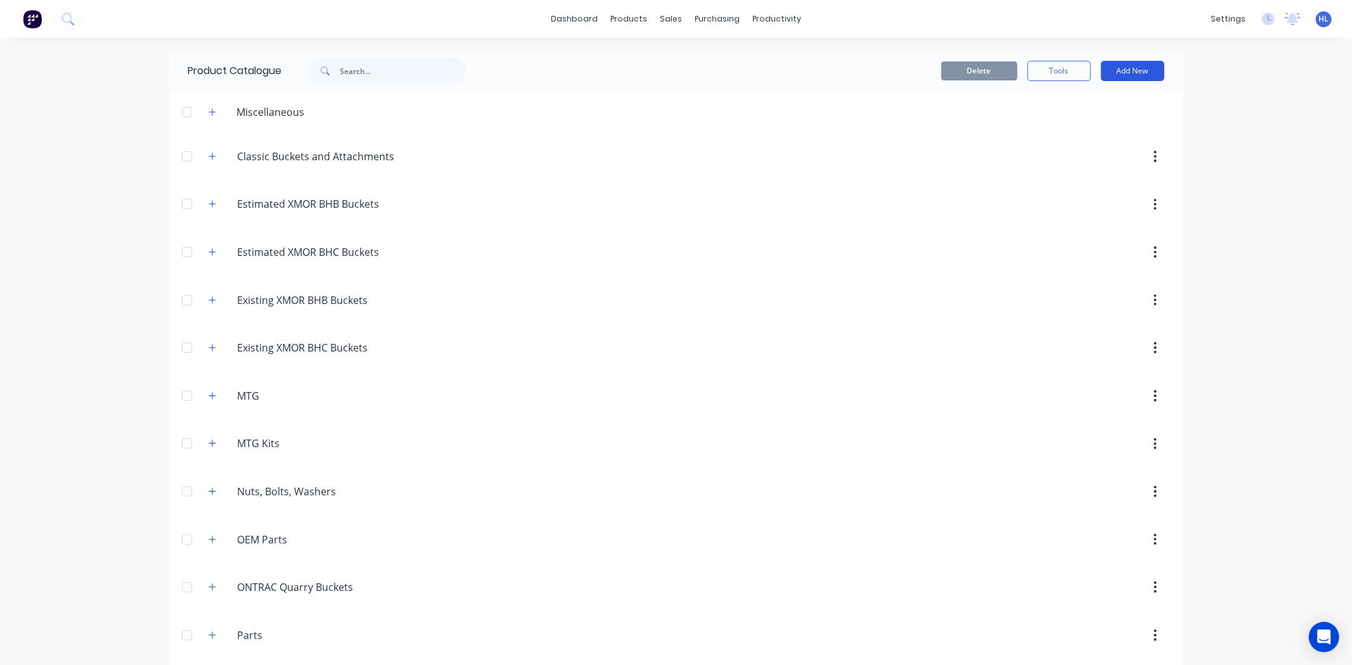
click at [1133, 70] on button "Add New" at bounding box center [1132, 71] width 63 height 20
click at [1097, 105] on div "Category" at bounding box center [1104, 103] width 98 height 18
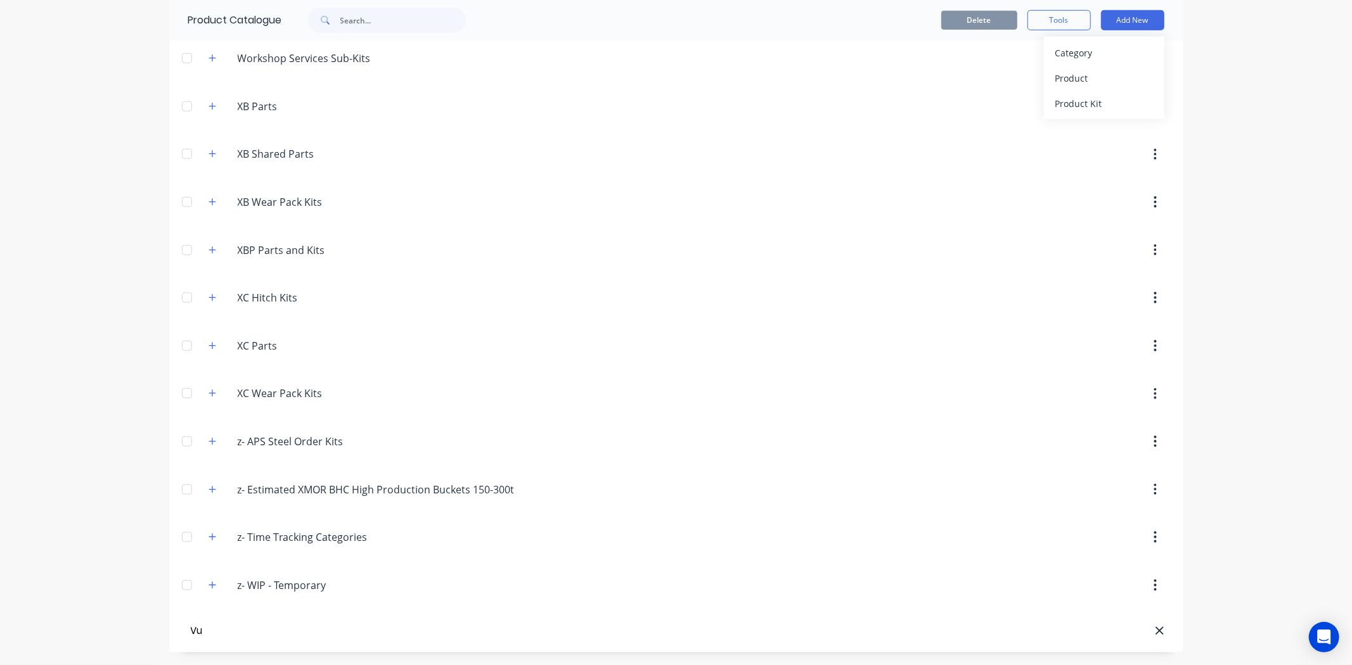
type input "V"
type input "Steel - Flat Bar, Hollow Bar, RHS"
click at [188, 631] on input "Steel - Flat Bar, Hollow Bar, RHS" at bounding box center [259, 631] width 143 height 18
drag, startPoint x: 182, startPoint y: 632, endPoint x: 399, endPoint y: 619, distance: 217.8
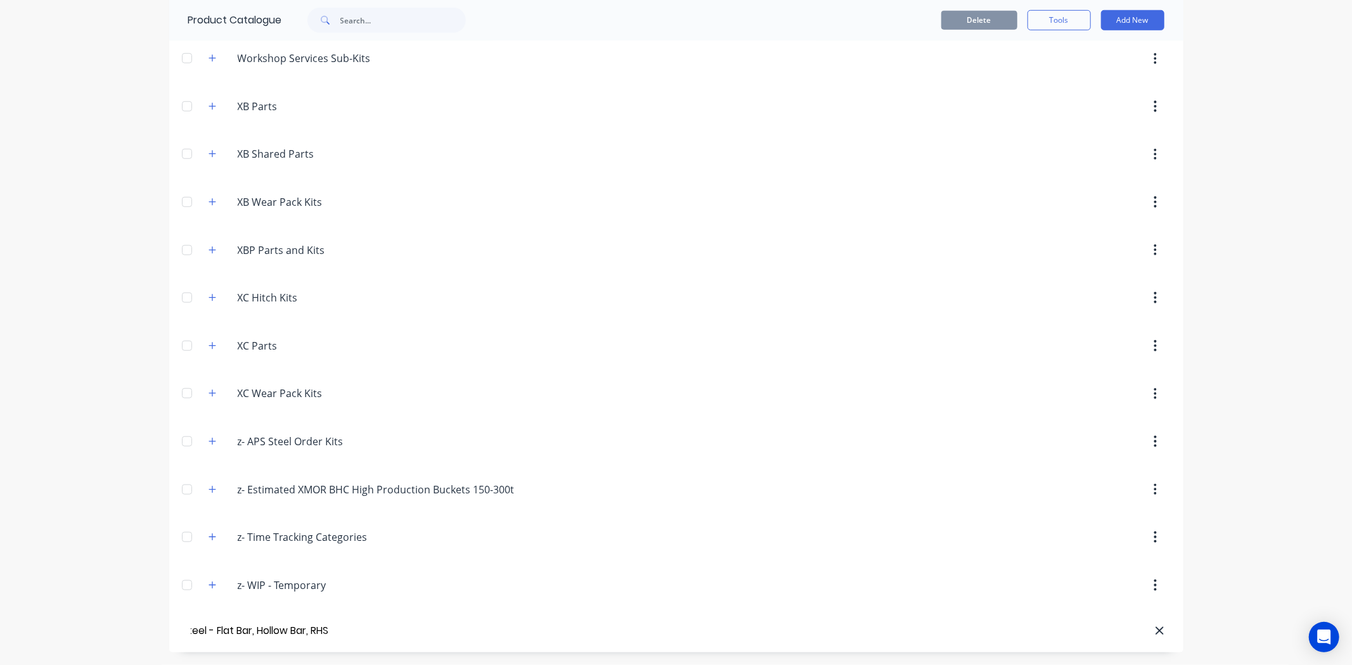
click at [399, 619] on header "Steel - Flat Bar, Hollow Bar, RHS" at bounding box center [676, 632] width 1014 height 44
click at [49, 577] on div "dashboard products sales purchasing productivity dashboard products Product Cat…" at bounding box center [676, 332] width 1352 height 665
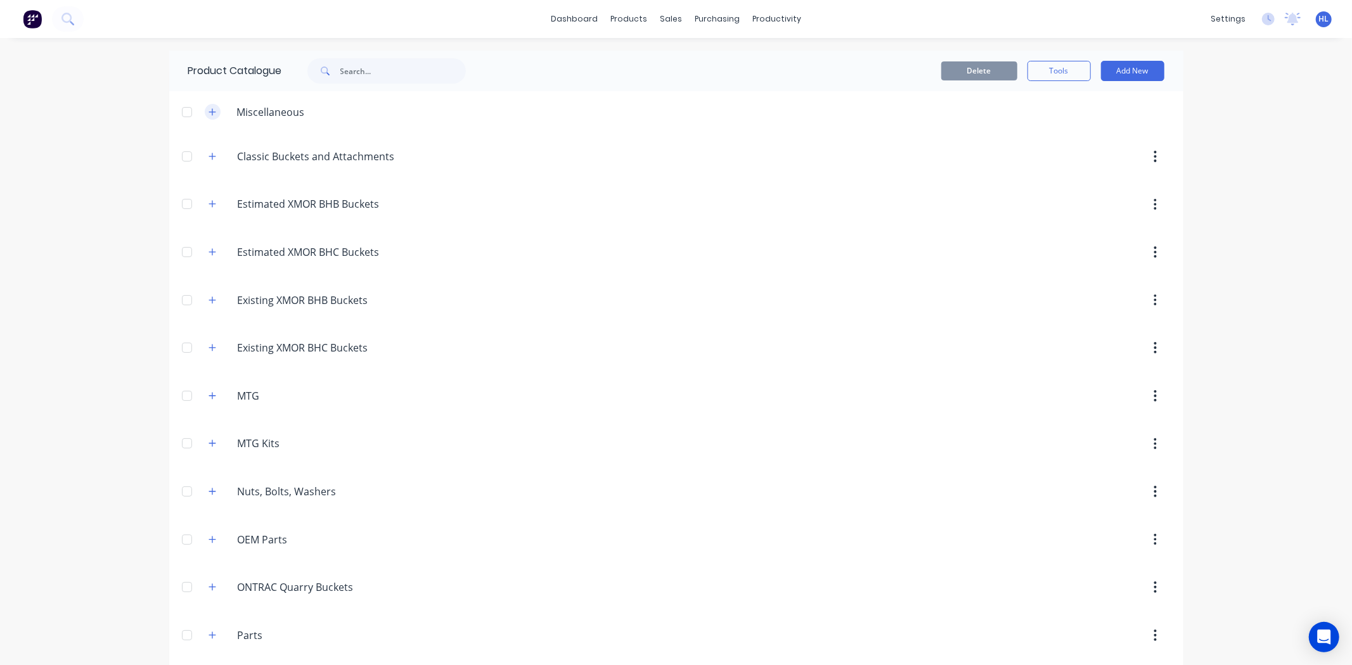
click at [209, 108] on icon "button" at bounding box center [213, 112] width 8 height 9
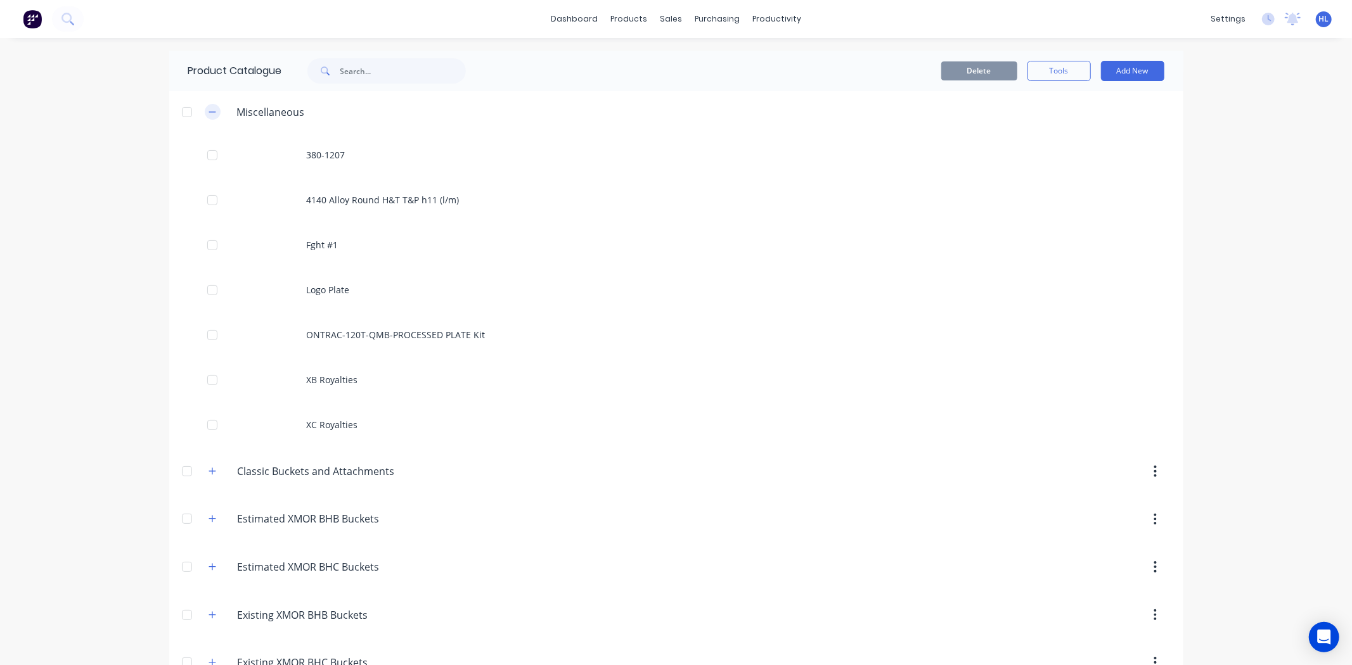
click at [209, 108] on icon "button" at bounding box center [213, 112] width 8 height 9
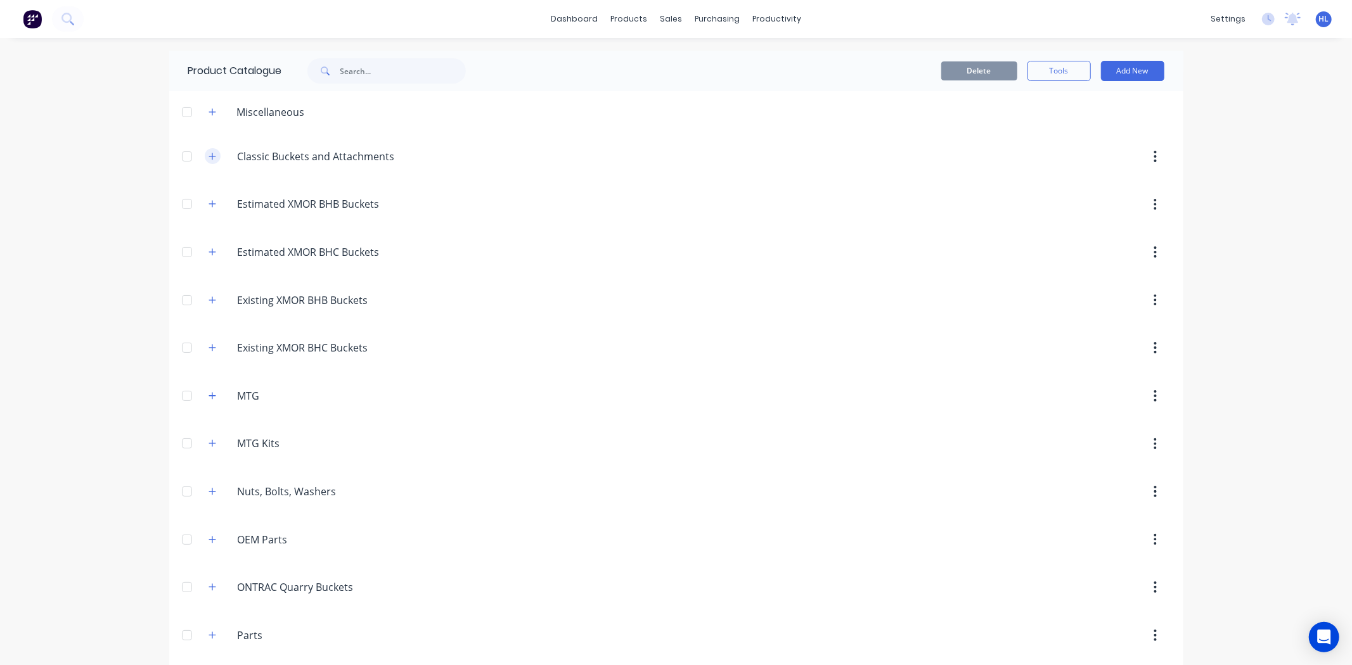
click at [208, 162] on button "button" at bounding box center [213, 156] width 16 height 16
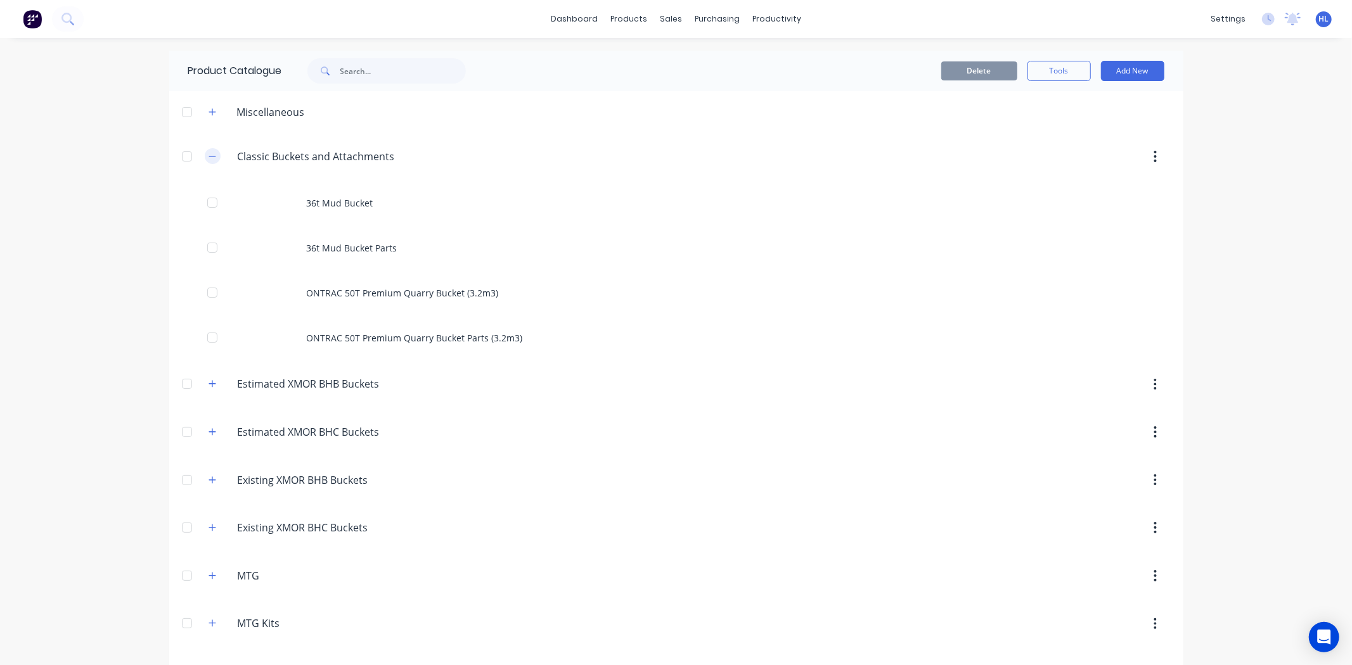
click at [208, 162] on button "button" at bounding box center [213, 156] width 16 height 16
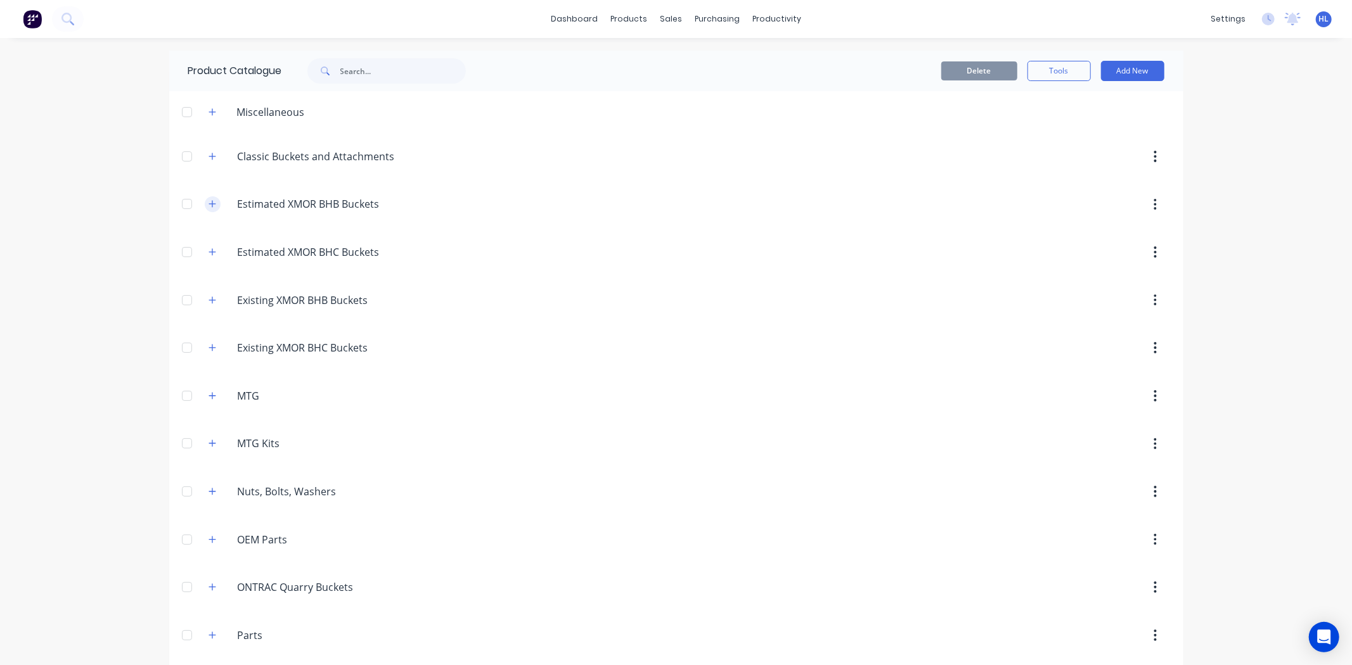
click at [209, 205] on icon "button" at bounding box center [213, 204] width 8 height 9
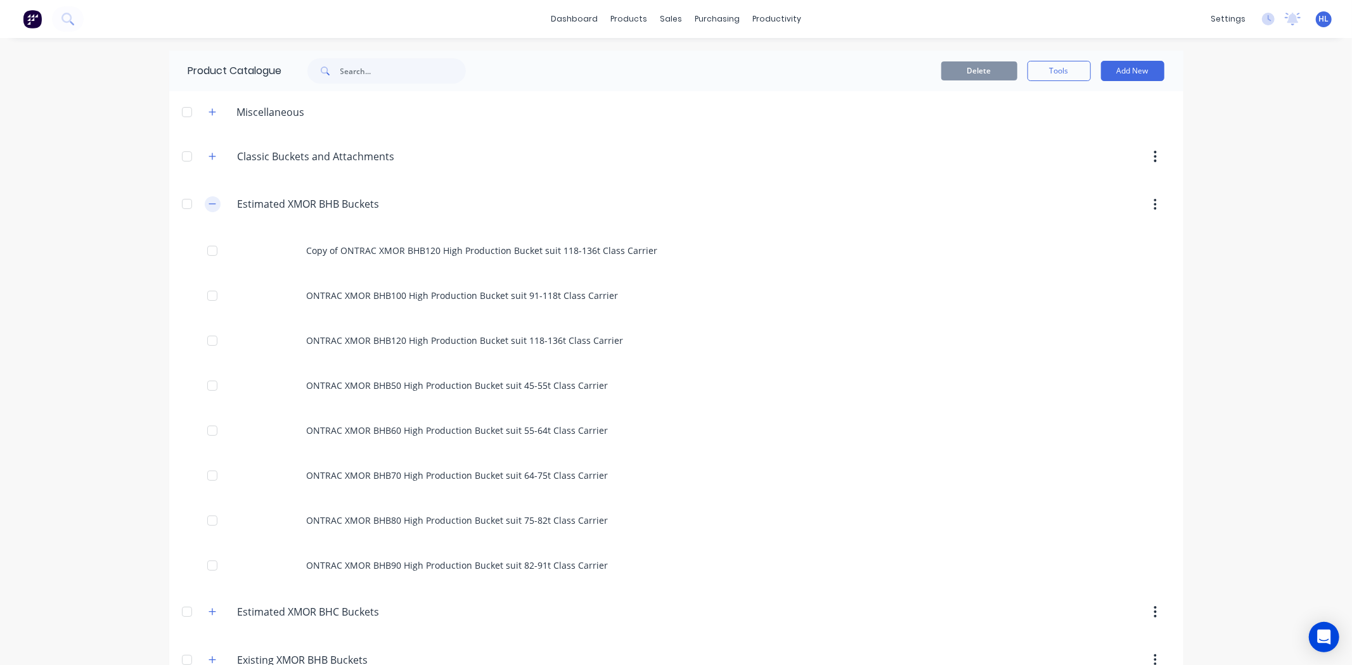
click at [209, 205] on icon "button" at bounding box center [213, 204] width 8 height 9
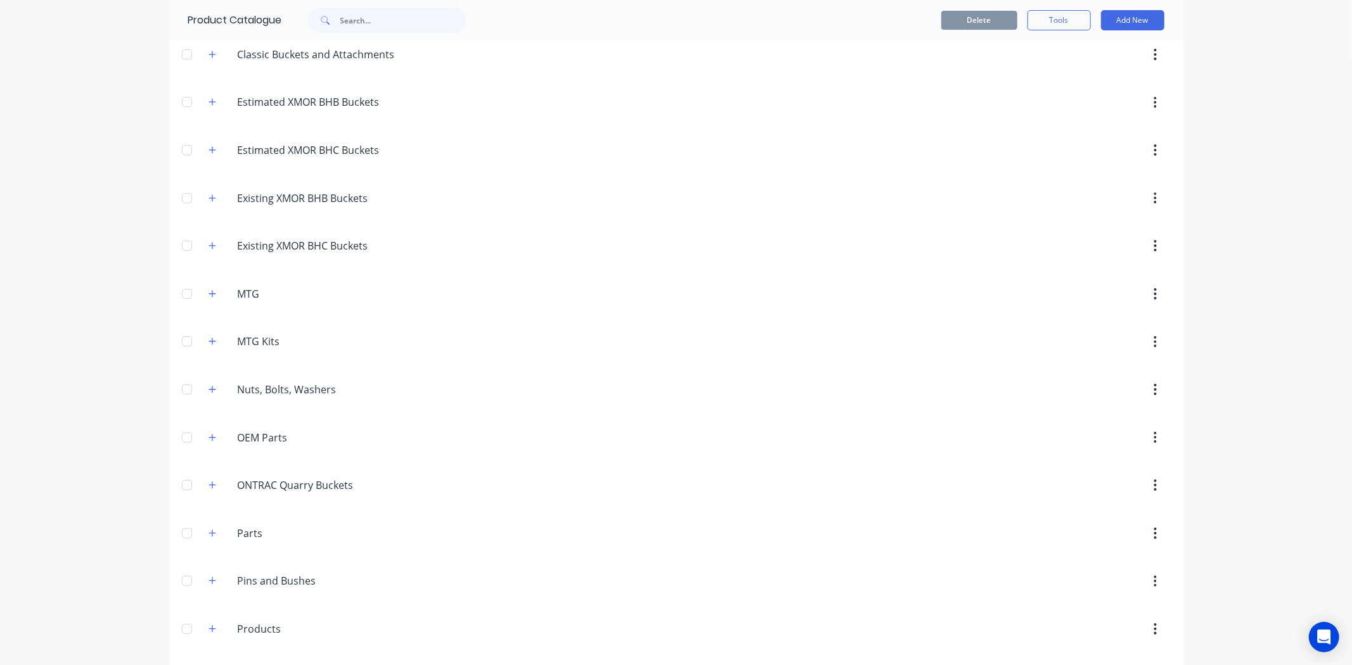
scroll to position [93, 0]
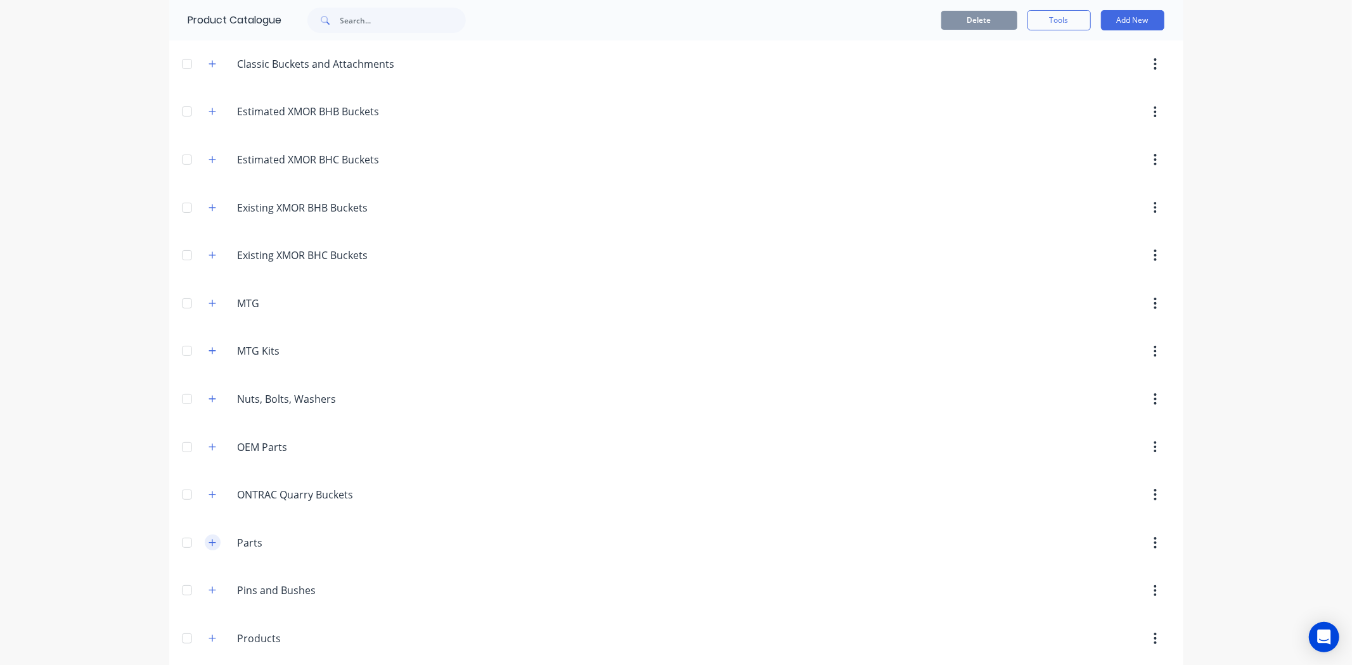
click at [209, 539] on icon "button" at bounding box center [213, 543] width 8 height 9
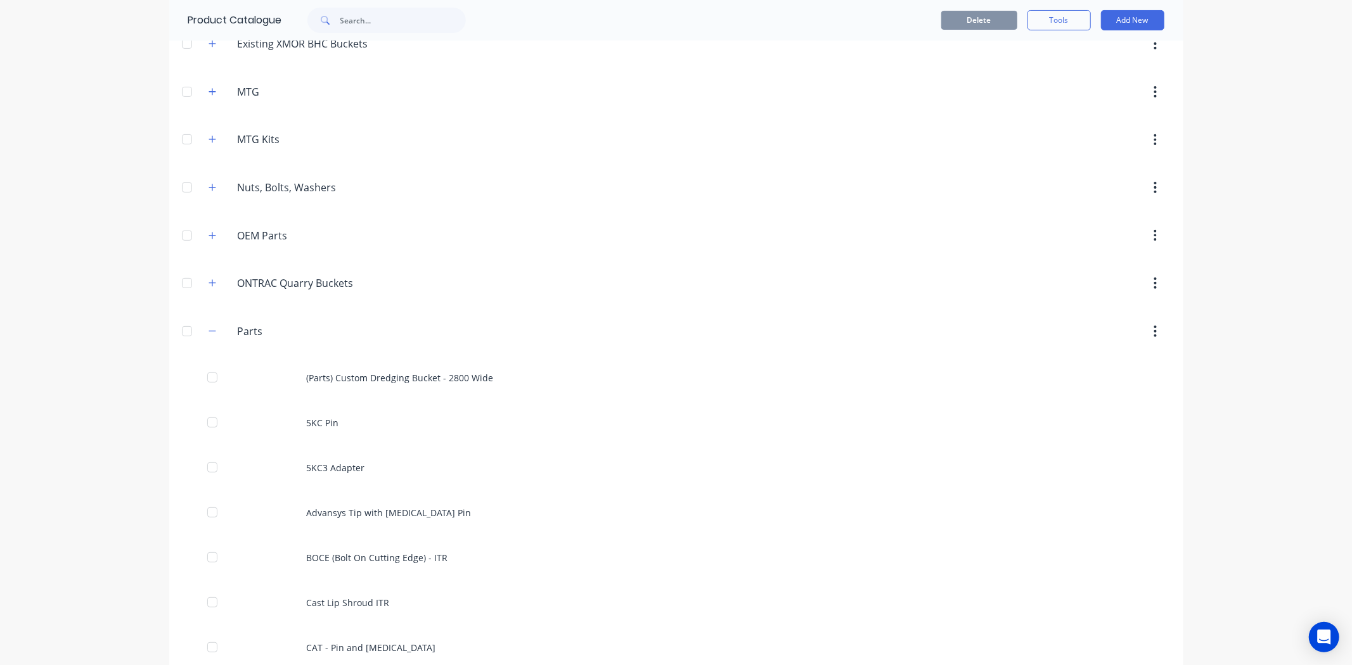
scroll to position [0, 0]
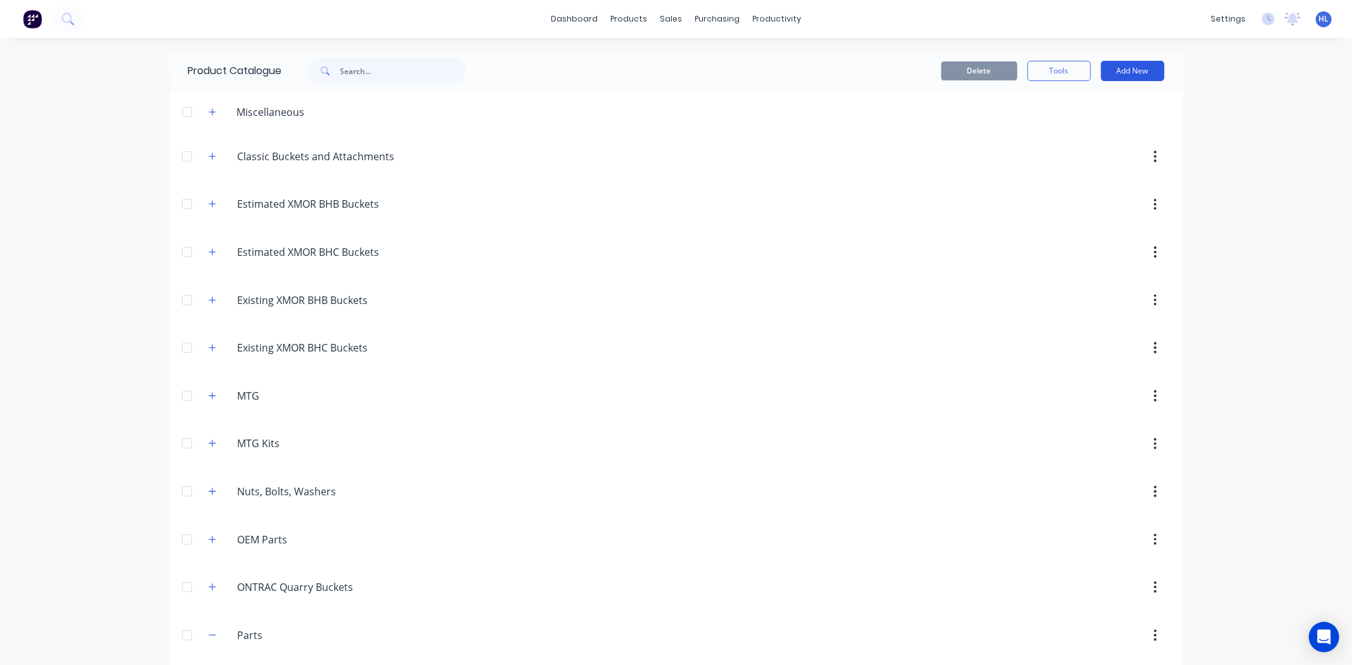
click at [1131, 76] on button "Add New" at bounding box center [1132, 71] width 63 height 20
click at [1093, 124] on div "Product" at bounding box center [1104, 129] width 98 height 18
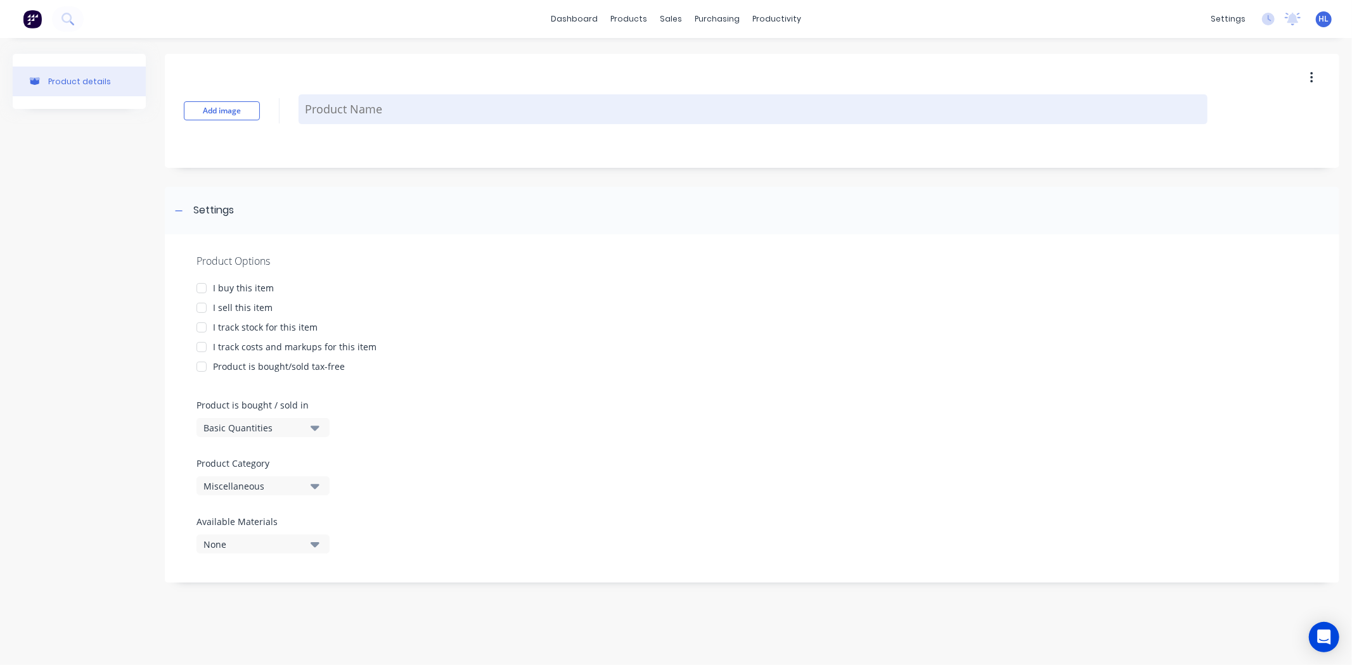
drag, startPoint x: 339, startPoint y: 97, endPoint x: 344, endPoint y: 110, distance: 13.7
click at [343, 103] on textarea at bounding box center [753, 109] width 909 height 30
type textarea "x"
type textarea "H"
type textarea "x"
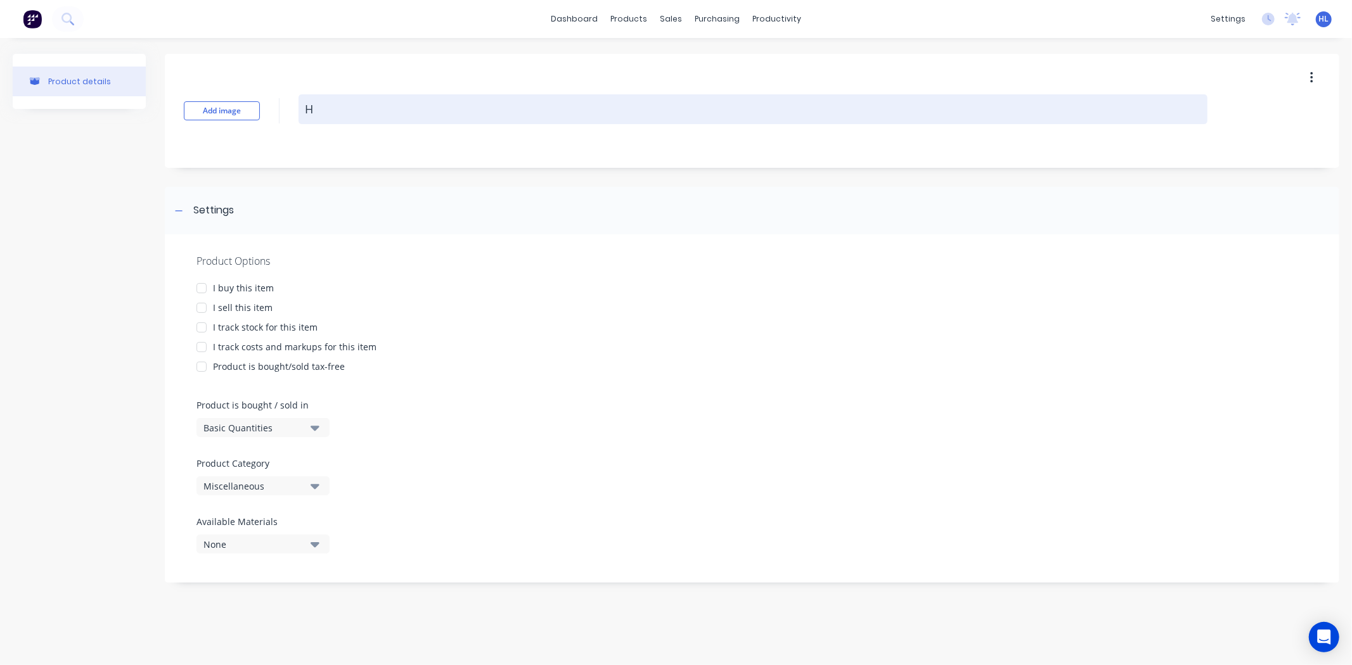
type textarea "Ho"
type textarea "x"
type textarea "Hol"
type textarea "x"
type textarea "Ho"
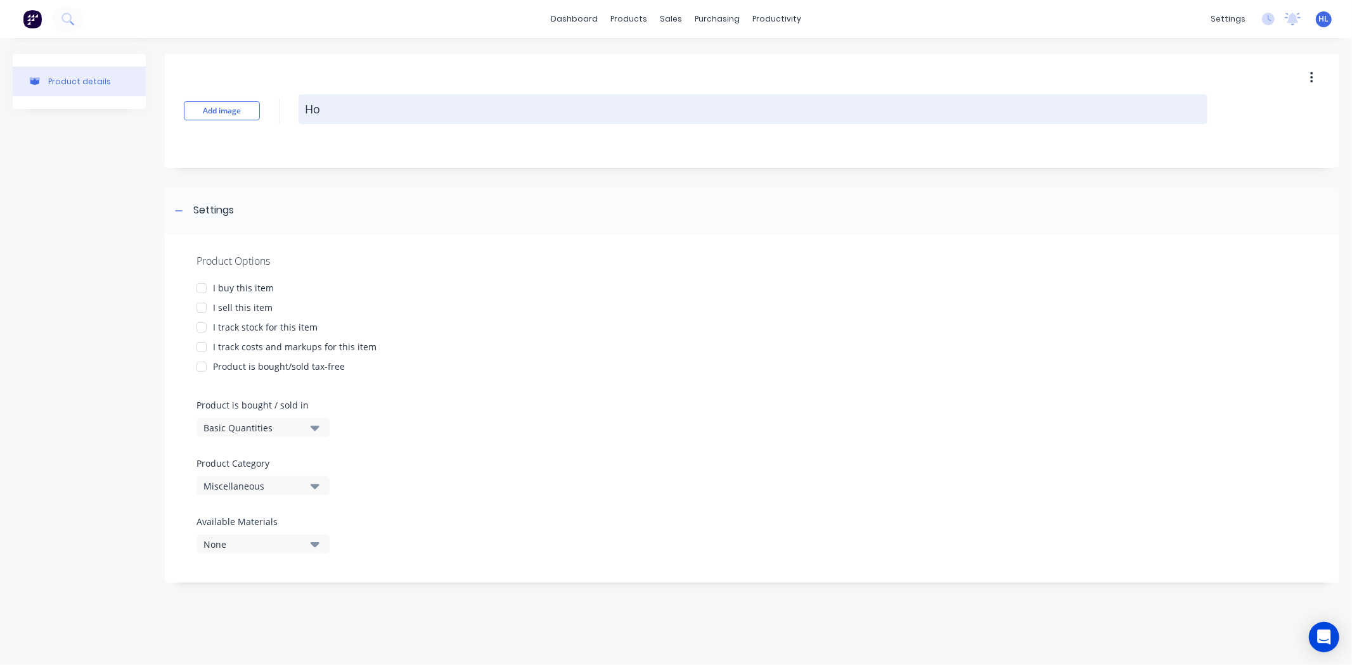
type textarea "x"
type textarea "H"
type textarea "x"
type textarea "F"
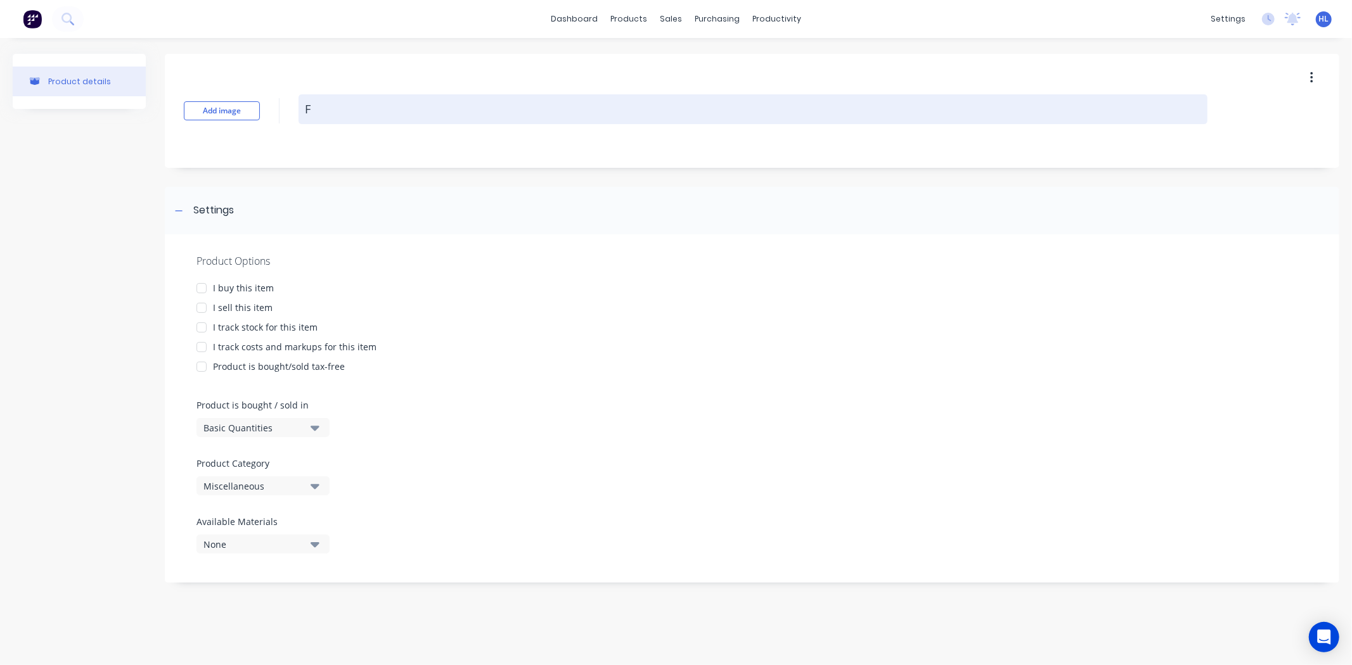
type textarea "x"
type textarea "Fl"
type textarea "x"
type textarea "Fla"
type textarea "x"
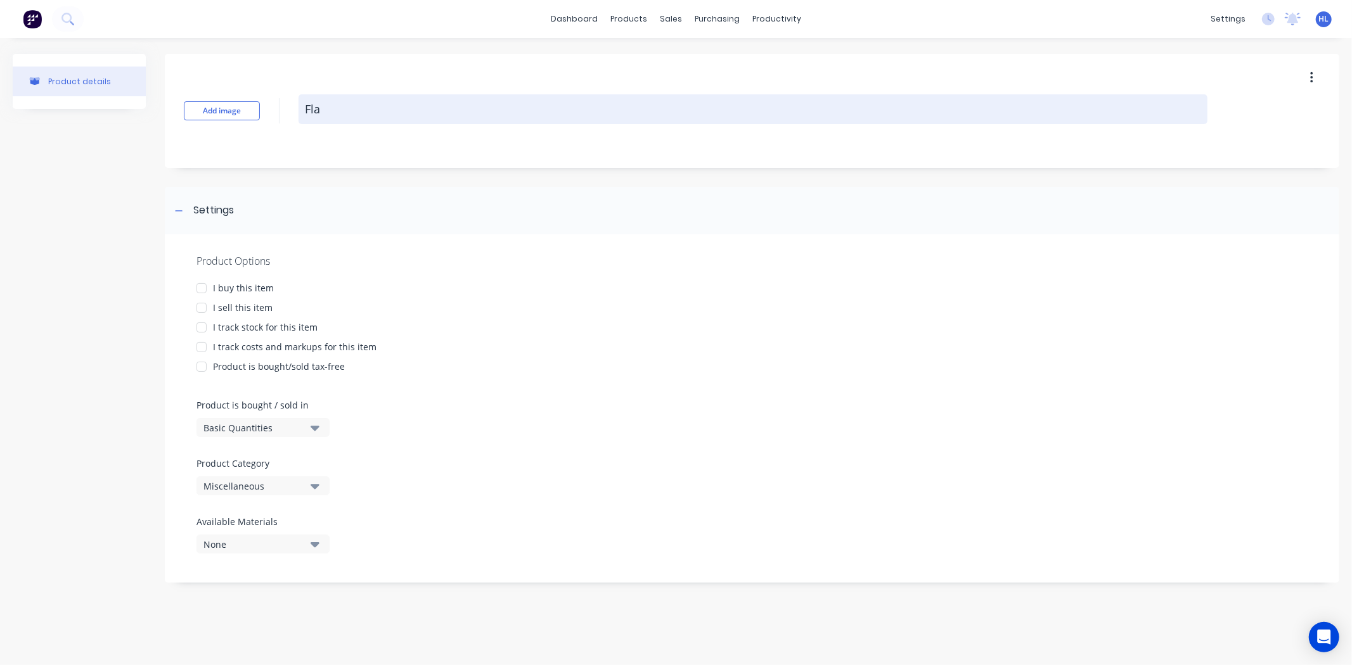
type textarea "Flat"
type textarea "x"
type textarea "Flat"
type textarea "x"
type textarea "Flat B"
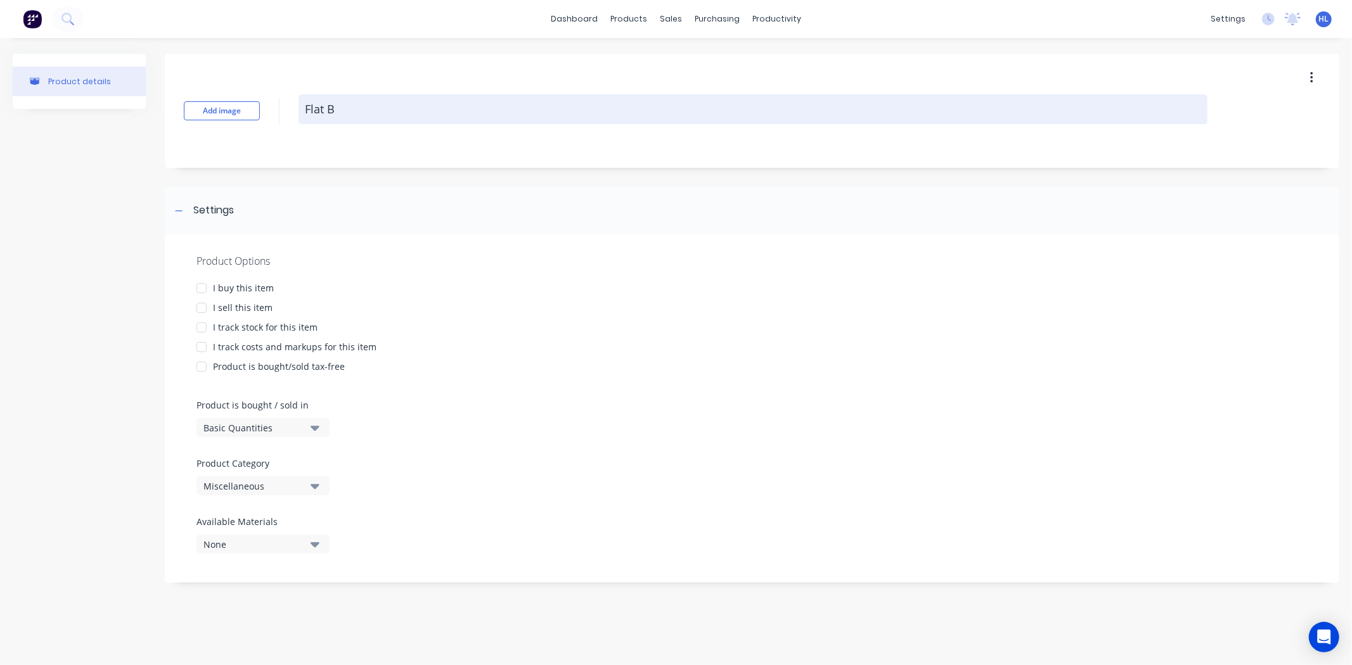
type textarea "x"
type textarea "Flat Ba"
type textarea "x"
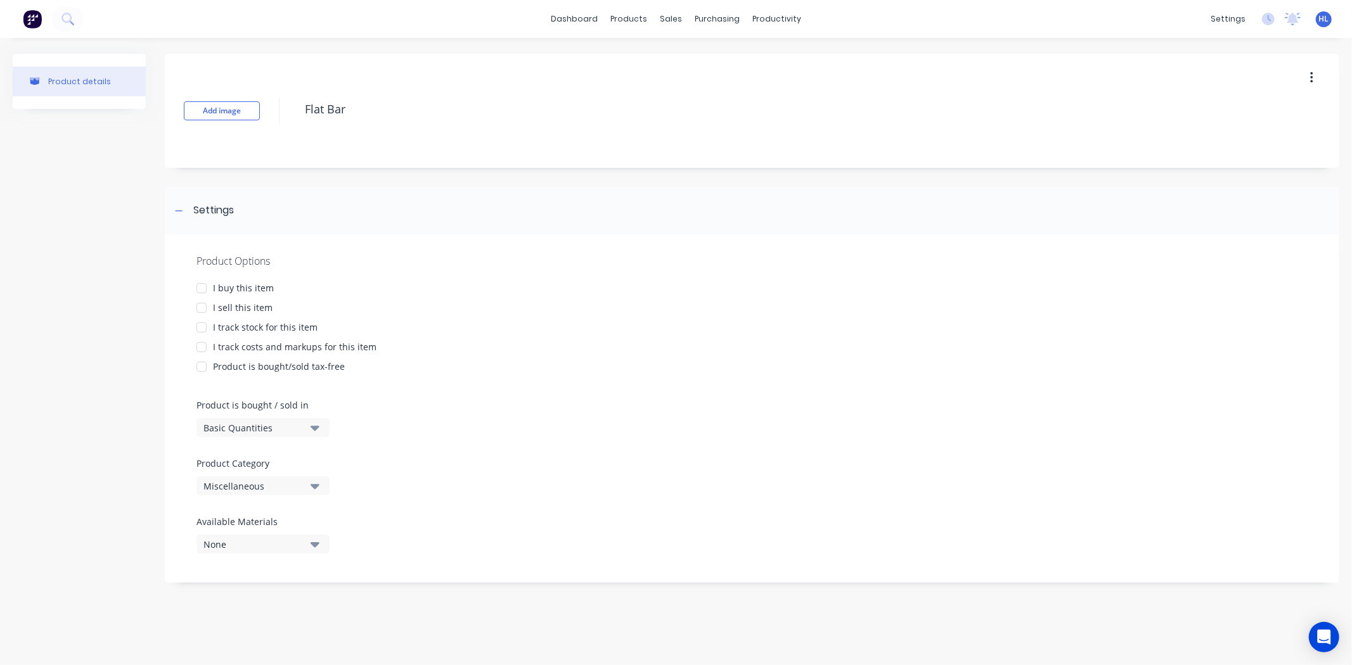
type textarea "Flat Bar"
type textarea "x"
type textarea "Flat Bar"
click at [255, 288] on div "I buy this item" at bounding box center [243, 287] width 61 height 13
click at [288, 426] on div "Basic Quantities" at bounding box center [253, 427] width 101 height 13
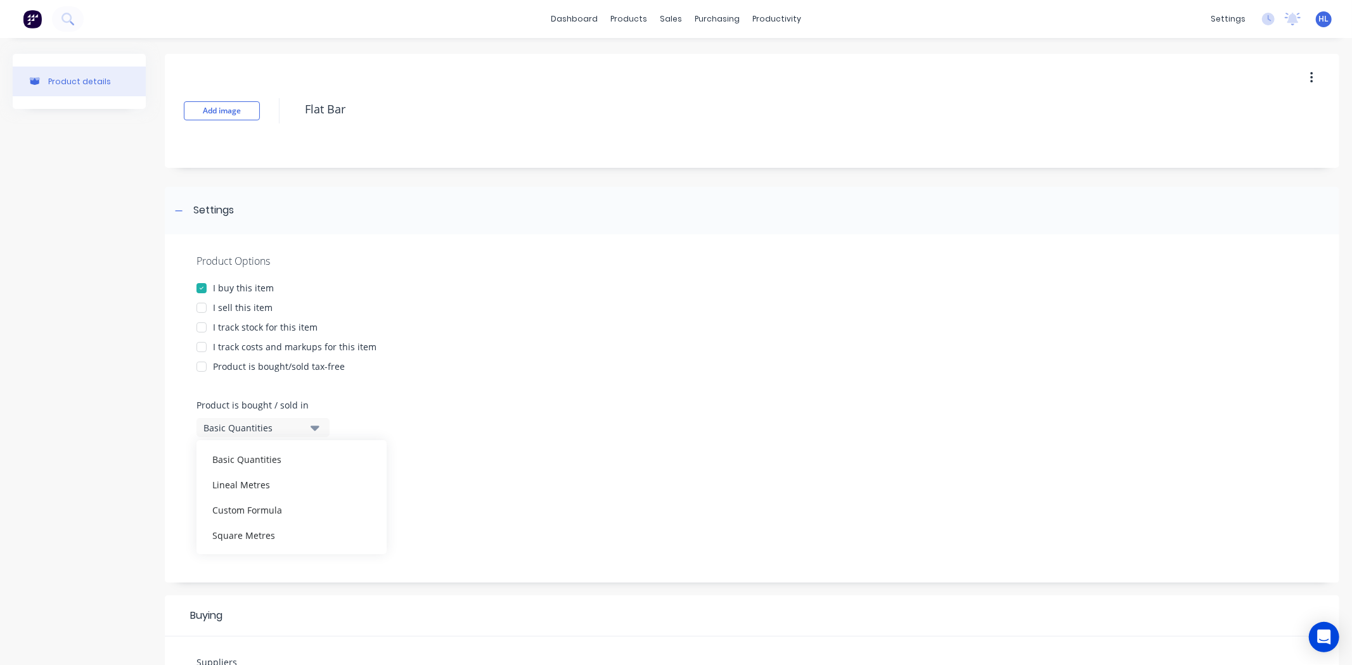
click at [129, 440] on div "Product details" at bounding box center [79, 534] width 133 height 961
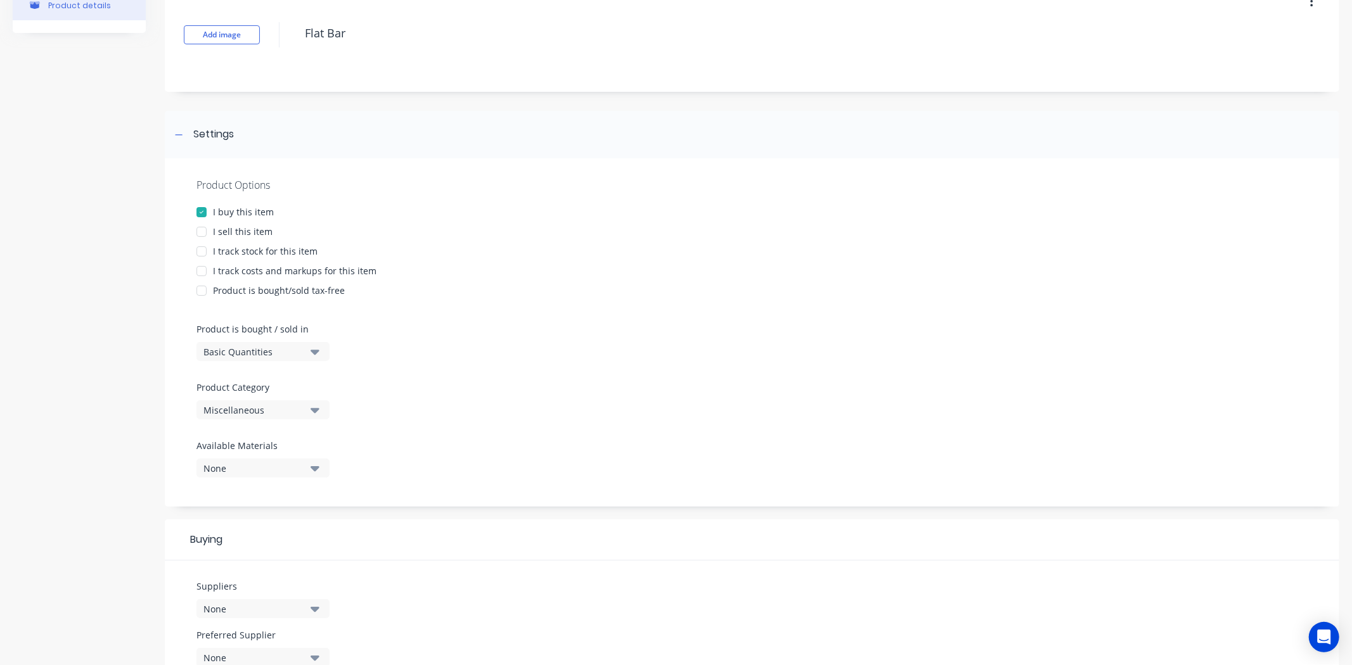
scroll to position [211, 0]
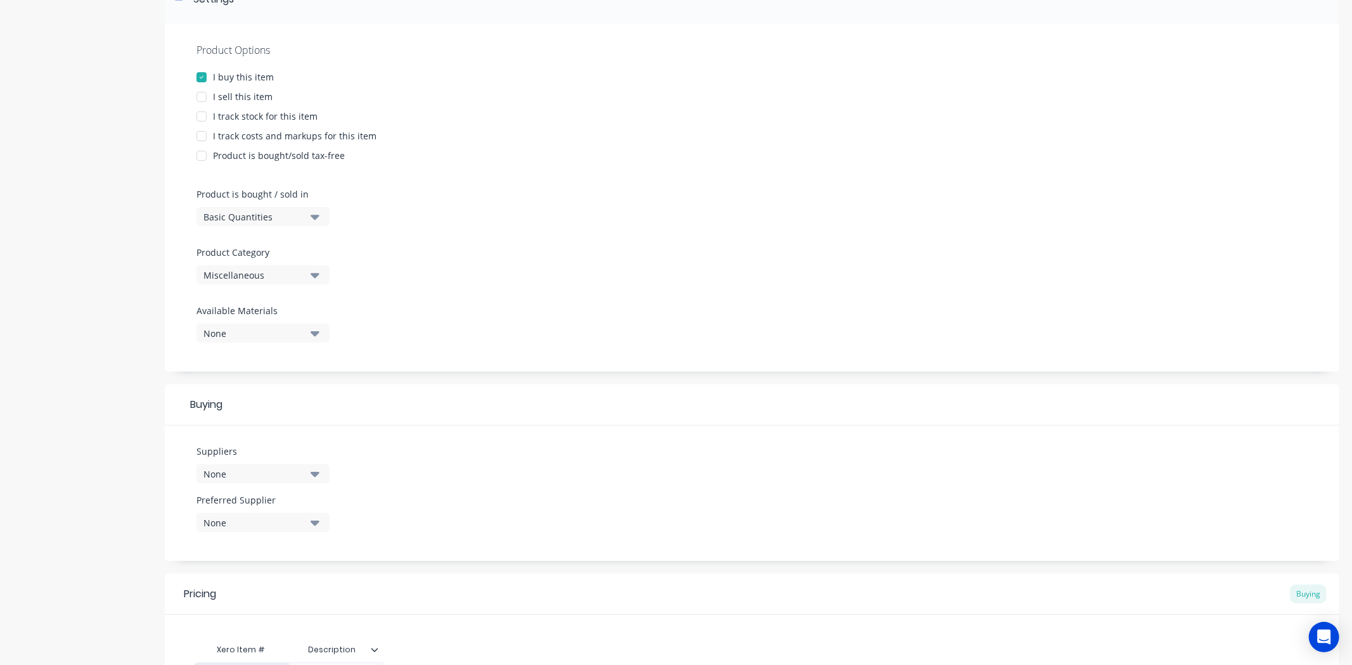
click at [311, 254] on label "Product Category" at bounding box center [259, 252] width 127 height 13
click at [305, 271] on button "Miscellaneous" at bounding box center [262, 275] width 133 height 19
click at [265, 352] on div "Parts" at bounding box center [291, 342] width 190 height 25
type textarea "x"
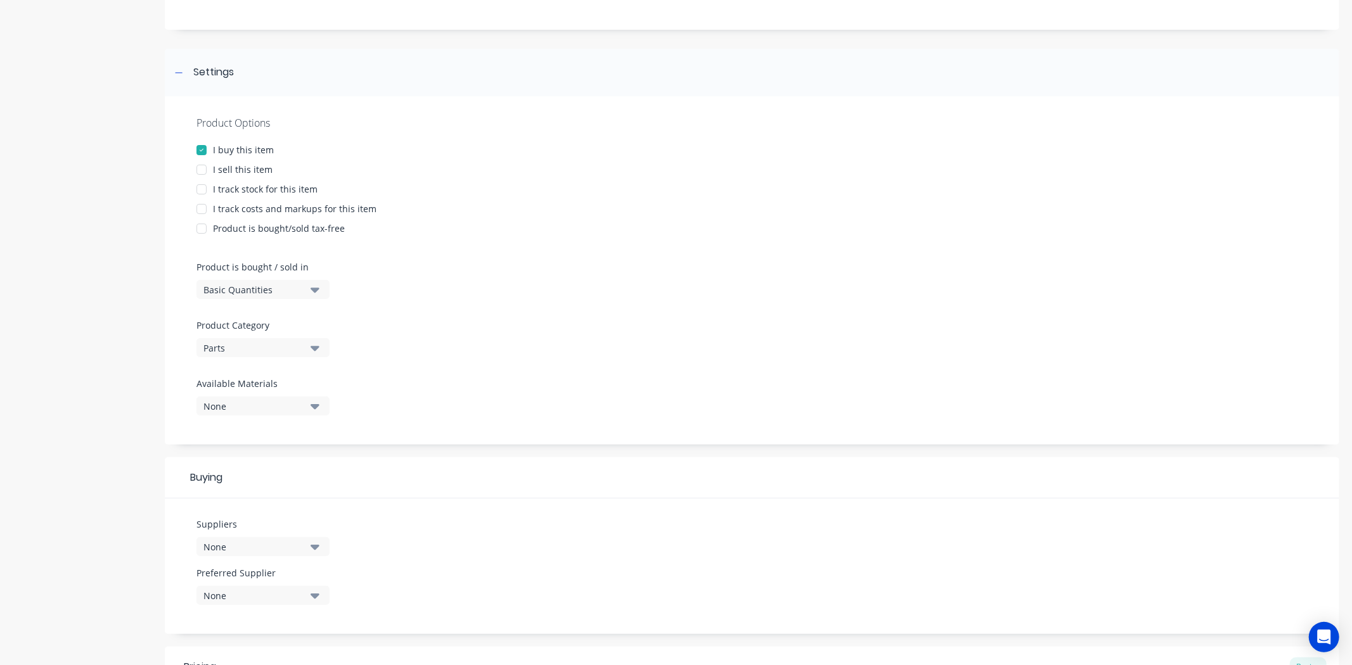
scroll to position [0, 0]
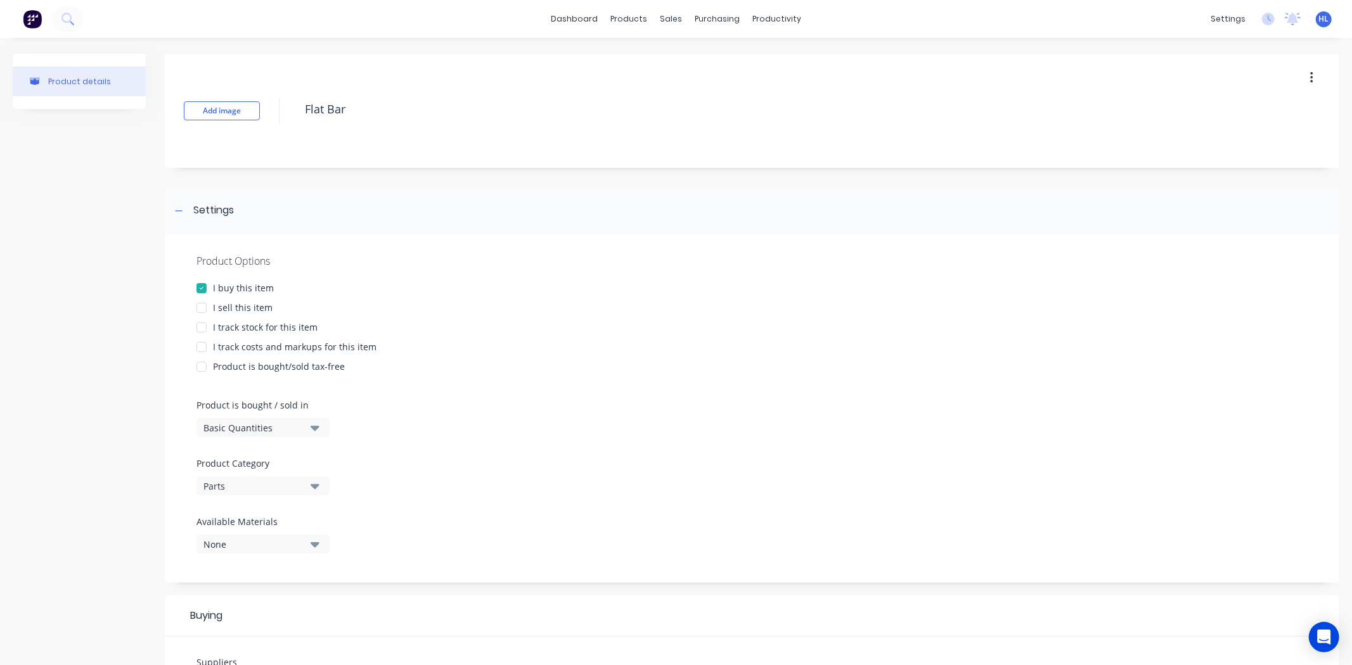
click at [252, 536] on button "None" at bounding box center [262, 544] width 133 height 19
drag, startPoint x: 138, startPoint y: 522, endPoint x: 148, endPoint y: 515, distance: 11.4
click at [139, 521] on div "Product details" at bounding box center [79, 534] width 133 height 961
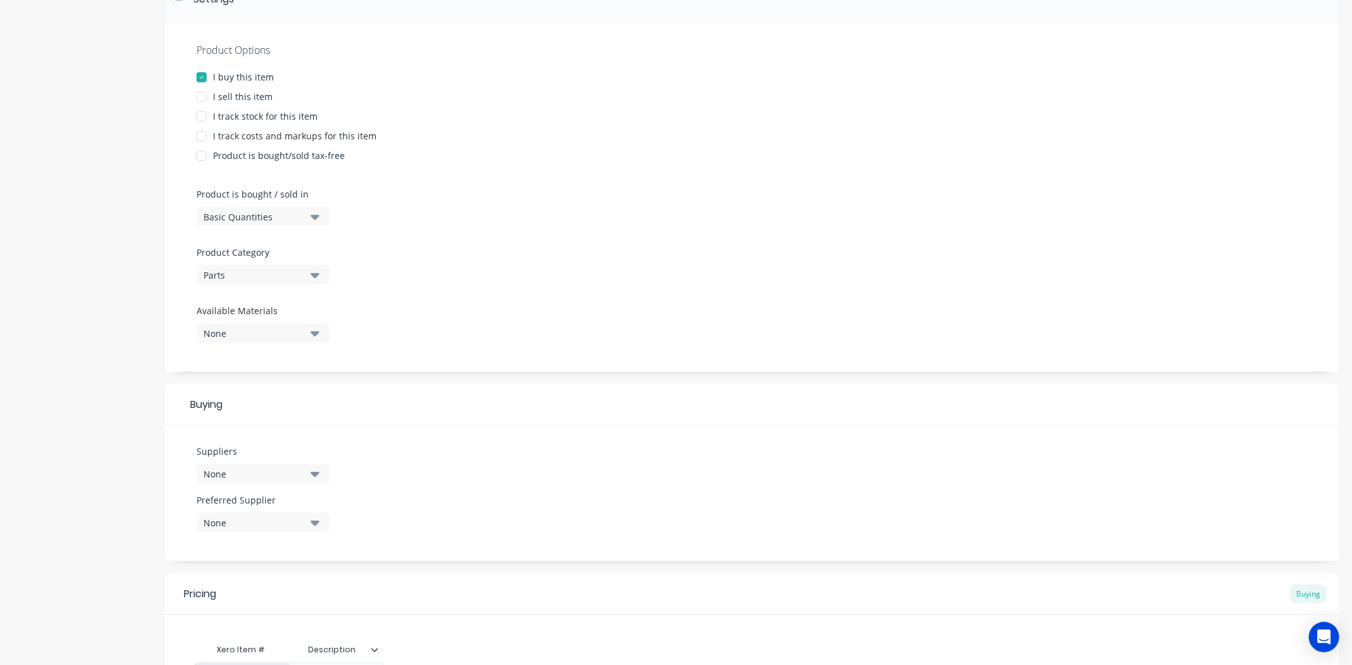
click at [278, 468] on div "None" at bounding box center [253, 474] width 101 height 13
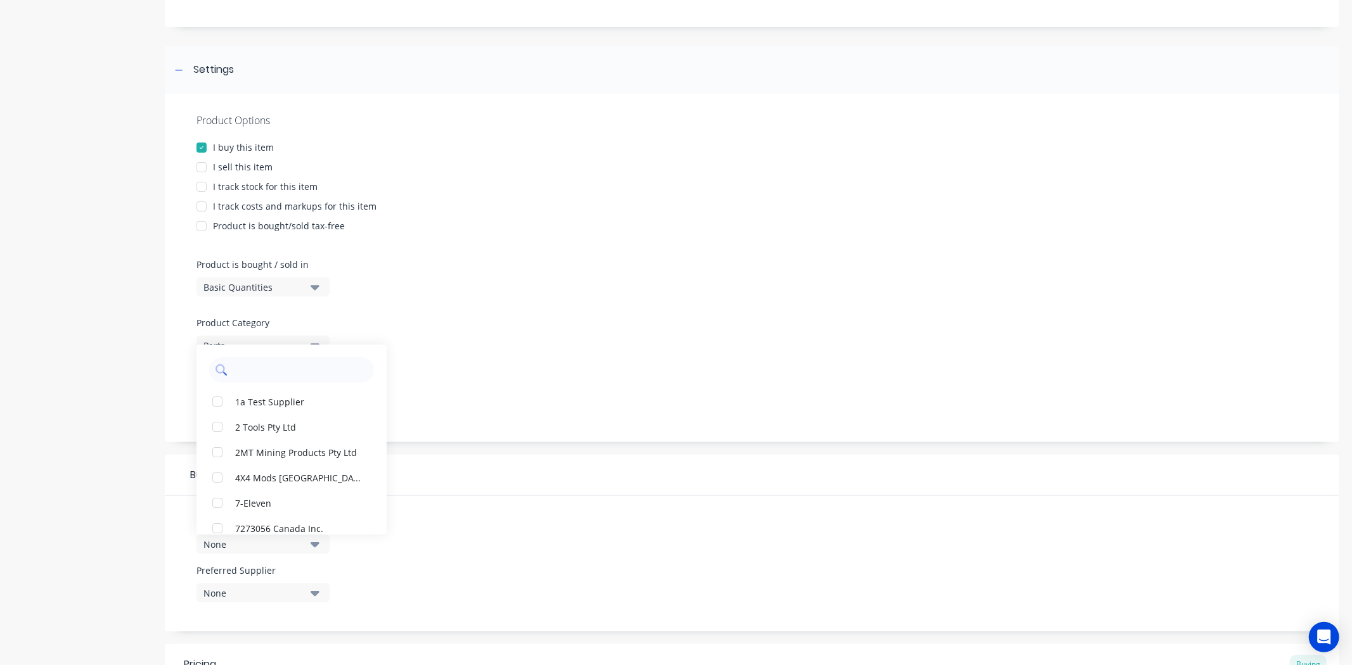
click at [281, 362] on input "text" at bounding box center [300, 369] width 134 height 25
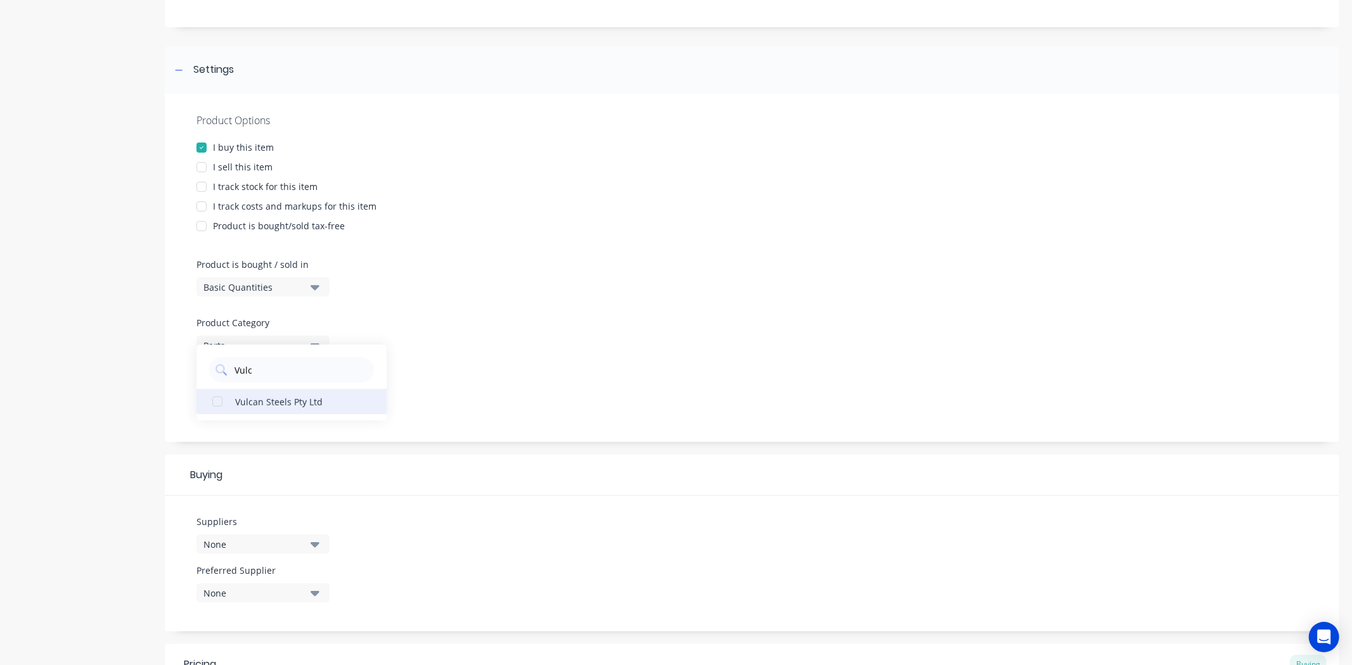
type input "Vulc"
click at [250, 402] on div "Vulcan Steels Pty Ltd" at bounding box center [298, 401] width 127 height 13
click at [113, 460] on div "Product details" at bounding box center [79, 394] width 133 height 963
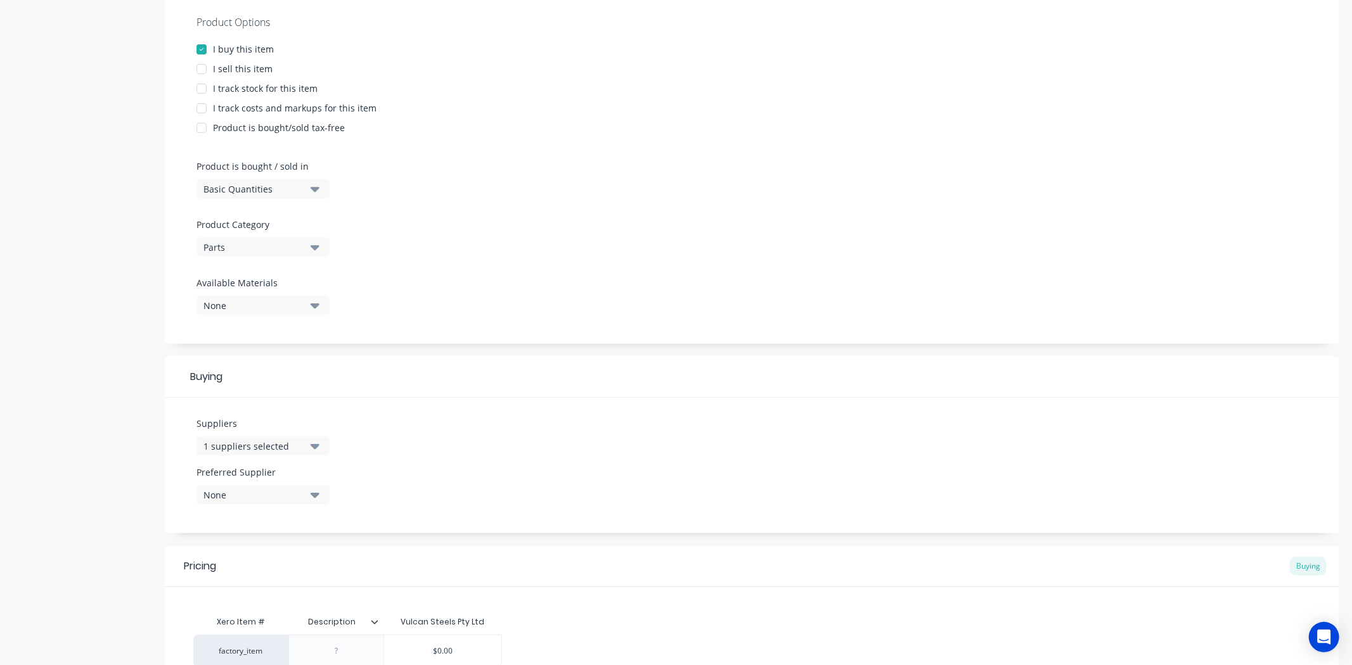
scroll to position [352, 0]
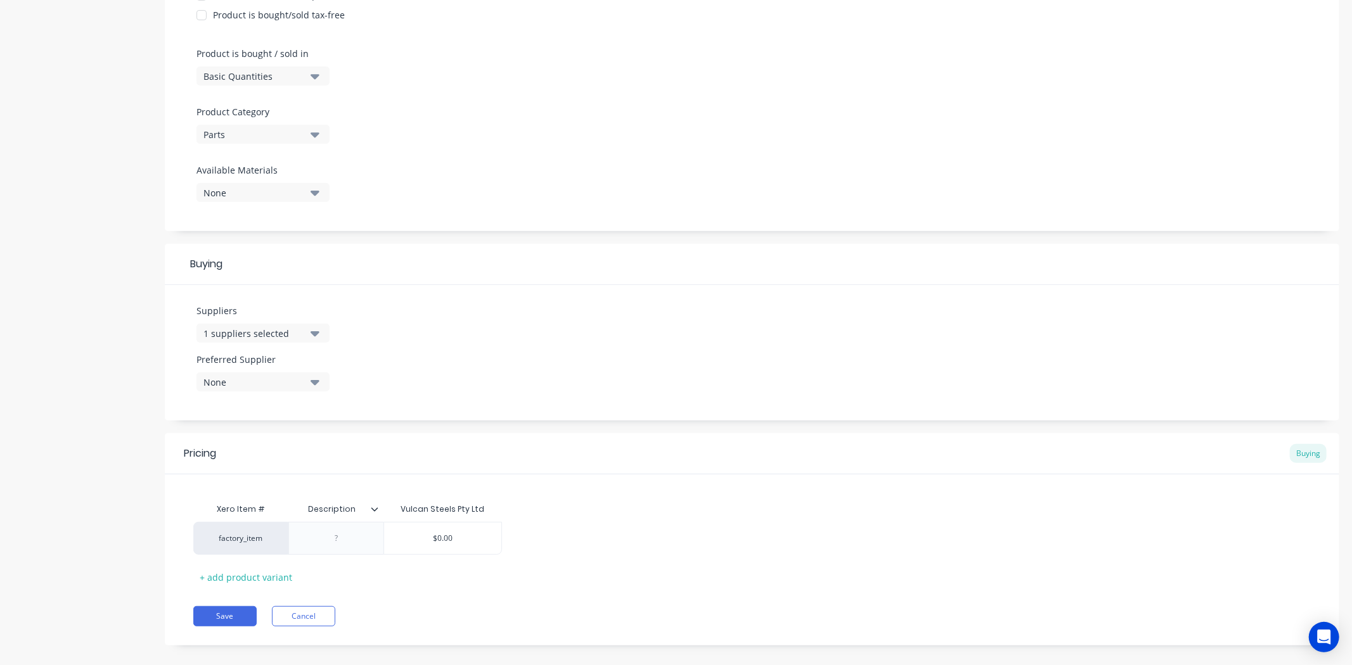
click at [262, 384] on div "None" at bounding box center [253, 382] width 101 height 13
click at [278, 453] on div "Vulcan Steels Pty Ltd" at bounding box center [298, 451] width 127 height 13
type textarea "x"
click at [124, 503] on div "Product details" at bounding box center [79, 183] width 133 height 963
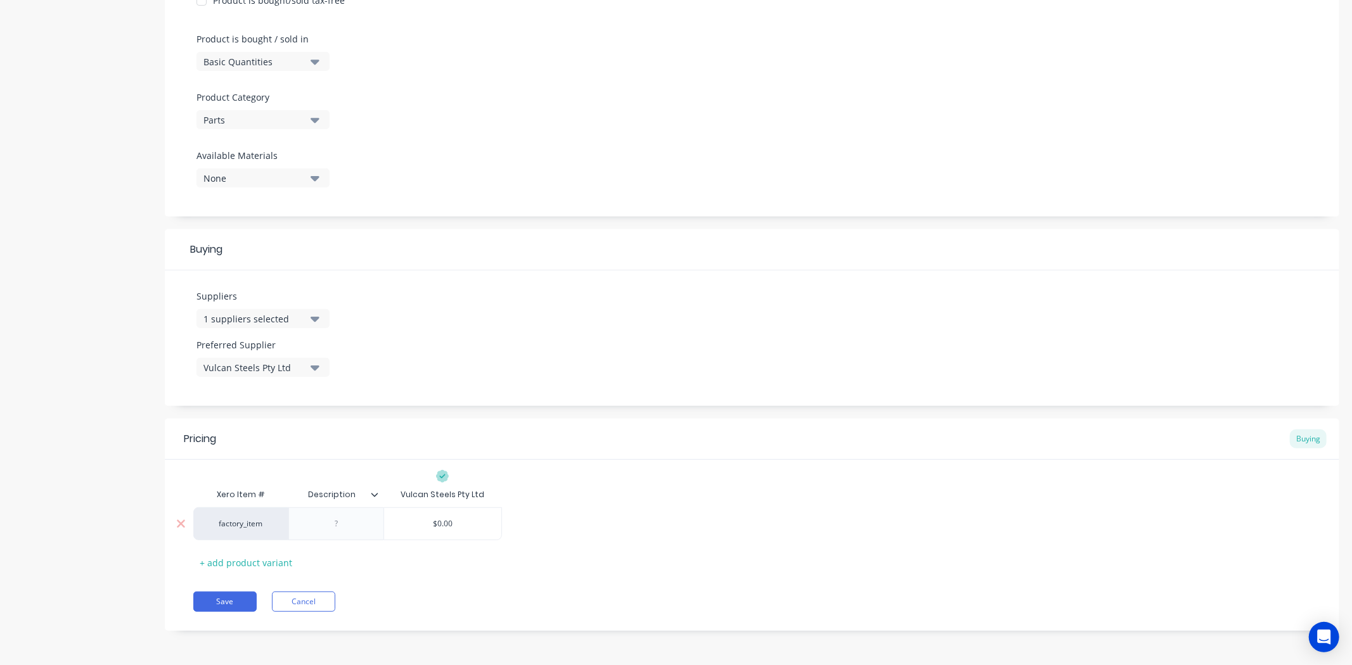
click at [366, 525] on div at bounding box center [336, 524] width 63 height 16
paste div
click at [425, 451] on div "Pricing Buying" at bounding box center [752, 439] width 1174 height 41
click at [259, 567] on div "+ add product variant" at bounding box center [245, 563] width 105 height 20
type textarea "x"
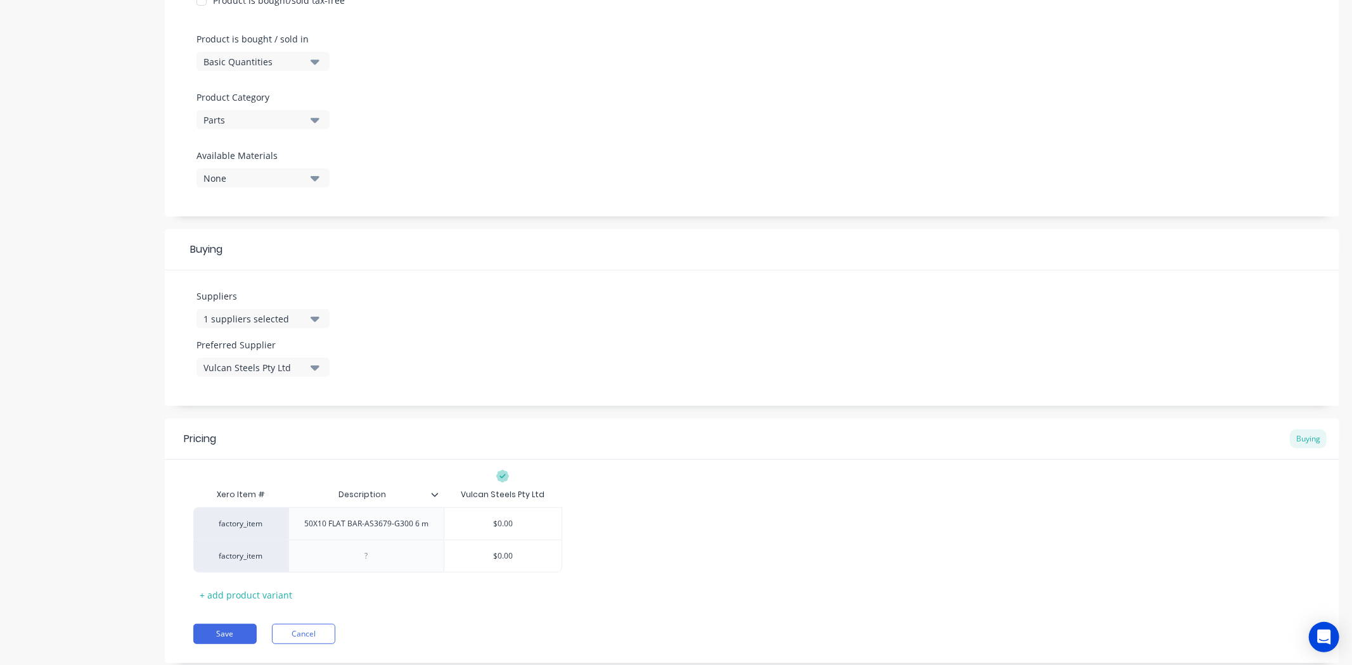
click at [397, 577] on div "Xero Item # Description Vulcan Steels Pty Ltd factory_item 50X10 FLAT BAR-AS367…" at bounding box center [751, 543] width 1117 height 123
click at [364, 540] on div at bounding box center [365, 556] width 155 height 33
click at [366, 554] on div at bounding box center [366, 556] width 63 height 16
paste div
type textarea "x"
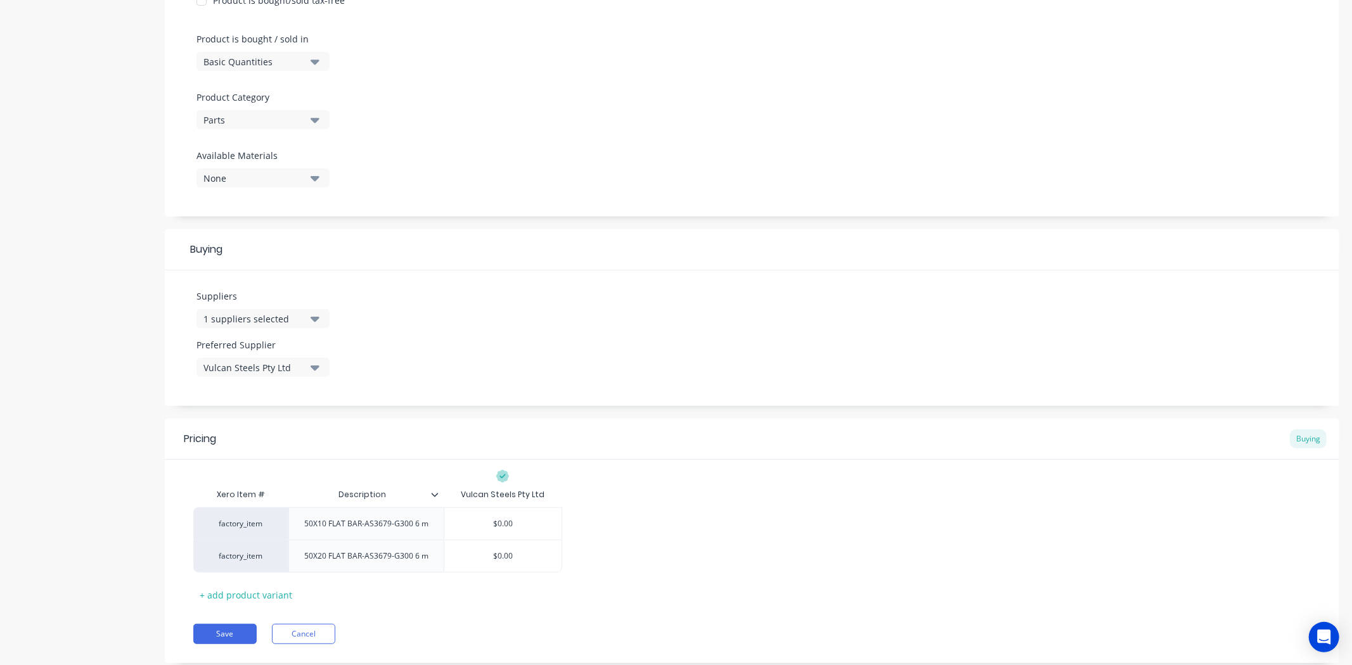
click at [480, 585] on div "Xero Item # Description Vulcan Steels Pty Ltd factory_item 50X10 FLAT BAR-AS367…" at bounding box center [751, 543] width 1117 height 123
drag, startPoint x: 435, startPoint y: 591, endPoint x: 439, endPoint y: 583, distance: 8.5
click at [435, 591] on div "Xero Item # Description Vulcan Steels Pty Ltd factory_item 50X10 FLAT BAR-AS367…" at bounding box center [751, 543] width 1117 height 123
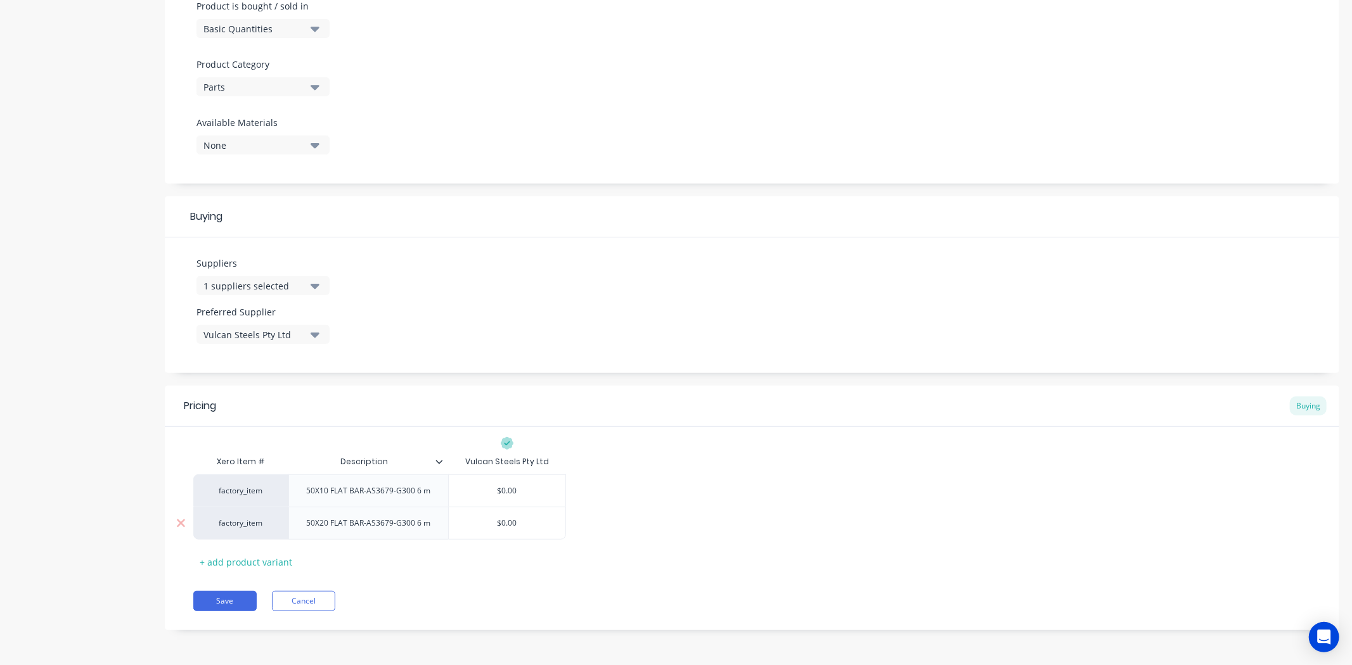
type input "$0.00"
drag, startPoint x: 516, startPoint y: 526, endPoint x: 471, endPoint y: 526, distance: 45.0
click at [471, 526] on input "$0.00" at bounding box center [507, 523] width 117 height 11
paste input "86.90"
type textarea "x"
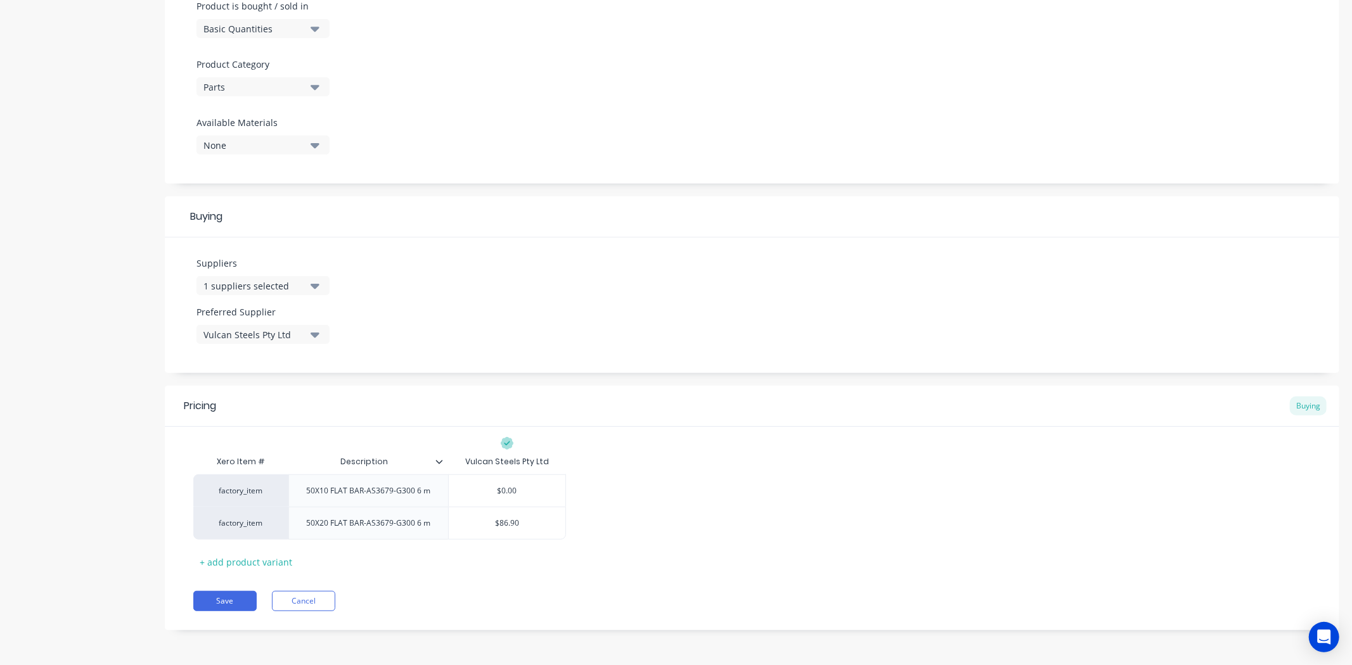
click at [678, 545] on div "Xero Item # Description Vulcan Steels Pty Ltd factory_item 50X10 FLAT BAR-AS367…" at bounding box center [751, 510] width 1117 height 123
click at [542, 517] on div "$86.90" at bounding box center [507, 524] width 117 height 32
type input "$86.90"
click at [617, 510] on div "factory_item 50X10 FLAT BAR-AS3679-G300 6 m $0.00 factory_item 50X20 FLAT BAR-A…" at bounding box center [751, 507] width 1117 height 65
type input "$0.00"
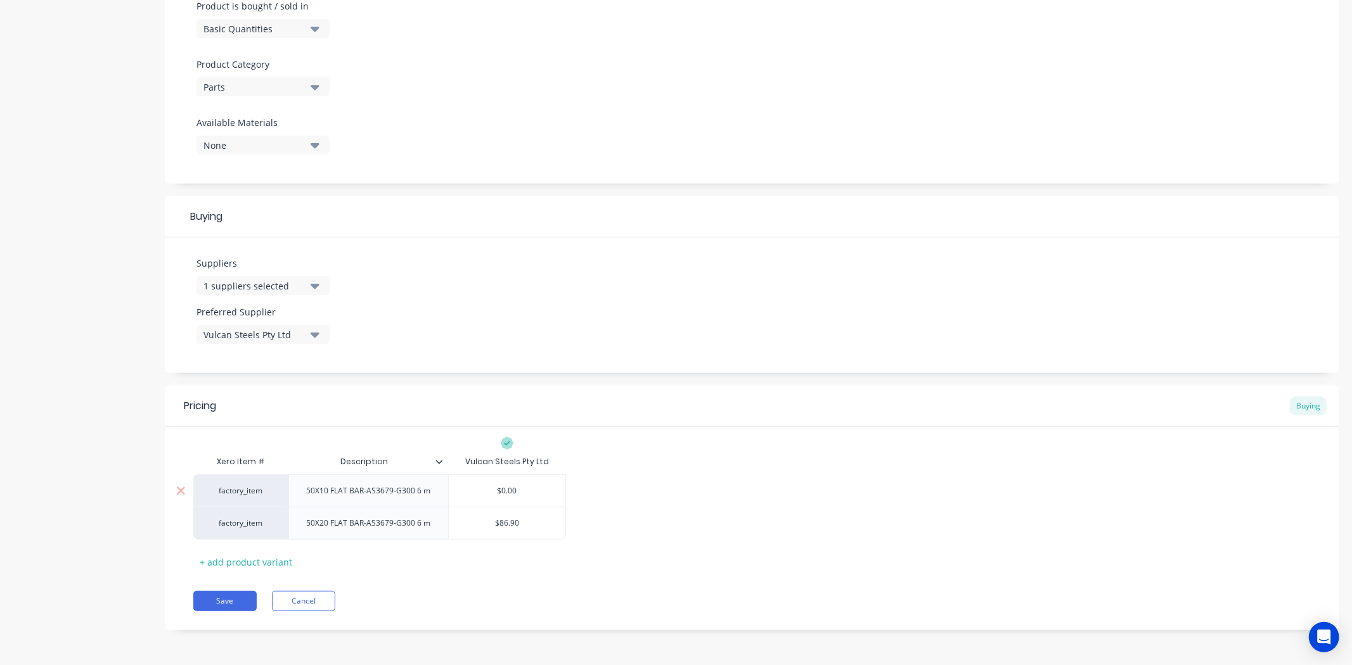
drag, startPoint x: 521, startPoint y: 488, endPoint x: 470, endPoint y: 492, distance: 50.9
click at [463, 491] on input "$0.00" at bounding box center [507, 490] width 117 height 11
paste input "43.50"
type textarea "x"
type input "43.50"
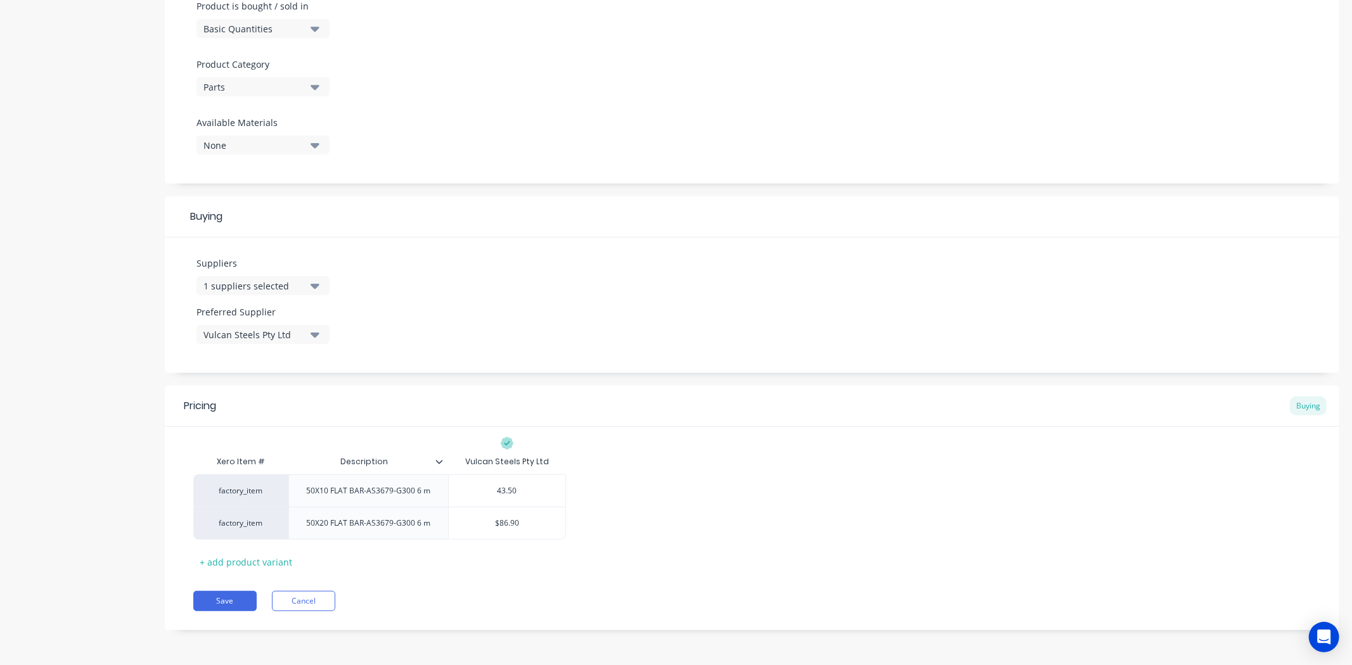
click at [655, 515] on div "factory_item 50X10 FLAT BAR-AS3679-G300 6 m $43.50 43.50 factory_item 50X20 FLA…" at bounding box center [751, 507] width 1117 height 65
click at [640, 491] on div "factory_item 50X10 FLAT BAR-AS3679-G300 6 m $43.50 43.50 factory_item 50X20 FLA…" at bounding box center [751, 507] width 1117 height 65
drag, startPoint x: 334, startPoint y: 523, endPoint x: 605, endPoint y: 622, distance: 288.3
click at [335, 523] on div "50X20 FLAT BAR-AS3679-G300 6 m" at bounding box center [368, 523] width 145 height 16
click at [332, 524] on div "50X20 FLAT BAR-AS3679-G300 6 m" at bounding box center [368, 523] width 145 height 16
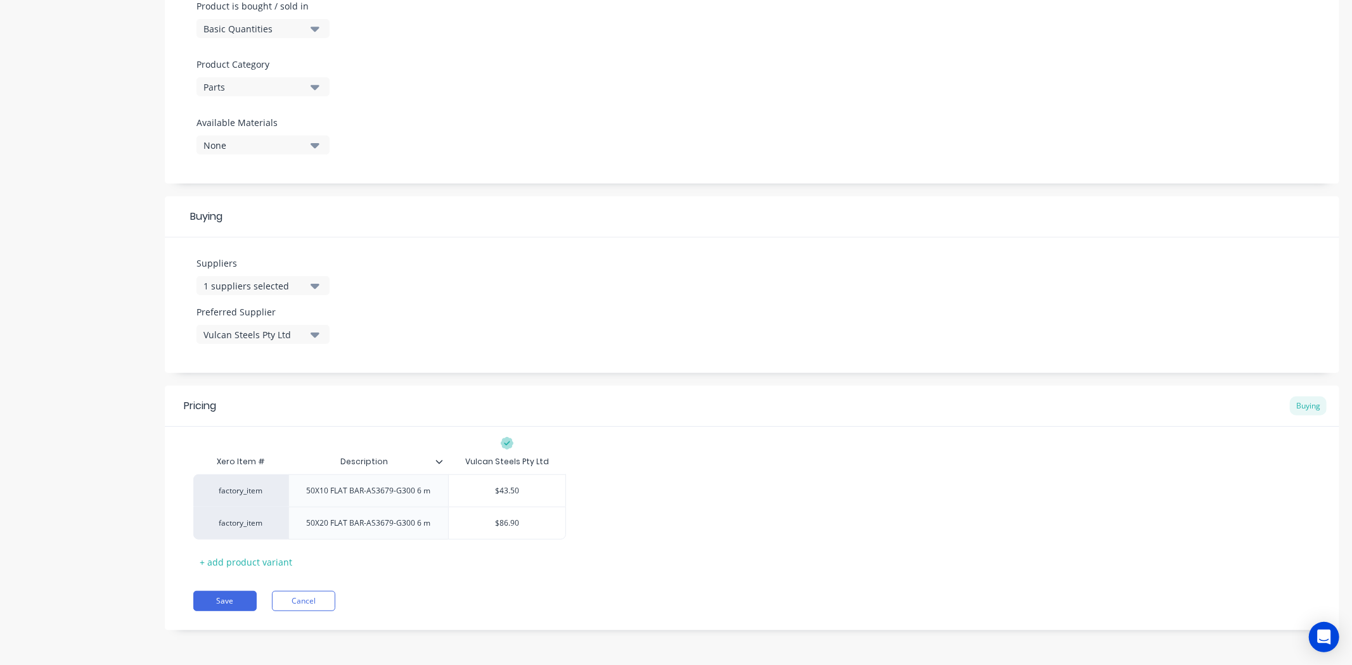
click at [428, 574] on div "Pricing Buying Xero Item # Description Vulcan Steels Pty Ltd factory_item 50X10…" at bounding box center [752, 508] width 1174 height 245
click at [439, 461] on icon at bounding box center [439, 462] width 8 height 8
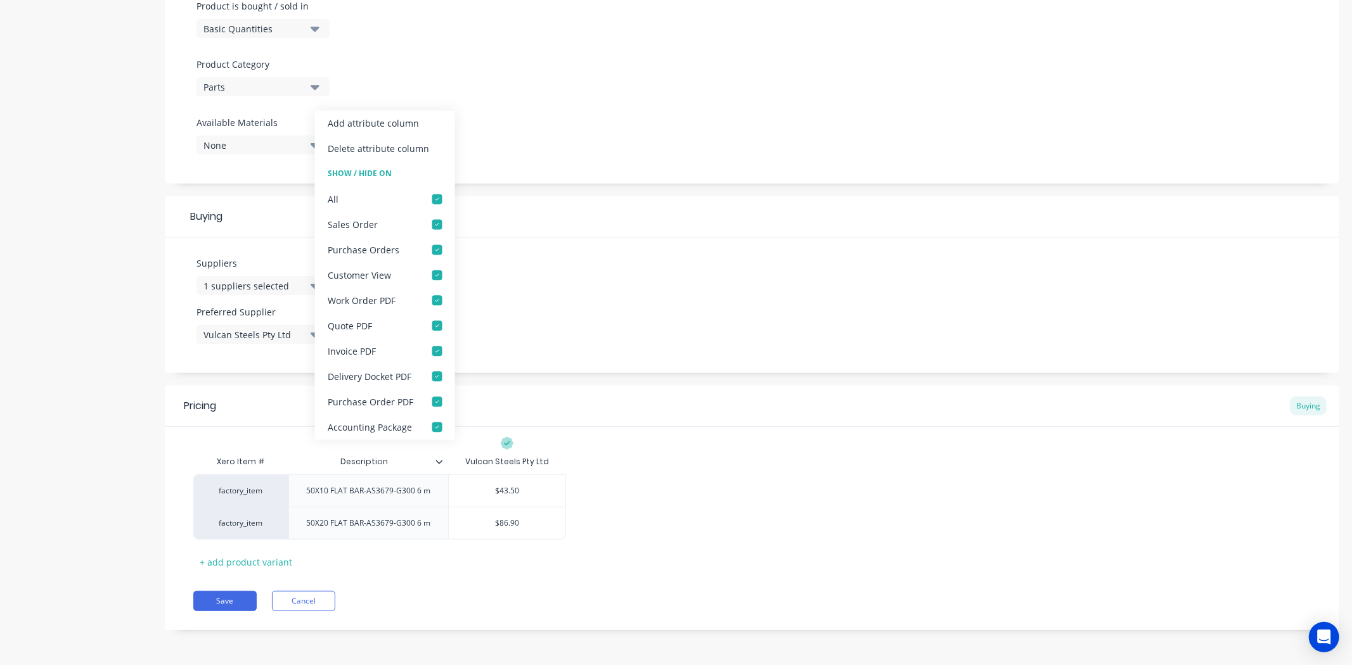
click at [885, 586] on div "Pricing Buying Xero Item # Description Vulcan Steels Pty Ltd factory_item 50X10…" at bounding box center [752, 508] width 1174 height 245
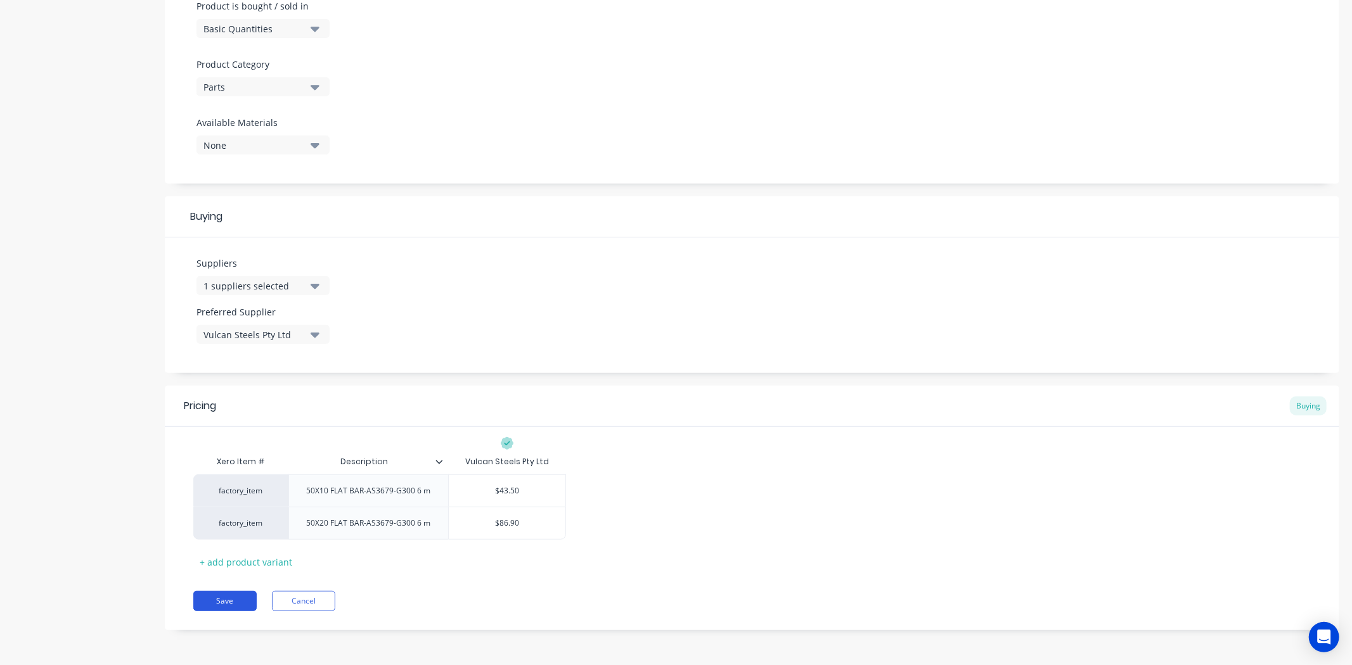
click at [244, 610] on button "Save" at bounding box center [224, 601] width 63 height 20
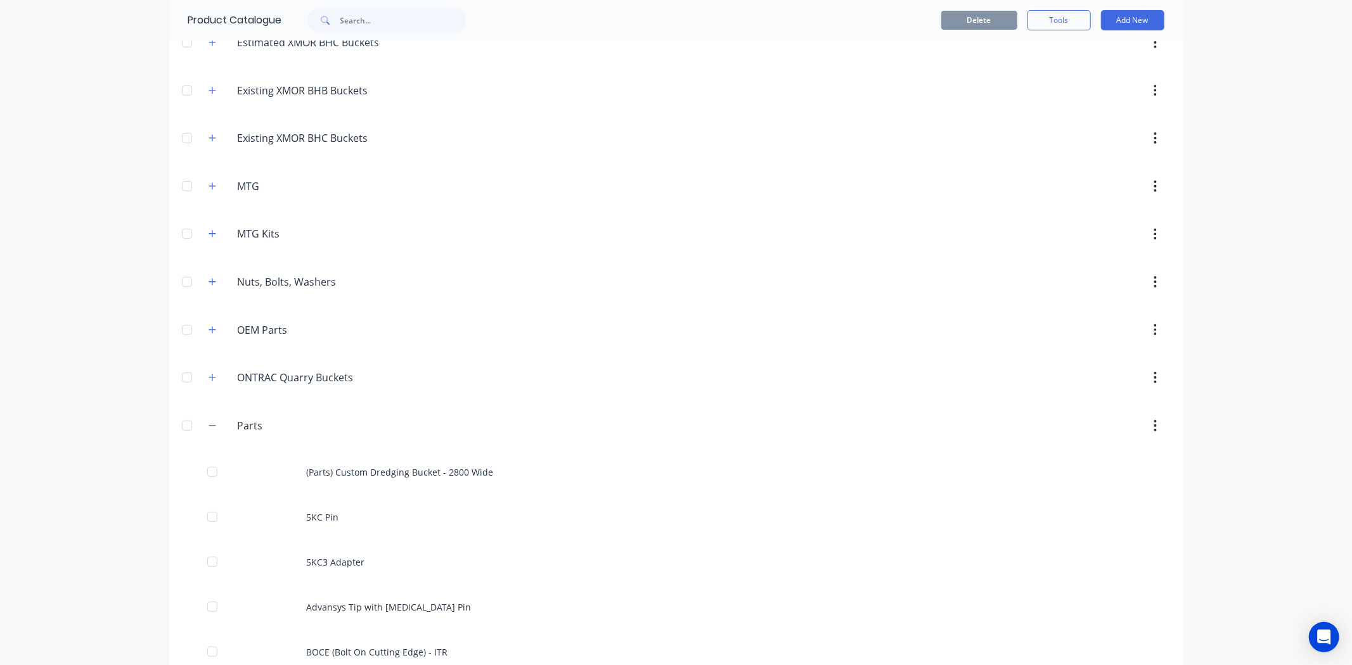
scroll to position [492, 0]
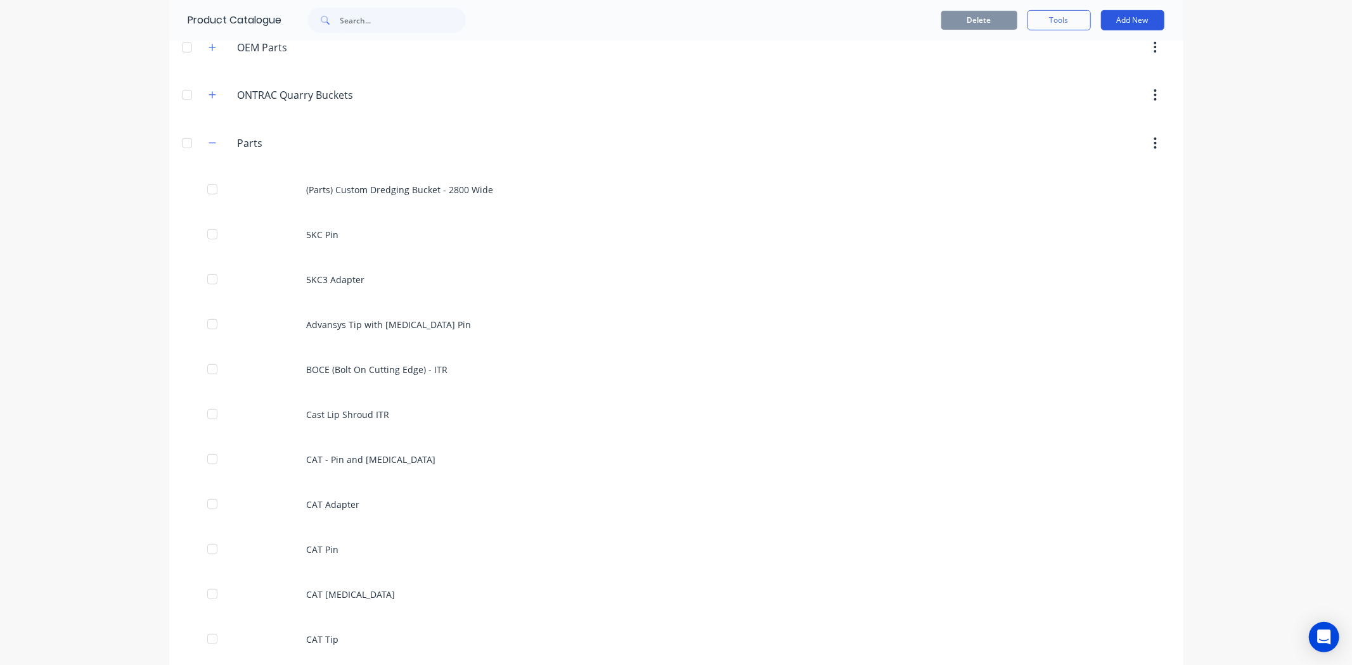
click at [1126, 20] on button "Add New" at bounding box center [1132, 20] width 63 height 20
click at [1090, 82] on div "Product" at bounding box center [1104, 78] width 98 height 18
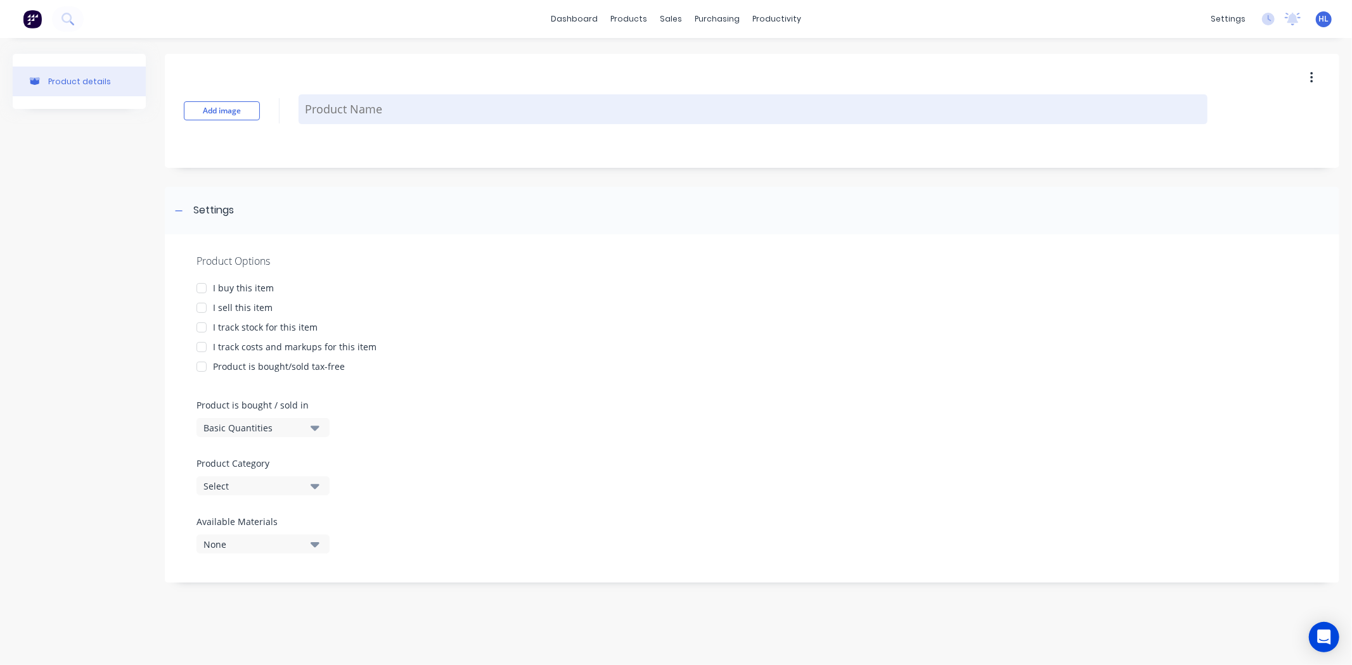
click at [434, 113] on textarea at bounding box center [753, 109] width 909 height 30
click at [435, 110] on textarea at bounding box center [753, 109] width 909 height 30
type textarea "x"
type textarea "R"
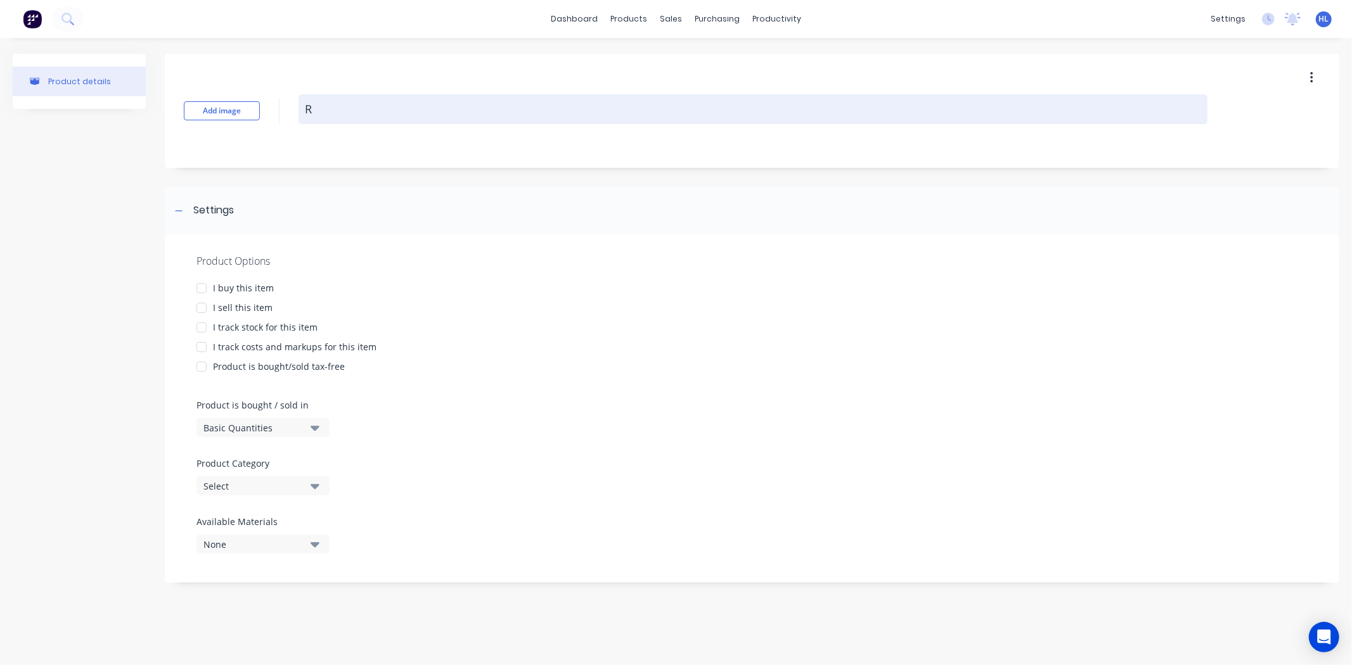
type textarea "x"
type textarea "Ro"
type textarea "x"
type textarea "Rou"
type textarea "x"
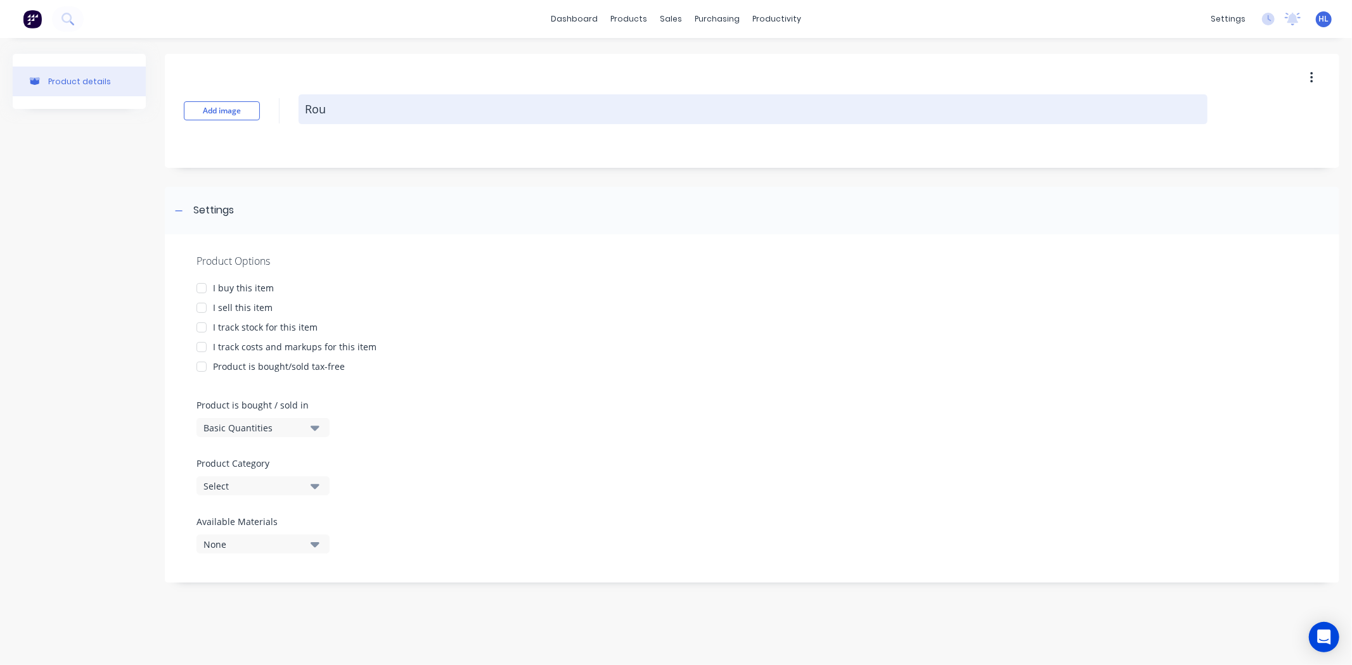
type textarea "Roun"
type textarea "x"
type textarea "Round"
type textarea "x"
type textarea "Round"
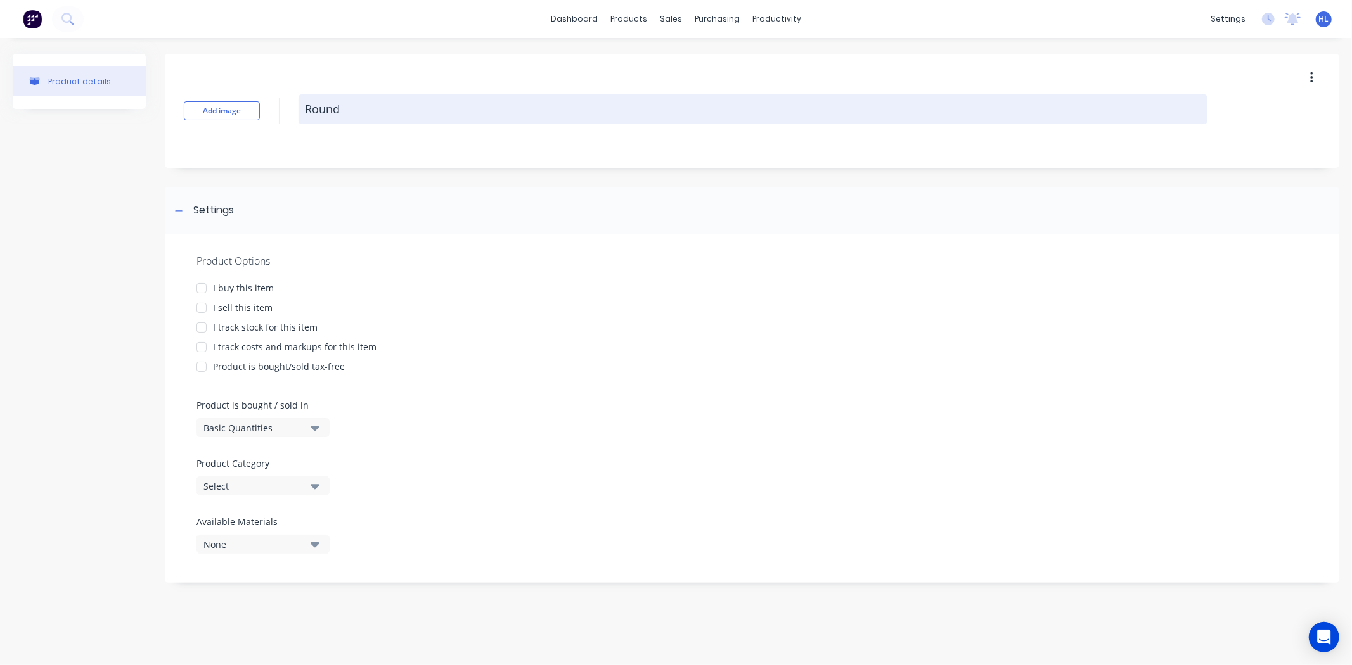
type textarea "x"
type textarea "Round B"
type textarea "x"
type textarea "Round Ba"
type textarea "x"
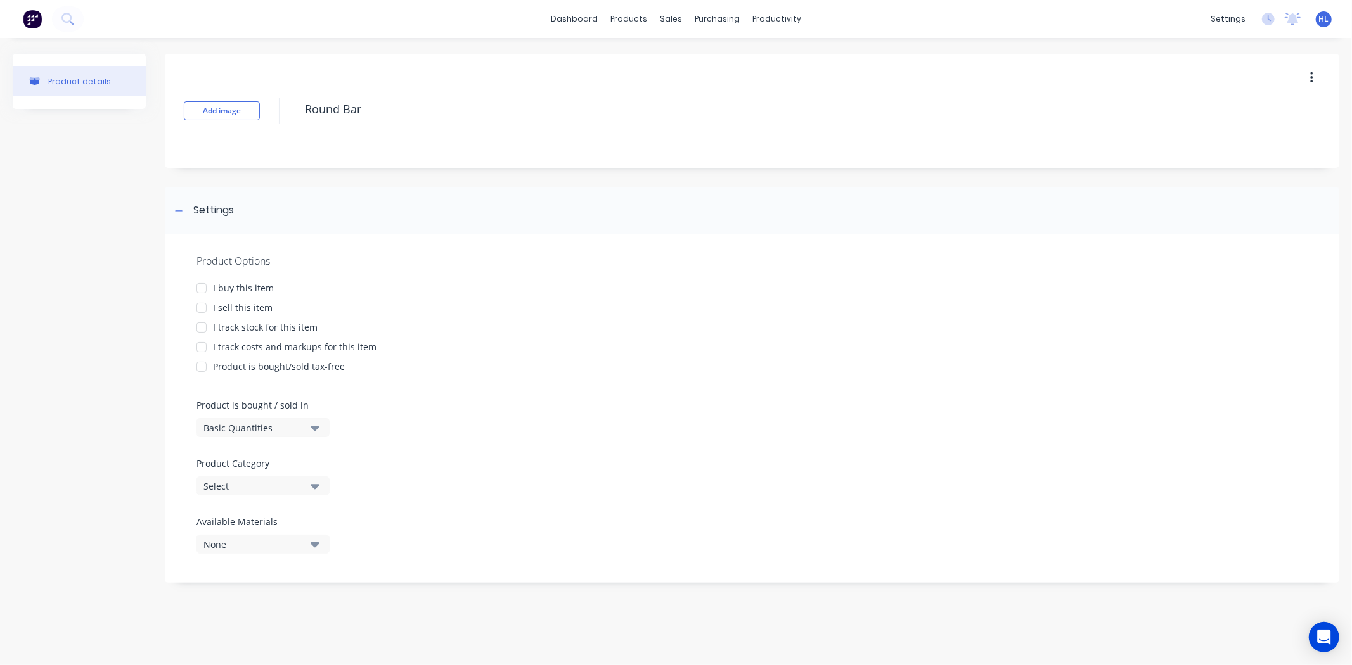
type textarea "Round Bar"
type textarea "x"
type textarea "Round Bar"
click at [259, 289] on div "I buy this item" at bounding box center [243, 287] width 61 height 13
type textarea "x"
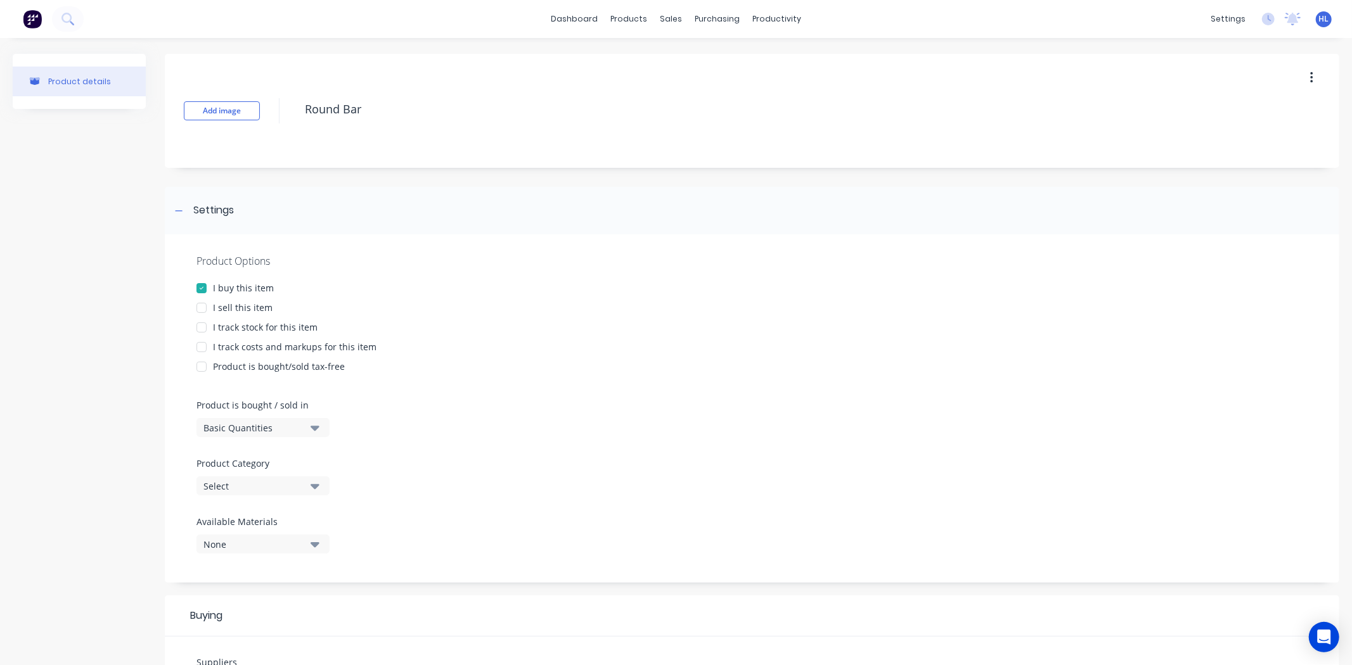
click at [273, 425] on div "Basic Quantities" at bounding box center [253, 427] width 101 height 13
click at [148, 468] on div "Product details Add image Round Bar Settings Product Options I buy this item I …" at bounding box center [676, 534] width 1327 height 961
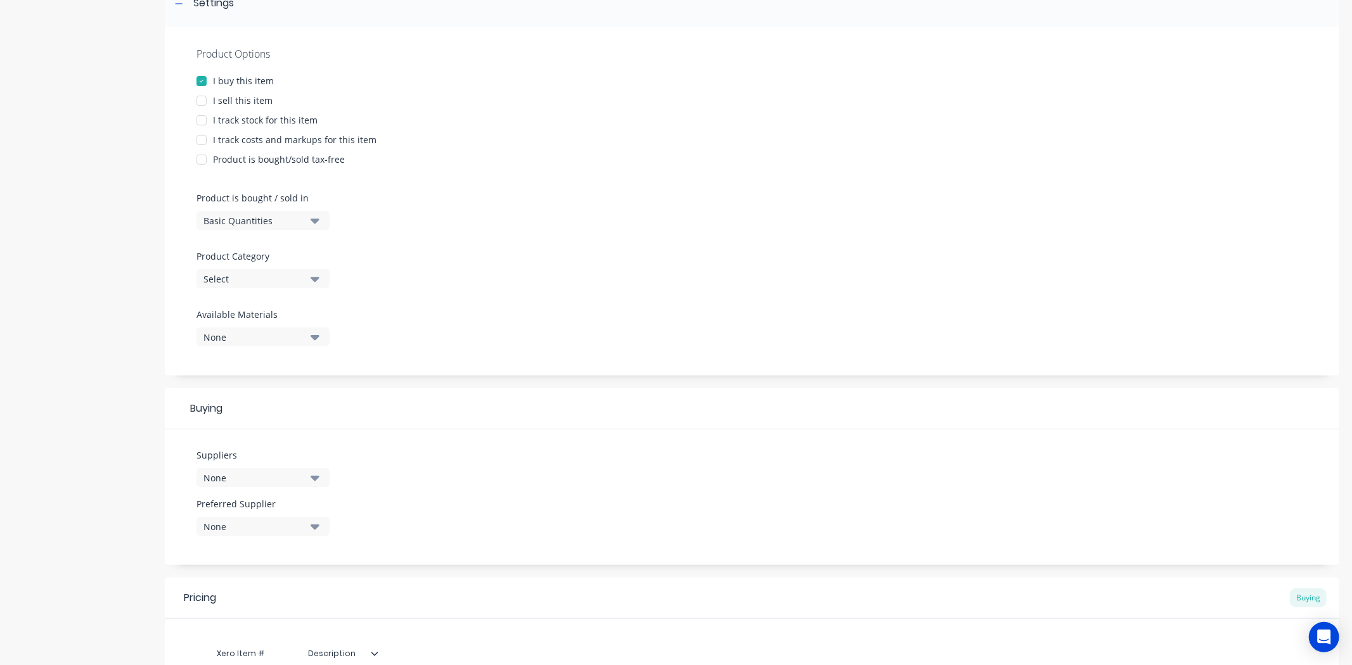
scroll to position [211, 0]
click at [235, 468] on div "None" at bounding box center [253, 474] width 101 height 13
click at [250, 302] on input "text" at bounding box center [300, 299] width 134 height 25
type input "Vulc"
click at [241, 331] on div "Vulcan Steels Pty Ltd" at bounding box center [298, 331] width 127 height 13
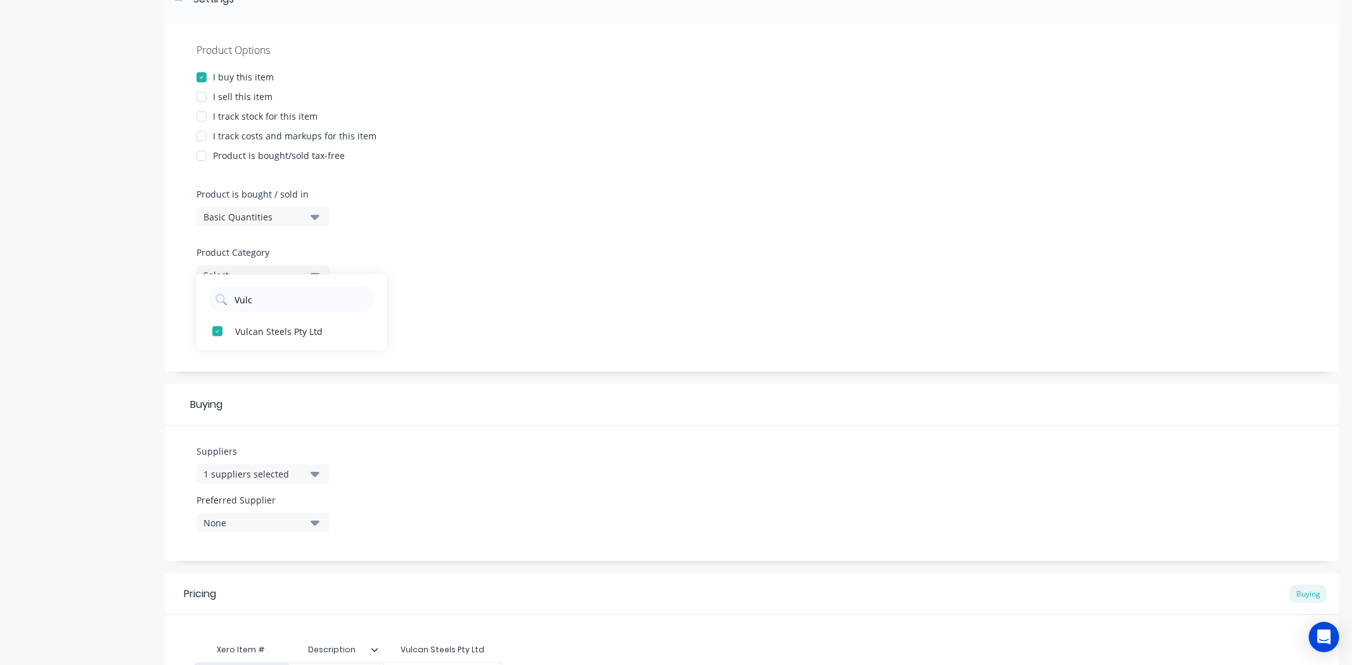
click at [276, 524] on div "None" at bounding box center [253, 523] width 101 height 13
drag, startPoint x: 271, startPoint y: 593, endPoint x: 184, endPoint y: 558, distance: 93.0
click at [270, 593] on div "Vulcan Steels Pty Ltd" at bounding box center [298, 592] width 127 height 13
drag, startPoint x: 130, startPoint y: 535, endPoint x: 133, endPoint y: 528, distance: 7.7
click at [130, 534] on div "Product details" at bounding box center [79, 324] width 133 height 963
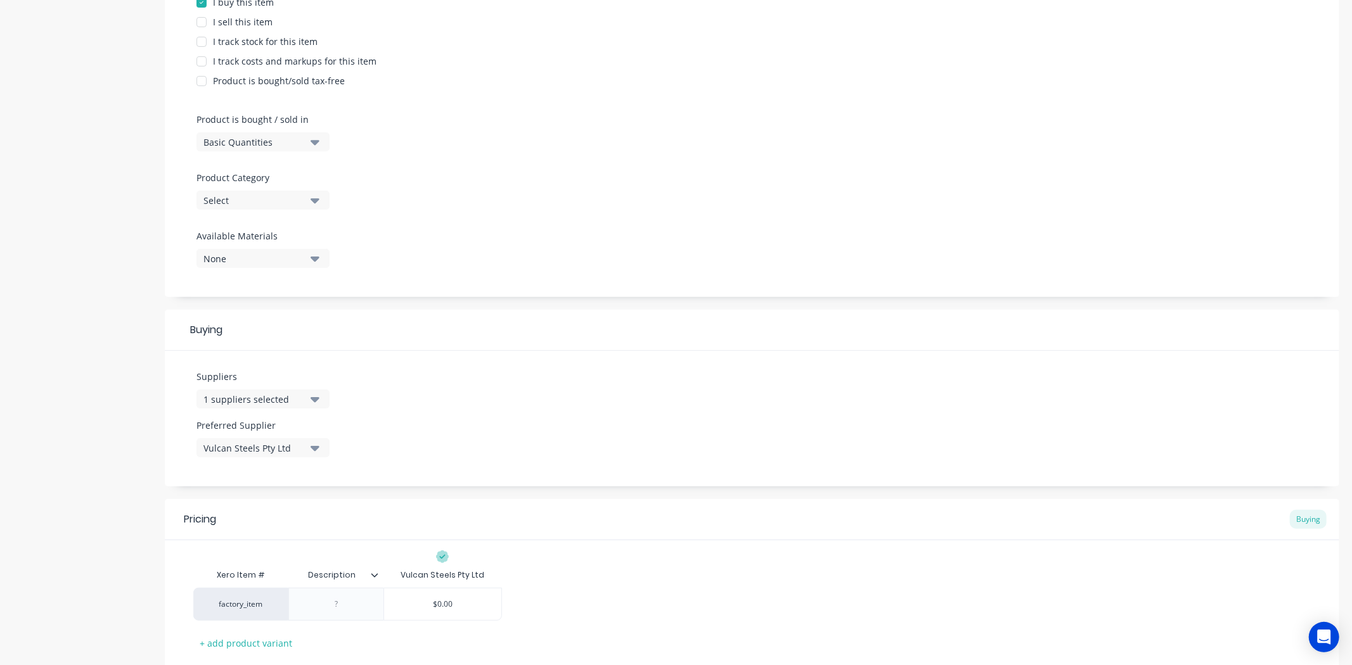
scroll to position [366, 0]
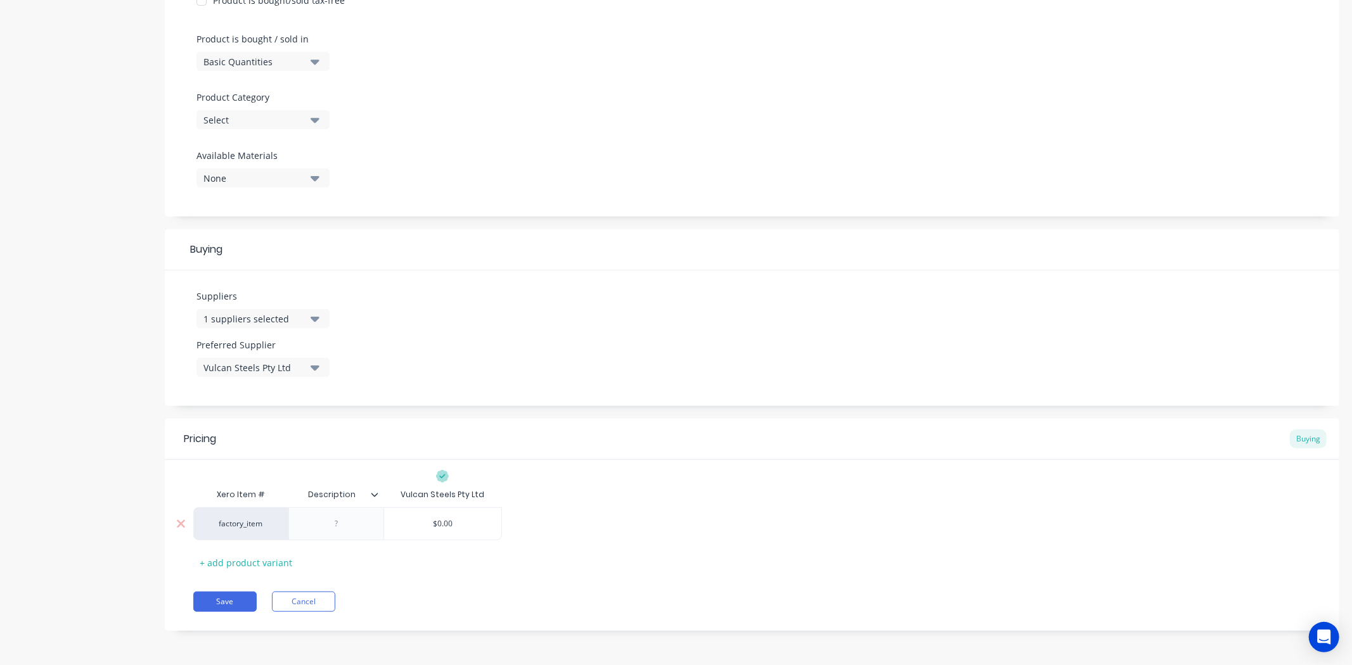
click at [360, 524] on div at bounding box center [336, 524] width 63 height 16
click at [342, 529] on div "factory_item $0.00" at bounding box center [751, 524] width 1117 height 33
type textarea "x"
click at [342, 527] on div "factory_item $0.00" at bounding box center [751, 524] width 1117 height 33
click at [332, 524] on div at bounding box center [336, 524] width 63 height 16
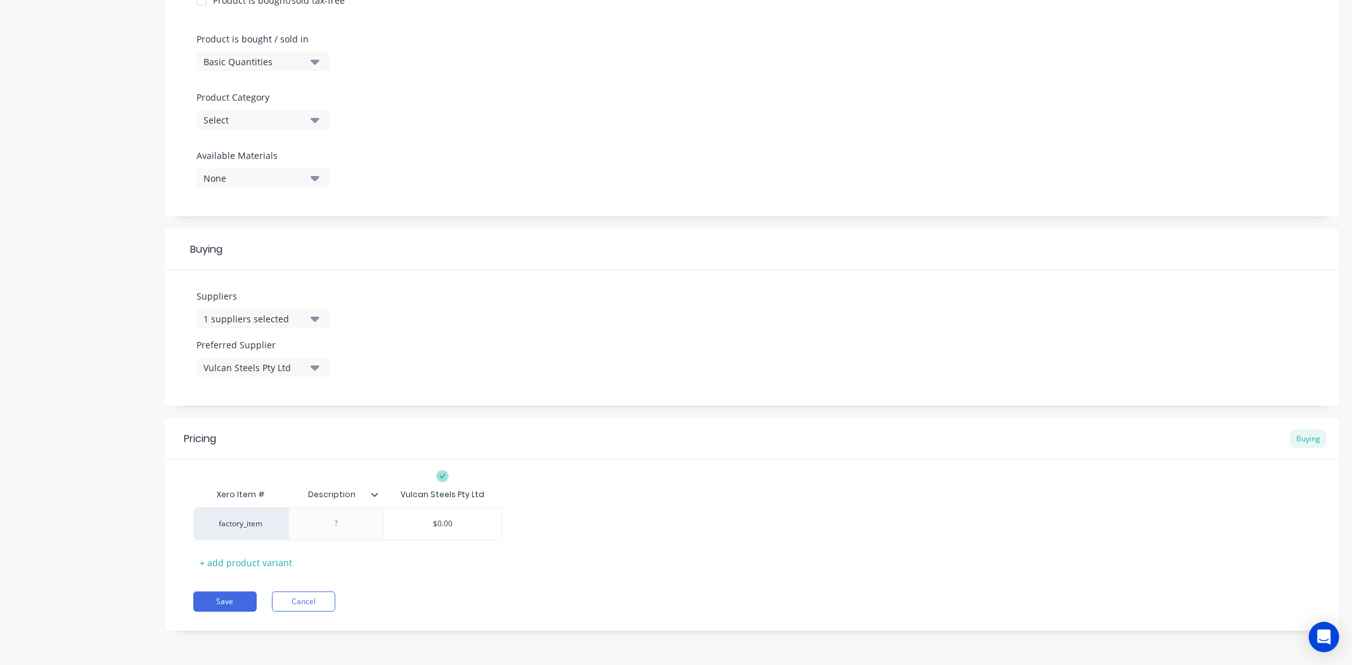
paste div
click at [263, 598] on div "Pricing Buying Xero Item # Description Vulcan Steels Pty Ltd factory_item 10MM …" at bounding box center [752, 539] width 1174 height 241
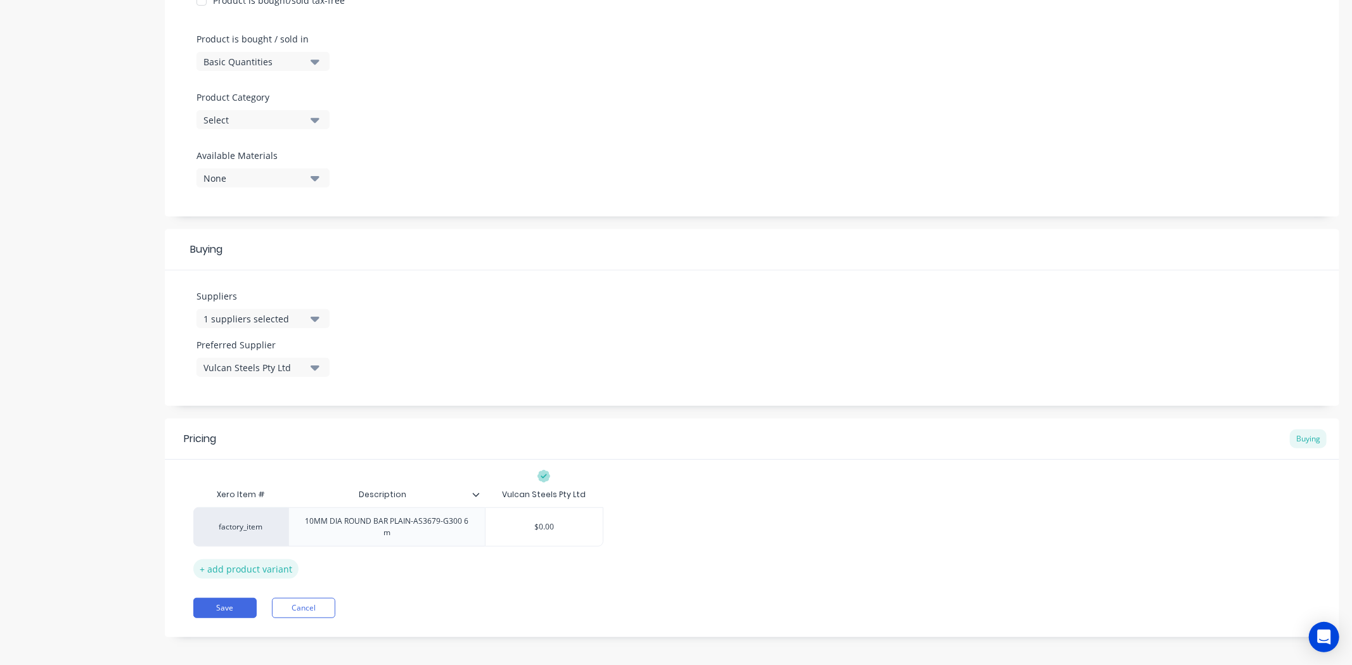
click at [274, 573] on div "+ add product variant" at bounding box center [245, 570] width 105 height 20
type textarea "x"
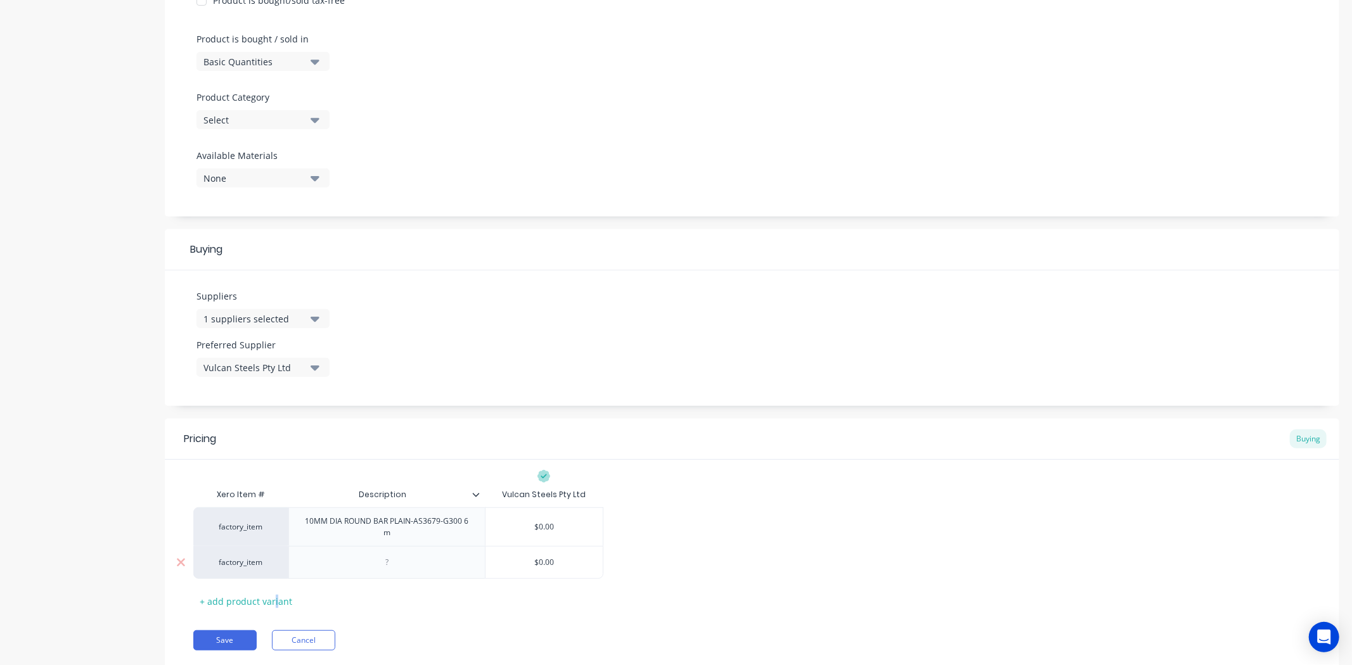
click at [423, 553] on div "factory_item 10MM DIA ROUND BAR PLAIN-AS3679-G300 6 m $0.00 factory_item $0.00" at bounding box center [751, 544] width 1117 height 72
drag, startPoint x: 399, startPoint y: 562, endPoint x: 423, endPoint y: 565, distance: 23.6
click at [398, 562] on div at bounding box center [387, 563] width 63 height 16
paste div
type textarea "x"
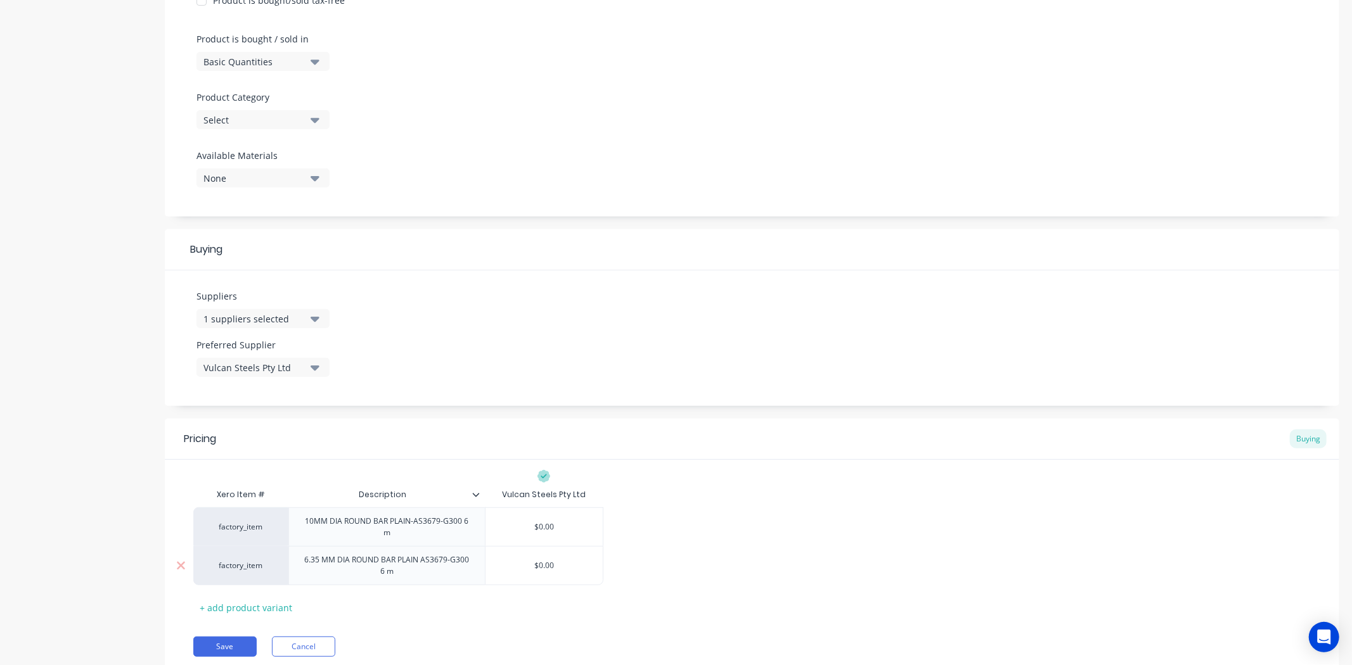
drag, startPoint x: 641, startPoint y: 575, endPoint x: 582, endPoint y: 579, distance: 59.0
click at [638, 575] on div "factory_item 10MM DIA ROUND BAR PLAIN-AS3679-G300 6 m $0.00 factory_item 6.35 M…" at bounding box center [751, 547] width 1117 height 78
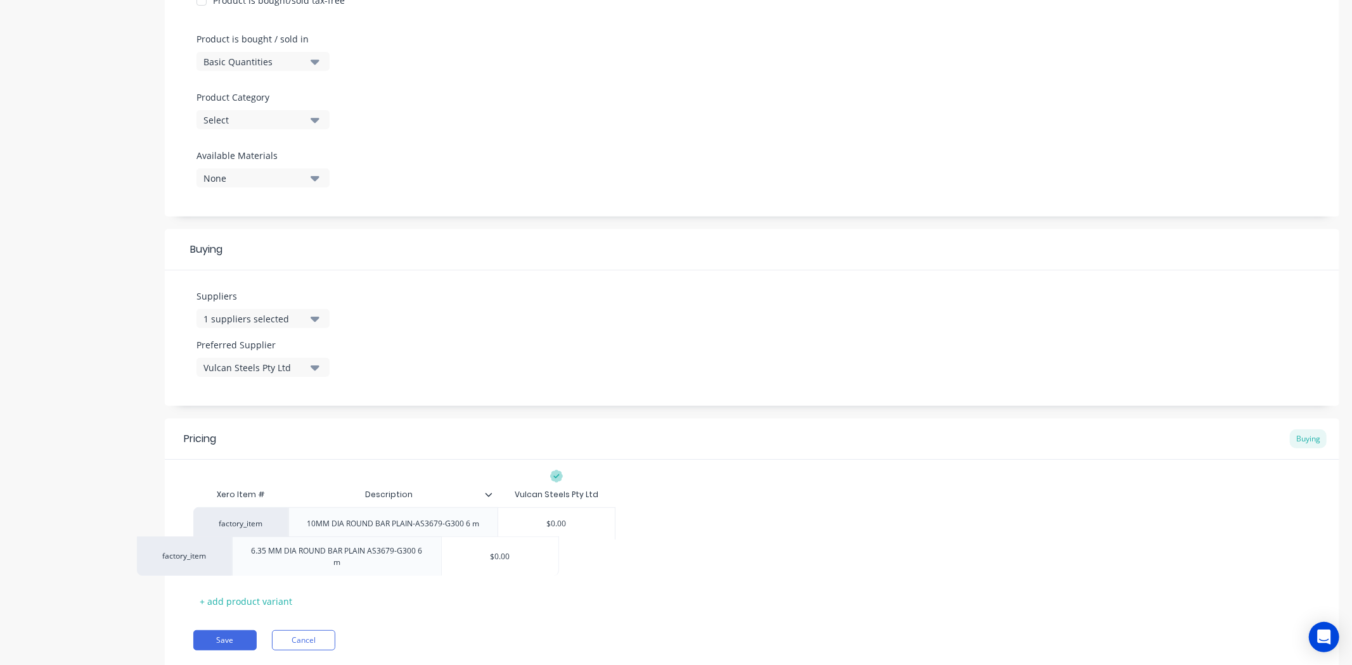
drag, startPoint x: 579, startPoint y: 566, endPoint x: 515, endPoint y: 562, distance: 64.1
click at [516, 562] on div "factory_item 10MM DIA ROUND BAR PLAIN-AS3679-G300 6 m $0.00 factory_item 6.35 M…" at bounding box center [751, 544] width 1117 height 72
type input "$0.00"
click at [562, 554] on input "$0.00" at bounding box center [556, 559] width 117 height 11
drag, startPoint x: 567, startPoint y: 558, endPoint x: 536, endPoint y: 562, distance: 31.3
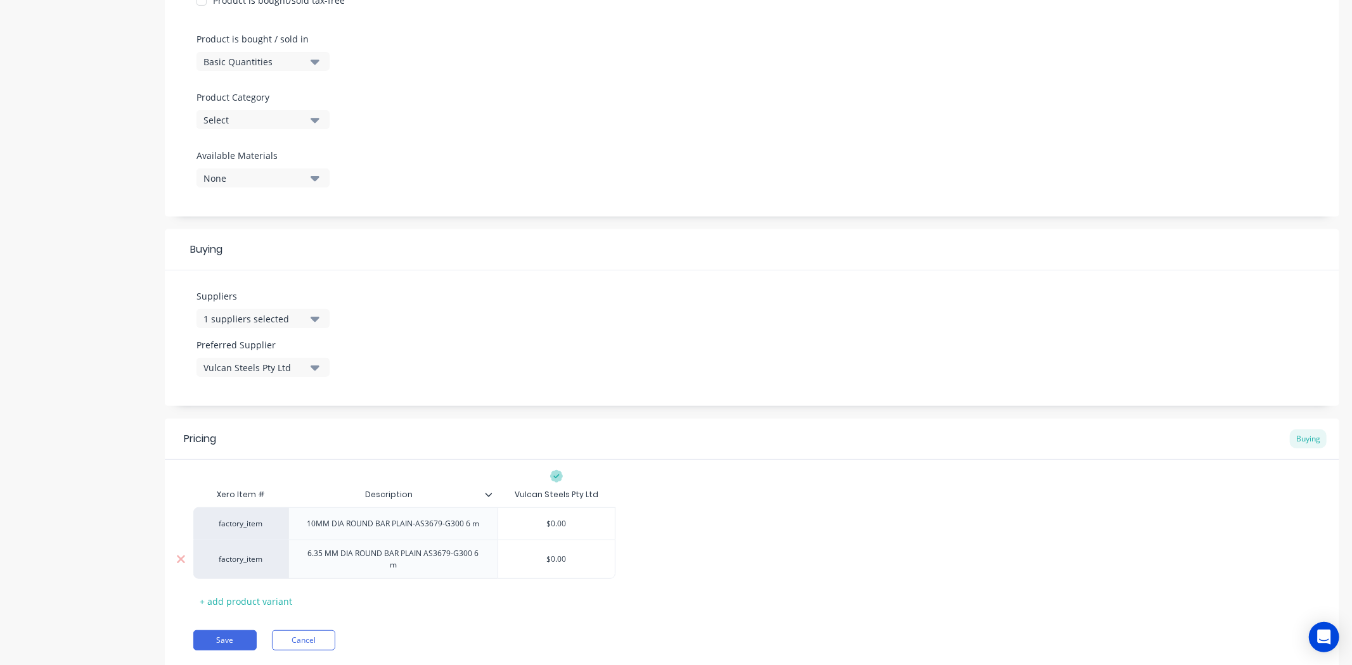
click at [536, 562] on input "$0.00" at bounding box center [556, 559] width 117 height 11
type textarea "x"
type input "3"
type textarea "x"
type input "3."
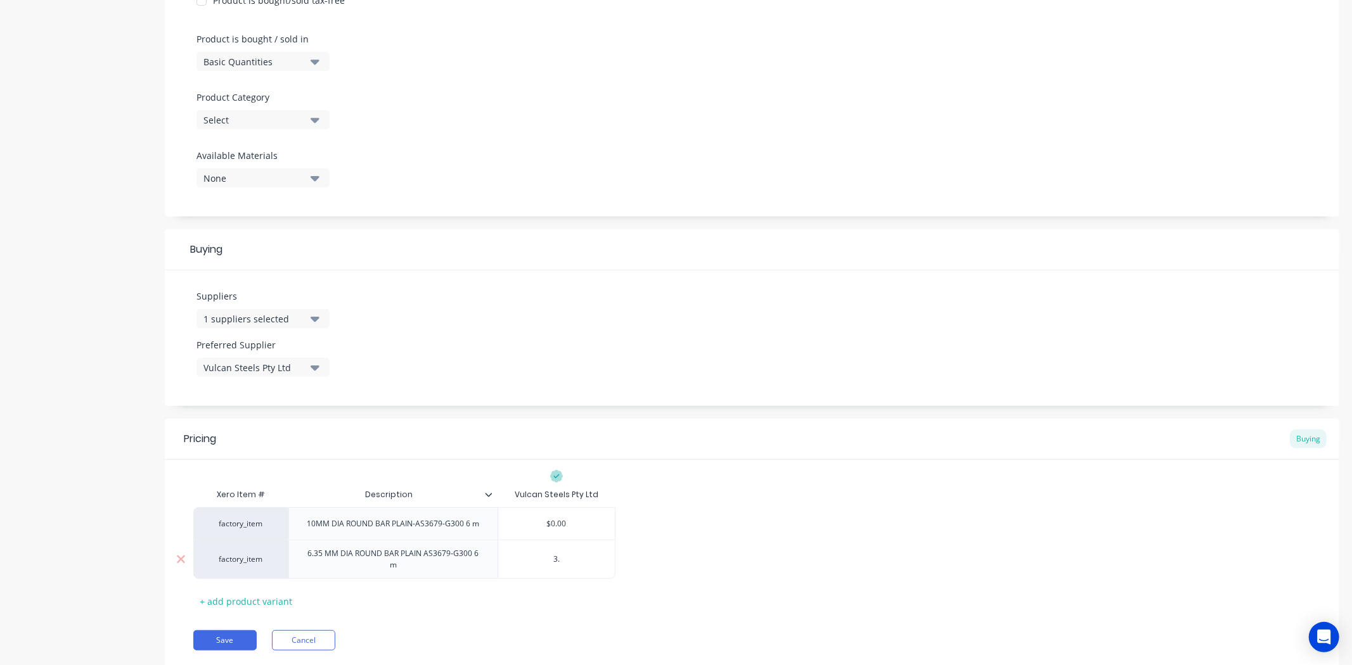
type textarea "x"
type input "3.8"
type textarea "x"
type input "3.86"
click at [551, 565] on input "3.86" at bounding box center [556, 559] width 117 height 11
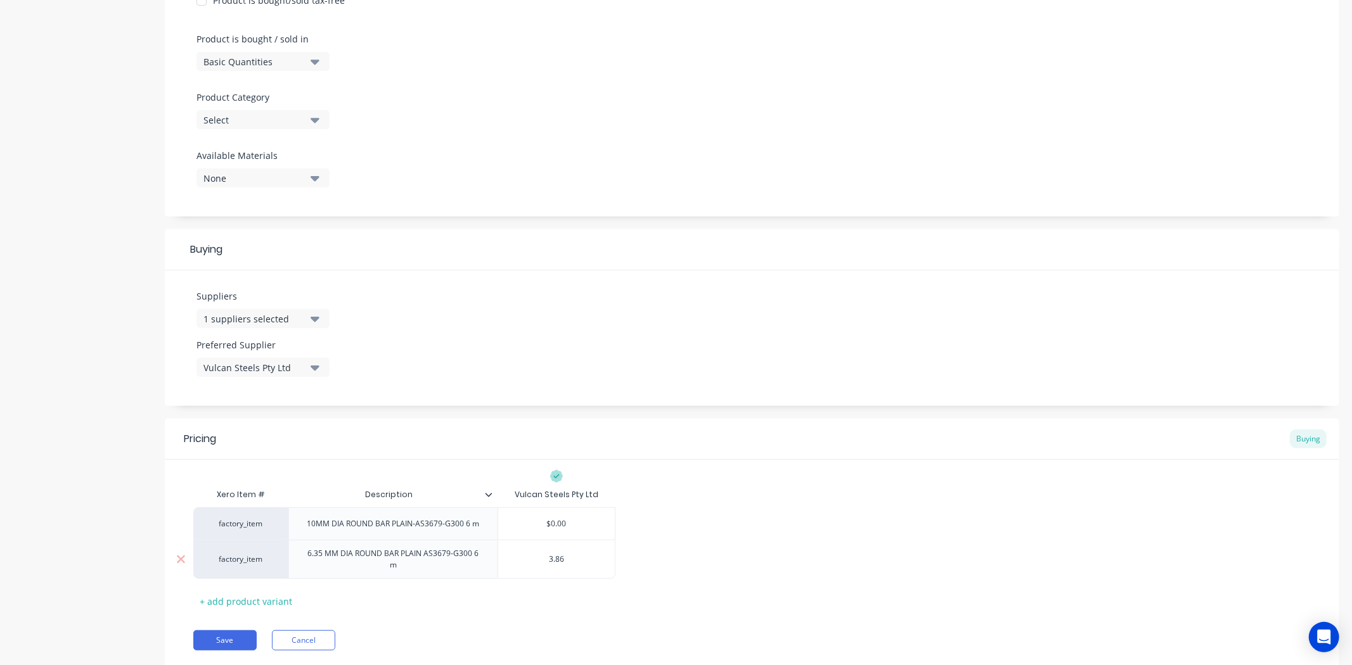
type textarea "x"
type input "4.86"
click at [670, 546] on div "factory_item 10MM DIA ROUND BAR PLAIN-AS3679-G300 6 m $0.00 factory_item 6.35 M…" at bounding box center [751, 544] width 1117 height 72
type input "$0.00"
drag, startPoint x: 578, startPoint y: 524, endPoint x: 528, endPoint y: 524, distance: 50.1
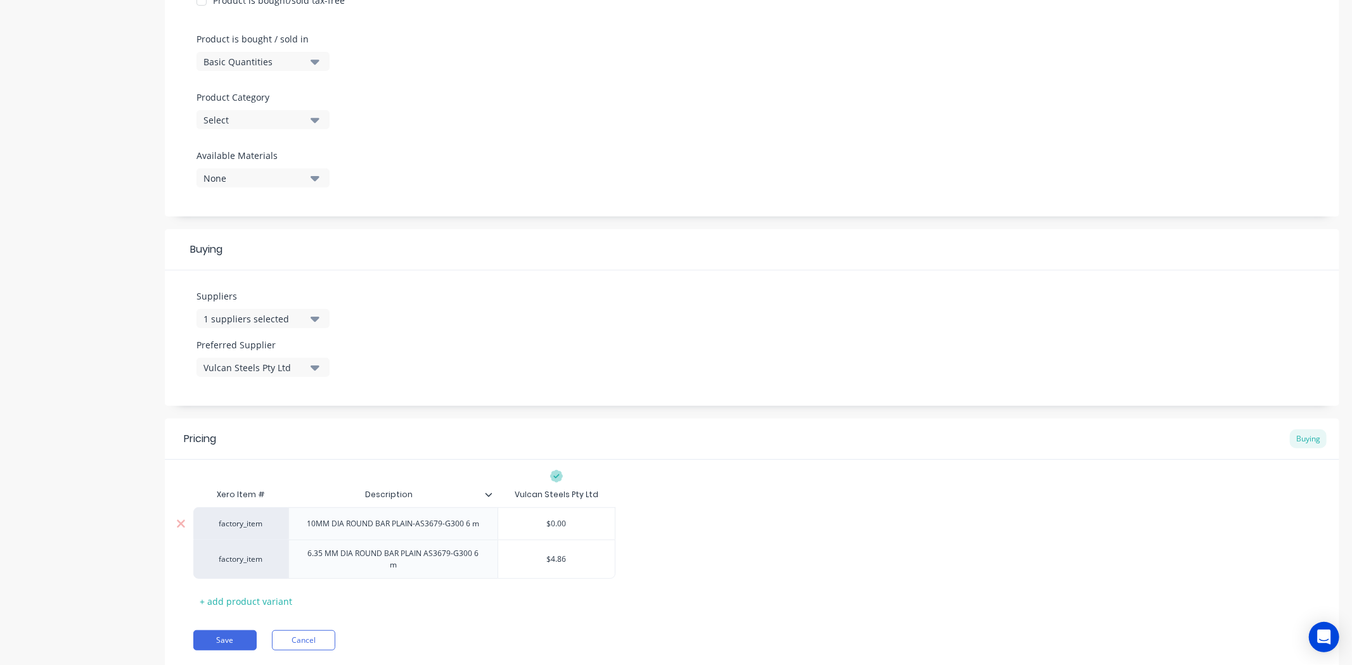
click at [528, 524] on input "$0.00" at bounding box center [556, 523] width 117 height 11
type textarea "x"
type input "7"
type textarea "x"
type input "7."
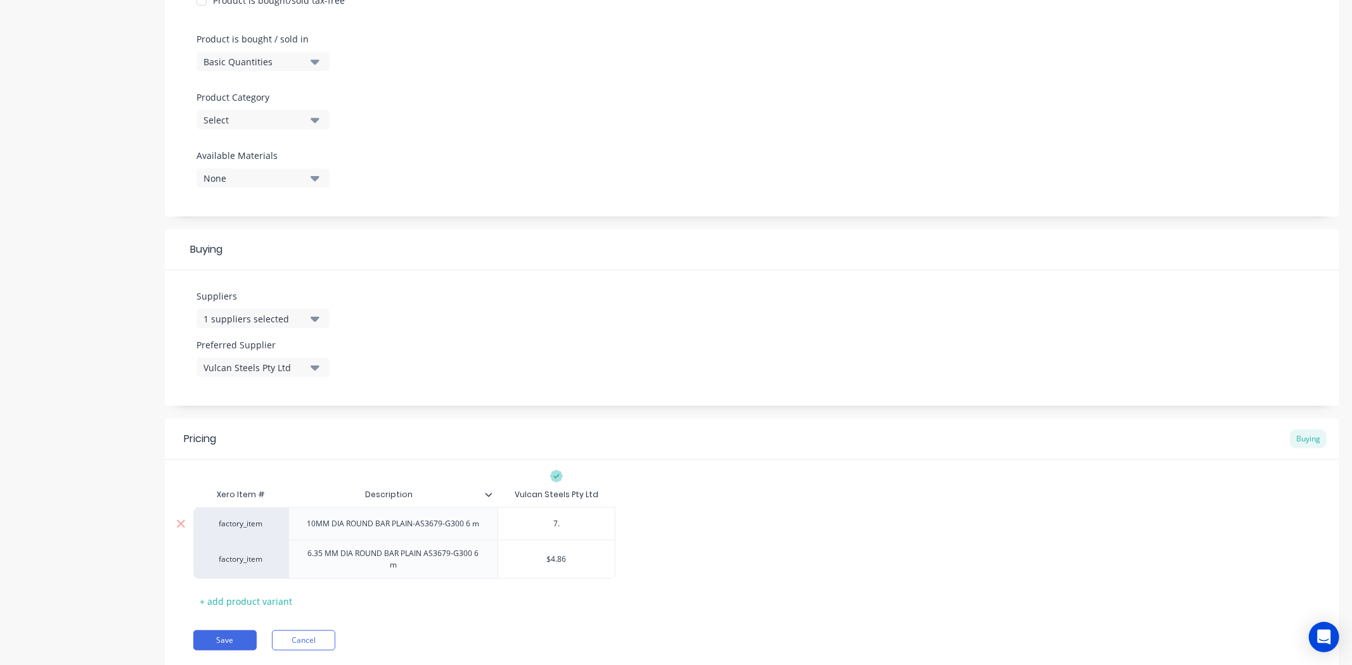
type textarea "x"
type input "7.02"
type textarea "x"
type input "7.02"
click at [631, 523] on div "factory_item 10MM DIA ROUND BAR PLAIN-AS3679-G300 6 m $7.02 7.02 factory_item 6…" at bounding box center [751, 544] width 1117 height 72
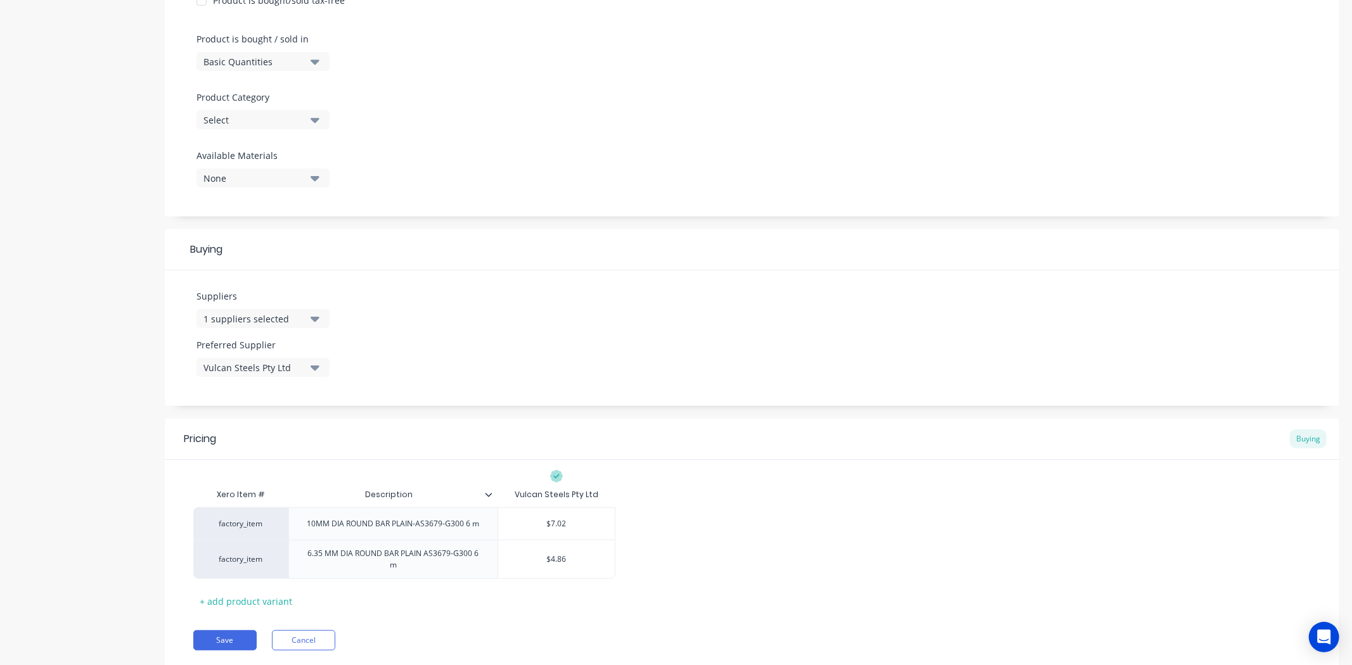
click at [631, 523] on div "factory_item 10MM DIA ROUND BAR PLAIN-AS3679-G300 6 m $7.02 7.02 factory_item 6…" at bounding box center [751, 544] width 1117 height 72
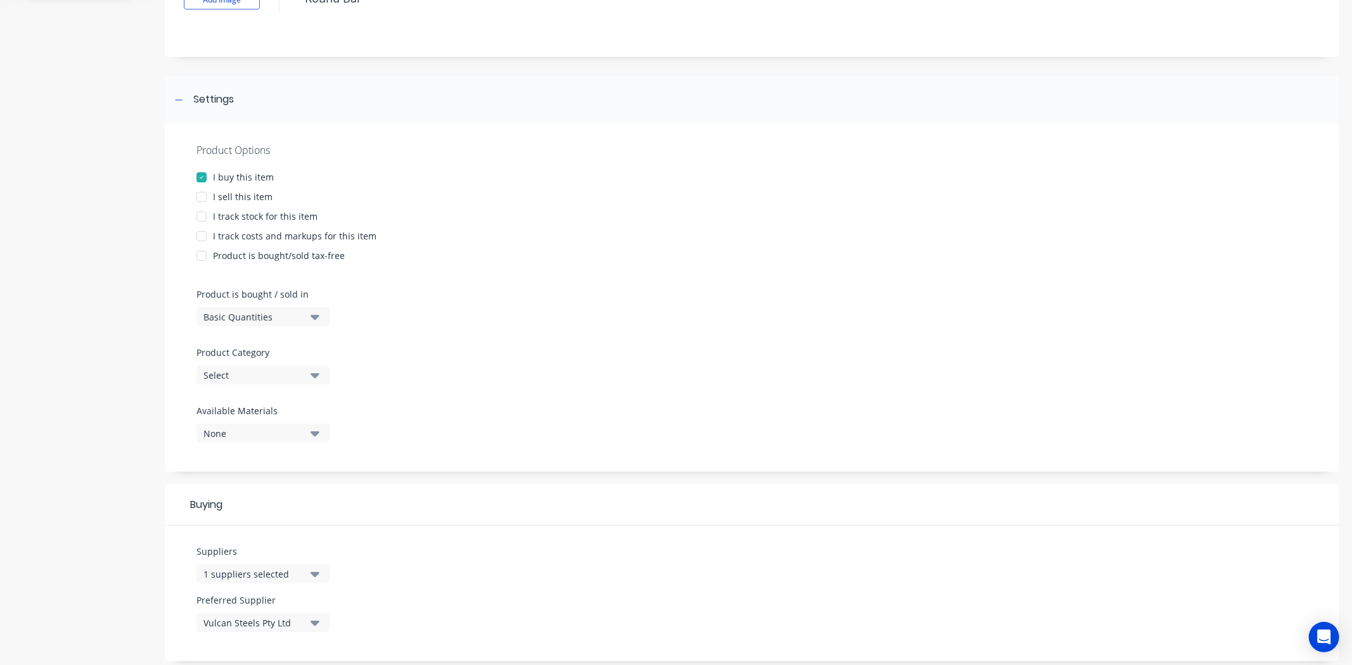
scroll to position [352, 0]
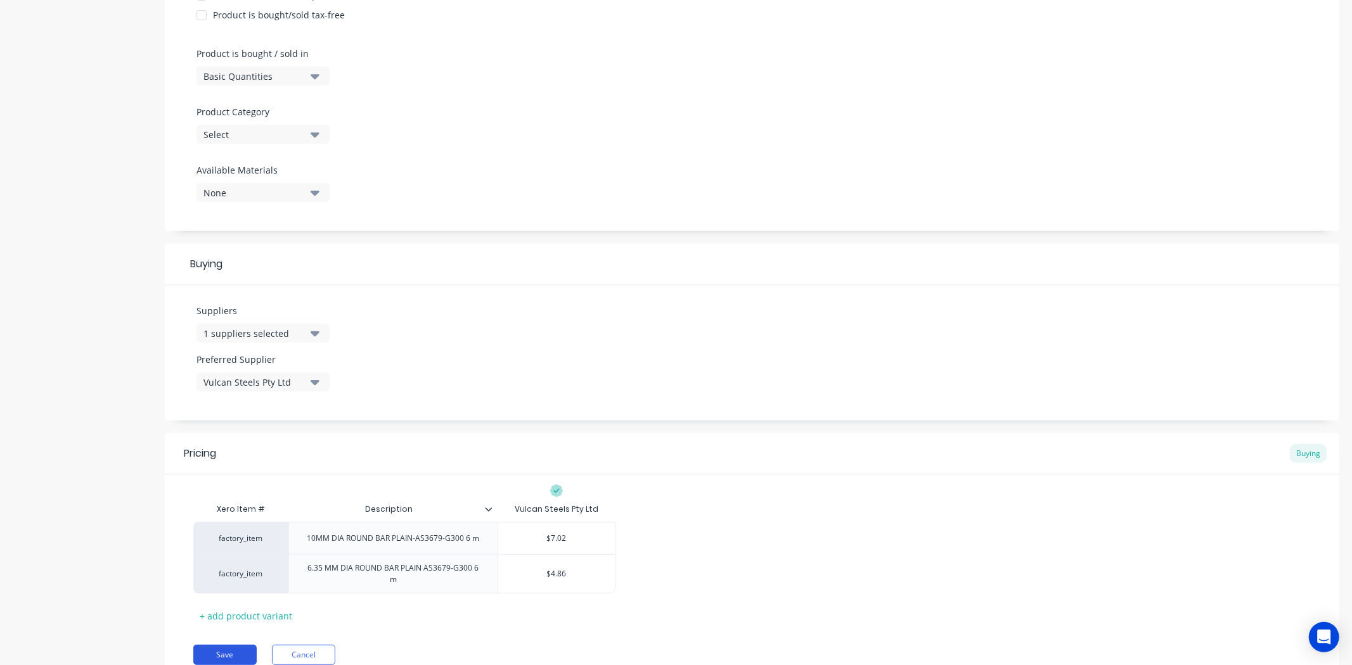
click at [208, 653] on button "Save" at bounding box center [224, 655] width 63 height 20
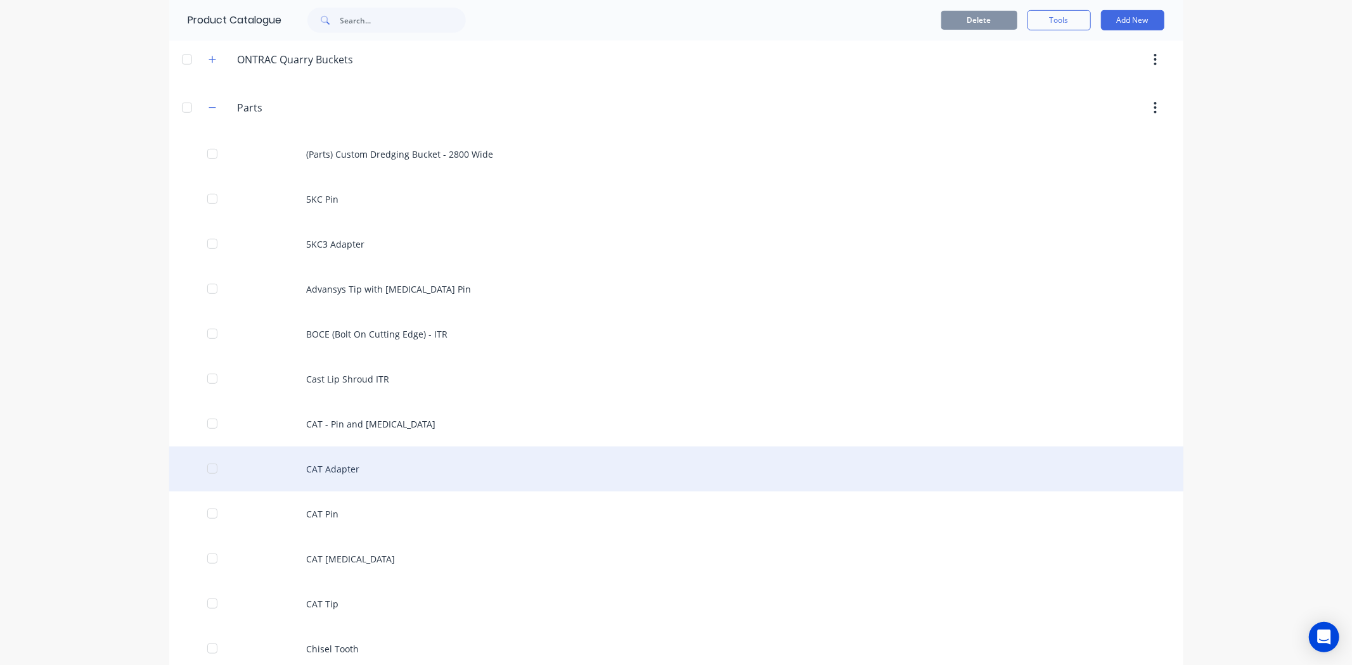
scroll to position [563, 0]
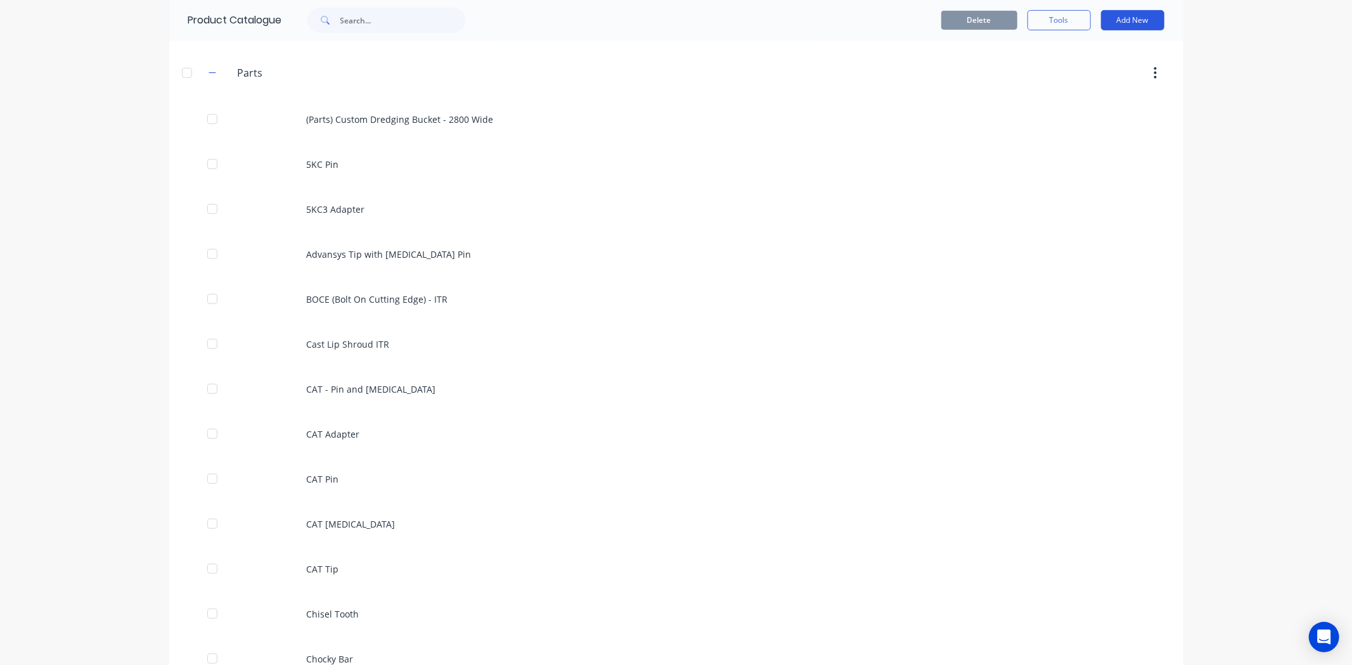
click at [1123, 23] on button "Add New" at bounding box center [1132, 20] width 63 height 20
click at [1079, 75] on div "Product" at bounding box center [1104, 78] width 98 height 18
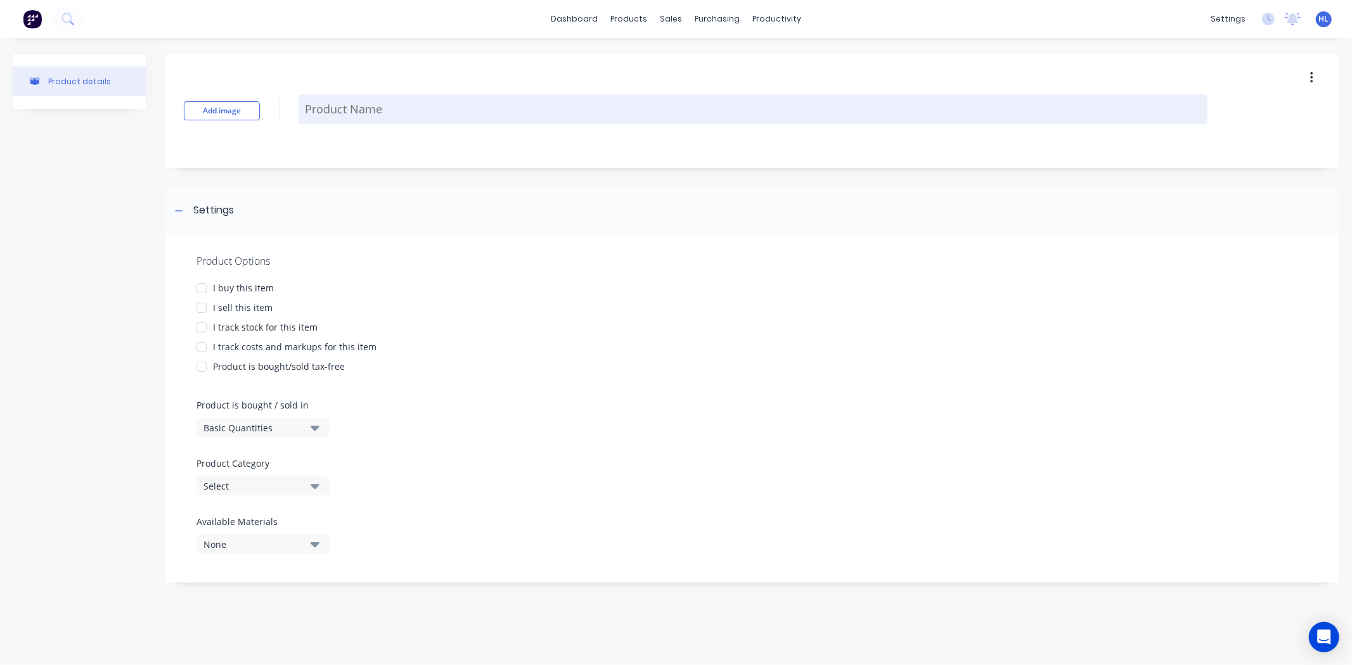
click at [355, 105] on textarea at bounding box center [753, 109] width 909 height 30
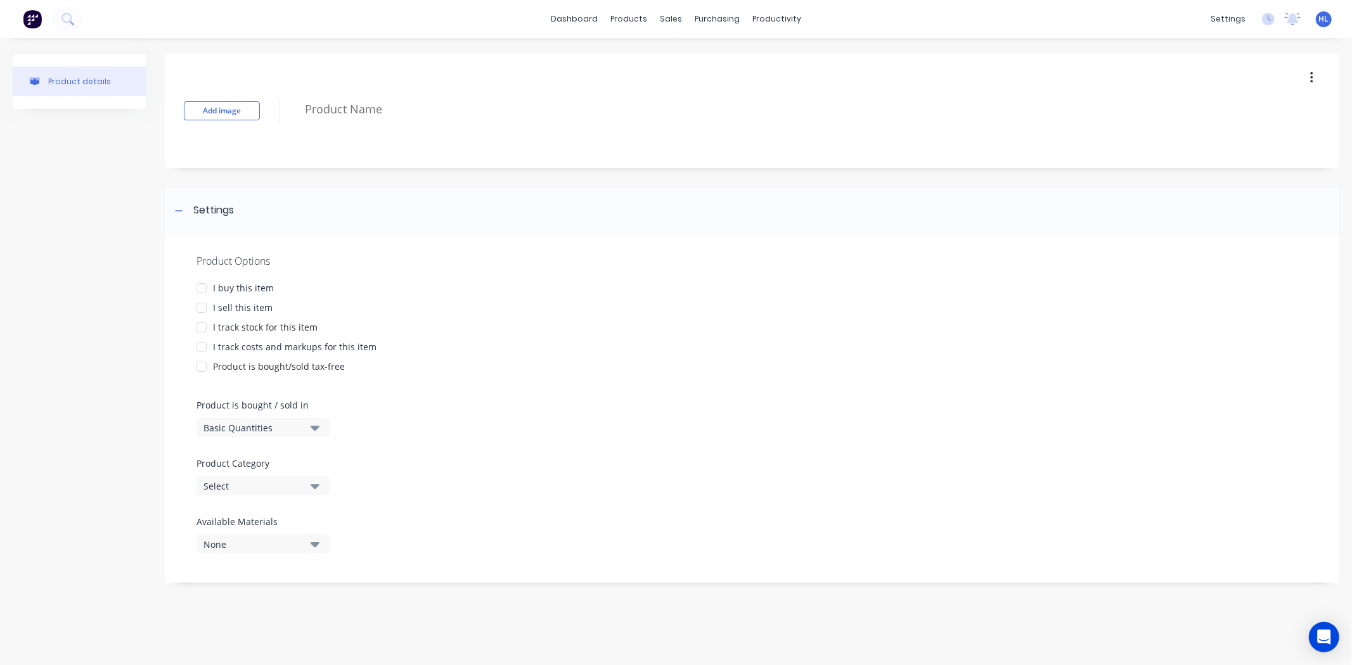
type textarea "x"
type textarea "R"
type textarea "x"
type textarea "RH"
type textarea "x"
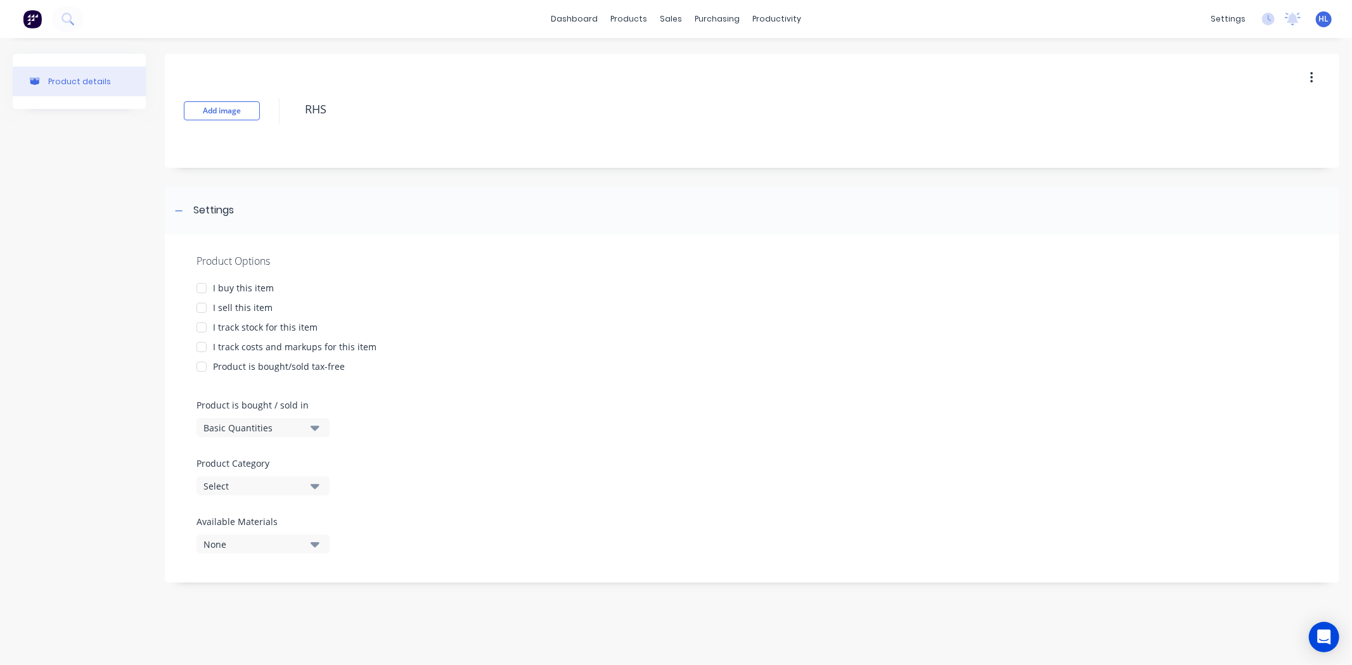
type textarea "RHS"
type textarea "x"
type textarea "RHS"
click at [319, 155] on div "Add image RHS" at bounding box center [752, 111] width 1174 height 114
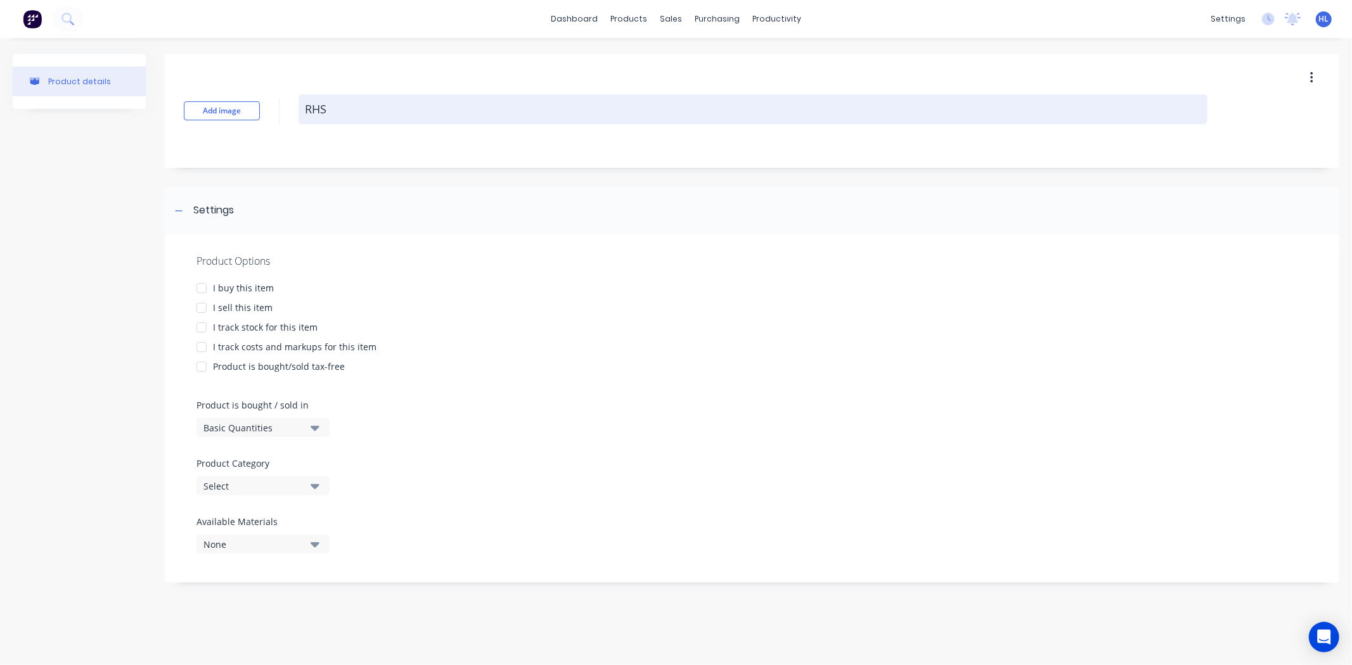
drag, startPoint x: 376, startPoint y: 112, endPoint x: 300, endPoint y: 118, distance: 76.3
click at [297, 119] on div "Add image RHS" at bounding box center [752, 111] width 1174 height 114
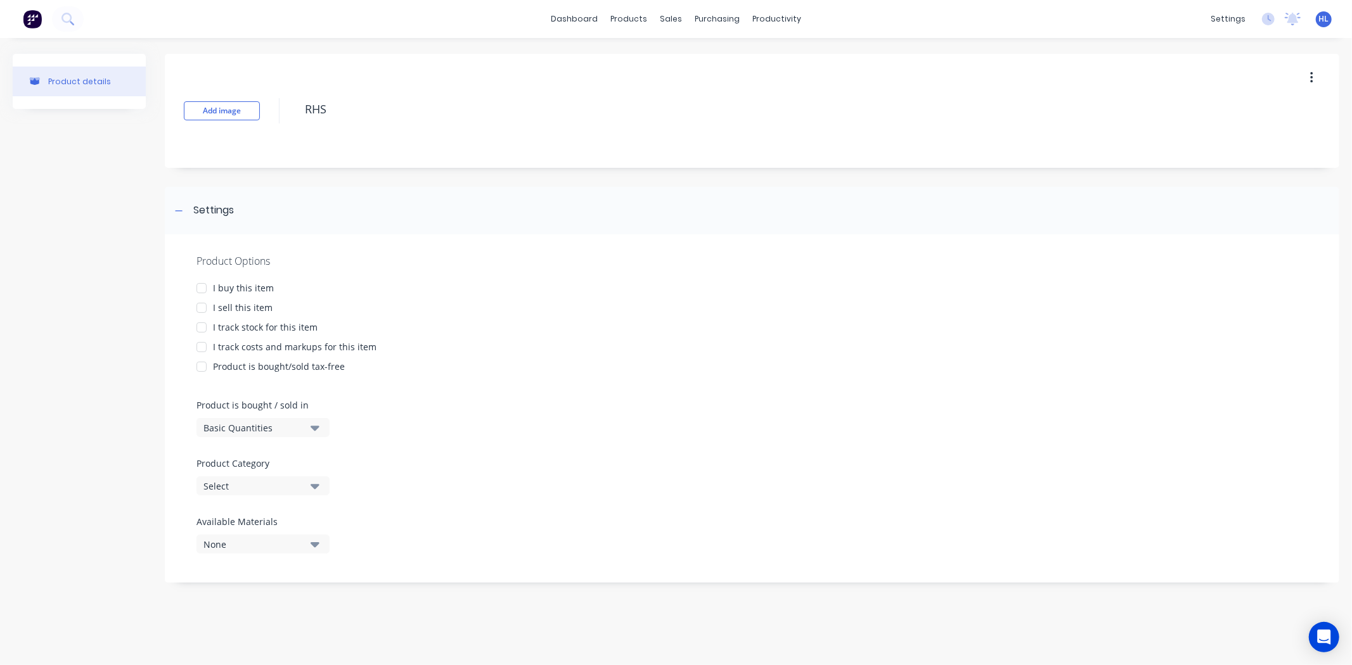
click at [357, 138] on div "Add image RHS" at bounding box center [752, 111] width 1174 height 114
click at [269, 283] on div "I buy this item" at bounding box center [243, 287] width 61 height 13
type textarea "x"
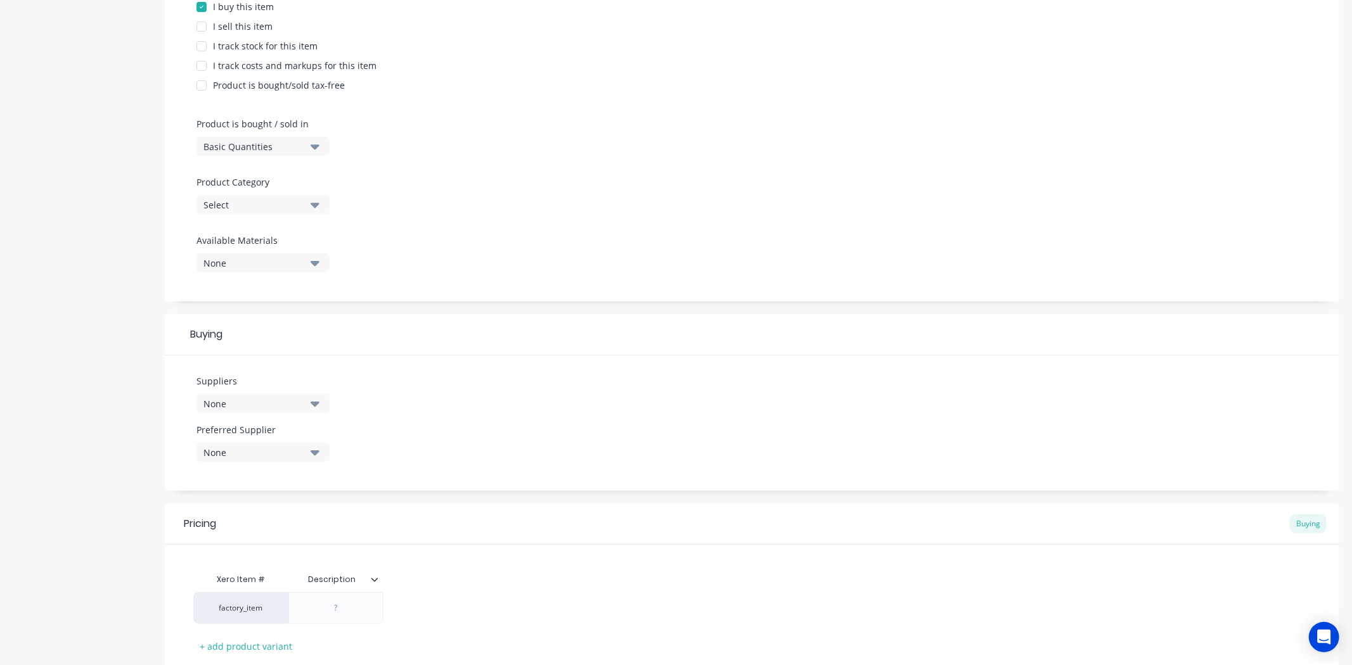
click at [283, 261] on div "None" at bounding box center [253, 263] width 101 height 13
drag, startPoint x: 103, startPoint y: 257, endPoint x: 110, endPoint y: 260, distance: 7.7
click at [105, 258] on div "Product details" at bounding box center [79, 252] width 133 height 961
click at [267, 400] on div "None" at bounding box center [253, 403] width 101 height 13
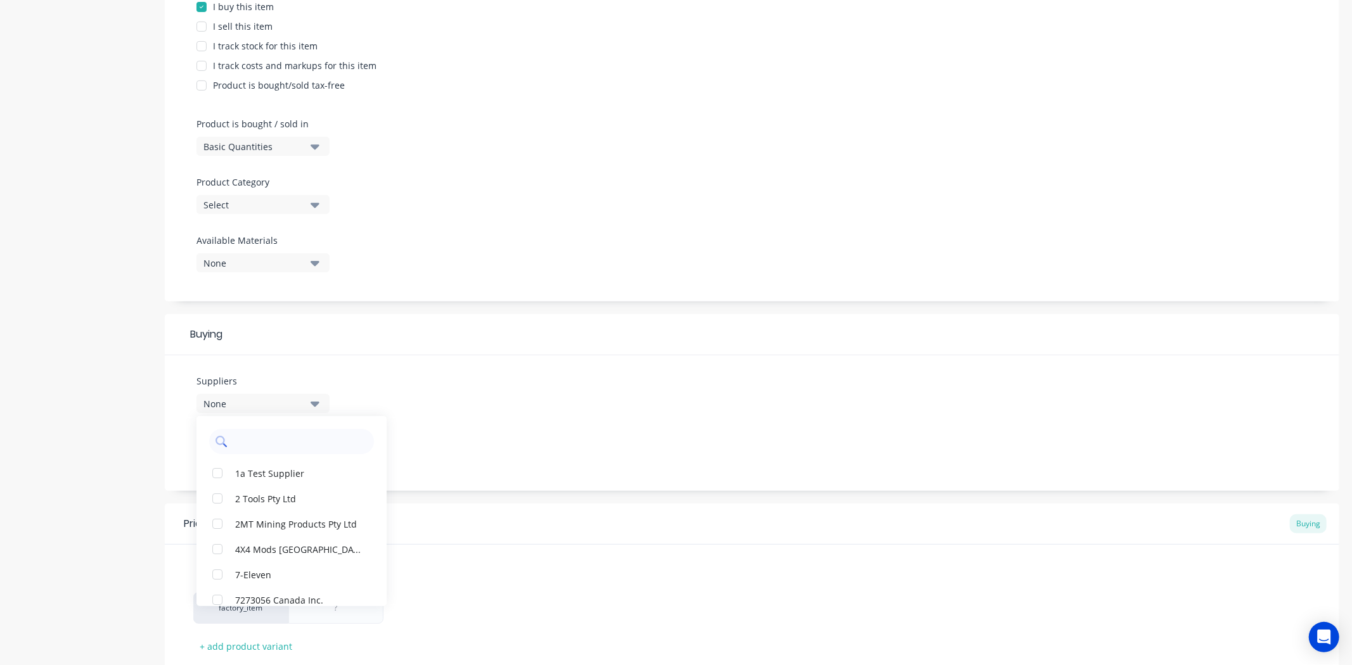
click at [292, 442] on input "text" at bounding box center [300, 441] width 134 height 25
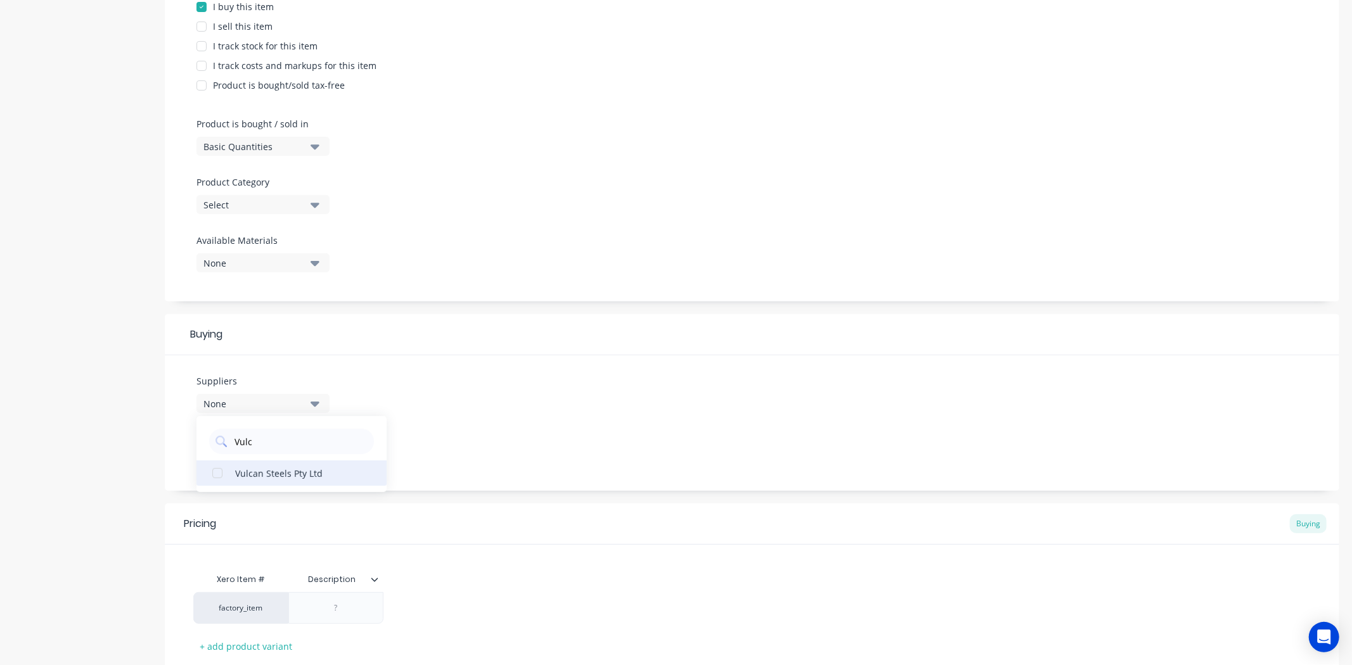
type input "Vulc"
drag, startPoint x: 260, startPoint y: 467, endPoint x: 274, endPoint y: 465, distance: 14.1
click at [260, 467] on div "Vulcan Steels Pty Ltd" at bounding box center [298, 472] width 127 height 13
click at [485, 415] on div "Suppliers 1 suppliers selected Vulc Vulcan Steels Pty Ltd Preferred Supplier No…" at bounding box center [752, 424] width 1174 height 136
drag, startPoint x: 282, startPoint y: 452, endPoint x: 286, endPoint y: 463, distance: 11.4
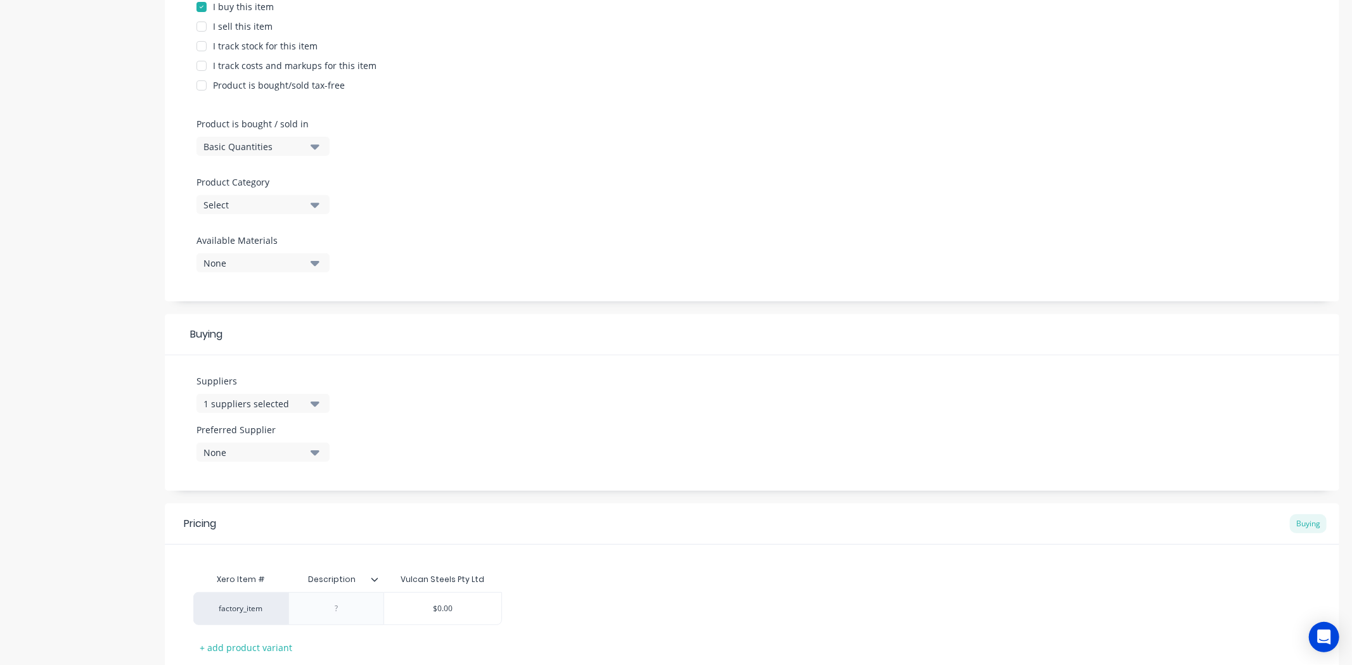
click at [282, 451] on div "None" at bounding box center [253, 452] width 101 height 13
click at [264, 527] on div "Vulcan Steels Pty Ltd" at bounding box center [298, 521] width 127 height 13
click at [544, 479] on div "Suppliers 1 suppliers selected Vulc Preferred Supplier Vulcan Steels Pty Ltd Vu…" at bounding box center [752, 424] width 1174 height 136
click at [345, 606] on div at bounding box center [336, 609] width 63 height 16
type textarea "x"
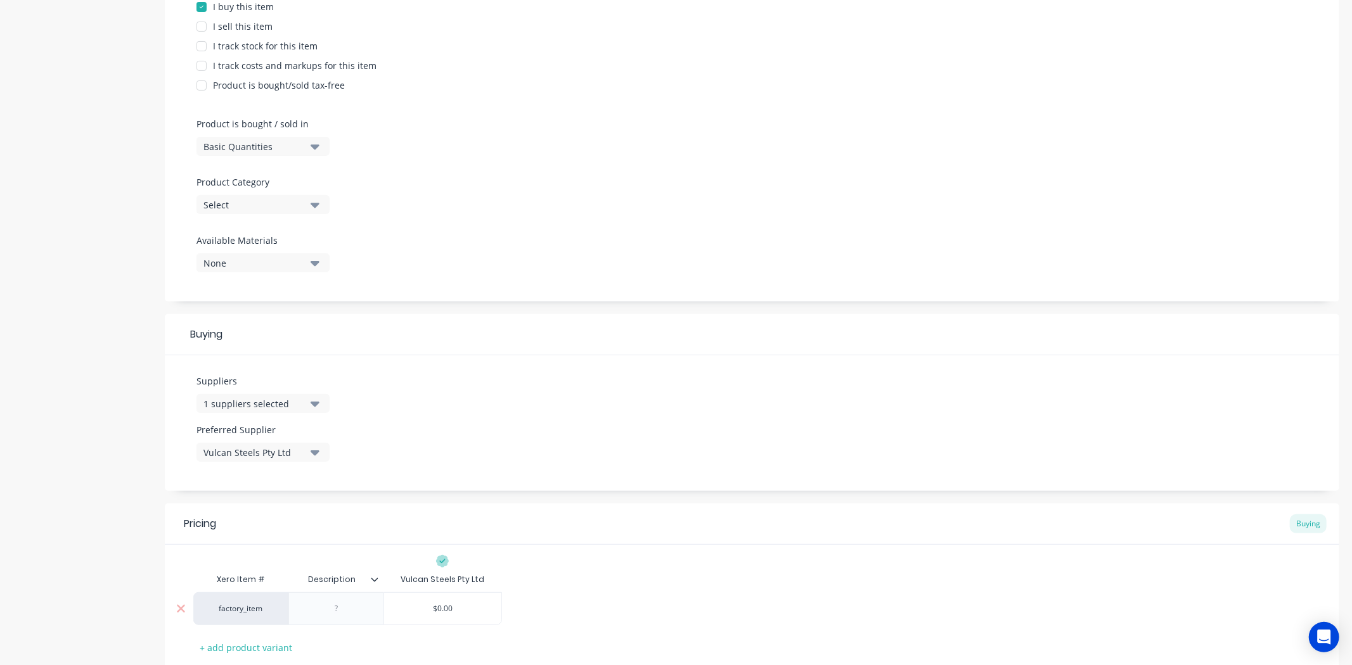
click at [338, 612] on div at bounding box center [336, 609] width 63 height 16
paste div
click at [527, 517] on div "Pricing Buying" at bounding box center [752, 524] width 1174 height 41
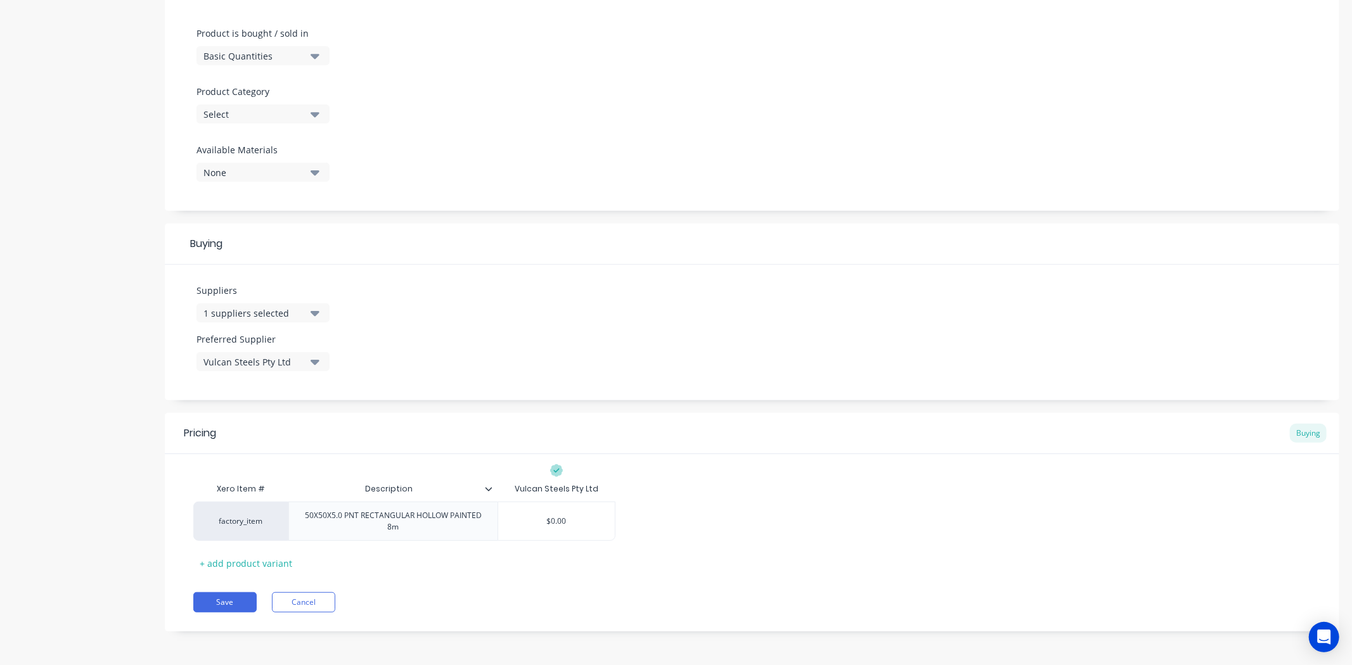
scroll to position [373, 0]
drag, startPoint x: 267, startPoint y: 555, endPoint x: 71, endPoint y: 476, distance: 211.9
click at [267, 555] on div "+ add product variant" at bounding box center [245, 563] width 105 height 20
type textarea "x"
click at [370, 555] on div at bounding box center [392, 556] width 63 height 16
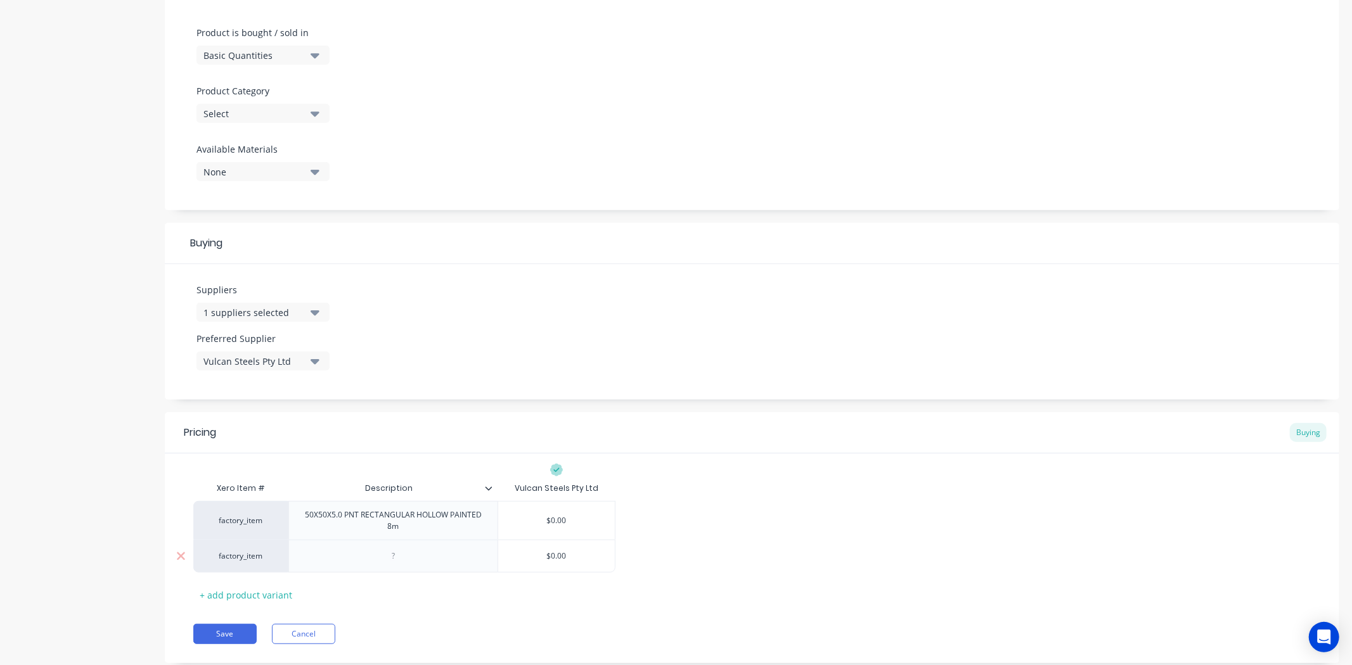
paste div
type textarea "x"
click at [721, 587] on div "Xero Item # Description Vulcan Steels Pty Ltd factory_item 50X50X5.0 PNT RECTAN…" at bounding box center [751, 549] width 1117 height 147
type input "$0.00"
click at [581, 520] on input "$0.00" at bounding box center [556, 520] width 117 height 11
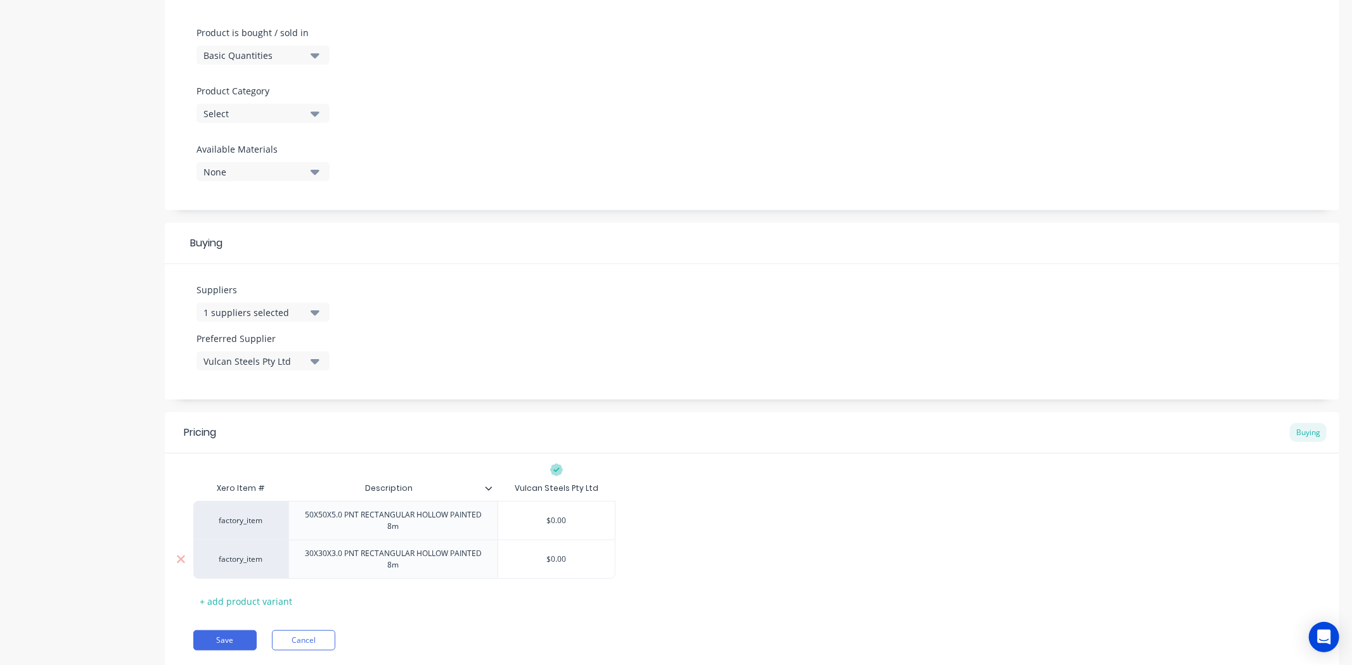
click at [612, 558] on div "factory_item 50X50X5.0 PNT RECTANGULAR HOLLOW PAINTED 8m $0.00 $0.00 factory_it…" at bounding box center [751, 540] width 1117 height 78
drag, startPoint x: 544, startPoint y: 524, endPoint x: 574, endPoint y: 526, distance: 30.5
click at [574, 526] on input "$0.00" at bounding box center [556, 520] width 117 height 11
type textarea "x"
type input "1"
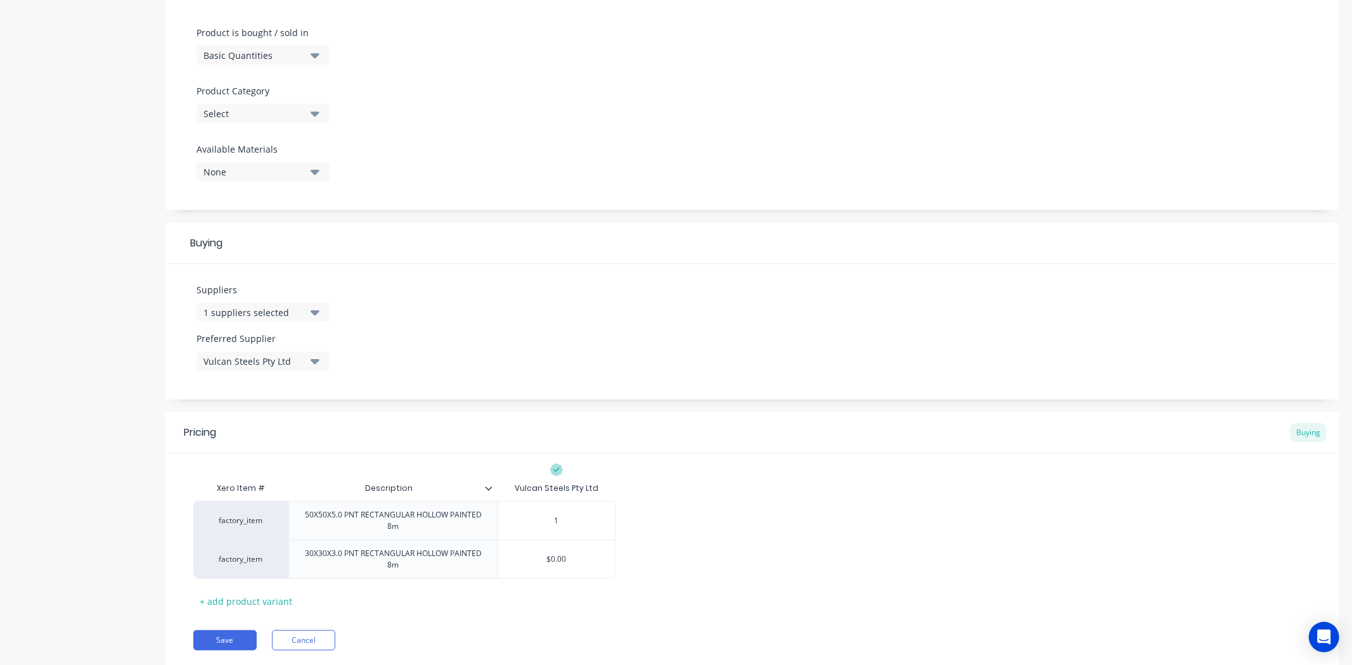
type textarea "x"
type input "10"
type textarea "x"
type input "100"
drag, startPoint x: 686, startPoint y: 563, endPoint x: 501, endPoint y: 556, distance: 185.2
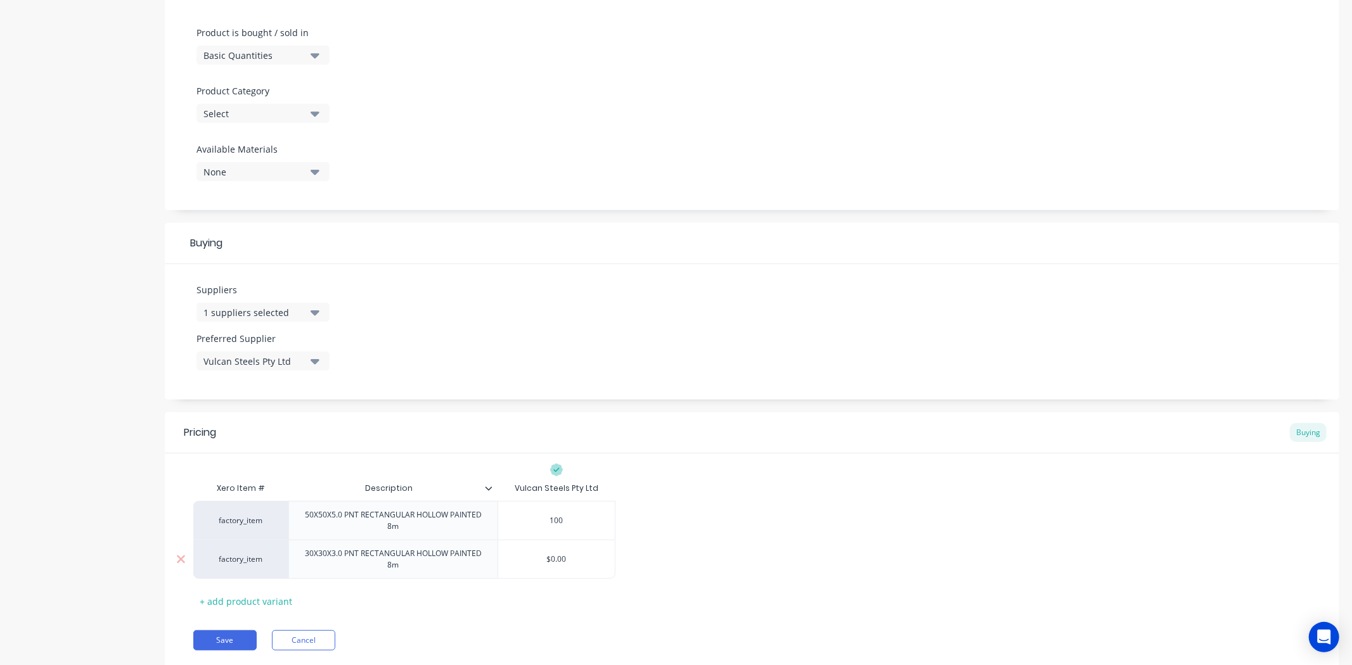
click at [685, 563] on div "factory_item 50X50X5.0 PNT RECTANGULAR HOLLOW PAINTED 8m $100.00 100 factory_it…" at bounding box center [751, 540] width 1117 height 78
type input "$0.00"
drag, startPoint x: 542, startPoint y: 560, endPoint x: 583, endPoint y: 564, distance: 41.4
click at [583, 564] on input "$0.00" at bounding box center [556, 559] width 117 height 11
type textarea "x"
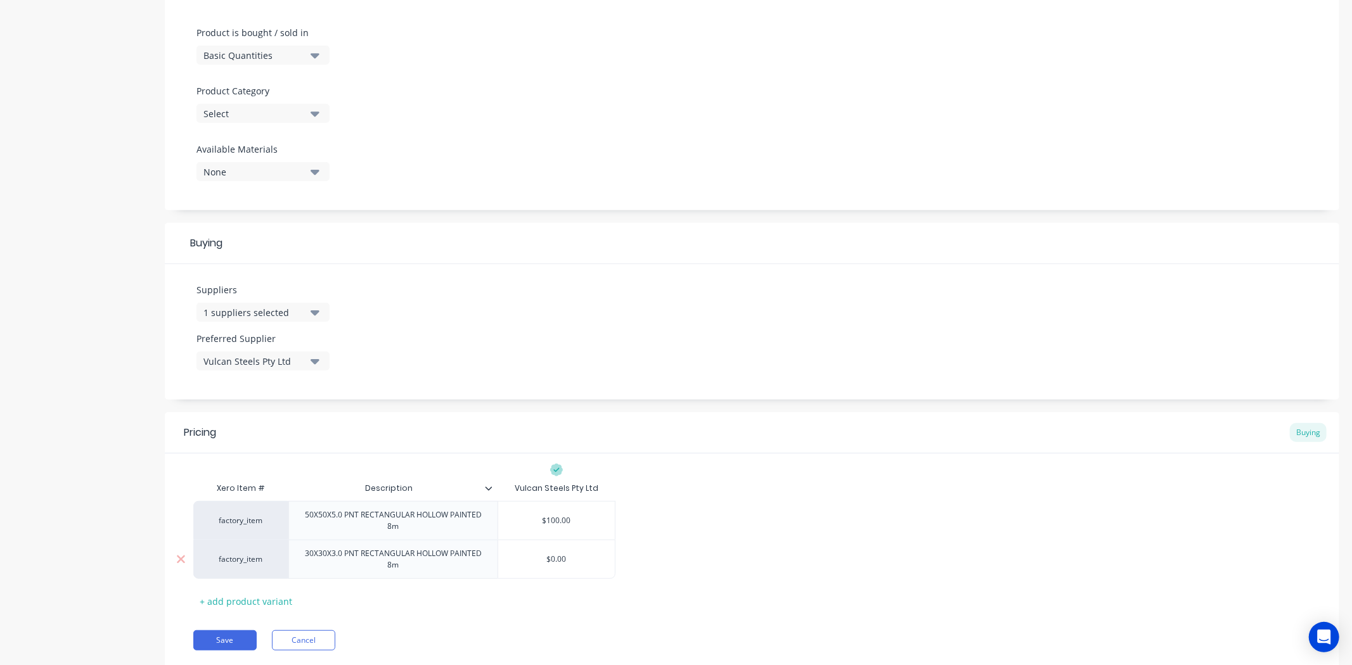
type input "3"
type textarea "x"
type input "36"
type textarea "x"
type input "36."
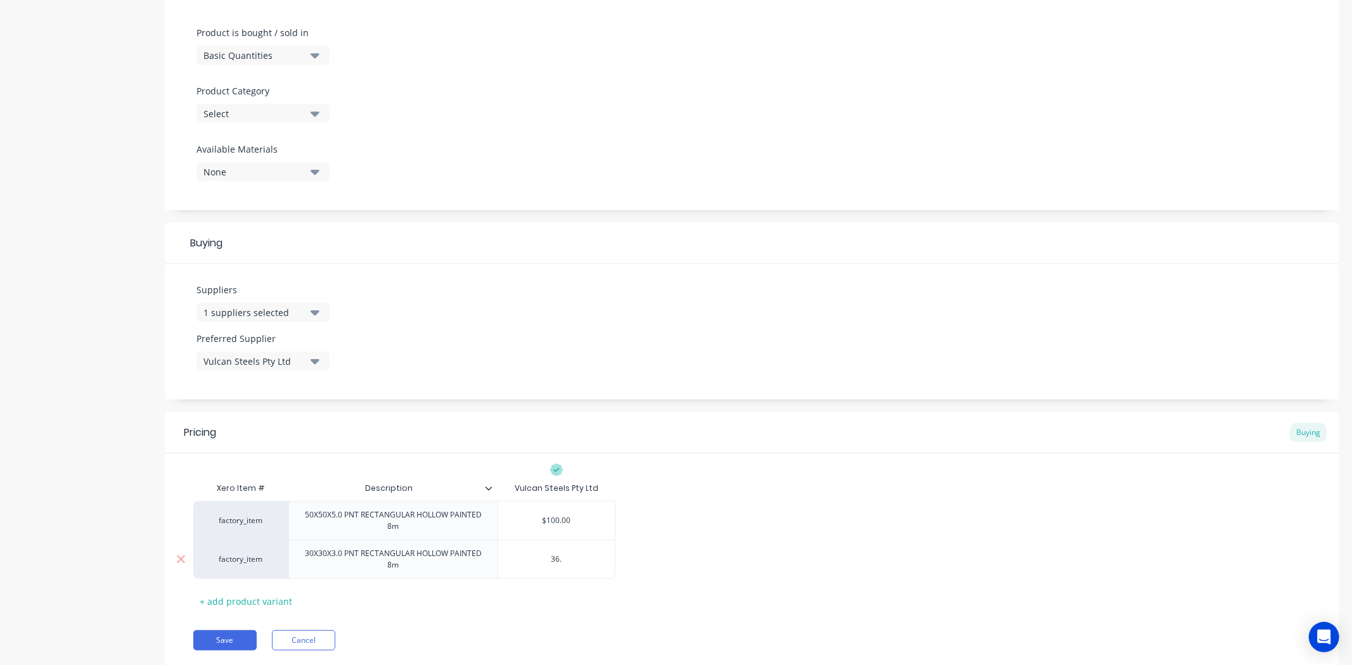
type textarea "x"
type input "36.8"
type textarea "x"
type input "36.82"
click at [621, 496] on div "Xero Item # Description Vulcan Steels Pty Ltd factory_item 50X50X5.0 PNT RECTAN…" at bounding box center [751, 544] width 1117 height 136
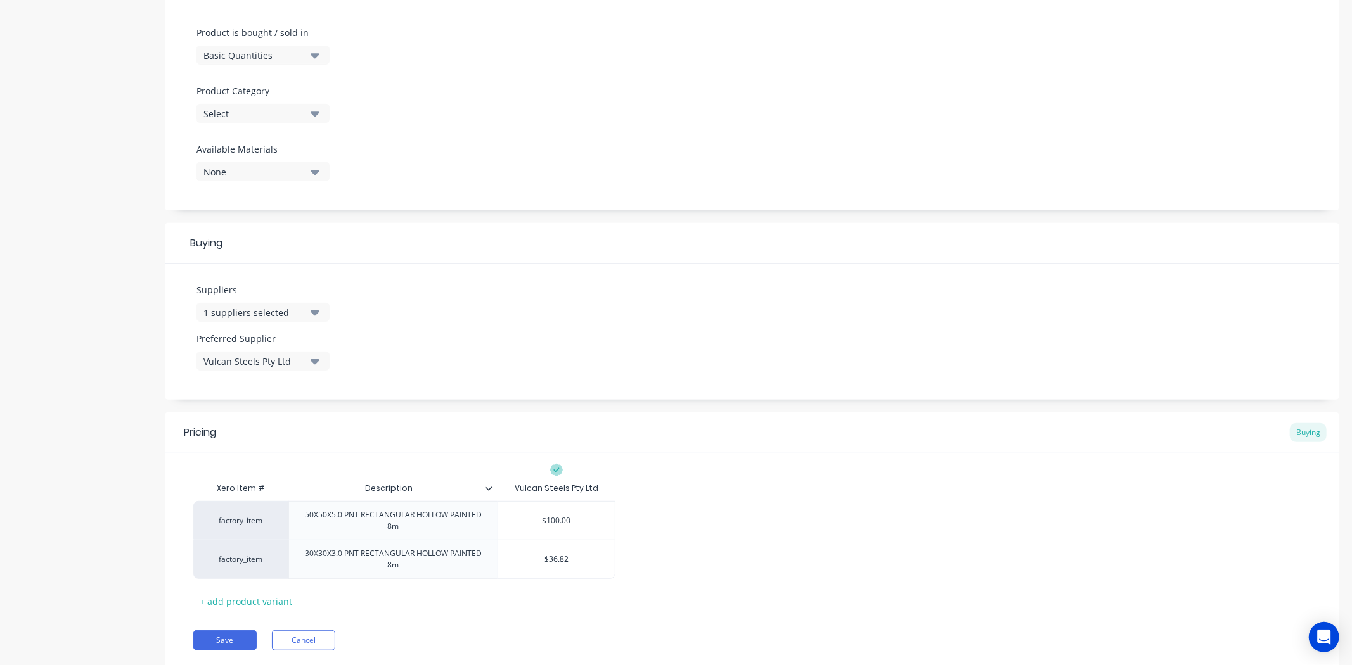
click at [621, 496] on div "Xero Item # Description Vulcan Steels Pty Ltd factory_item 50X50X5.0 PNT RECTAN…" at bounding box center [751, 544] width 1117 height 136
click at [226, 645] on button "Save" at bounding box center [224, 641] width 63 height 20
type textarea "x"
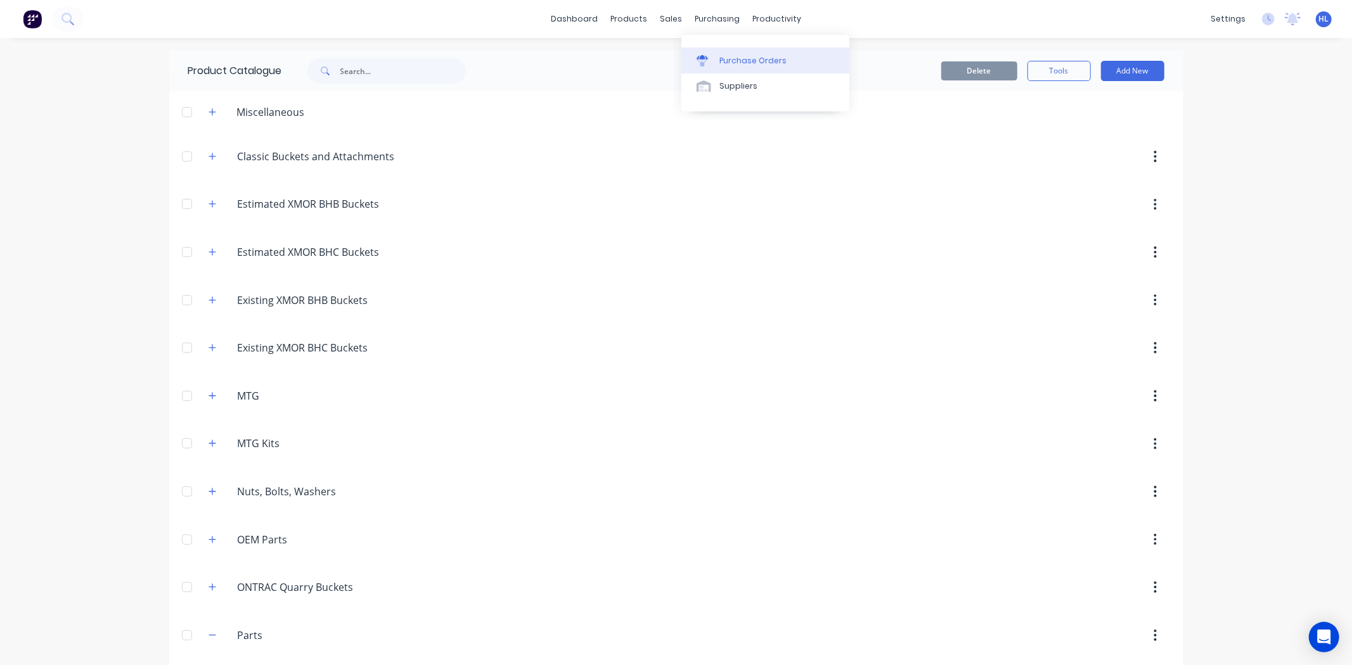
click at [745, 55] on div "Purchase Orders" at bounding box center [752, 60] width 67 height 11
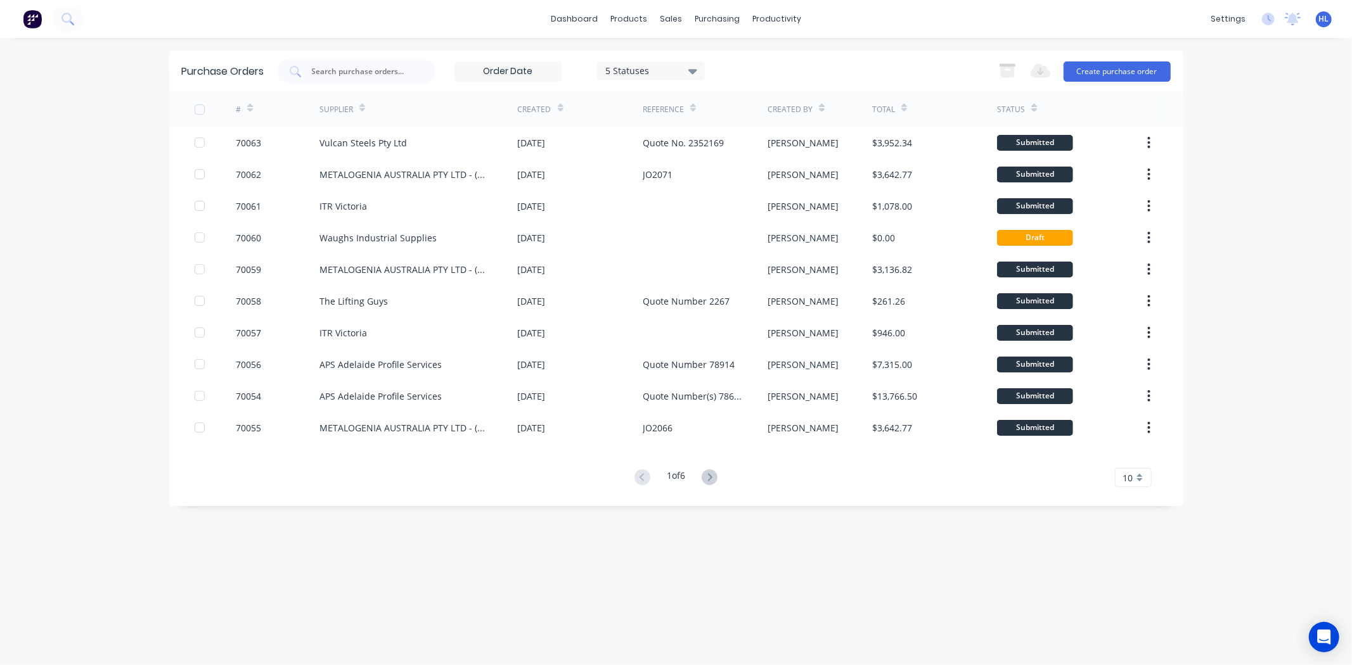
click at [1117, 59] on div "Export to Excel (XLSX) Create purchase order" at bounding box center [1081, 71] width 178 height 25
click at [1112, 66] on button "Create purchase order" at bounding box center [1117, 71] width 107 height 20
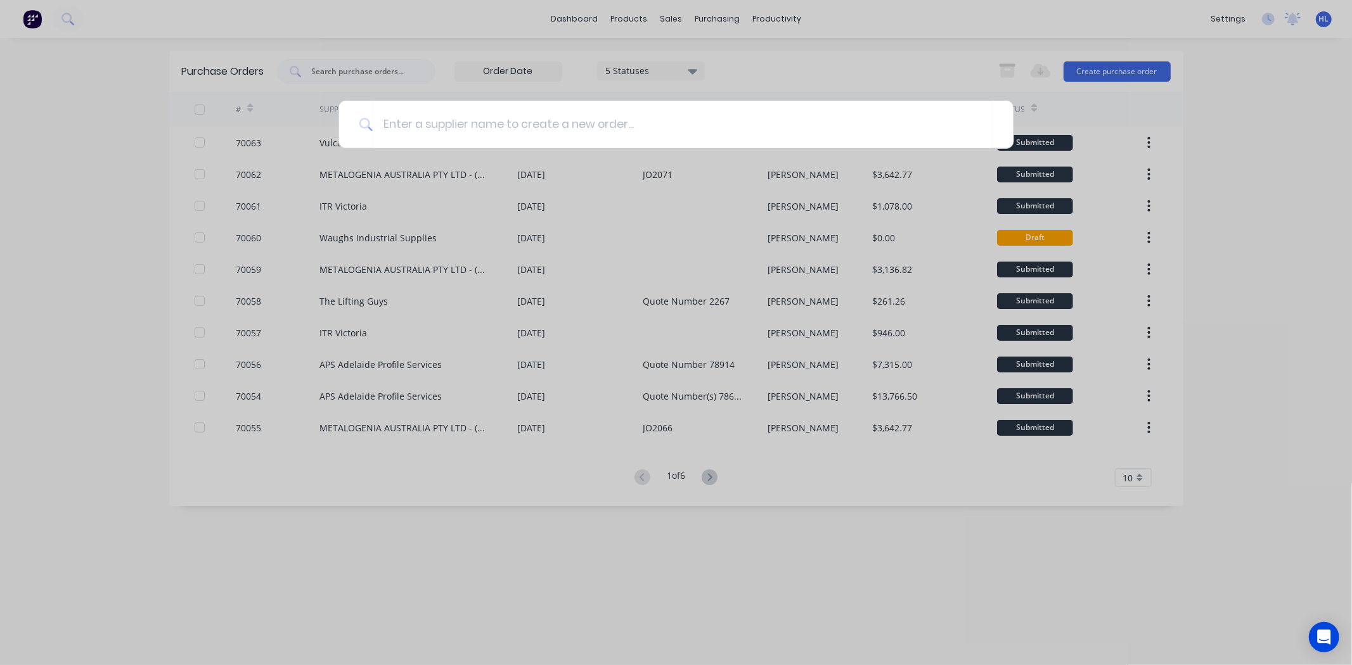
click at [826, 29] on div at bounding box center [676, 332] width 1352 height 665
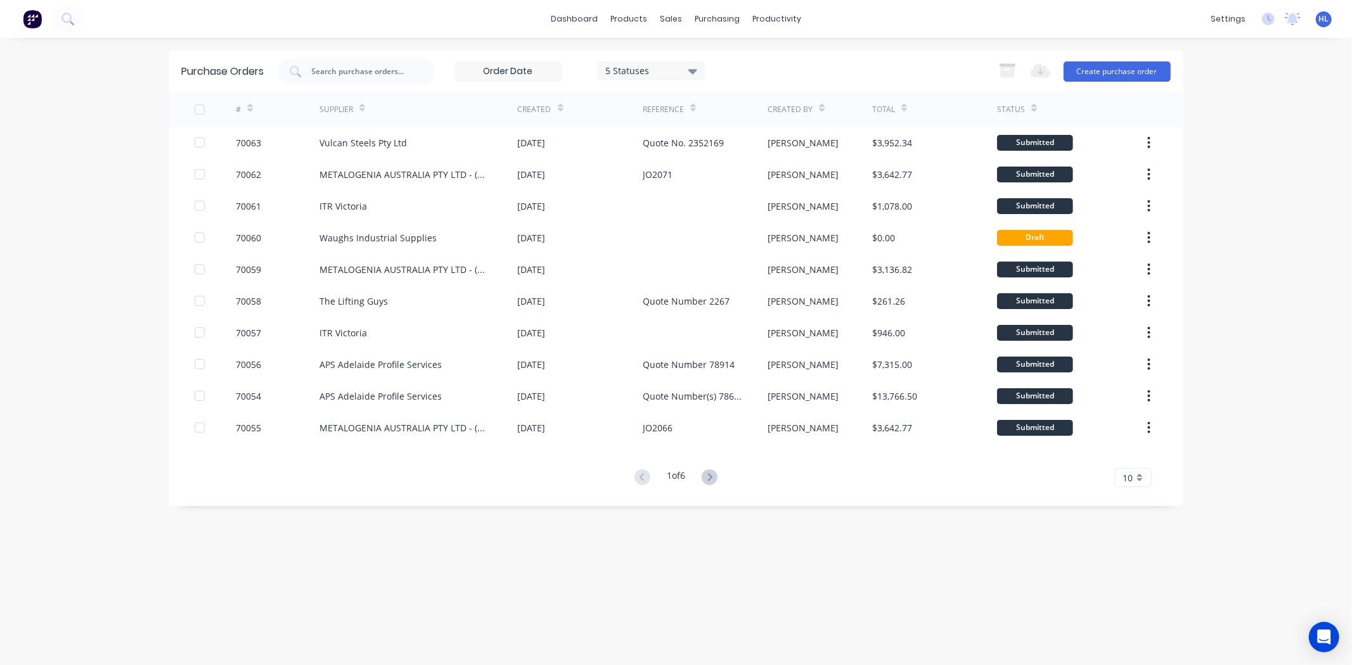
click at [1227, 224] on div "dashboard products sales purchasing productivity dashboard products Product Cat…" at bounding box center [676, 332] width 1352 height 665
click at [1106, 66] on button "Create purchase order" at bounding box center [1117, 71] width 107 height 20
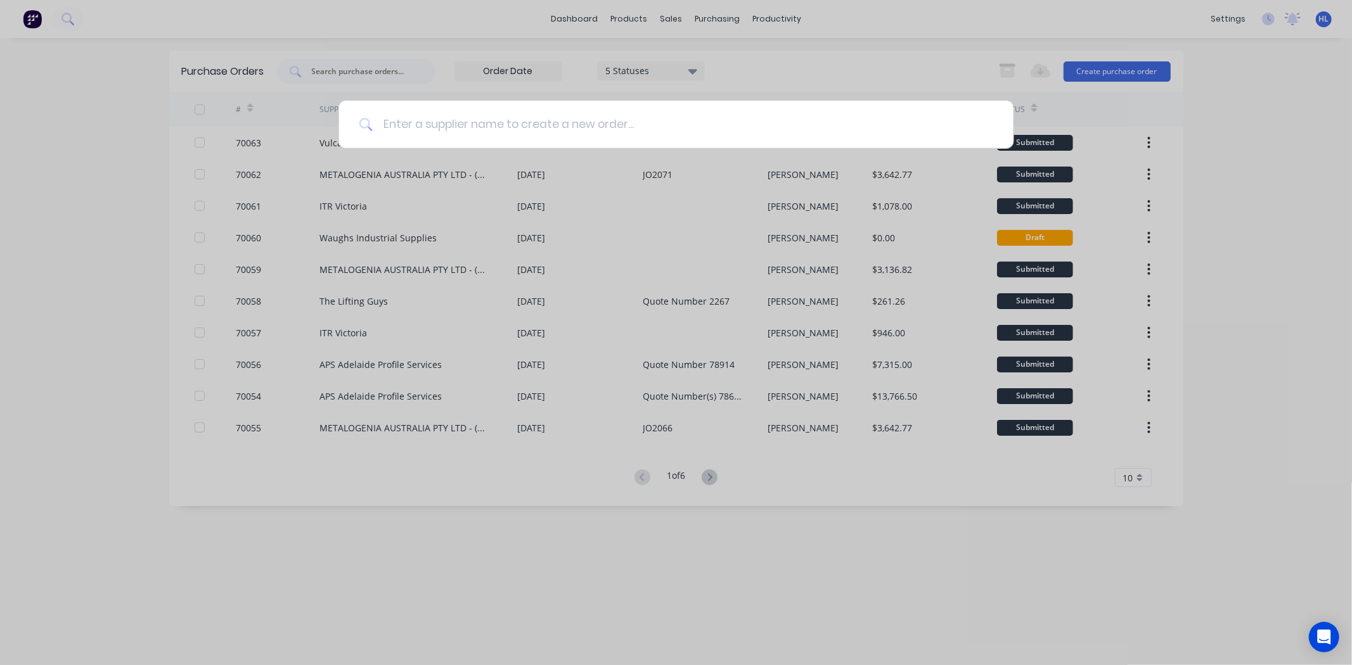
click at [629, 128] on input at bounding box center [683, 125] width 620 height 48
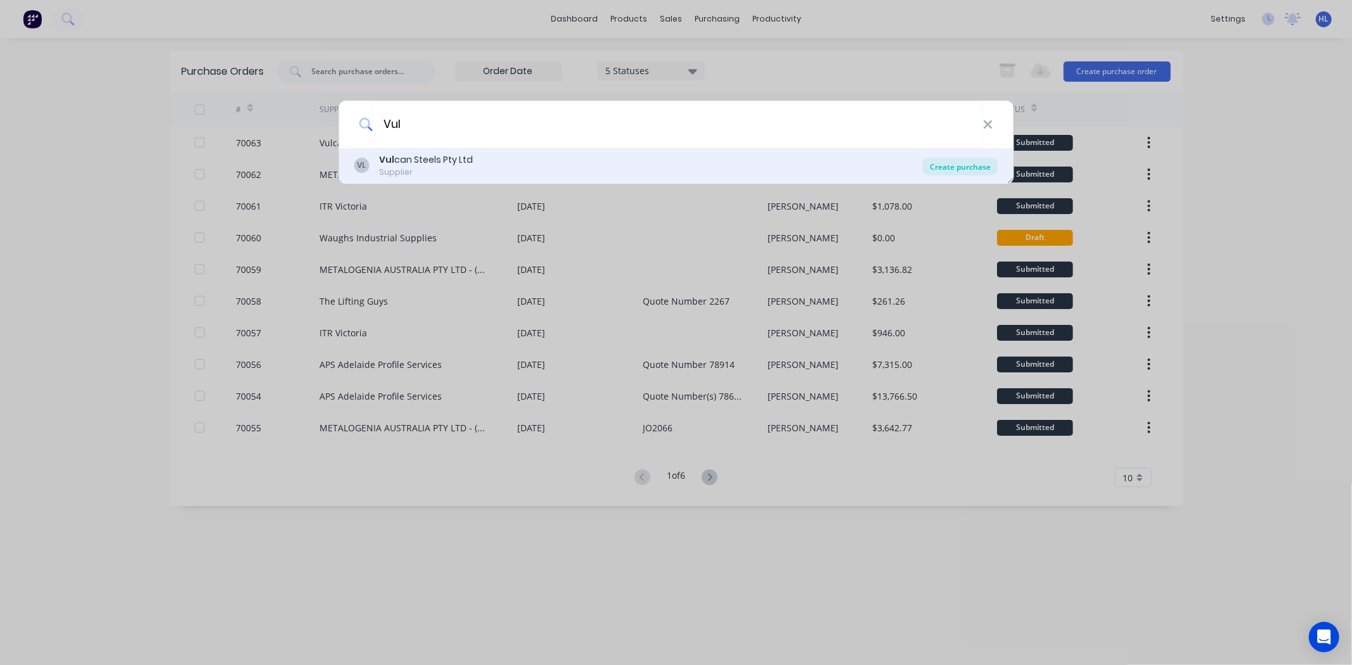
type input "Vul"
click at [970, 167] on div "Create purchase" at bounding box center [960, 167] width 76 height 18
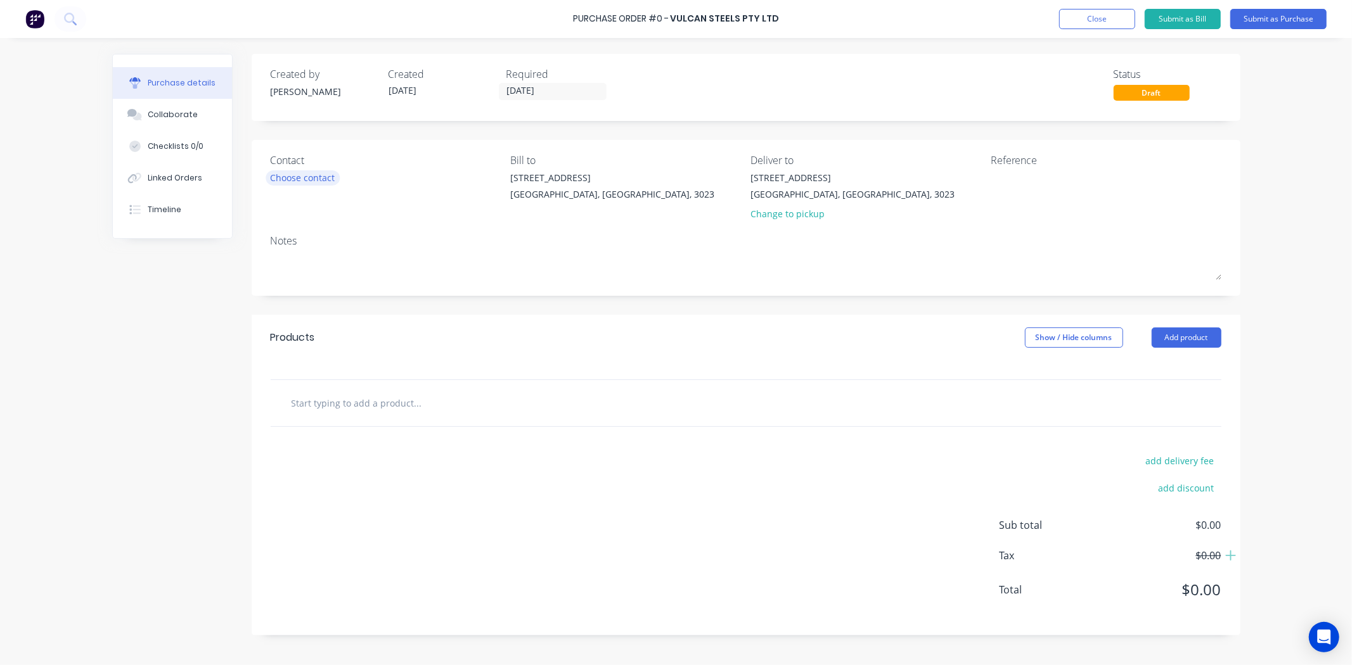
click at [334, 173] on div "Choose contact" at bounding box center [303, 177] width 65 height 13
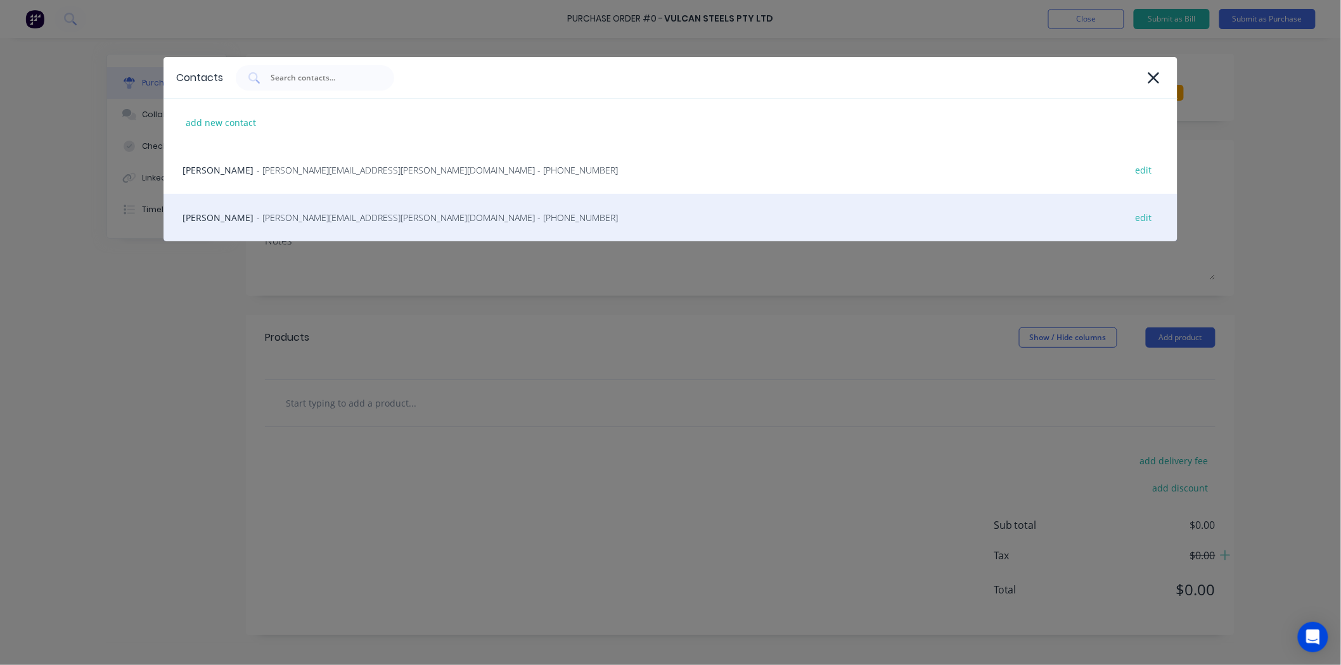
click at [294, 207] on div "Karlan Dobbin - Karlan.Dobbin@vulcan.co - (03) 8792 9600 edit" at bounding box center [671, 218] width 1014 height 48
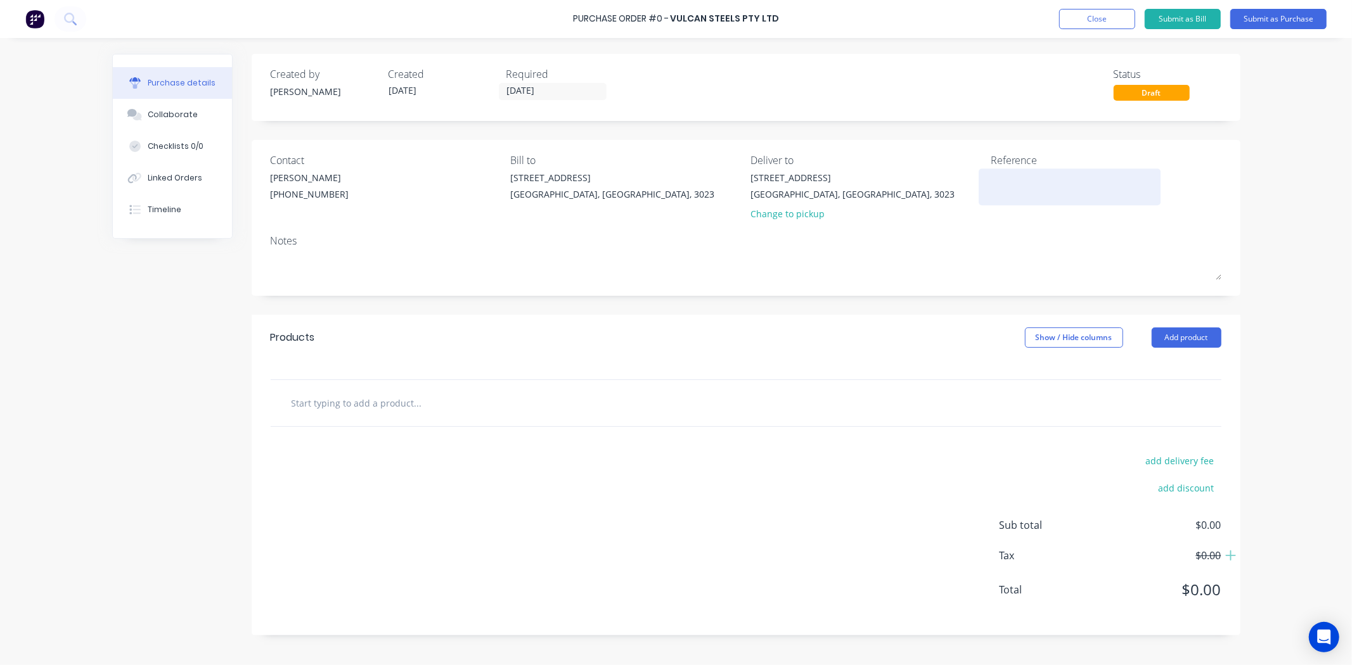
click at [1031, 182] on textarea at bounding box center [1070, 185] width 158 height 29
type textarea "Quote No. 2351"
type textarea "x"
type textarea "Quote No. 23517"
type textarea "x"
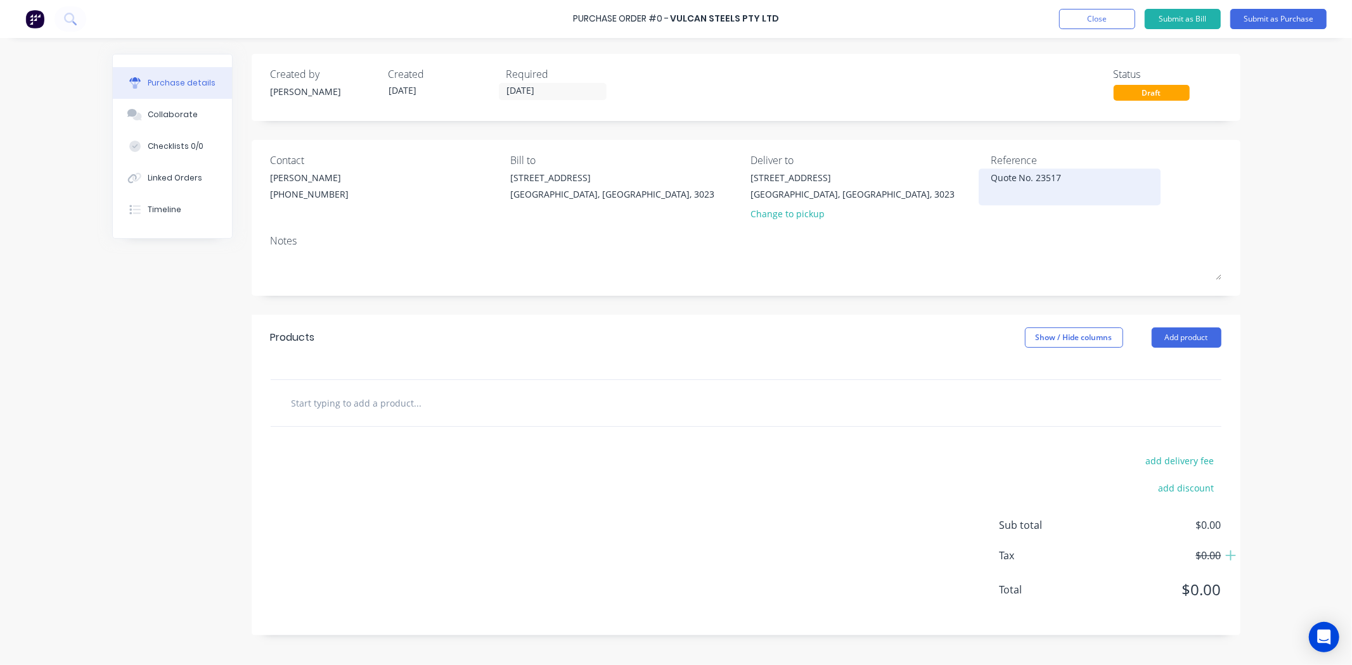
type textarea "Quote No. 235170"
type textarea "x"
type textarea "Quote No. 2351708"
type textarea "x"
type textarea "Quote No. 2351708"
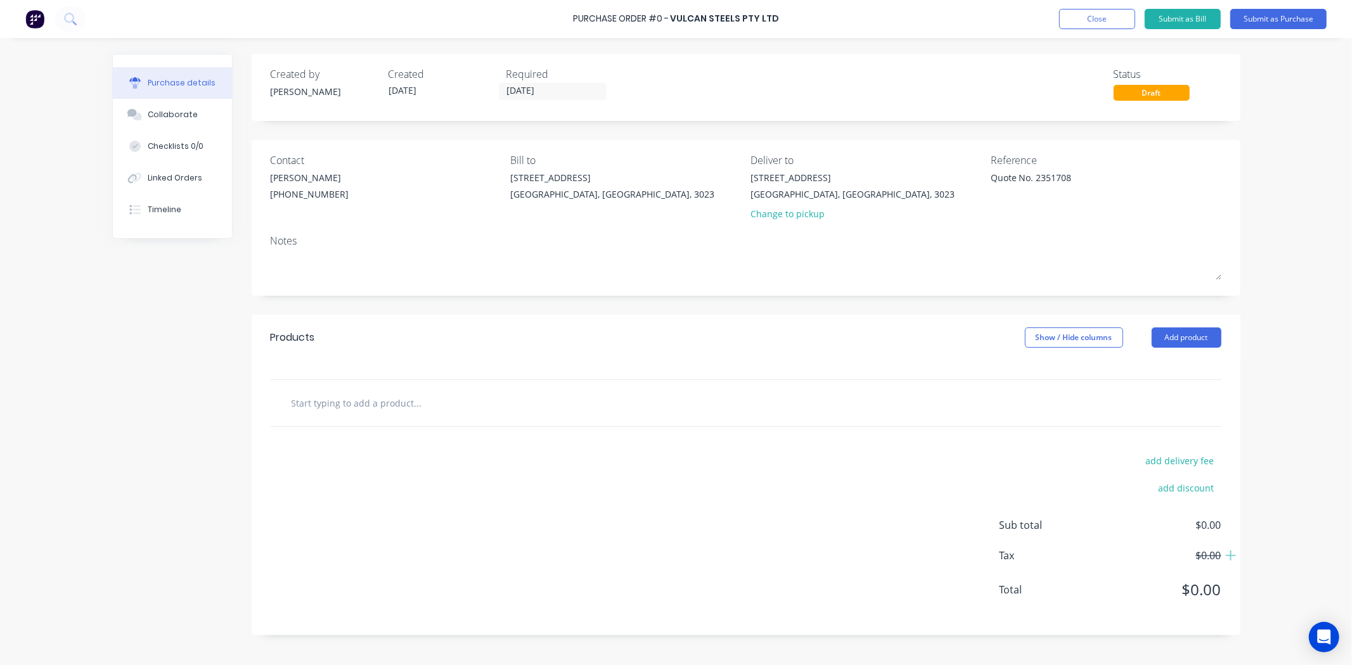
click at [1003, 219] on div "Reference Quote No. 2351708" at bounding box center [1106, 190] width 231 height 74
click at [1103, 180] on textarea "Quote No. 2351708" at bounding box center [1070, 185] width 158 height 29
click at [1230, 191] on div "Contact Karlan Dobbin (03) 8792 9600 Bill to 20 Ravenhall Way Ravenhall, Victor…" at bounding box center [746, 218] width 989 height 156
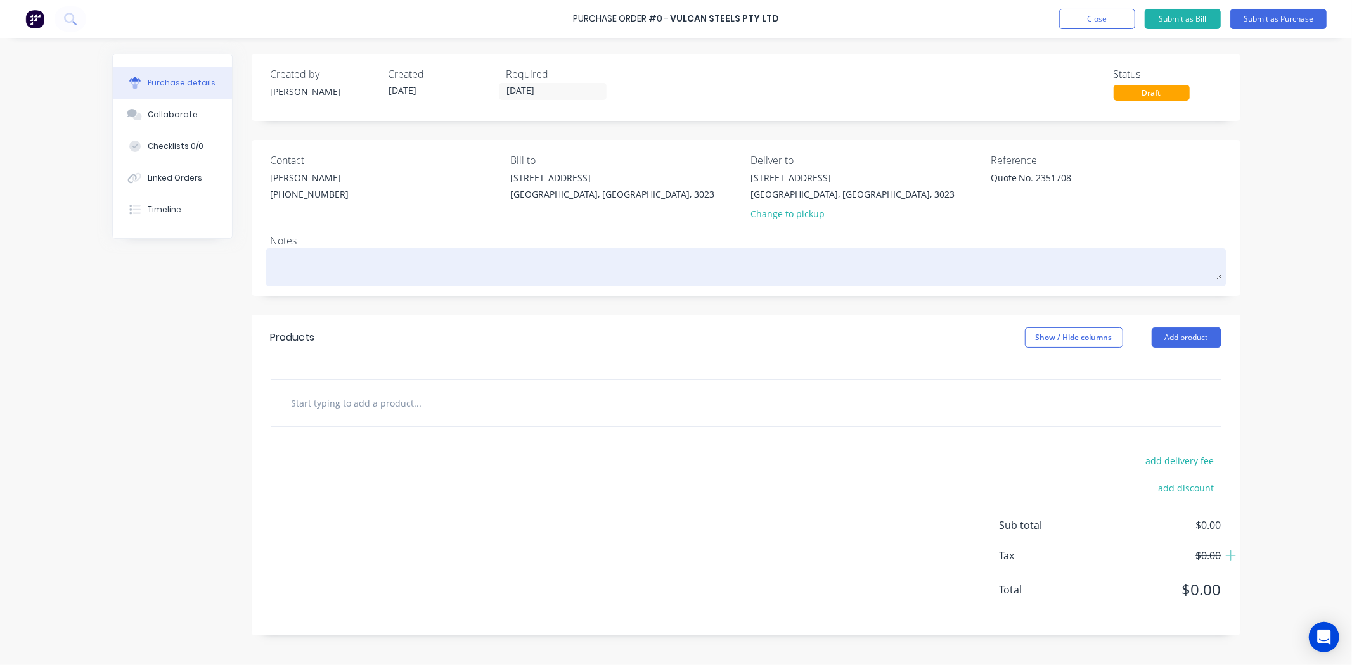
click at [322, 260] on textarea at bounding box center [746, 266] width 951 height 29
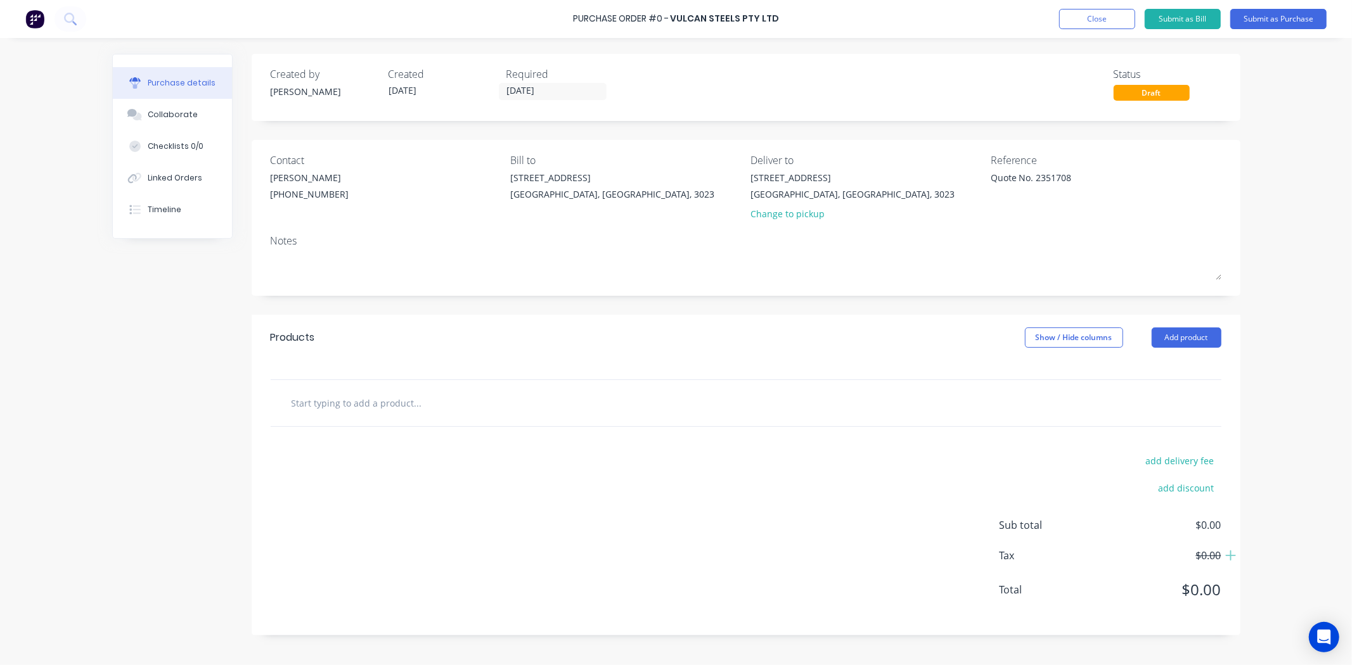
click at [354, 222] on div "Contact Karlan Dobbin (03) 8792 9600" at bounding box center [386, 190] width 231 height 74
click at [565, 96] on input "[DATE]" at bounding box center [552, 92] width 106 height 16
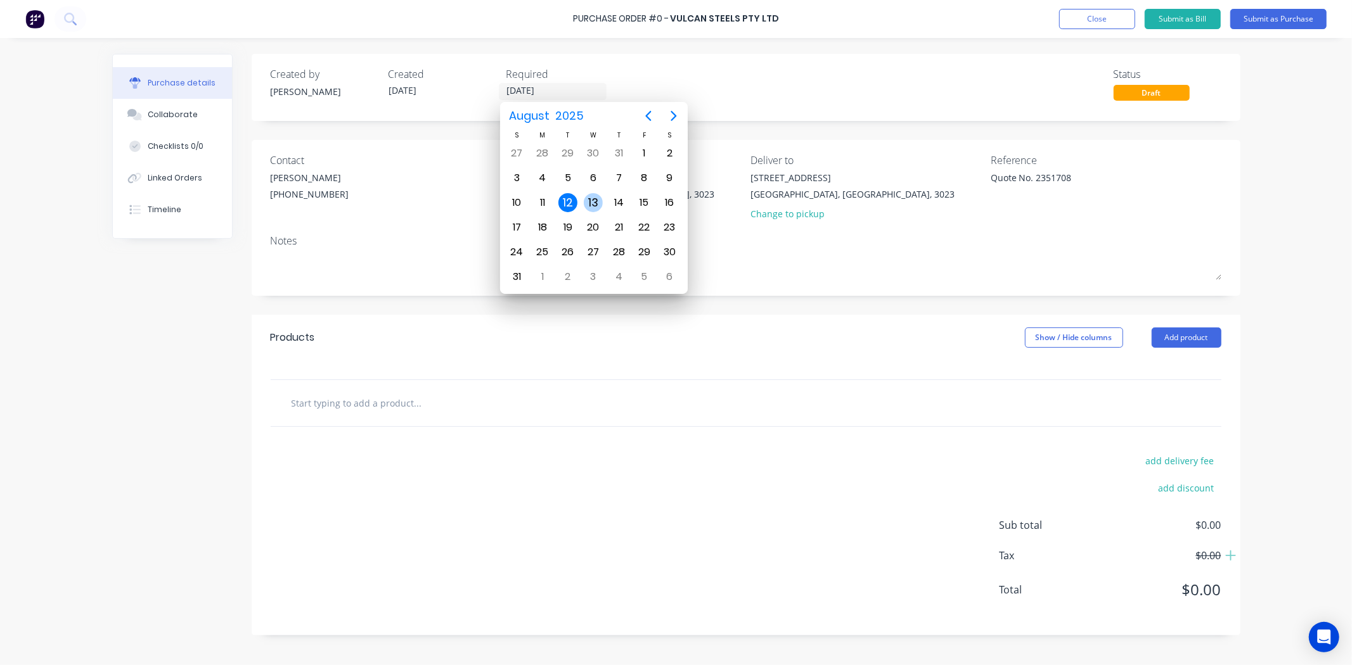
click at [588, 201] on div "13" at bounding box center [593, 202] width 19 height 19
type textarea "x"
type input "13/08/25"
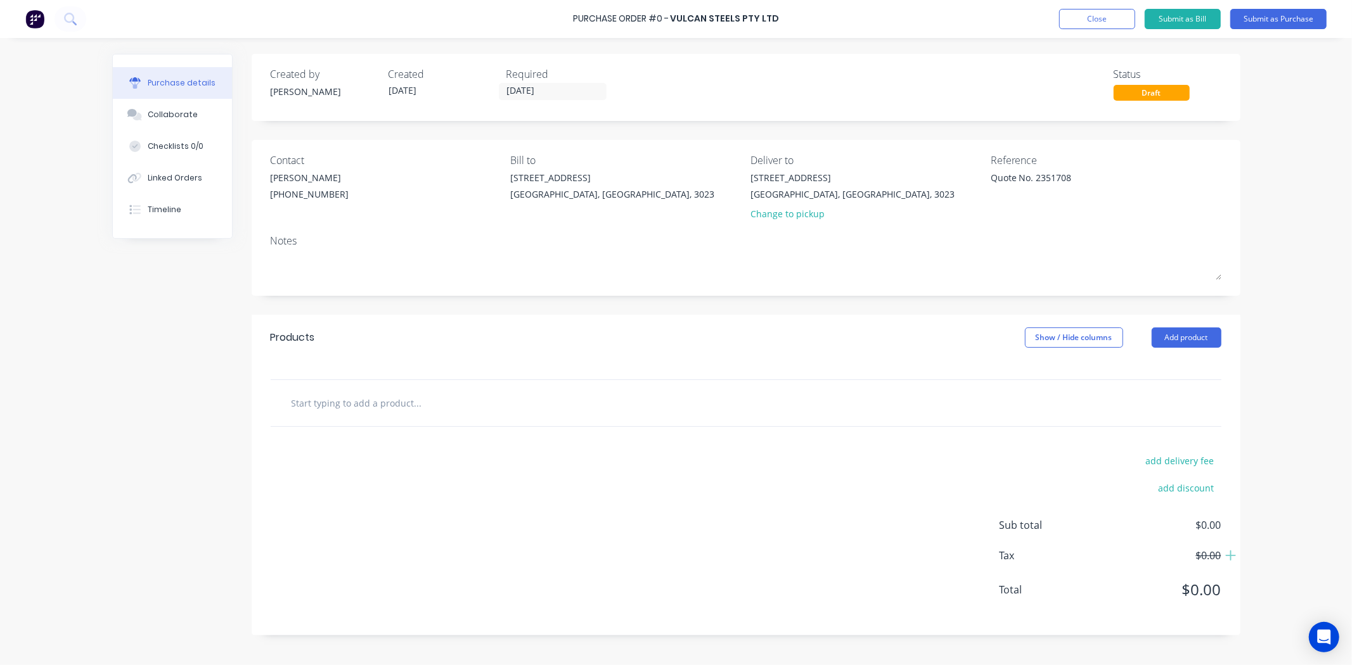
click at [776, 102] on div "Created by Hayden Created 12/08/25 Required 13/08/25 Status Draft" at bounding box center [746, 87] width 989 height 67
click at [410, 412] on input "text" at bounding box center [418, 402] width 254 height 25
click at [1188, 342] on button "Add product" at bounding box center [1187, 338] width 70 height 20
click at [1162, 373] on div "Product catalogue" at bounding box center [1161, 370] width 98 height 18
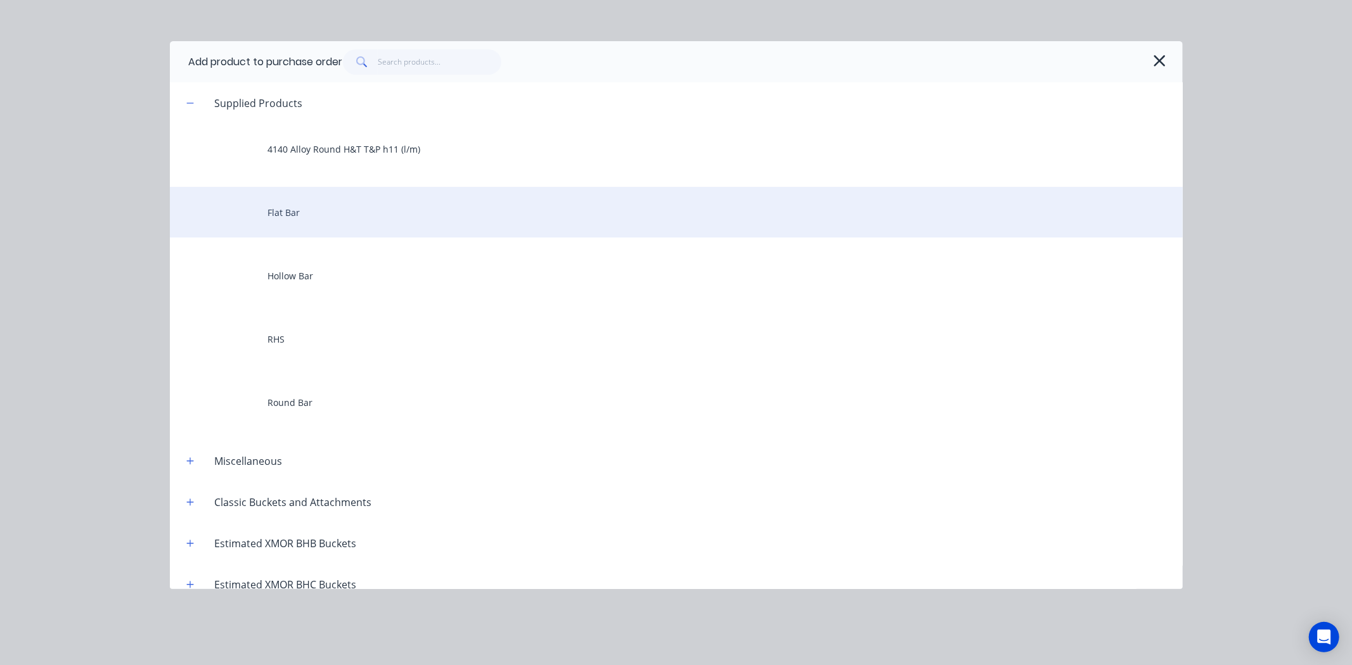
click at [360, 206] on div "Flat Bar" at bounding box center [676, 212] width 1013 height 51
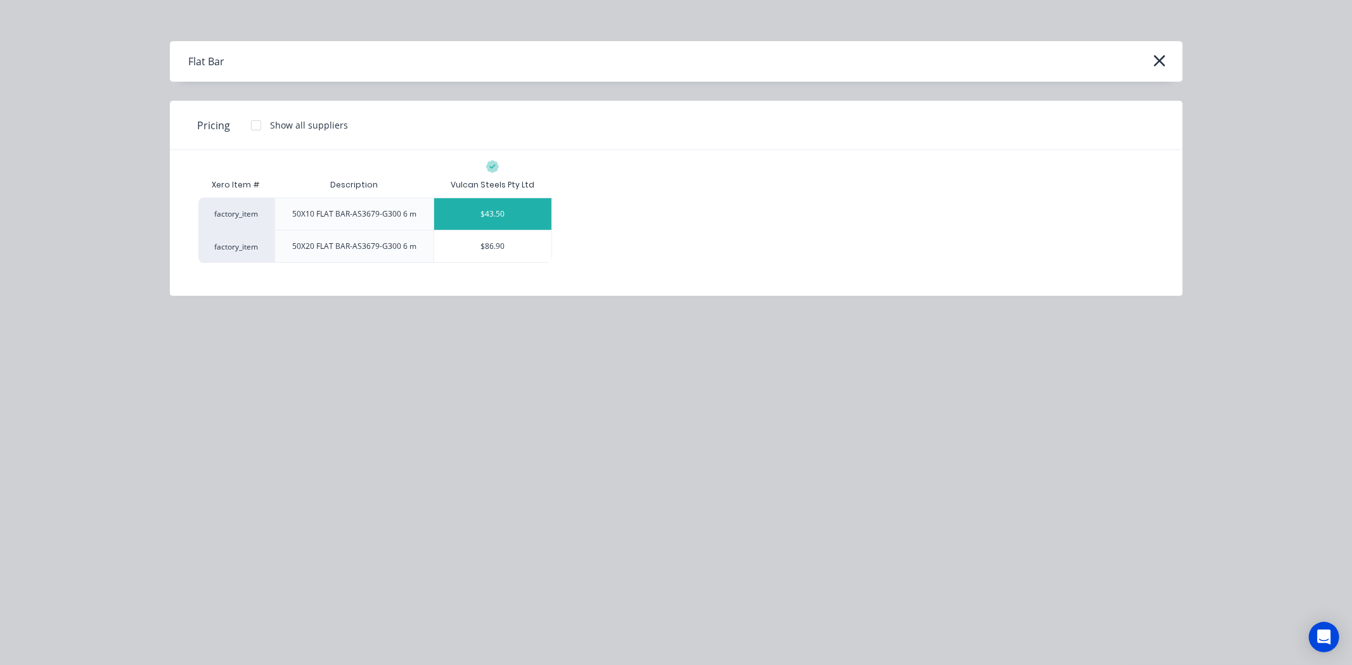
click at [517, 216] on div "$43.50" at bounding box center [492, 214] width 117 height 32
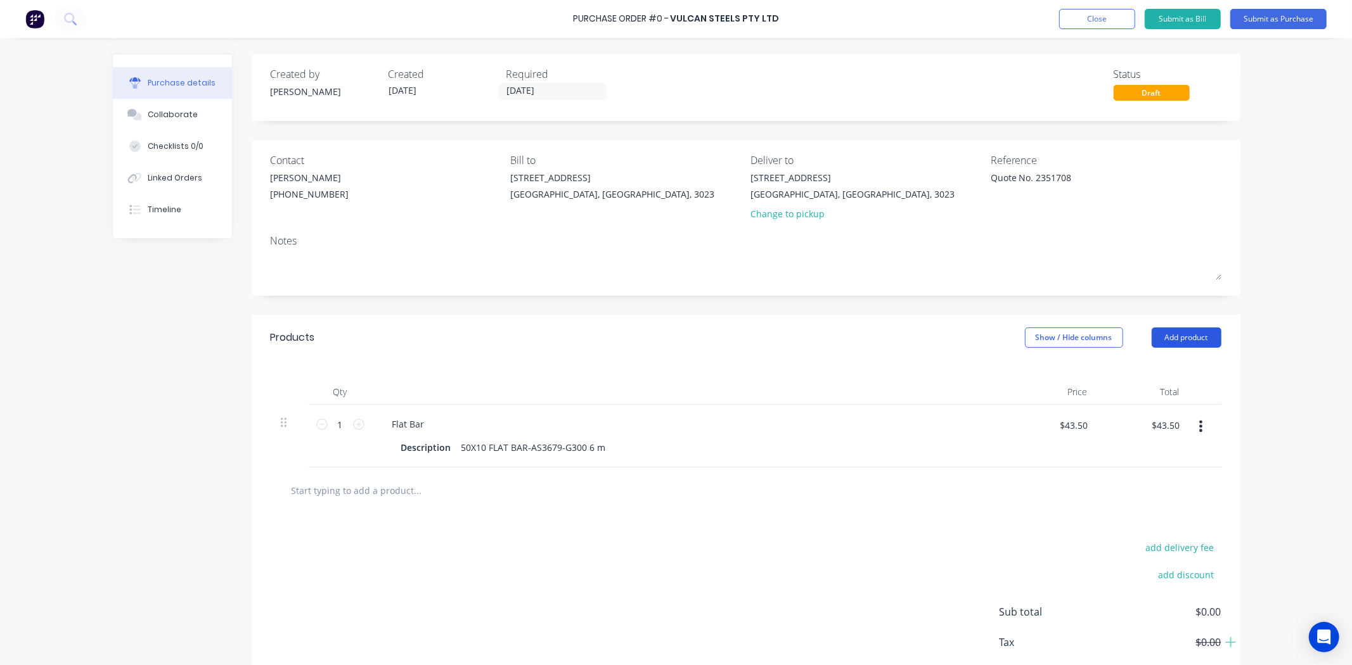
click at [1207, 344] on button "Add product" at bounding box center [1187, 338] width 70 height 20
click at [1173, 368] on div "Product catalogue" at bounding box center [1161, 370] width 98 height 18
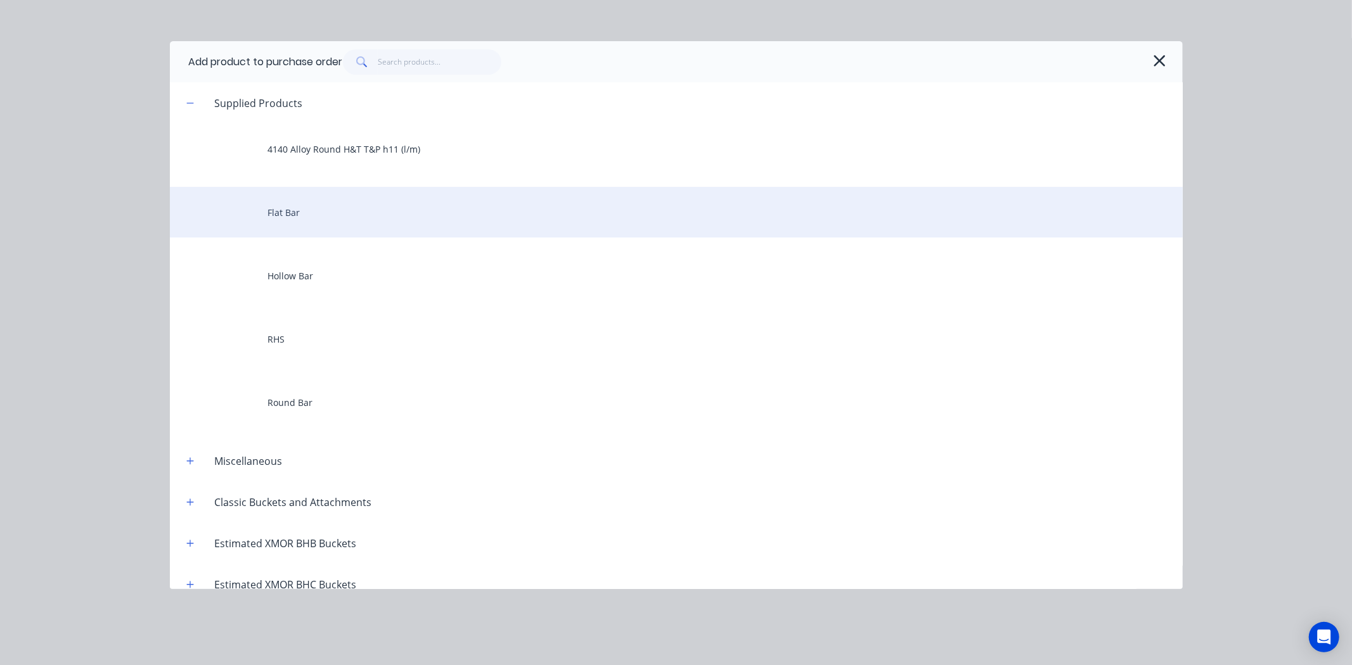
click at [305, 224] on div "Flat Bar" at bounding box center [676, 212] width 1013 height 51
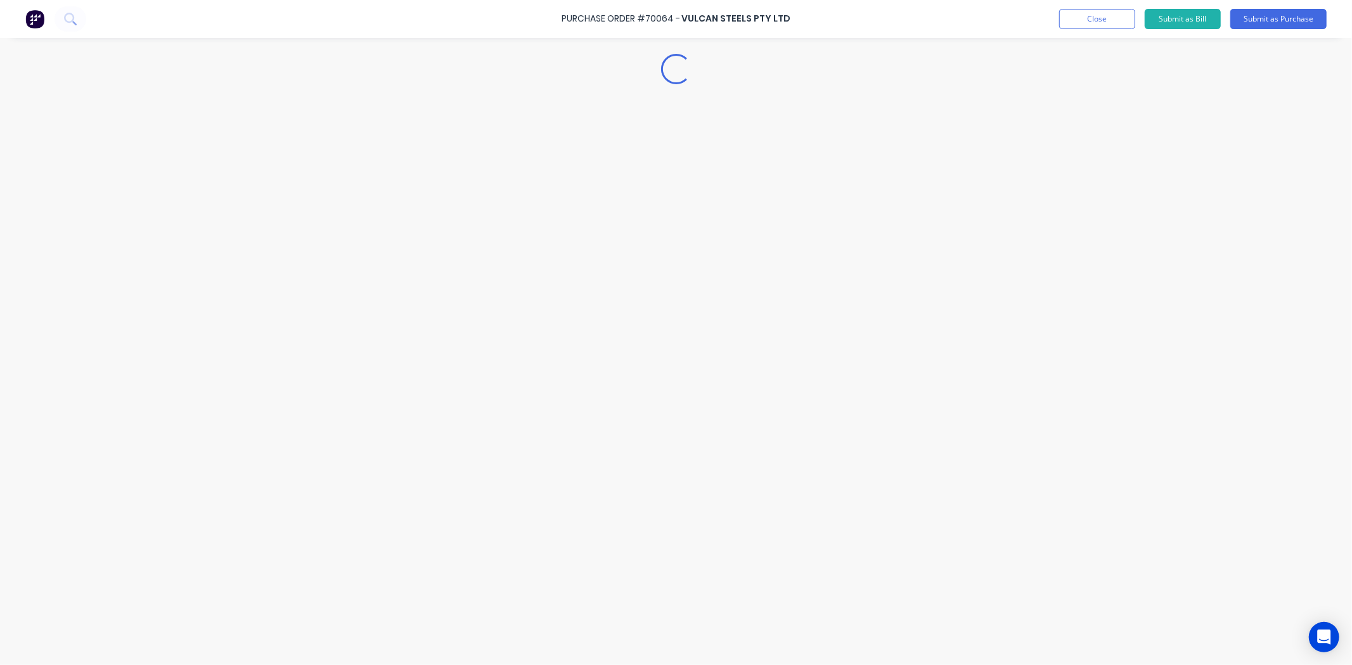
click at [522, 113] on div "Loading..." at bounding box center [677, 314] width 1154 height 602
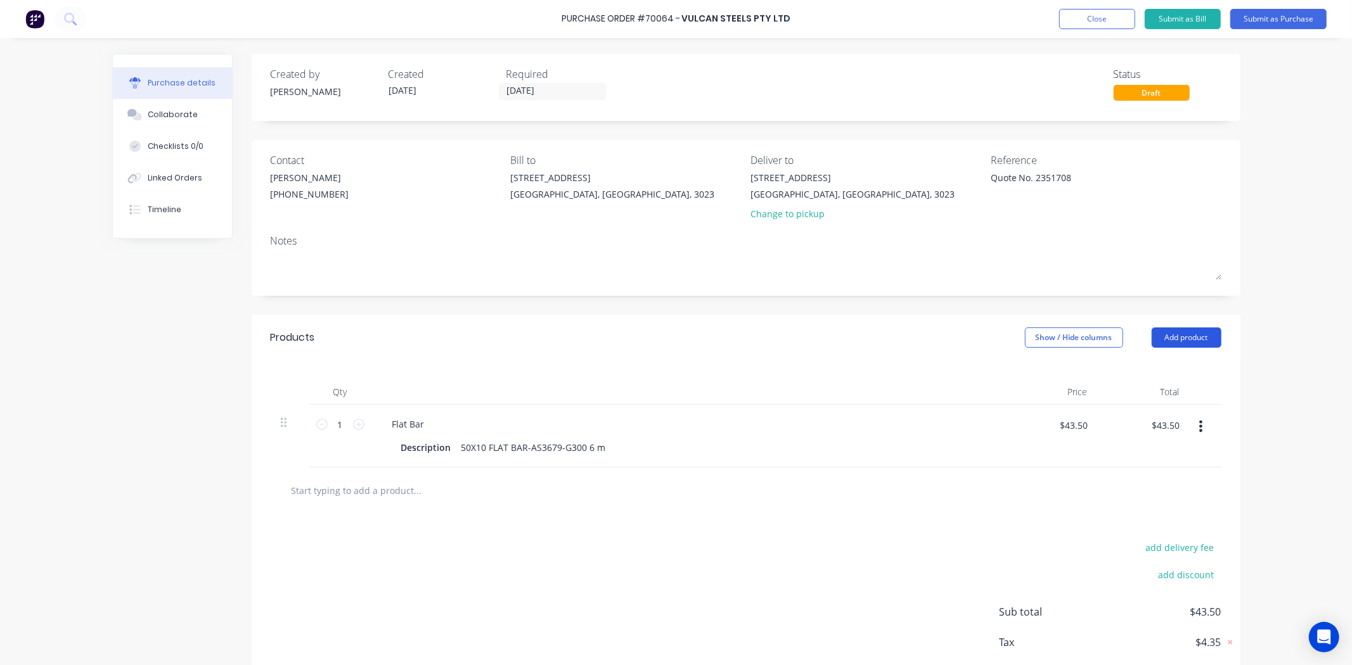
click at [1211, 345] on button "Add product" at bounding box center [1187, 338] width 70 height 20
click at [1187, 368] on div "Product catalogue" at bounding box center [1161, 370] width 98 height 18
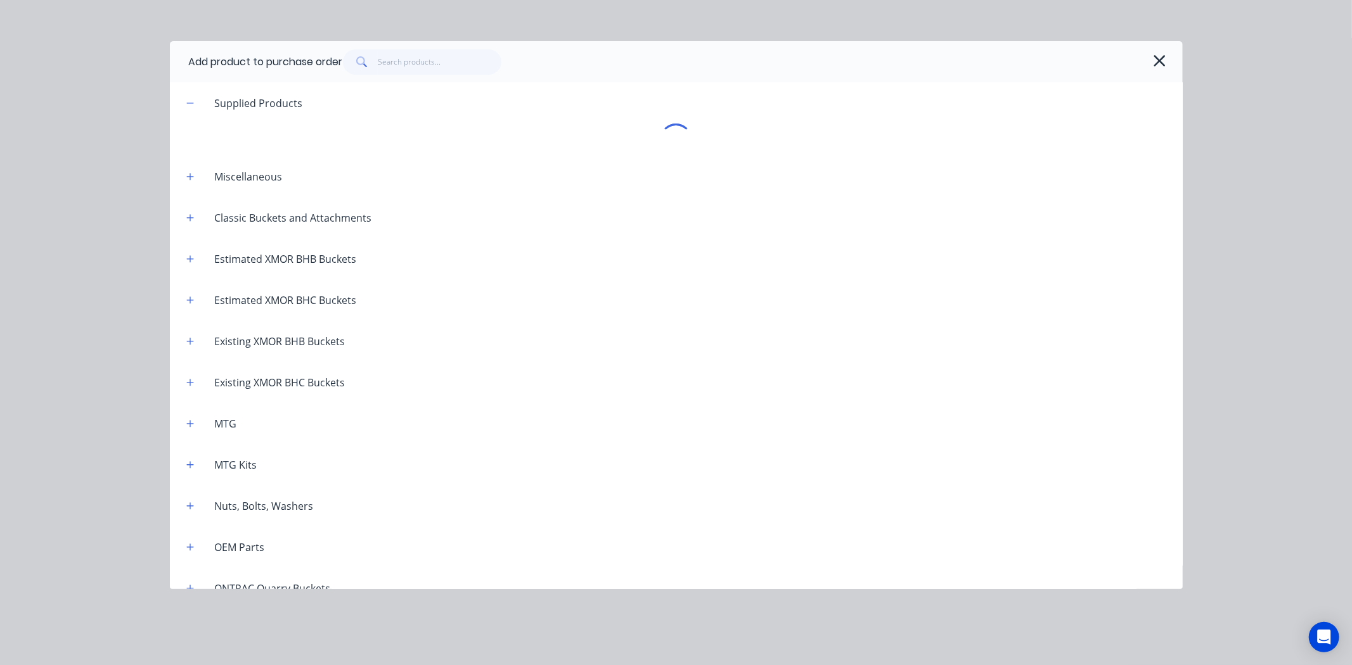
click at [259, 64] on div "Add product to purchase order" at bounding box center [266, 62] width 154 height 15
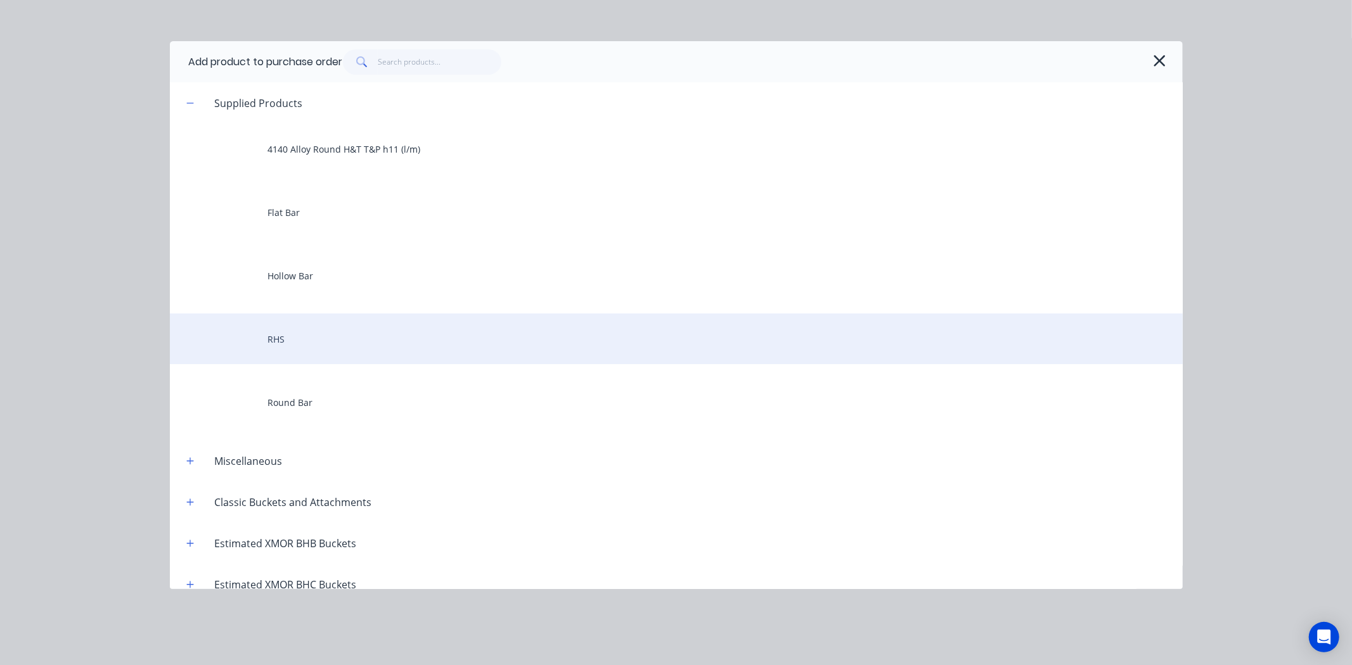
click at [366, 335] on div "RHS" at bounding box center [676, 339] width 1013 height 51
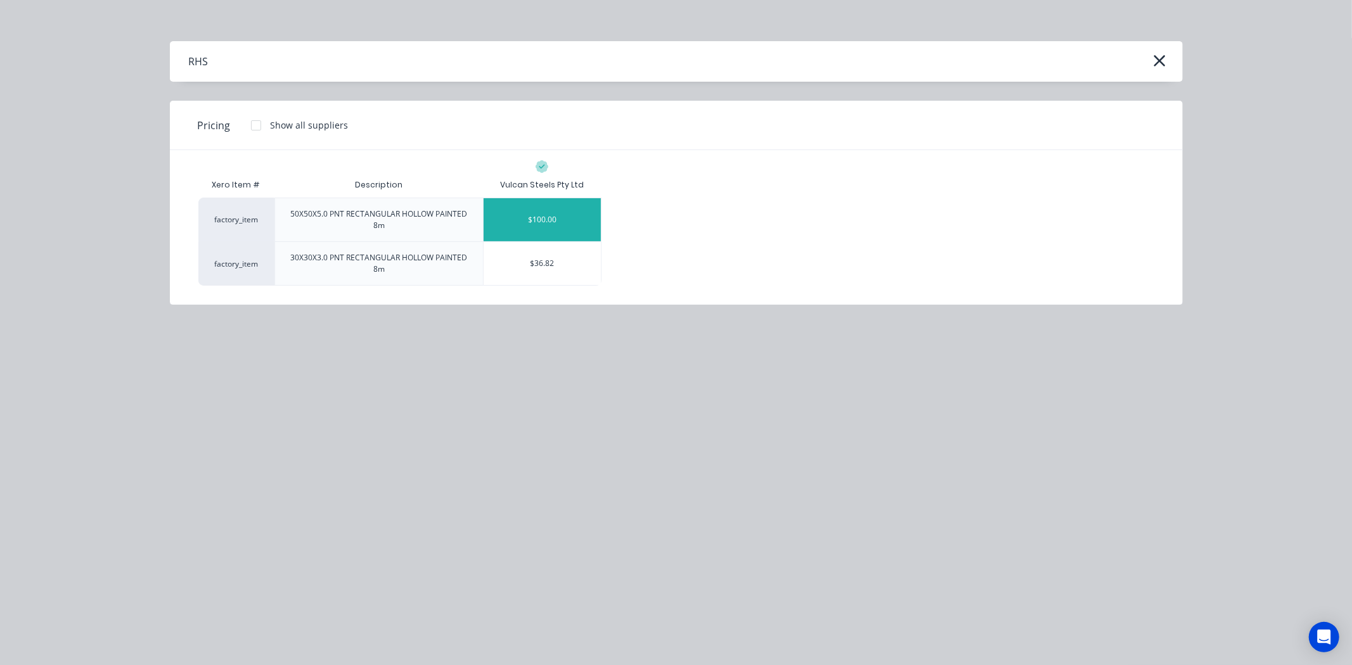
click at [515, 219] on div "$100.00" at bounding box center [542, 219] width 117 height 43
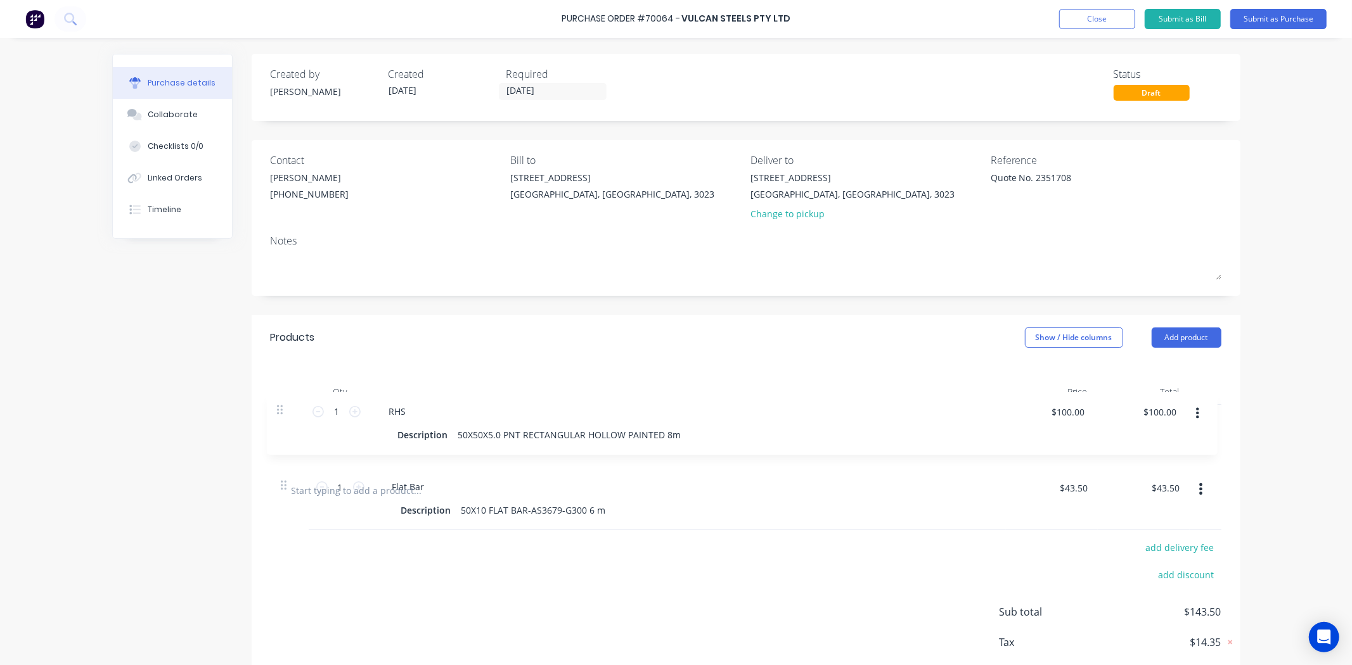
drag, startPoint x: 280, startPoint y: 490, endPoint x: 280, endPoint y: 408, distance: 81.8
click at [280, 408] on div "1 1 Flat Bar Description 50X10 FLAT BAR-AS3679-G300 6 m $43.50 $43.50 $43.50 $4…" at bounding box center [746, 436] width 951 height 63
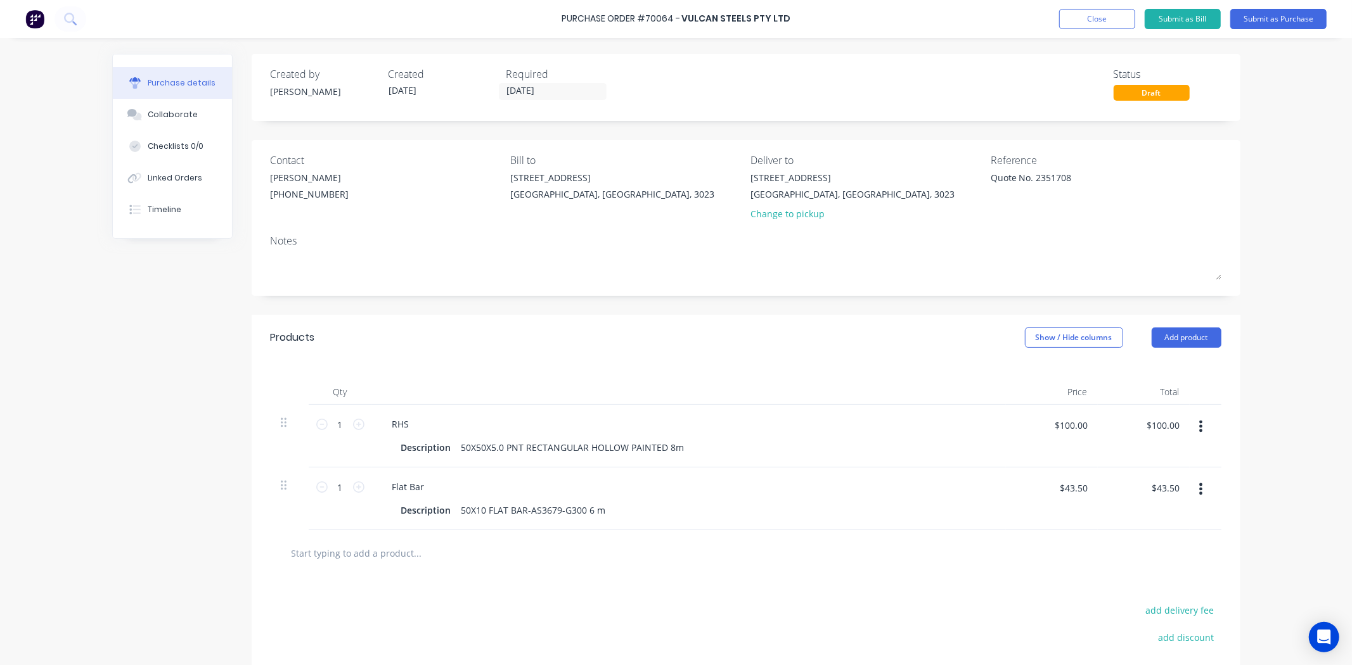
click at [1221, 349] on div "Products Show / Hide columns Add product" at bounding box center [746, 338] width 989 height 46
click at [1200, 342] on button "Add product" at bounding box center [1187, 338] width 70 height 20
click at [1174, 364] on div "Product catalogue" at bounding box center [1161, 370] width 98 height 18
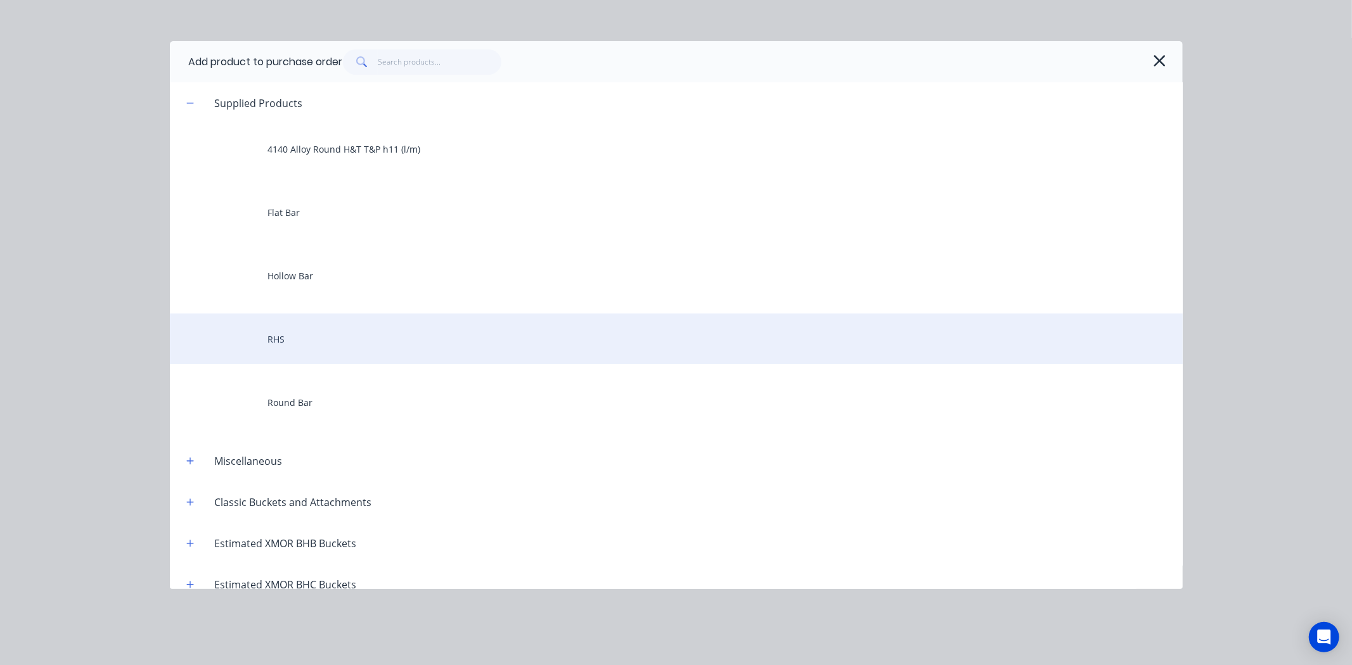
click at [336, 344] on div "RHS" at bounding box center [676, 339] width 1013 height 51
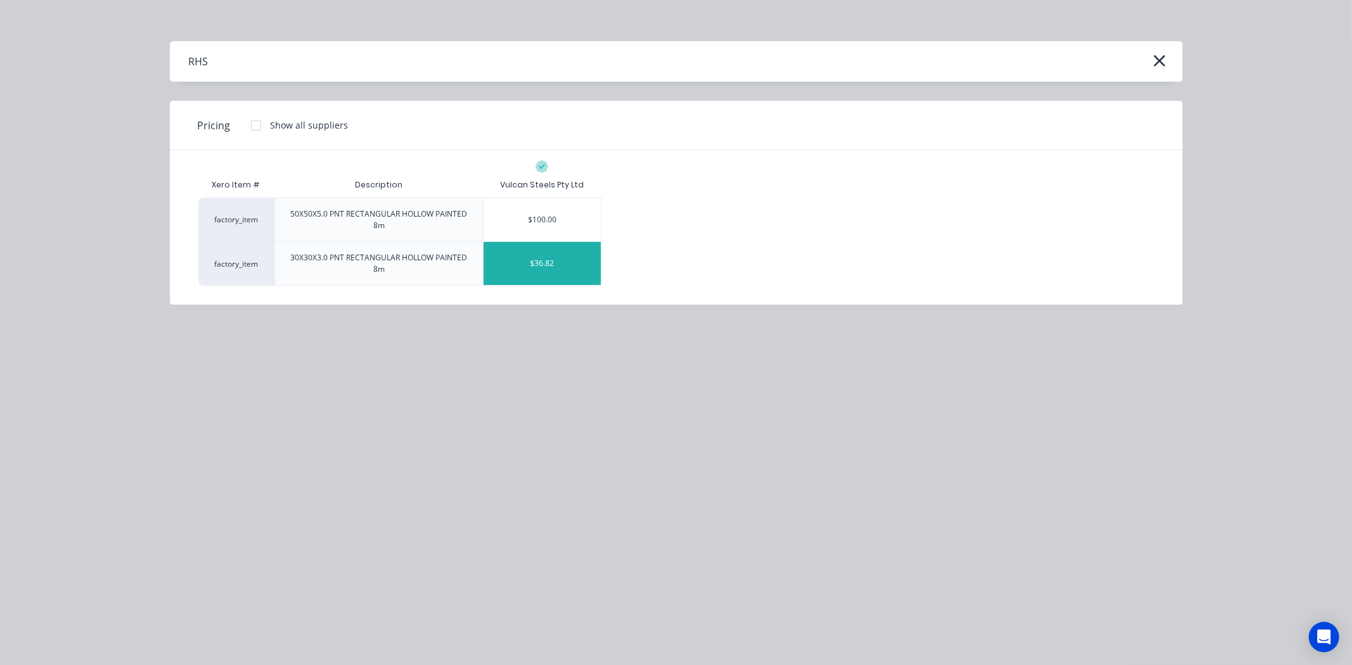
click at [543, 264] on div "$36.82" at bounding box center [542, 263] width 117 height 43
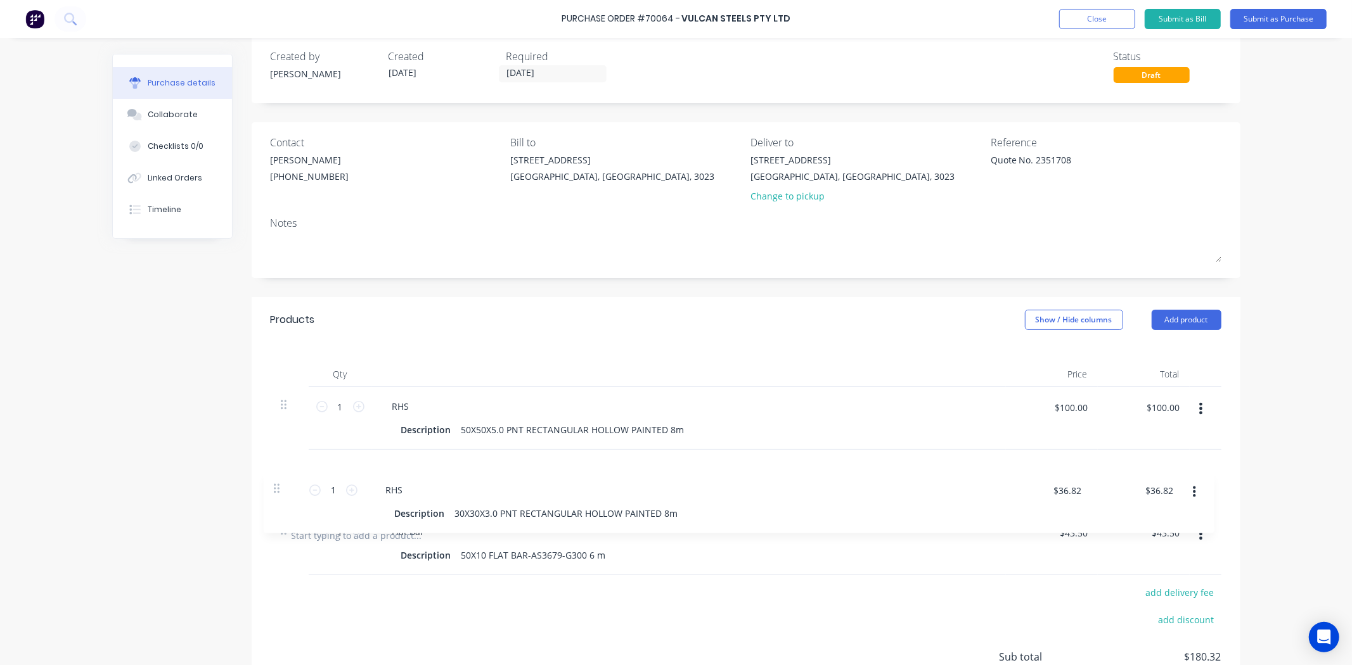
drag, startPoint x: 276, startPoint y: 545, endPoint x: 275, endPoint y: 482, distance: 62.8
click at [275, 482] on div "1 1 RHS Description 50X50X5.0 PNT RECTANGULAR HOLLOW PAINTED 8m $100.00 $100.00…" at bounding box center [746, 449] width 951 height 125
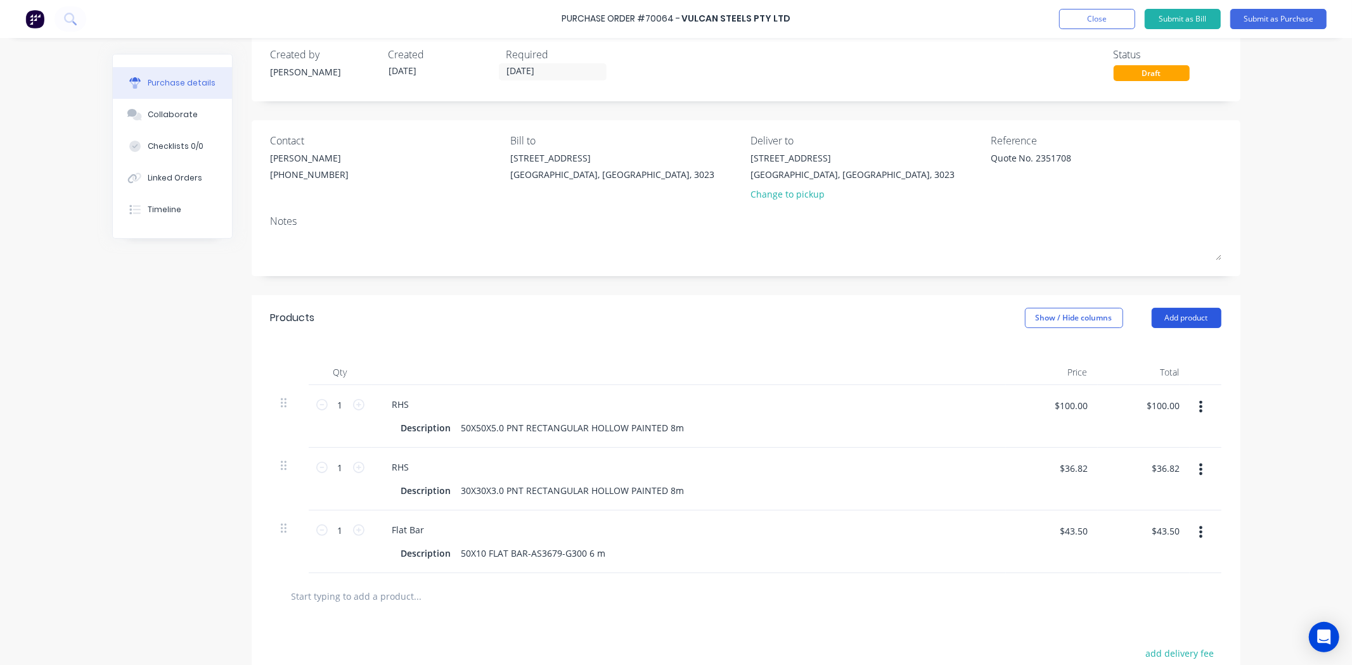
click at [1188, 321] on button "Add product" at bounding box center [1187, 318] width 70 height 20
click at [1159, 347] on div "Product catalogue" at bounding box center [1161, 351] width 98 height 18
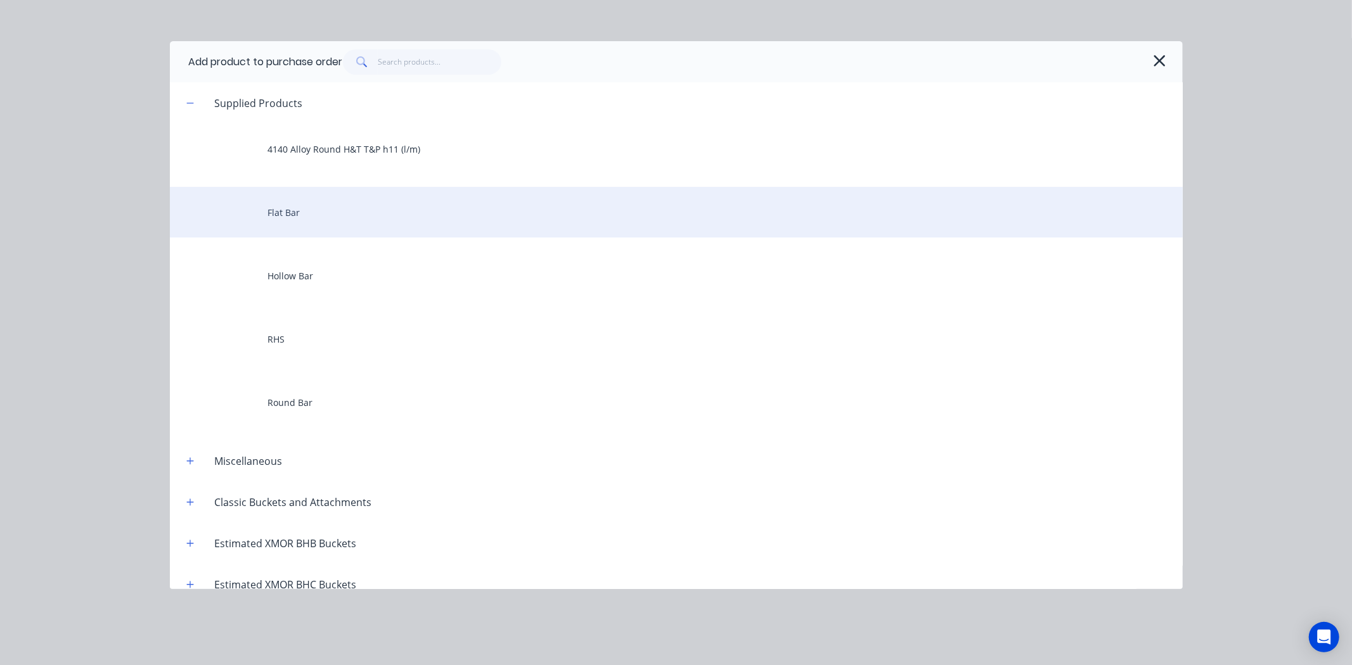
click at [326, 220] on div "Flat Bar" at bounding box center [676, 212] width 1013 height 51
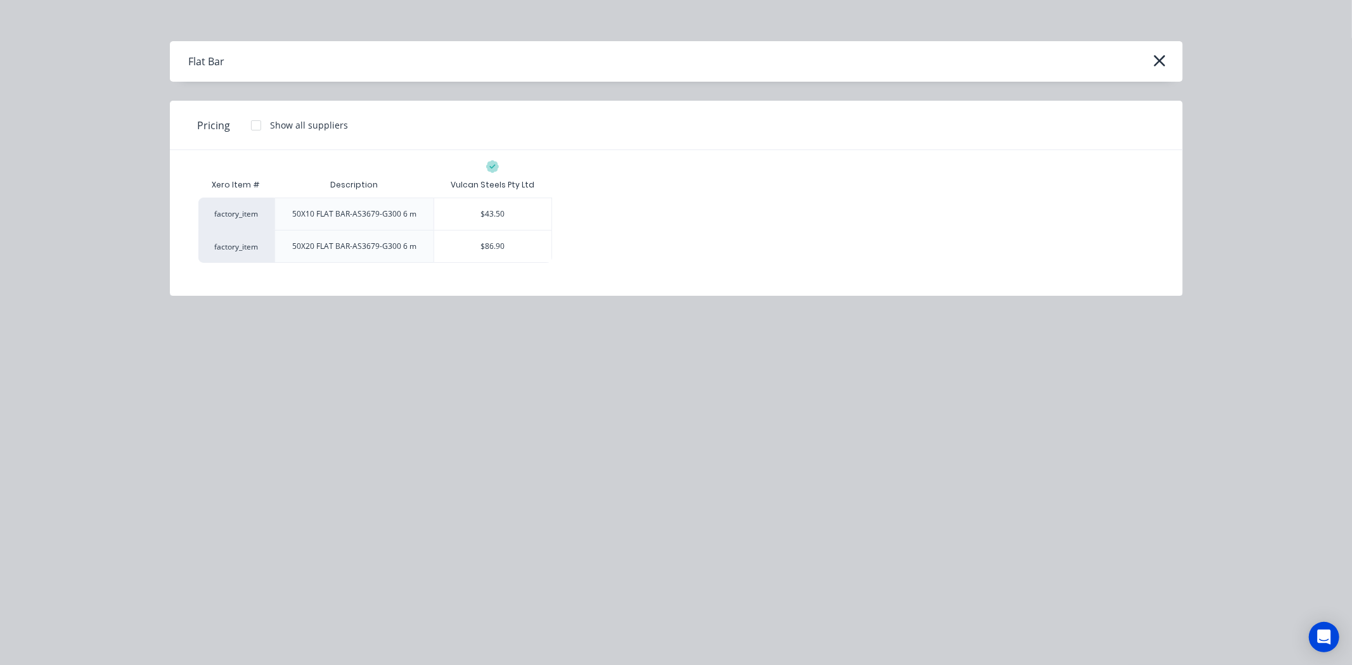
click at [511, 243] on div "$86.90" at bounding box center [492, 247] width 117 height 32
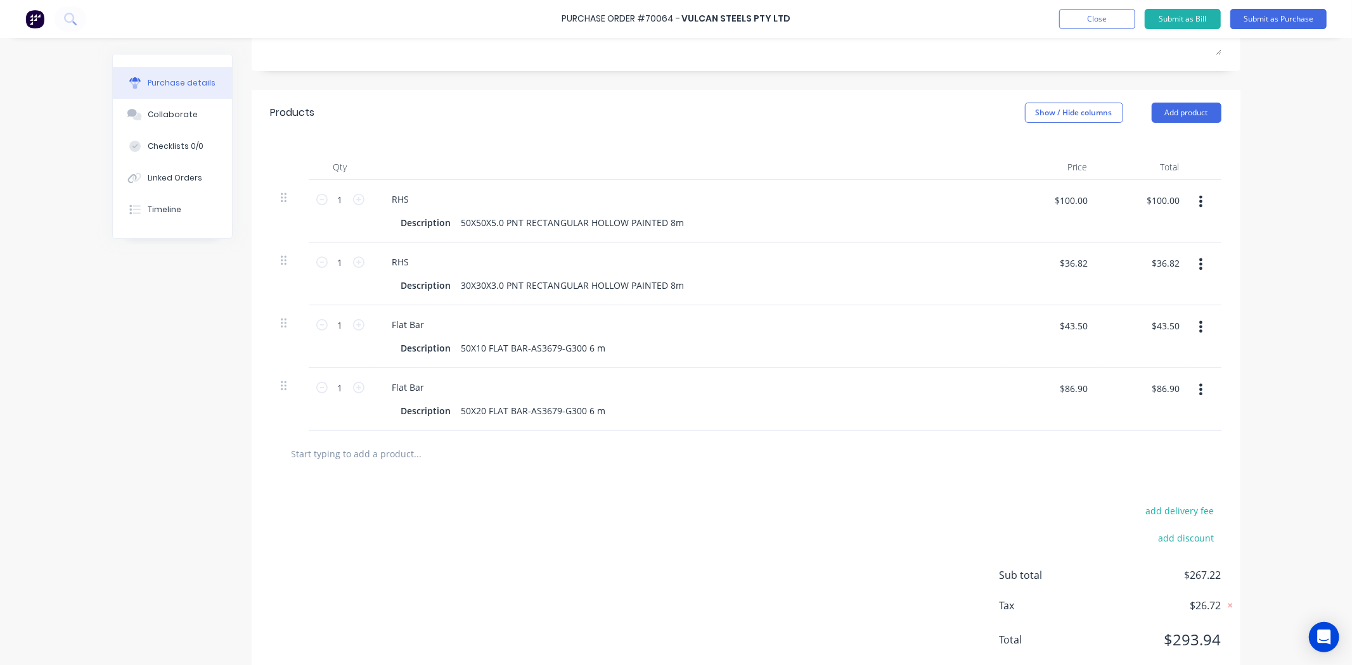
scroll to position [231, 0]
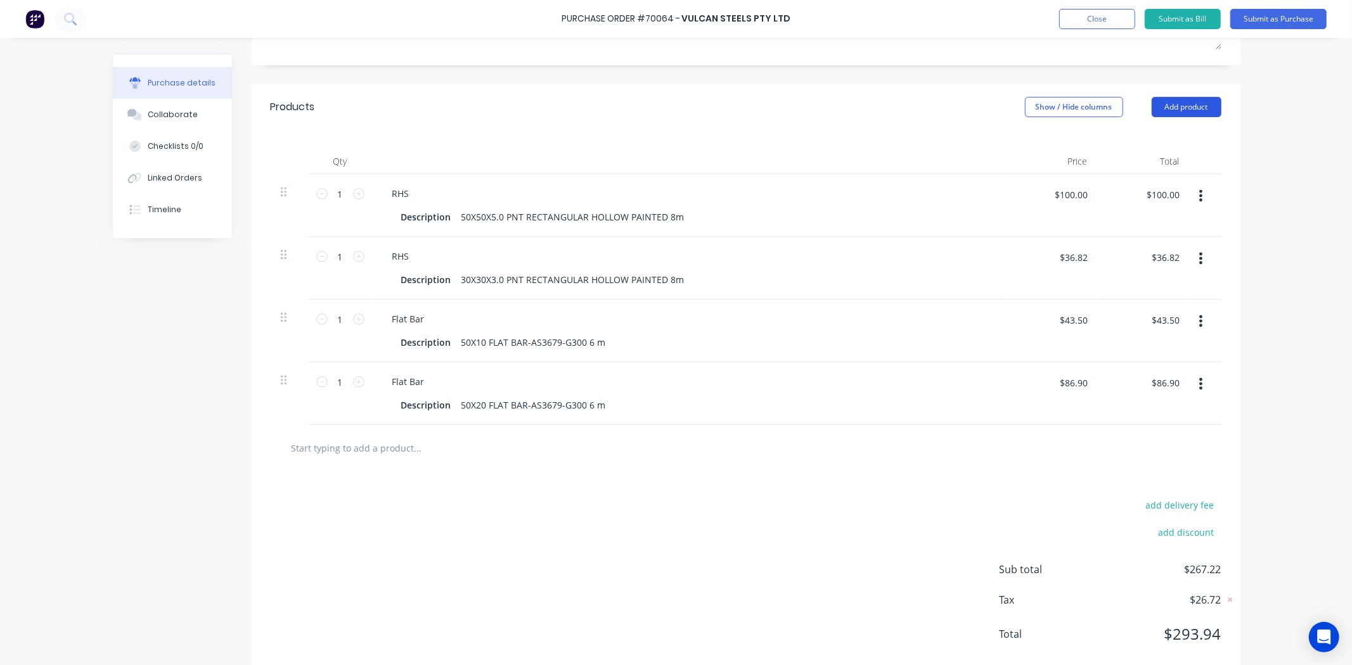
click at [1189, 110] on button "Add product" at bounding box center [1187, 107] width 70 height 20
click at [1170, 137] on div "Product catalogue" at bounding box center [1161, 140] width 98 height 18
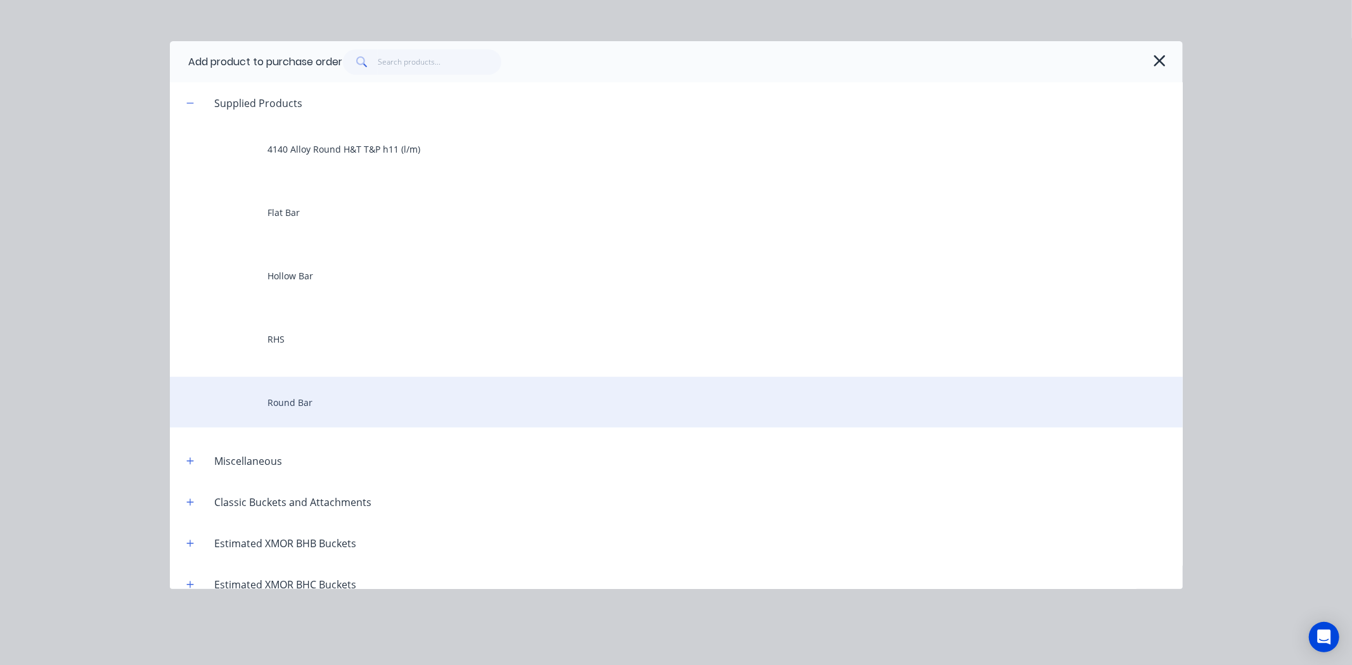
click at [333, 401] on div "Round Bar" at bounding box center [676, 402] width 1013 height 51
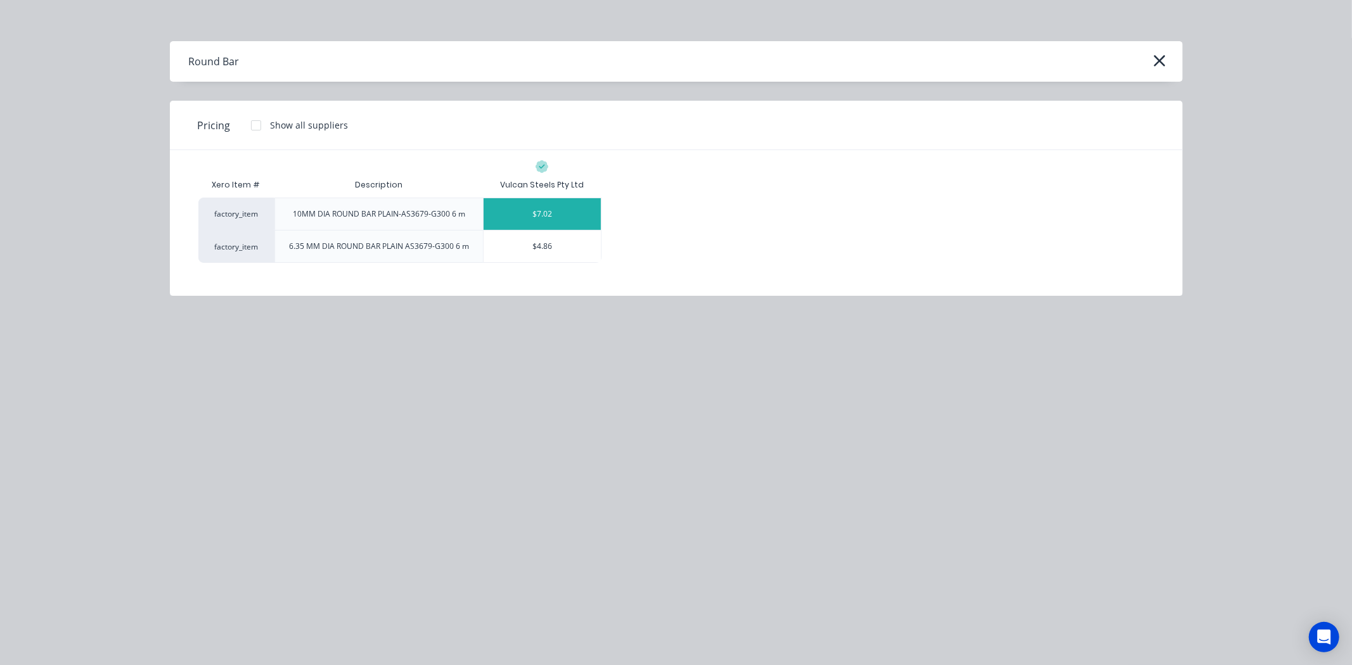
click at [526, 207] on div "$7.02" at bounding box center [542, 214] width 117 height 32
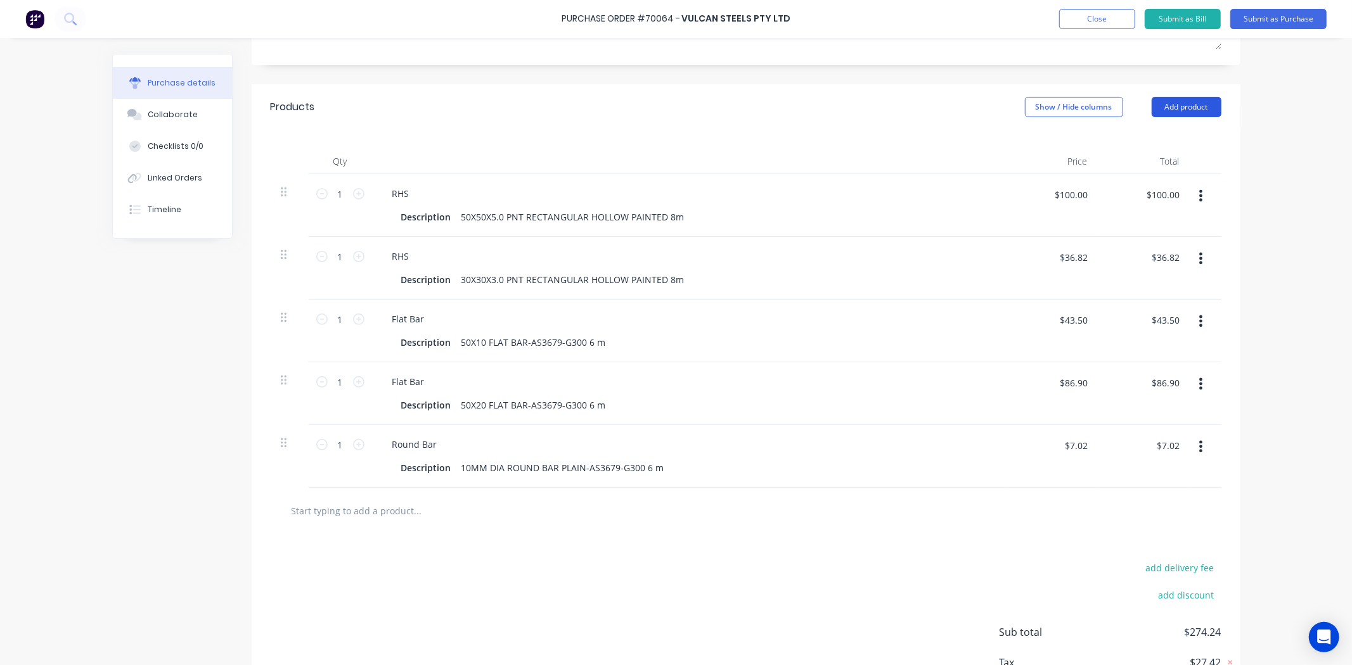
click at [1178, 104] on button "Add product" at bounding box center [1187, 107] width 70 height 20
click at [1167, 135] on div "Product catalogue" at bounding box center [1161, 140] width 98 height 18
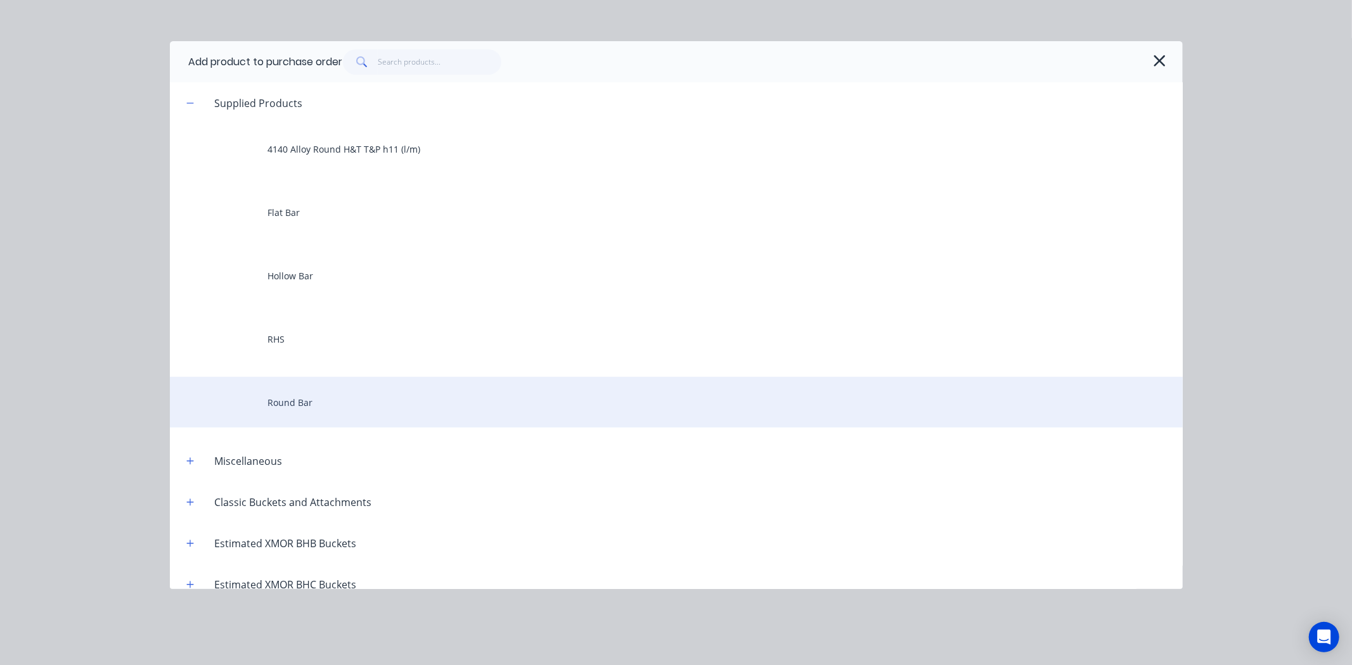
click at [390, 398] on div "Round Bar" at bounding box center [676, 402] width 1013 height 51
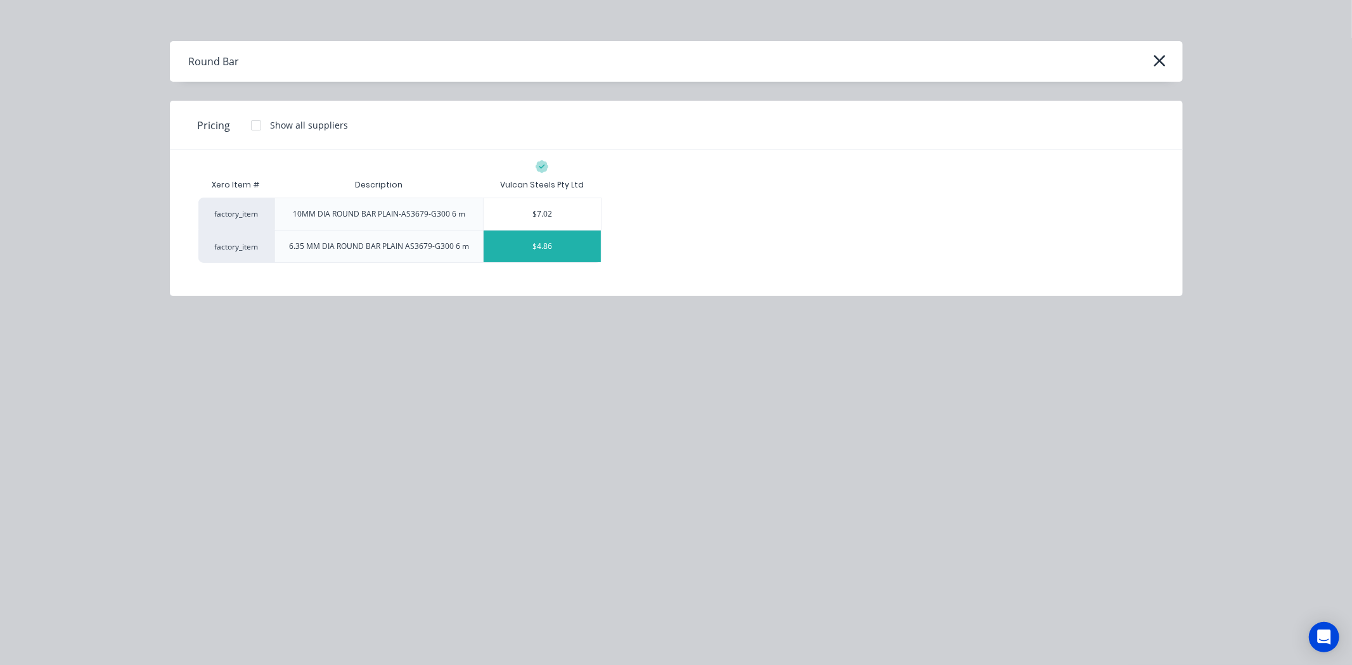
click at [578, 254] on div "$4.86" at bounding box center [542, 247] width 117 height 32
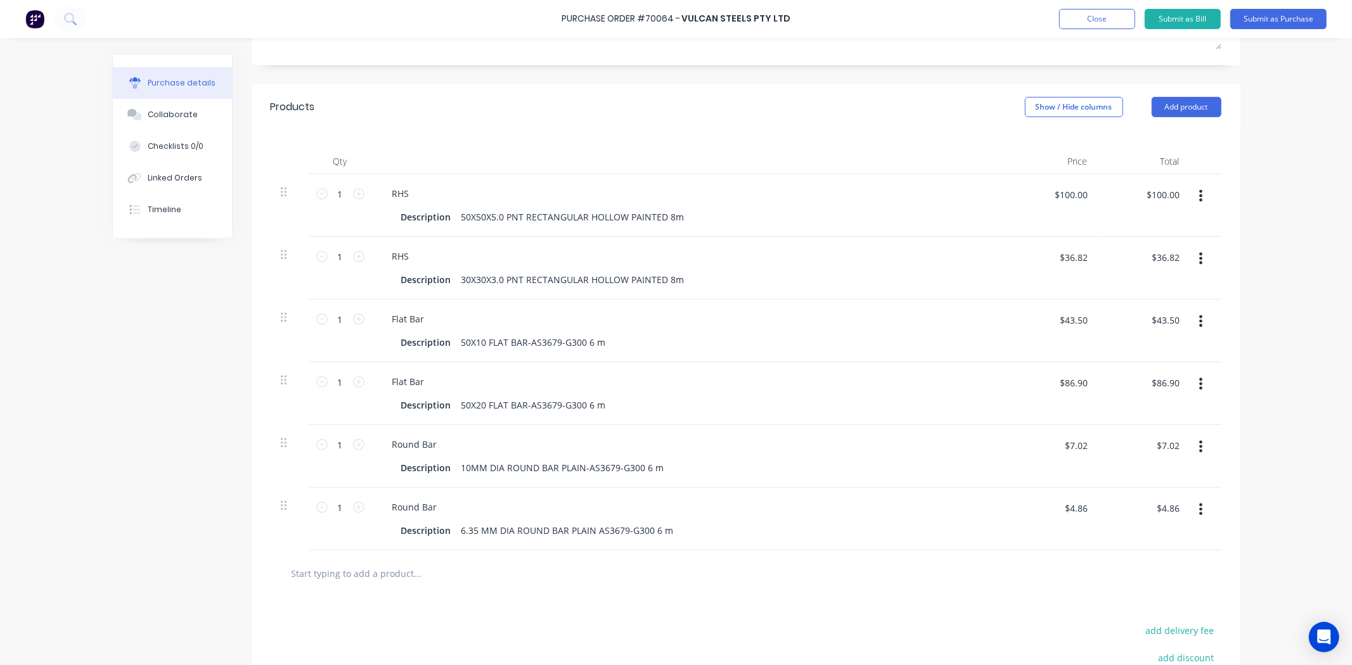
click at [1290, 427] on div "Purchase Order #70064 - Vulcan Steels Pty Ltd Add product Close Submit as Bill …" at bounding box center [676, 332] width 1352 height 665
drag, startPoint x: 342, startPoint y: 511, endPoint x: 278, endPoint y: 487, distance: 69.0
click at [278, 488] on div "1 1 RHS Description 50X50X5.0 PNT RECTANGULAR HOLLOW PAINTED 8m $100.00 $100.00…" at bounding box center [746, 362] width 951 height 376
type textarea "x"
type input "4"
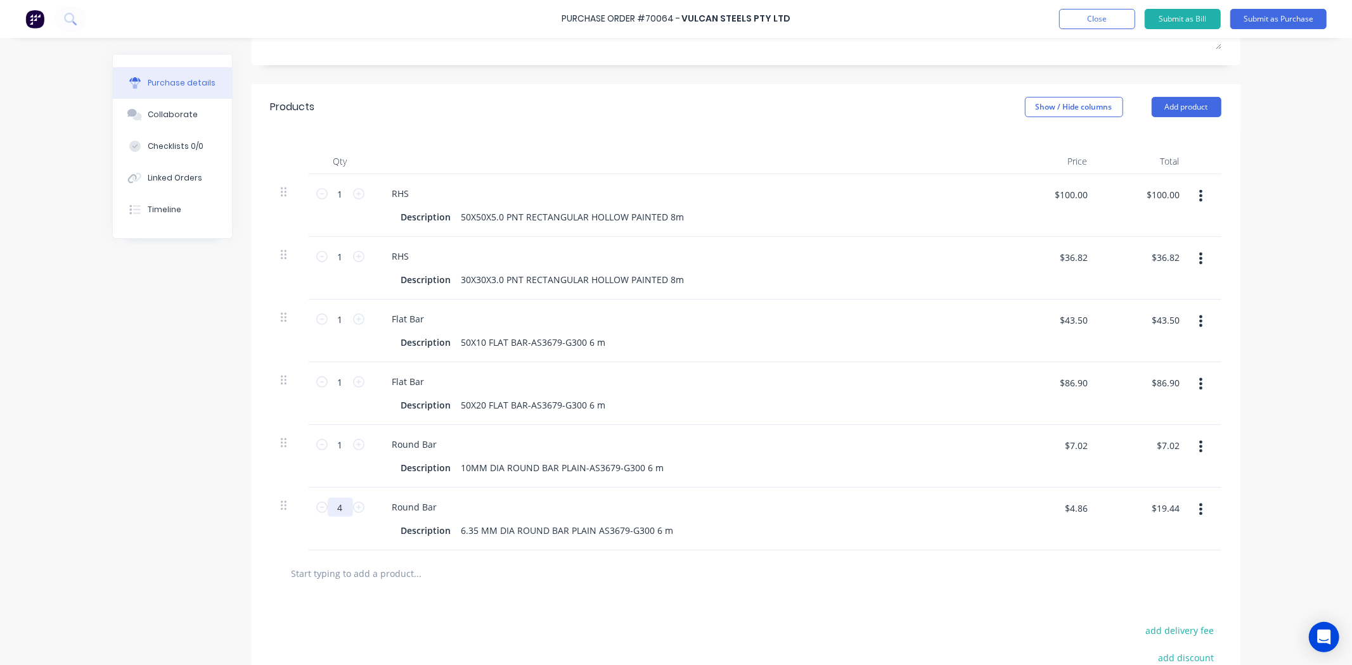
type textarea "x"
type input "$19.44"
type input "4"
drag, startPoint x: 335, startPoint y: 447, endPoint x: 319, endPoint y: 434, distance: 20.7
click at [319, 447] on div "1 1" at bounding box center [340, 444] width 43 height 19
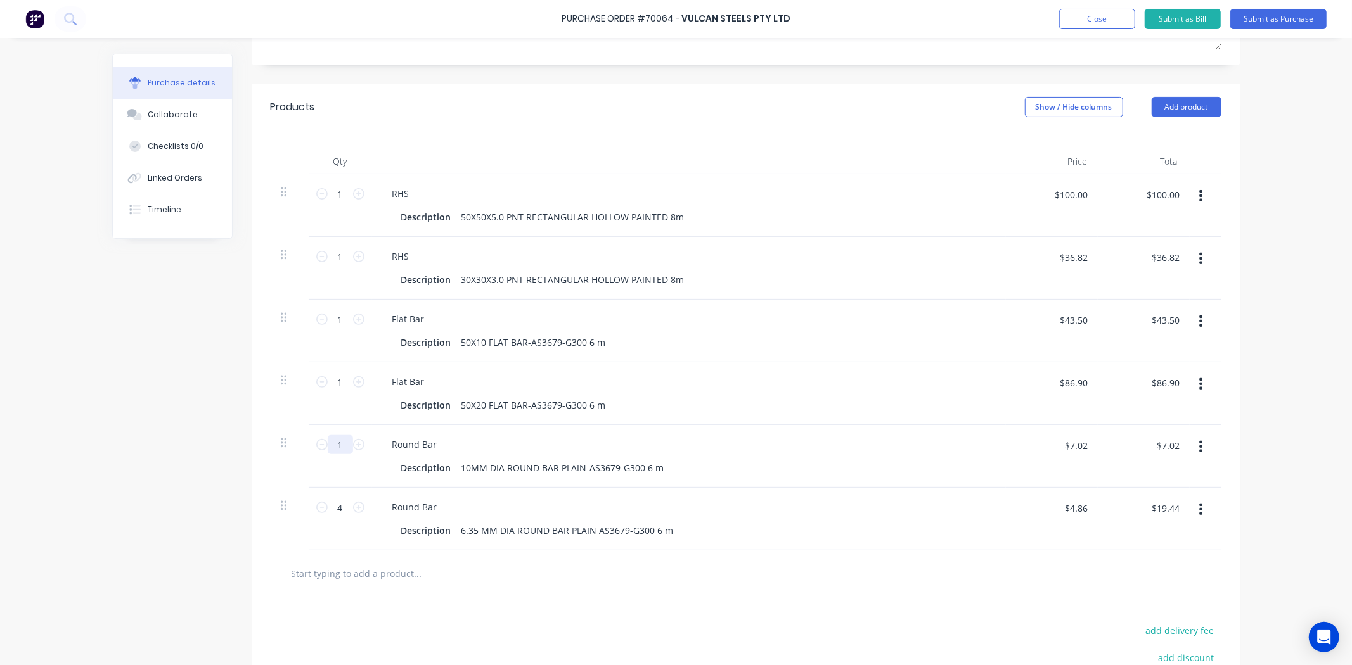
type textarea "x"
type input "4"
type textarea "x"
type input "$28.08"
type input "4"
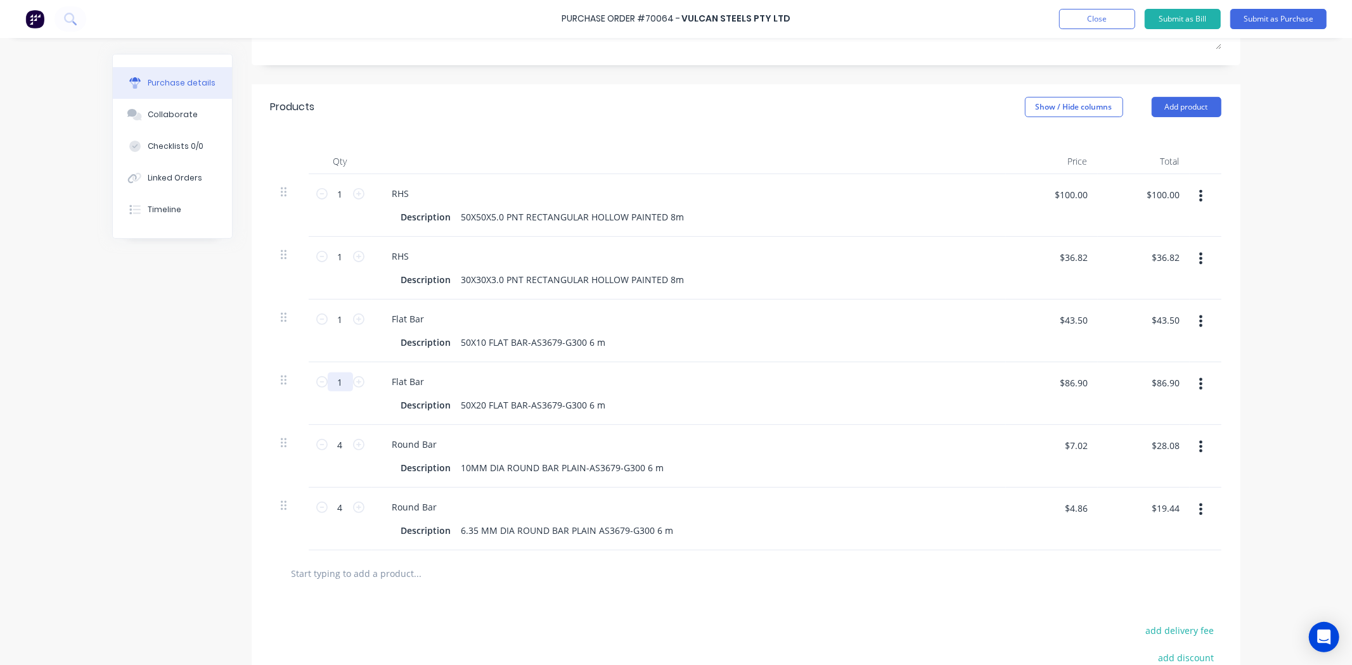
drag, startPoint x: 338, startPoint y: 382, endPoint x: 302, endPoint y: 383, distance: 36.1
click at [309, 383] on div "1 1" at bounding box center [340, 394] width 63 height 63
type textarea "x"
type input "2"
type textarea "x"
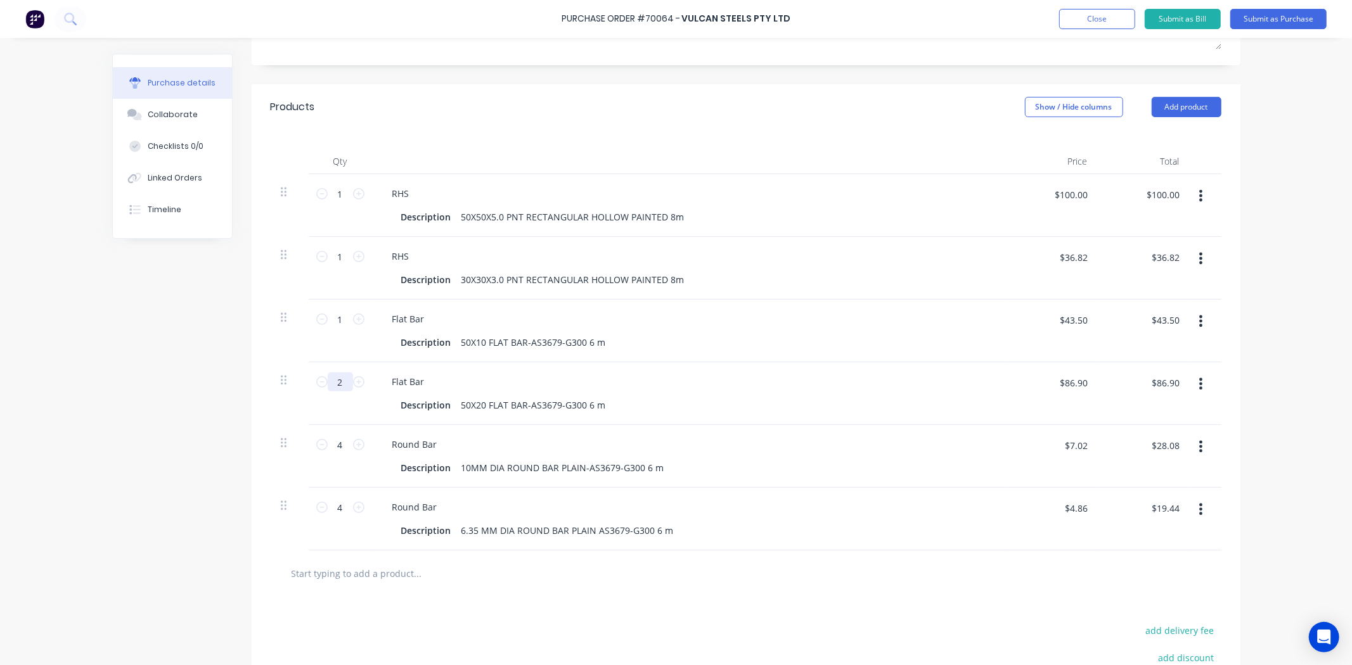
type input "$173.80"
type input "2"
drag, startPoint x: 339, startPoint y: 321, endPoint x: 307, endPoint y: 322, distance: 32.3
click at [309, 322] on div "1 1" at bounding box center [340, 331] width 63 height 63
type textarea "x"
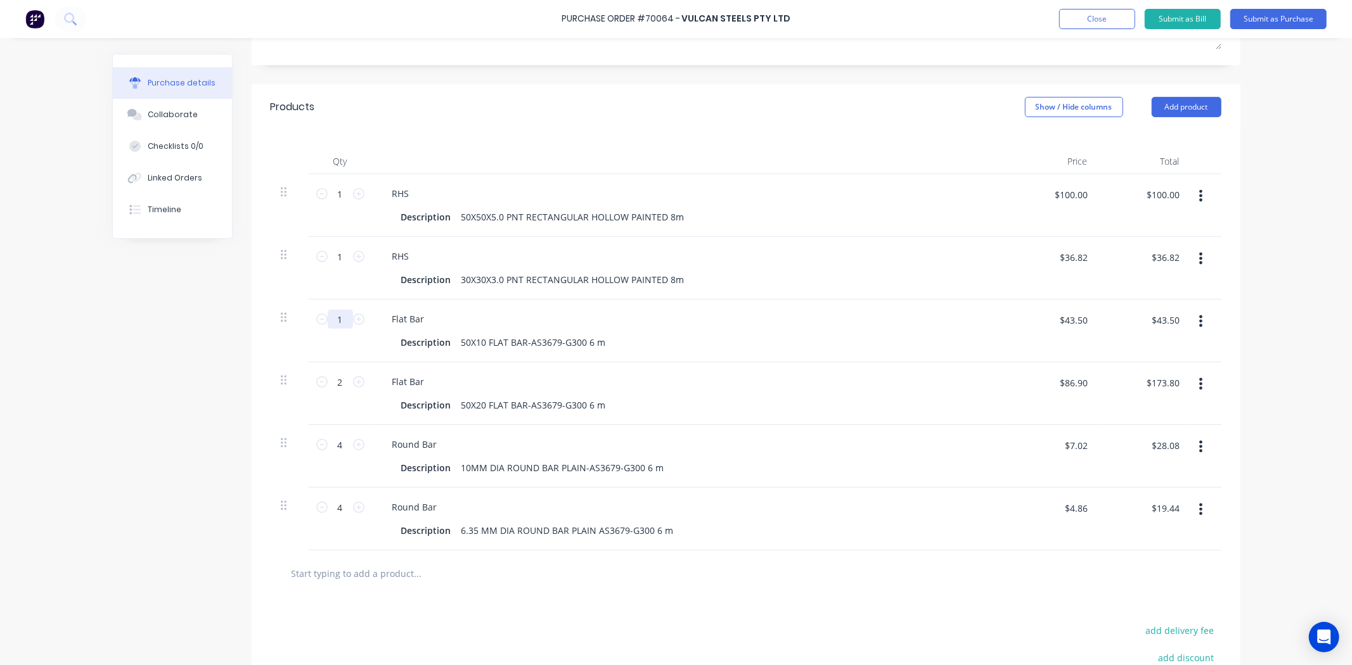
type input "2"
type textarea "x"
type input "$87.00"
type input "2"
drag, startPoint x: 340, startPoint y: 257, endPoint x: 309, endPoint y: 252, distance: 32.0
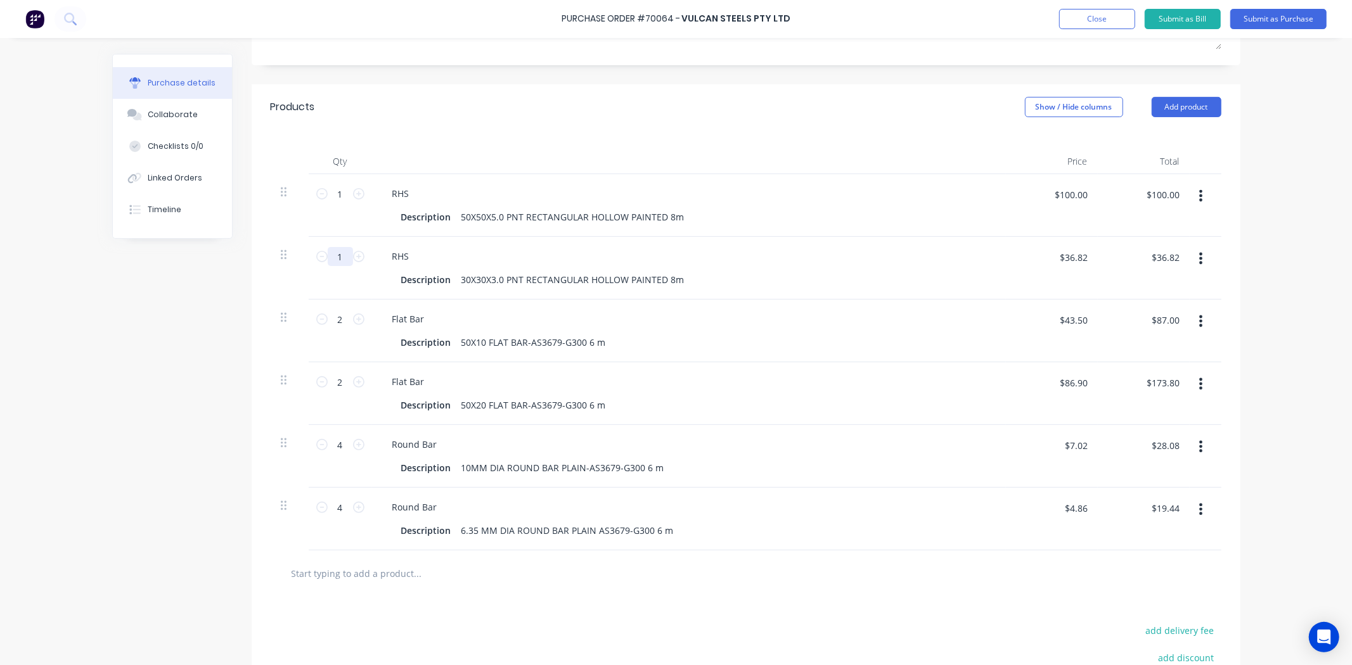
click at [309, 255] on div "1 1" at bounding box center [340, 268] width 63 height 63
type textarea "x"
type input "4"
type textarea "x"
type input "$147.28"
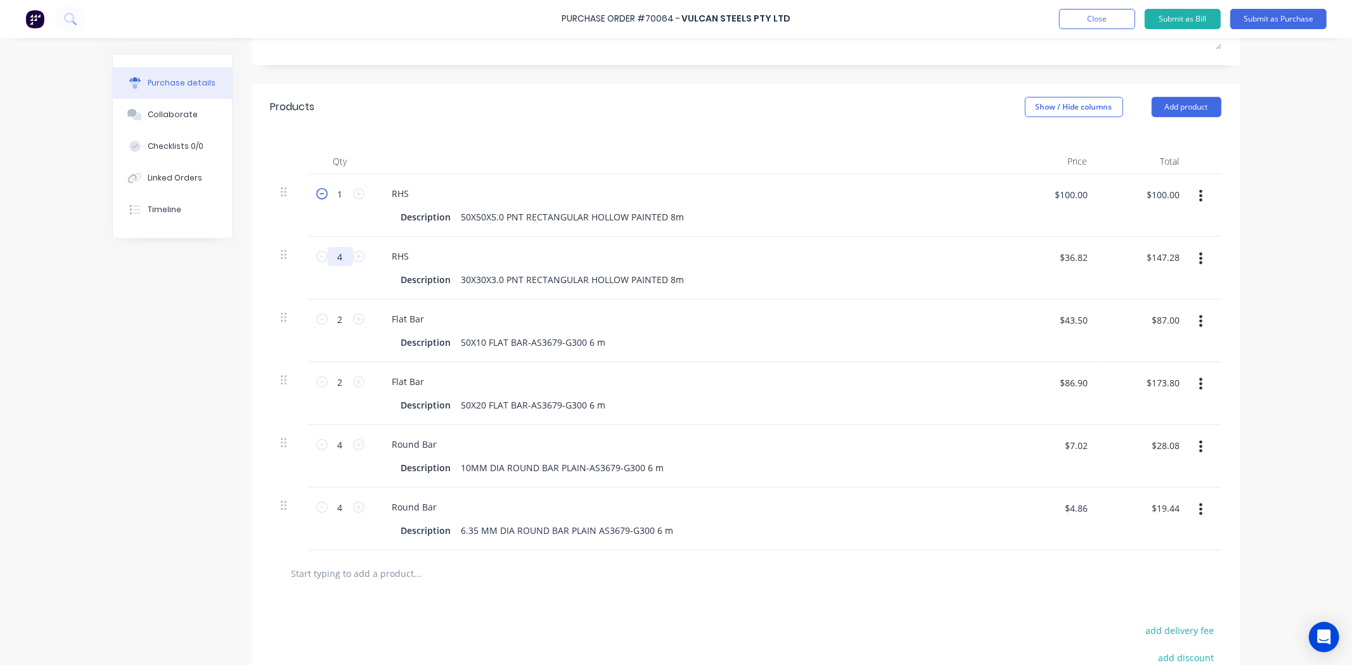
type input "4"
drag, startPoint x: 320, startPoint y: 192, endPoint x: 304, endPoint y: 191, distance: 15.9
click at [309, 191] on div "1 1" at bounding box center [340, 205] width 63 height 63
type textarea "x"
type input "4"
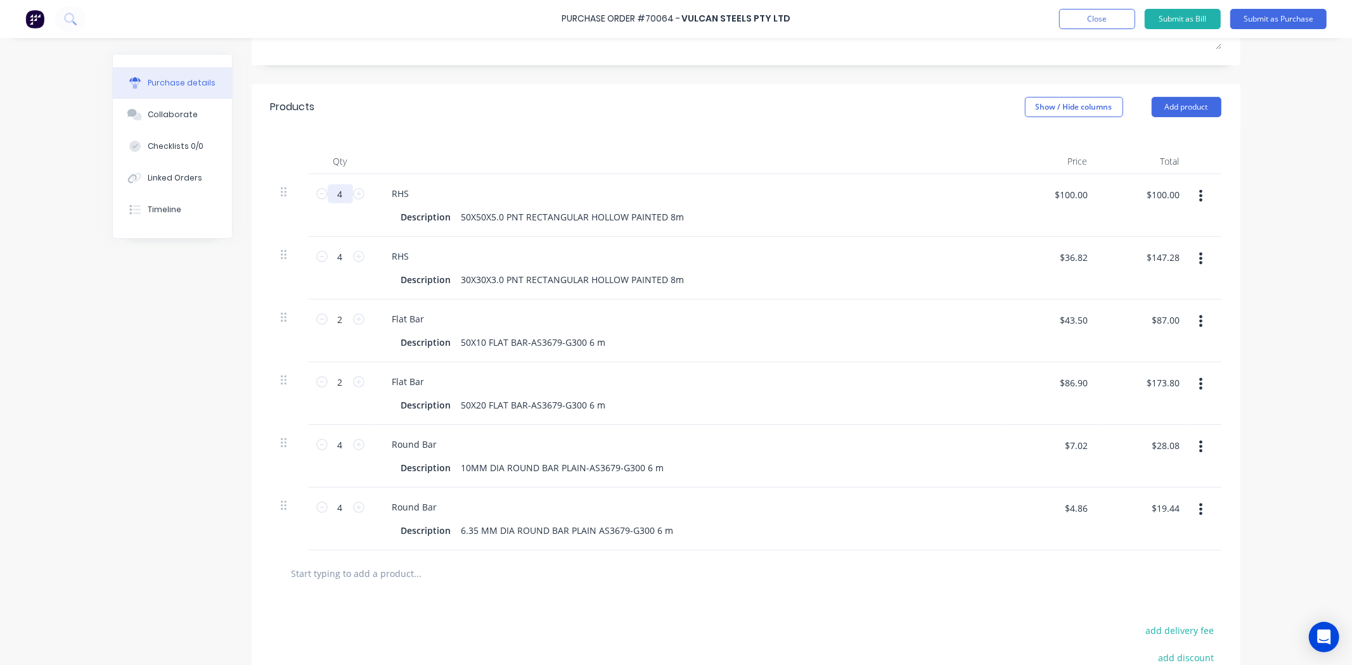
type textarea "x"
type input "$400.00"
type input "4"
click at [433, 141] on div "Qty Price Total 4 4 RHS Description 50X50X5.0 PNT RECTANGULAR HOLLOW PAINTED 8m…" at bounding box center [746, 340] width 989 height 421
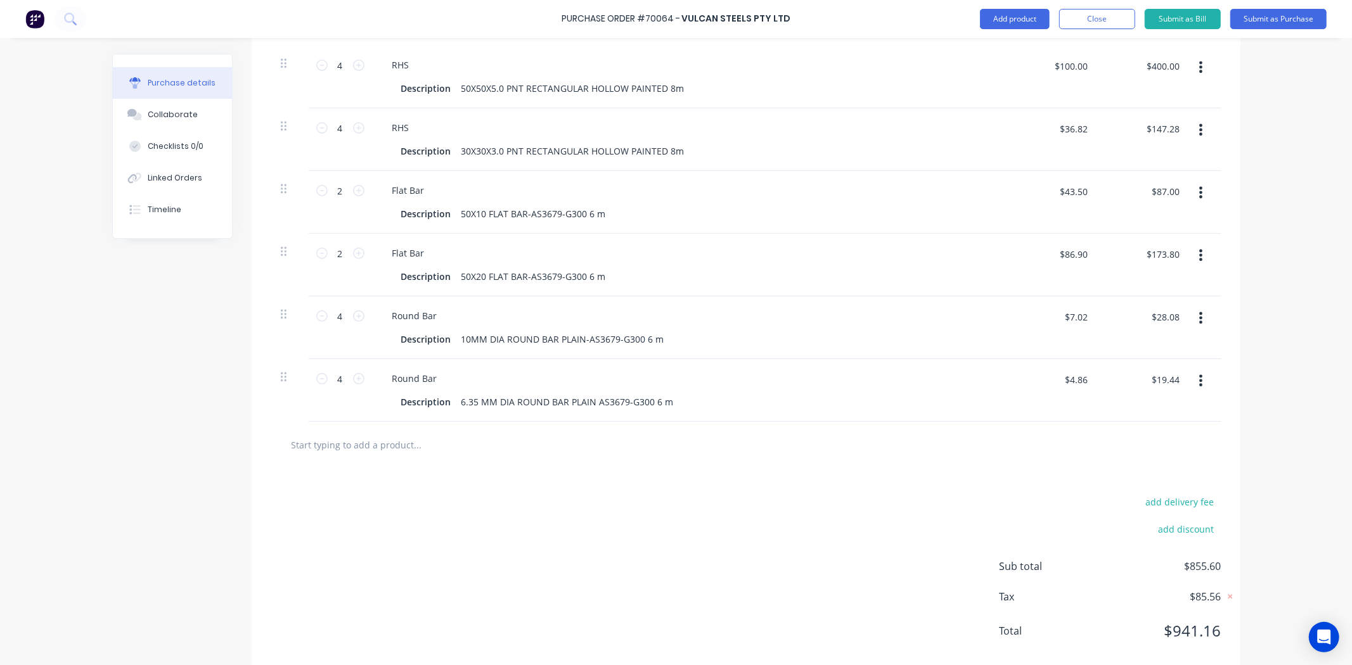
scroll to position [371, 0]
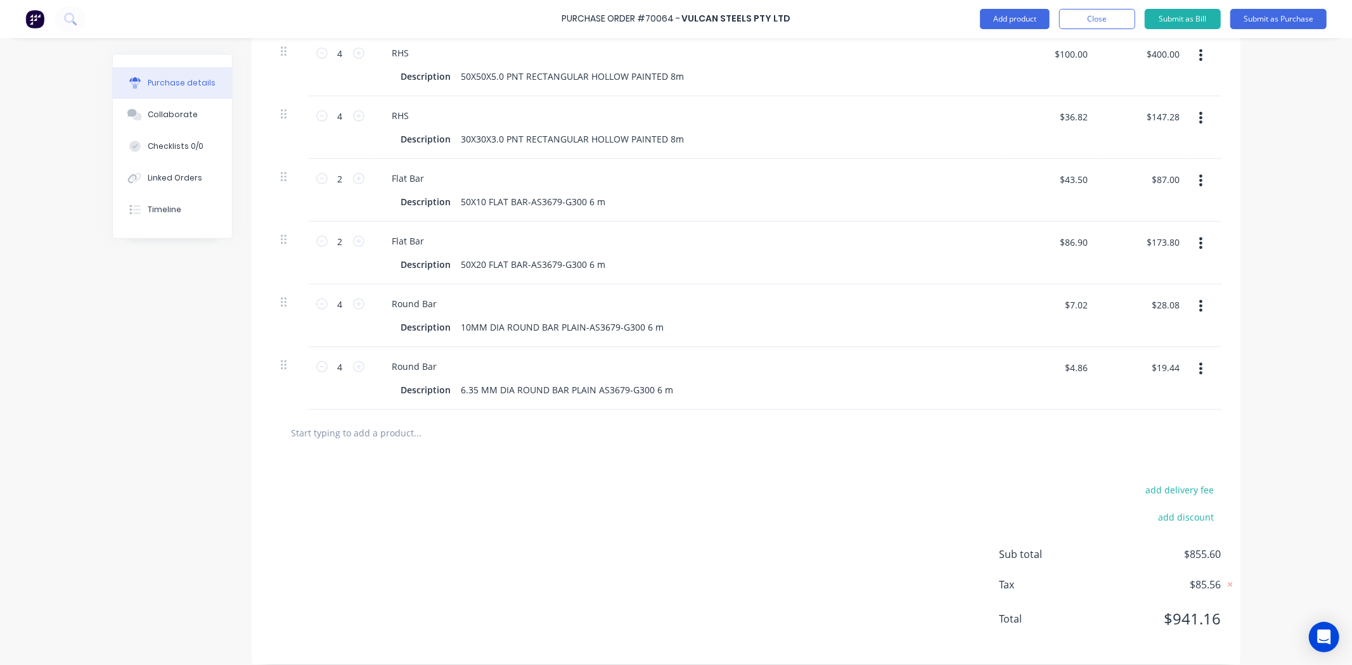
click at [320, 439] on input "text" at bounding box center [418, 432] width 254 height 25
type textarea "x"
type input "F"
type textarea "x"
type input "Fr"
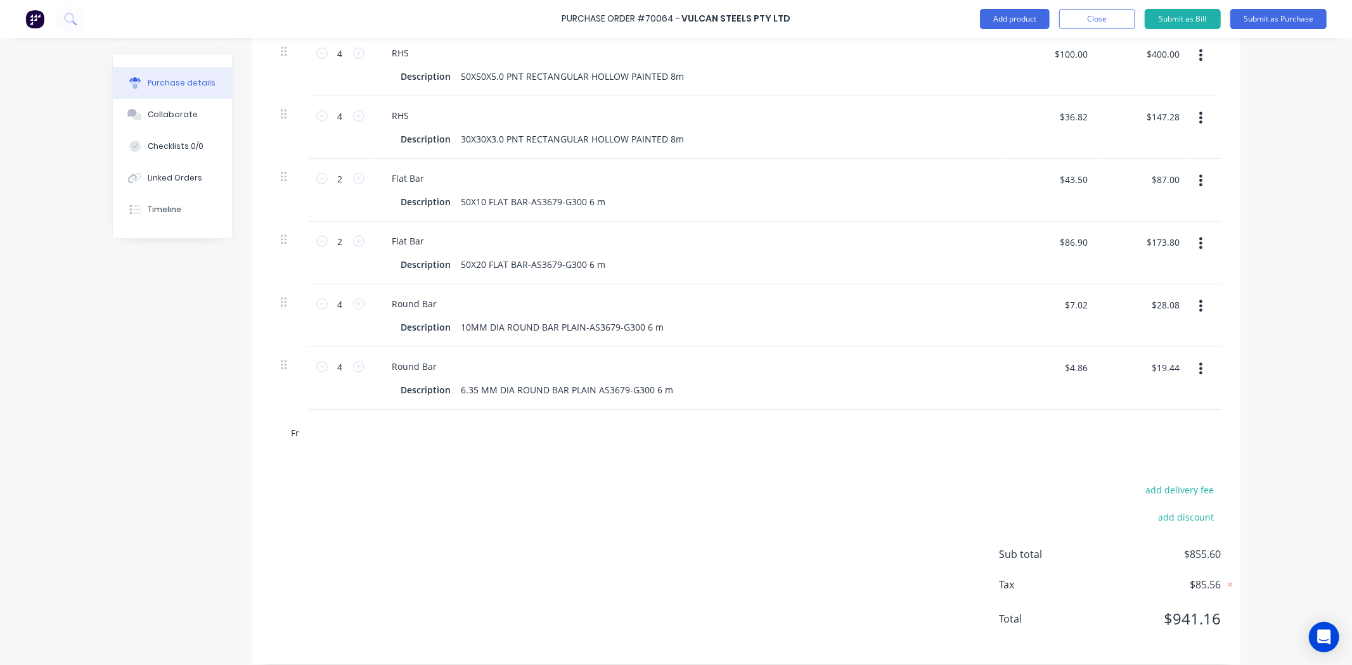
type textarea "x"
type input "Fre"
type textarea "x"
type input "Frei"
type textarea "x"
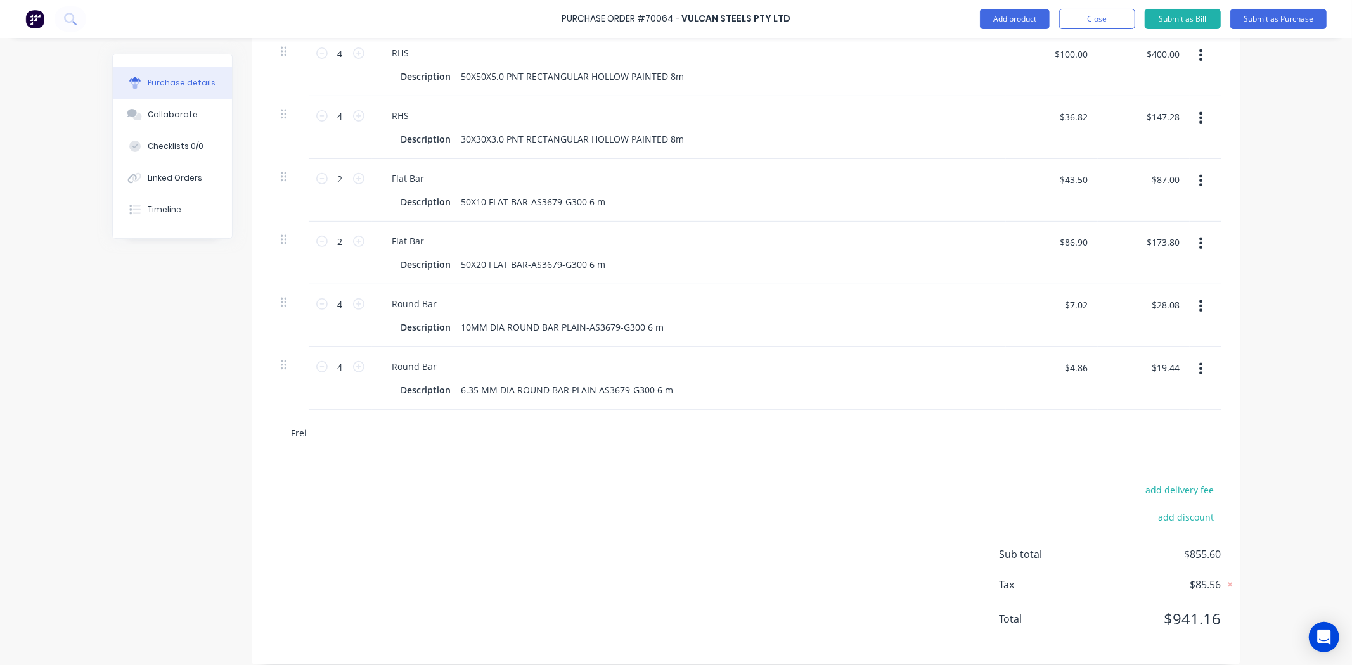
type input "Freig"
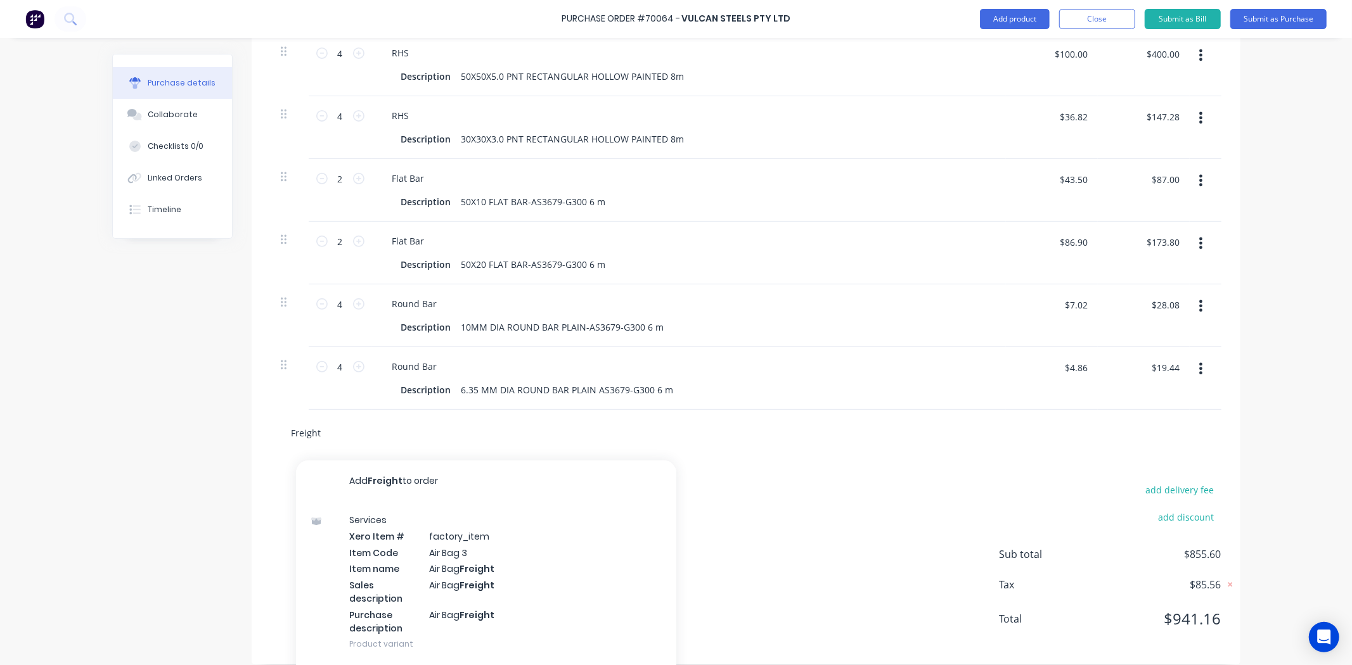
click at [427, 492] on button "Add Freight to order" at bounding box center [486, 481] width 380 height 41
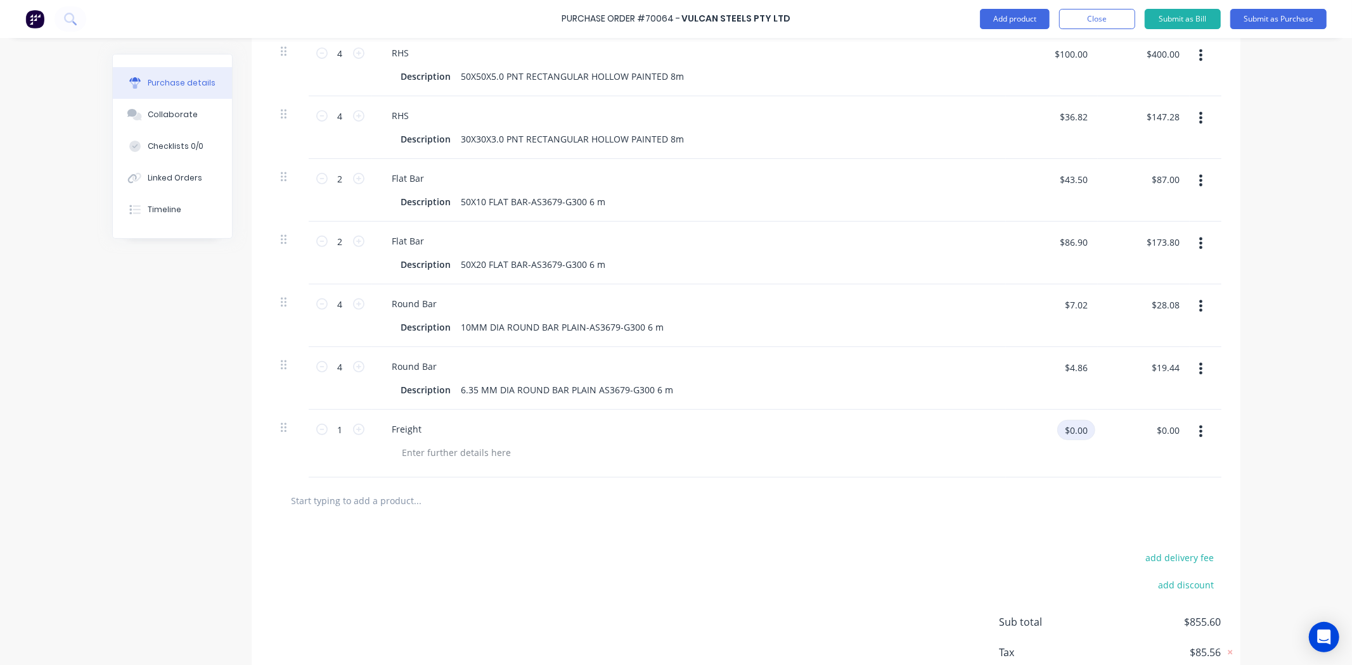
drag, startPoint x: 1079, startPoint y: 433, endPoint x: 1041, endPoint y: 435, distance: 38.1
click at [1042, 435] on div "$0.00 $0.00" at bounding box center [1055, 435] width 79 height 30
click at [1126, 475] on div "$135.00 $0.00" at bounding box center [1144, 444] width 92 height 68
click at [1126, 475] on div "$135.00 $135.00" at bounding box center [1144, 444] width 92 height 68
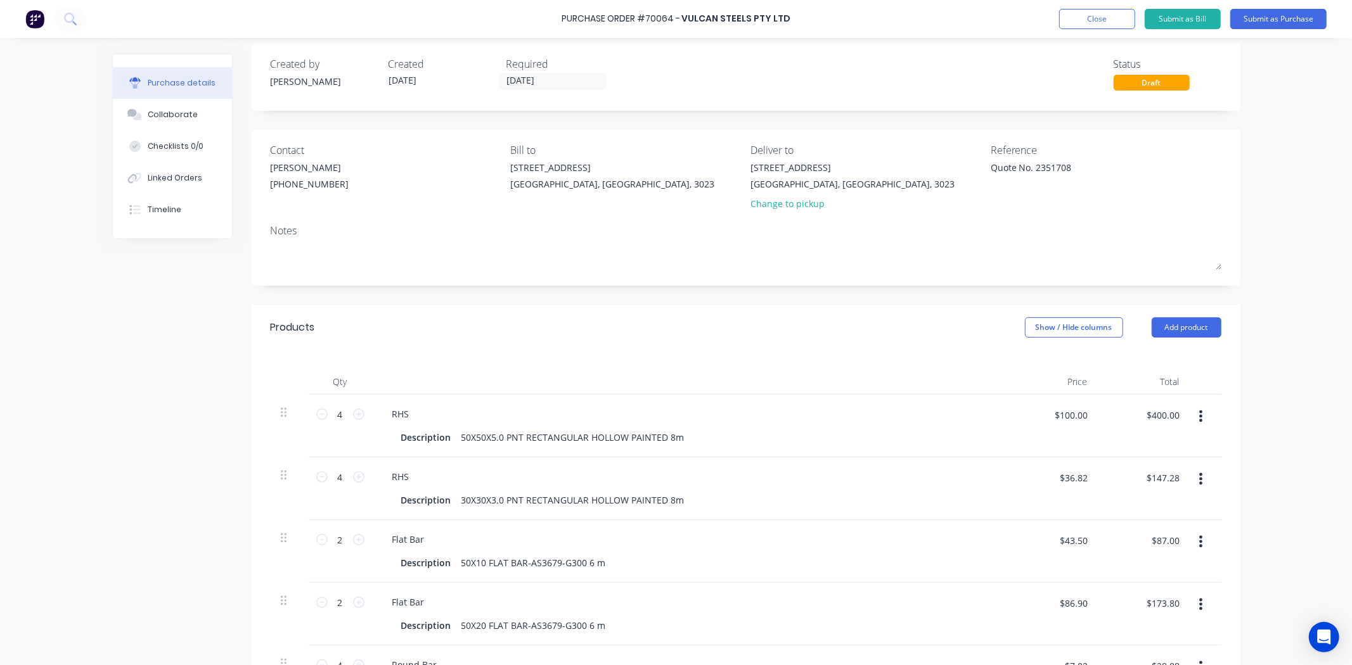
scroll to position [0, 0]
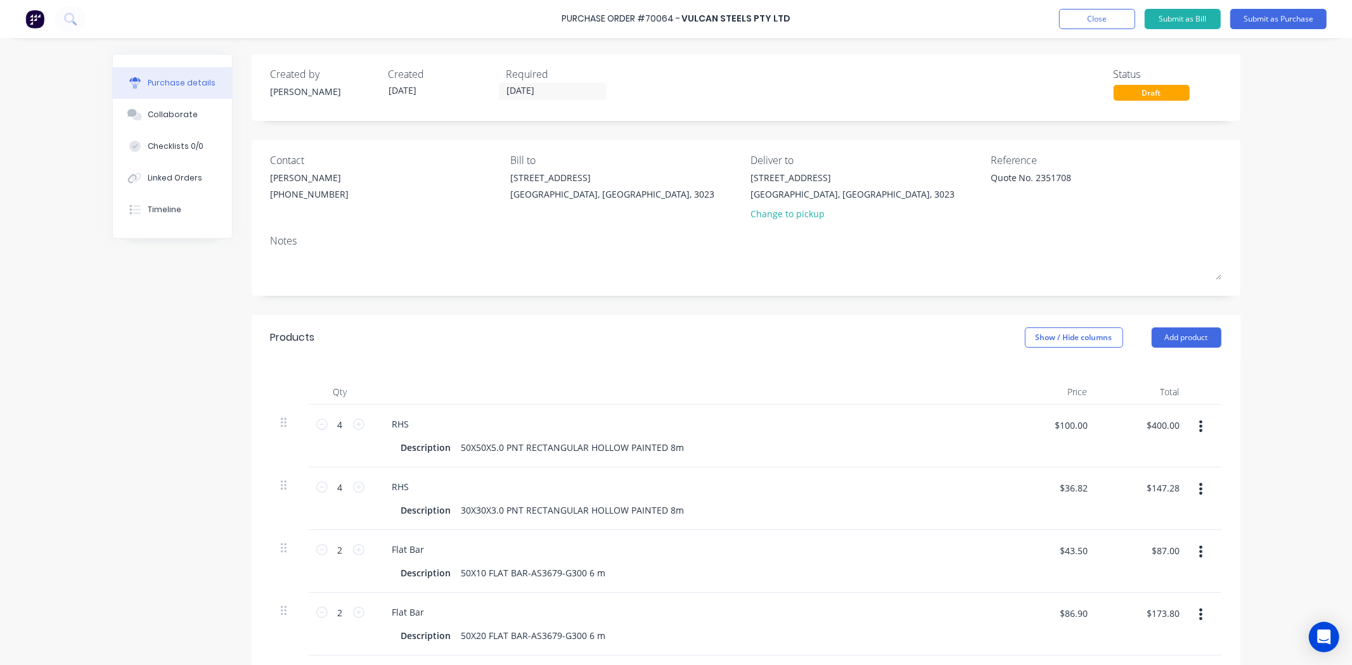
click at [529, 223] on div "Bill to 20 Ravenhall Way Ravenhall, Victoria, 3023" at bounding box center [625, 190] width 231 height 74
click at [153, 117] on div "Collaborate" at bounding box center [173, 114] width 50 height 11
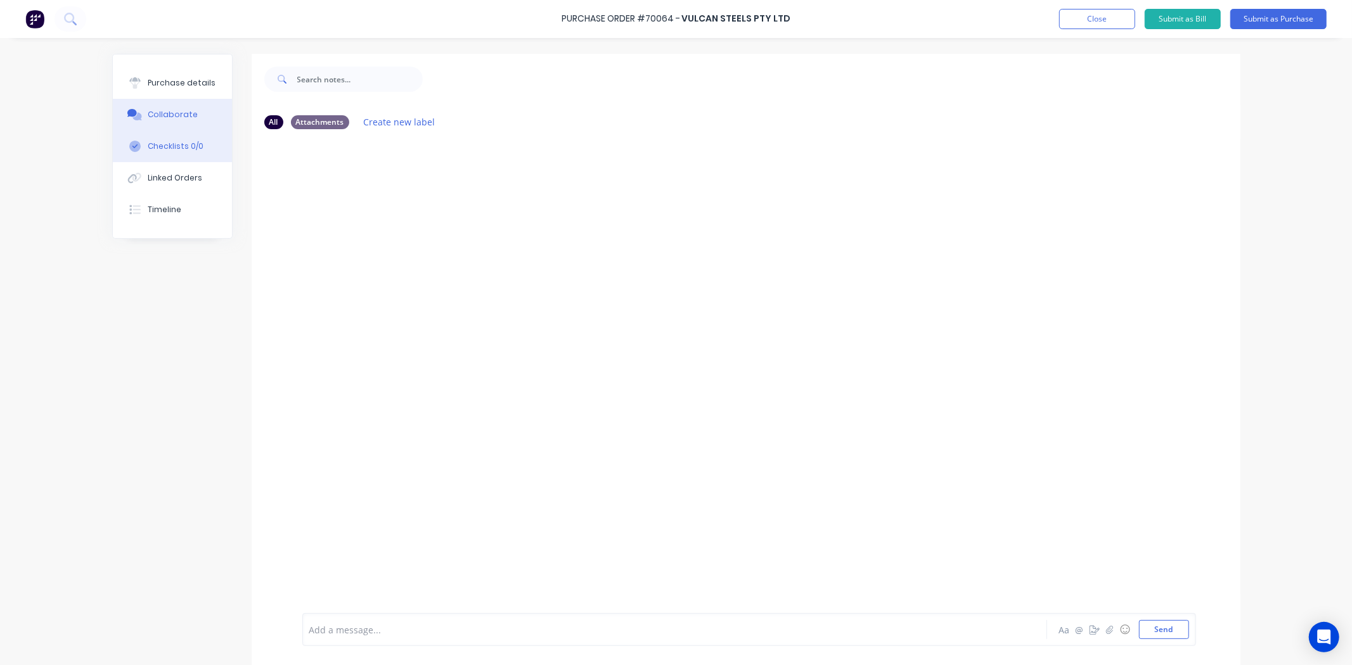
click at [167, 145] on div "Checklists 0/0" at bounding box center [176, 146] width 56 height 11
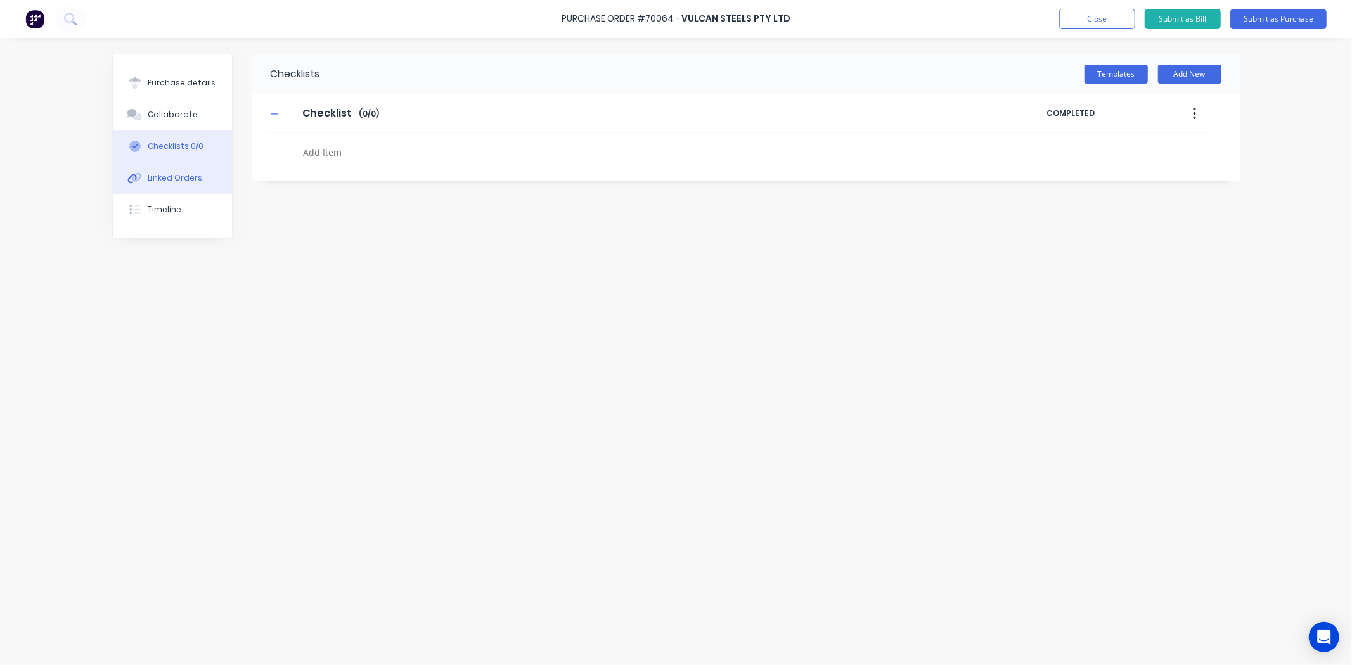
click at [171, 177] on div "Linked Orders" at bounding box center [175, 177] width 55 height 11
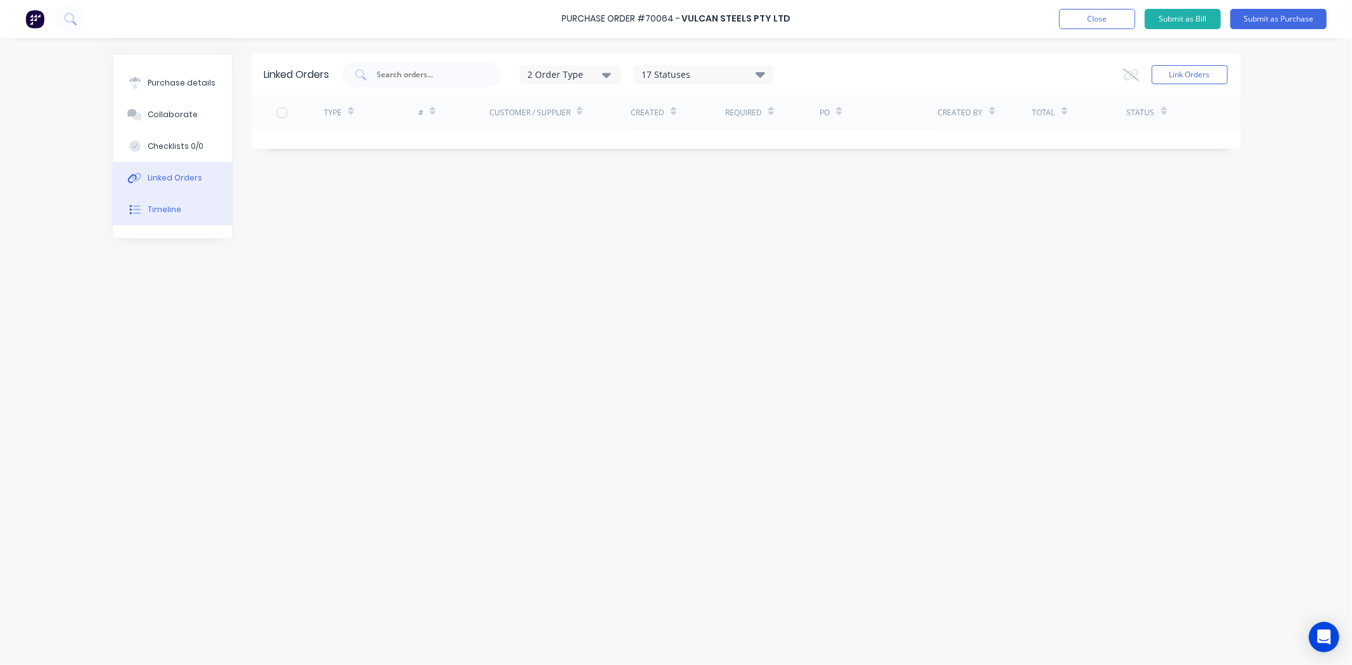
click at [169, 207] on div "Timeline" at bounding box center [165, 209] width 34 height 11
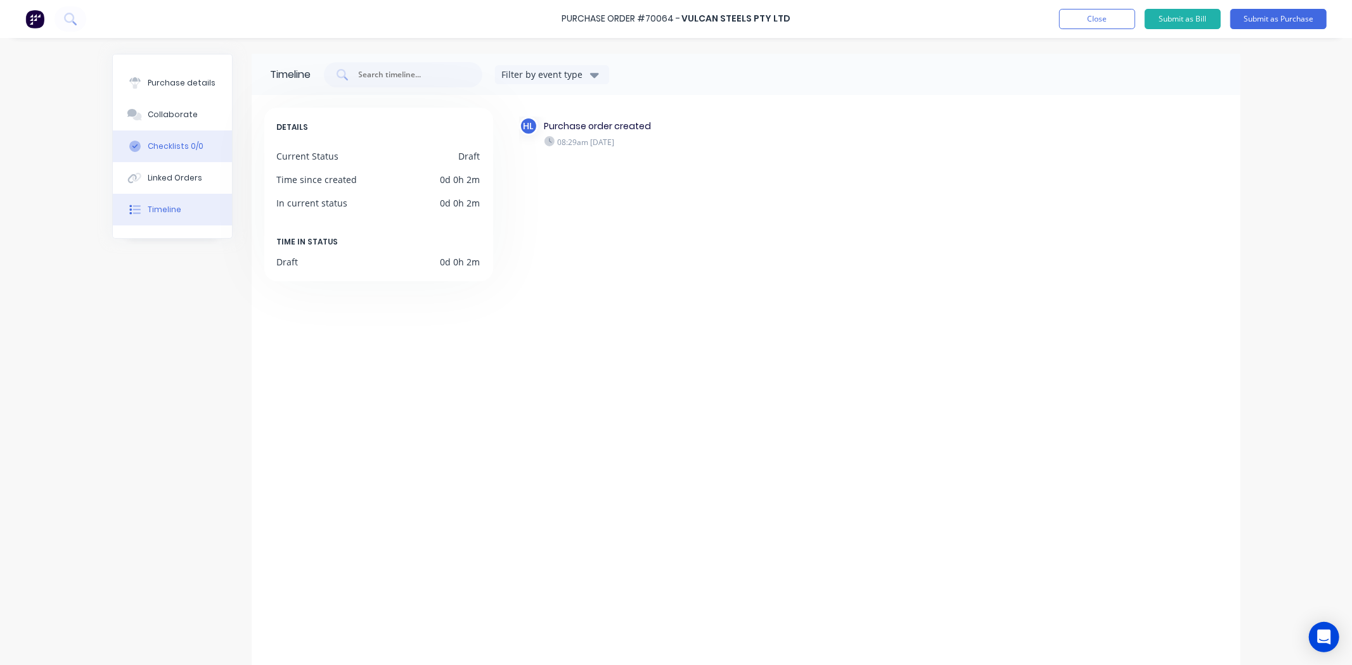
click at [174, 176] on div "Linked Orders" at bounding box center [175, 177] width 55 height 11
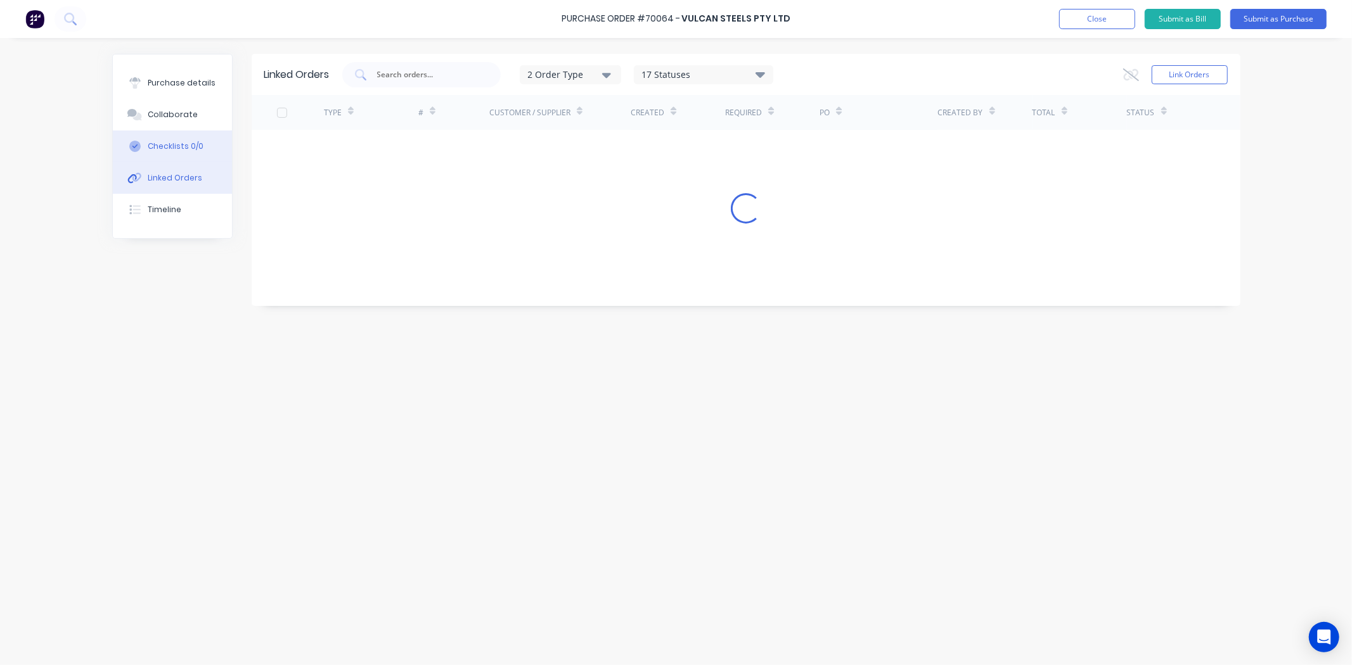
drag, startPoint x: 176, startPoint y: 144, endPoint x: 179, endPoint y: 134, distance: 10.6
click at [176, 144] on div "Checklists 0/0" at bounding box center [176, 146] width 56 height 11
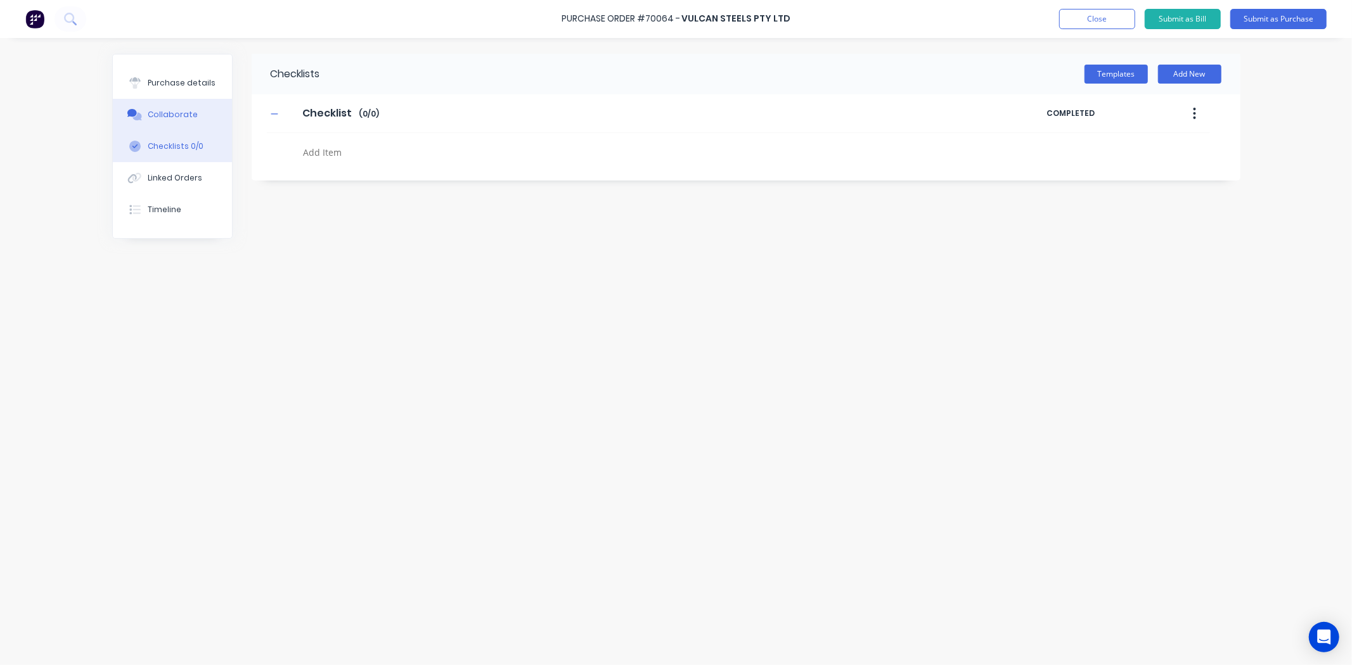
click at [183, 106] on button "Collaborate" at bounding box center [172, 115] width 119 height 32
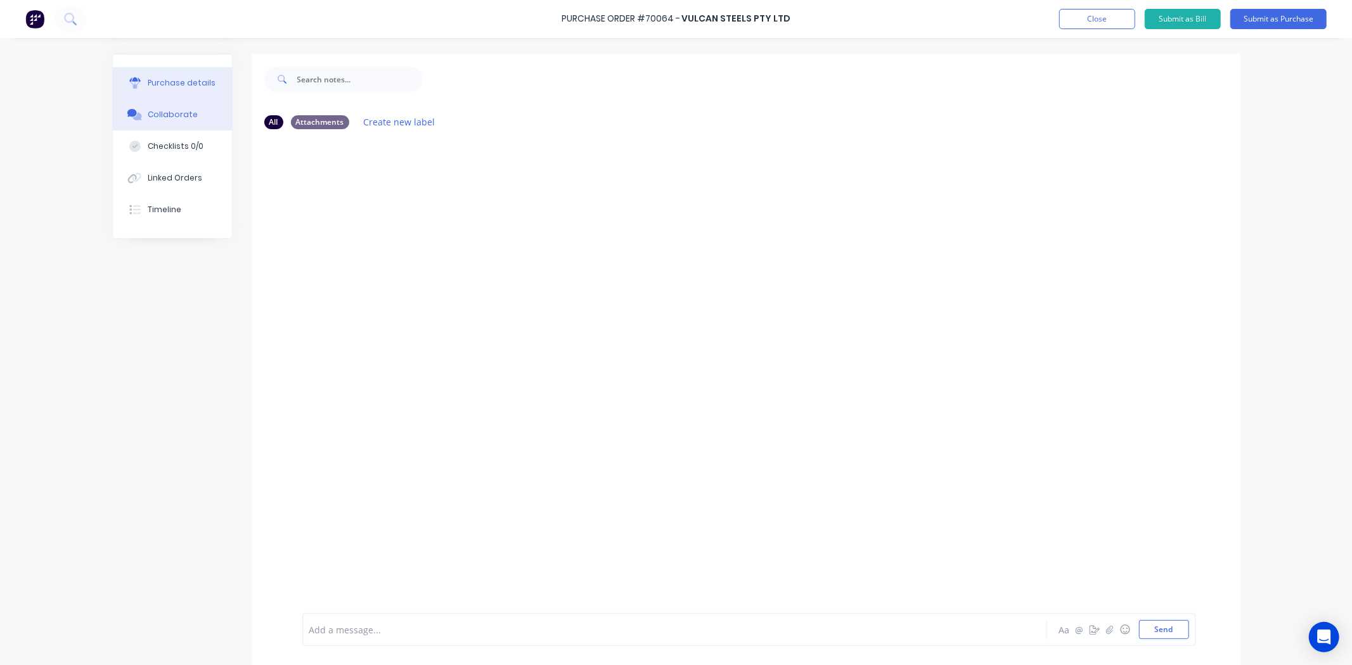
click at [185, 79] on div "Purchase details" at bounding box center [182, 82] width 68 height 11
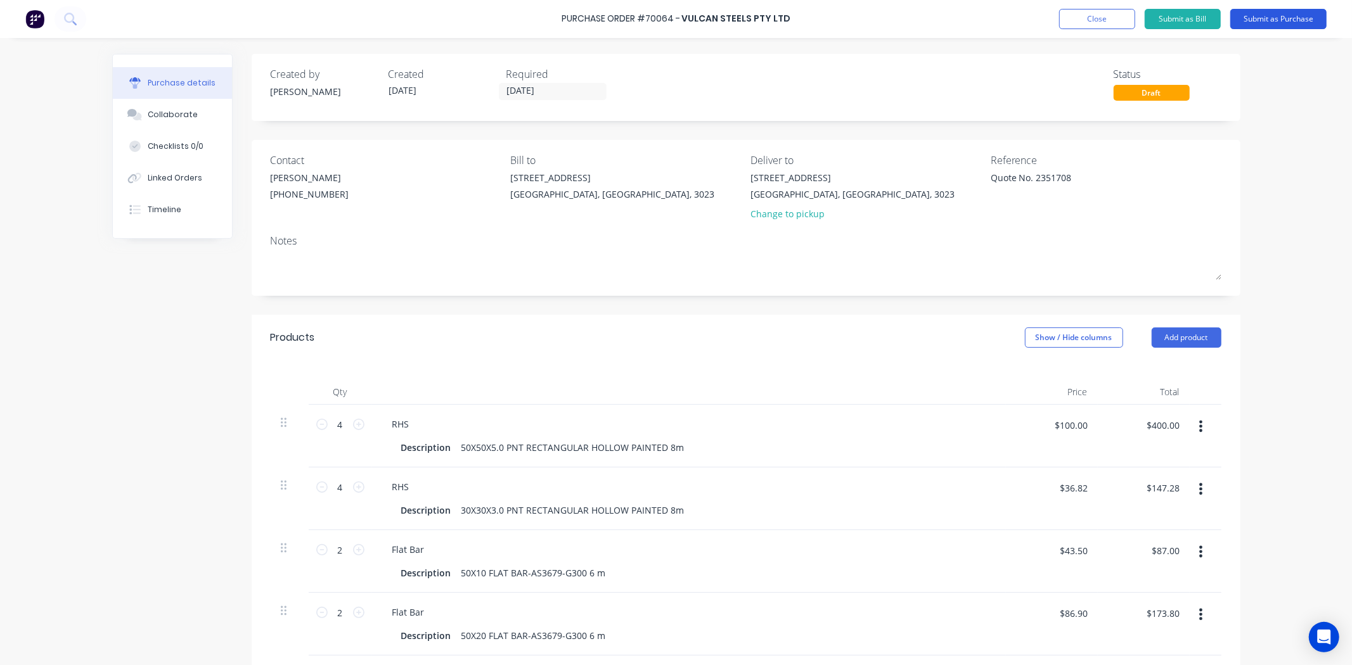
click at [1269, 15] on button "Submit as Purchase" at bounding box center [1278, 19] width 96 height 20
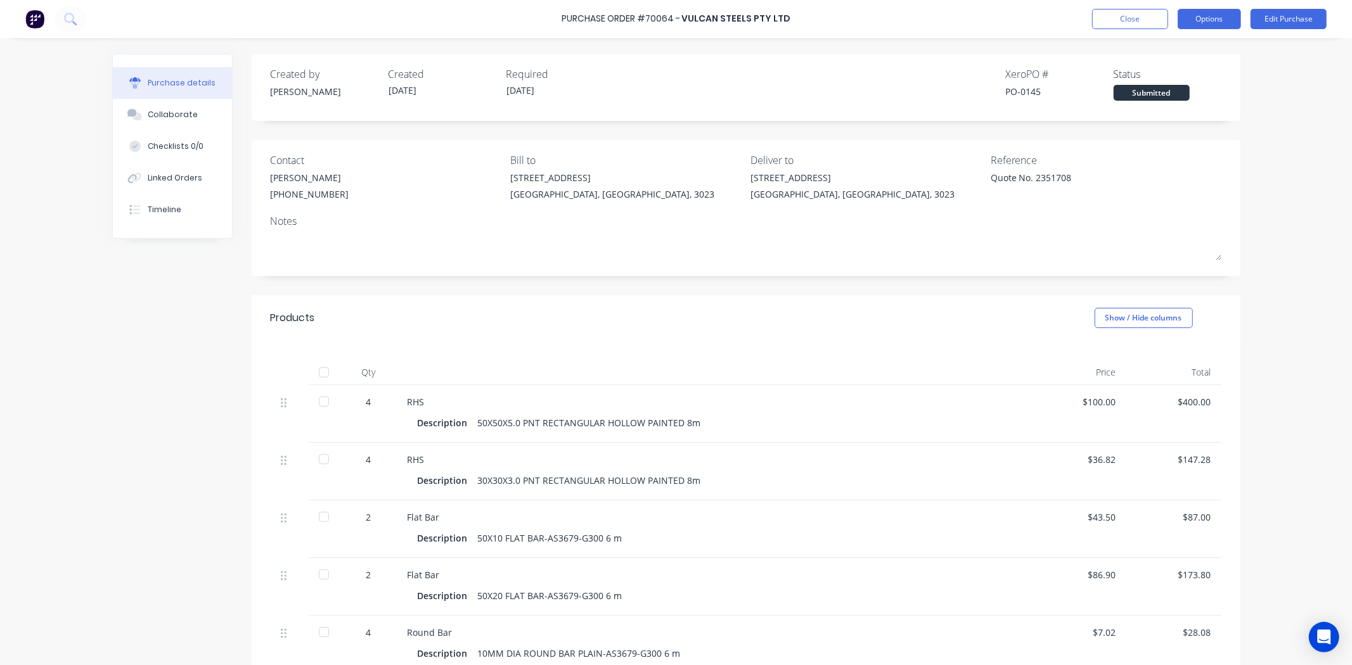
click at [1189, 20] on button "Options" at bounding box center [1209, 19] width 63 height 20
click at [1192, 46] on div "Print / Email" at bounding box center [1181, 51] width 98 height 18
click at [1175, 71] on div "With pricing" at bounding box center [1181, 77] width 98 height 18
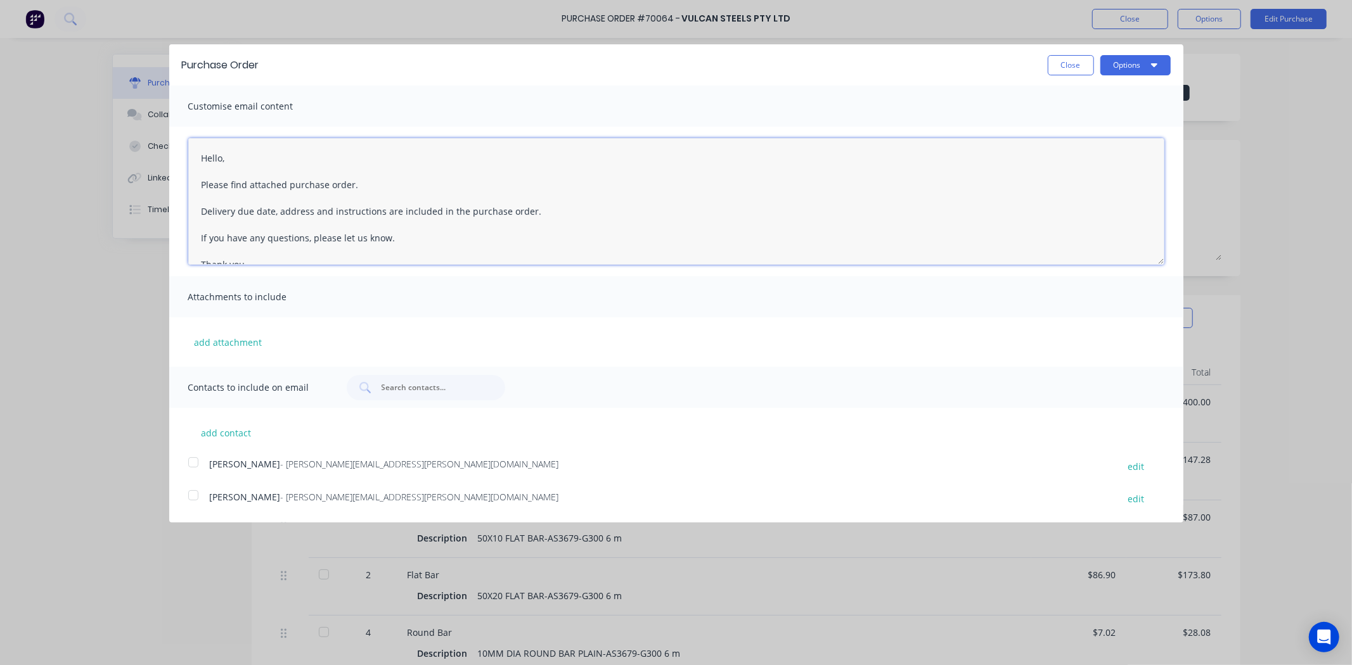
click at [222, 163] on textarea "Hello, Please find attached purchase order. Delivery due date, address and inst…" at bounding box center [676, 201] width 976 height 127
click at [347, 183] on textarea "Hello Karlan, Please find attached purchase order. Delivery due date, address a…" at bounding box center [676, 201] width 976 height 127
click at [354, 186] on textarea "Hello Karlan, Please find attached purchase order. Delivery due date, address a…" at bounding box center [676, 201] width 976 height 127
click at [350, 188] on textarea "Hello Karlan, Please find attached purchase order. Delivery due date, address a…" at bounding box center [676, 201] width 976 height 127
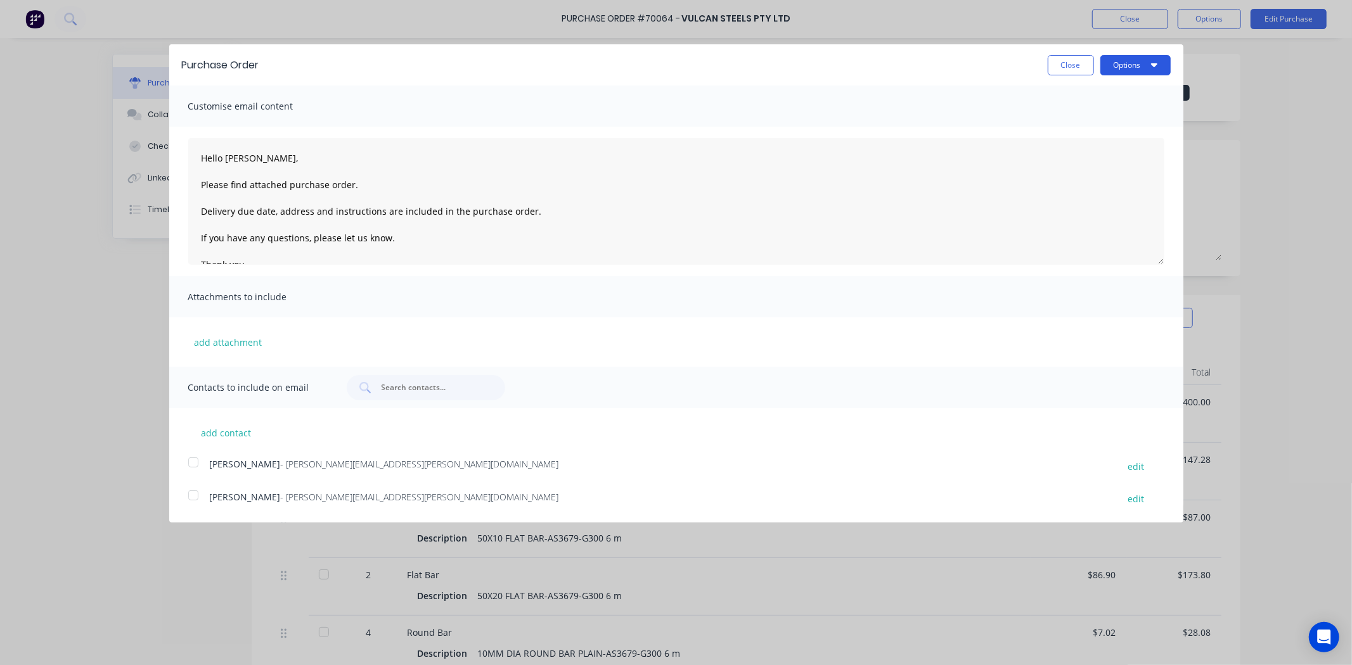
click at [1144, 61] on button "Options" at bounding box center [1135, 65] width 70 height 20
click at [1106, 96] on div "Print" at bounding box center [1111, 97] width 98 height 18
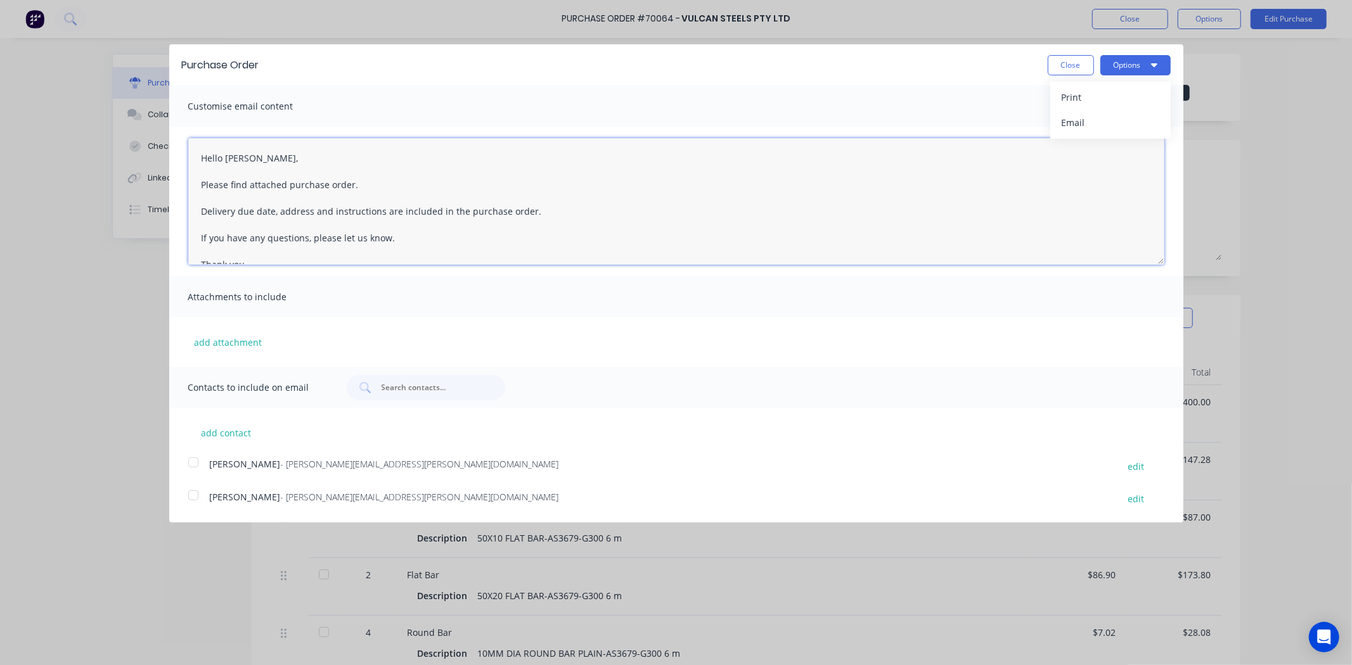
click at [269, 166] on textarea "Hello Karlan, Please find attached purchase order. Delivery due date, address a…" at bounding box center [676, 201] width 976 height 127
click at [349, 191] on textarea "Hello Karlan, Please find attached purchase order. Delivery due date, address a…" at bounding box center [676, 201] width 976 height 127
drag, startPoint x: 271, startPoint y: 214, endPoint x: 236, endPoint y: 216, distance: 34.9
click at [236, 216] on textarea "Hello Karlan, Please find attached purchase order #70064 for Quote No. 2351708.…" at bounding box center [676, 201] width 976 height 127
click at [271, 233] on textarea "Hello Karlan, Please find attached purchase order #70064 for Quote No. 2351708.…" at bounding box center [676, 201] width 976 height 127
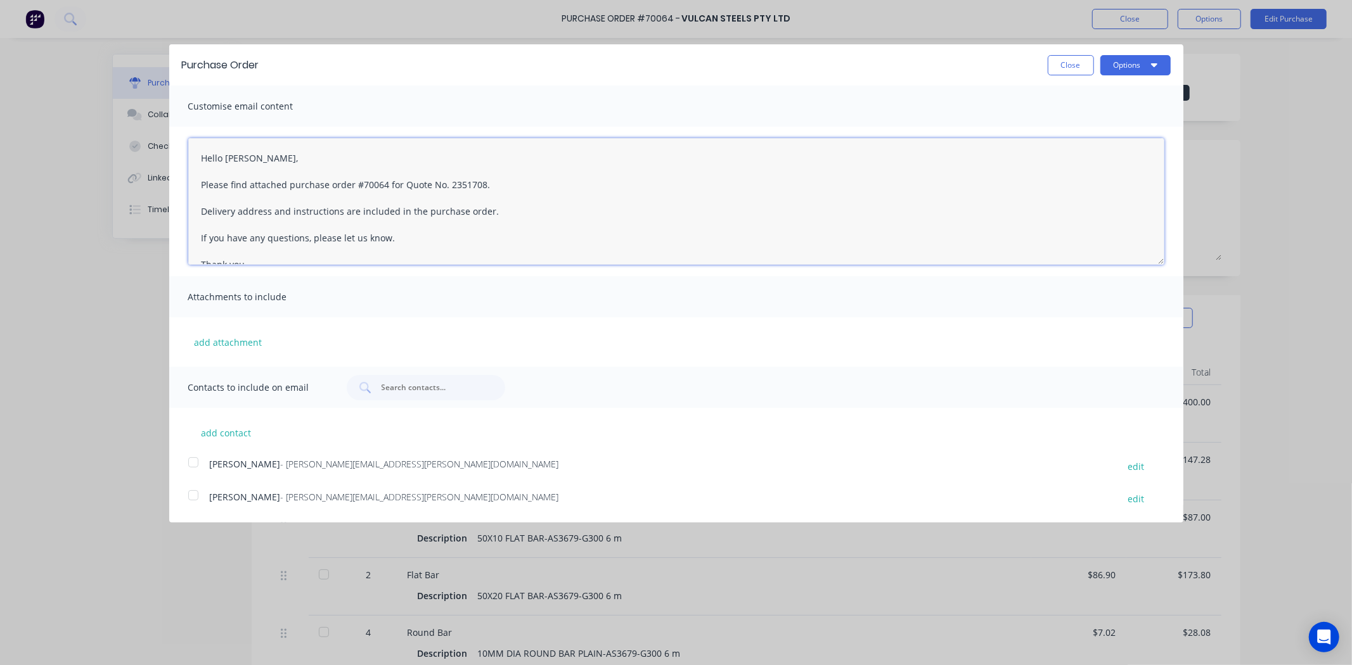
click at [282, 226] on textarea "Hello Karlan, Please find attached purchase order #70064 for Quote No. 2351708.…" at bounding box center [676, 201] width 976 height 127
click at [321, 200] on textarea "Hello Karlan, Please find attached purchase order #70064 for Quote No. 2351708.…" at bounding box center [676, 201] width 976 height 127
click at [333, 173] on textarea "Hello Karlan, Please find attached purchase order #70064 for Quote No. 2351708.…" at bounding box center [676, 201] width 976 height 127
click at [356, 203] on textarea "Hello Karlan, Please find attached purchase order #70064 for Quote No. 2351708.…" at bounding box center [676, 201] width 976 height 127
click at [302, 233] on textarea "Hello Karlan, Please find attached purchase order #70064 for Quote No. 2351708.…" at bounding box center [676, 201] width 976 height 127
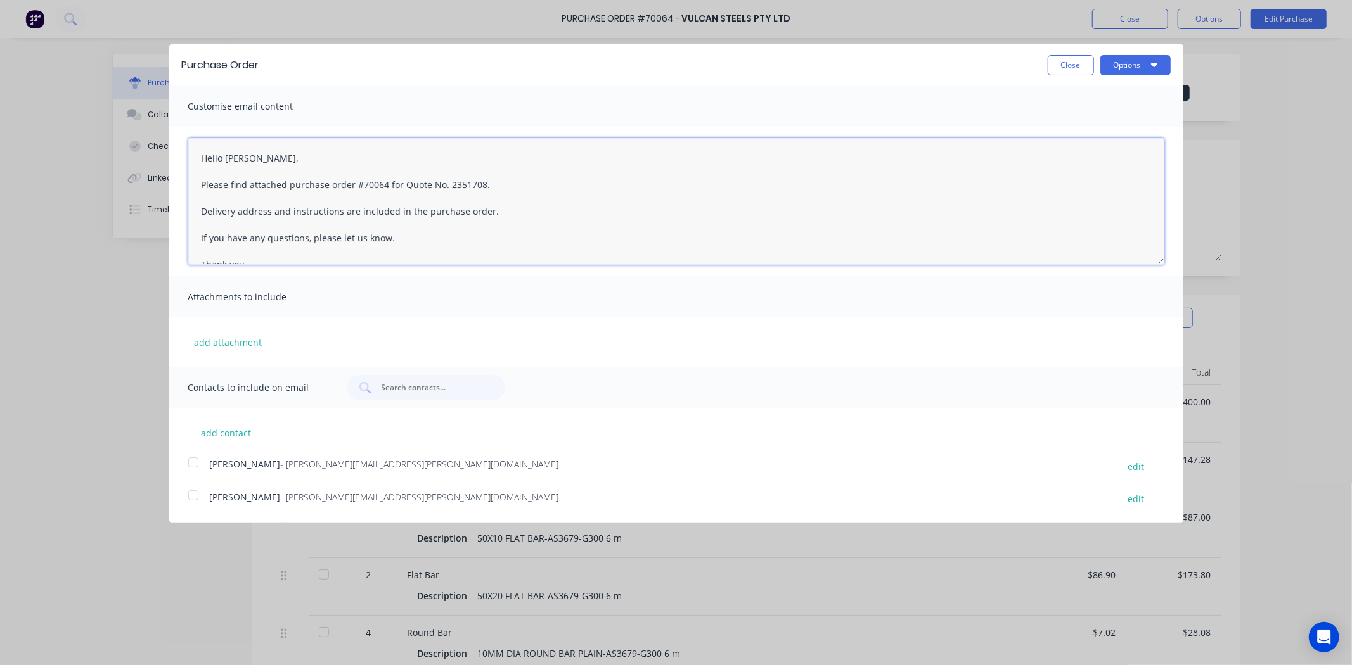
click at [307, 225] on textarea "Hello Karlan, Please find attached purchase order #70064 for Quote No. 2351708.…" at bounding box center [676, 201] width 976 height 127
click at [338, 176] on textarea "Hello Karlan, Please find attached purchase order #70064 for Quote No. 2351708.…" at bounding box center [676, 201] width 976 height 127
click at [344, 165] on textarea "Hello Karlan, Please find attached purchase order #70064 for Quote No. 2351708.…" at bounding box center [676, 201] width 976 height 127
click at [347, 160] on textarea "Hello Karlan, Please find attached purchase order #70064 for Quote No. 2351708.…" at bounding box center [676, 201] width 976 height 127
click at [342, 161] on textarea "Hello Karlan, Please find attached purchase order #70064 for Quote No. 2351708.…" at bounding box center [676, 201] width 976 height 127
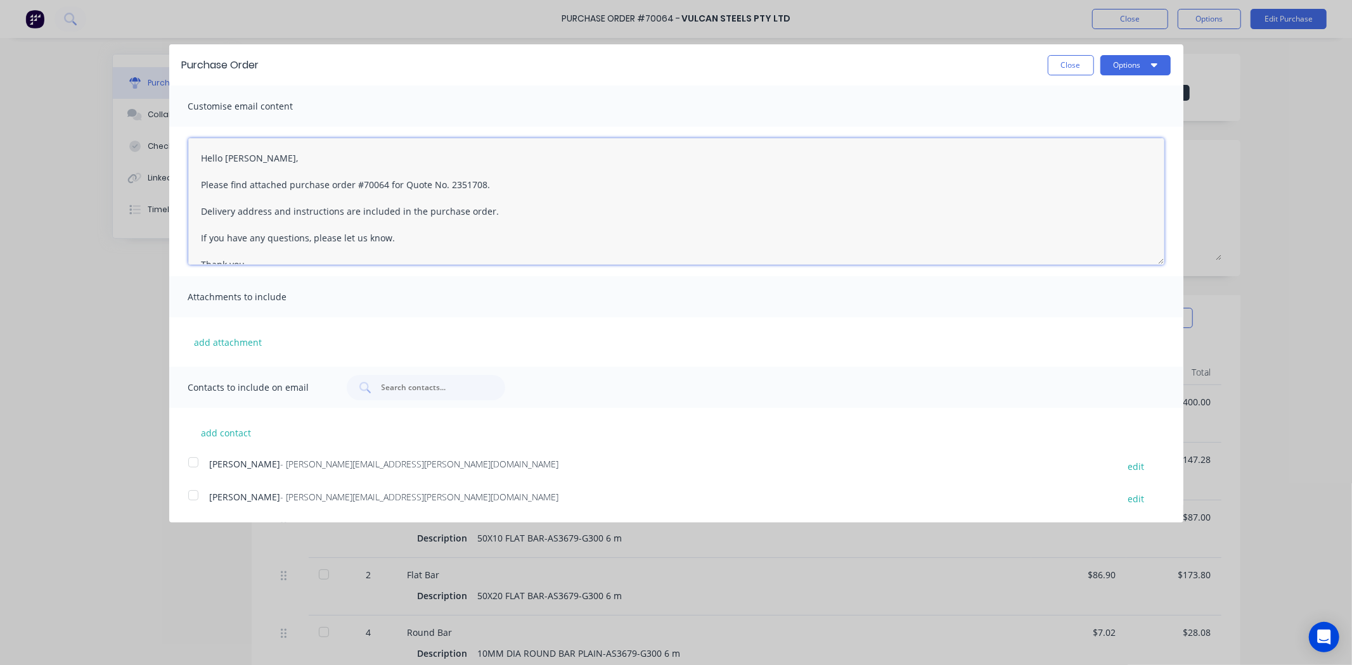
click at [378, 175] on textarea "Hello Karlan, Please find attached purchase order #70064 for Quote No. 2351708.…" at bounding box center [676, 201] width 976 height 127
click at [376, 200] on textarea "Hello Karlan, Please find attached purchase order #70064 for Quote No. 2351708.…" at bounding box center [676, 201] width 976 height 127
click at [373, 233] on textarea "Hello Karlan, Please find attached purchase order #70064 for Quote No. 2351708.…" at bounding box center [676, 201] width 976 height 127
click at [376, 225] on textarea "Hello Karlan, Please find attached purchase order #70064 for Quote No. 2351708.…" at bounding box center [676, 201] width 976 height 127
click at [371, 193] on textarea "Hello Karlan, Please find attached purchase order #70064 for Quote No. 2351708.…" at bounding box center [676, 201] width 976 height 127
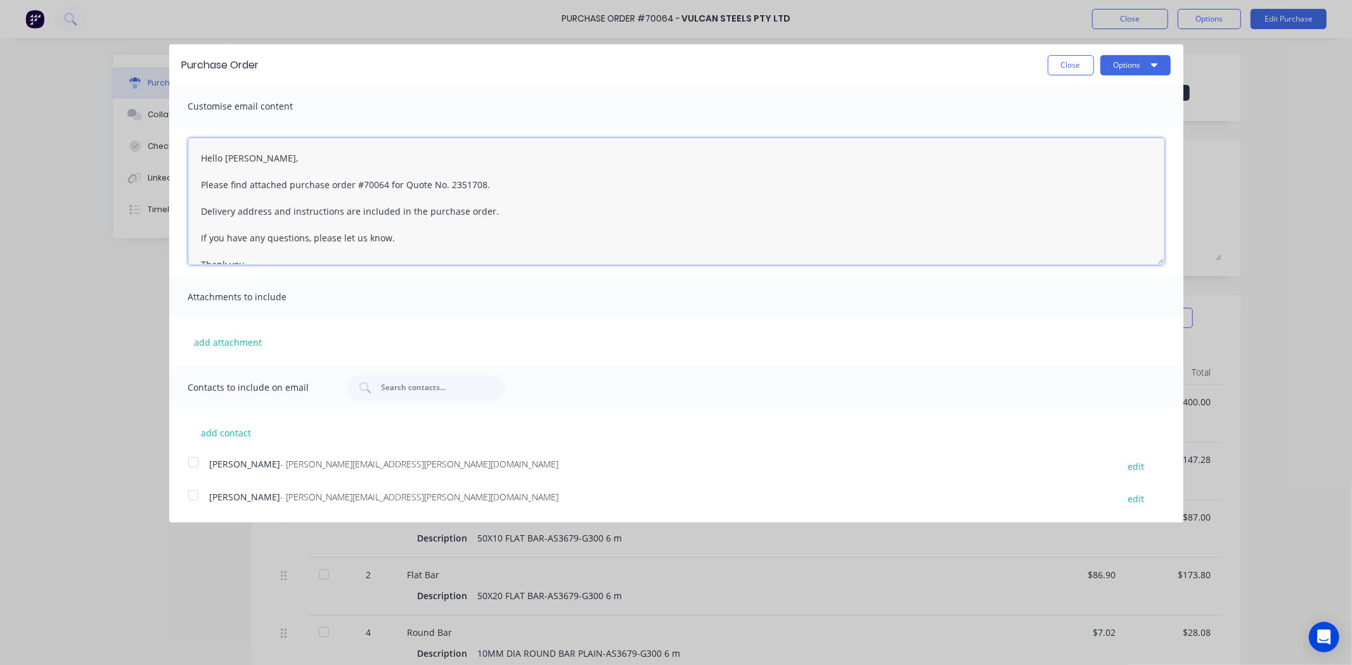
scroll to position [32, 0]
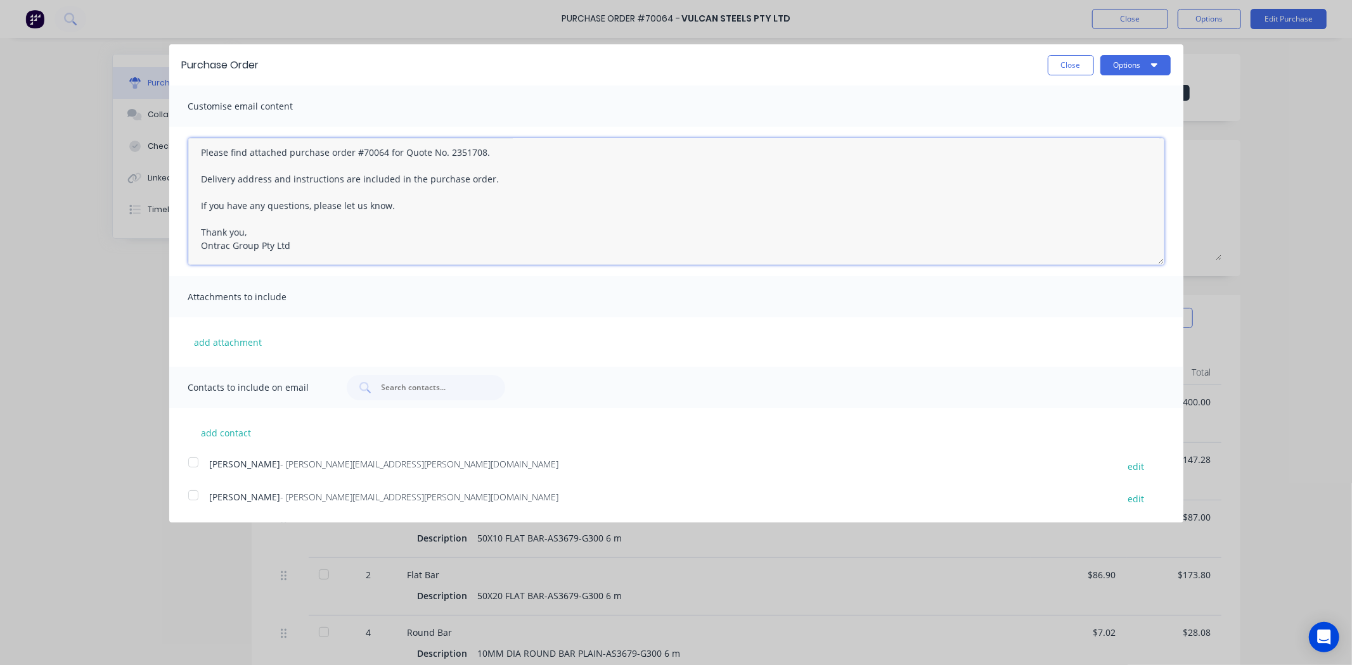
click at [189, 499] on div at bounding box center [193, 495] width 25 height 25
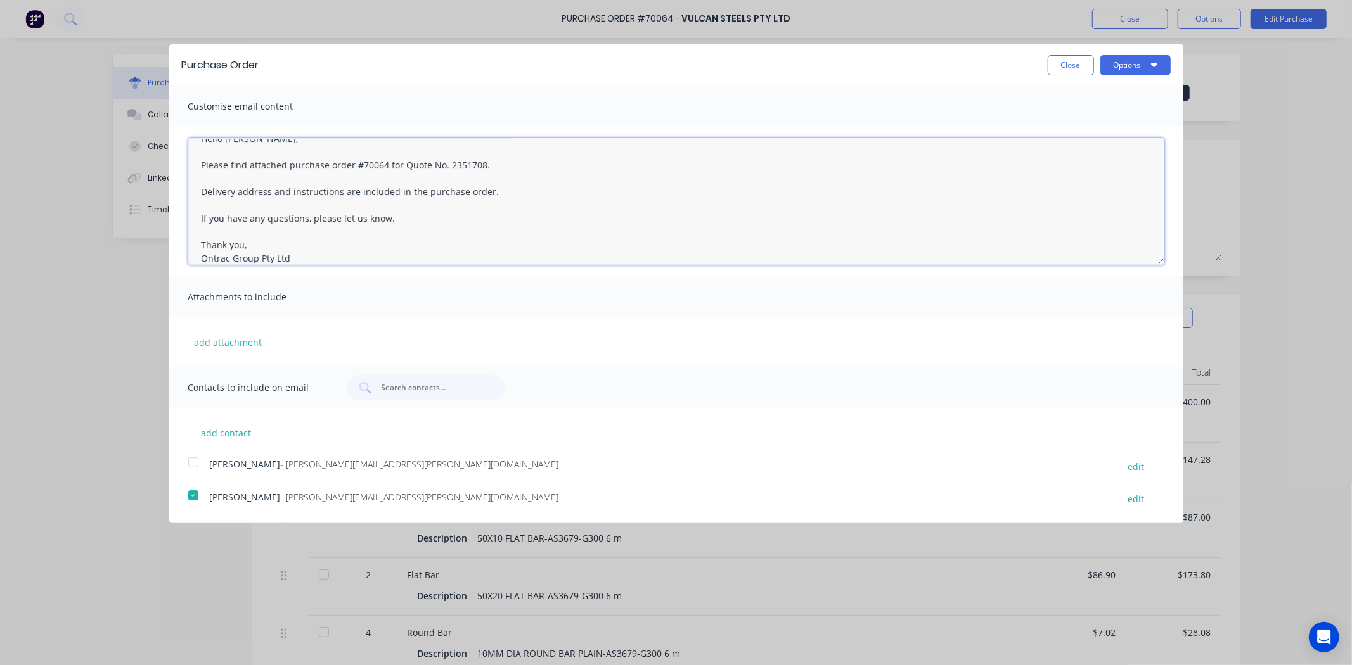
scroll to position [0, 0]
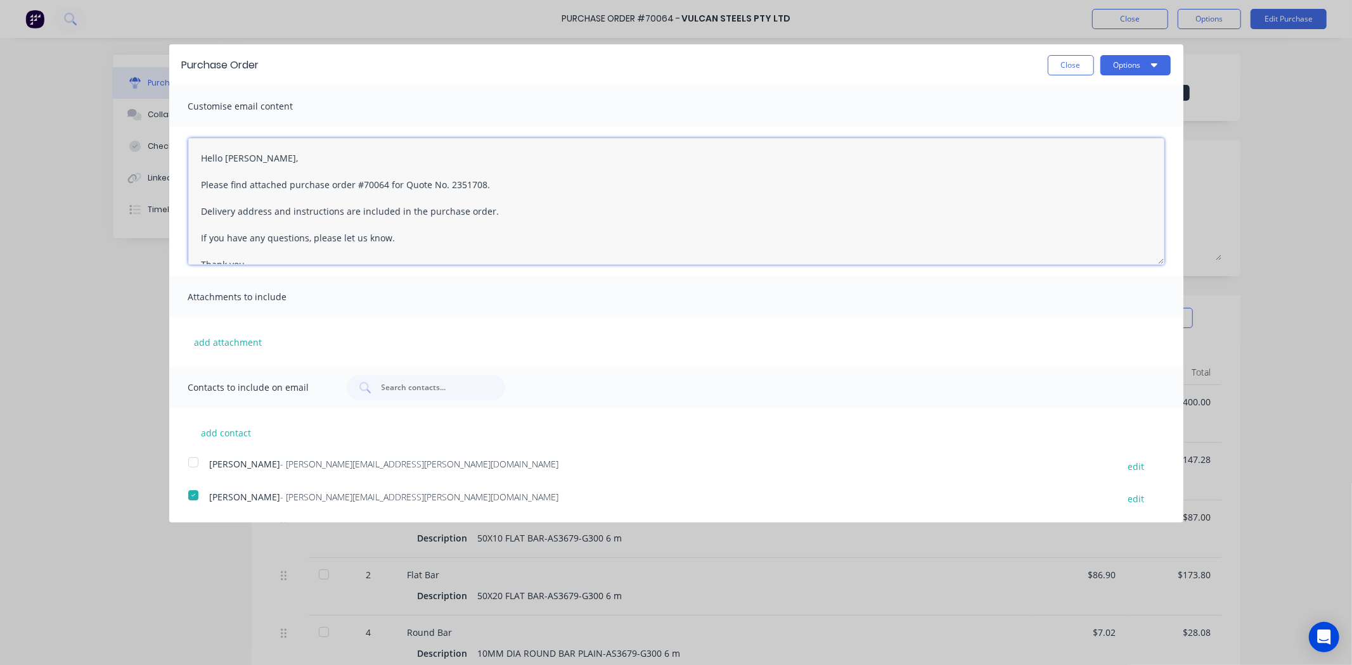
click at [378, 173] on textarea "Hello Karlan, Please find attached purchase order #70064 for Quote No. 2351708.…" at bounding box center [676, 201] width 976 height 127
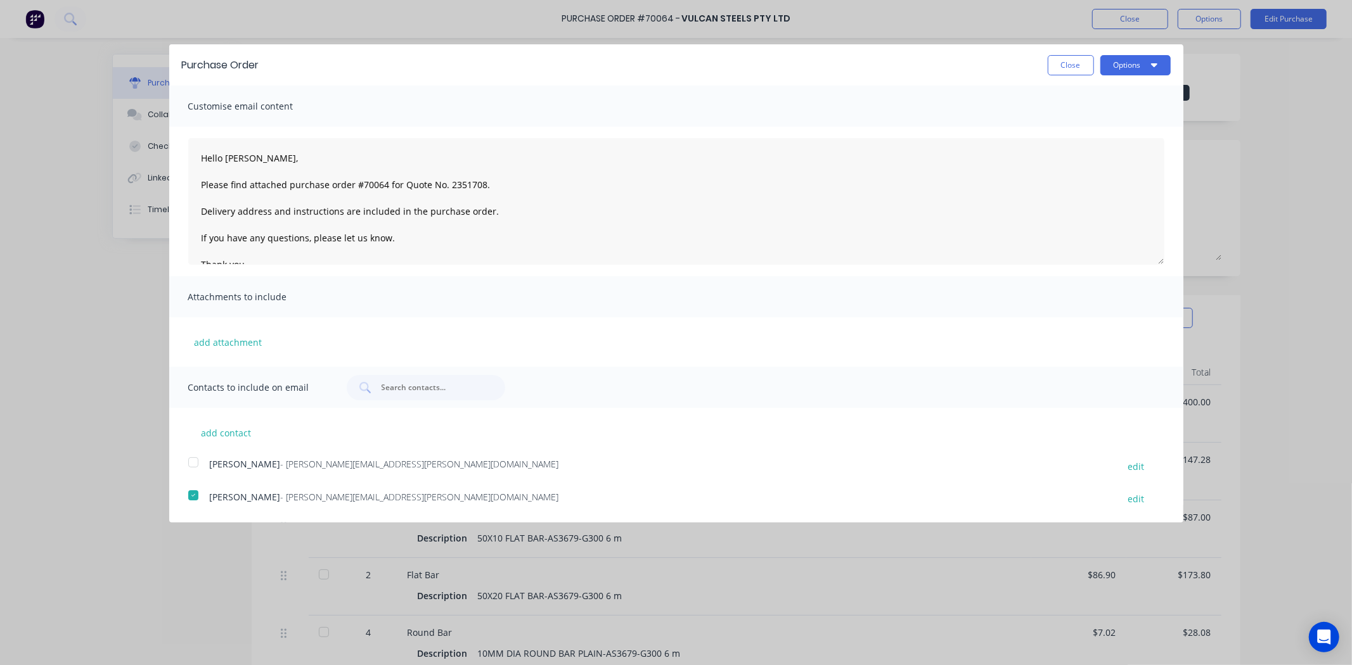
click at [1126, 53] on div "Purchase Order Close Options" at bounding box center [676, 64] width 1014 height 41
click at [1125, 65] on button "Options" at bounding box center [1135, 65] width 70 height 20
click at [1108, 128] on div "Email" at bounding box center [1111, 122] width 98 height 18
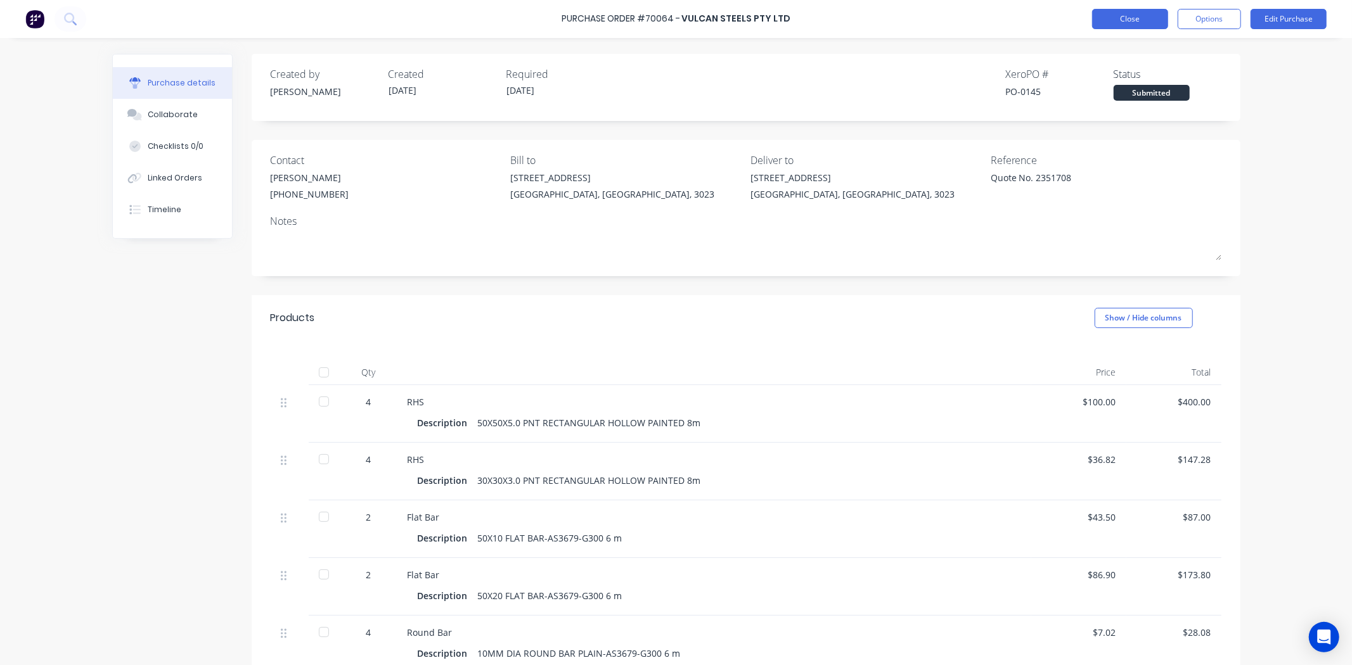
click at [1138, 15] on button "Close" at bounding box center [1130, 19] width 76 height 20
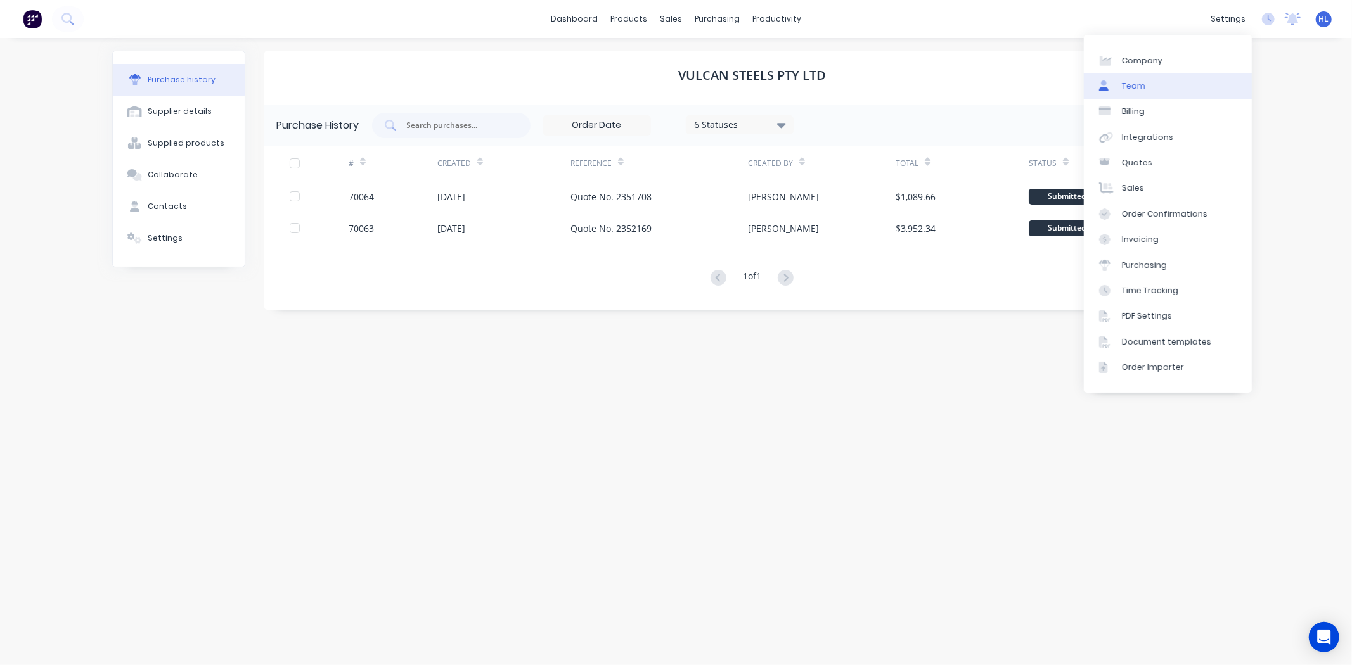
click at [1190, 86] on link "Team" at bounding box center [1168, 86] width 168 height 25
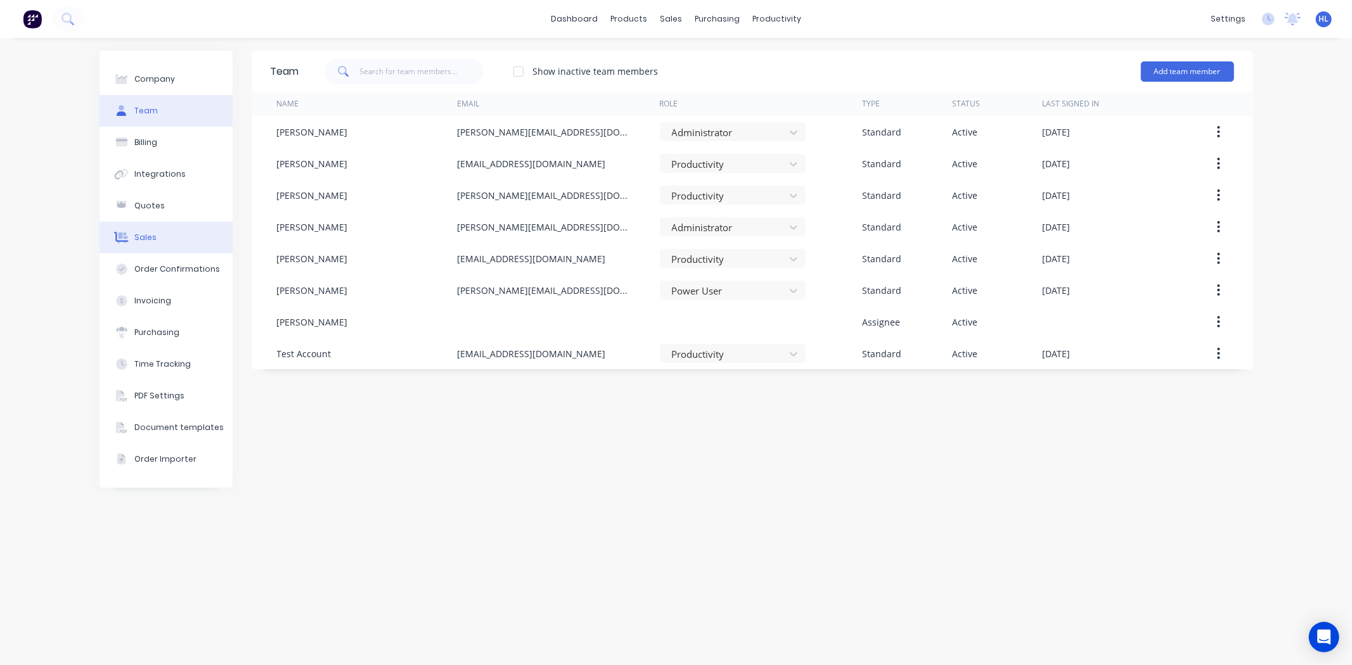
click at [176, 250] on button "Sales" at bounding box center [166, 238] width 133 height 32
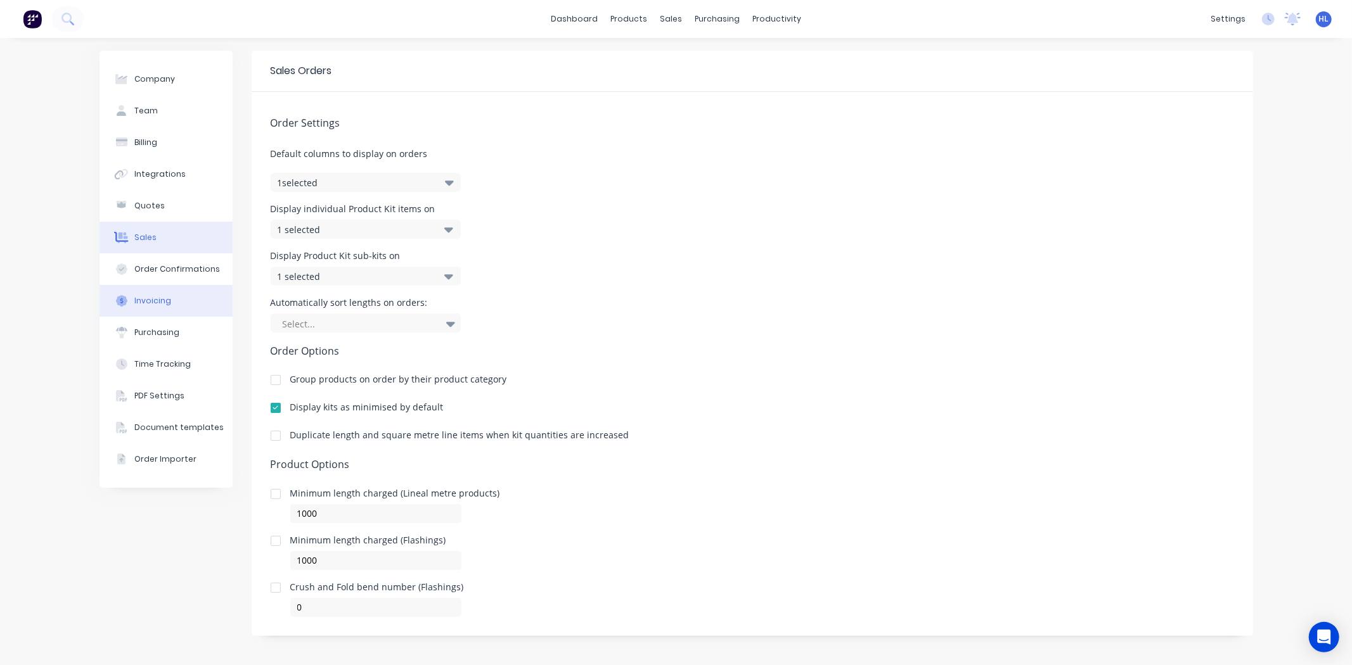
click at [174, 285] on button "Invoicing" at bounding box center [166, 301] width 133 height 32
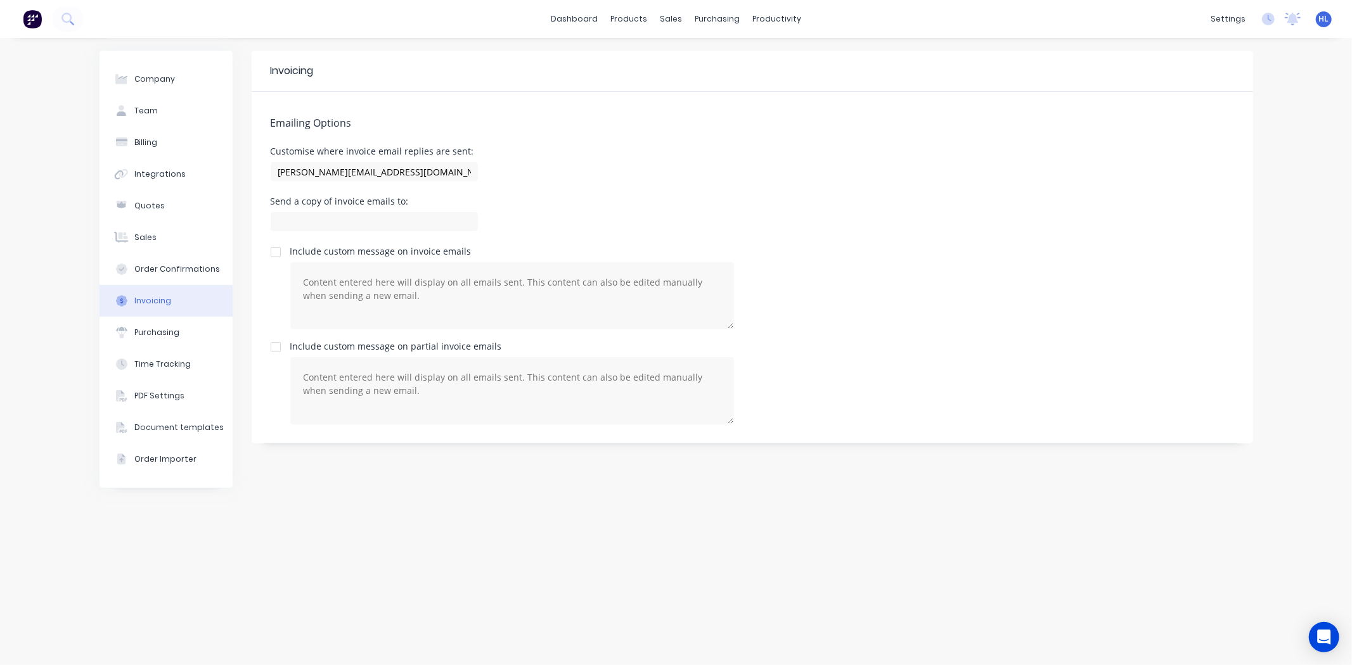
click at [171, 300] on button "Invoicing" at bounding box center [166, 301] width 133 height 32
click at [164, 318] on button "Purchasing" at bounding box center [166, 333] width 133 height 32
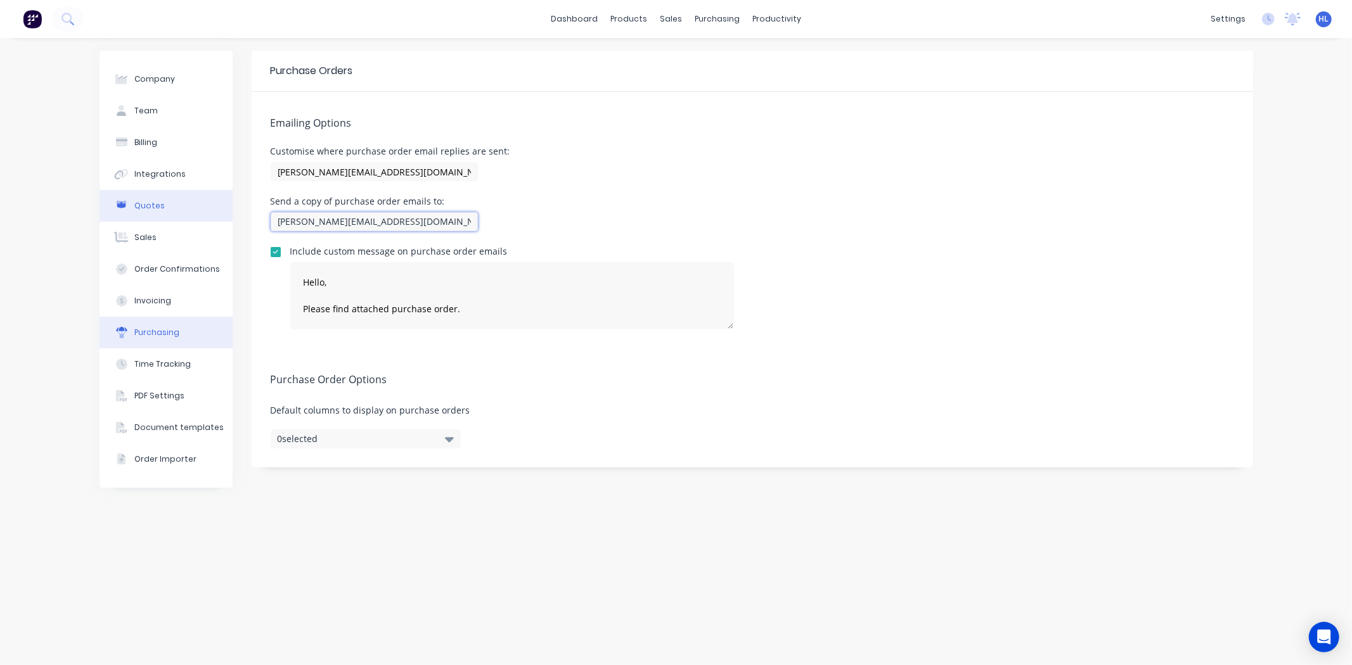
drag, startPoint x: 446, startPoint y: 224, endPoint x: 204, endPoint y: 210, distance: 242.5
click at [139, 212] on div "Company Team Billing Integrations Quotes Sales Order Confirmations Invoicing Pu…" at bounding box center [677, 352] width 1154 height 602
drag, startPoint x: 524, startPoint y: 205, endPoint x: 510, endPoint y: 207, distance: 14.8
click at [524, 205] on div "Send a copy of purchase order emails to: hayden.l@ontracgroup.com.au" at bounding box center [752, 215] width 963 height 37
drag, startPoint x: 447, startPoint y: 176, endPoint x: 225, endPoint y: 174, distance: 222.5
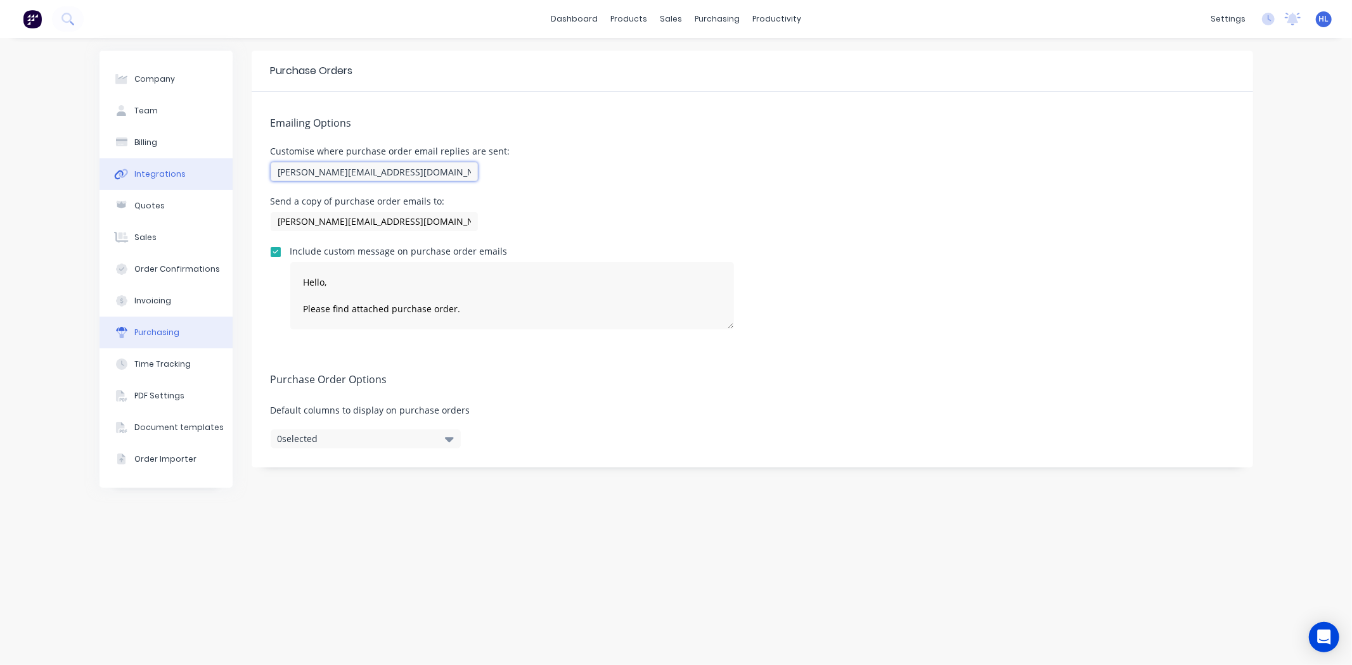
click at [225, 174] on div "Company Team Billing Integrations Quotes Sales Order Confirmations Invoicing Pu…" at bounding box center [677, 352] width 1154 height 602
paste input "hayden.l"
click at [555, 168] on div "Customise where purchase order email replies are sent: hayden.l@ontracgroup.com…" at bounding box center [752, 165] width 963 height 37
click at [444, 168] on input "hayden.l@ontracgroup.com.au" at bounding box center [374, 171] width 207 height 19
click at [427, 136] on div "Emailing Options Customise where purchase order email replies are sent: hayden.…" at bounding box center [752, 220] width 1001 height 257
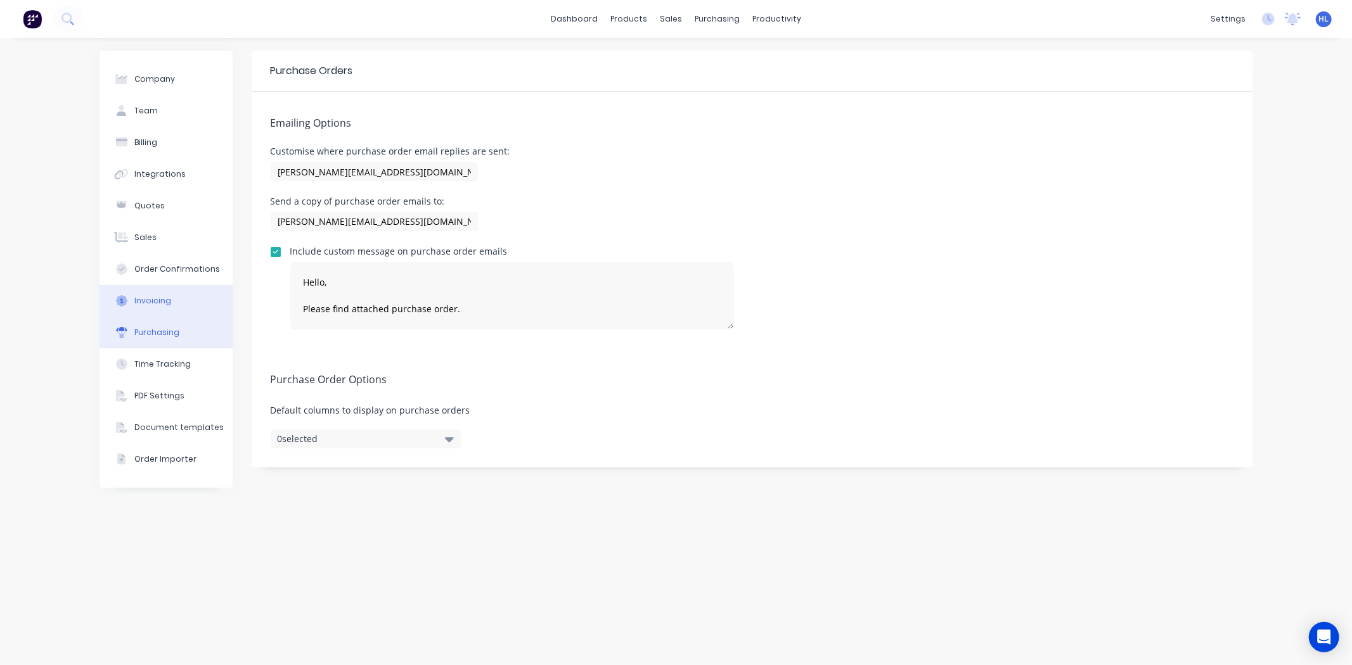
click at [184, 302] on button "Invoicing" at bounding box center [166, 301] width 133 height 32
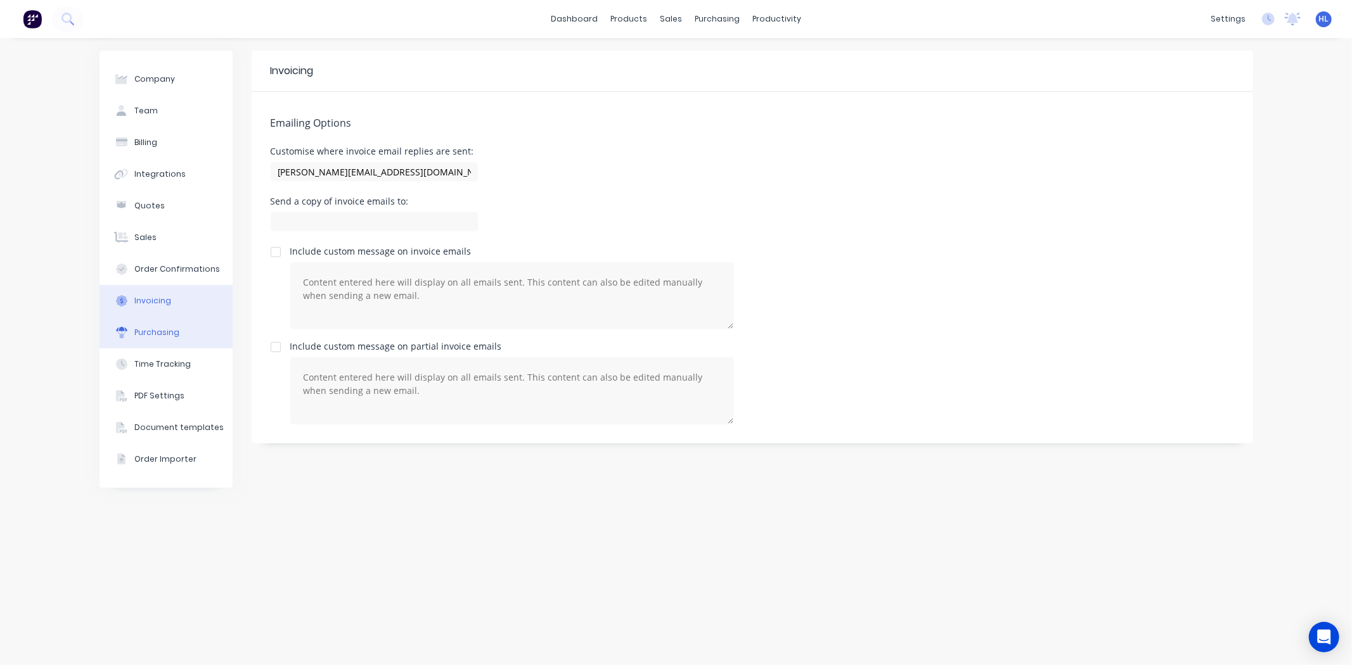
click at [167, 333] on div "Purchasing" at bounding box center [156, 332] width 45 height 11
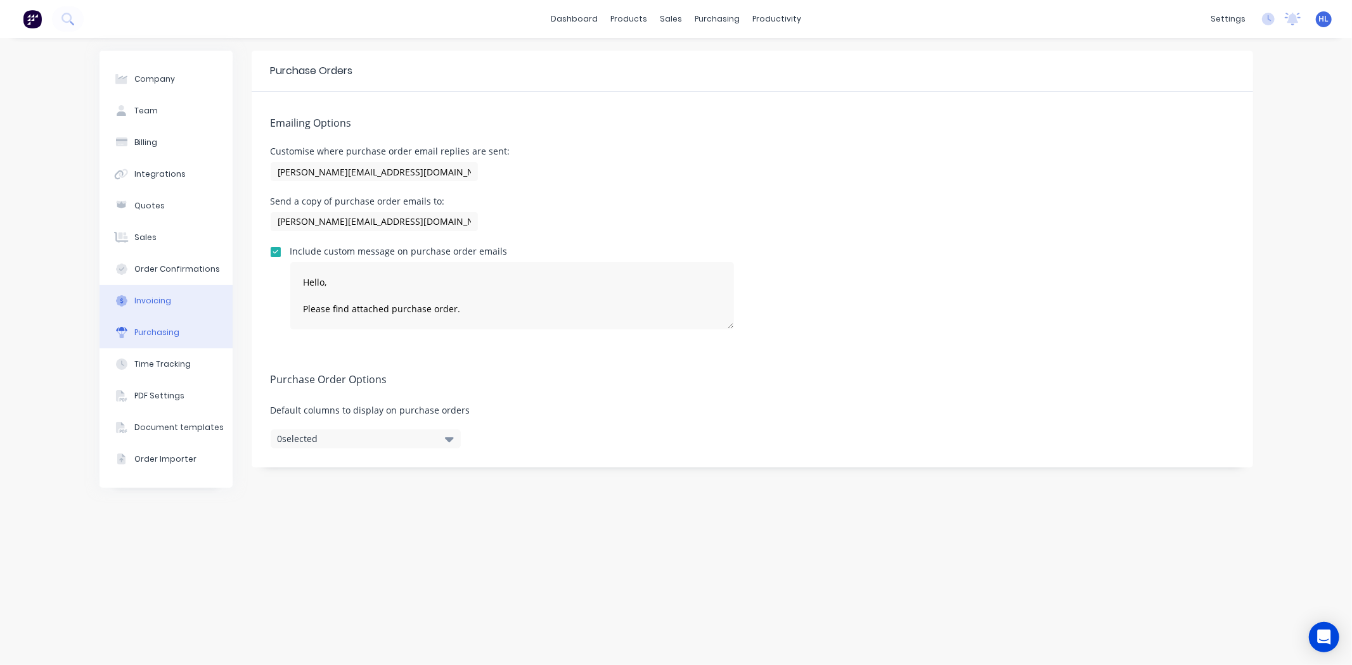
click at [172, 312] on button "Invoicing" at bounding box center [166, 301] width 133 height 32
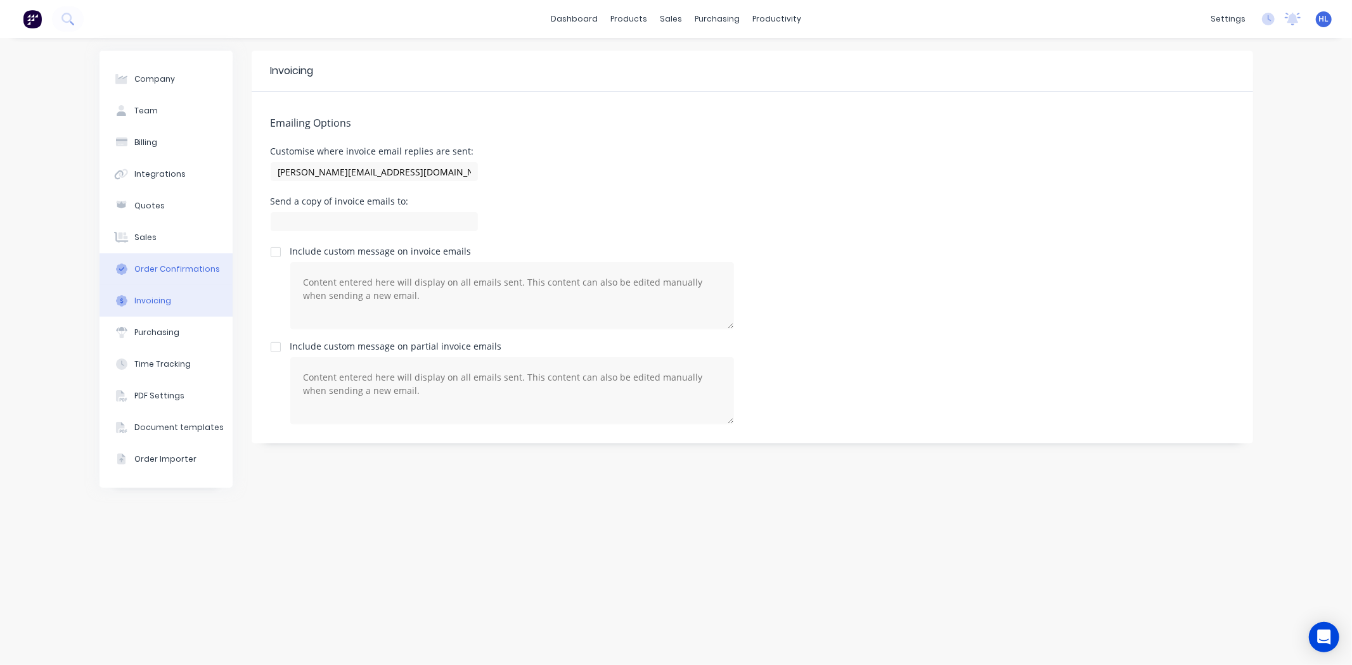
click at [164, 269] on div "Order Confirmations" at bounding box center [177, 269] width 86 height 11
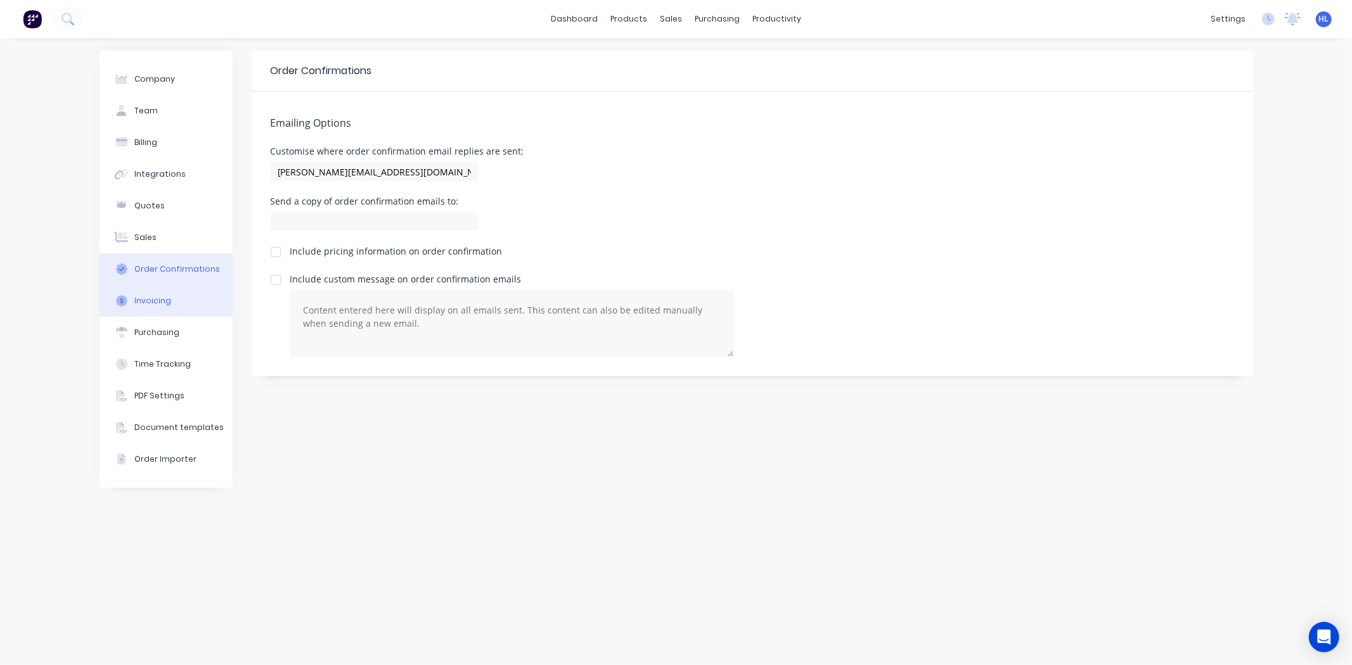
click at [168, 293] on button "Invoicing" at bounding box center [166, 301] width 133 height 32
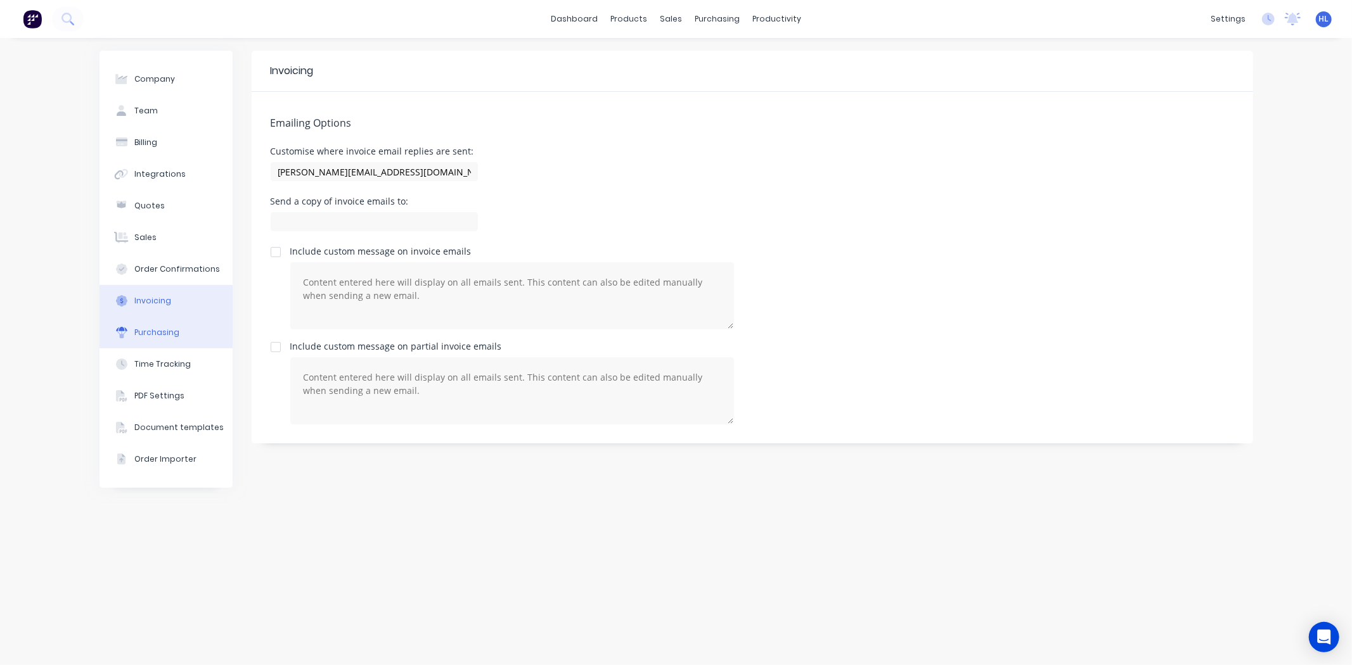
click at [167, 336] on div "Purchasing" at bounding box center [156, 332] width 45 height 11
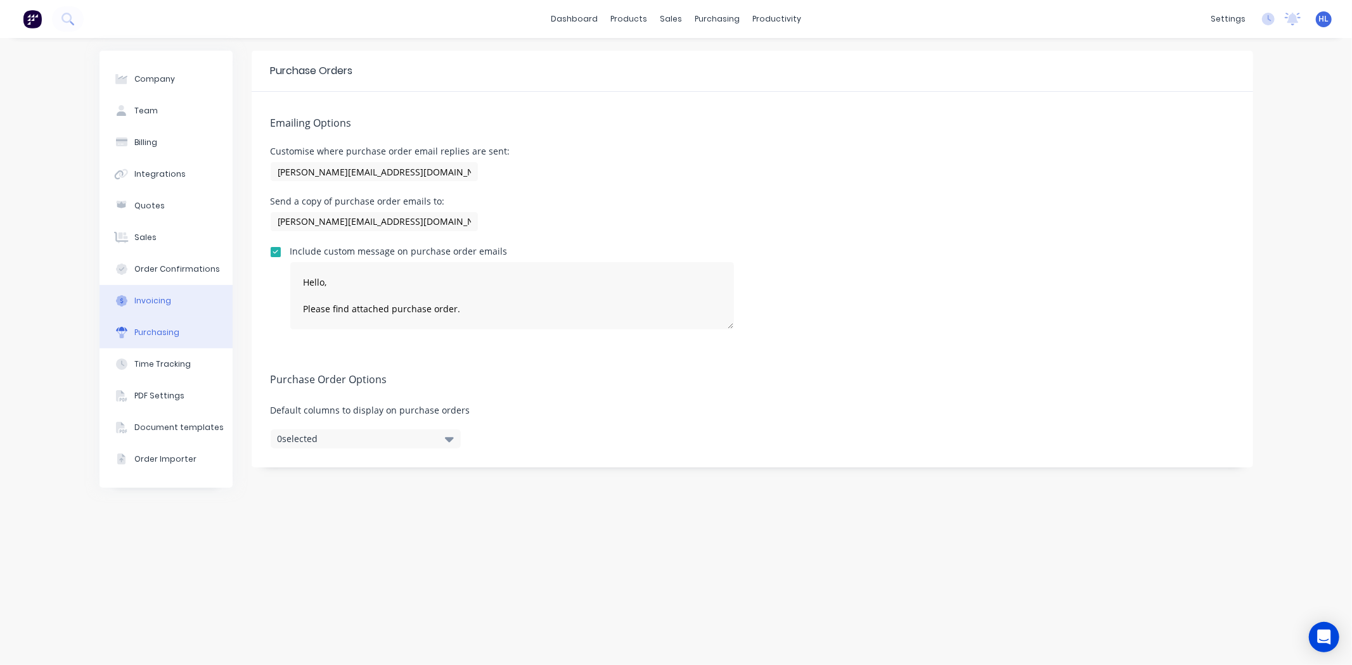
click at [158, 293] on button "Invoicing" at bounding box center [166, 301] width 133 height 32
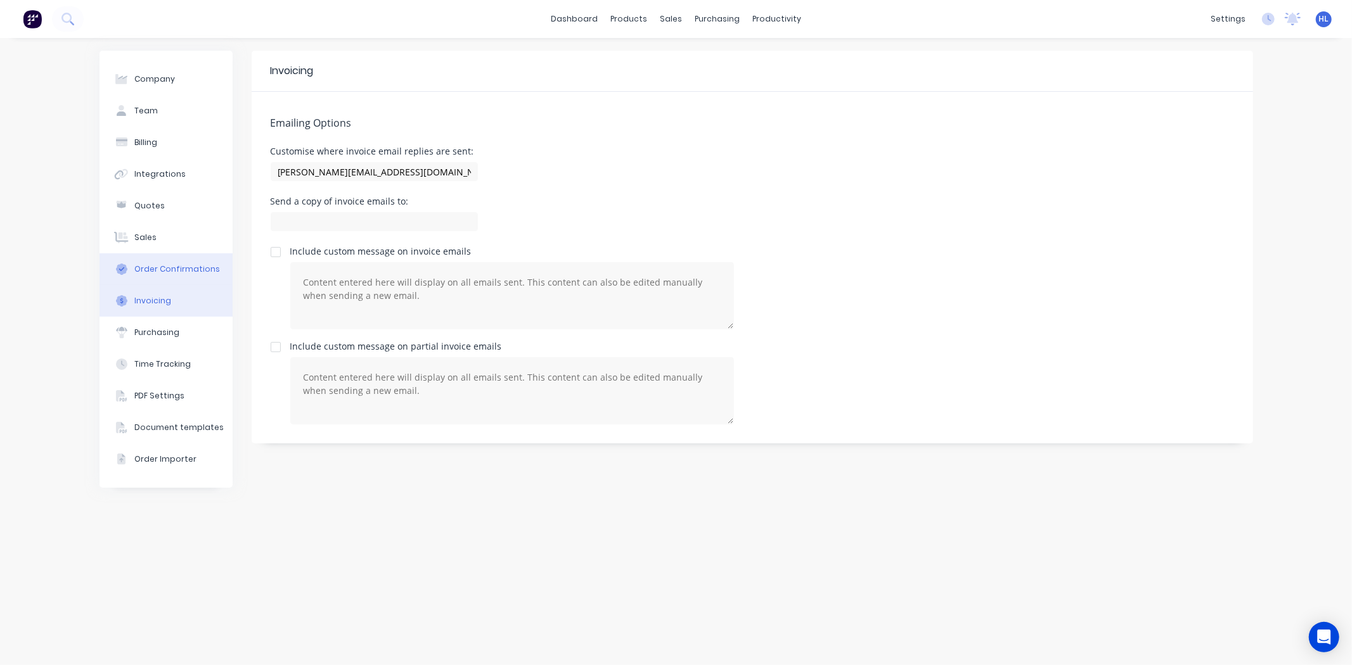
click at [148, 275] on button "Order Confirmations" at bounding box center [166, 270] width 133 height 32
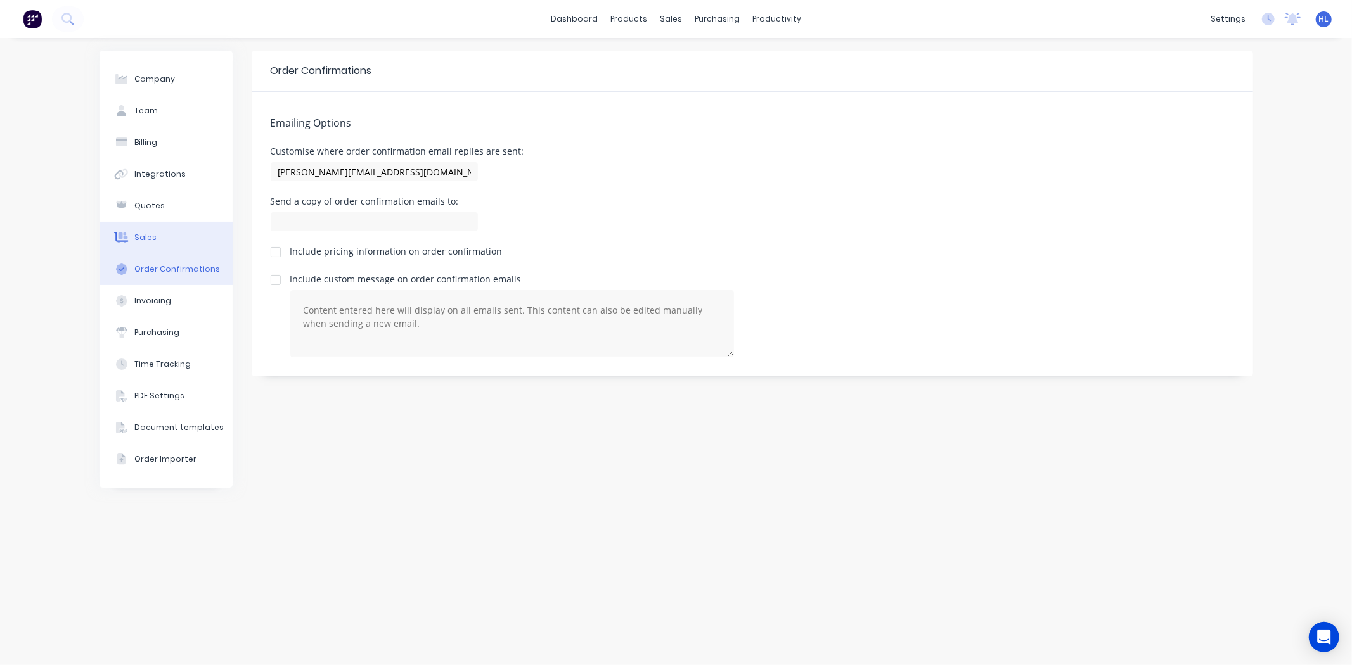
click at [146, 235] on div "Sales" at bounding box center [145, 237] width 22 height 11
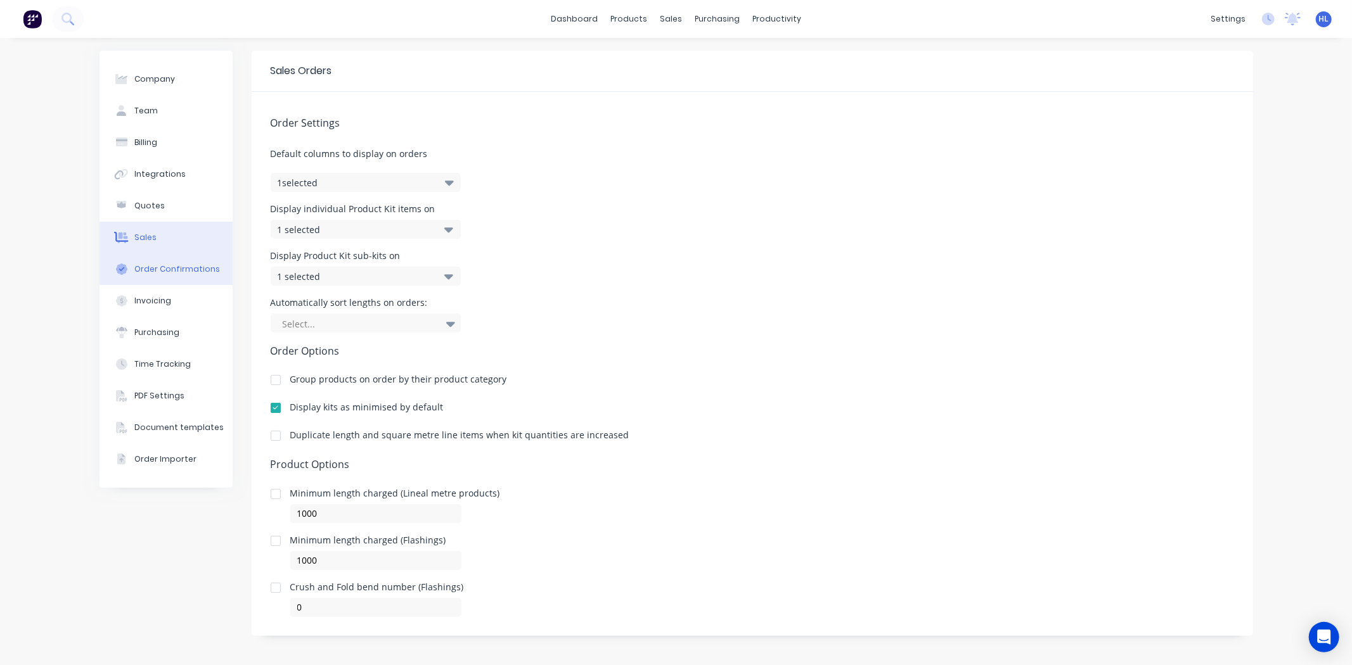
click at [147, 269] on div "Order Confirmations" at bounding box center [177, 269] width 86 height 11
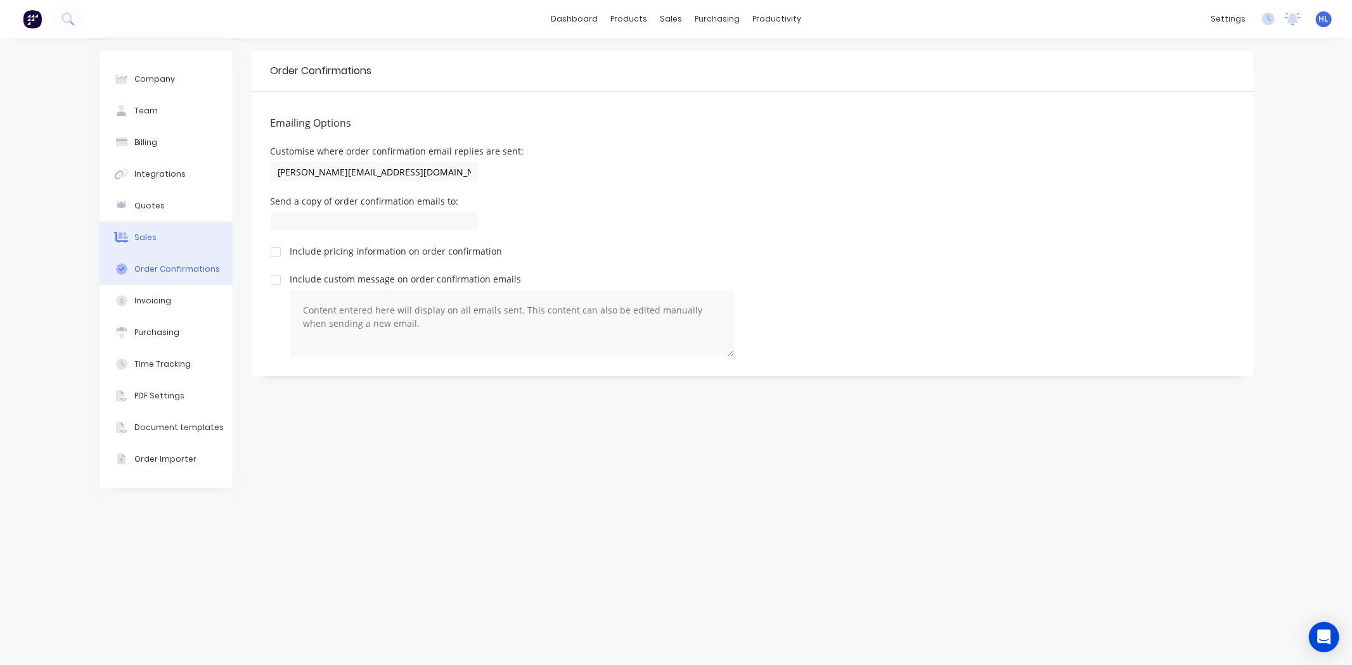
click at [190, 243] on button "Sales" at bounding box center [166, 238] width 133 height 32
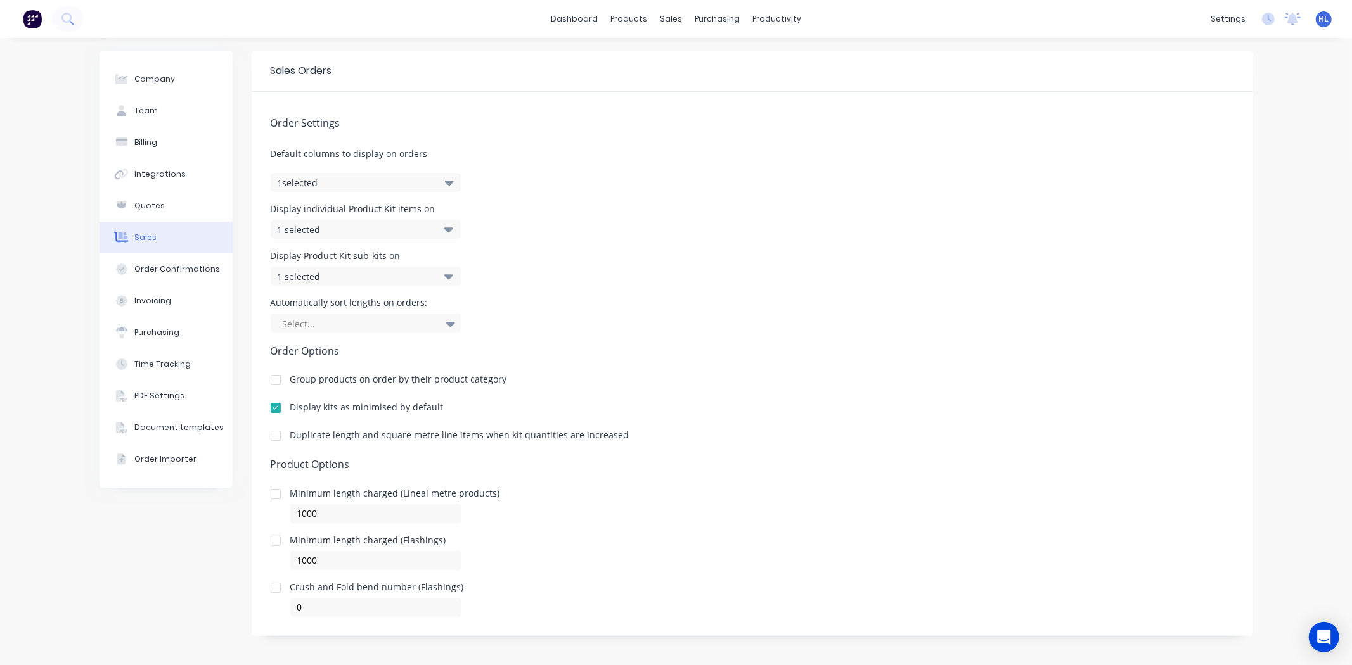
click at [335, 321] on div at bounding box center [359, 324] width 156 height 16
click at [337, 321] on div at bounding box center [359, 324] width 156 height 16
click at [140, 165] on button "Integrations" at bounding box center [166, 173] width 133 height 32
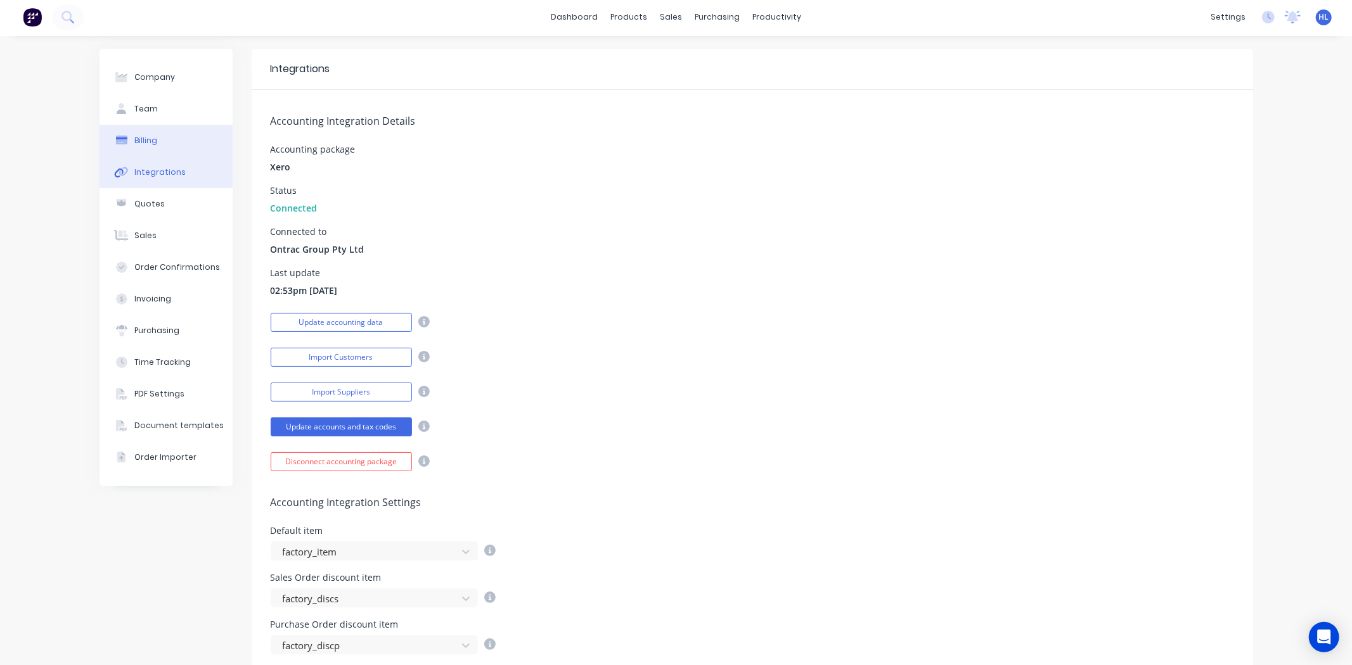
click at [136, 141] on div "Billing" at bounding box center [145, 140] width 23 height 11
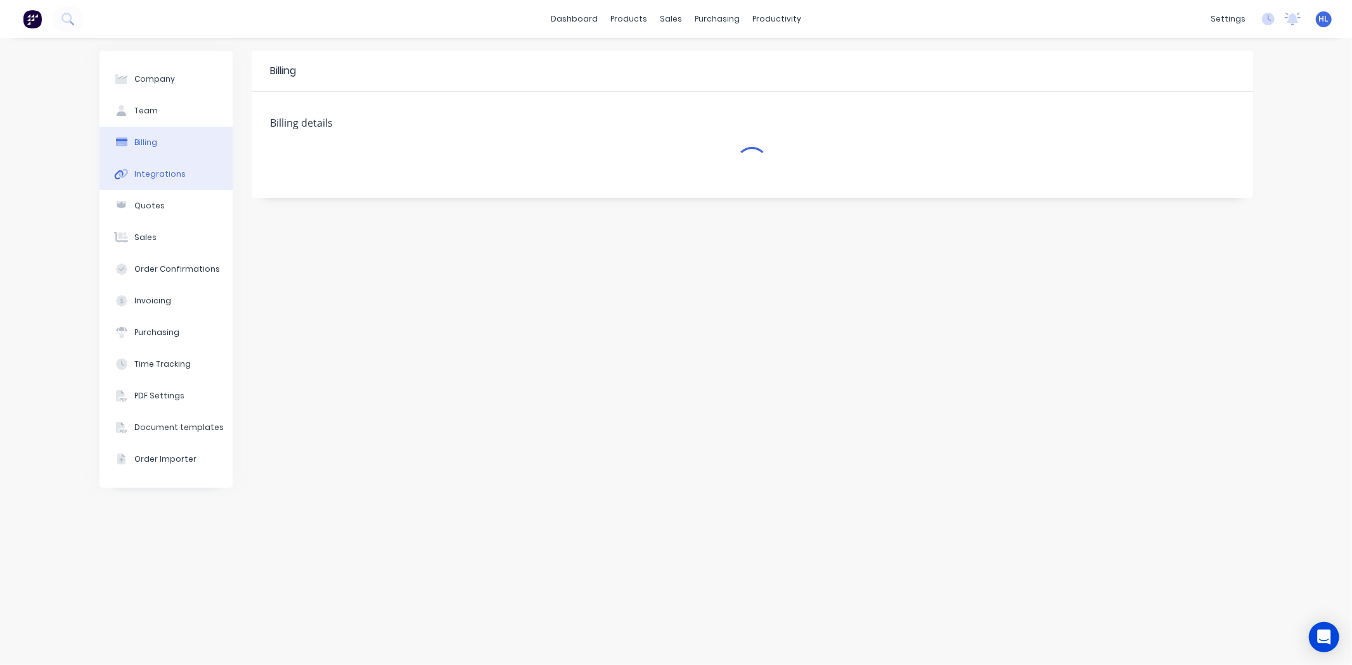
click at [141, 175] on div "Integrations" at bounding box center [159, 174] width 51 height 11
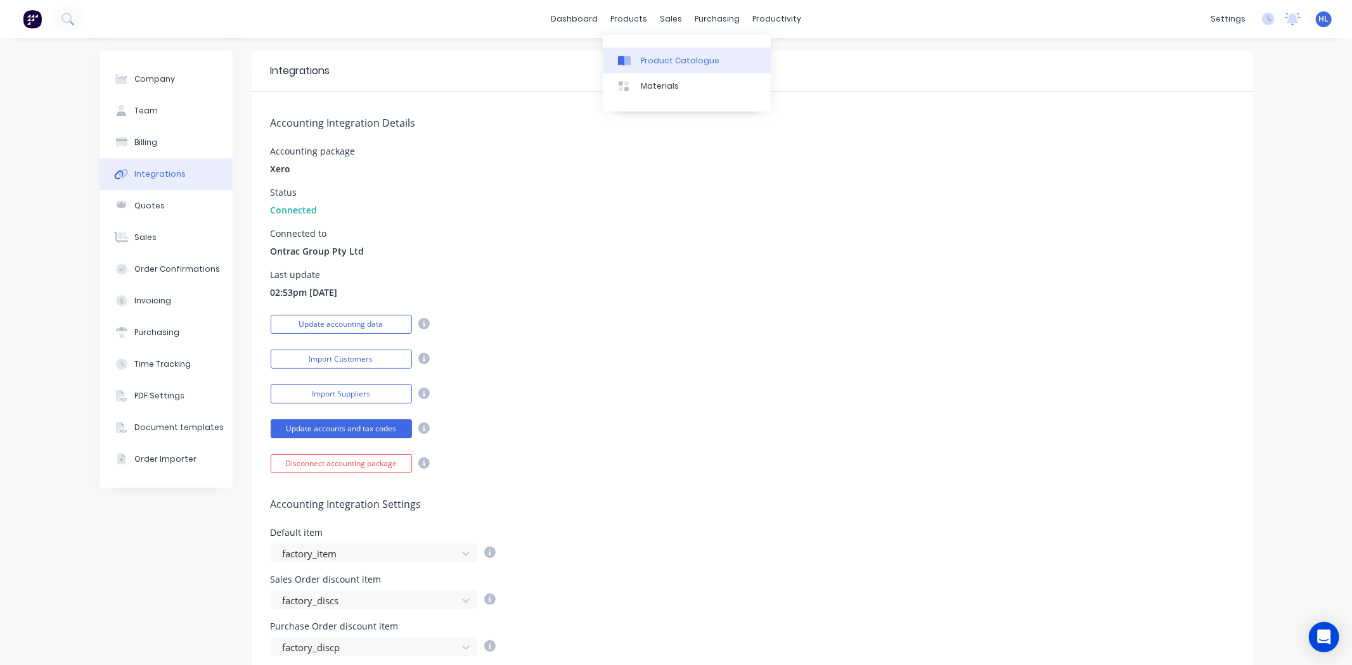
click at [669, 60] on div "Product Catalogue" at bounding box center [680, 60] width 79 height 11
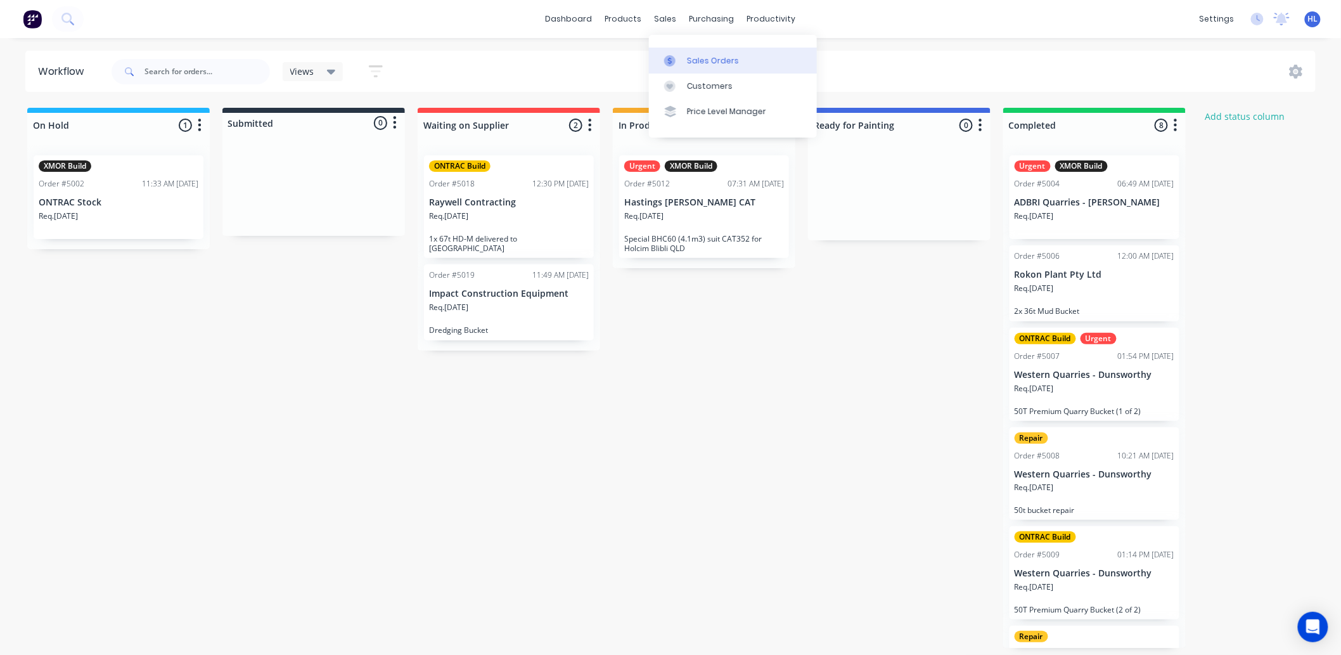
click at [687, 60] on div "Sales Orders" at bounding box center [713, 60] width 52 height 11
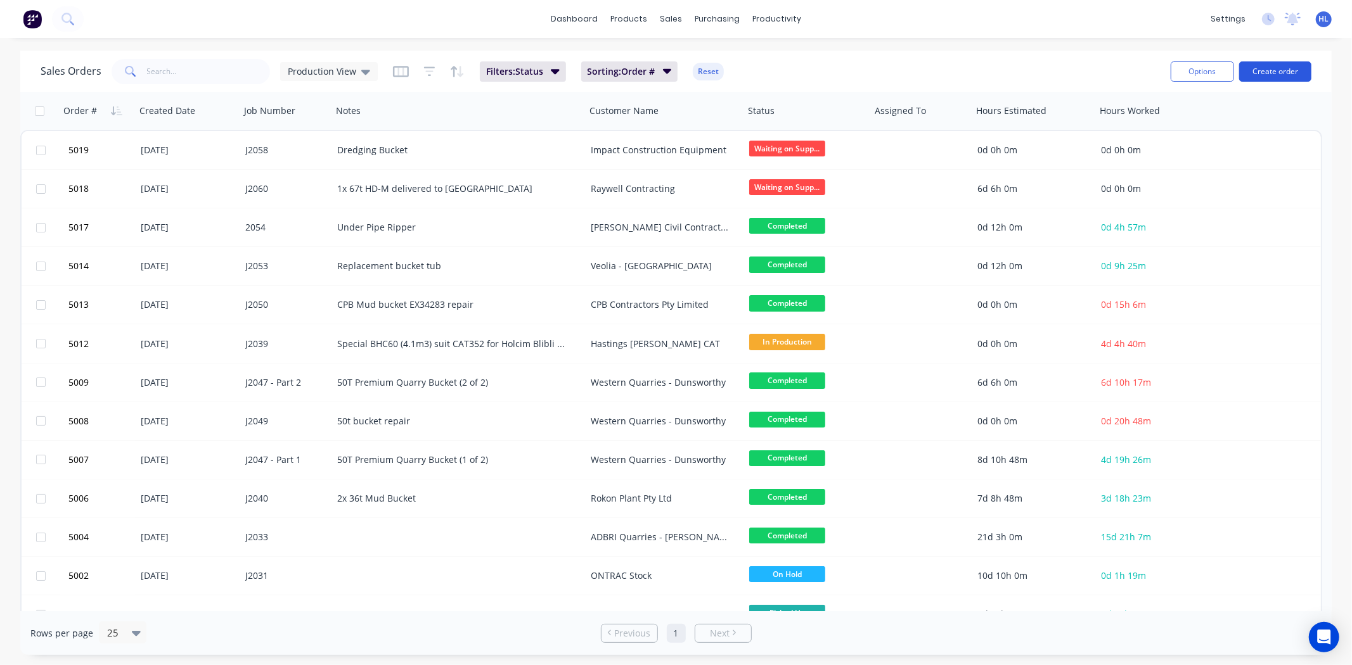
click at [1268, 68] on button "Create order" at bounding box center [1275, 71] width 72 height 20
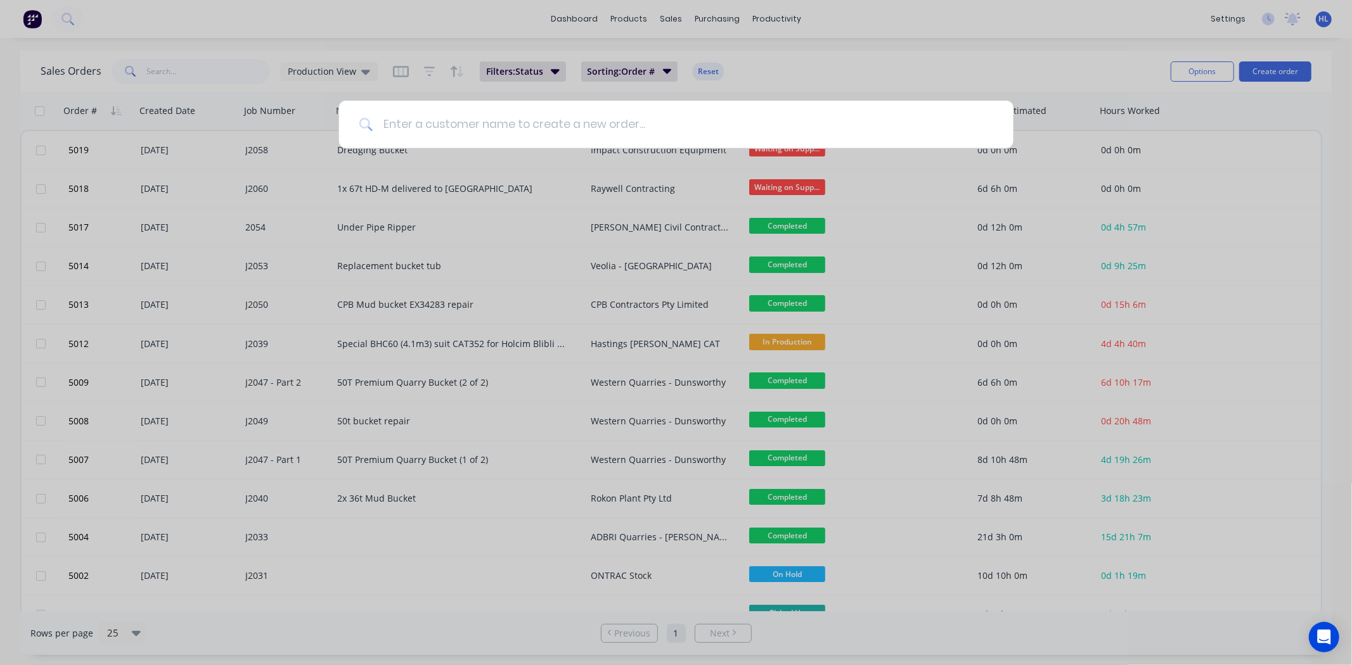
click at [534, 125] on input at bounding box center [683, 125] width 620 height 48
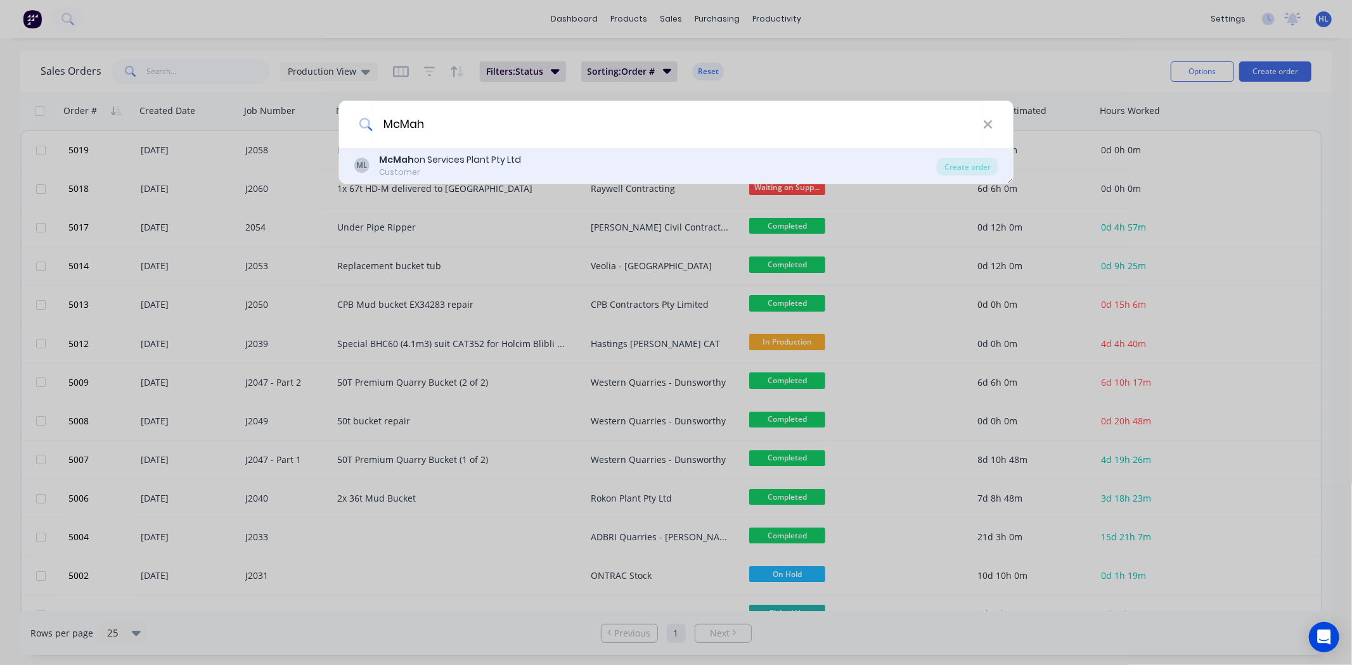
type input "McMah"
click at [455, 165] on div "McMah on Services Plant Pty Ltd" at bounding box center [450, 159] width 142 height 13
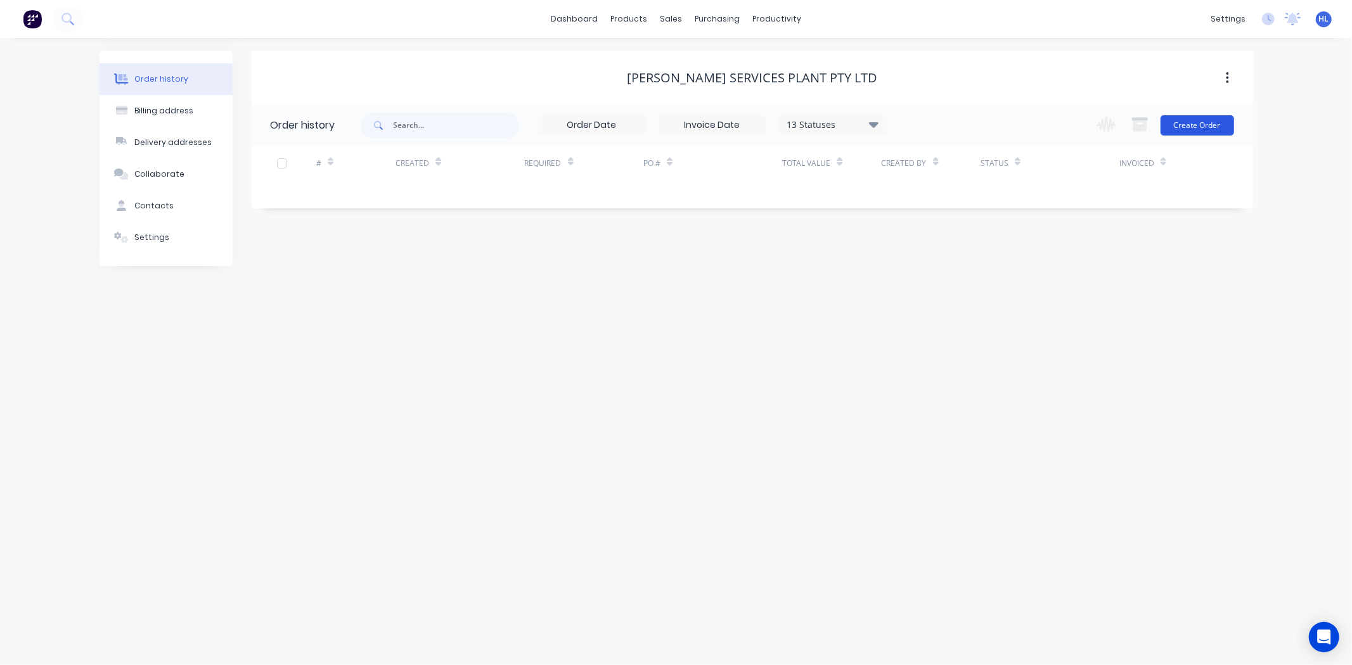
click at [1195, 123] on button "Create Order" at bounding box center [1197, 125] width 74 height 20
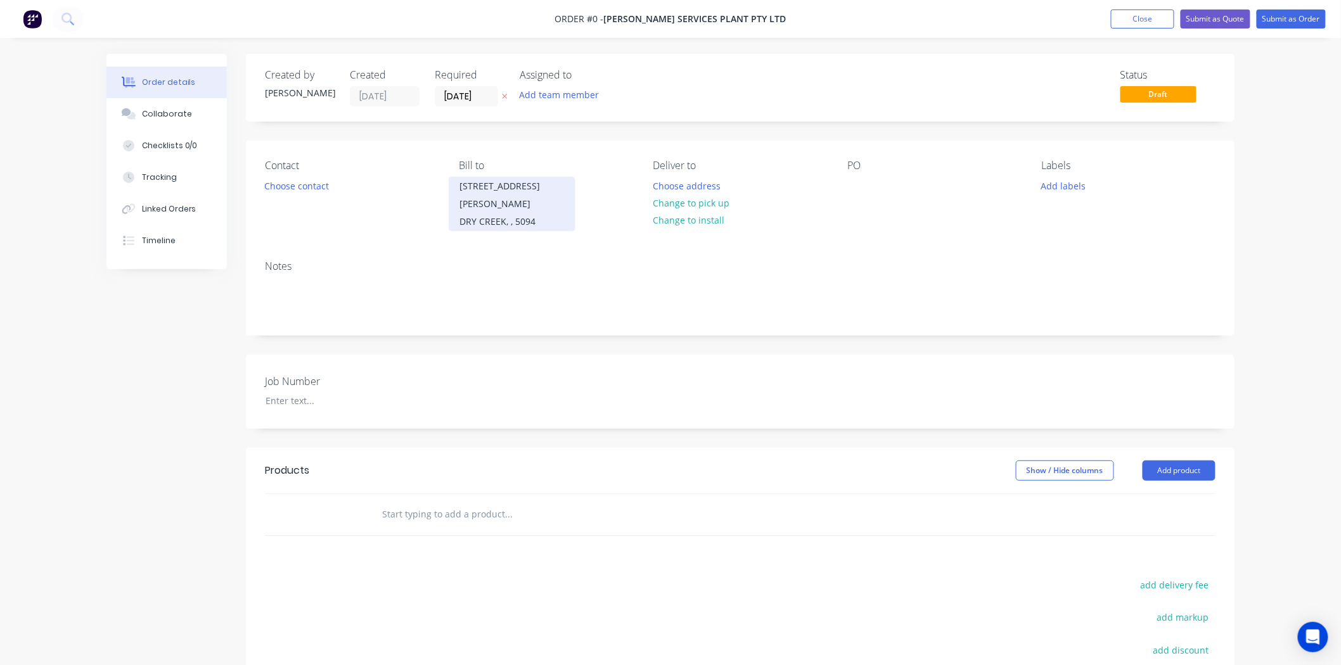
click at [525, 213] on div "DRY CREEK, , 5094" at bounding box center [512, 222] width 105 height 18
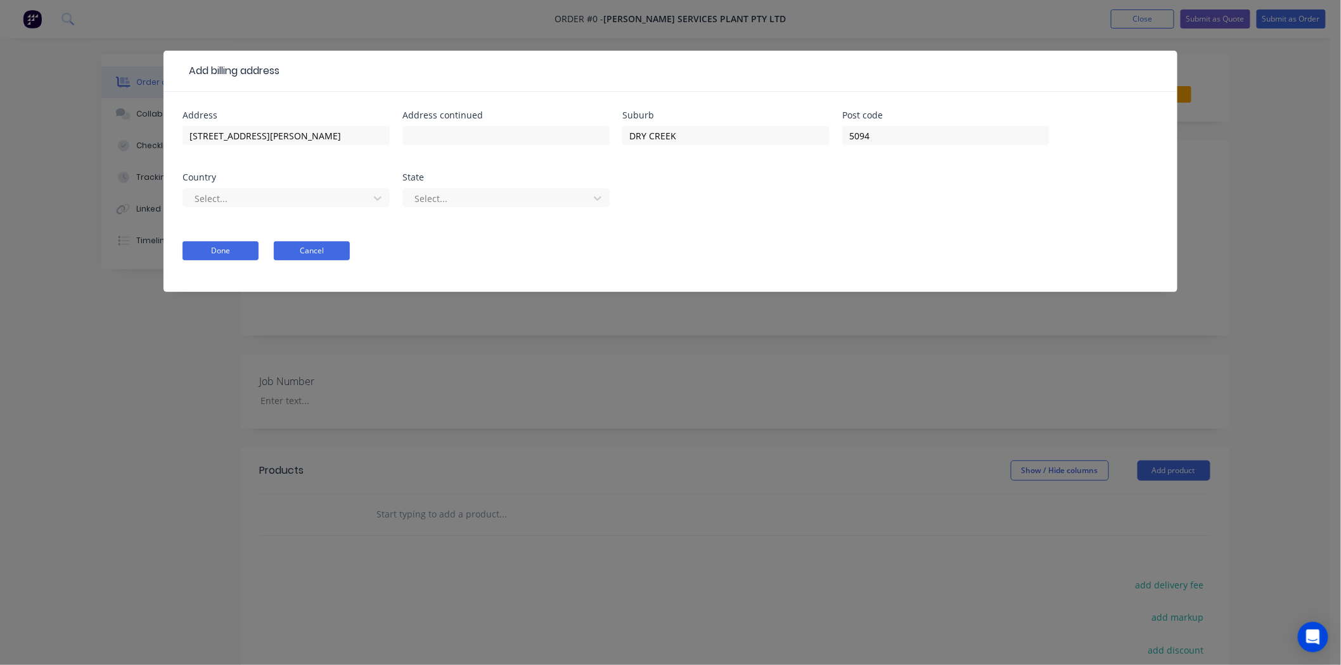
click at [327, 244] on button "Cancel" at bounding box center [312, 250] width 76 height 19
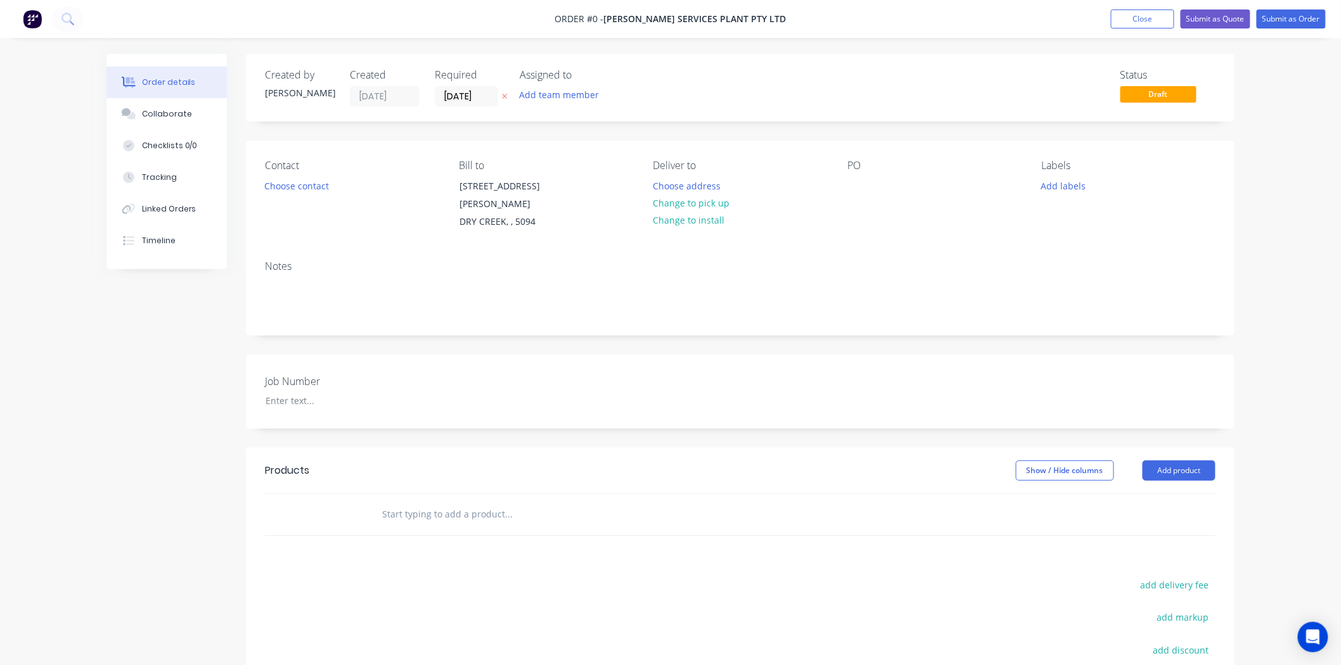
click at [686, 138] on div "Created by [PERSON_NAME] Created [DATE] Required [DATE] Assigned to Add team me…" at bounding box center [740, 447] width 989 height 787
click at [453, 502] on input "text" at bounding box center [509, 514] width 254 height 25
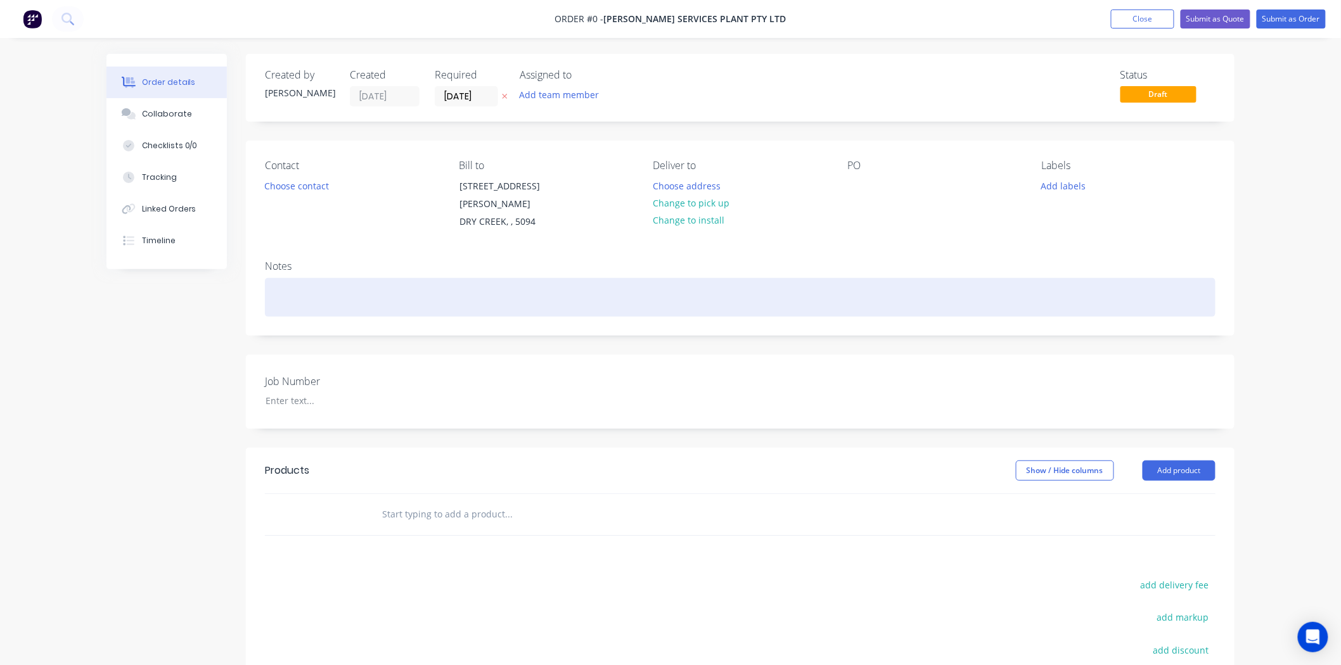
click at [541, 287] on div at bounding box center [740, 297] width 951 height 39
drag, startPoint x: 498, startPoint y: 281, endPoint x: 522, endPoint y: 277, distance: 24.4
drag, startPoint x: 522, startPoint y: 277, endPoint x: 394, endPoint y: 281, distance: 128.1
click at [384, 288] on div "BHC60" at bounding box center [740, 297] width 951 height 39
click at [369, 278] on div "BHC60" at bounding box center [740, 297] width 951 height 39
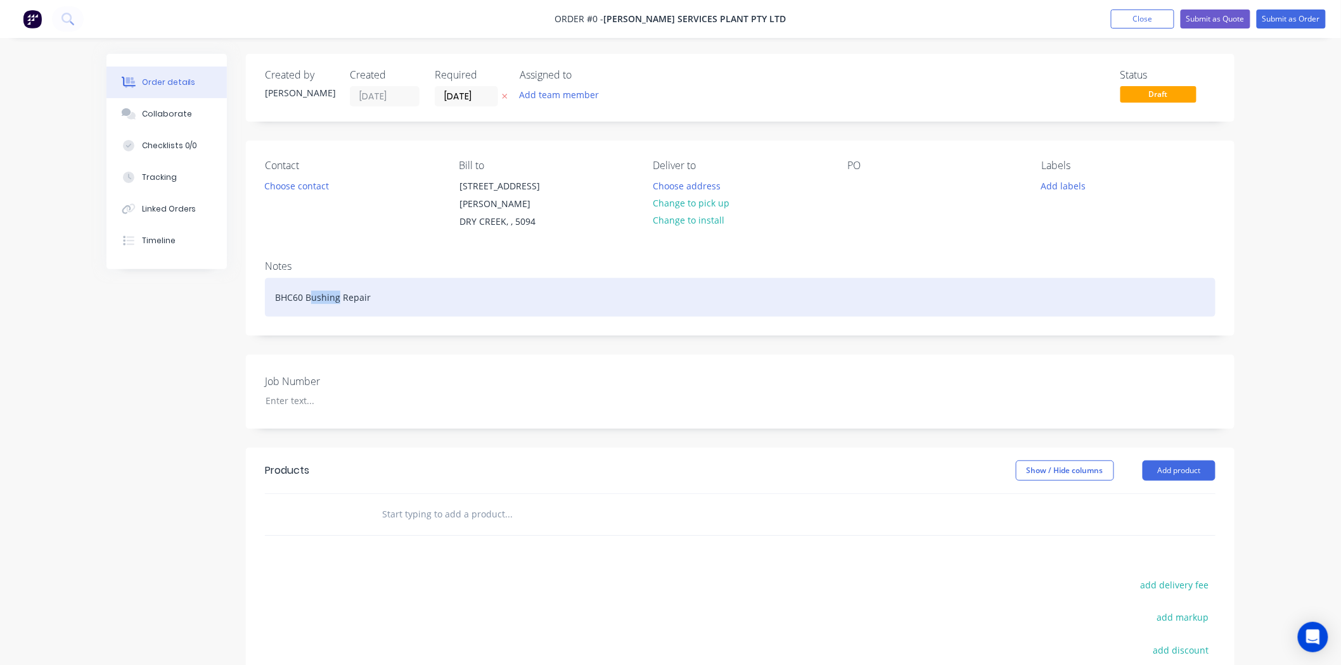
drag, startPoint x: 337, startPoint y: 286, endPoint x: 314, endPoint y: 285, distance: 22.8
click at [314, 285] on div "BHC60 Bushing Repair" at bounding box center [740, 297] width 951 height 39
click at [269, 284] on div "BHC60 Bosses Repair" at bounding box center [740, 297] width 951 height 39
click at [333, 287] on div "XMOR BHC60 Bosses Repair" at bounding box center [740, 297] width 951 height 39
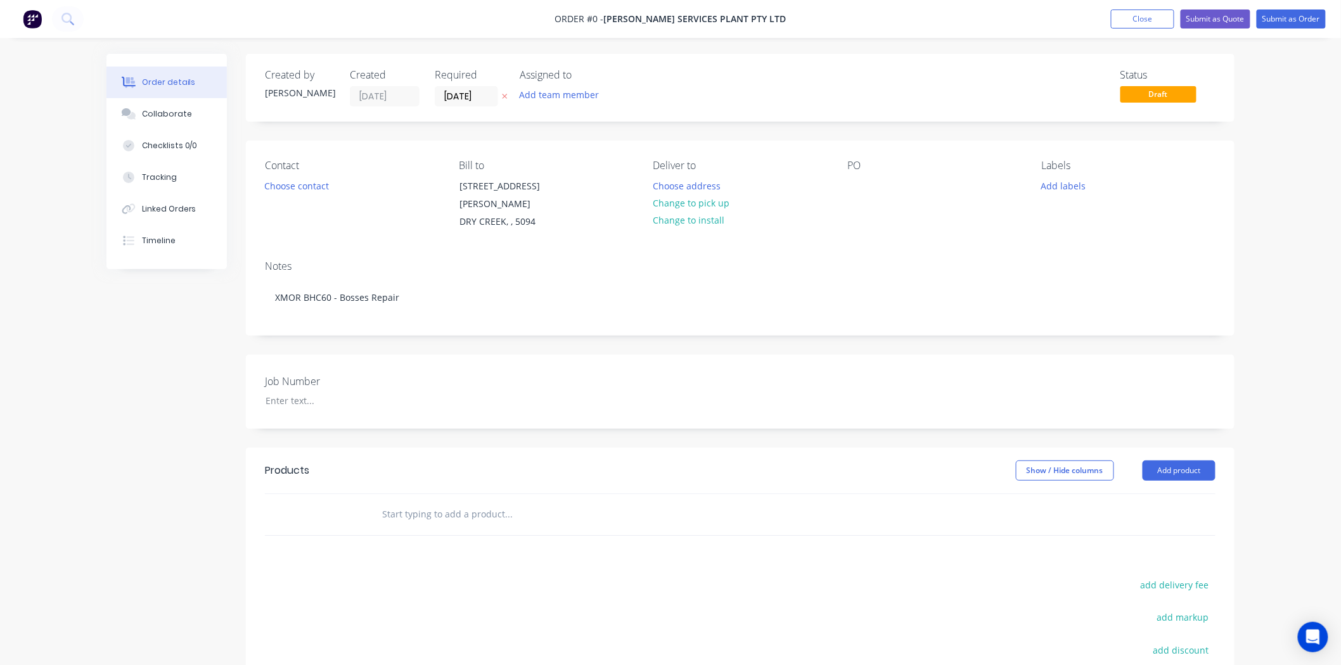
click at [410, 255] on div "Order details Collaborate Checklists 0/0 Tracking Linked Orders Timeline Order …" at bounding box center [671, 457] width 1154 height 806
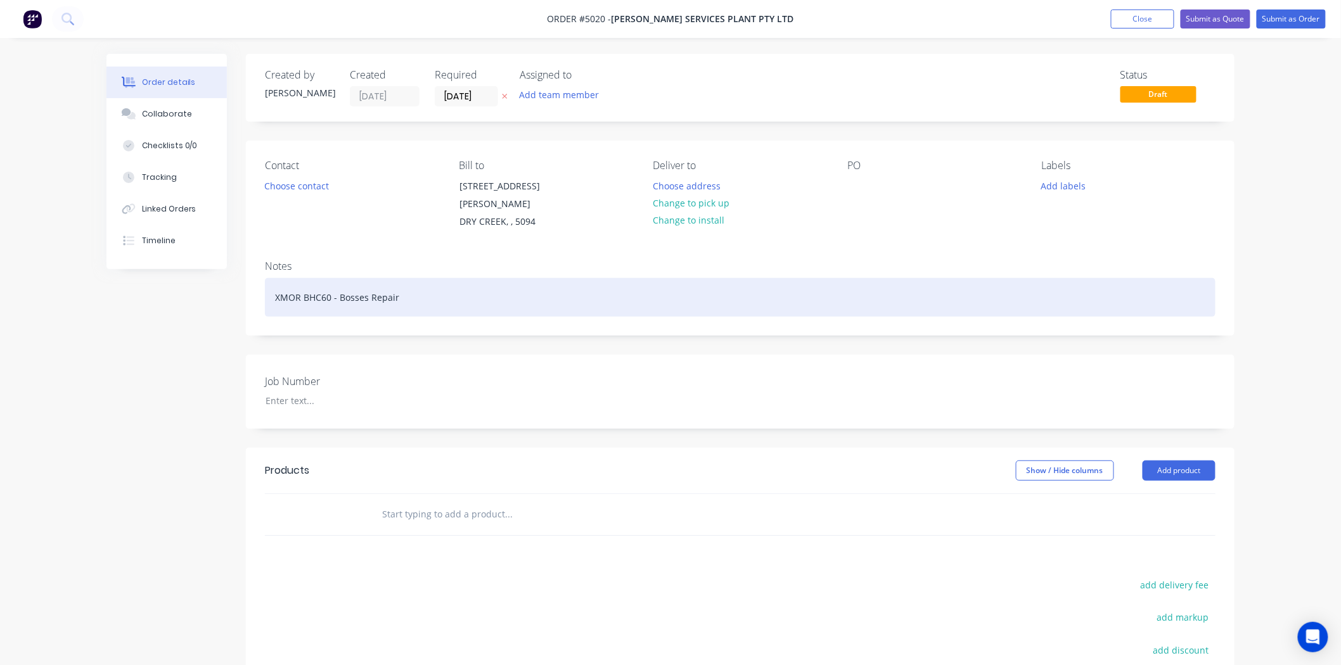
click at [382, 286] on div "XMOR BHC60 - Bosses Repair" at bounding box center [740, 297] width 951 height 39
click at [411, 286] on div "XMOR BHC60 - Bosses Repair" at bounding box center [740, 297] width 951 height 39
click at [372, 283] on div "XMOR BHC60 - Bosses Repair" at bounding box center [740, 297] width 951 height 39
click at [371, 284] on div "XMOR BHC60 - Bosses Repair" at bounding box center [740, 297] width 951 height 39
click at [410, 286] on div "XMOR BHC60 - Bosses Repair" at bounding box center [740, 297] width 951 height 39
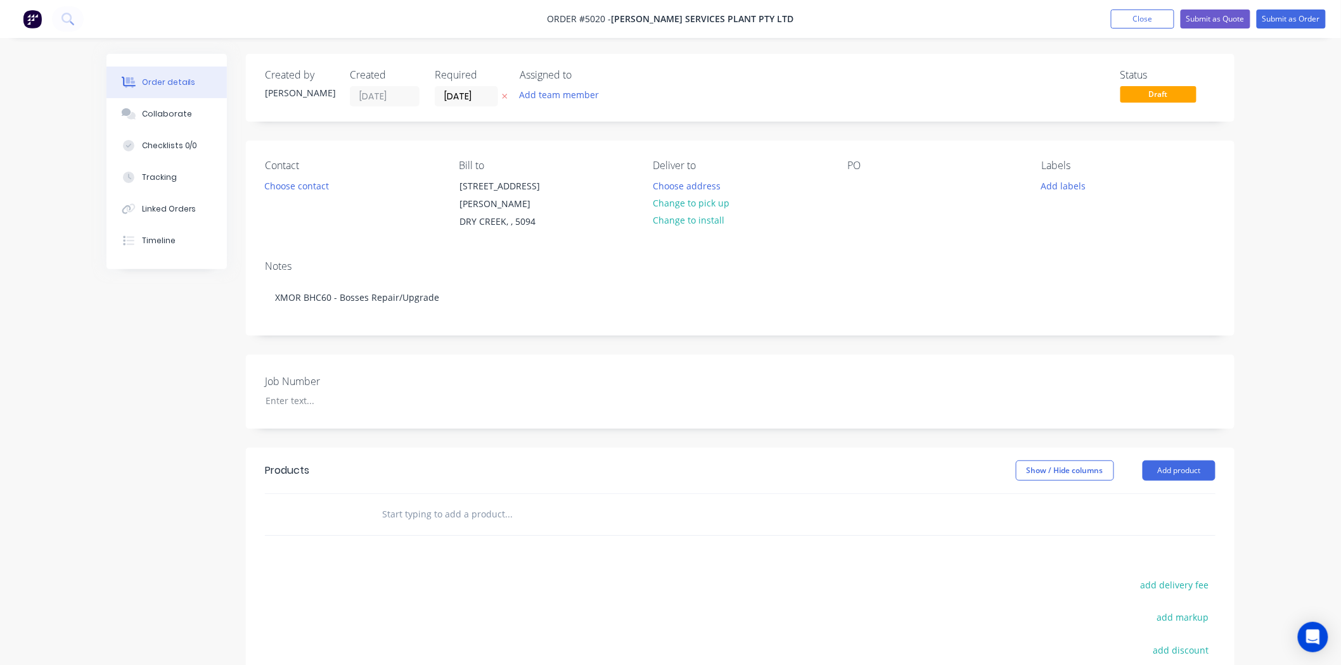
click at [553, 235] on div "Contact Choose contact [PERSON_NAME] to [STREET_ADDRESS][PERSON_NAME] Deliver t…" at bounding box center [740, 196] width 989 height 110
click at [1155, 21] on button "Close" at bounding box center [1142, 19] width 63 height 19
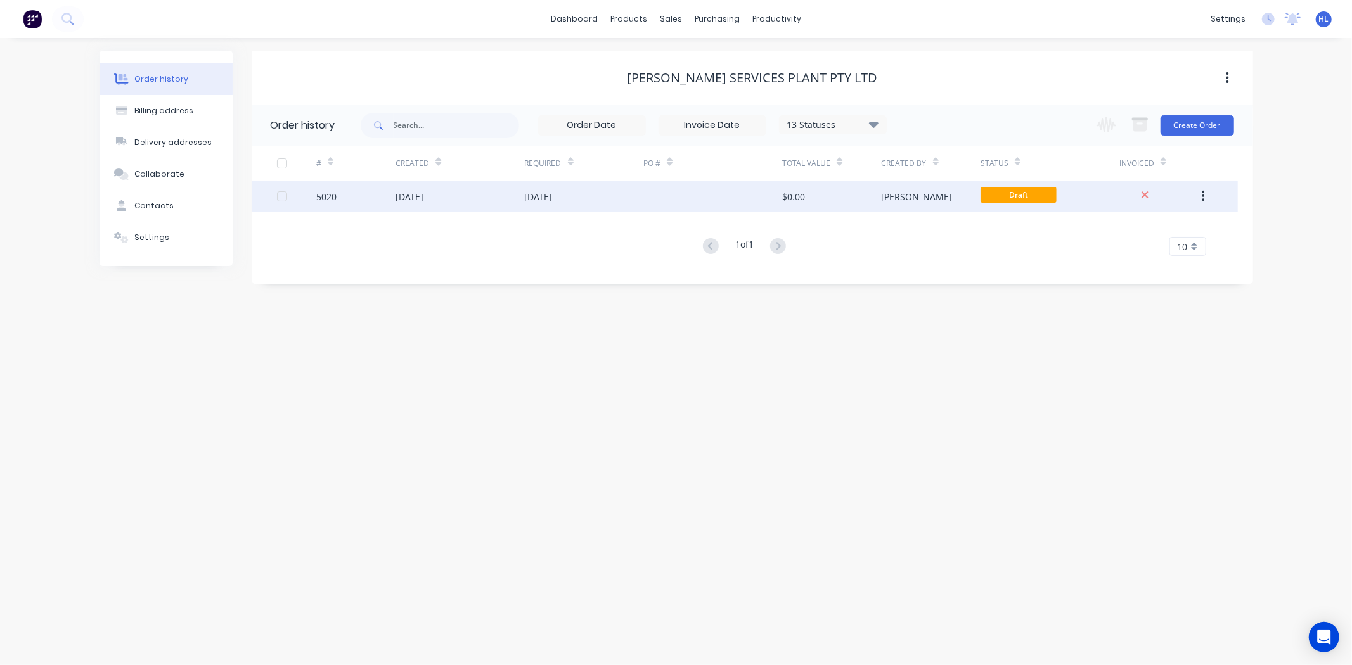
click at [338, 191] on div "5020" at bounding box center [355, 197] width 79 height 32
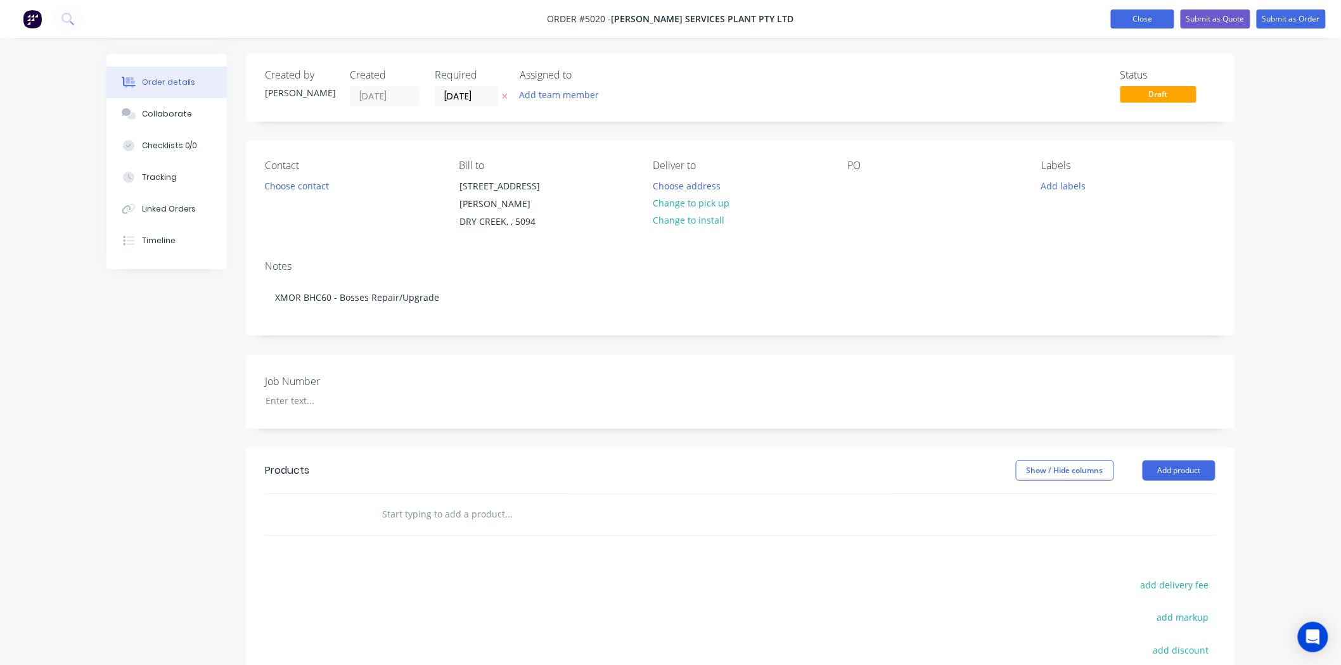
click at [1158, 20] on button "Close" at bounding box center [1142, 19] width 63 height 19
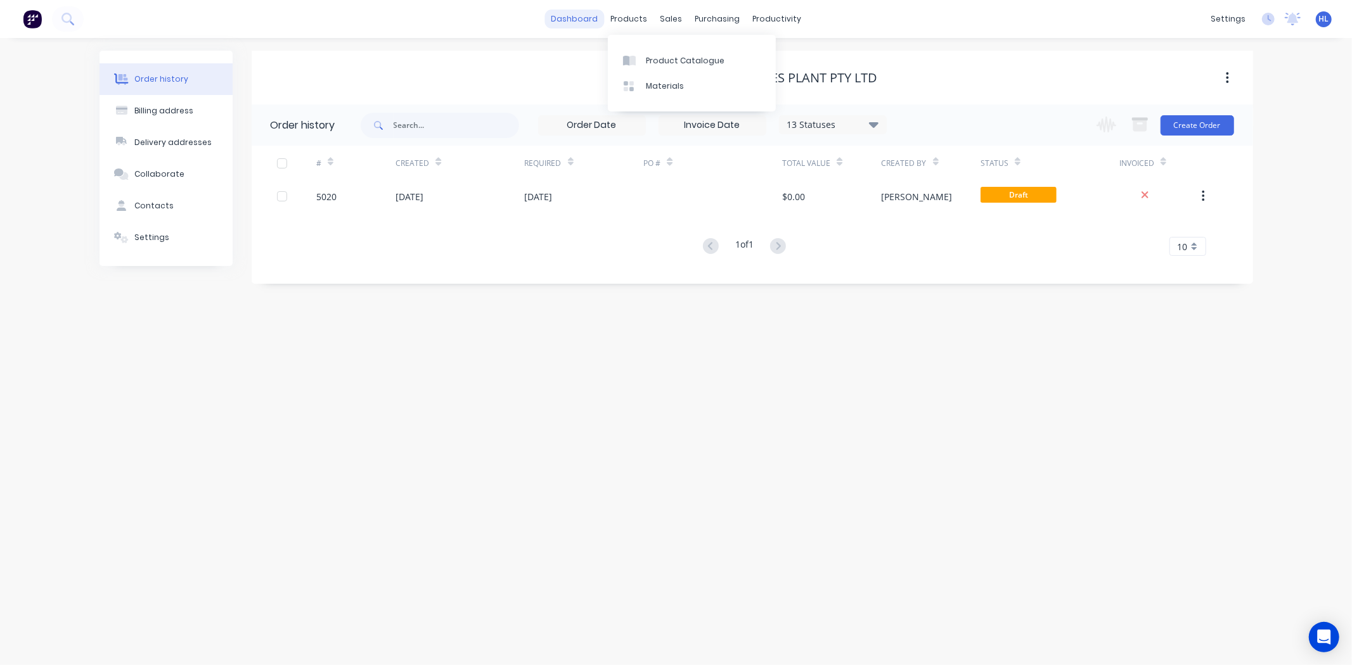
click at [577, 25] on link "dashboard" at bounding box center [574, 19] width 60 height 19
